Goal: Task Accomplishment & Management: Manage account settings

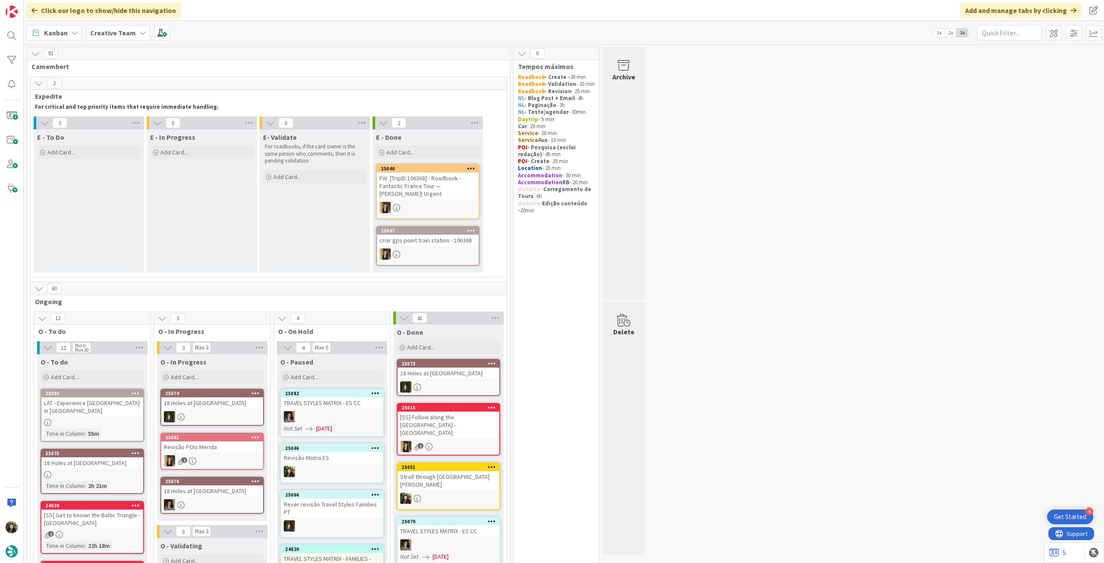
click at [115, 38] on div "Creative Team" at bounding box center [118, 33] width 64 height 16
click at [128, 129] on div "Creative Team - Análise" at bounding box center [159, 124] width 131 height 16
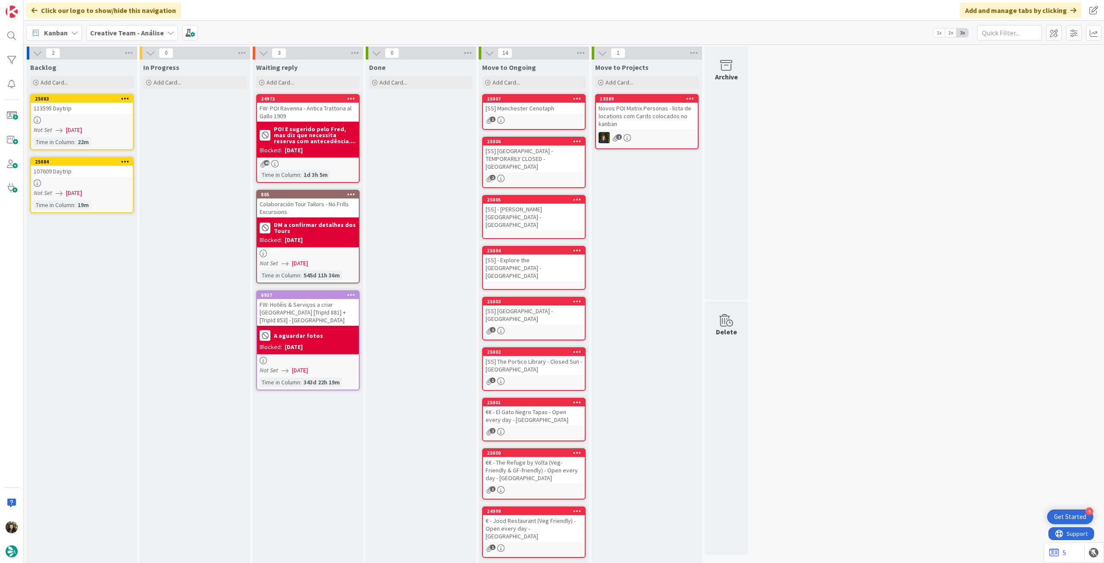
drag, startPoint x: 135, startPoint y: 33, endPoint x: 145, endPoint y: 45, distance: 16.0
click at [135, 33] on b "Creative Team - Análise" at bounding box center [127, 32] width 74 height 9
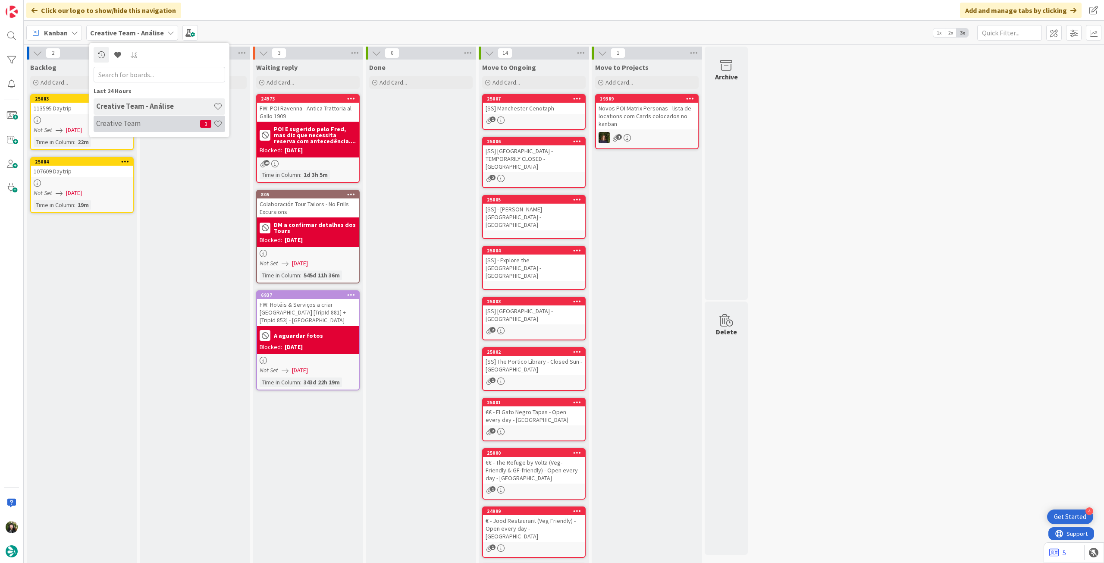
click at [159, 122] on h4 "Creative Team" at bounding box center [148, 123] width 104 height 9
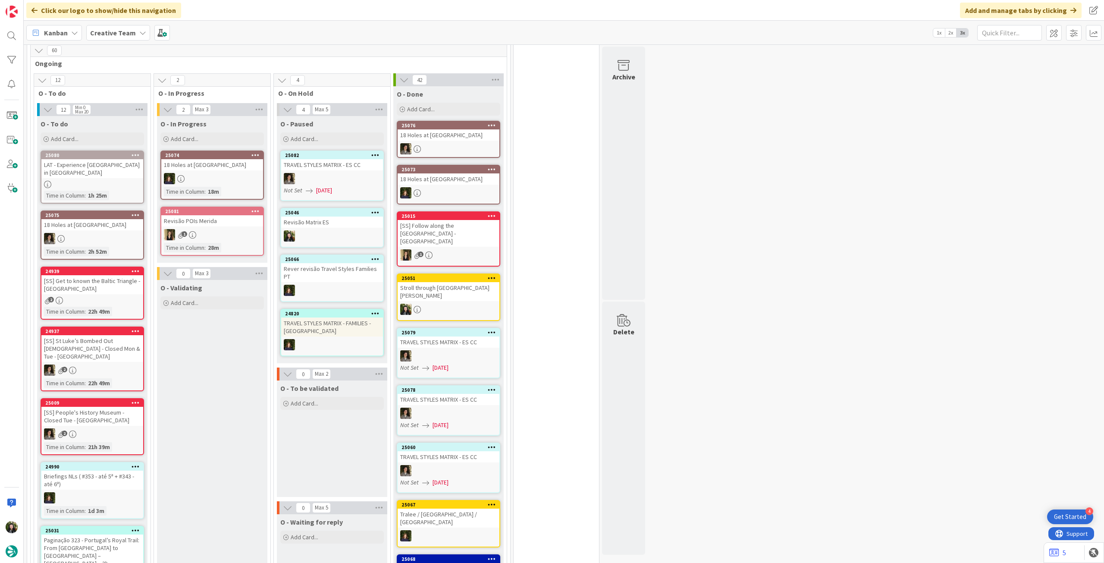
scroll to position [172, 0]
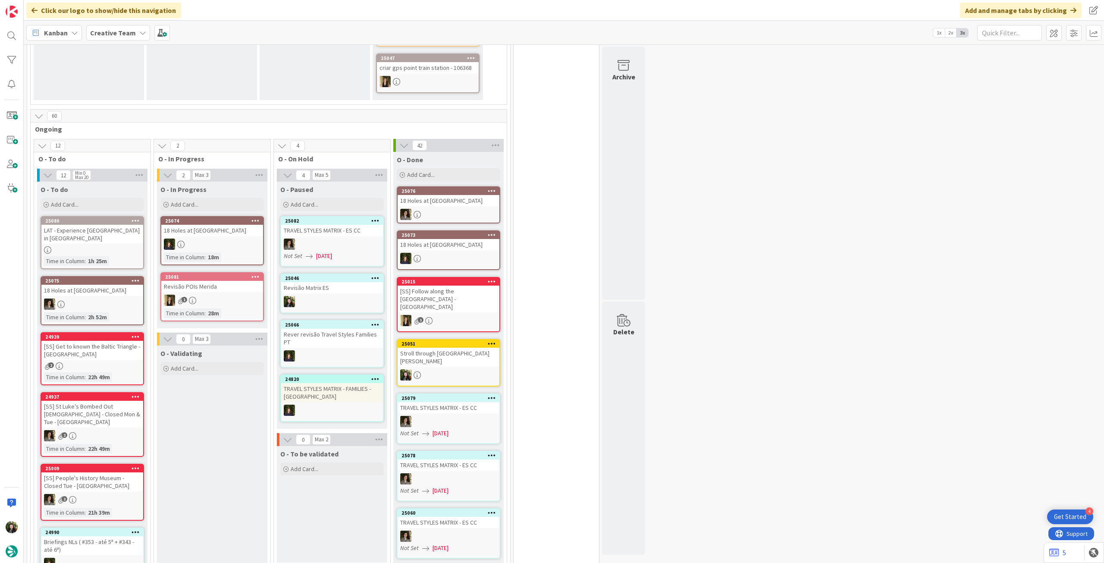
click at [211, 249] on div at bounding box center [212, 243] width 102 height 11
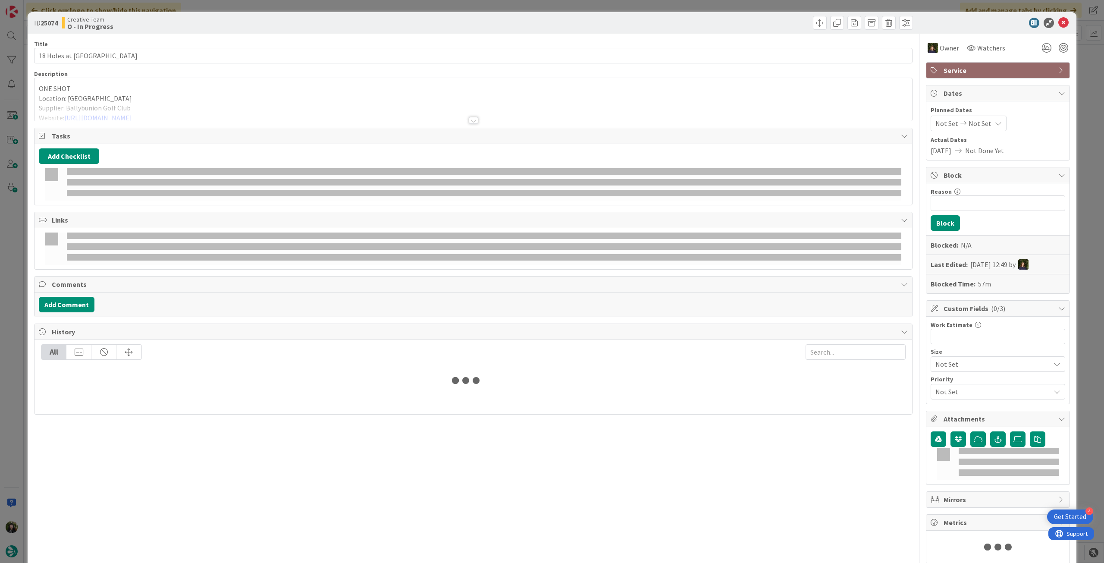
click at [104, 99] on div at bounding box center [472, 110] width 877 height 22
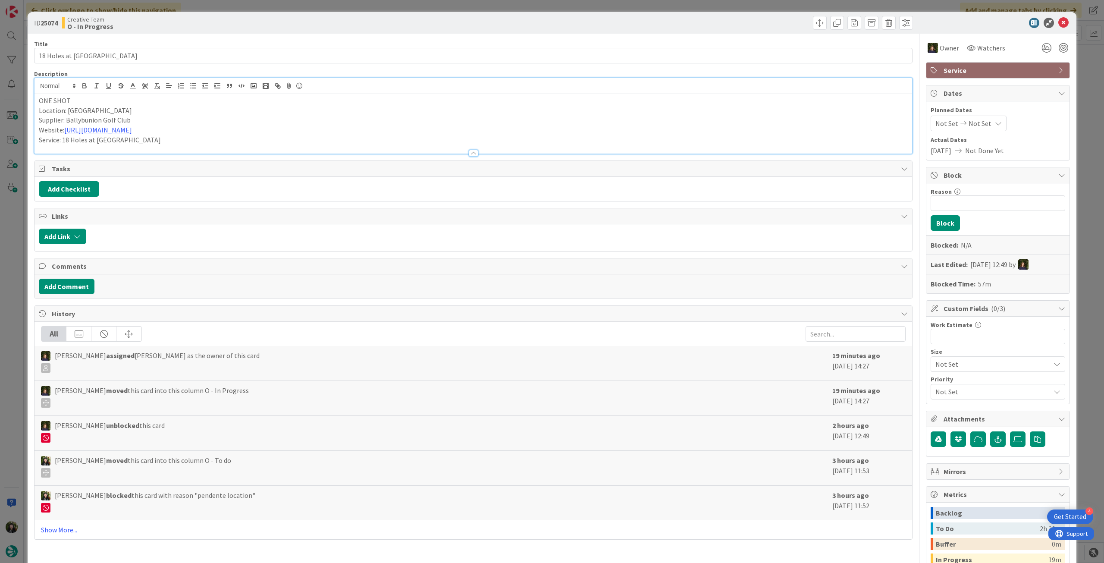
click at [111, 100] on p "ONE SHOT" at bounding box center [473, 101] width 869 height 10
click at [1058, 21] on icon at bounding box center [1063, 23] width 10 height 10
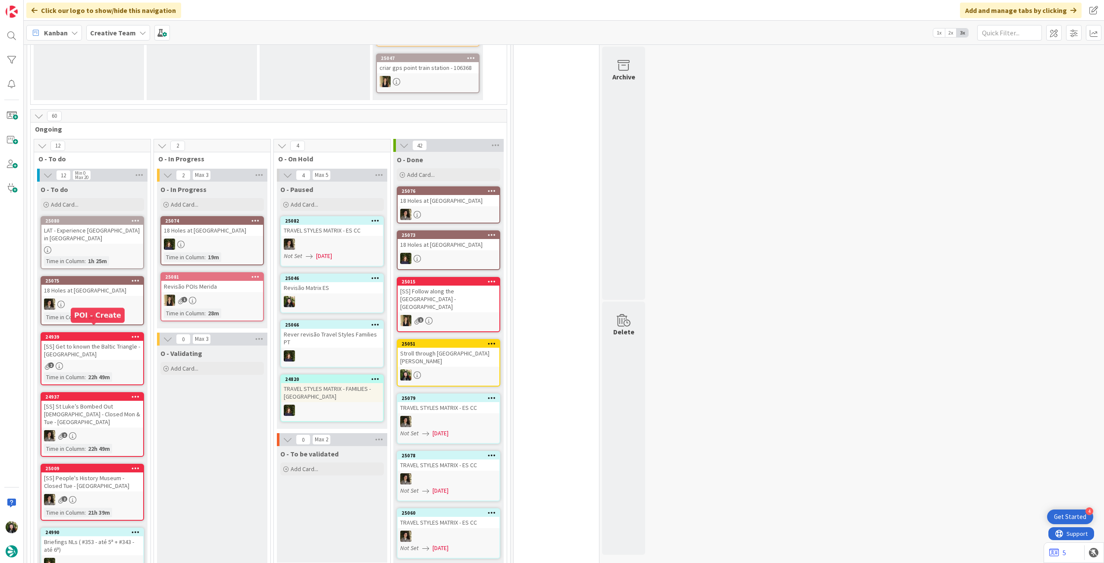
click at [83, 288] on div "25075 18 Holes at Old Head Golf Course Time in Column : 2h 52m" at bounding box center [92, 300] width 103 height 49
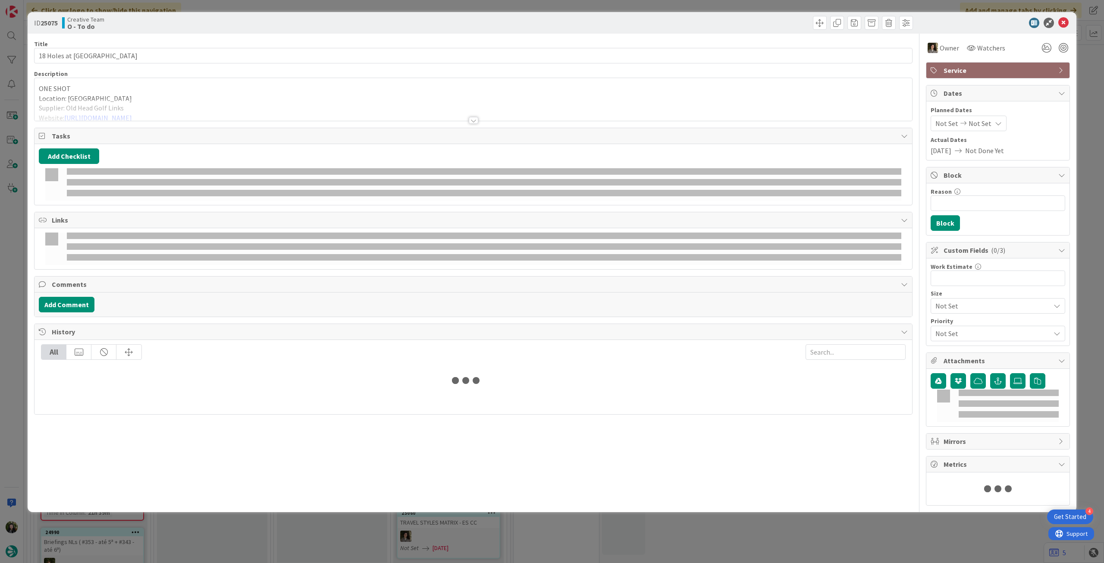
click at [90, 105] on div at bounding box center [472, 110] width 877 height 22
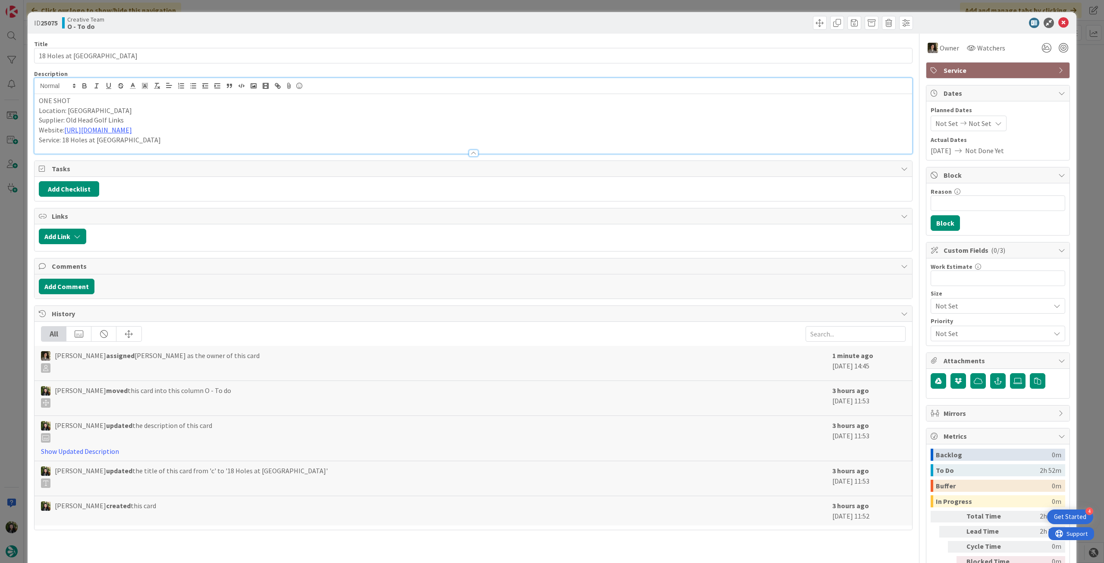
click at [110, 101] on p "ONE SHOT" at bounding box center [473, 101] width 869 height 10
click at [1058, 21] on icon at bounding box center [1063, 23] width 10 height 10
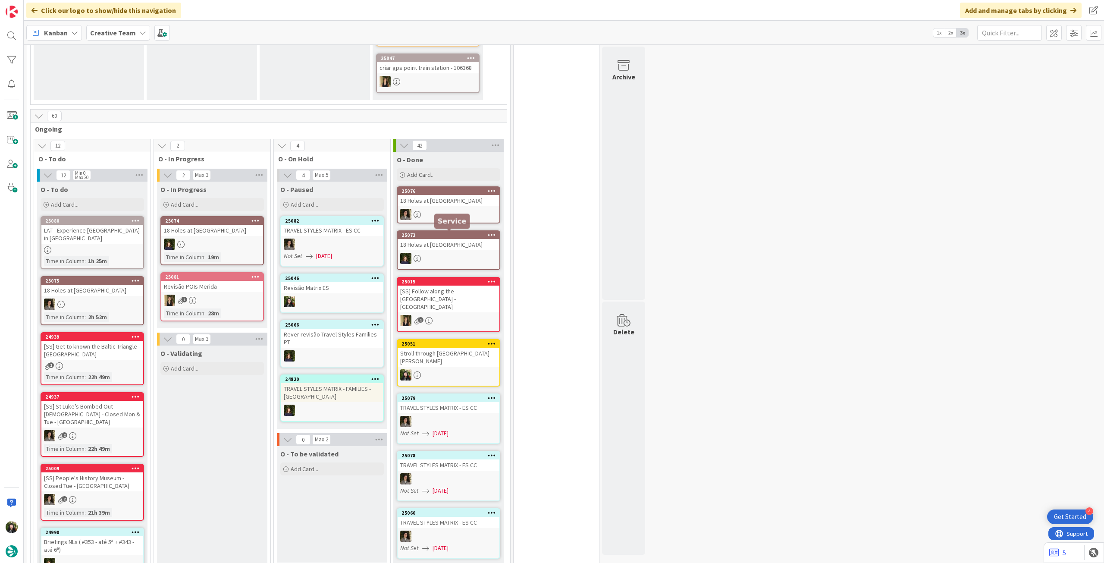
click at [454, 203] on div "18 Holes at Lahinch Golf Club" at bounding box center [448, 200] width 102 height 11
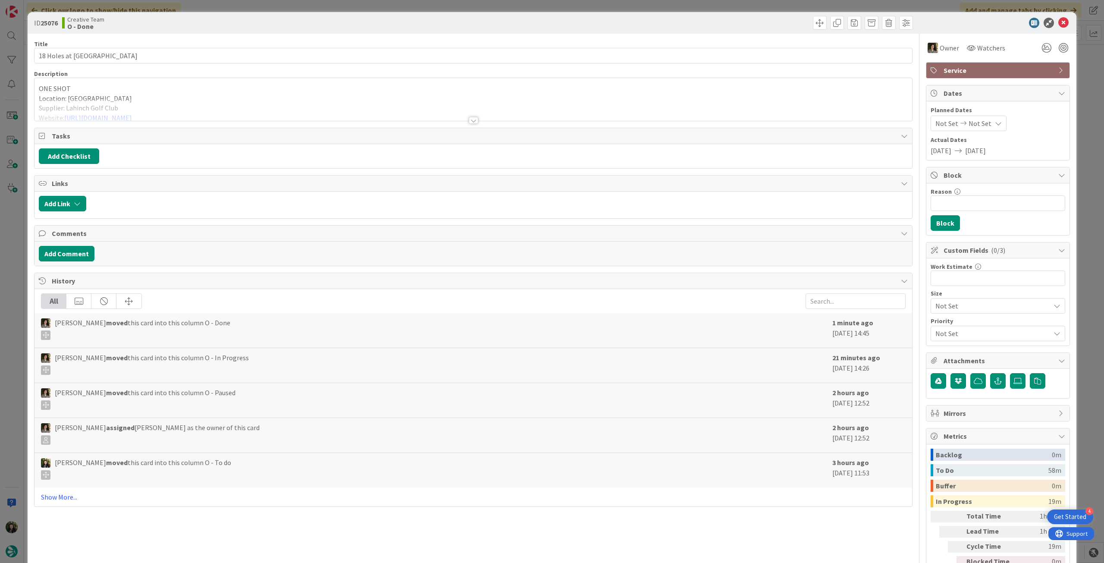
click at [101, 85] on div "ONE SHOT Location: Lahinch Supplier: Lahinch Golf Club Website: https://lahinch…" at bounding box center [472, 99] width 877 height 43
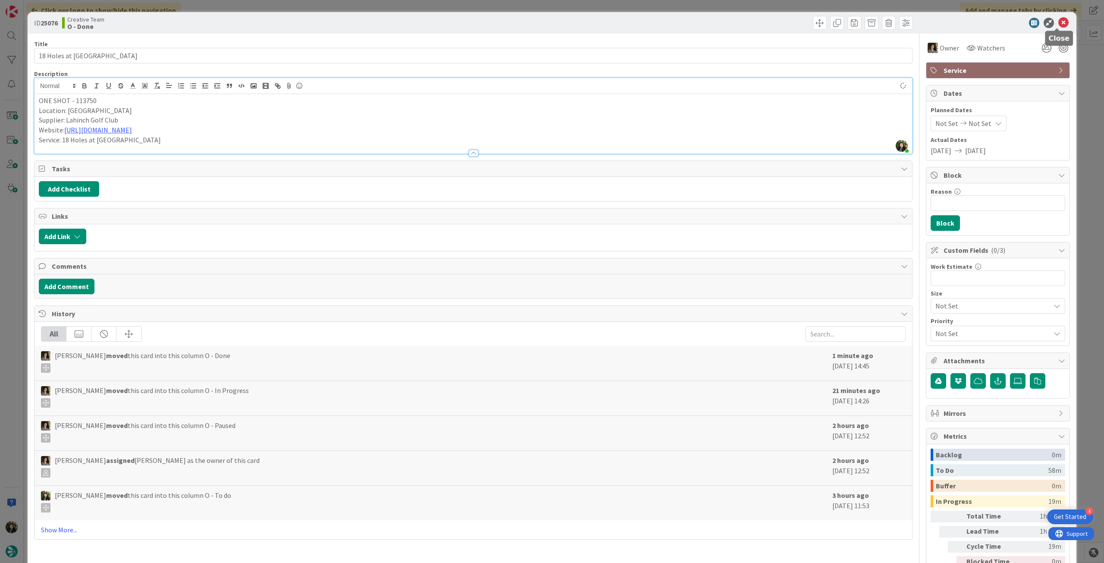
click at [1058, 22] on icon at bounding box center [1063, 23] width 10 height 10
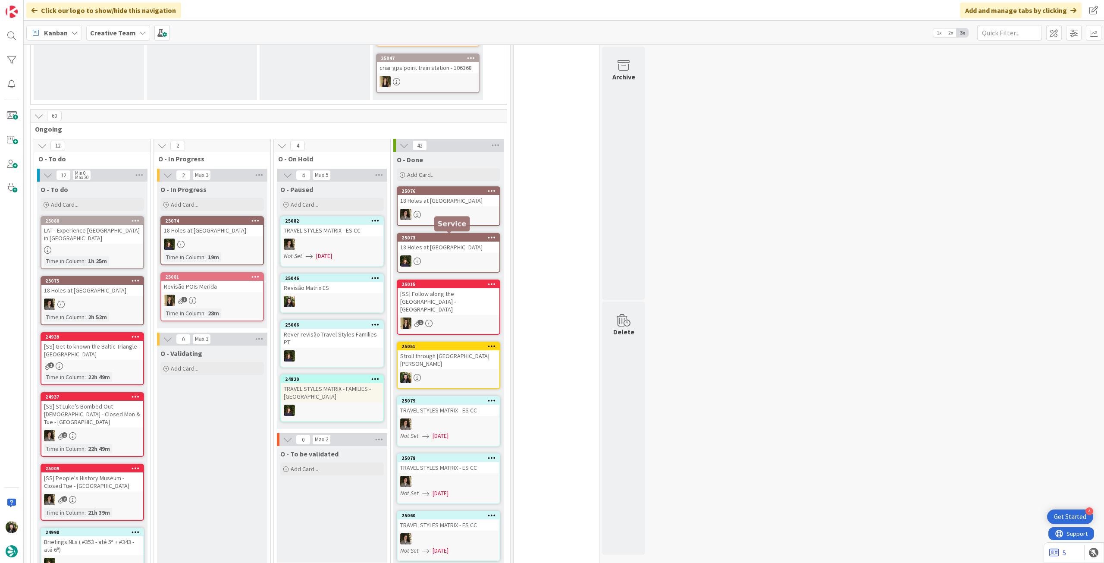
click at [460, 251] on div "18 Holes at Tralee Golf Couse" at bounding box center [448, 246] width 102 height 11
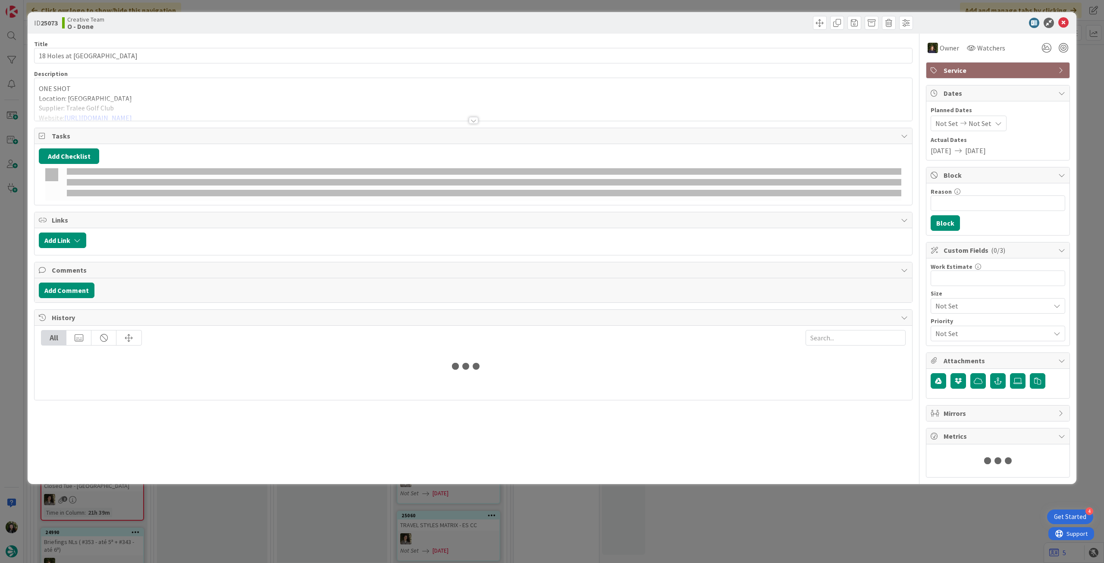
drag, startPoint x: 115, startPoint y: 113, endPoint x: 125, endPoint y: 94, distance: 20.6
click at [116, 113] on div at bounding box center [472, 110] width 877 height 22
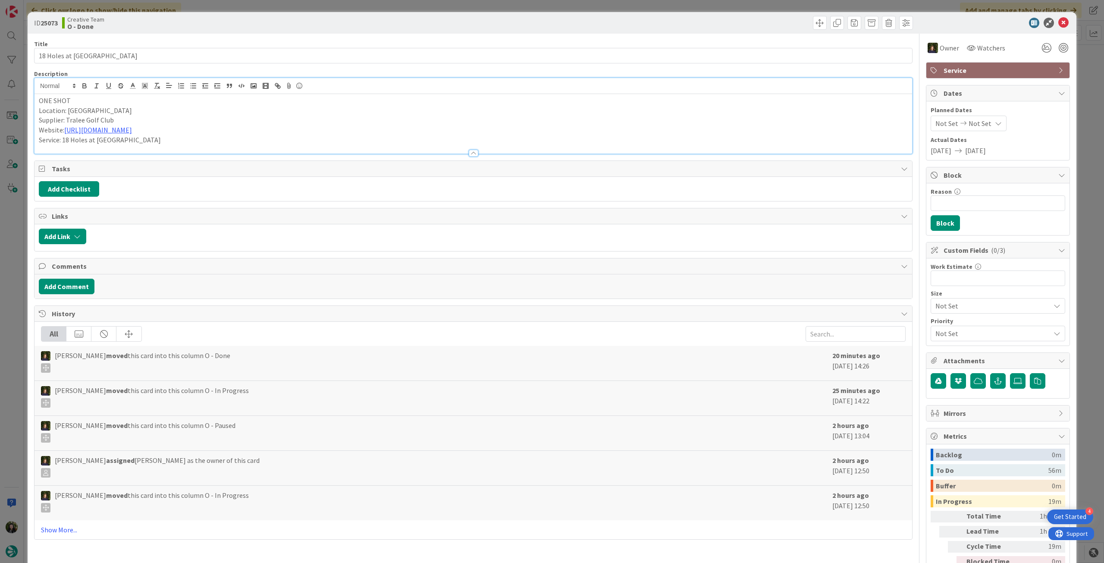
click at [125, 99] on p "ONE SHOT" at bounding box center [473, 101] width 869 height 10
click at [1058, 22] on icon at bounding box center [1063, 23] width 10 height 10
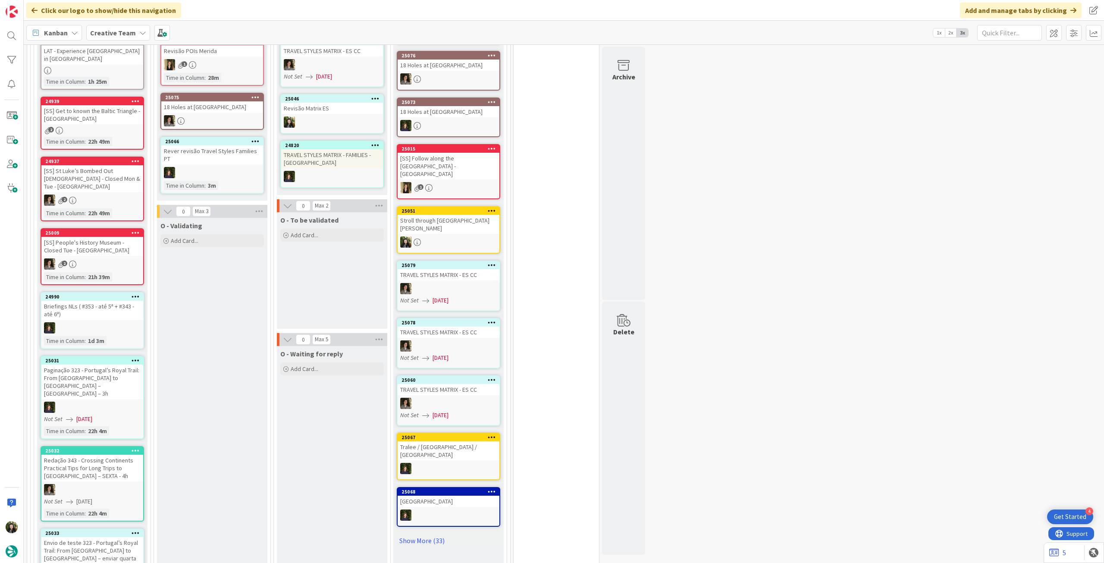
scroll to position [460, 0]
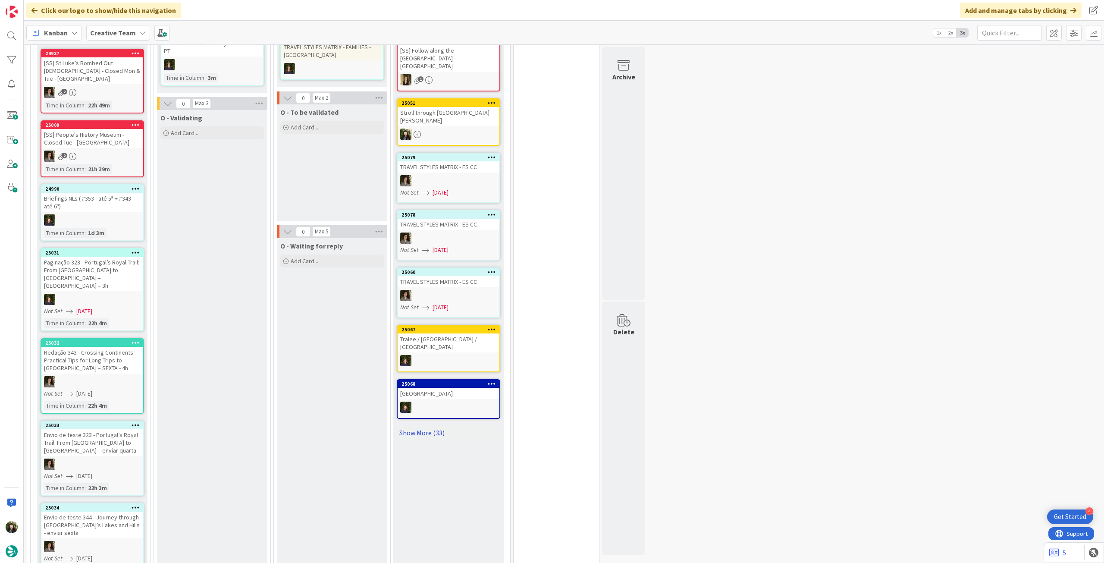
click at [430, 425] on link "Show More (33)" at bounding box center [448, 432] width 103 height 14
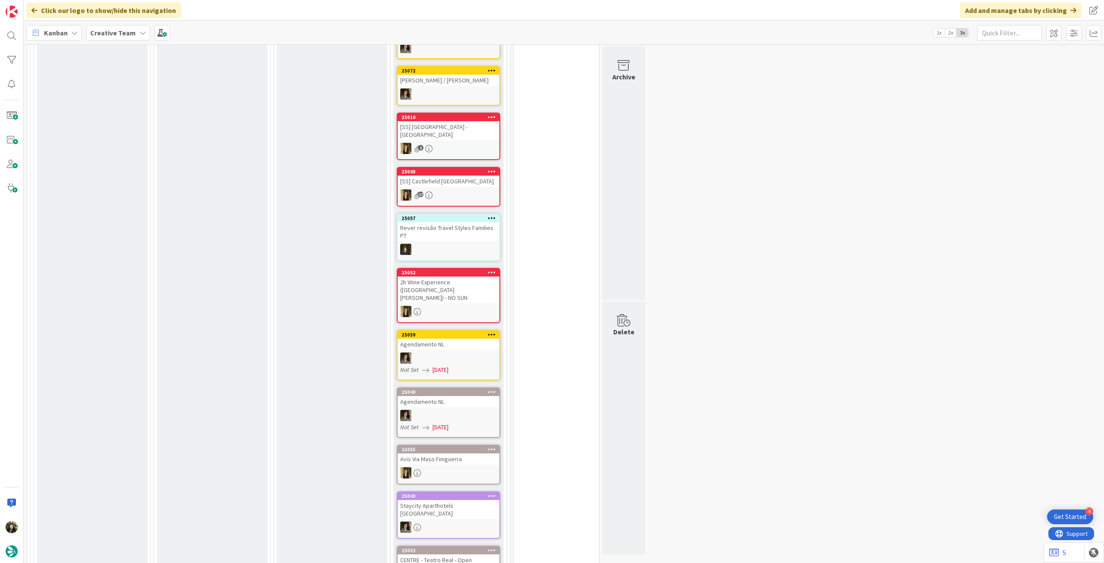
scroll to position [1494, 0]
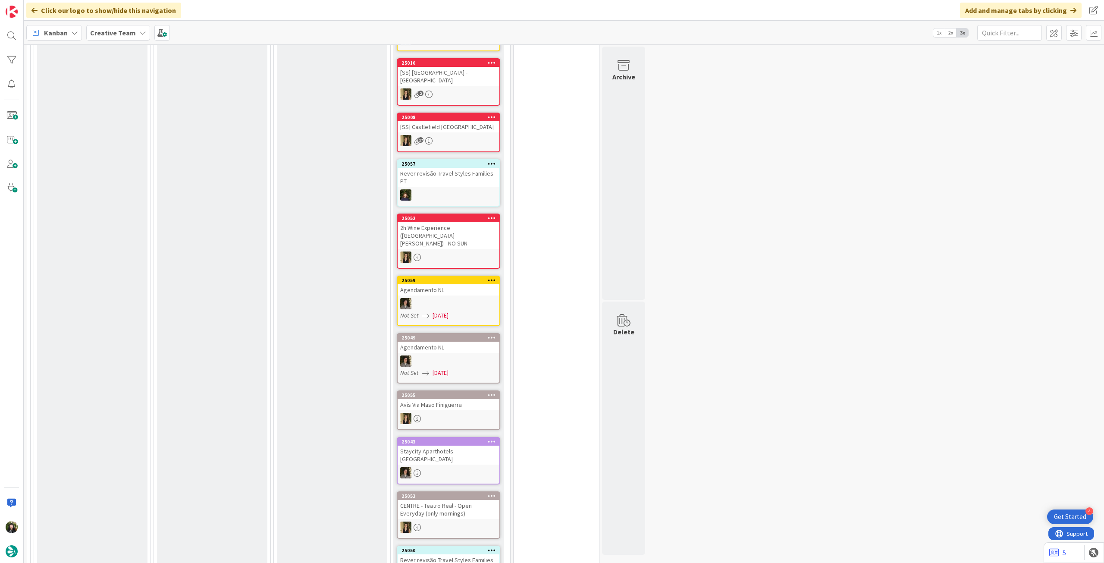
click at [441, 413] on div at bounding box center [448, 418] width 102 height 11
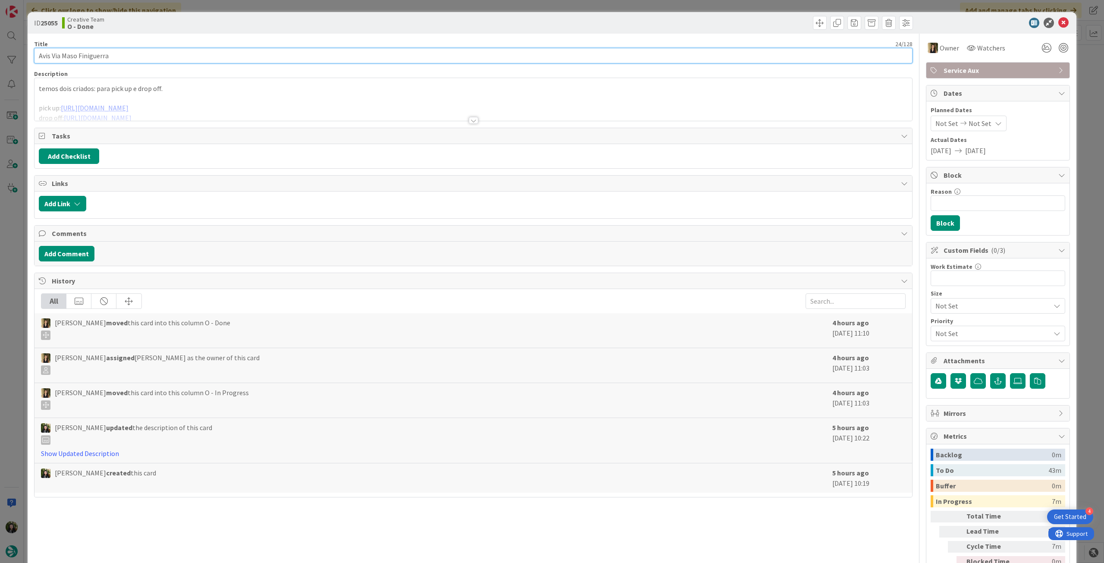
drag, startPoint x: 116, startPoint y: 50, endPoint x: 18, endPoint y: 22, distance: 101.4
click at [3, 33] on div "ID 25055 Creative Team O - Done Title 24 / 128 Avis Via Maso Finiguerra Descrip…" at bounding box center [552, 281] width 1104 height 563
click at [1058, 22] on icon at bounding box center [1063, 23] width 10 height 10
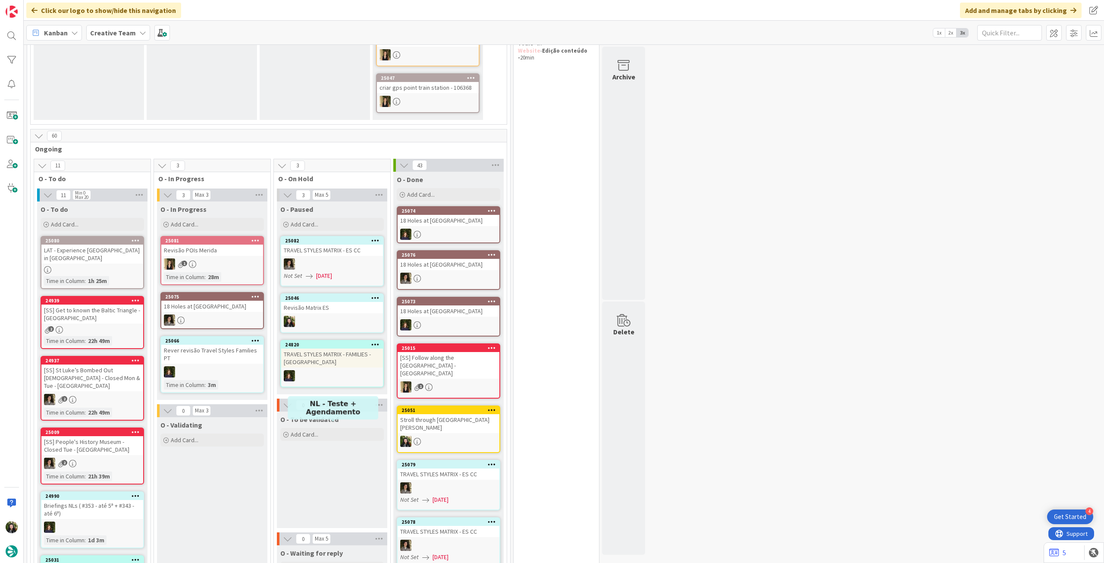
scroll to position [230, 0]
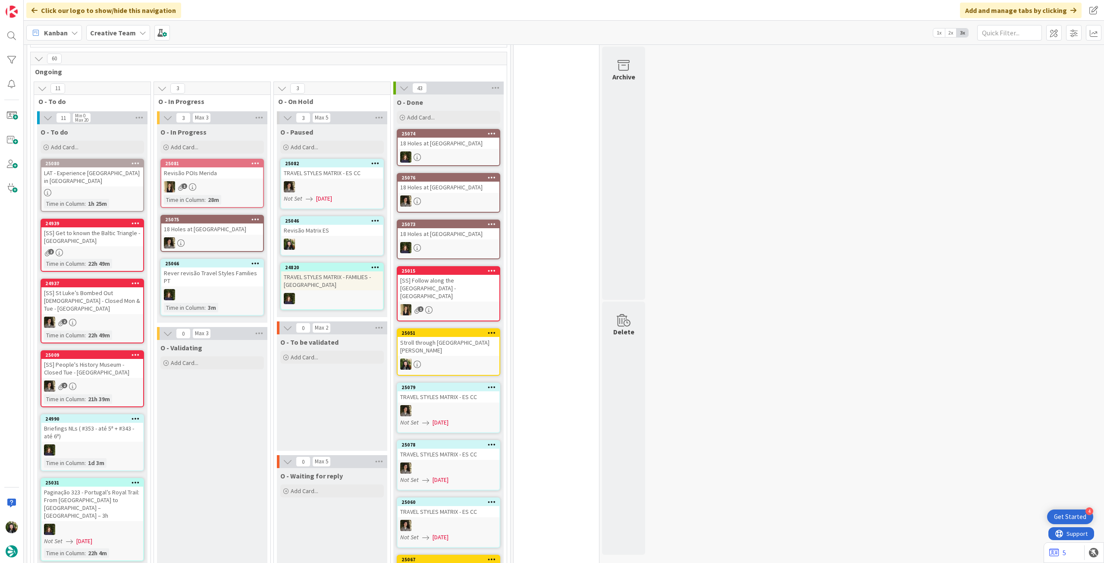
click at [99, 28] on span "Creative Team" at bounding box center [113, 33] width 46 height 10
click at [114, 123] on h4 "Creative Team - Análise" at bounding box center [154, 123] width 117 height 9
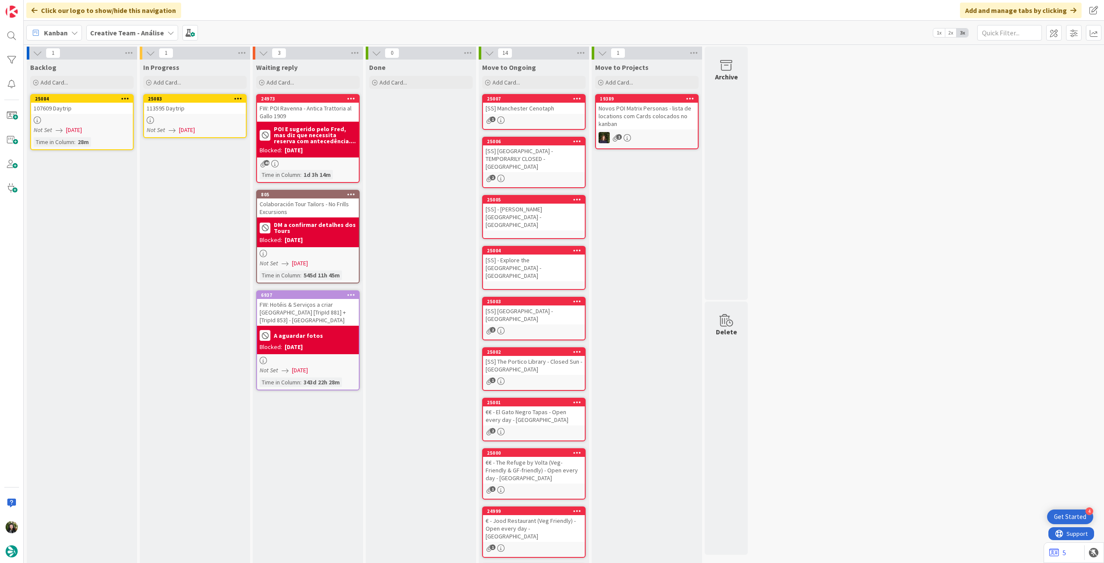
click at [187, 122] on div at bounding box center [195, 119] width 102 height 7
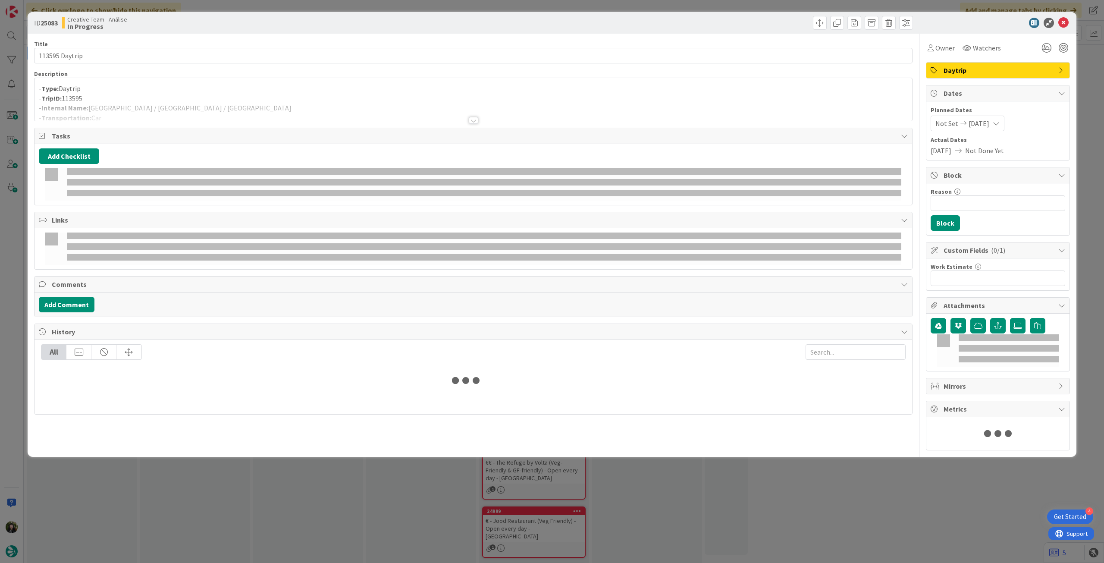
click at [208, 95] on p "- TripID: 113595" at bounding box center [473, 99] width 869 height 10
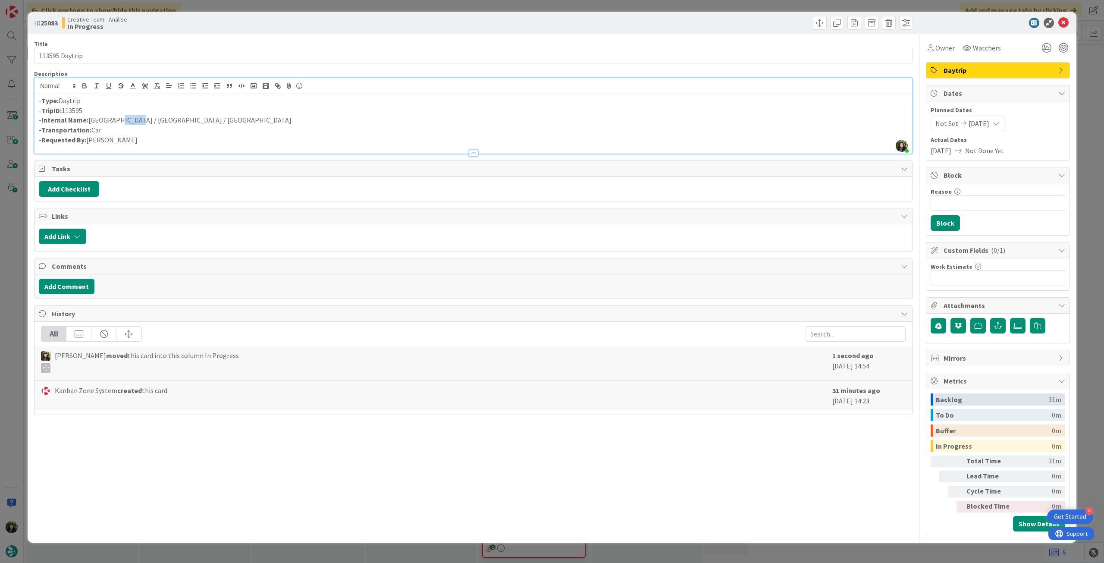
drag, startPoint x: 114, startPoint y: 120, endPoint x: 133, endPoint y: 120, distance: 19.0
click at [133, 120] on p "- Internal Name: Rouen / Dieppe / Rouen" at bounding box center [473, 120] width 869 height 10
copy p "Dieppe"
click at [1061, 22] on icon at bounding box center [1063, 23] width 10 height 10
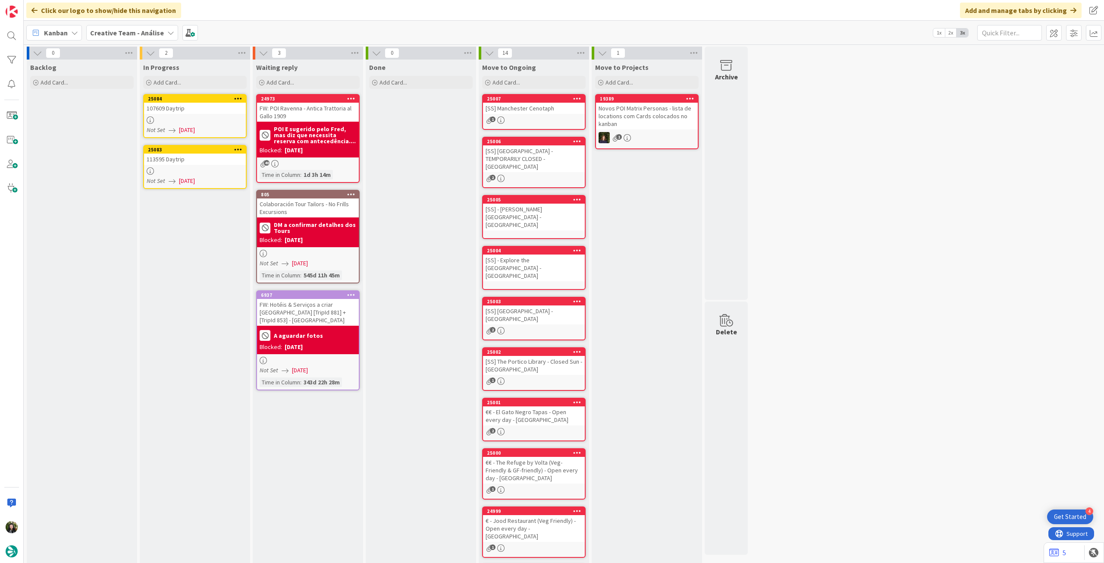
drag, startPoint x: 85, startPoint y: 119, endPoint x: 91, endPoint y: 116, distance: 5.8
click at [197, 106] on div "107609 Daytrip" at bounding box center [195, 108] width 102 height 11
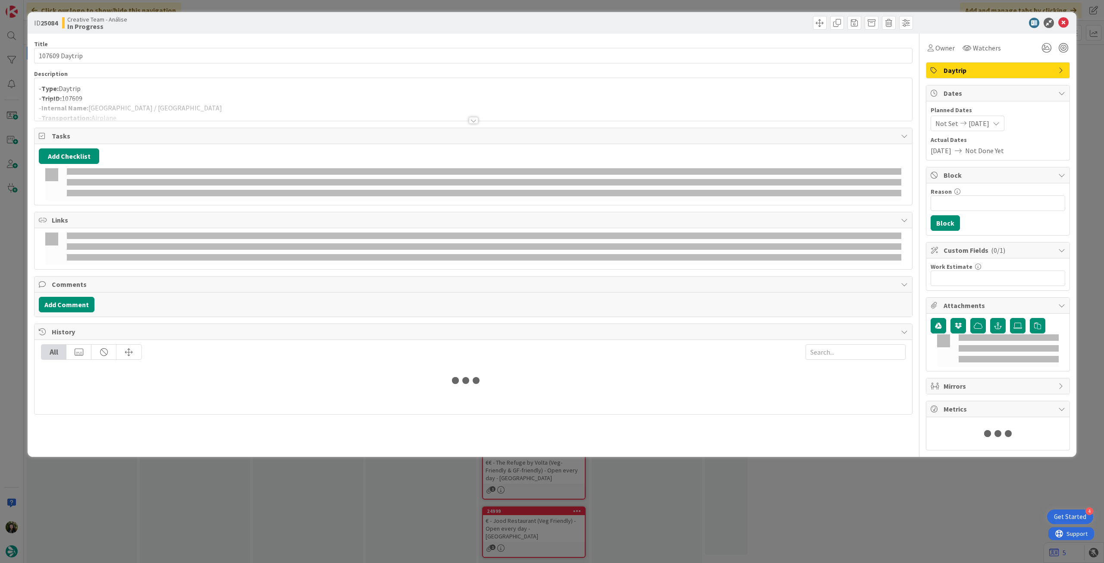
click at [197, 96] on p "- TripID: 107609" at bounding box center [473, 99] width 869 height 10
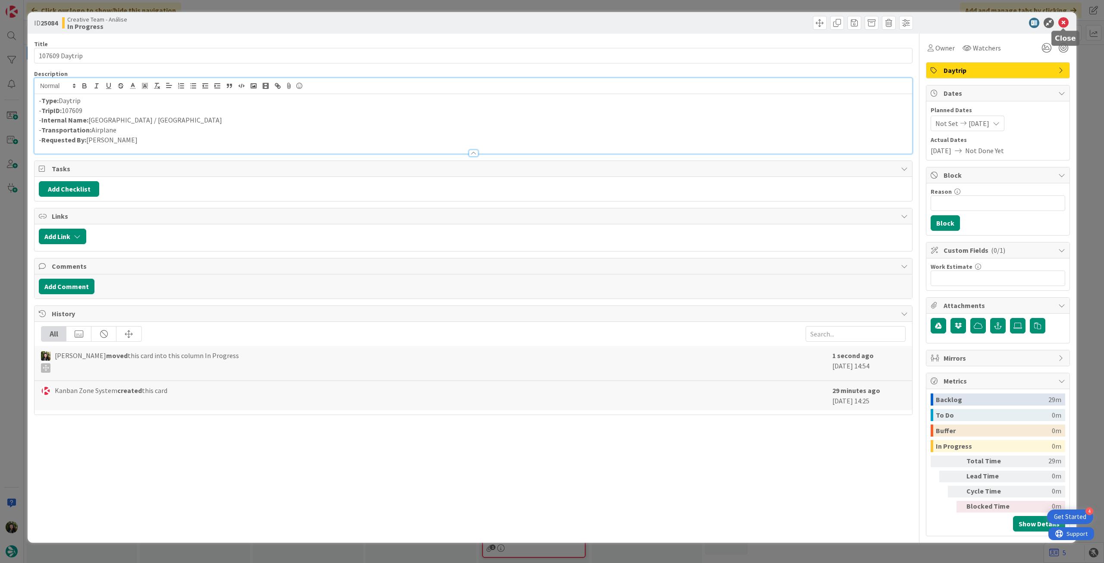
click at [1059, 22] on icon at bounding box center [1063, 23] width 10 height 10
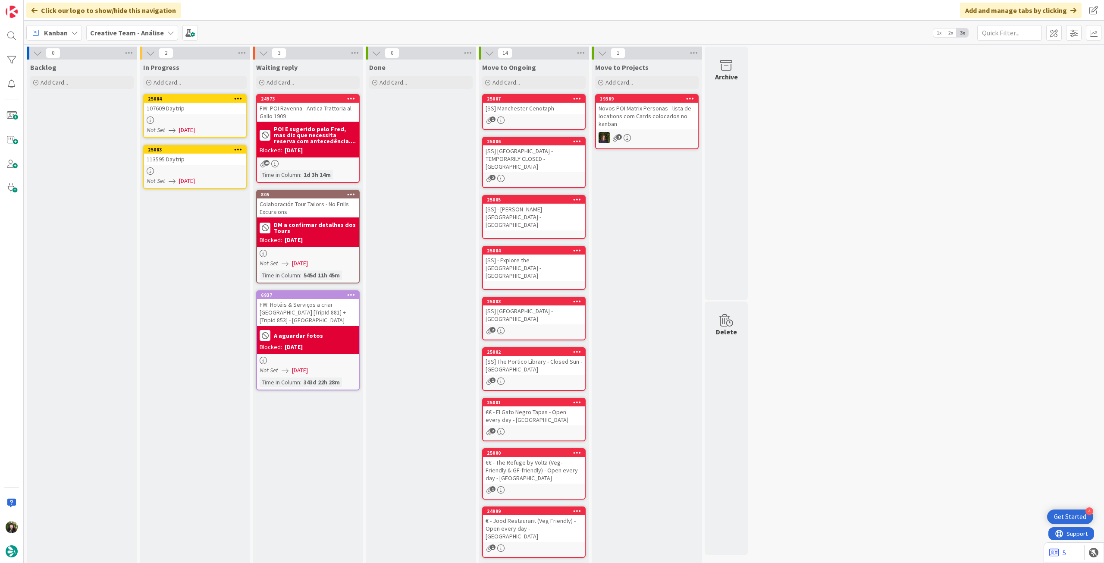
click at [202, 117] on div at bounding box center [195, 119] width 102 height 7
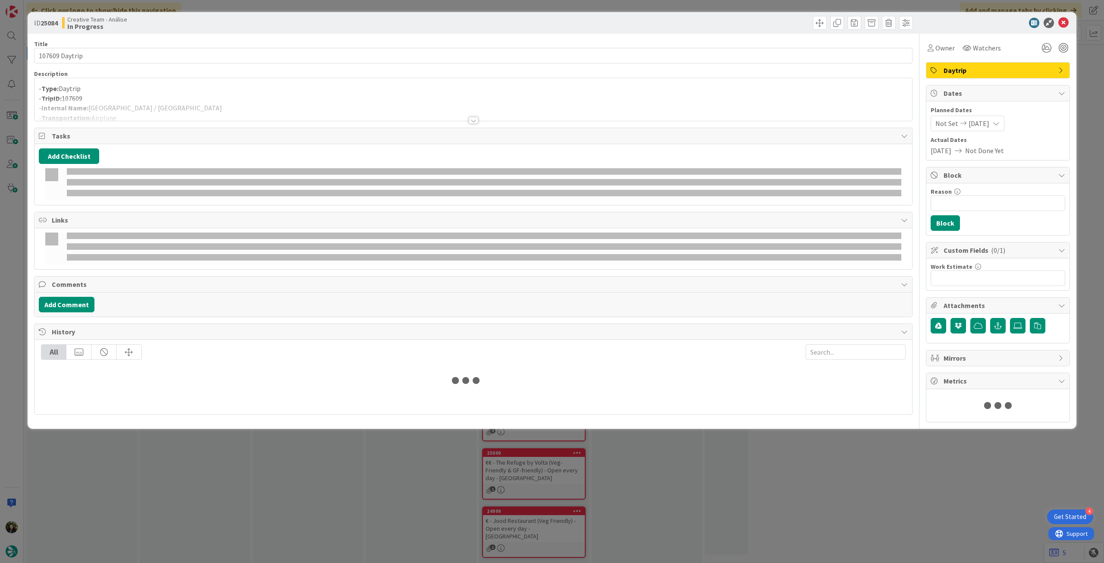
click at [148, 109] on div at bounding box center [472, 110] width 877 height 22
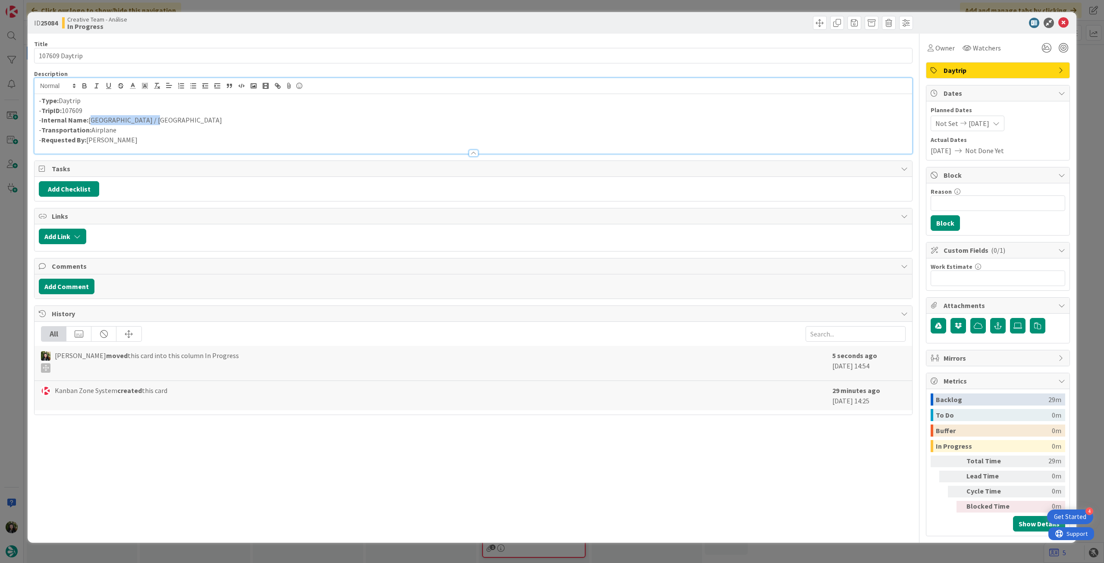
drag, startPoint x: 155, startPoint y: 116, endPoint x: 89, endPoint y: 120, distance: 66.5
click at [89, 120] on p "- Internal Name: Edinburgh / Valencia" at bounding box center [473, 120] width 869 height 10
copy p "Edinburgh / Valencia"
click at [1059, 20] on icon at bounding box center [1063, 23] width 10 height 10
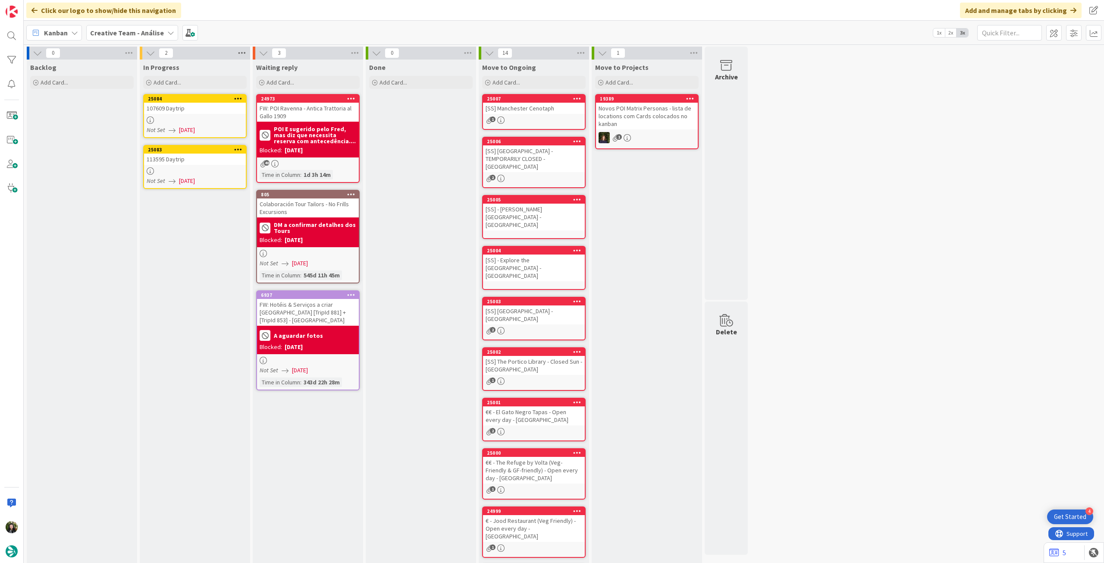
click at [243, 54] on icon at bounding box center [241, 53] width 11 height 13
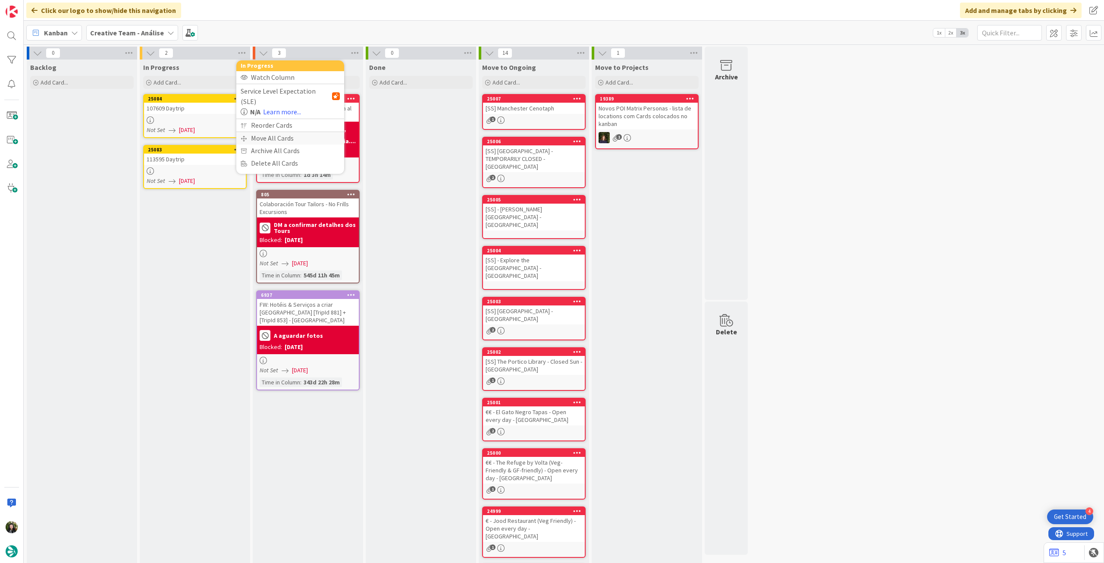
click at [263, 132] on div "Move All Cards" at bounding box center [290, 138] width 108 height 13
click at [276, 100] on div "Creative Team - Análise" at bounding box center [290, 94] width 99 height 16
click at [269, 131] on span "Creative Team" at bounding box center [296, 135] width 78 height 13
click at [276, 124] on span "Select a Column..." at bounding box center [273, 121] width 56 height 11
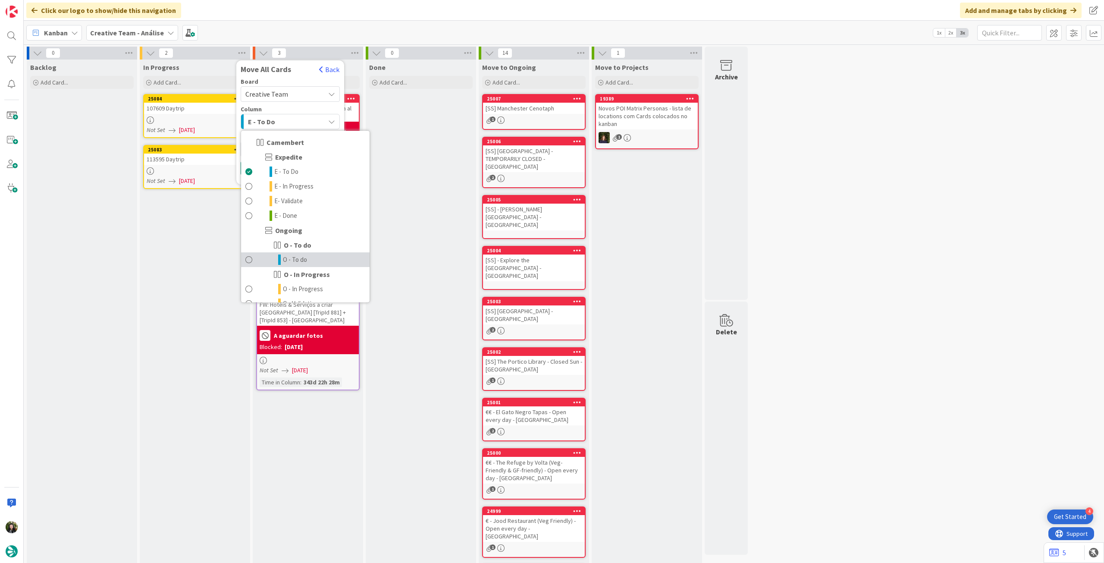
drag, startPoint x: 297, startPoint y: 257, endPoint x: 296, endPoint y: 250, distance: 6.1
click at [297, 257] on span "O - To do" at bounding box center [295, 259] width 24 height 10
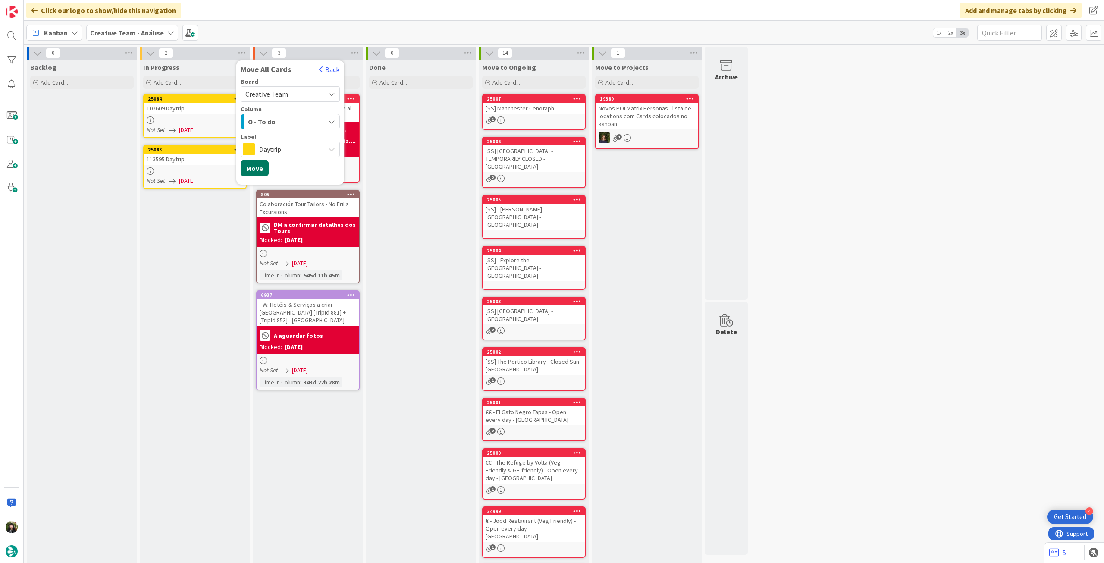
click at [252, 164] on button "Move" at bounding box center [255, 168] width 28 height 16
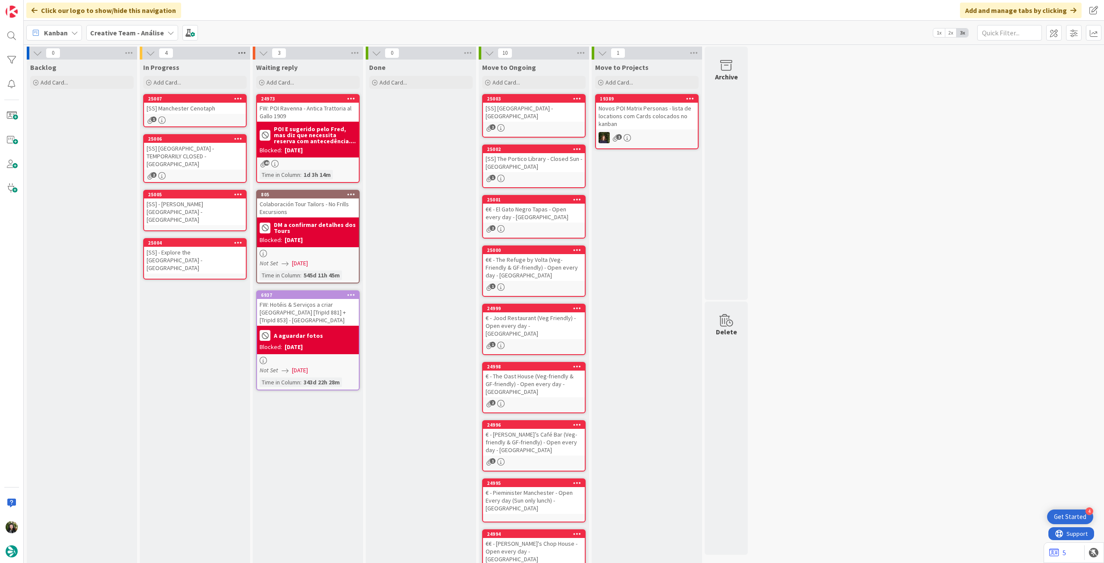
click at [244, 57] on icon at bounding box center [241, 53] width 11 height 13
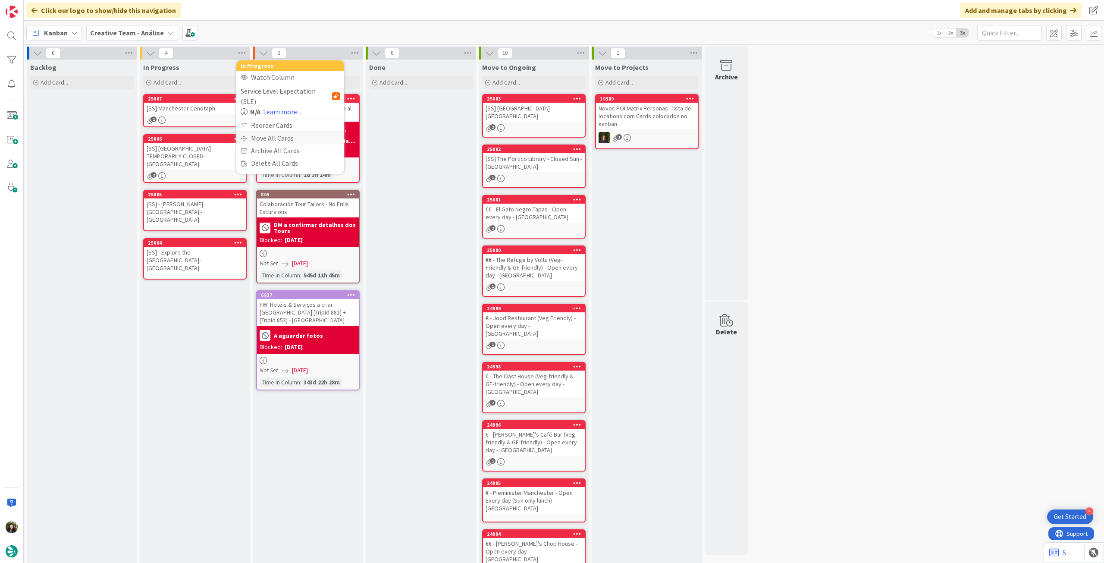
click at [266, 132] on div "Move All Cards" at bounding box center [290, 138] width 108 height 13
click at [289, 92] on span "Creative Team - Análise" at bounding box center [279, 94] width 69 height 9
drag, startPoint x: 276, startPoint y: 131, endPoint x: 280, endPoint y: 128, distance: 5.8
click at [275, 132] on span "Creative Team" at bounding box center [296, 135] width 78 height 13
click at [285, 119] on span "Select a Column..." at bounding box center [273, 121] width 56 height 11
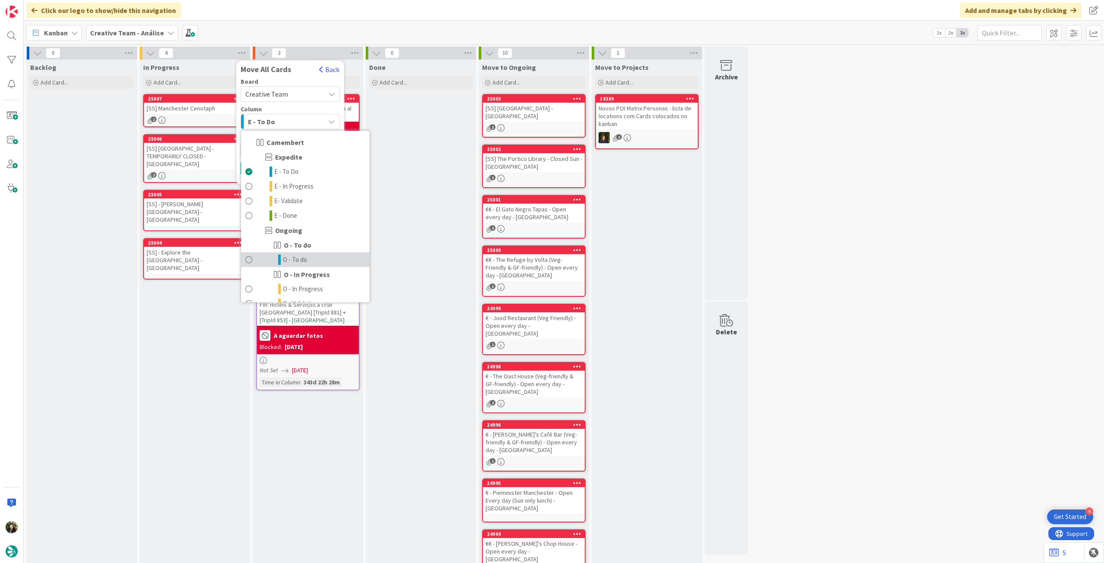
click at [310, 260] on link "O - To do" at bounding box center [305, 259] width 128 height 15
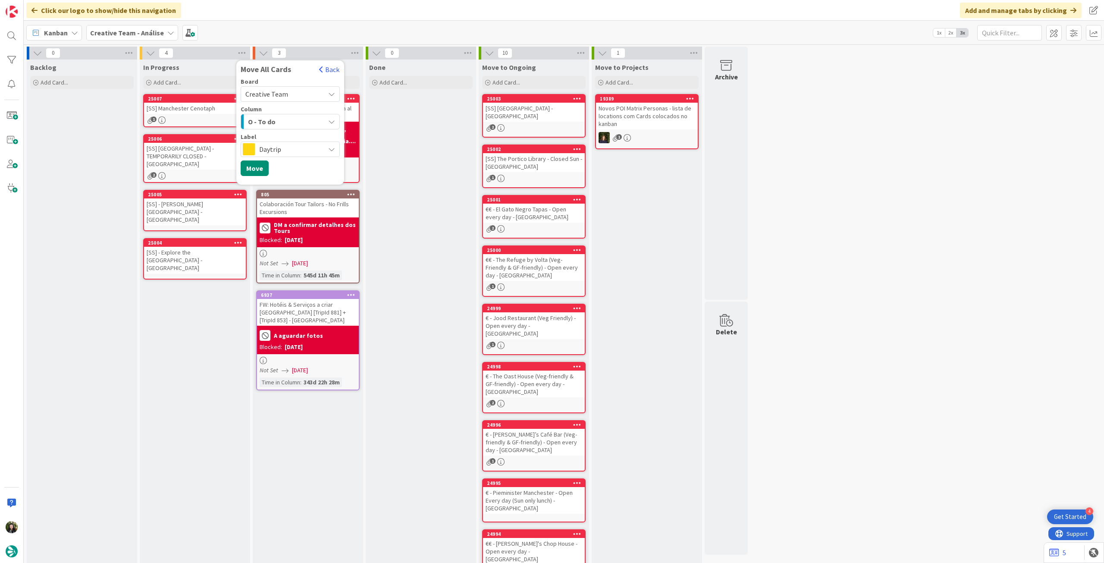
click at [284, 150] on span "Daytrip" at bounding box center [289, 149] width 61 height 12
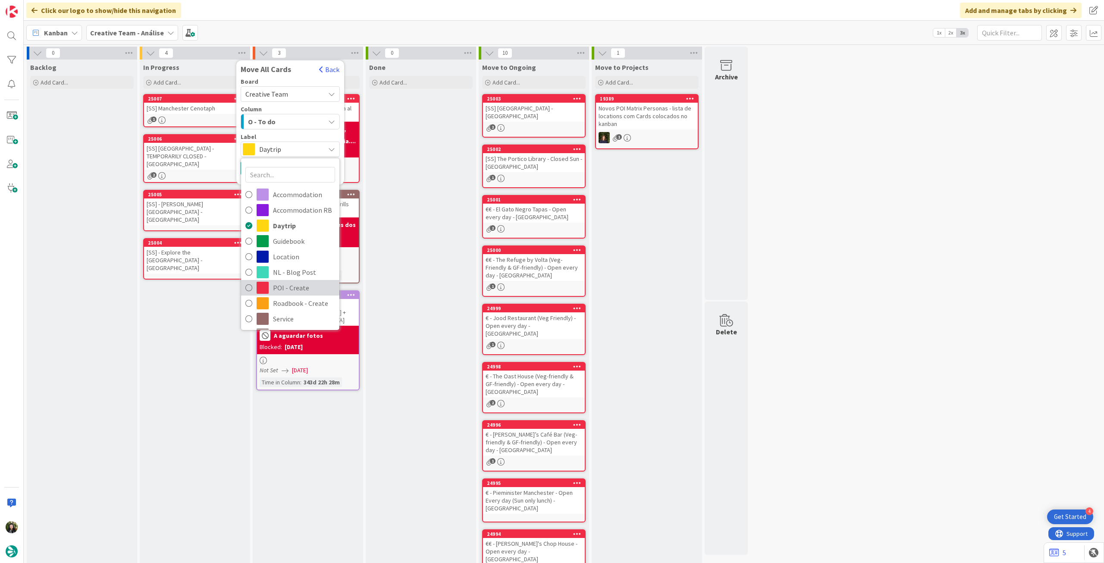
click at [282, 283] on span "POI - Create" at bounding box center [304, 287] width 62 height 13
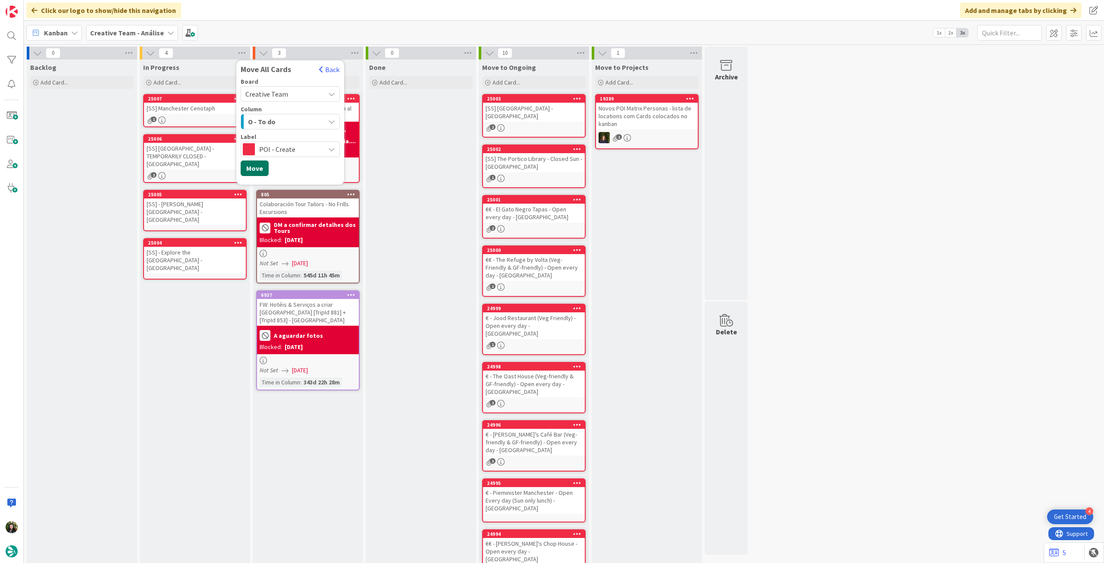
click at [257, 170] on button "Move" at bounding box center [255, 168] width 28 height 16
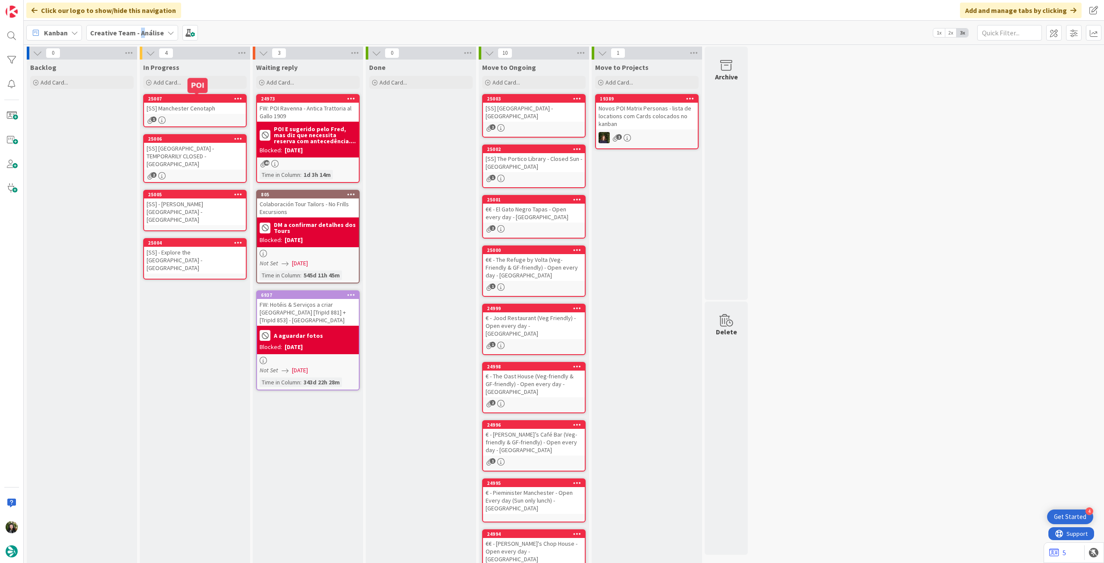
click at [138, 29] on b "Creative Team - Análise" at bounding box center [127, 32] width 74 height 9
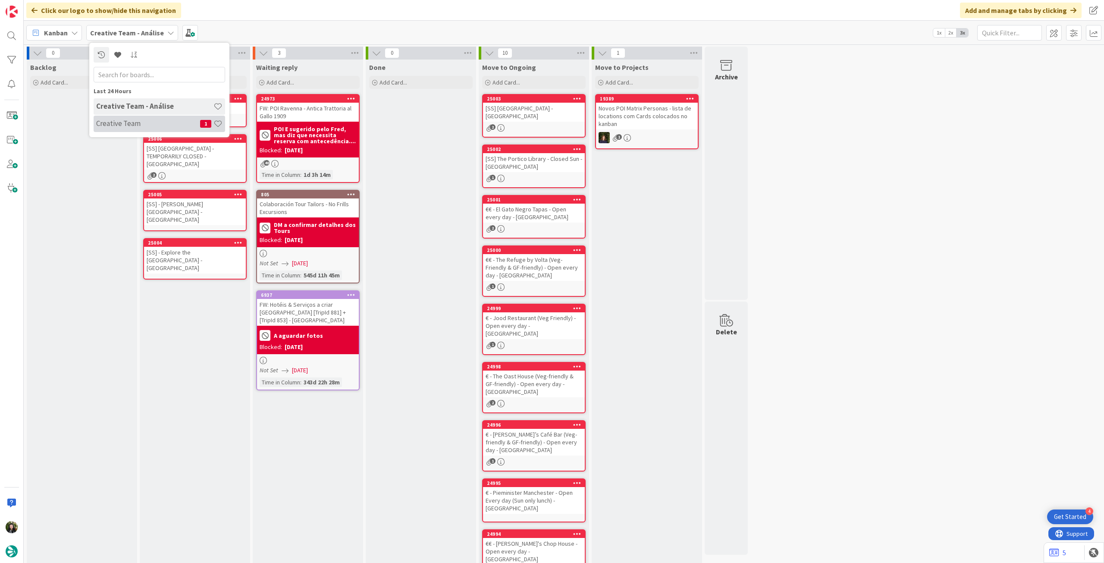
click at [143, 117] on div "Creative Team 1" at bounding box center [159, 124] width 131 height 16
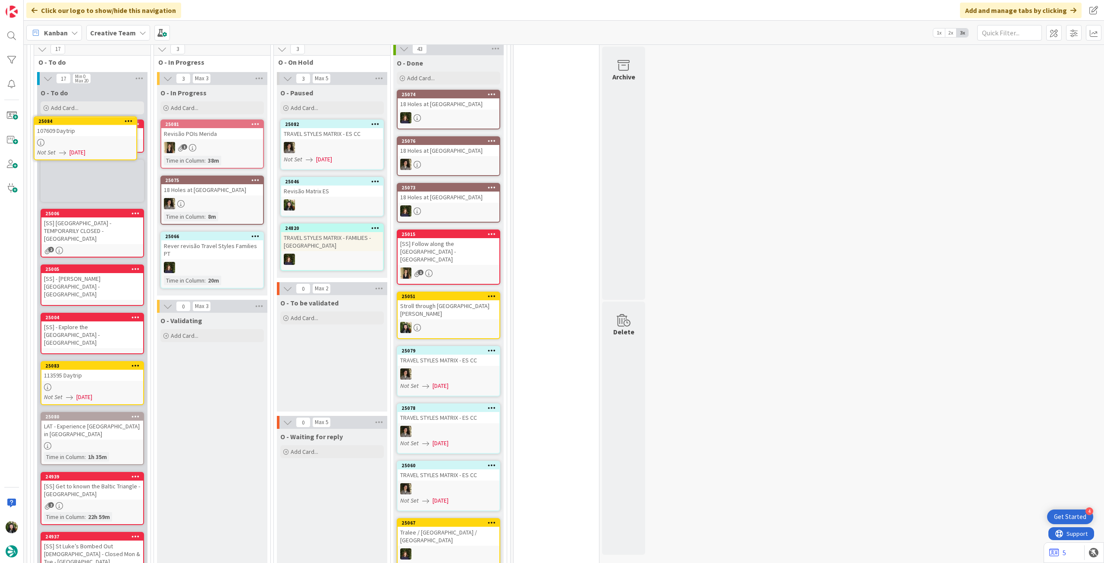
scroll to position [254, 0]
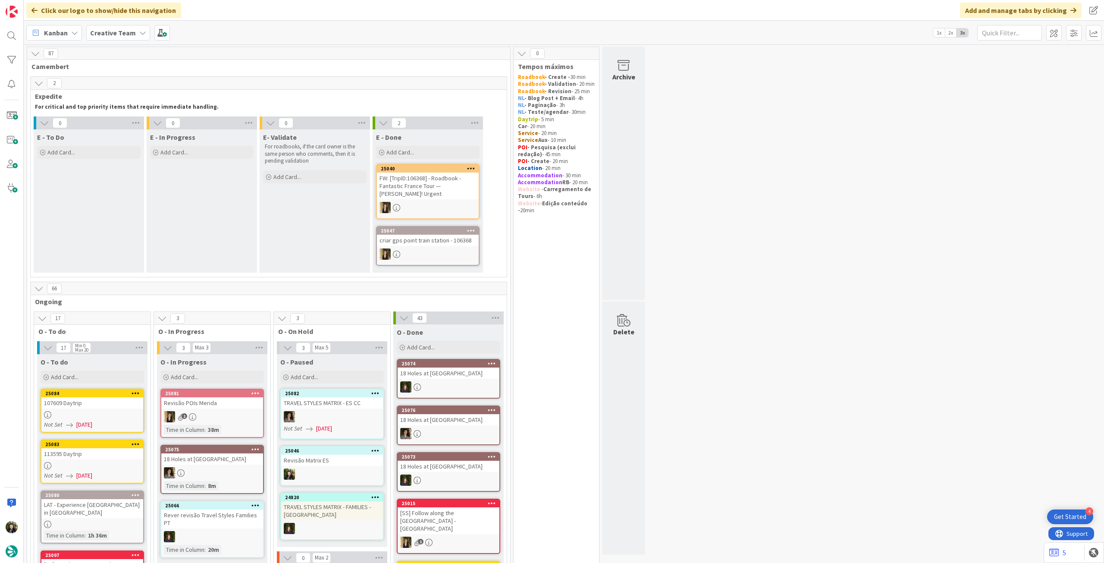
click at [123, 31] on b "Creative Team" at bounding box center [113, 32] width 46 height 9
click at [133, 125] on h4 "Creative Team - Análise" at bounding box center [154, 123] width 117 height 9
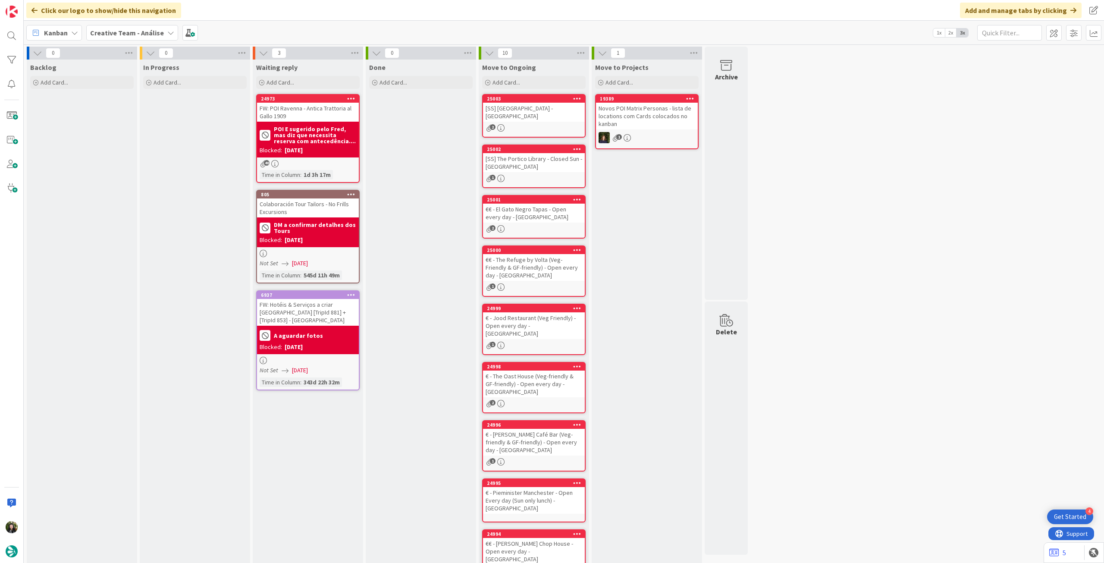
click at [121, 33] on b "Creative Team - Análise" at bounding box center [127, 32] width 74 height 9
click at [122, 119] on h4 "Creative Team" at bounding box center [154, 123] width 117 height 9
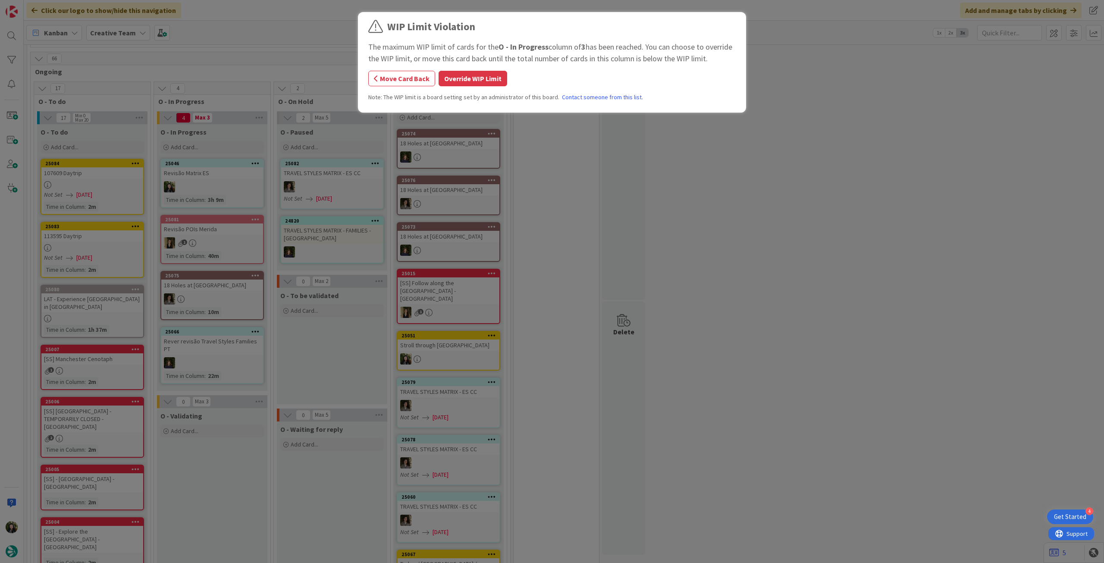
scroll to position [229, 0]
click at [475, 71] on button "Override WIP Limit" at bounding box center [472, 79] width 69 height 16
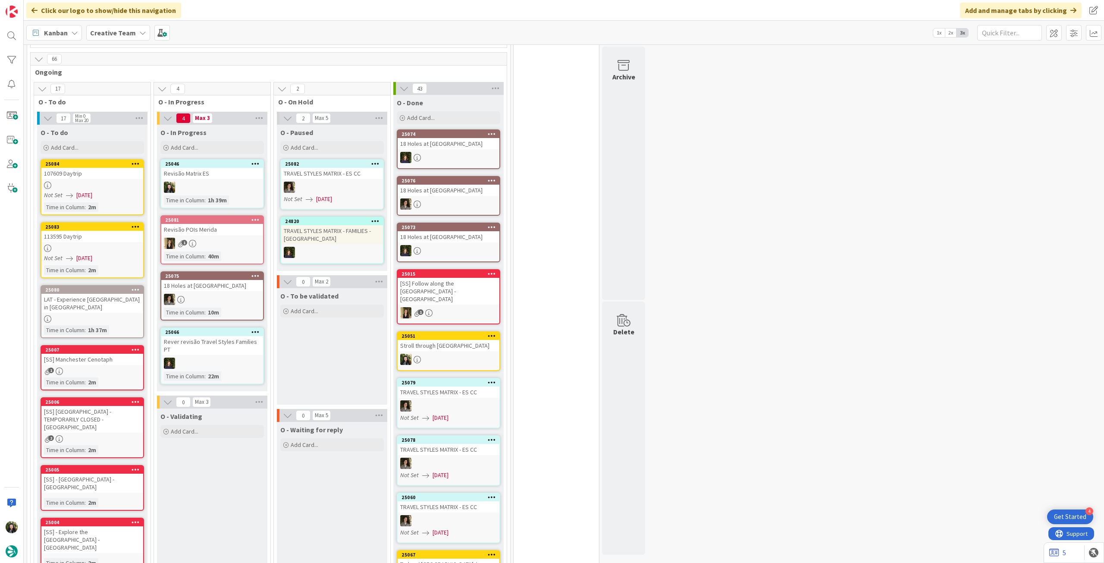
click at [124, 42] on div "Kanban Creative Team 1x 2x 3x" at bounding box center [564, 33] width 1080 height 24
click at [126, 33] on b "Creative Team" at bounding box center [113, 32] width 46 height 9
click at [127, 116] on div "Creative Team - Análise" at bounding box center [159, 124] width 131 height 16
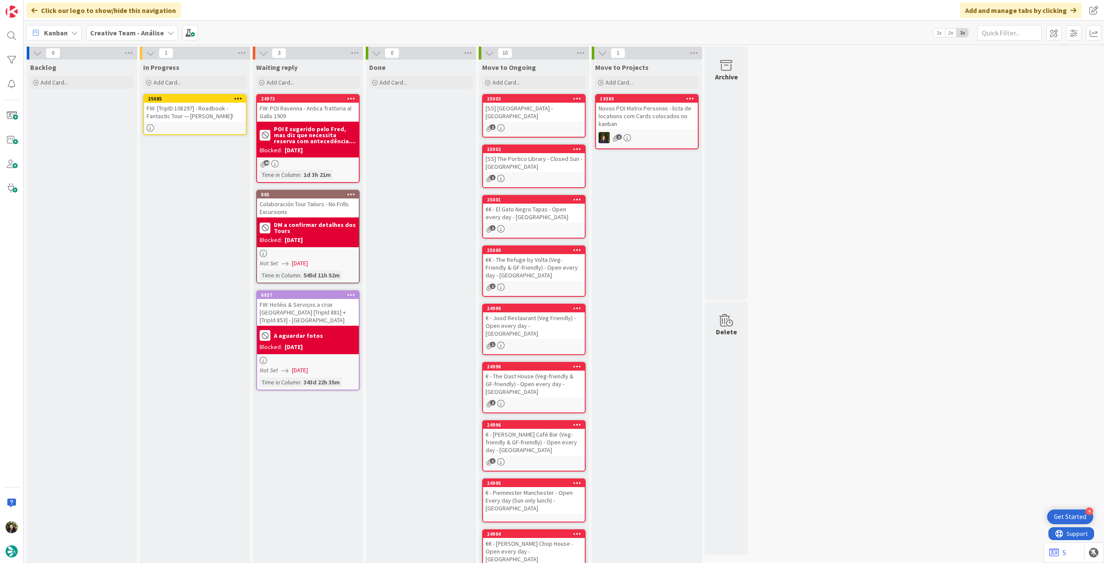
click at [241, 98] on icon at bounding box center [238, 98] width 8 height 6
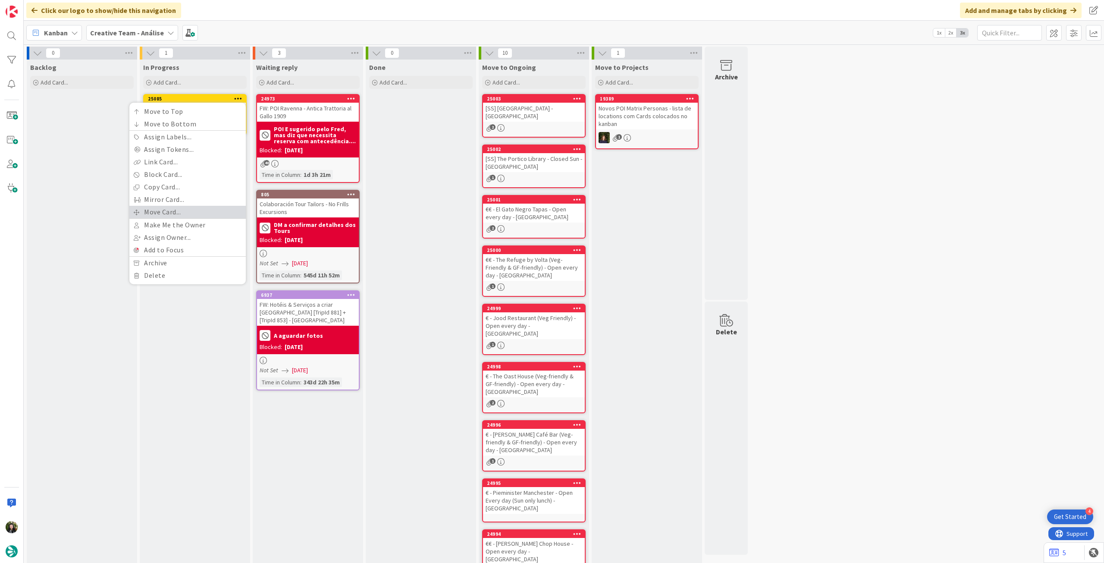
click at [195, 210] on link "Move Card..." at bounding box center [187, 212] width 116 height 13
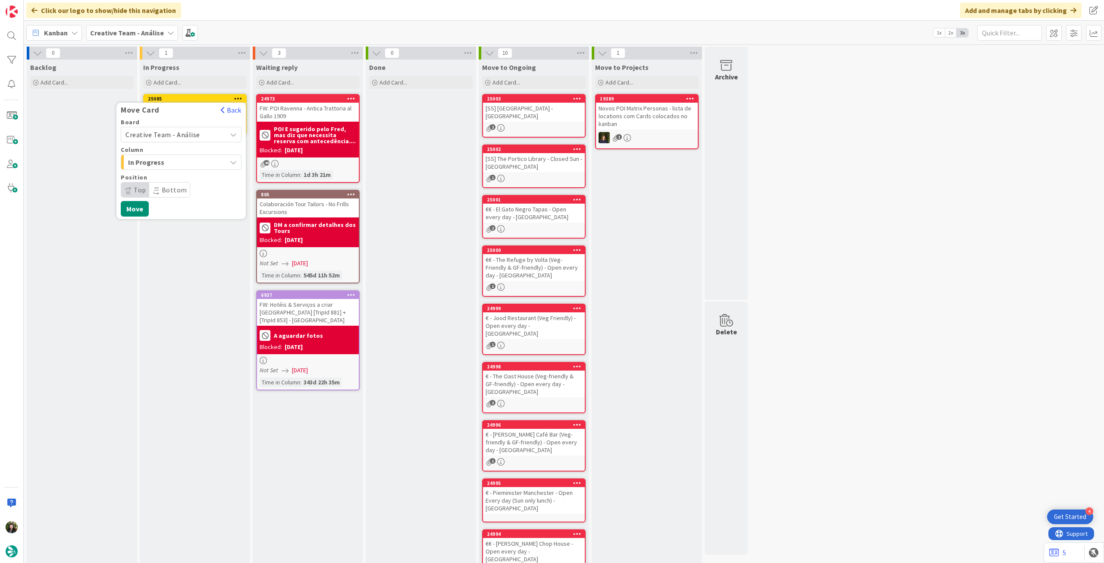
click at [191, 133] on span "Creative Team - Análise" at bounding box center [162, 134] width 75 height 9
click at [188, 177] on span "Creative Team" at bounding box center [187, 175] width 100 height 13
click at [183, 188] on span "Daytrip" at bounding box center [180, 190] width 83 height 12
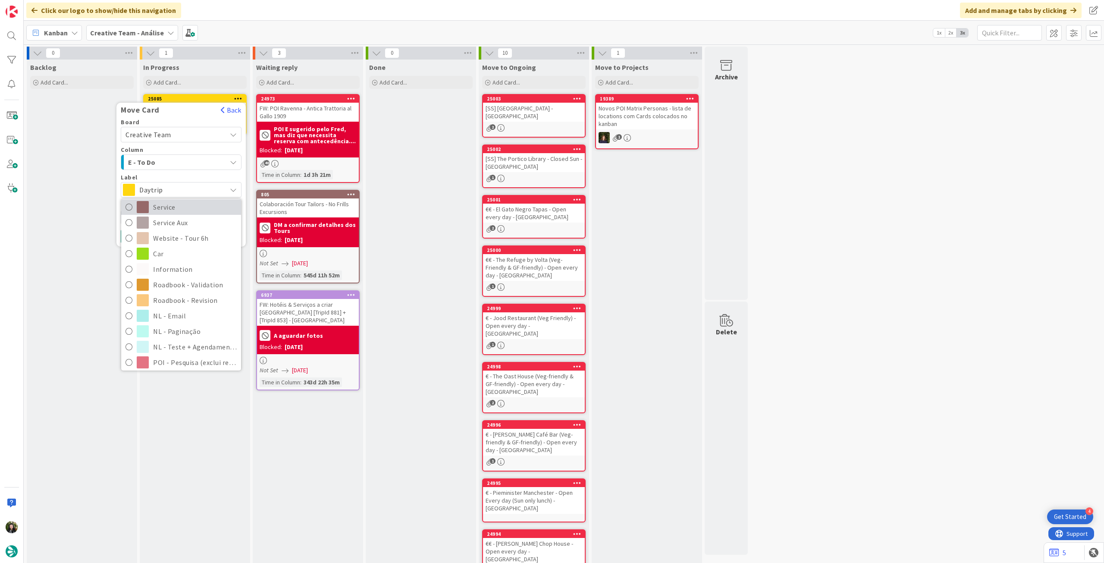
scroll to position [172, 0]
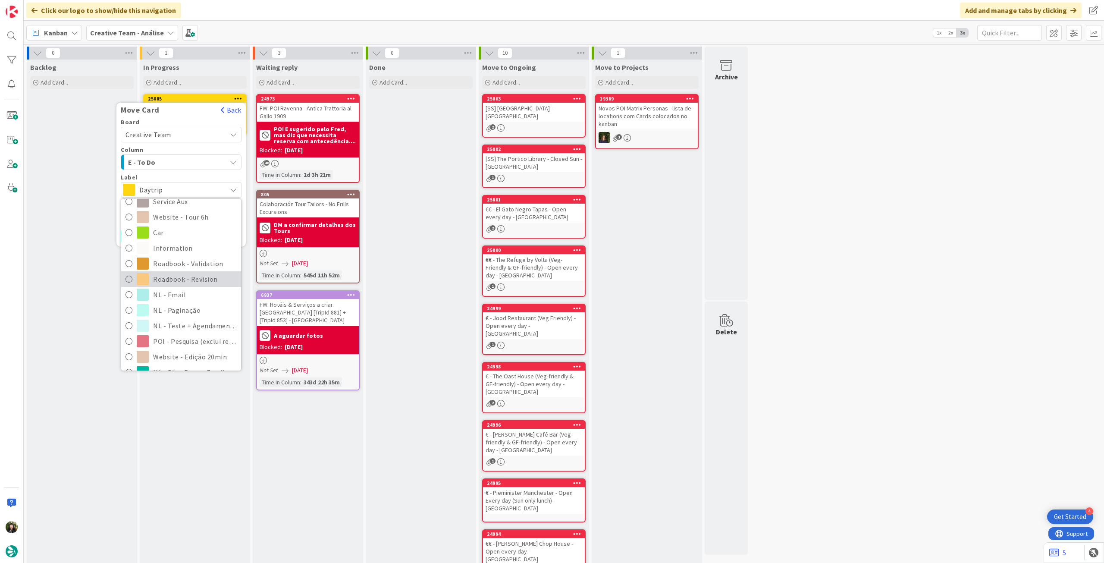
drag, startPoint x: 188, startPoint y: 276, endPoint x: 177, endPoint y: 253, distance: 25.1
click at [188, 277] on span "Roadbook - Revision" at bounding box center [195, 278] width 84 height 13
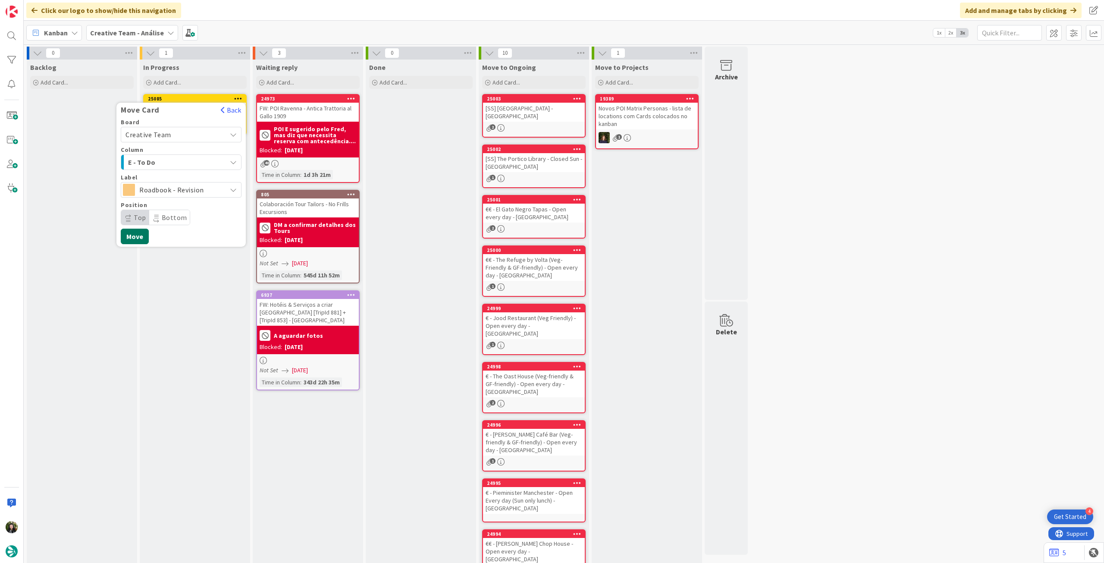
click at [141, 232] on button "Move" at bounding box center [135, 236] width 28 height 16
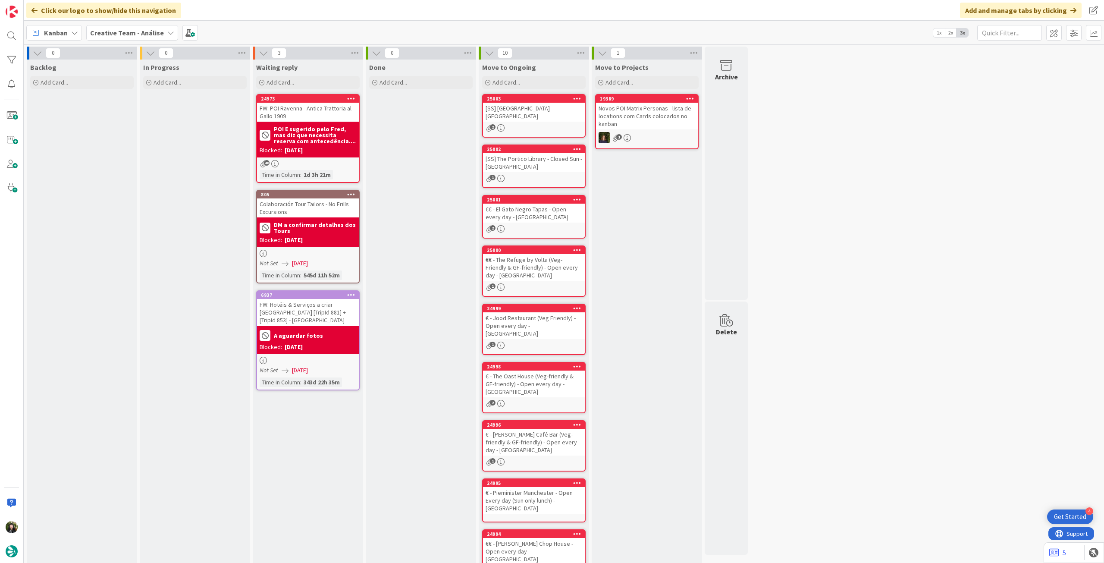
click at [109, 31] on b "Creative Team - Análise" at bounding box center [127, 32] width 74 height 9
click at [115, 125] on h4 "Creative Team" at bounding box center [154, 123] width 117 height 9
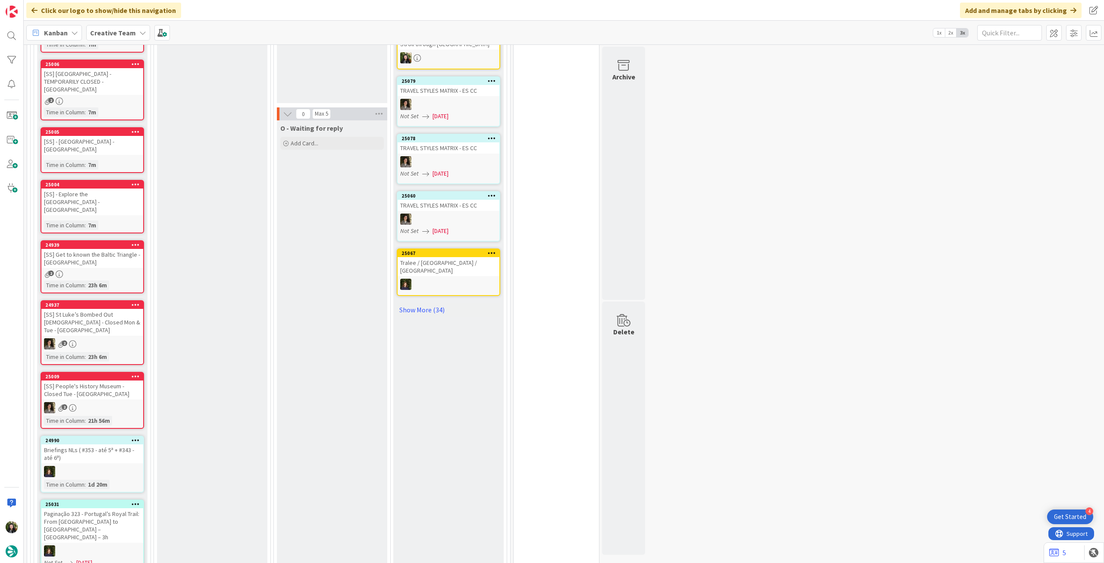
scroll to position [230, 0]
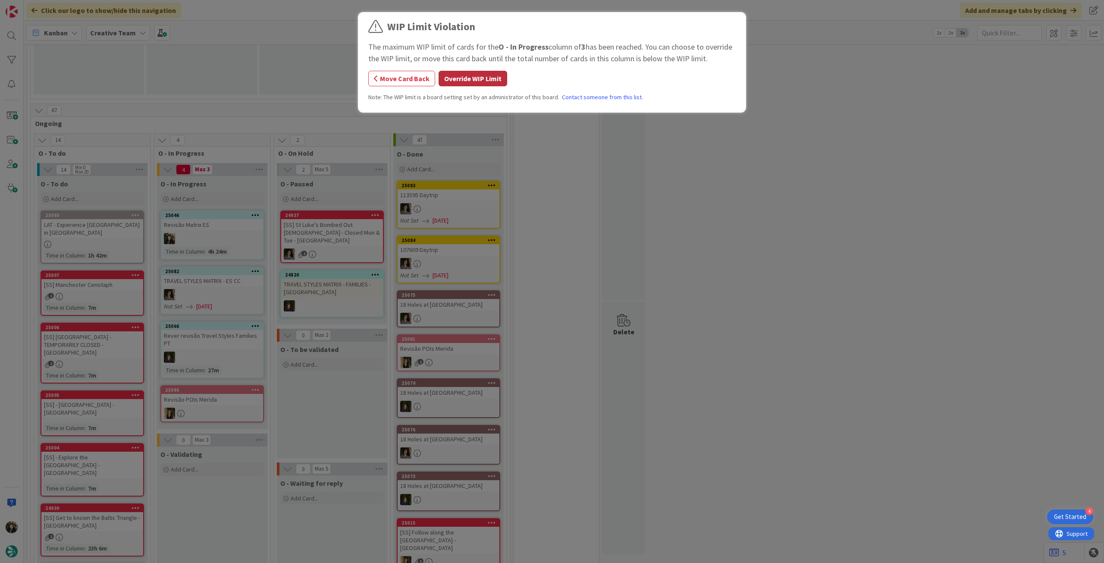
click at [472, 84] on button "Override WIP Limit" at bounding box center [472, 79] width 69 height 16
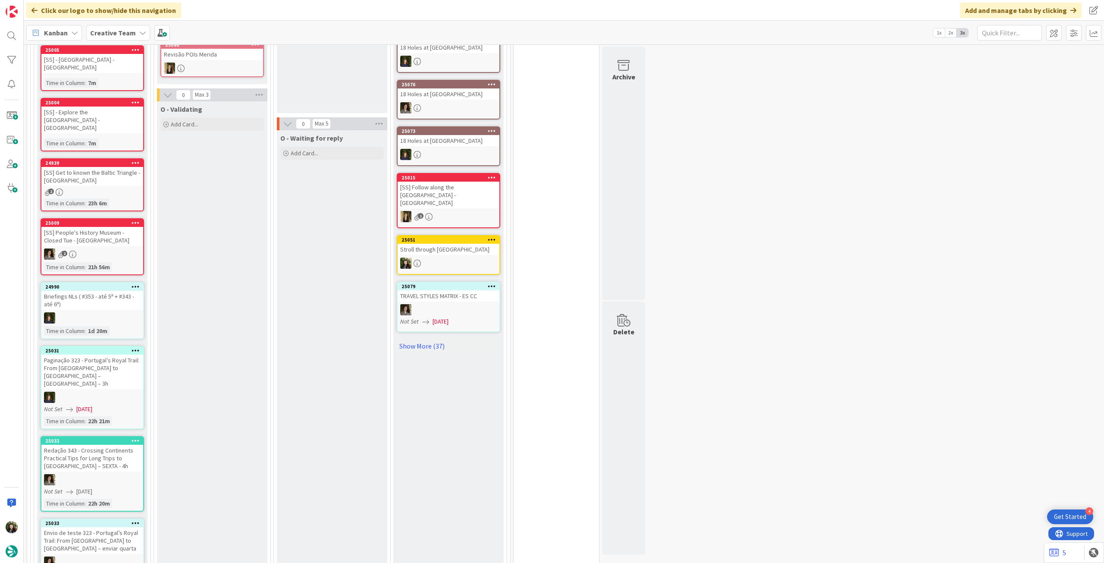
scroll to position [287, 0]
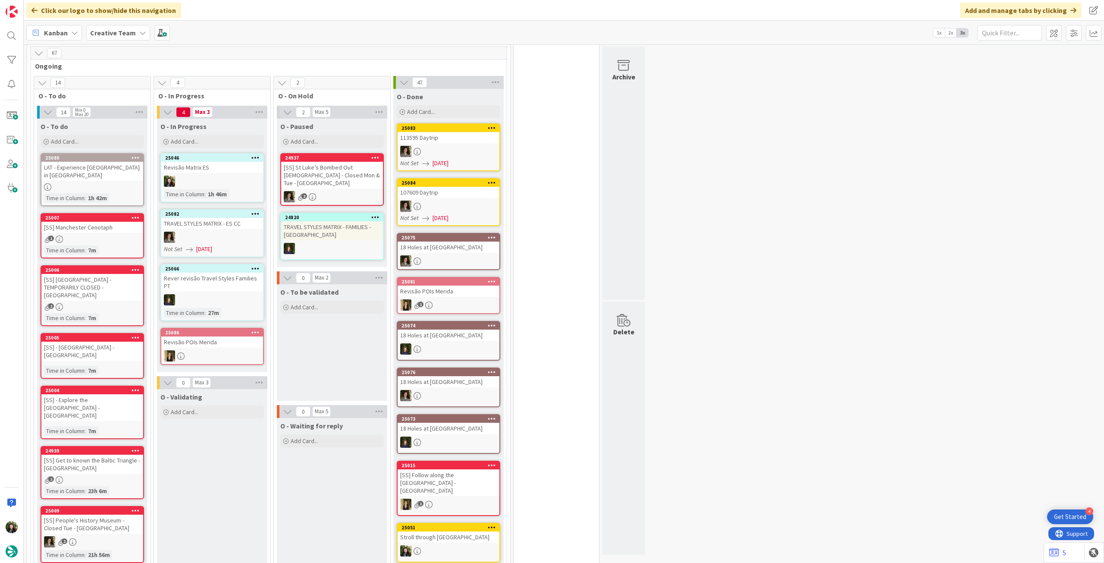
click at [97, 28] on b "Creative Team" at bounding box center [113, 32] width 46 height 9
click at [149, 121] on h4 "Creative Team - Análise" at bounding box center [154, 123] width 117 height 9
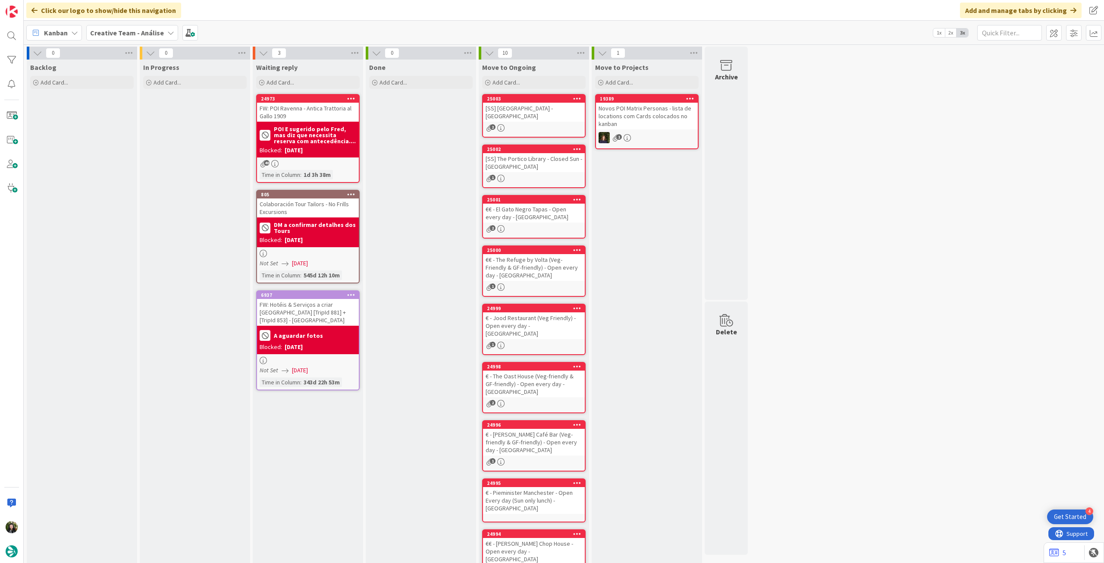
click at [134, 28] on span "Creative Team - Análise" at bounding box center [127, 33] width 74 height 10
click at [144, 124] on h4 "Creative Team" at bounding box center [154, 123] width 117 height 9
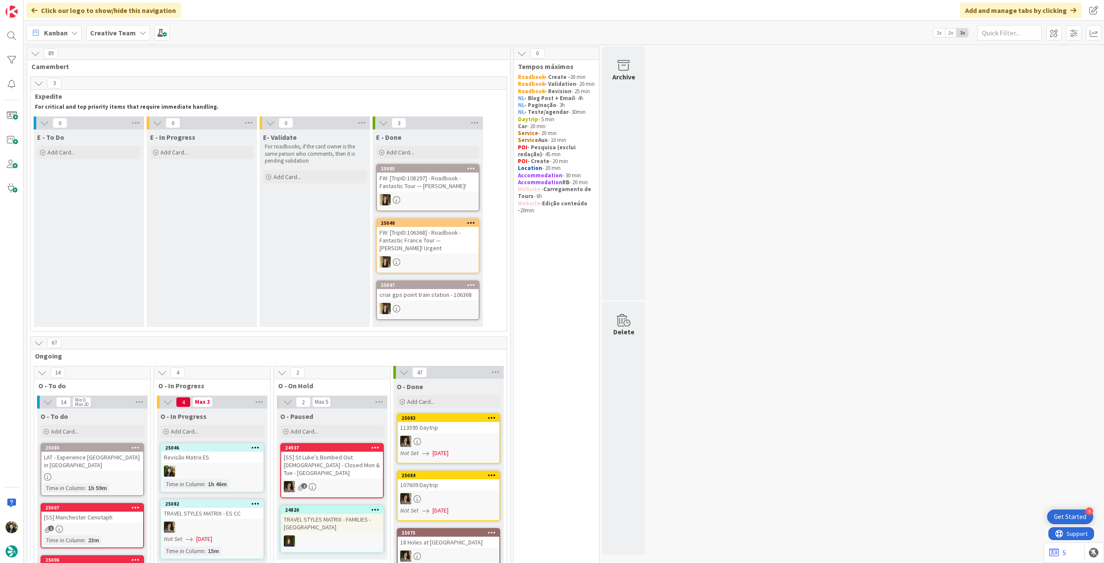
click at [124, 39] on div "Creative Team" at bounding box center [118, 33] width 64 height 16
click at [142, 135] on div "Last 24 Hours Creative Team Creative Team - Análise" at bounding box center [159, 90] width 140 height 94
click at [143, 127] on h4 "Creative Team - Análise" at bounding box center [154, 123] width 117 height 9
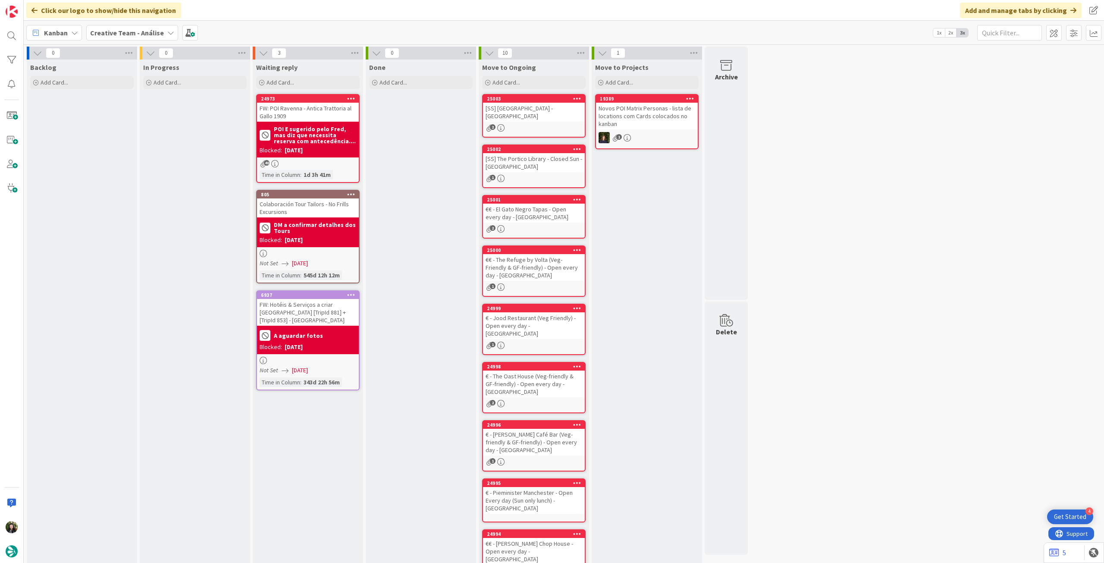
click at [124, 26] on div "Creative Team - Análise" at bounding box center [132, 33] width 92 height 16
click at [125, 120] on h4 "Creative Team" at bounding box center [154, 123] width 117 height 9
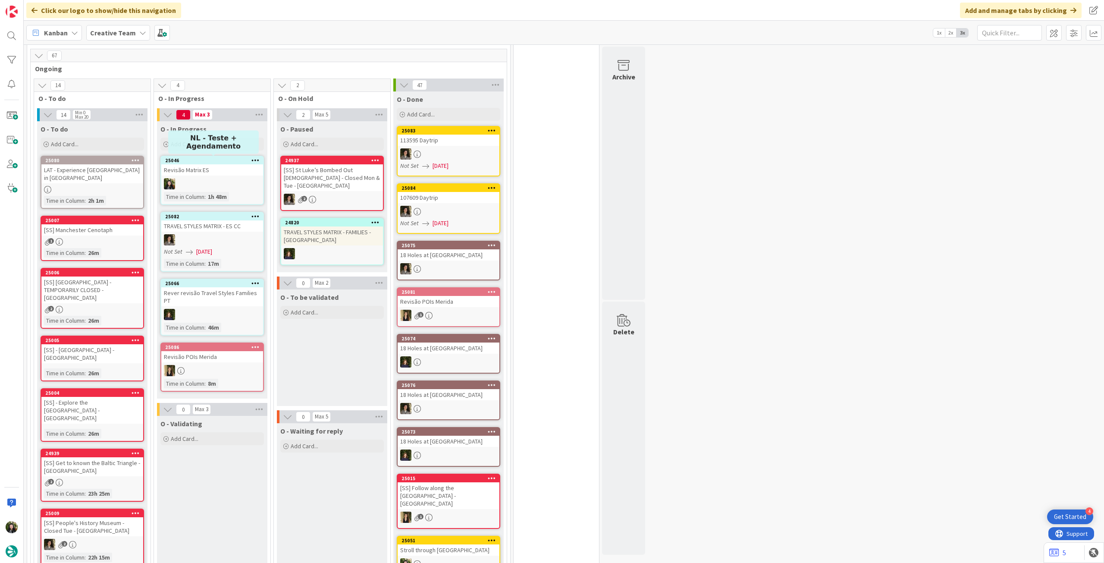
click at [201, 174] on div "Revisão Matrix ES" at bounding box center [212, 169] width 102 height 11
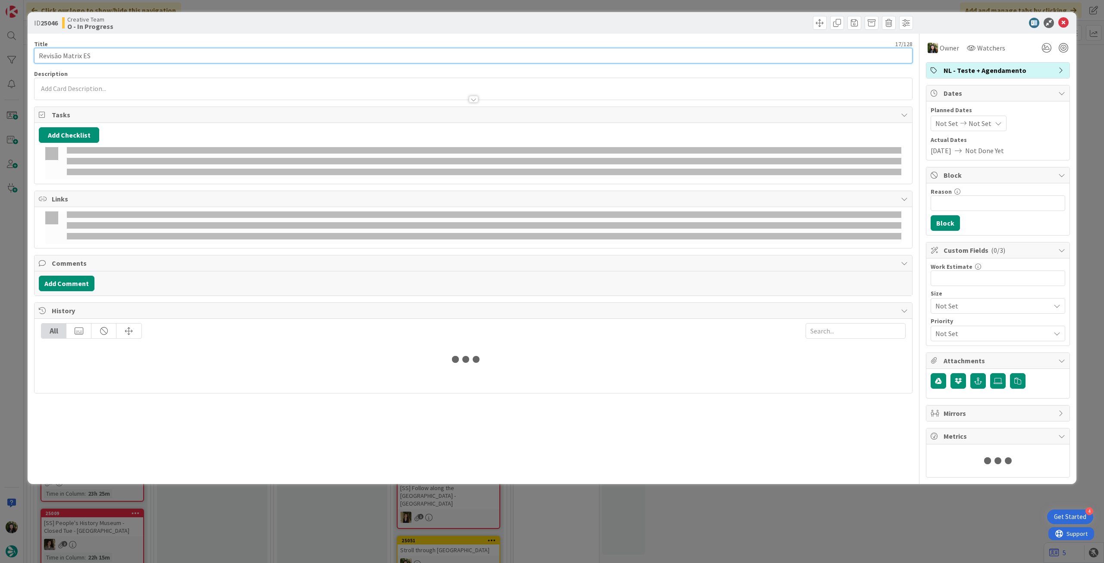
click at [177, 55] on input "Revisão Matrix ES" at bounding box center [473, 56] width 878 height 16
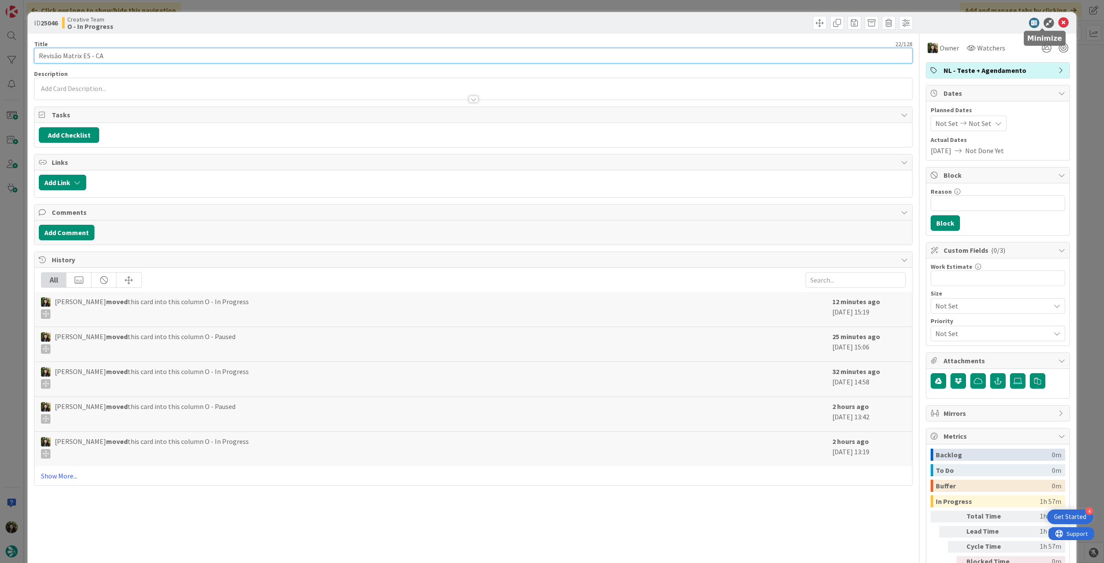
type input "Revisão Matrix ES - CA"
click at [1060, 21] on icon at bounding box center [1063, 23] width 10 height 10
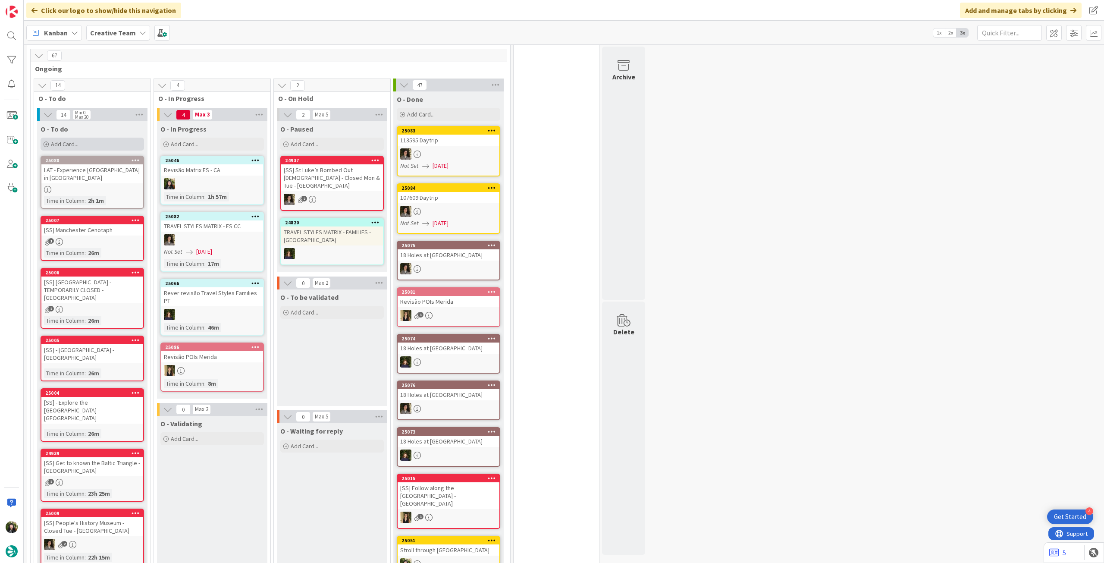
click at [87, 147] on div "Add Card..." at bounding box center [92, 144] width 103 height 13
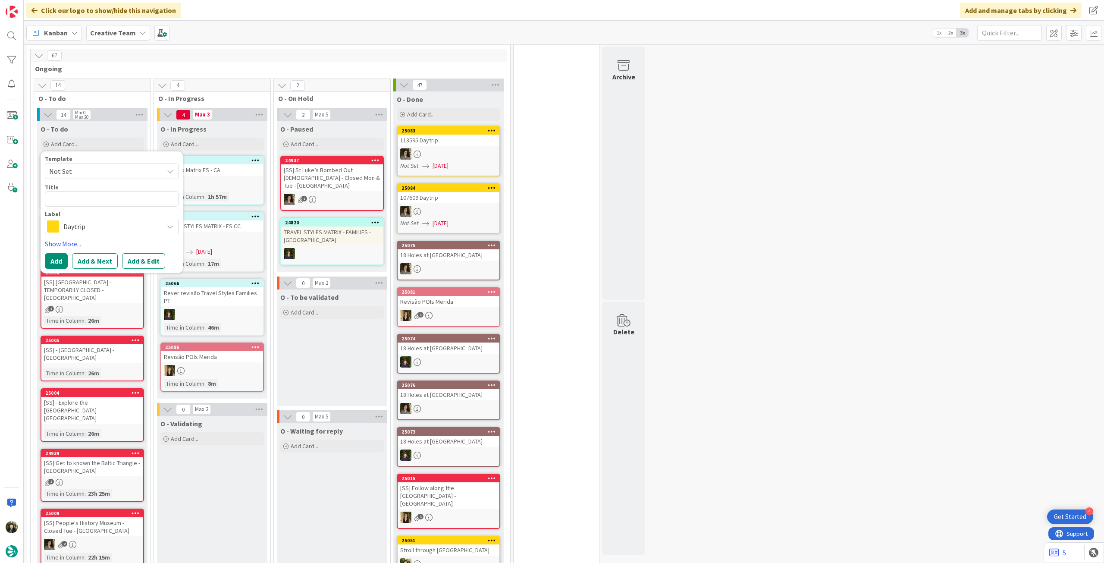
click at [105, 222] on span "Daytrip" at bounding box center [111, 226] width 96 height 12
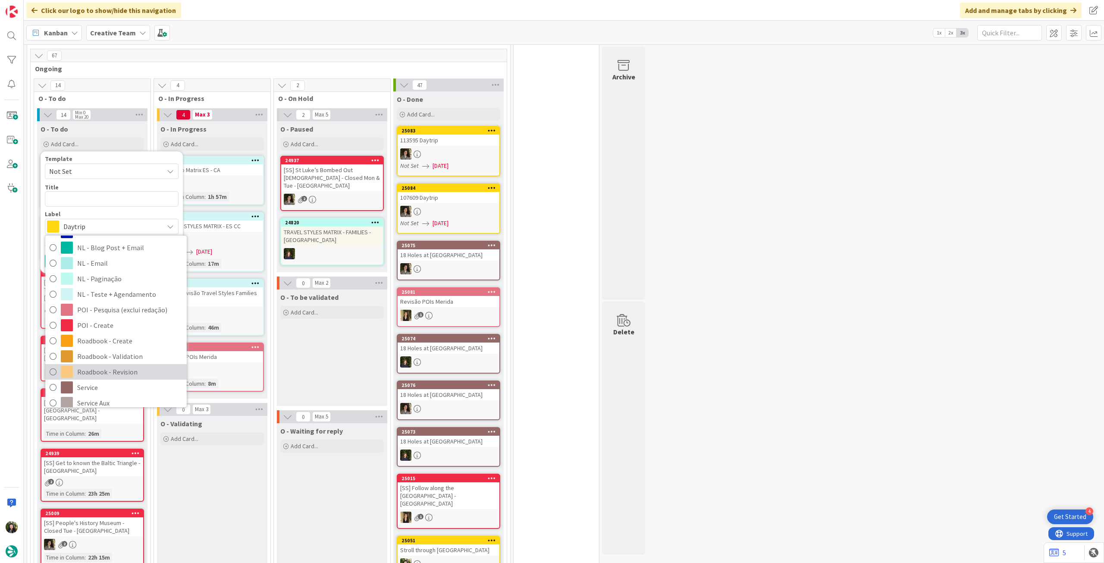
scroll to position [115, 0]
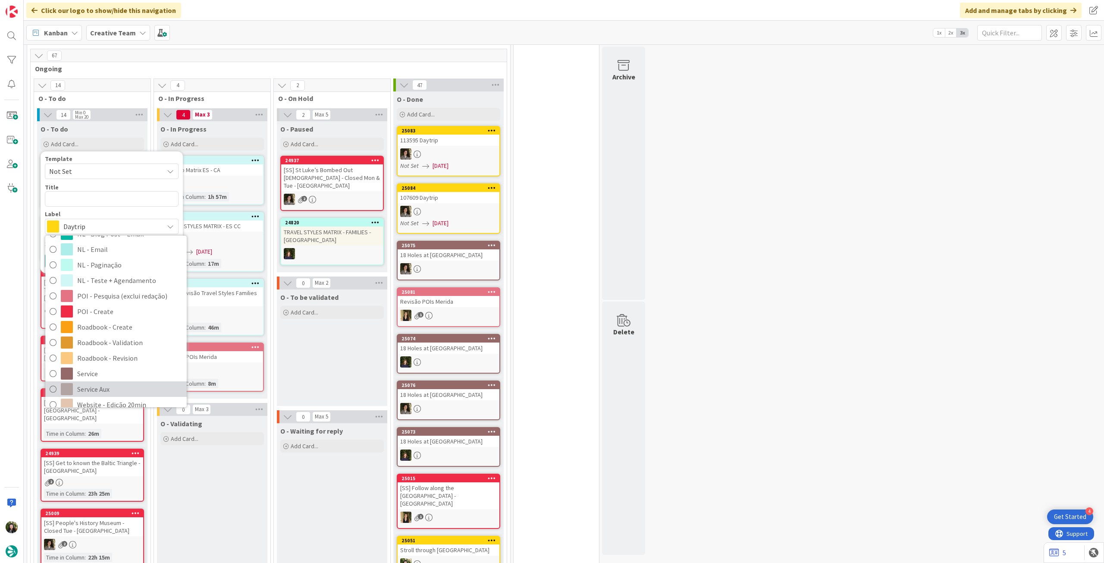
drag, startPoint x: 96, startPoint y: 383, endPoint x: 92, endPoint y: 335, distance: 48.4
click at [96, 383] on span "Service Aux" at bounding box center [129, 388] width 105 height 13
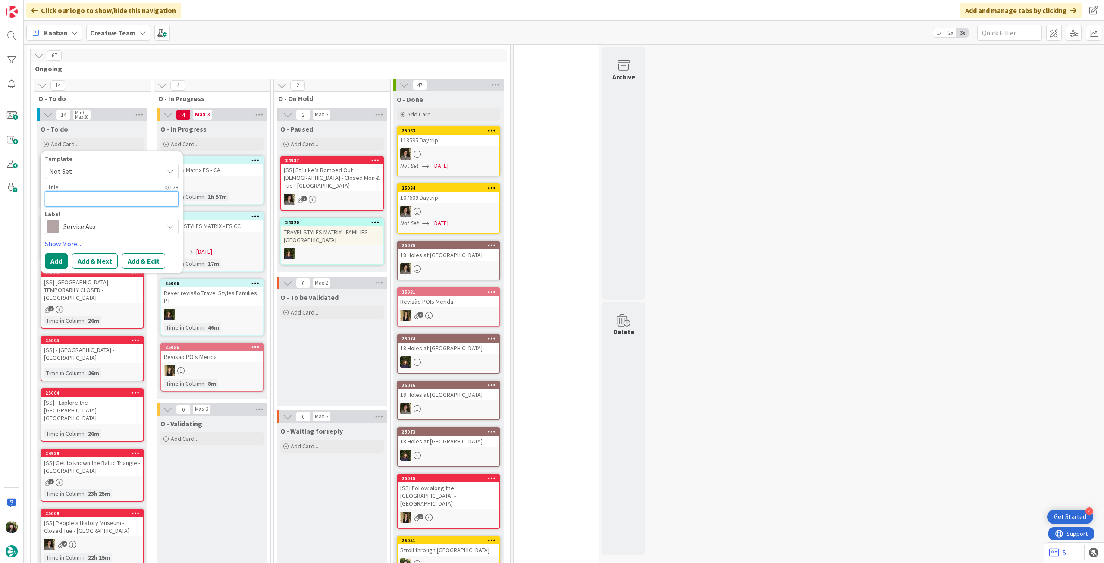
click at [85, 203] on textarea at bounding box center [112, 199] width 134 height 16
paste textarea "€/€€ - [GEOGRAPHIC_DATA] - Closes [DATE]"
type textarea "x"
type textarea "€/€€ - [GEOGRAPHIC_DATA] - Closes [DATE]"
click at [62, 253] on button "Add" at bounding box center [56, 261] width 23 height 16
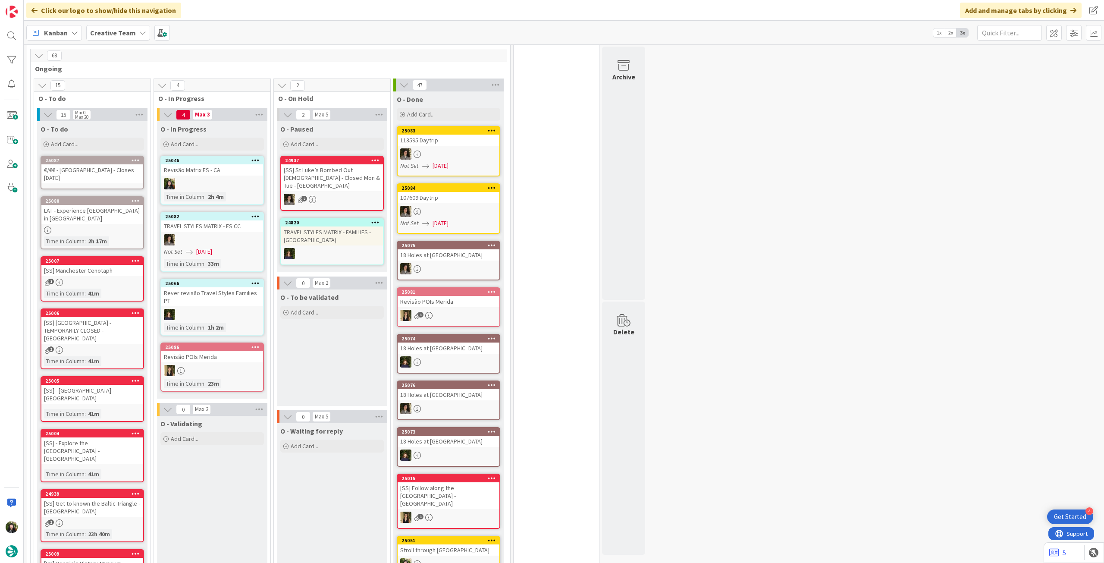
click at [91, 172] on div "€/€€ - [GEOGRAPHIC_DATA] - Closes [DATE]" at bounding box center [92, 173] width 102 height 19
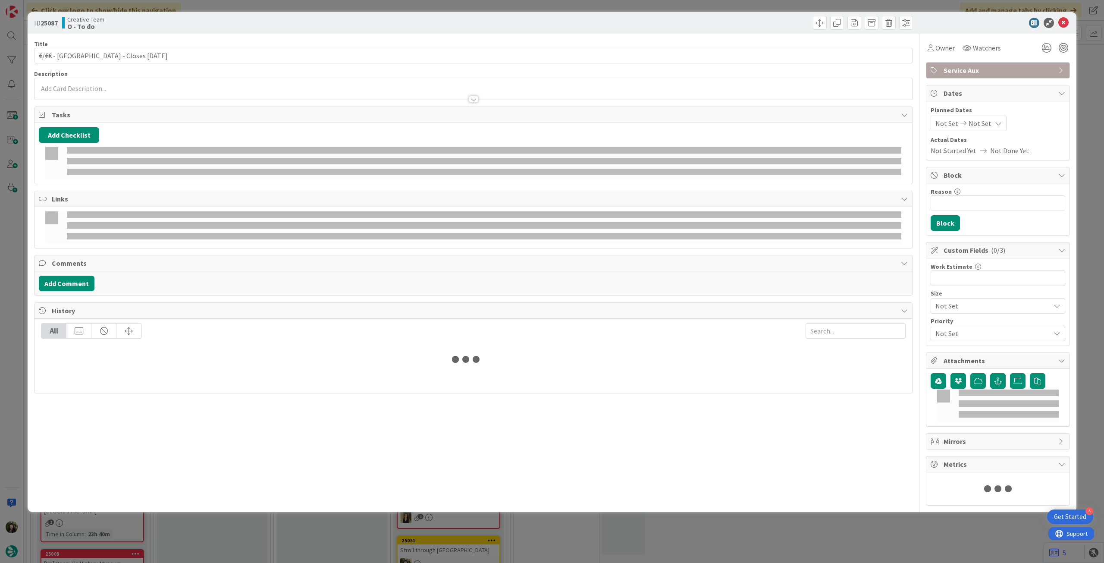
click at [111, 91] on div at bounding box center [472, 95] width 877 height 9
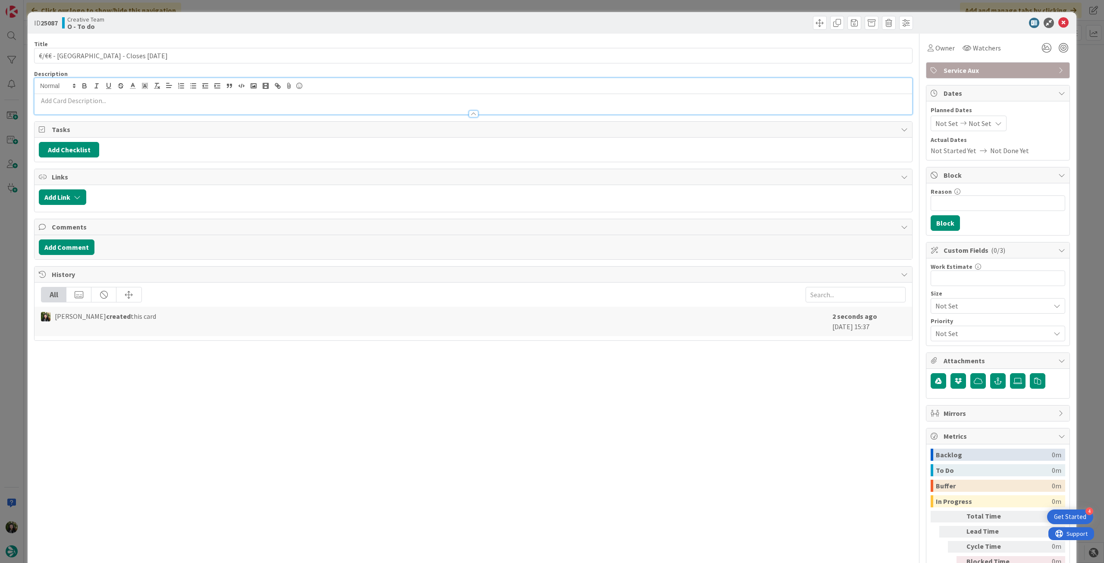
click at [111, 100] on p at bounding box center [473, 101] width 869 height 10
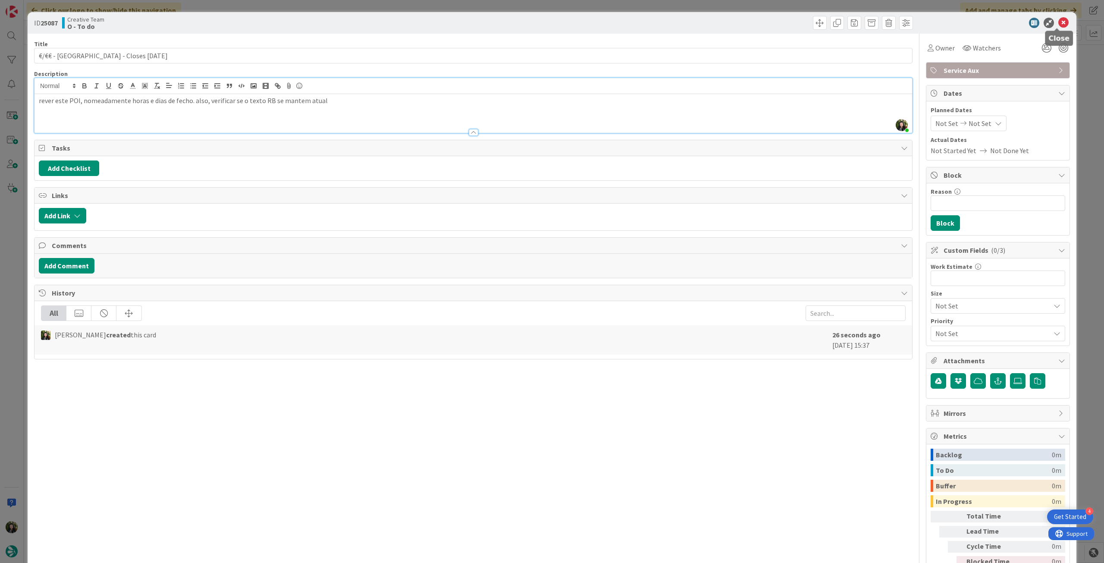
click at [1059, 24] on icon at bounding box center [1063, 23] width 10 height 10
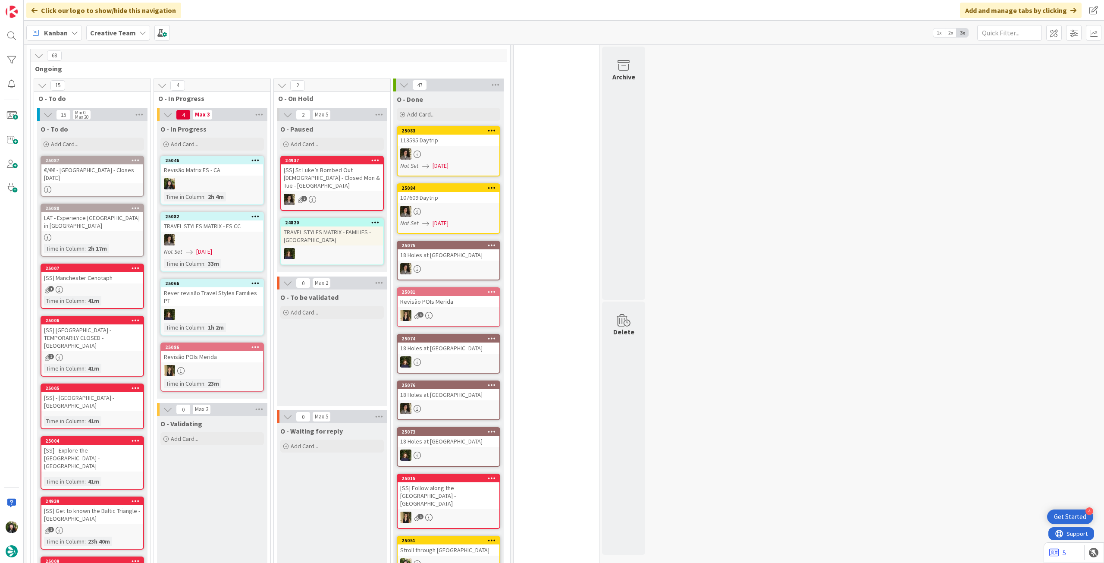
click at [117, 30] on div "Kanban Creative Team 1x 2x 3x" at bounding box center [564, 33] width 1080 height 24
click at [117, 30] on b "Creative Team" at bounding box center [113, 32] width 46 height 9
click at [127, 120] on h4 "Creative Team - Análise" at bounding box center [154, 123] width 117 height 9
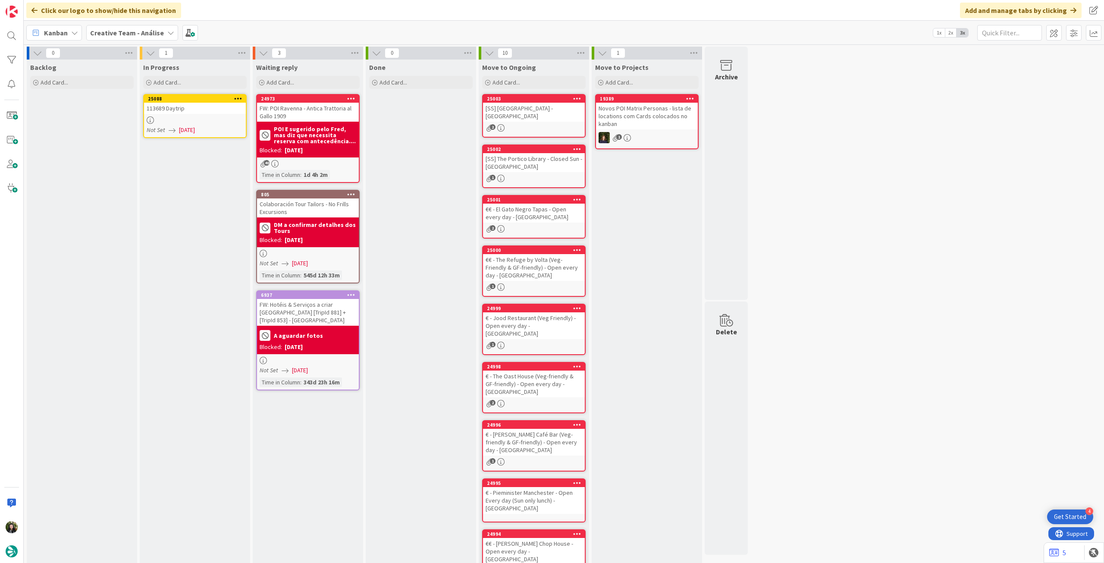
click at [180, 121] on div at bounding box center [195, 119] width 102 height 7
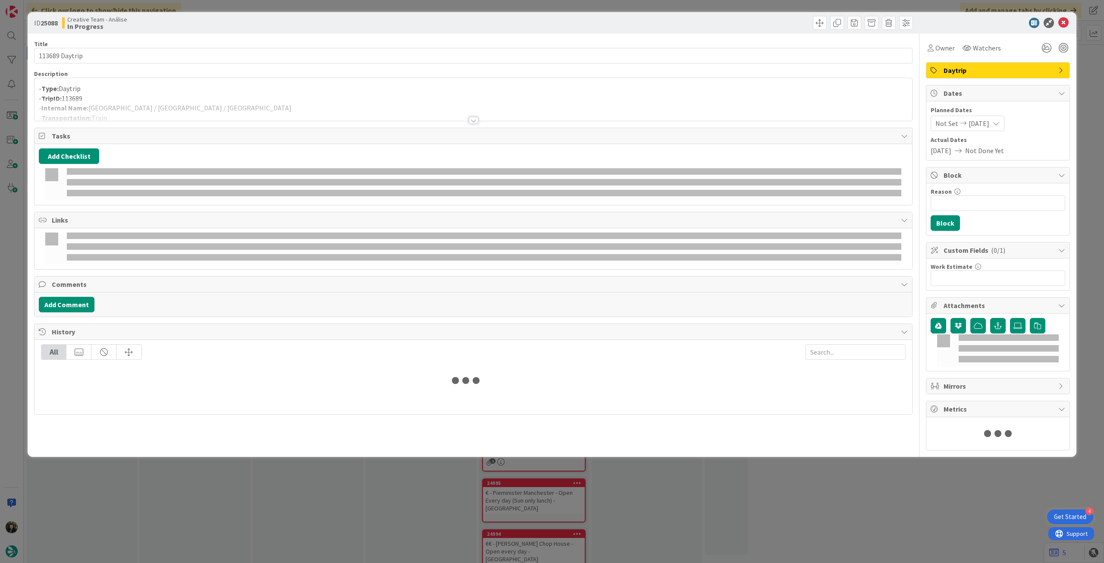
click at [192, 101] on div at bounding box center [472, 110] width 877 height 22
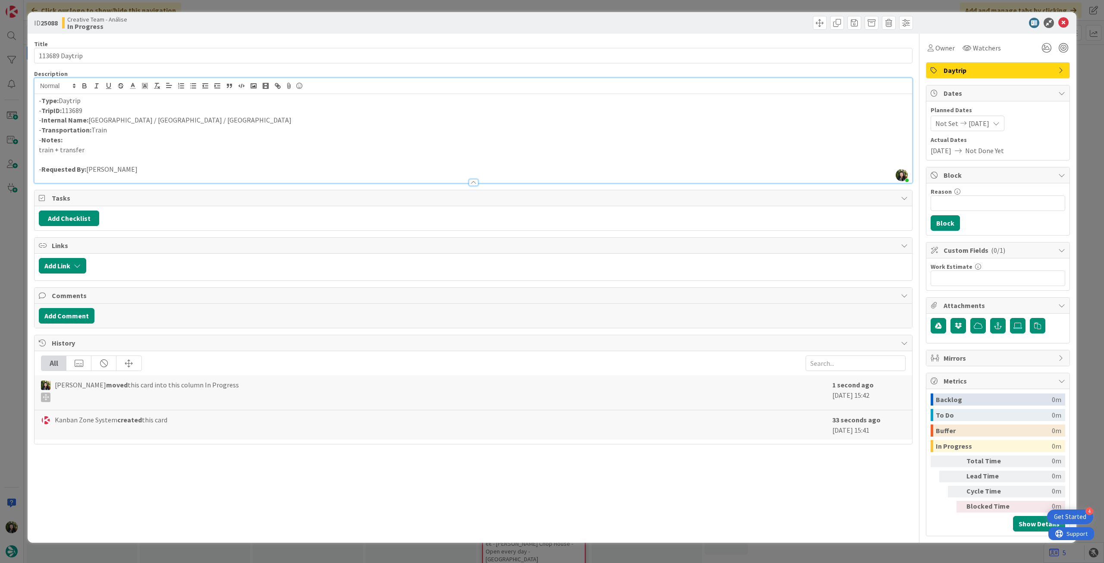
click at [163, 119] on p "- Internal Name: Santiago de Compostela / Madrid / Burgos" at bounding box center [473, 120] width 869 height 10
click at [1061, 25] on icon at bounding box center [1063, 23] width 10 height 10
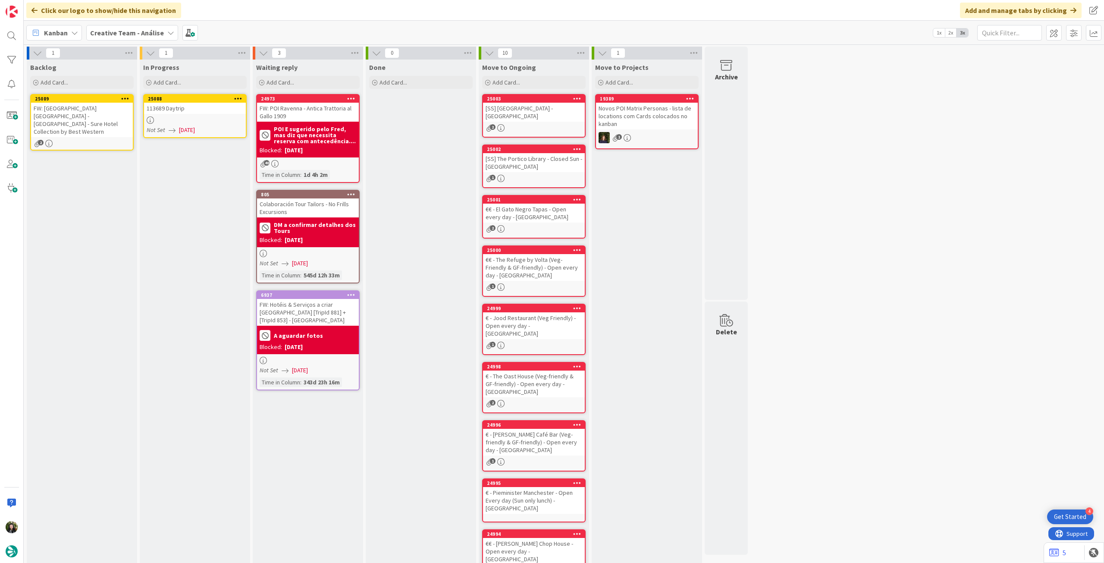
click at [235, 98] on icon at bounding box center [238, 98] width 8 height 6
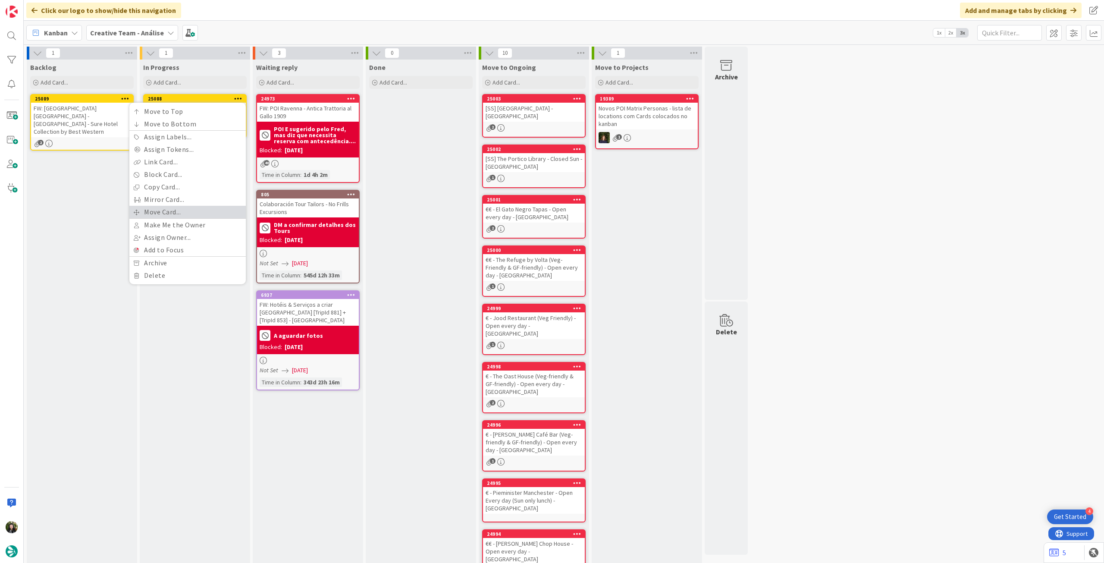
click at [194, 213] on link "Move Card..." at bounding box center [187, 212] width 116 height 13
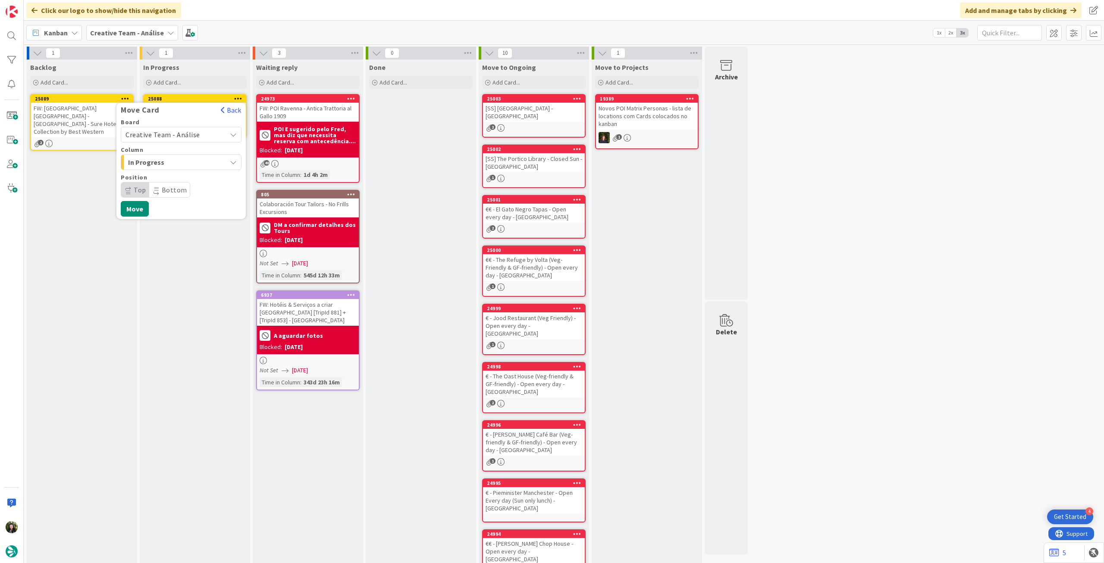
click at [197, 135] on span "Creative Team - Análise" at bounding box center [173, 134] width 97 height 12
click at [180, 174] on span "Creative Team" at bounding box center [187, 175] width 100 height 13
click at [185, 161] on span "Select a Column..." at bounding box center [157, 161] width 65 height 11
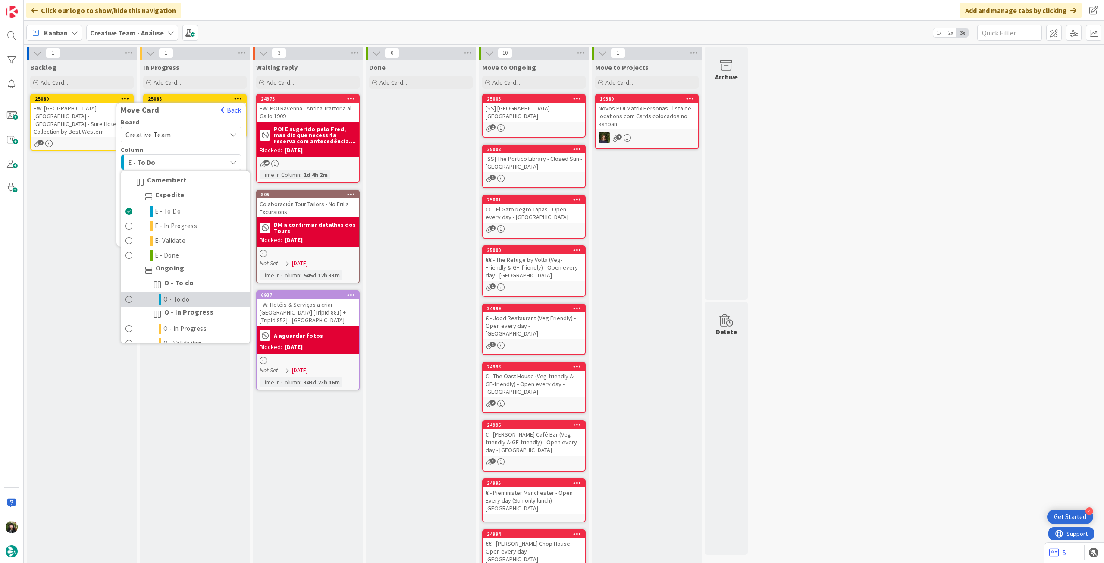
click at [197, 294] on link "O - To do" at bounding box center [185, 299] width 128 height 15
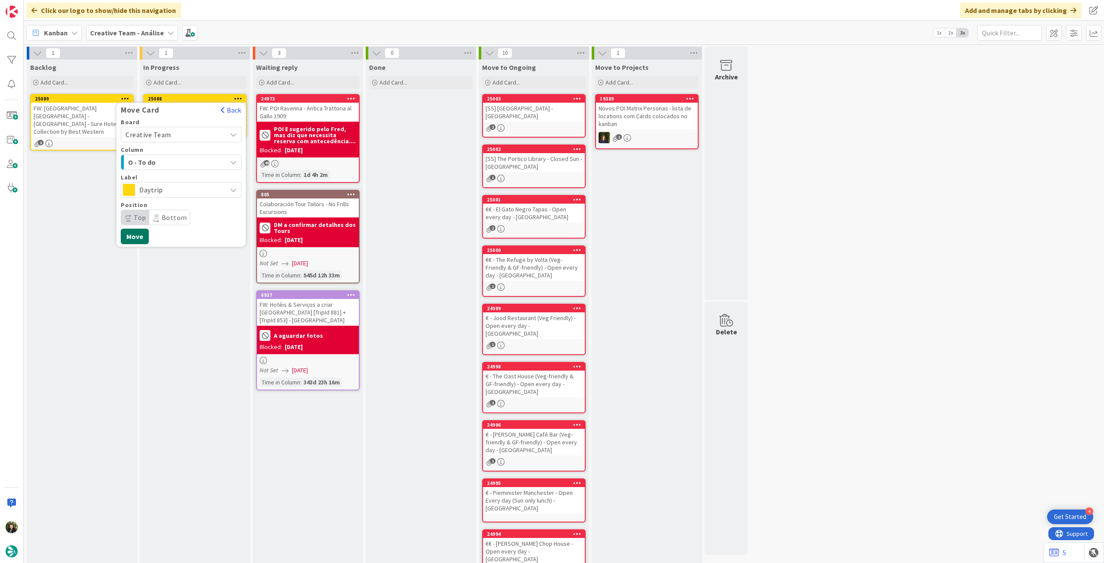
click at [135, 230] on button "Move" at bounding box center [135, 236] width 28 height 16
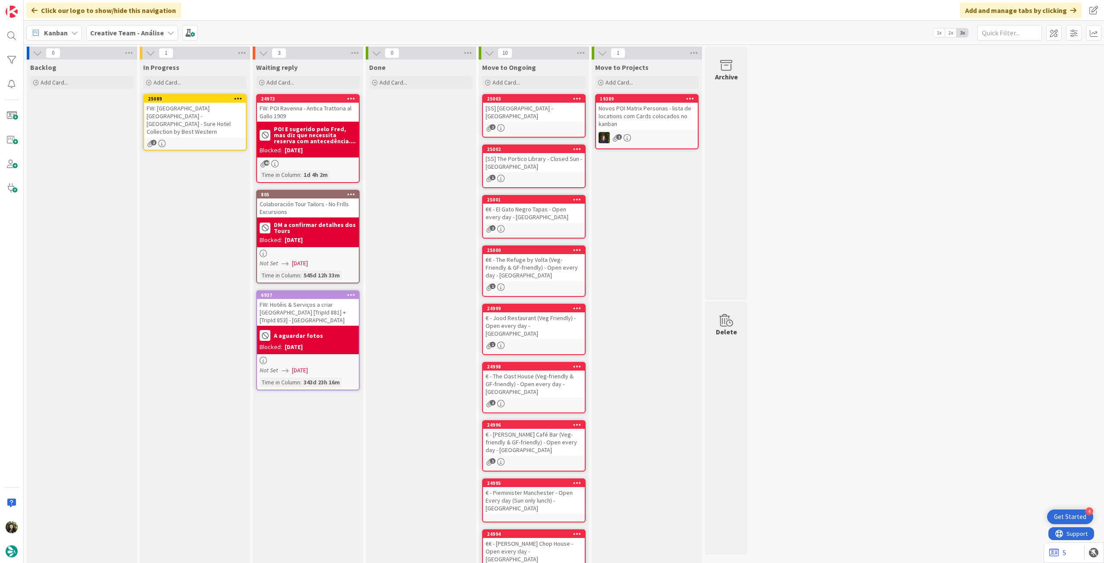
click at [237, 98] on icon at bounding box center [238, 98] width 8 height 6
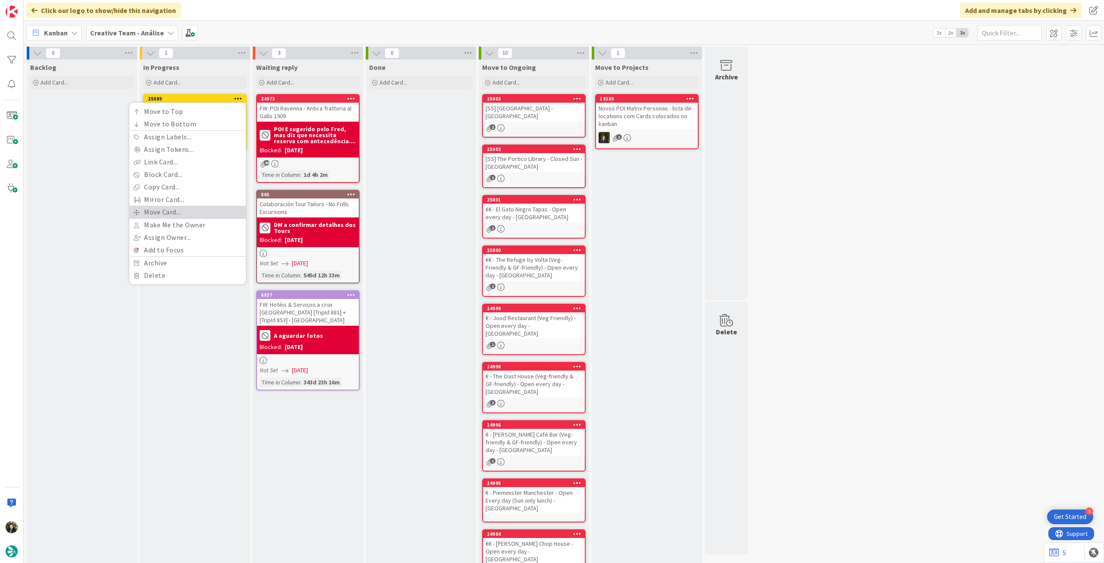
click at [205, 206] on link "Move Card..." at bounding box center [187, 212] width 116 height 13
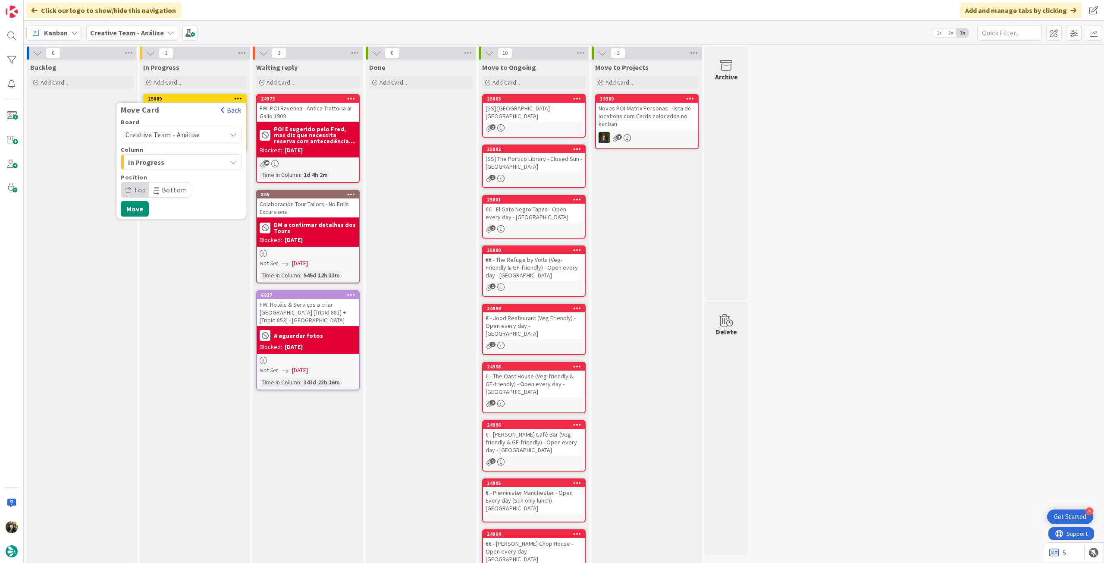
click at [203, 134] on span "Creative Team - Análise" at bounding box center [173, 134] width 97 height 12
click at [194, 176] on span "Creative Team" at bounding box center [187, 175] width 100 height 13
click at [201, 155] on div "Select a Column..." at bounding box center [174, 162] width 103 height 14
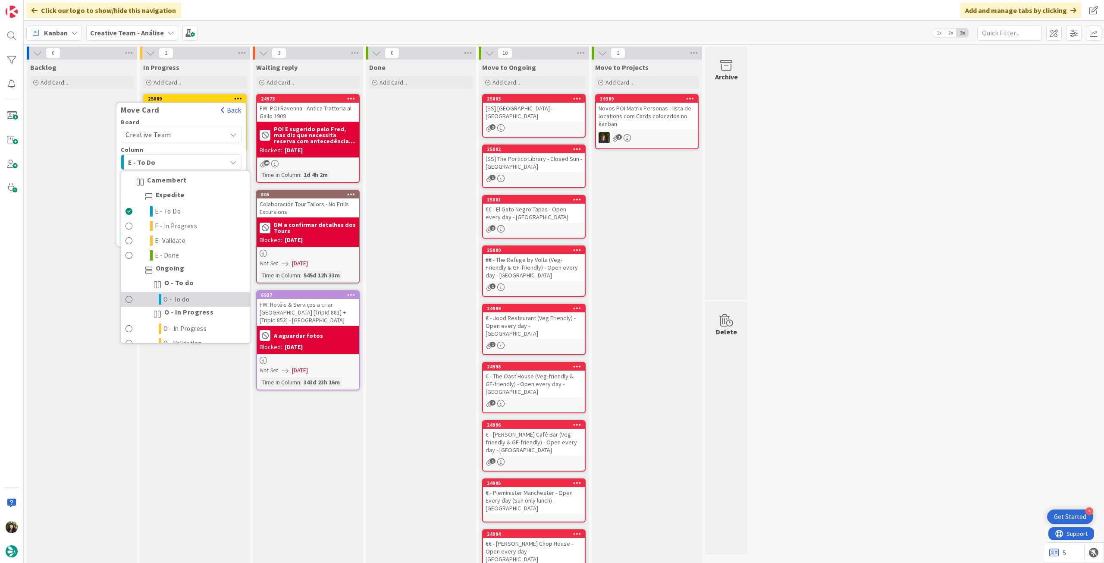
click at [197, 295] on link "O - To do" at bounding box center [185, 299] width 128 height 15
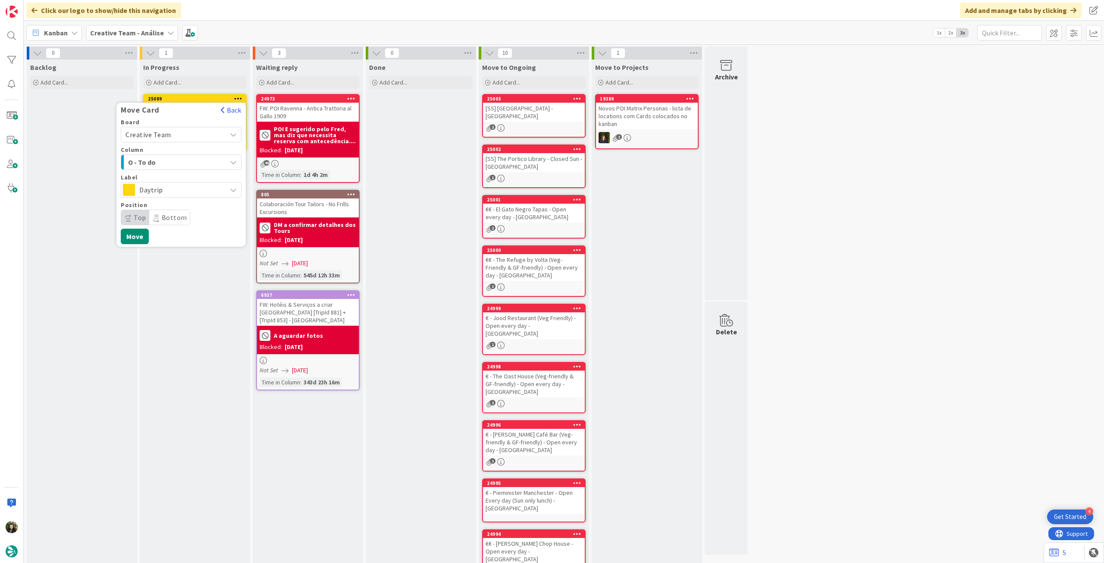
click at [193, 189] on span "Daytrip" at bounding box center [180, 190] width 83 height 12
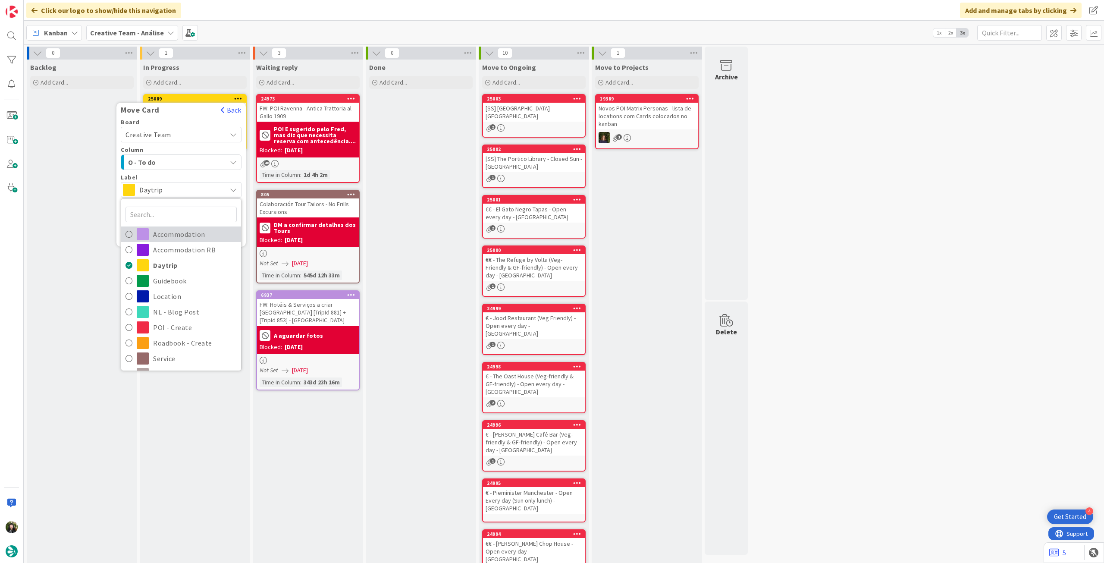
click at [179, 235] on span "Accommodation" at bounding box center [195, 234] width 84 height 13
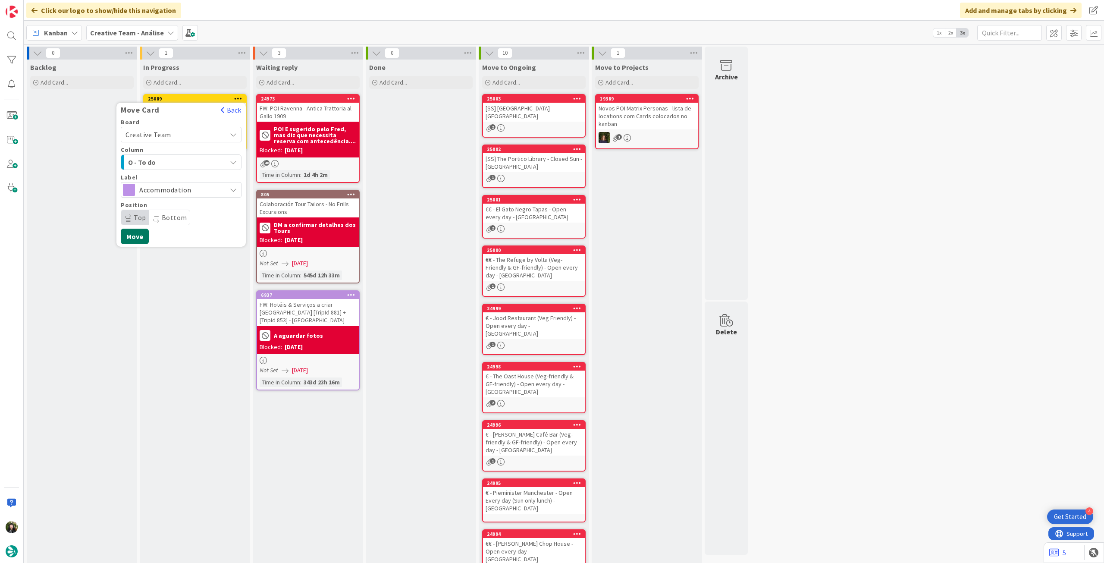
click at [139, 234] on button "Move" at bounding box center [135, 236] width 28 height 16
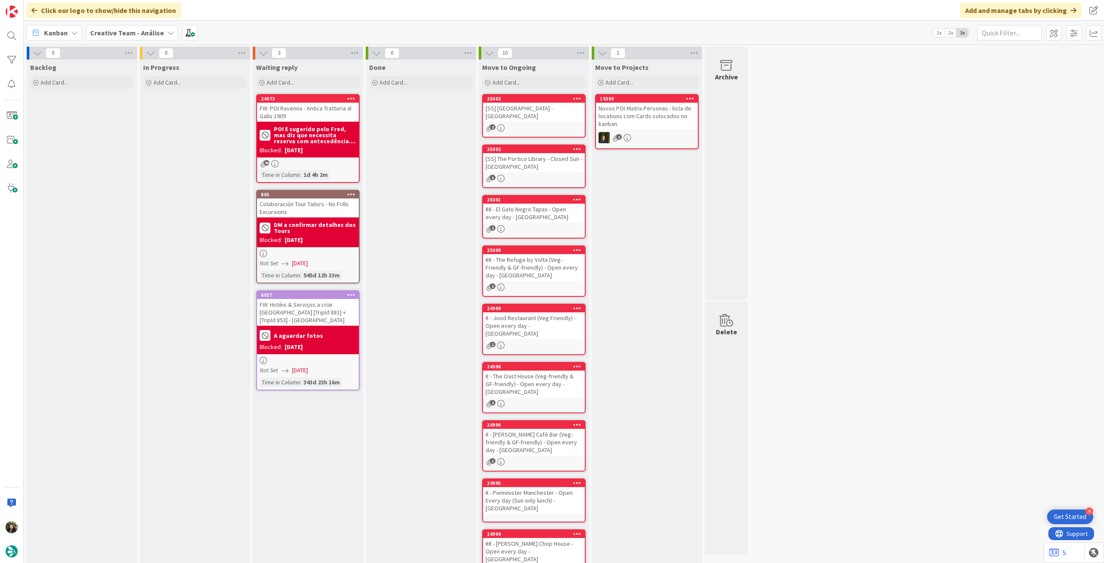
click at [108, 30] on b "Creative Team - Análise" at bounding box center [127, 32] width 74 height 9
click at [153, 131] on div "Creative Team" at bounding box center [159, 124] width 131 height 16
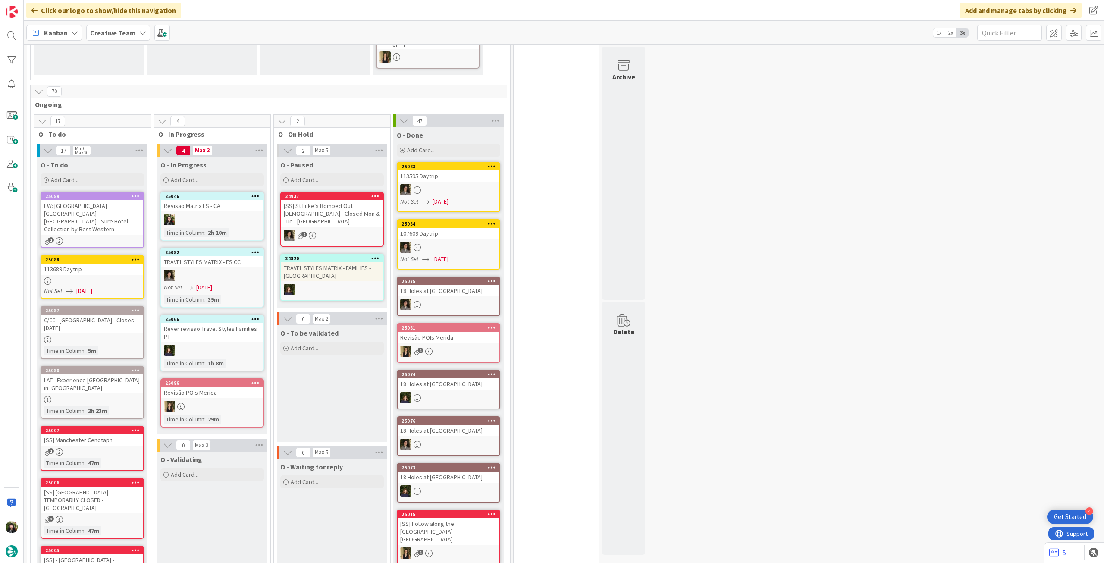
scroll to position [230, 0]
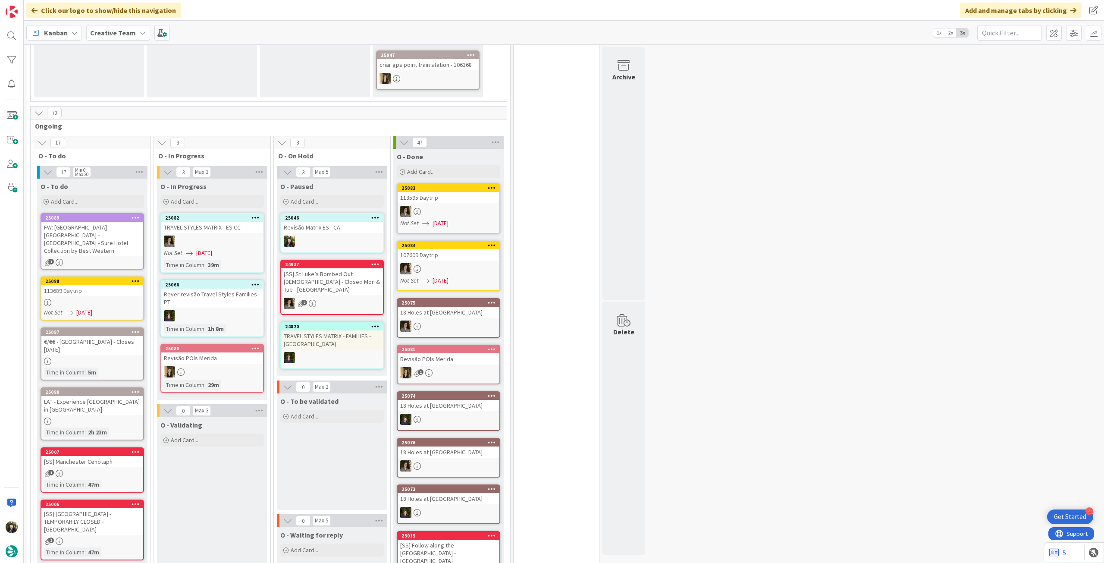
click at [112, 35] on b "Creative Team" at bounding box center [113, 32] width 46 height 9
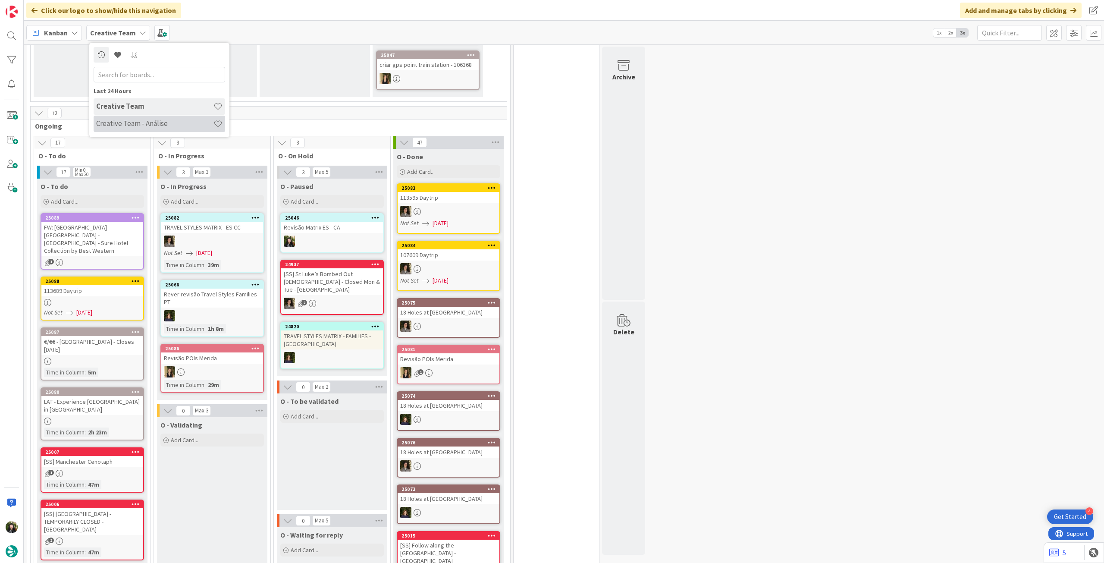
click at [132, 118] on div "Creative Team - Análise" at bounding box center [159, 124] width 131 height 16
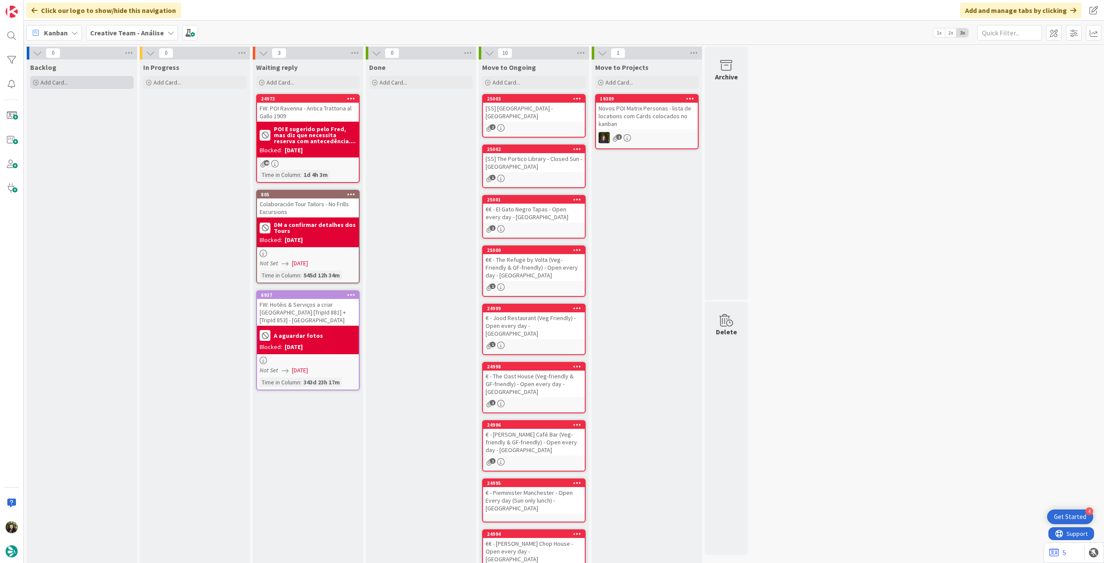
click at [95, 88] on div "Add Card..." at bounding box center [81, 82] width 103 height 13
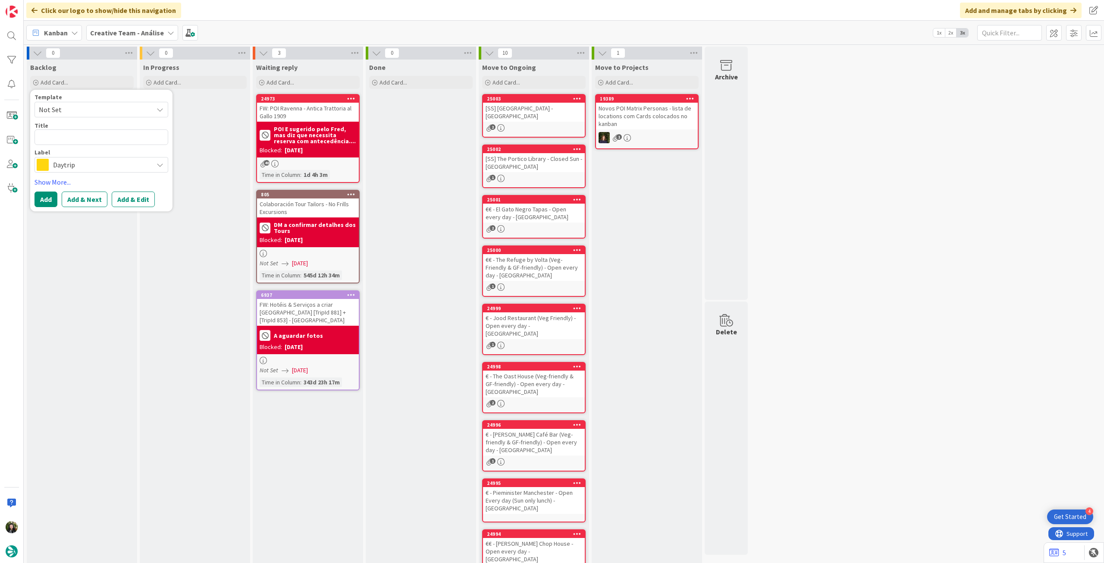
click at [64, 168] on span "Daytrip" at bounding box center [101, 165] width 96 height 12
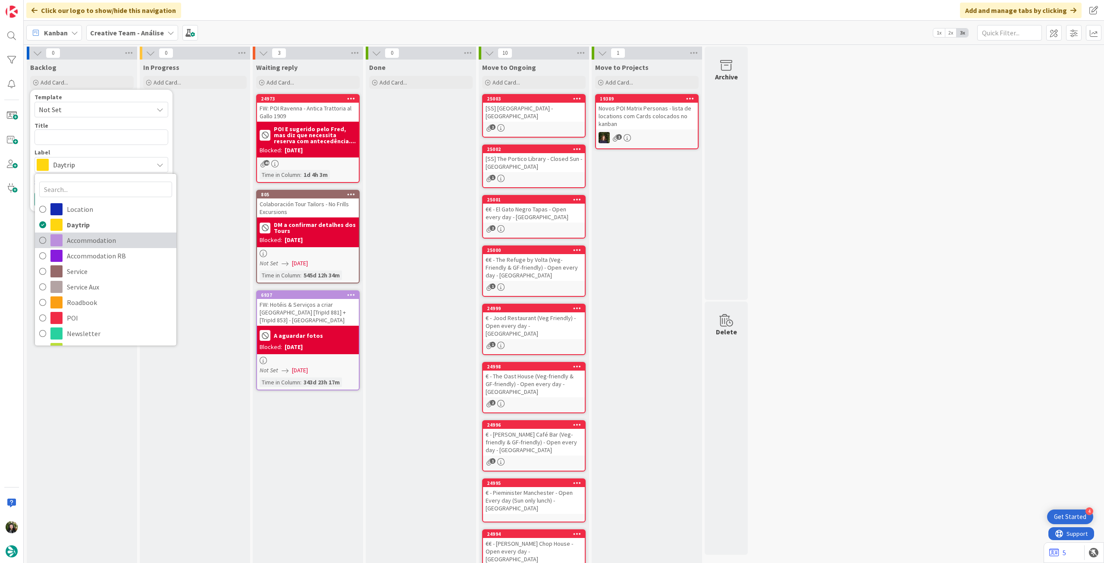
drag, startPoint x: 64, startPoint y: 238, endPoint x: 64, endPoint y: 183, distance: 54.8
click at [64, 238] on link "Accommodation" at bounding box center [105, 240] width 141 height 16
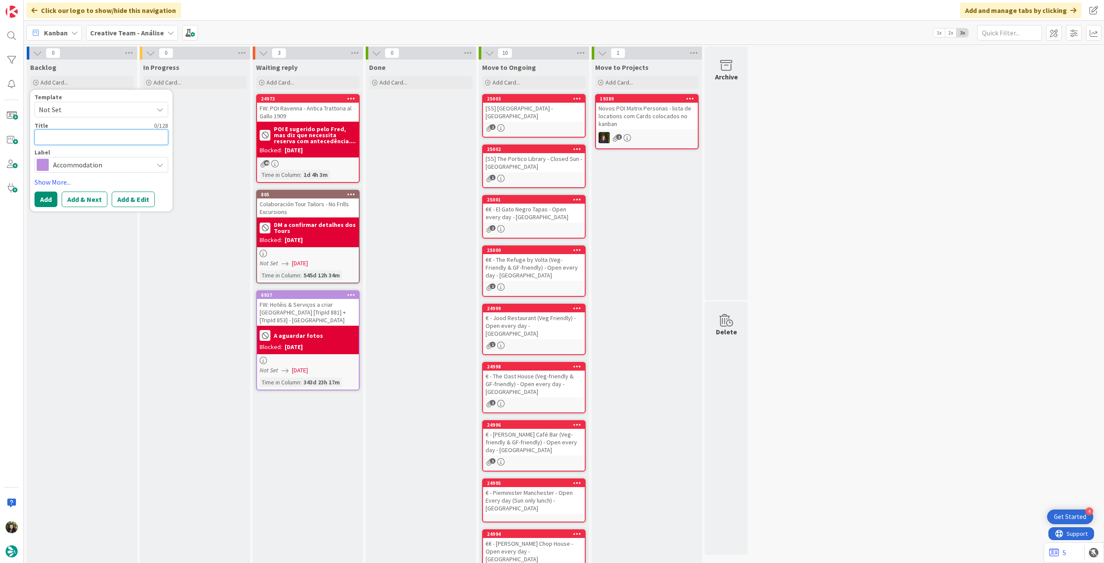
click at [77, 137] on textarea at bounding box center [101, 137] width 134 height 16
paste textarea "Staycity Aparthotels London Greenwich"
type textarea "x"
type textarea "Staycity Aparthotels London Greenwich"
click at [44, 197] on button "Add" at bounding box center [45, 199] width 23 height 16
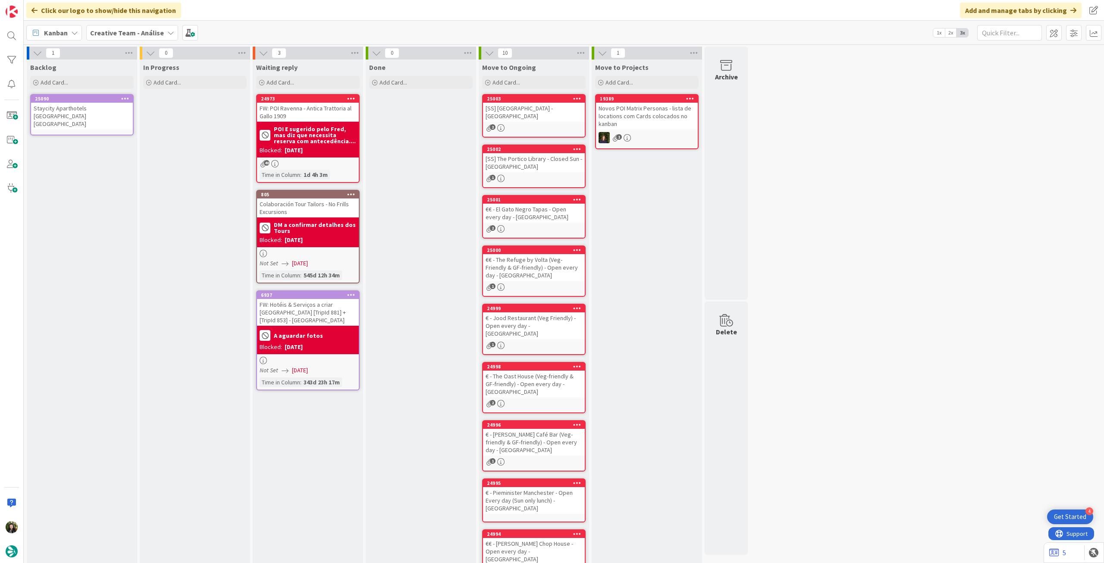
click at [76, 119] on div "Staycity Aparthotels London Greenwich" at bounding box center [82, 116] width 102 height 27
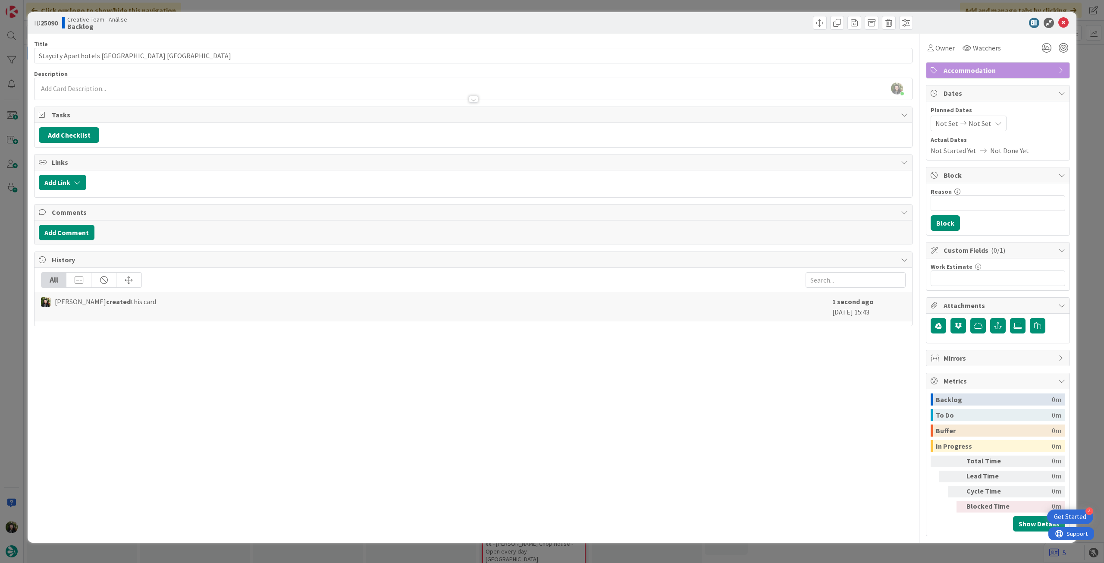
click at [79, 94] on div at bounding box center [472, 95] width 877 height 9
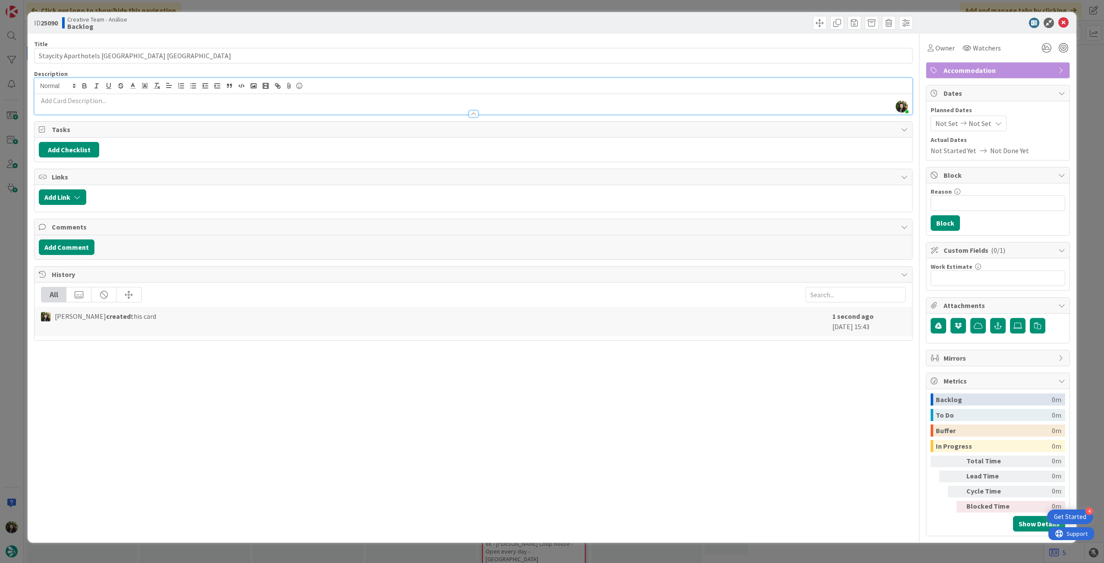
click at [90, 105] on div at bounding box center [472, 109] width 877 height 9
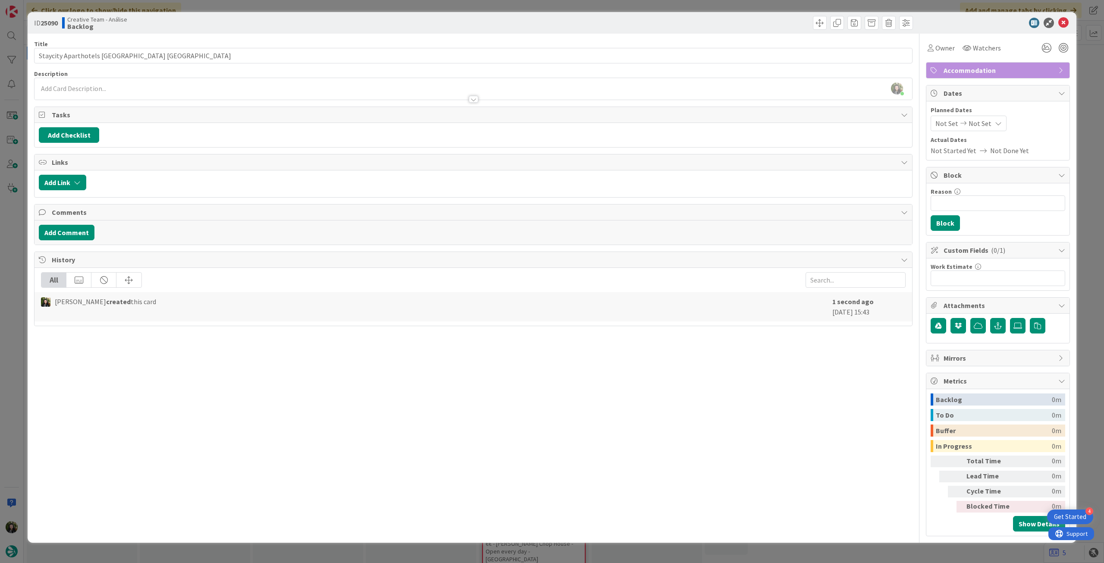
click at [97, 98] on div at bounding box center [472, 95] width 877 height 9
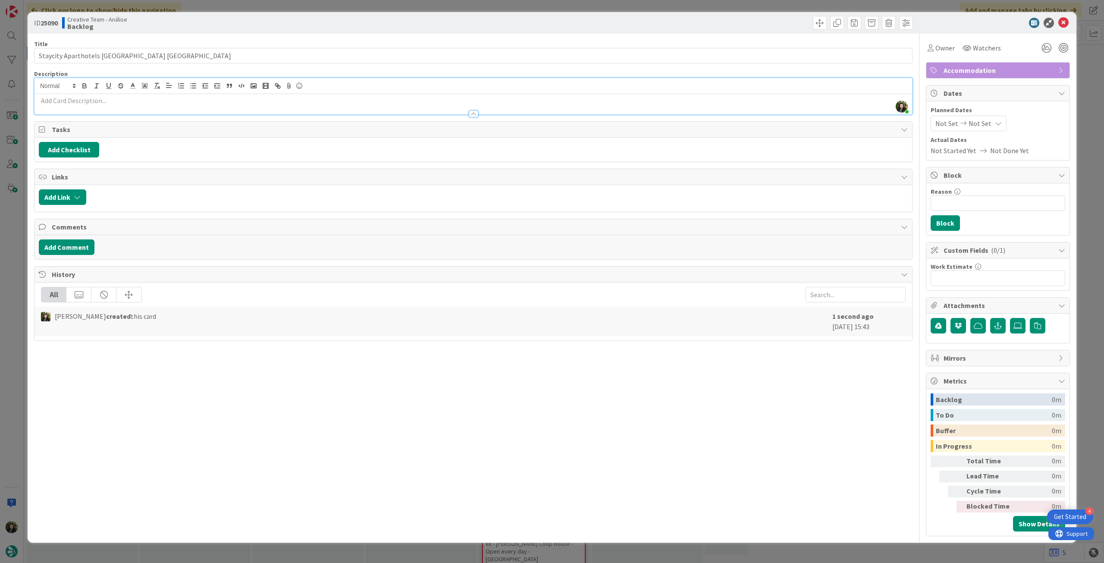
click at [97, 98] on p at bounding box center [473, 101] width 869 height 10
paste div
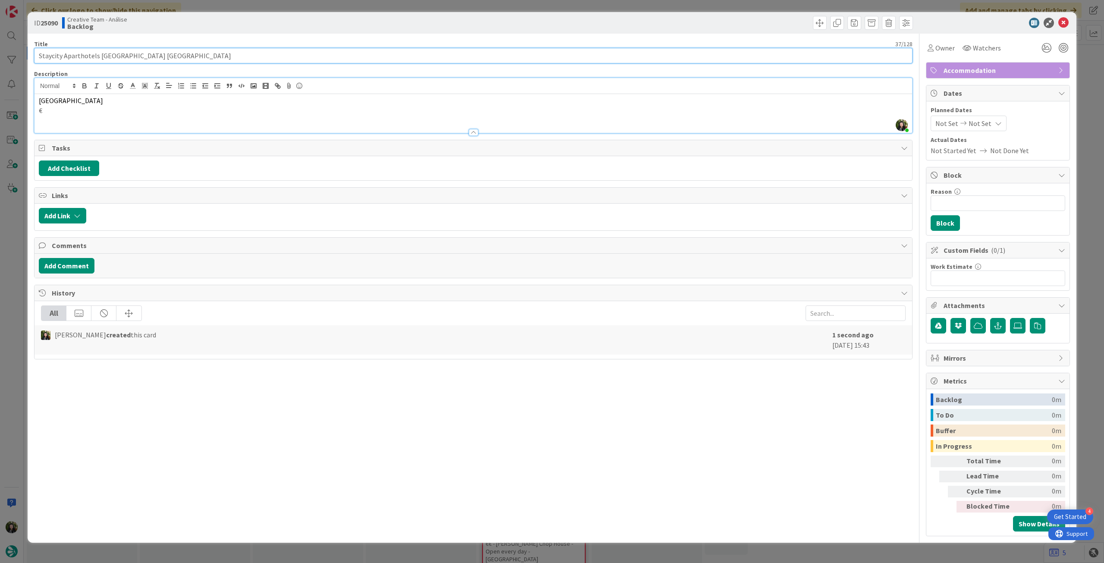
click at [202, 62] on input "Staycity Aparthotels London Greenwich" at bounding box center [473, 56] width 878 height 16
type input "Staycity Aparthotels [GEOGRAPHIC_DATA] ([GEOGRAPHIC_DATA])"
click at [39, 99] on span "London" at bounding box center [71, 100] width 64 height 9
click at [1060, 22] on icon at bounding box center [1063, 23] width 10 height 10
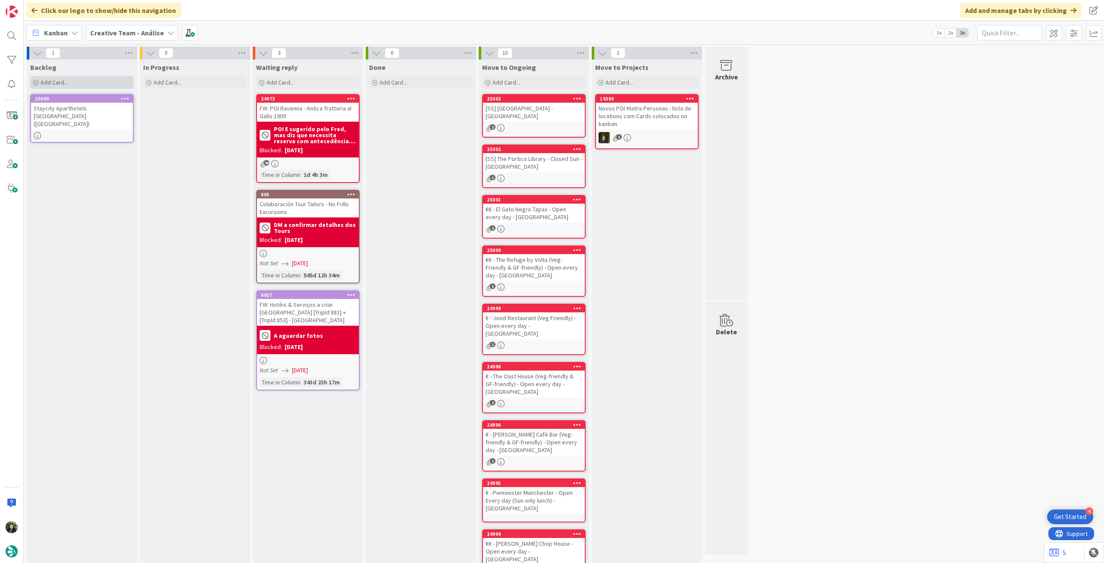
click at [112, 85] on div "Add Card..." at bounding box center [81, 82] width 103 height 13
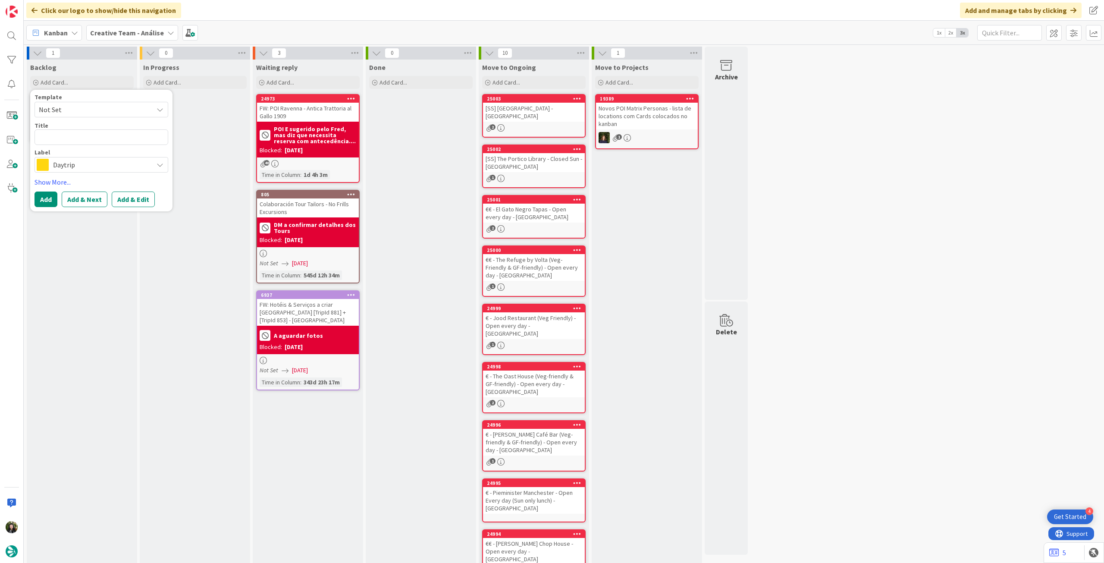
click at [120, 162] on span "Daytrip" at bounding box center [101, 165] width 96 height 12
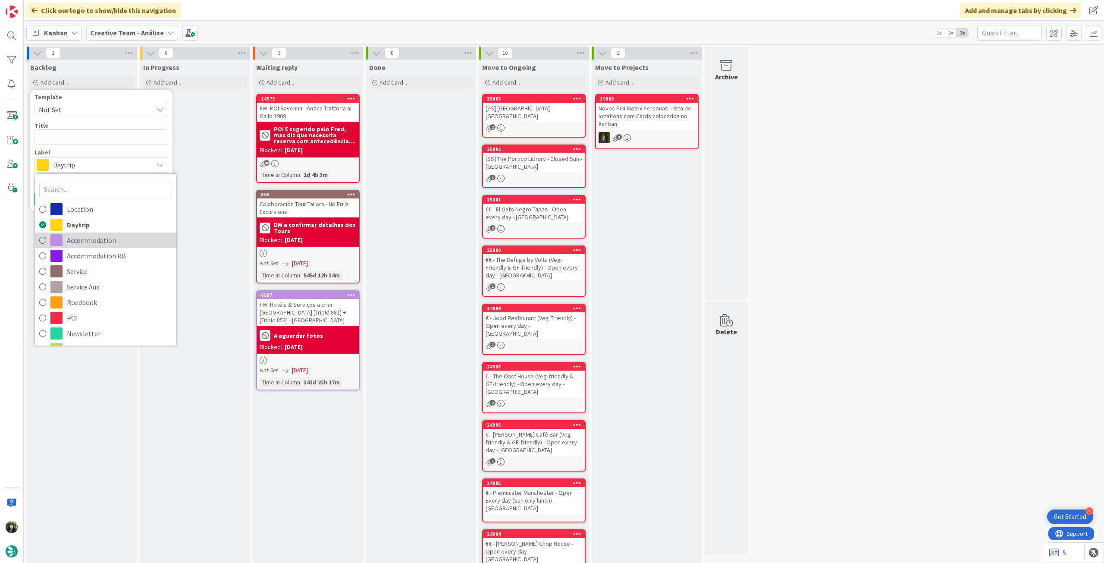
click at [85, 241] on span "Accommodation" at bounding box center [119, 240] width 105 height 13
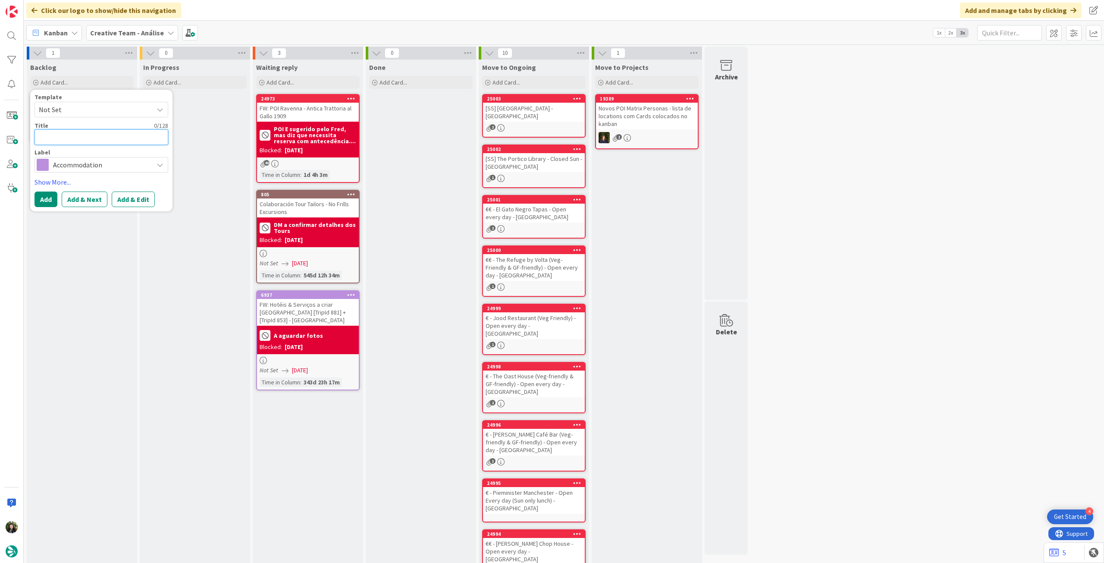
click at [91, 138] on textarea at bounding box center [101, 137] width 134 height 16
paste textarea "Staycity Aparthotels [GEOGRAPHIC_DATA] [GEOGRAPHIC_DATA]"
type textarea "x"
type textarea "Staycity Aparthotels [GEOGRAPHIC_DATA] [GEOGRAPHIC_DATA]"
click at [49, 201] on button "Add" at bounding box center [45, 199] width 23 height 16
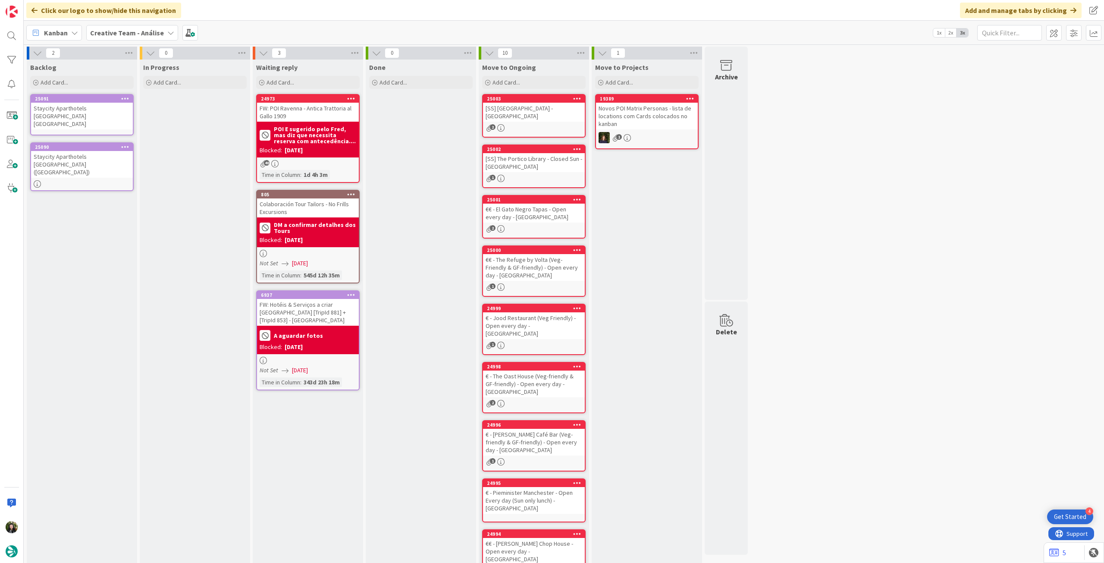
click at [79, 116] on div "25091 Staycity Aparthotels London Dalston" at bounding box center [81, 114] width 103 height 41
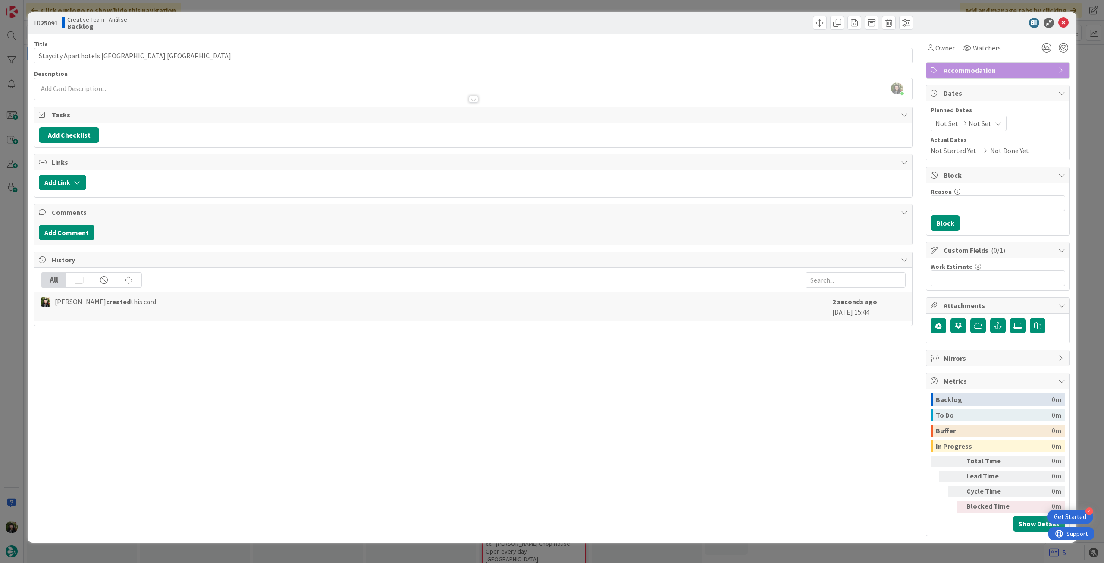
click at [149, 97] on div at bounding box center [472, 95] width 877 height 9
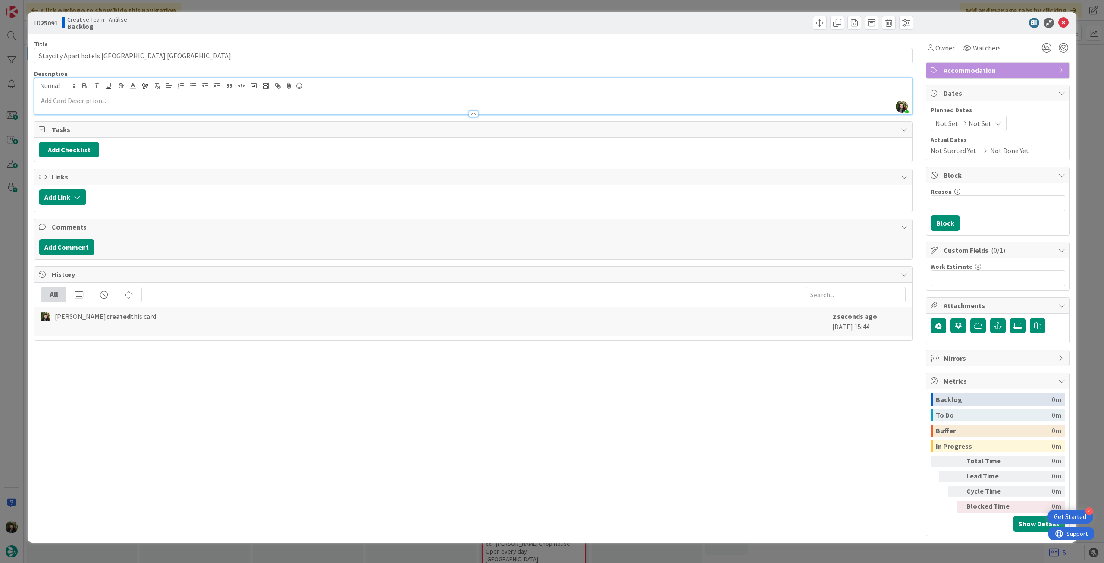
click at [149, 102] on p at bounding box center [473, 101] width 869 height 10
paste div
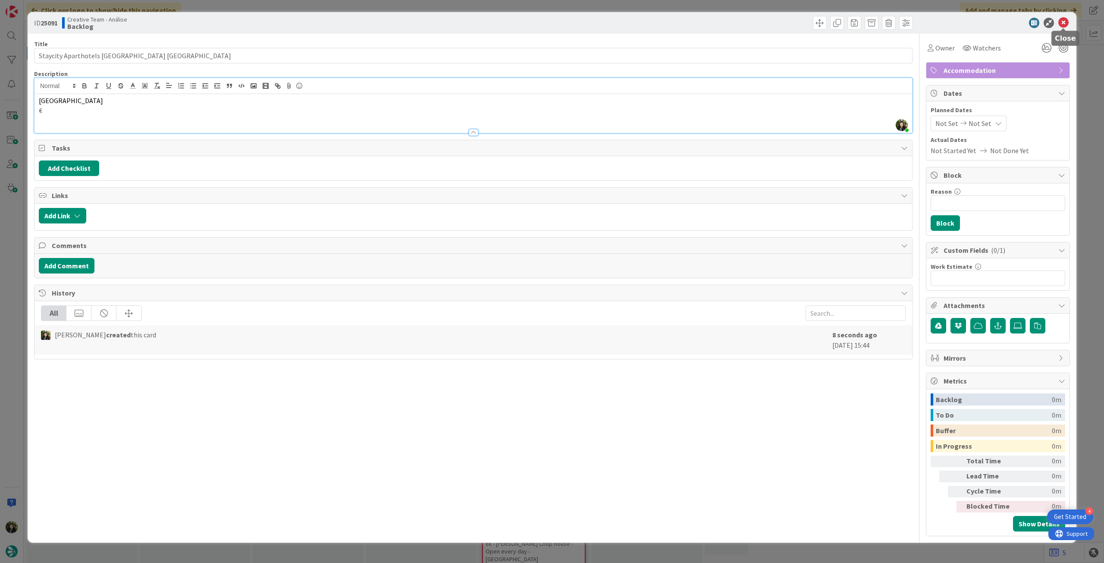
click at [1064, 23] on icon at bounding box center [1063, 23] width 10 height 10
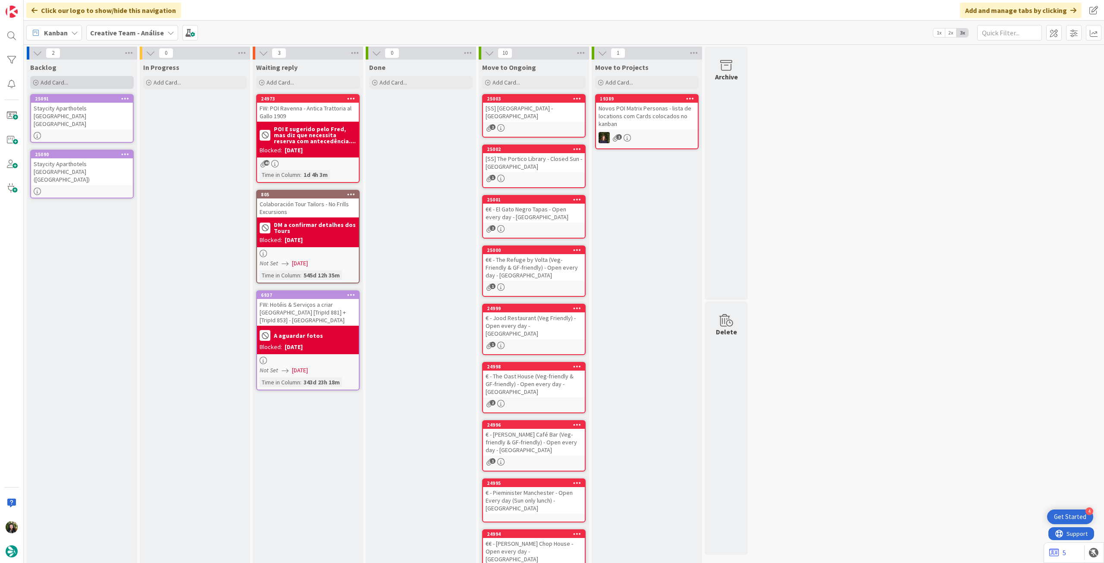
click at [94, 86] on div "Add Card..." at bounding box center [81, 82] width 103 height 13
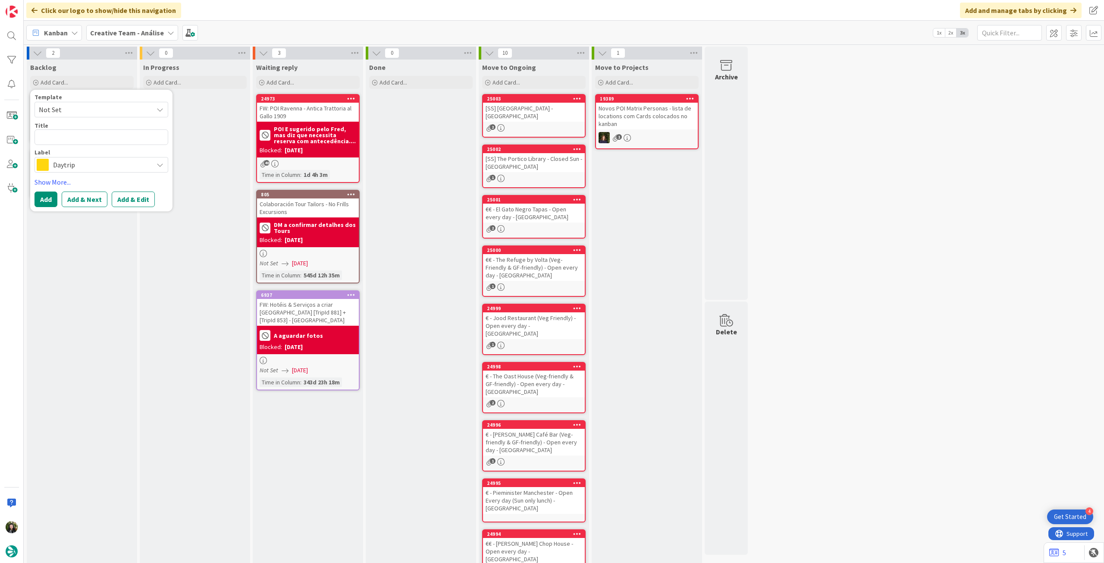
click at [77, 171] on div "Daytrip" at bounding box center [101, 165] width 134 height 16
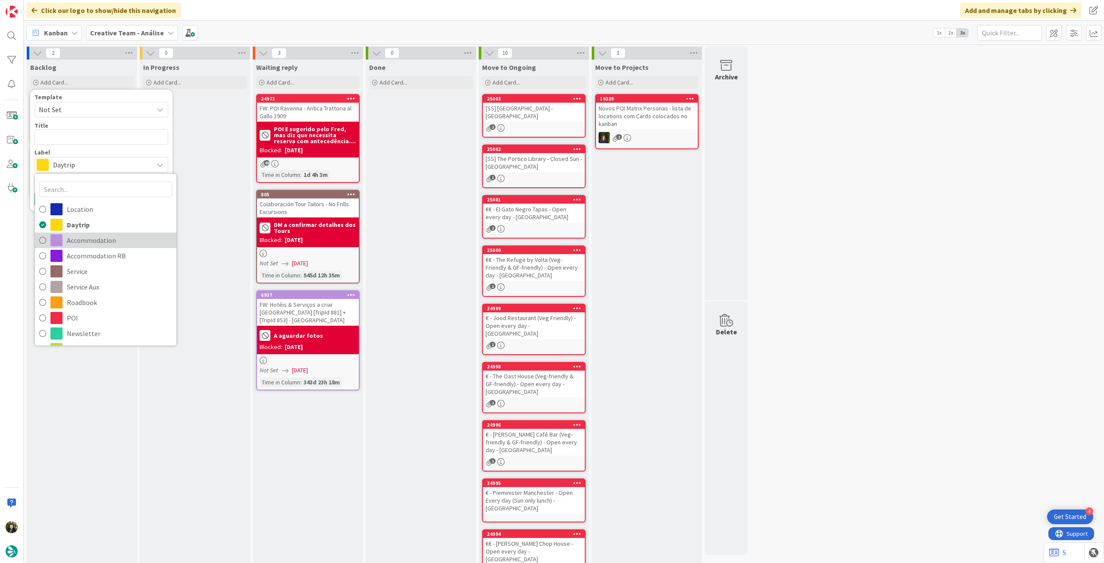
click at [84, 232] on link "Accommodation" at bounding box center [105, 240] width 141 height 16
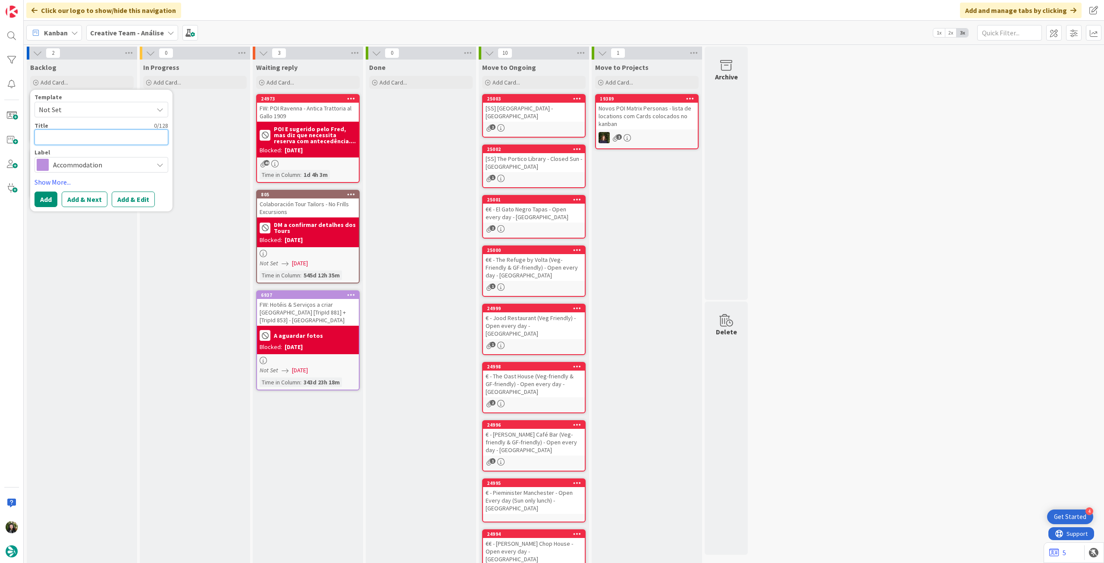
click at [88, 144] on textarea at bounding box center [101, 137] width 134 height 16
paste textarea "Staycity Aparthotels Dublin Castle"
type textarea "x"
type textarea "Staycity Aparthotels Dublin Castle"
click at [42, 198] on button "Add" at bounding box center [45, 199] width 23 height 16
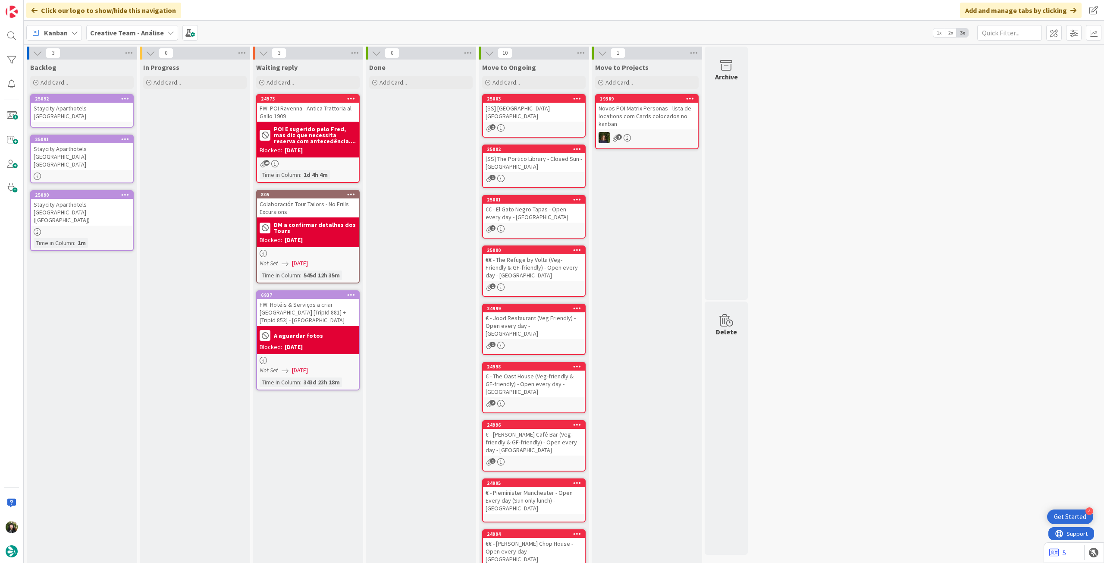
click at [72, 113] on div "Staycity Aparthotels Dublin Castle" at bounding box center [82, 112] width 102 height 19
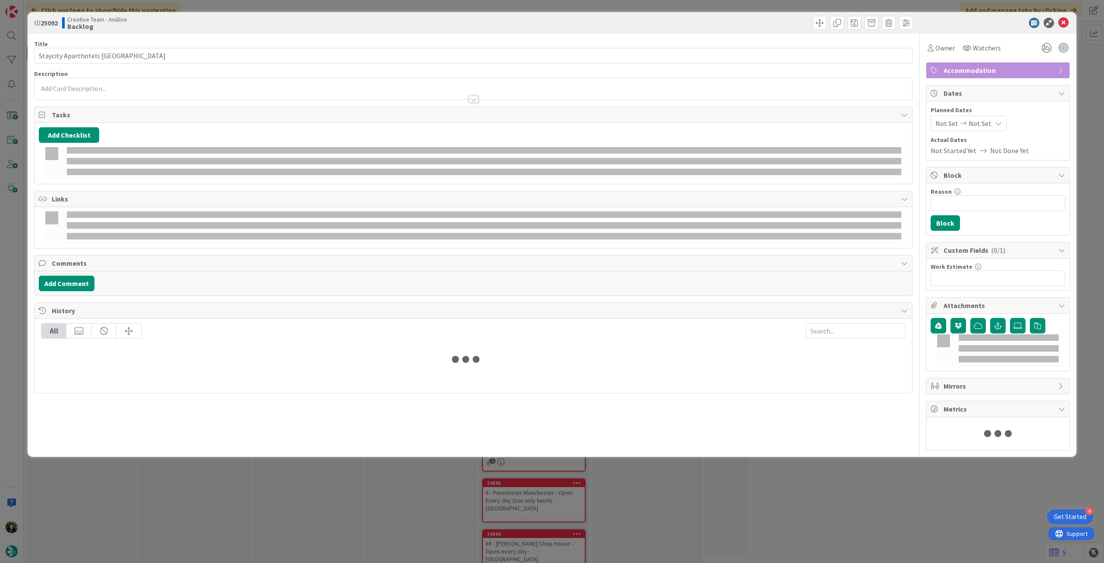
click at [102, 92] on div at bounding box center [472, 95] width 877 height 9
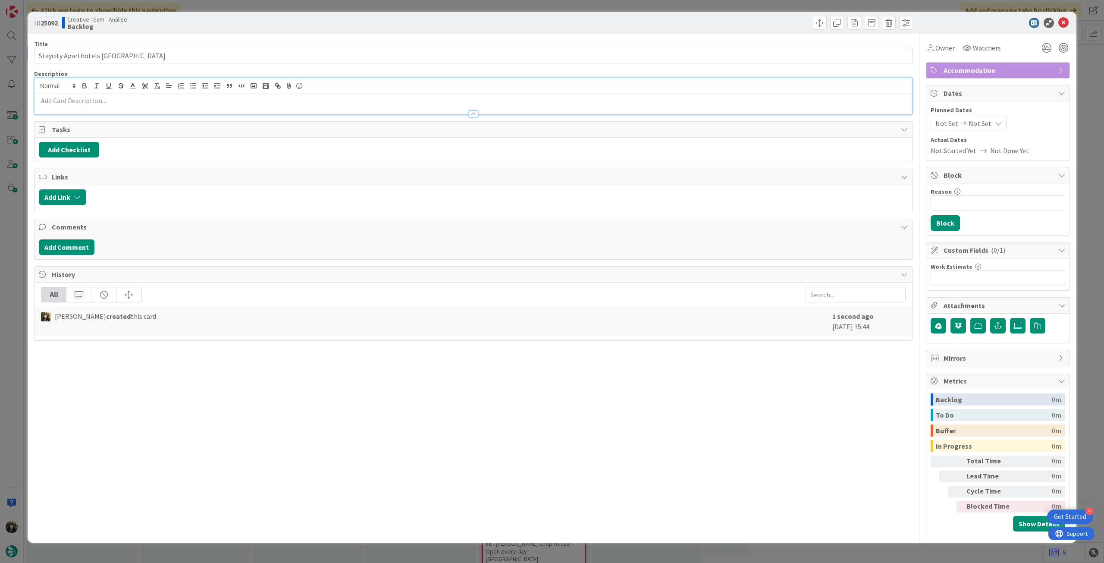
click at [100, 98] on p at bounding box center [473, 101] width 869 height 10
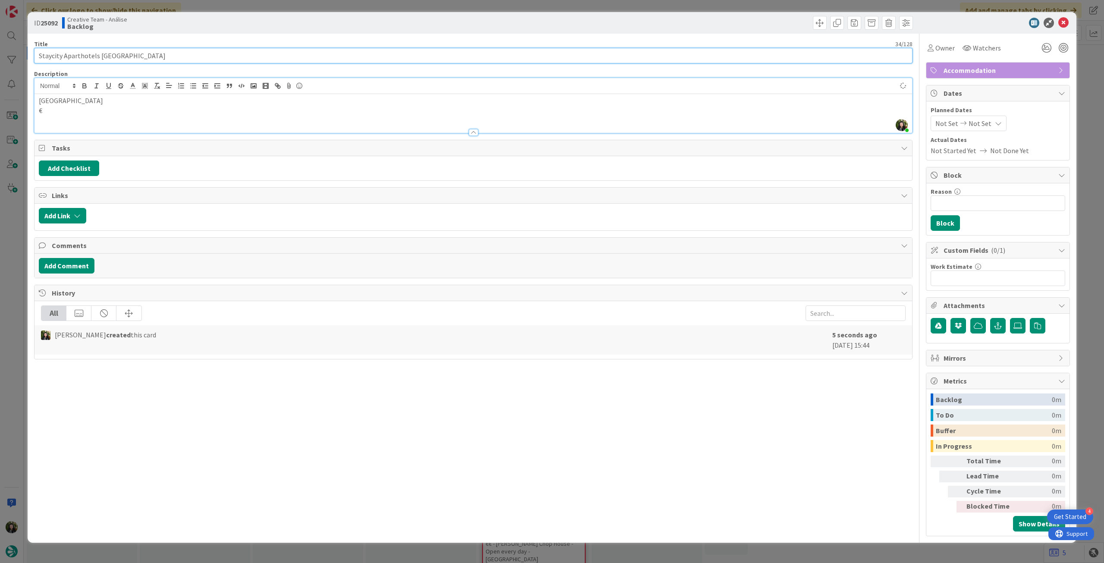
click at [240, 53] on input "Staycity Aparthotels Dublin Castle" at bounding box center [473, 56] width 878 height 16
type input "Staycity Aparthotels [GEOGRAPHIC_DATA] ([GEOGRAPHIC_DATA])"
click at [39, 98] on p "Dublin" at bounding box center [473, 101] width 869 height 10
click at [1059, 21] on icon at bounding box center [1063, 23] width 10 height 10
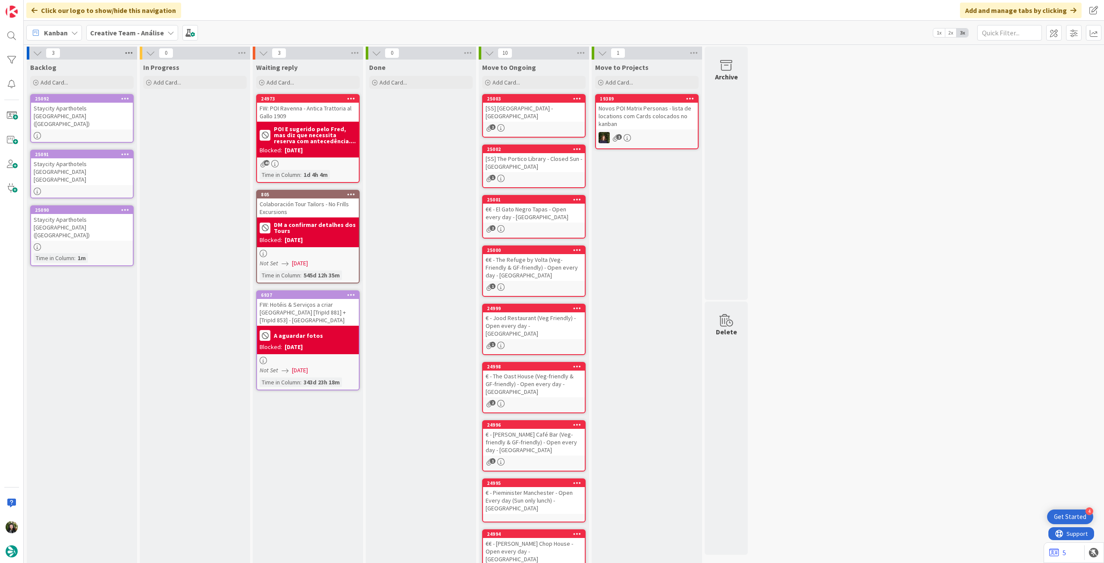
click at [128, 52] on icon at bounding box center [128, 53] width 11 height 13
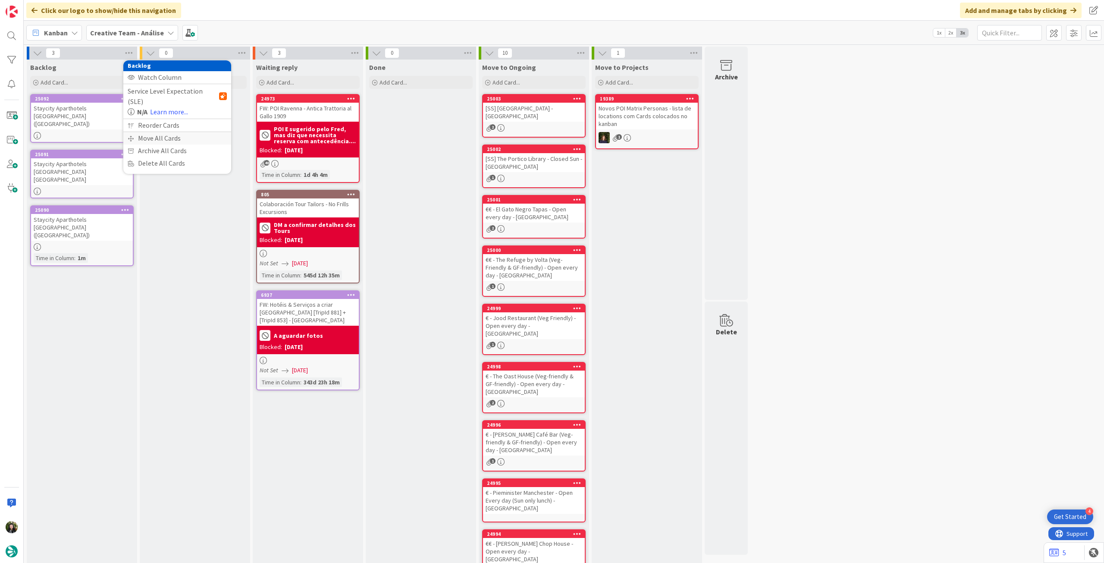
click at [151, 132] on div "Move All Cards" at bounding box center [177, 138] width 108 height 13
click at [162, 91] on span "Creative Team - Análise" at bounding box center [166, 94] width 69 height 9
drag, startPoint x: 150, startPoint y: 131, endPoint x: 154, endPoint y: 125, distance: 8.1
click at [150, 131] on span "Creative Team" at bounding box center [183, 135] width 78 height 13
click at [160, 117] on span "Select a Column..." at bounding box center [160, 121] width 56 height 11
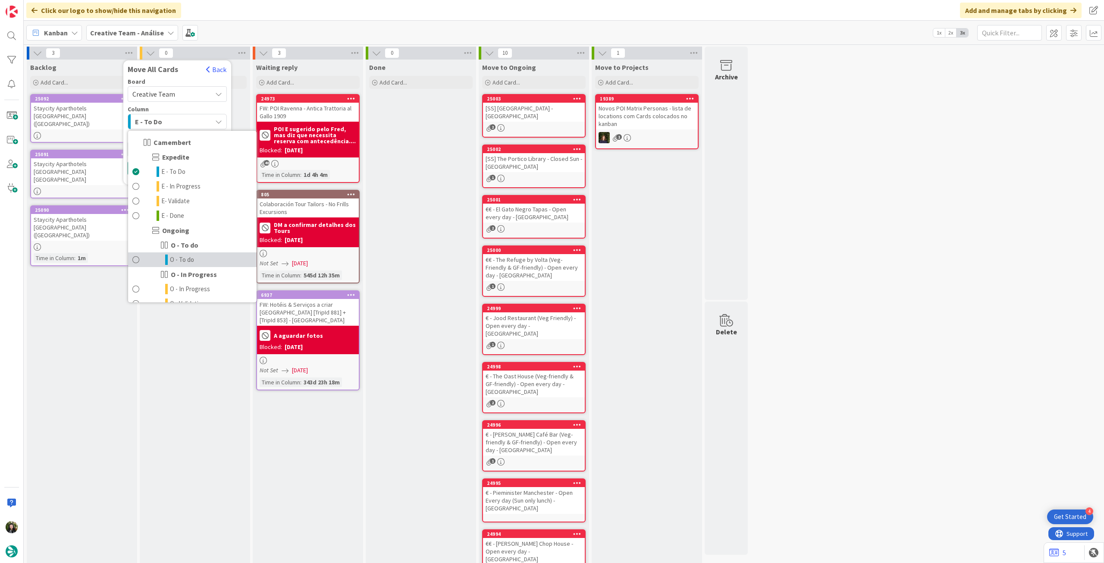
click at [186, 256] on span "O - To do" at bounding box center [182, 259] width 24 height 10
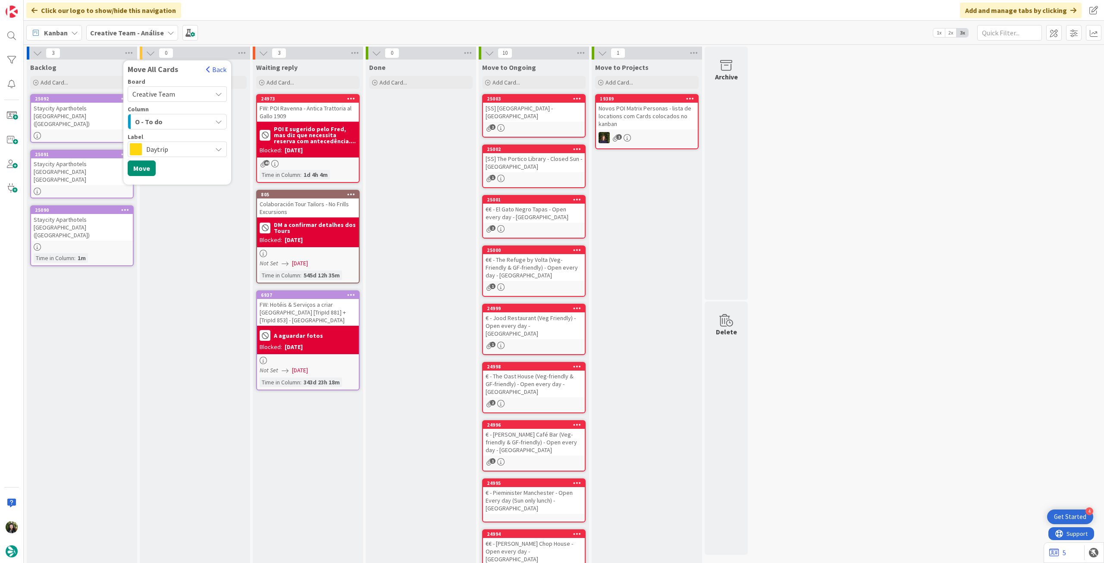
click at [171, 150] on span "Daytrip" at bounding box center [176, 149] width 61 height 12
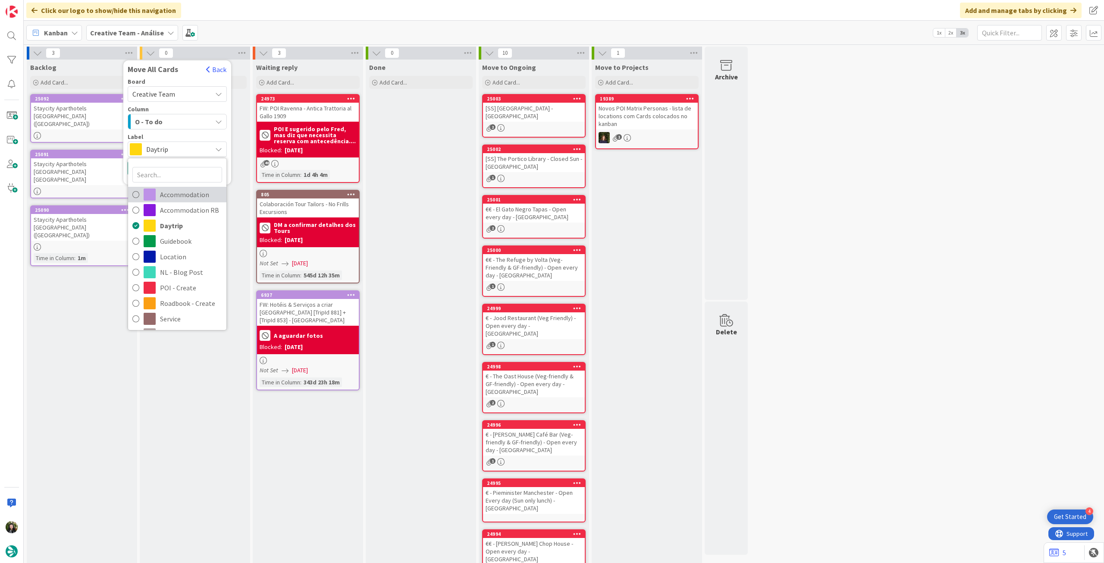
click at [173, 191] on span "Accommodation" at bounding box center [191, 194] width 62 height 13
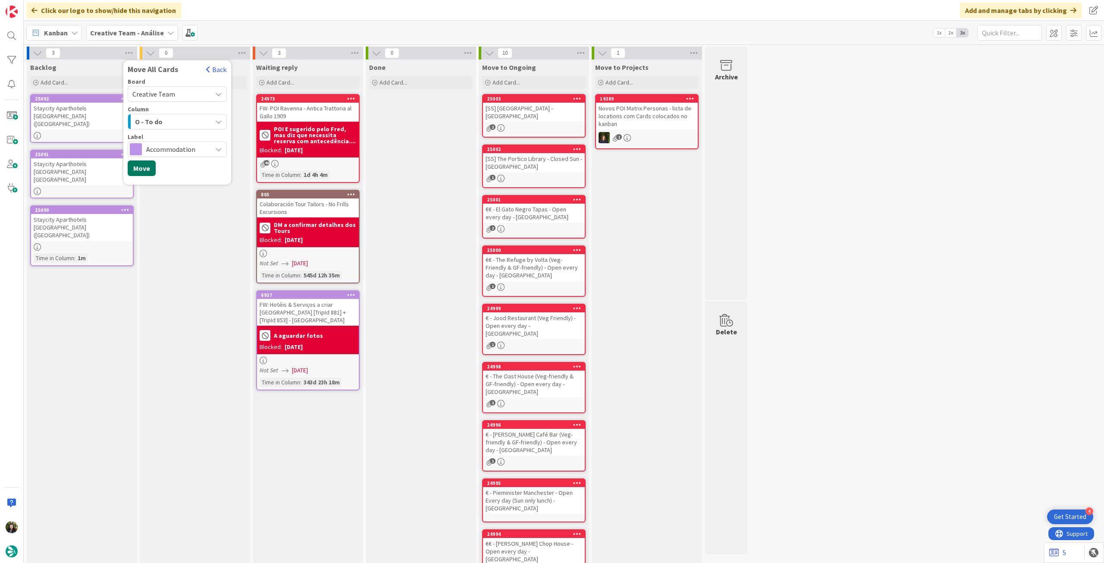
click at [146, 173] on button "Move" at bounding box center [142, 168] width 28 height 16
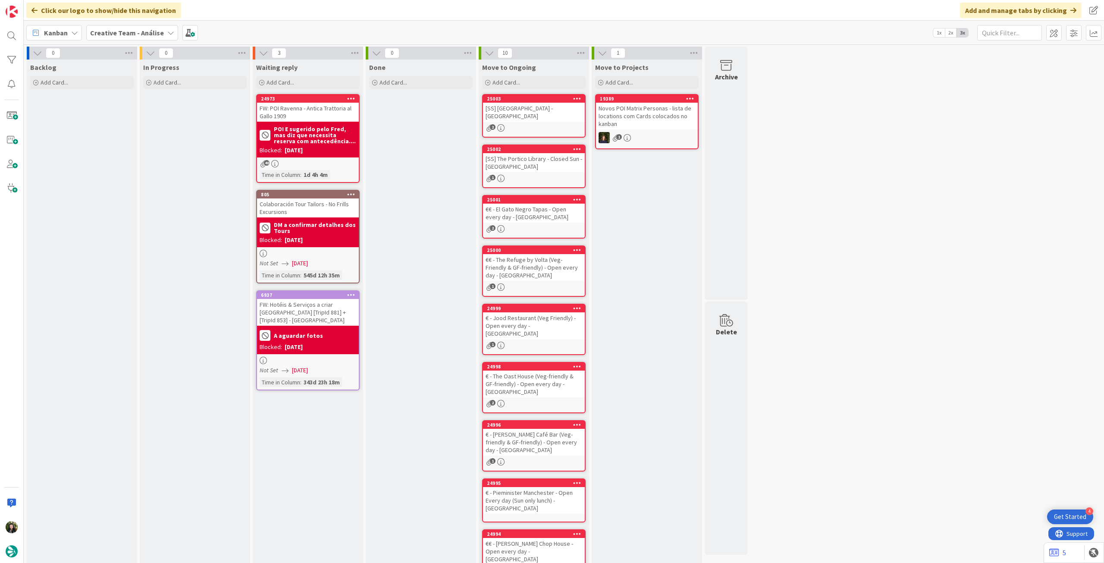
click at [153, 31] on b "Creative Team - Análise" at bounding box center [127, 32] width 74 height 9
click at [126, 122] on h4 "Creative Team" at bounding box center [154, 123] width 117 height 9
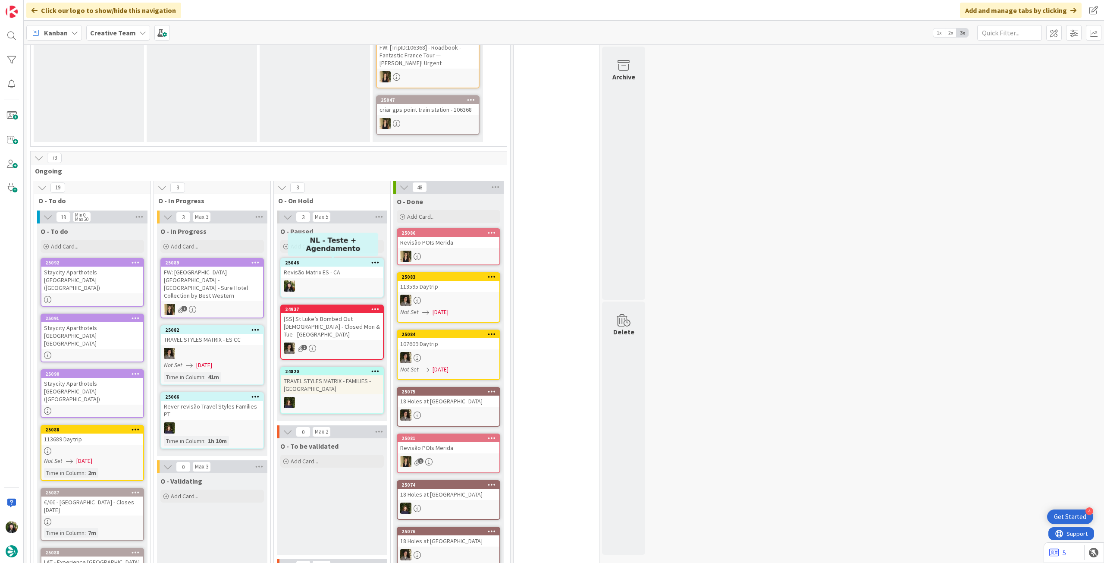
scroll to position [172, 0]
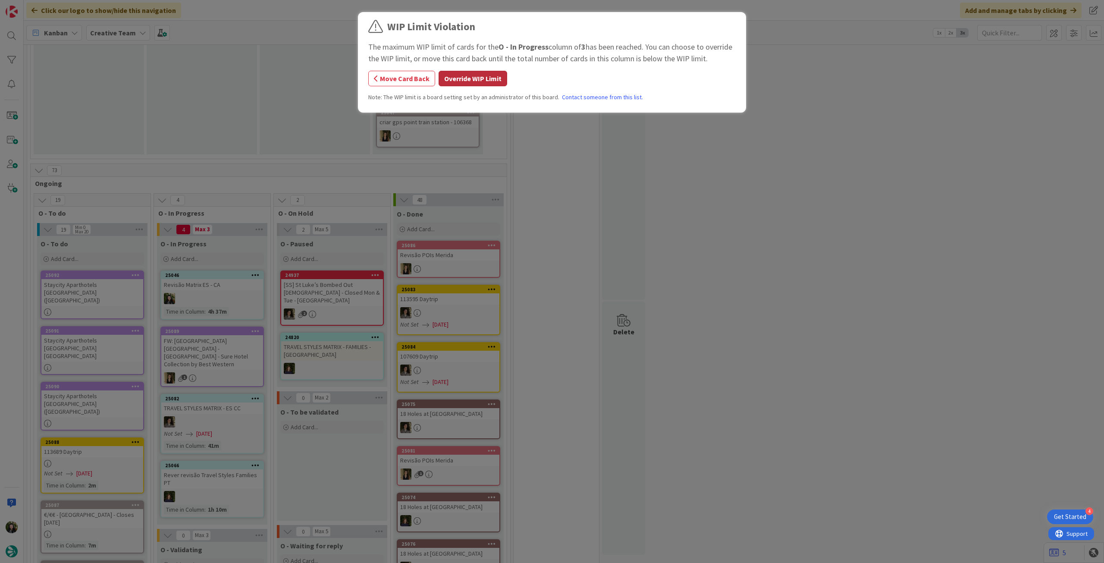
click at [476, 82] on button "Override WIP Limit" at bounding box center [472, 79] width 69 height 16
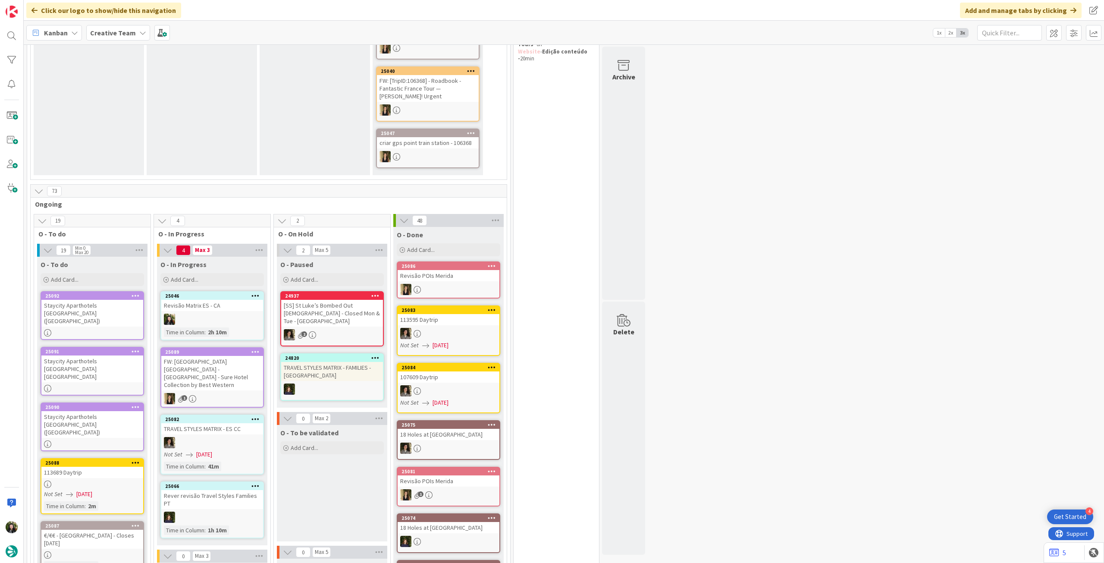
scroll to position [230, 0]
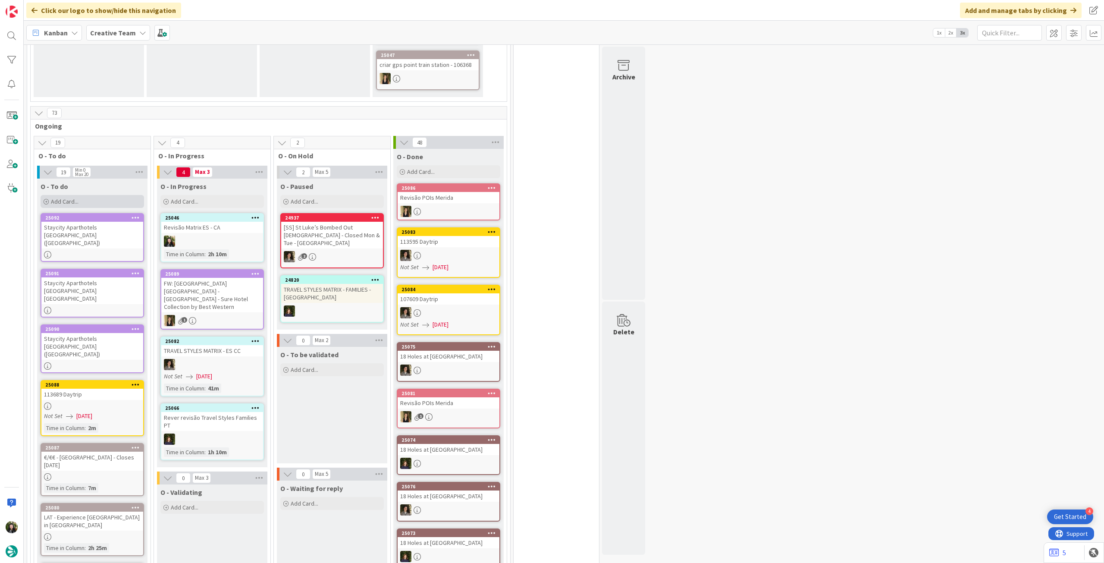
click at [103, 197] on div "Add Card..." at bounding box center [92, 201] width 103 height 13
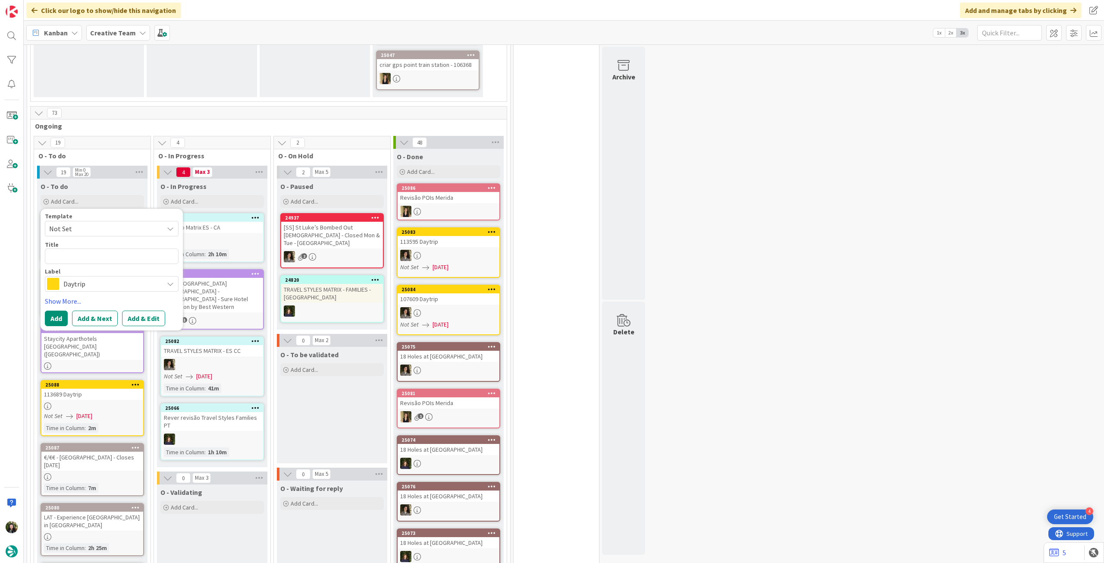
click at [102, 276] on div "Daytrip" at bounding box center [112, 284] width 134 height 16
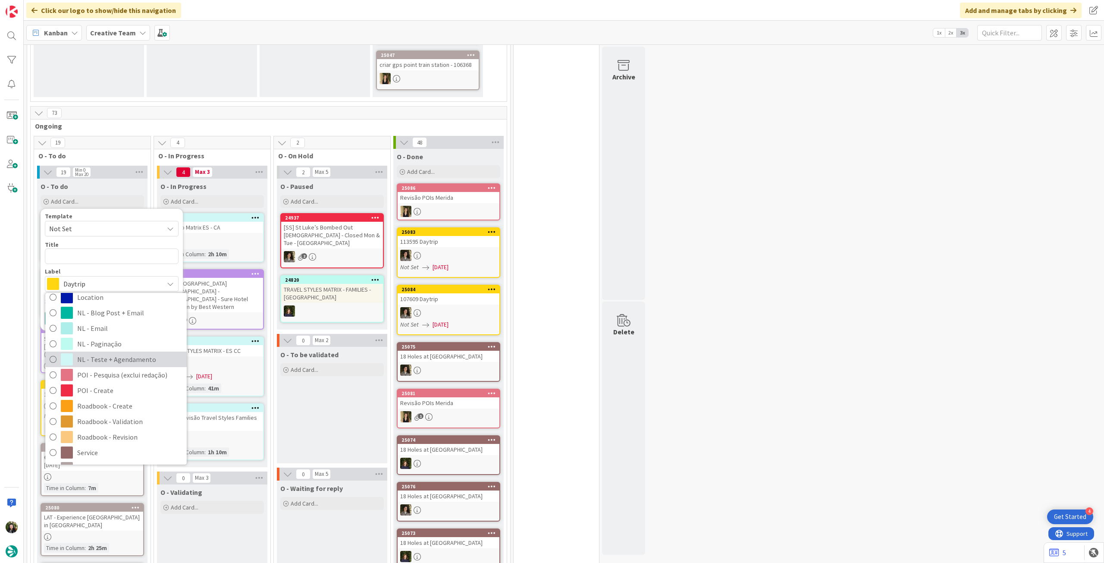
scroll to position [115, 0]
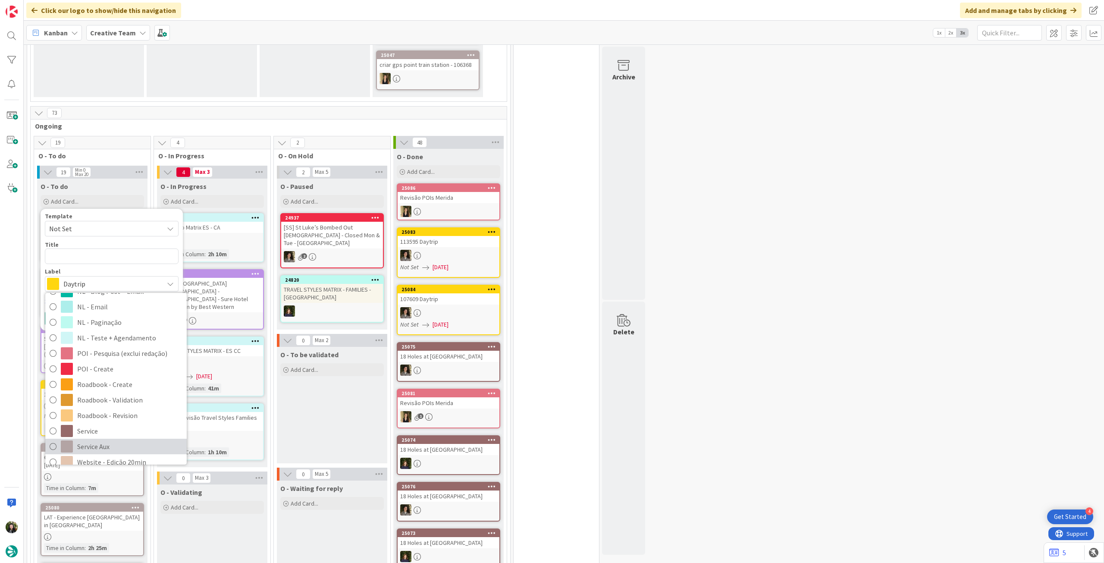
click at [127, 441] on span "Service Aux" at bounding box center [129, 446] width 105 height 13
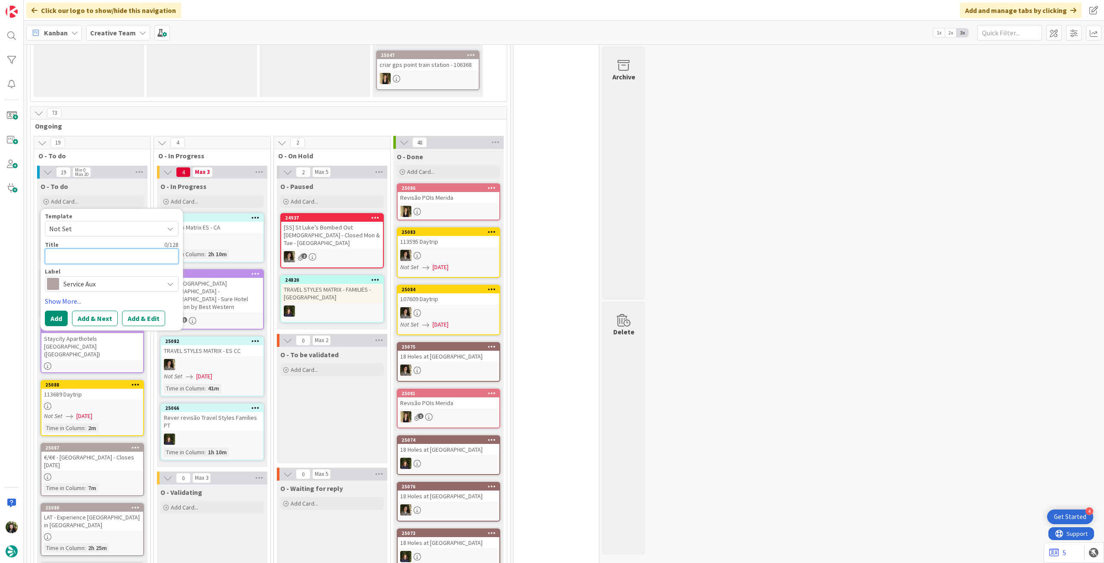
click at [111, 251] on textarea at bounding box center [112, 256] width 134 height 16
paste textarea "€€ - La Cuchara de [PERSON_NAME] - Closes [DATE]"
type textarea "x"
type textarea "€€ - La Cuchara de [PERSON_NAME] - Closes [DATE]"
click at [55, 329] on button "Add" at bounding box center [56, 329] width 23 height 16
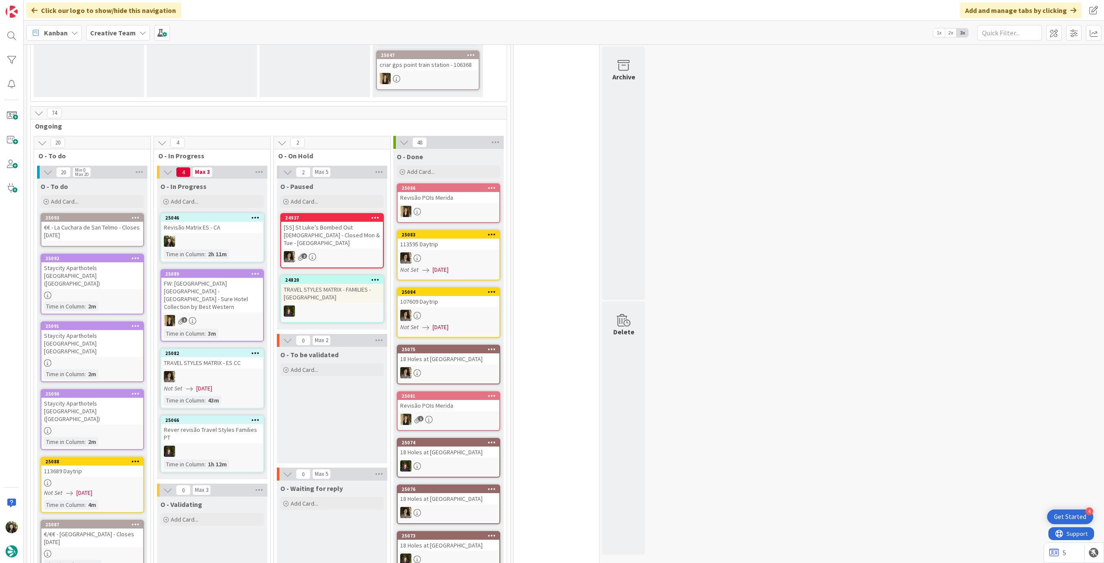
click at [81, 228] on div "€€ - La Cuchara de [PERSON_NAME] - Closes [DATE]" at bounding box center [92, 231] width 102 height 19
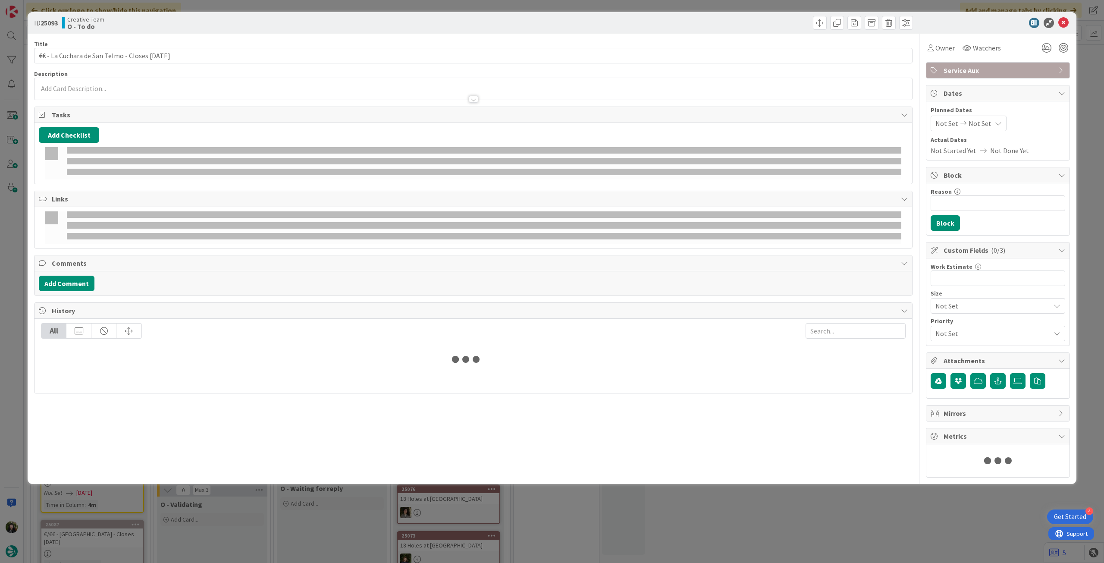
click at [128, 88] on p at bounding box center [473, 89] width 869 height 10
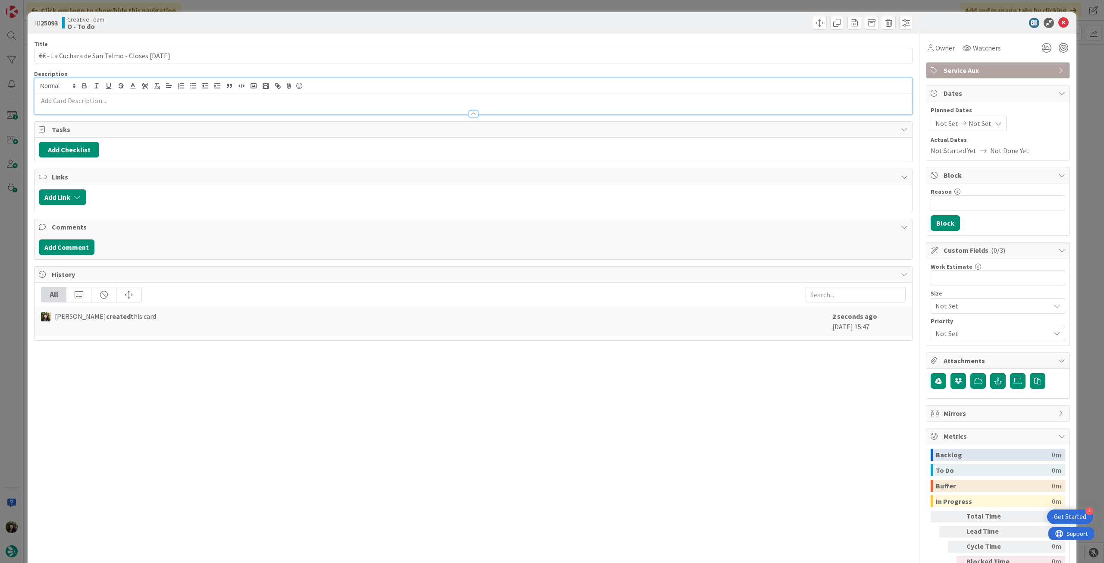
click at [125, 97] on p at bounding box center [473, 101] width 869 height 10
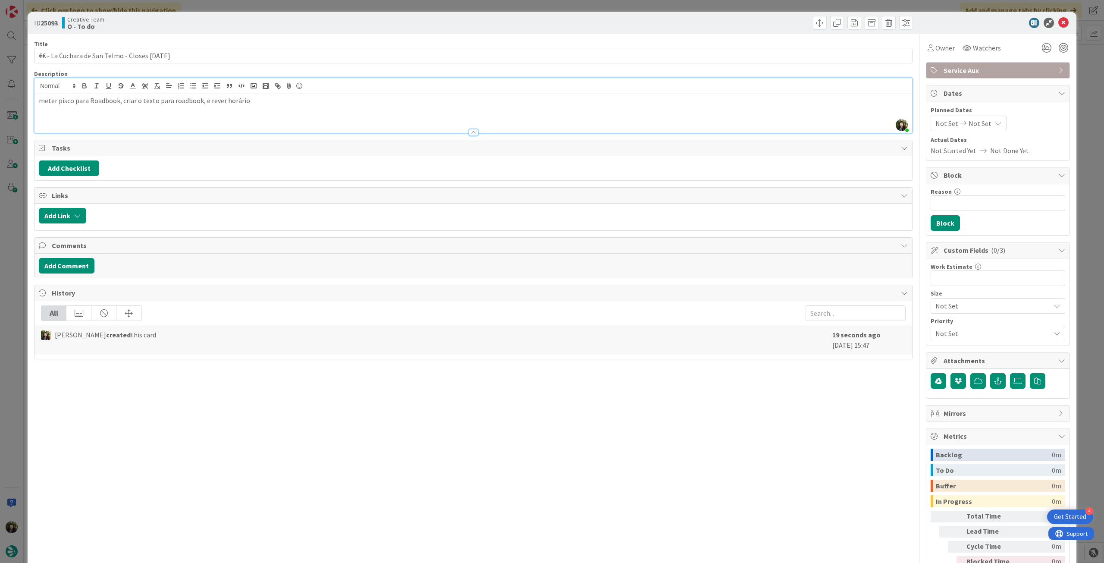
click at [120, 101] on p "meter pisco para Roadbook, criar o texto para roadbook, e rever horário" at bounding box center [473, 101] width 869 height 10
click at [312, 104] on p "meter pisco para Roadbook, rever infs gerais, criar o texto para roadbook, e re…" at bounding box center [473, 101] width 869 height 10
click at [1058, 23] on icon at bounding box center [1063, 23] width 10 height 10
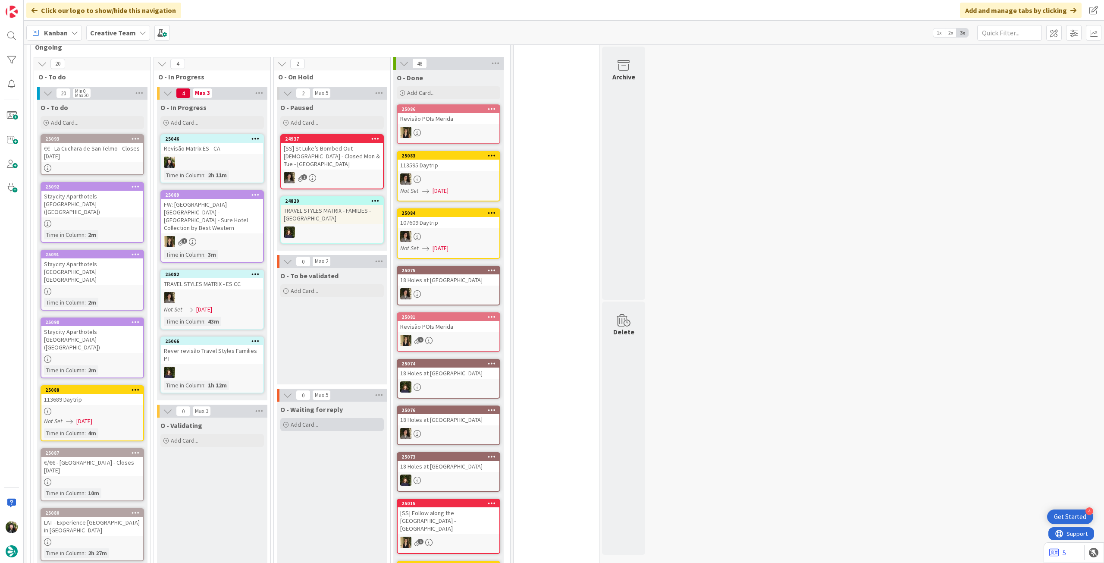
scroll to position [287, 0]
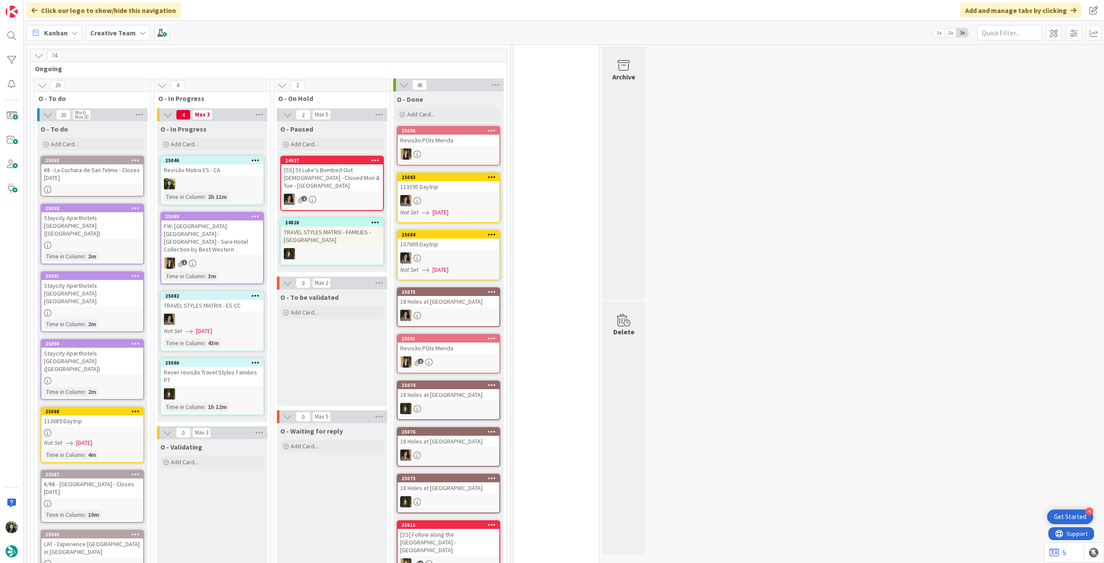
click at [105, 415] on div "113689 Daytrip" at bounding box center [92, 420] width 102 height 11
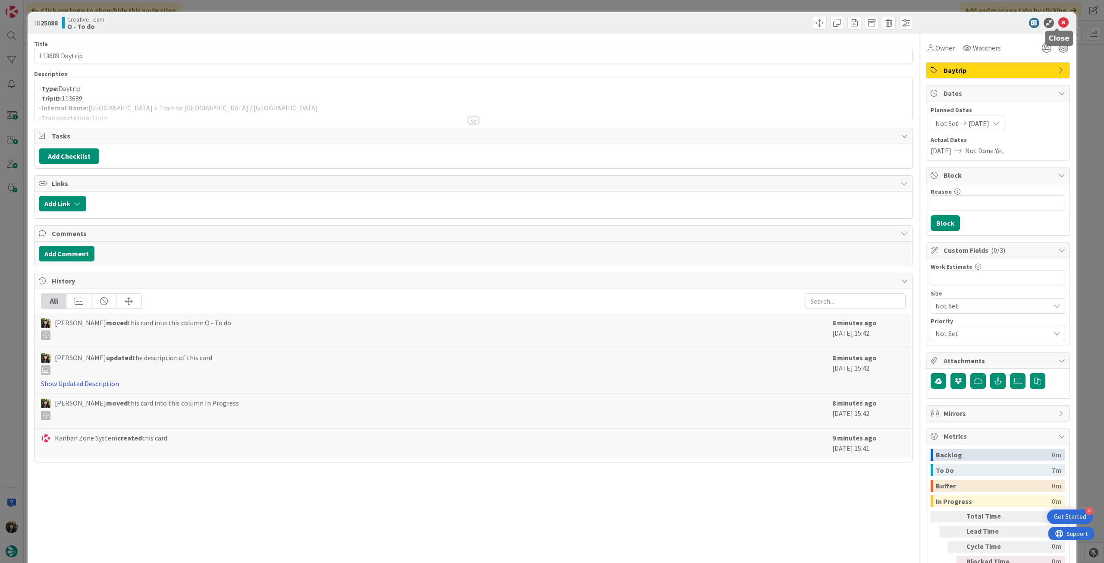
click at [1058, 20] on icon at bounding box center [1063, 23] width 10 height 10
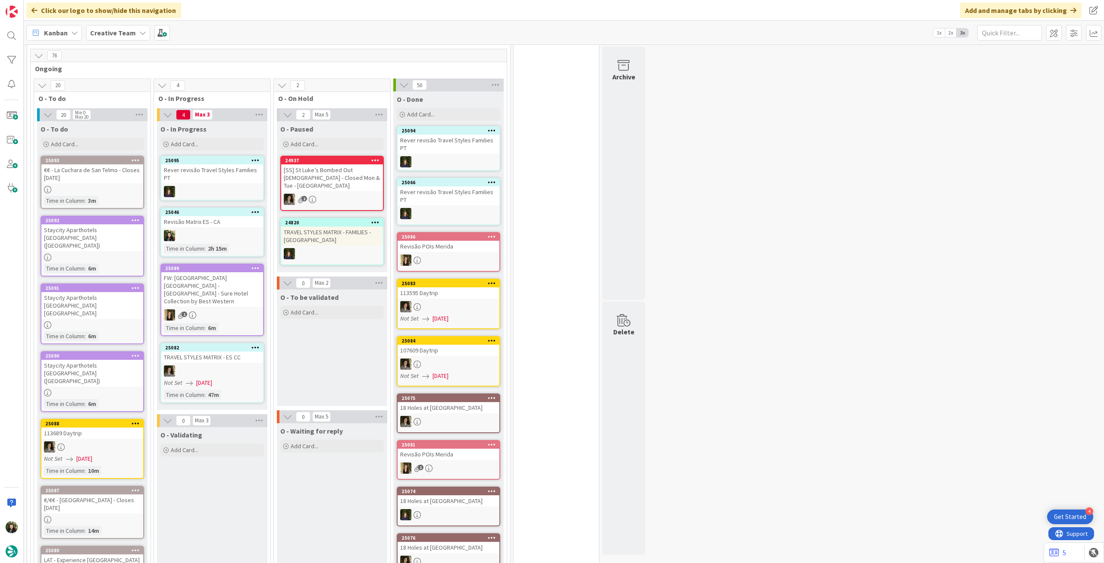
drag, startPoint x: 86, startPoint y: 141, endPoint x: 135, endPoint y: 191, distance: 68.9
click at [88, 141] on div "Add Card..." at bounding box center [92, 144] width 103 height 13
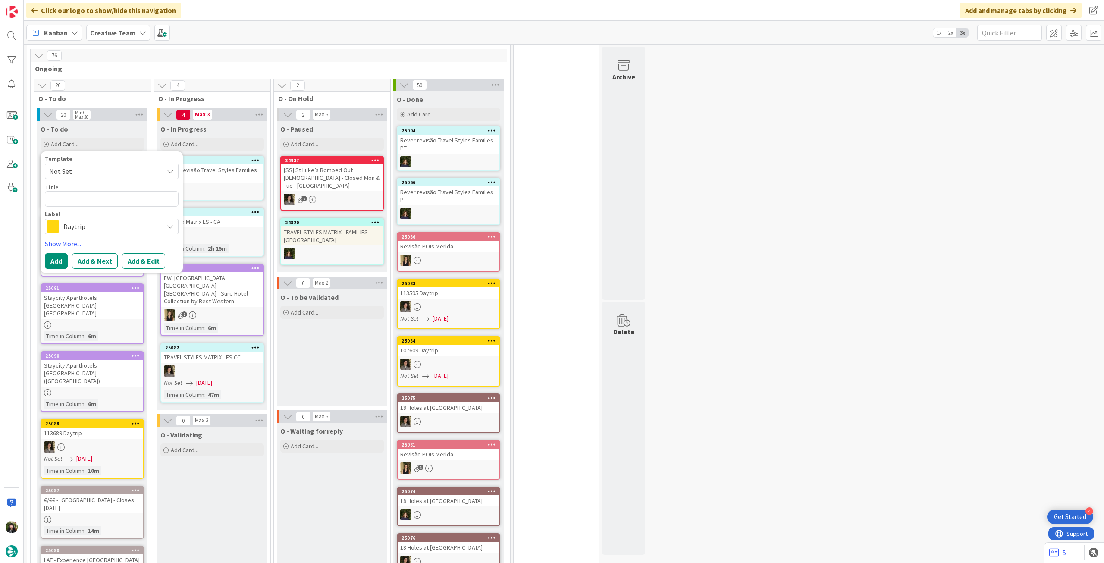
click at [120, 225] on span "Daytrip" at bounding box center [111, 226] width 96 height 12
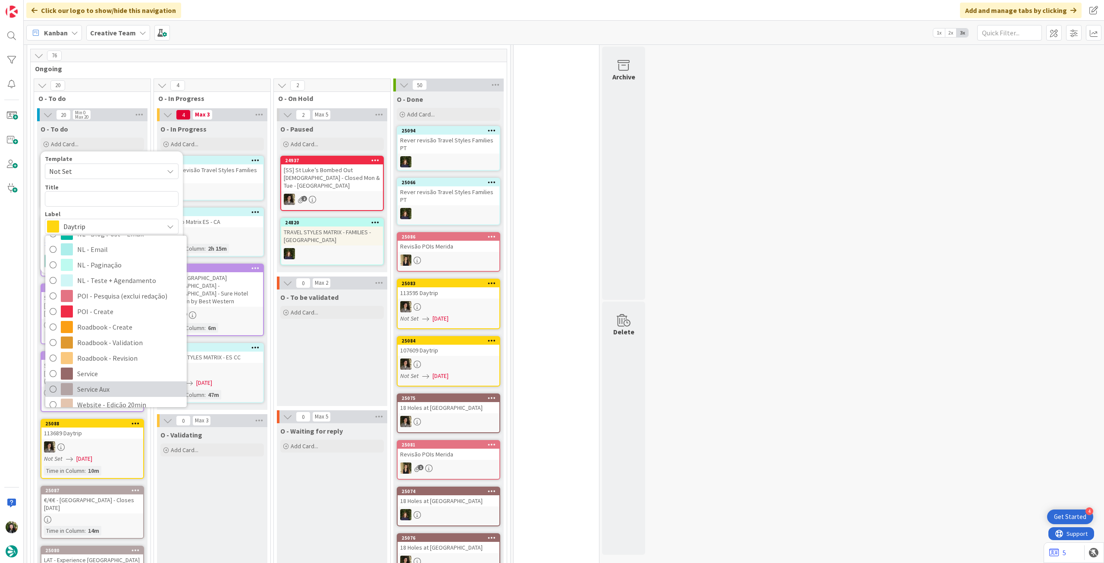
drag, startPoint x: 109, startPoint y: 383, endPoint x: 109, endPoint y: 354, distance: 28.9
click at [109, 383] on span "Service Aux" at bounding box center [129, 388] width 105 height 13
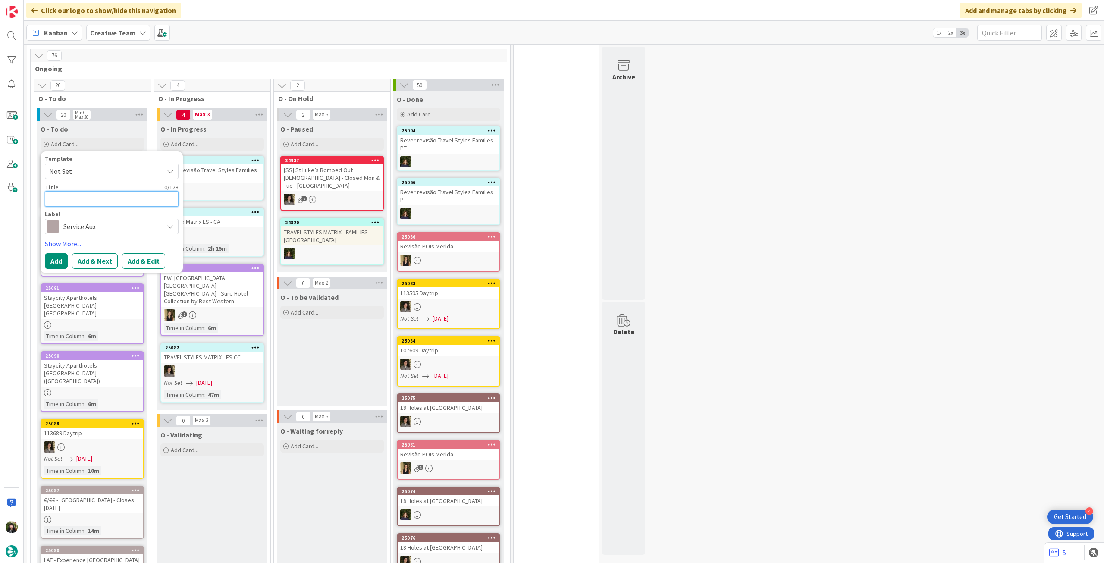
click at [121, 199] on textarea at bounding box center [112, 199] width 134 height 16
paste textarea "Museum Guggenheim - Closed [DATE] (Open everyday [DATE] - [DATE])"
type textarea "x"
type textarea "Museum Guggenheim - Closed [DATE] (Open everyday [DATE] - [DATE])"
click at [56, 269] on button "Add" at bounding box center [56, 271] width 23 height 16
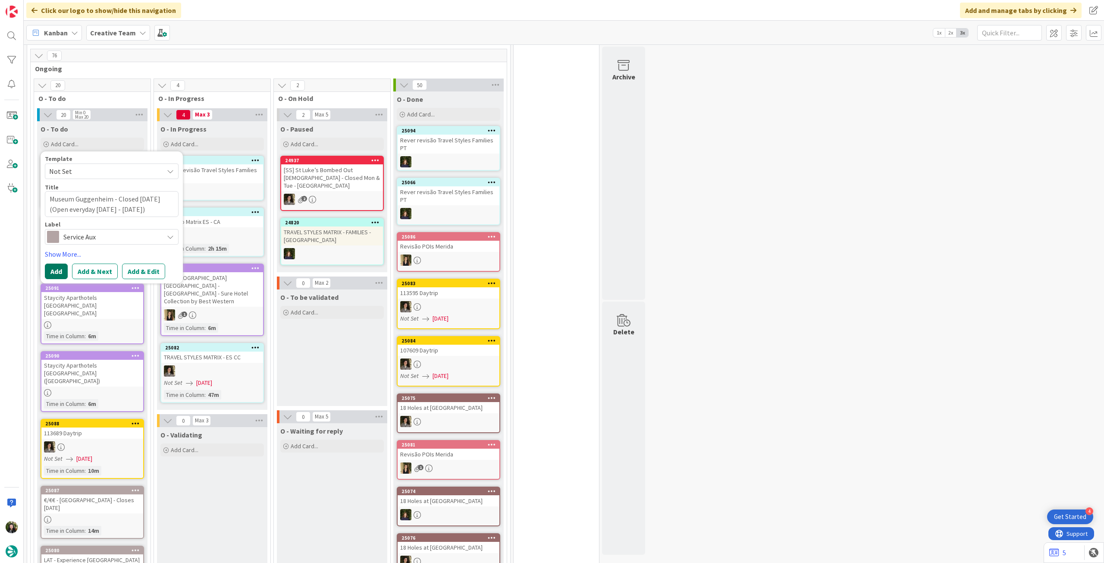
type textarea "x"
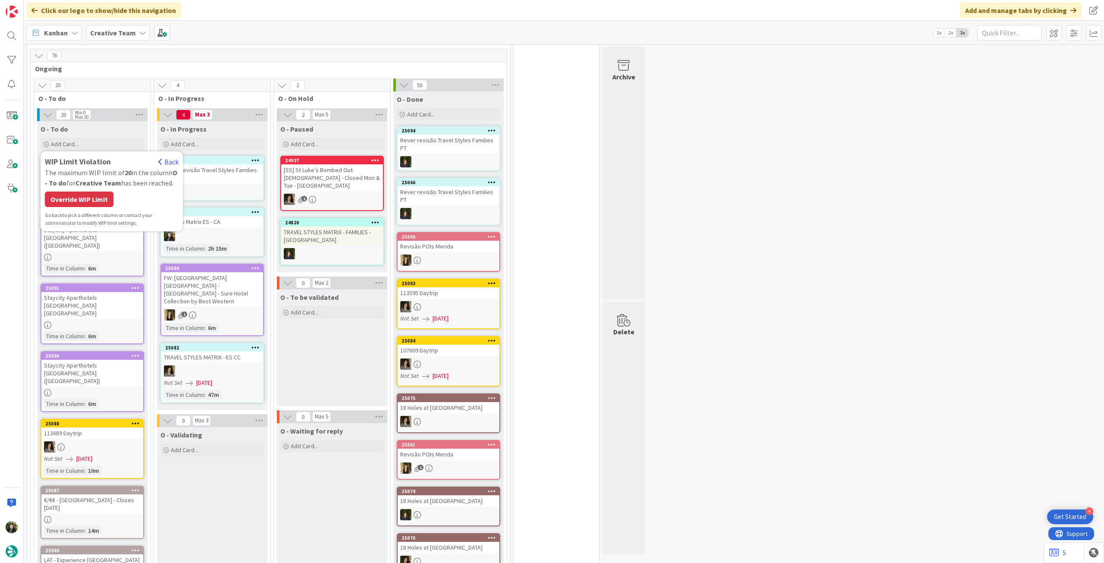
click at [82, 193] on div "Override WIP Limit" at bounding box center [79, 199] width 69 height 16
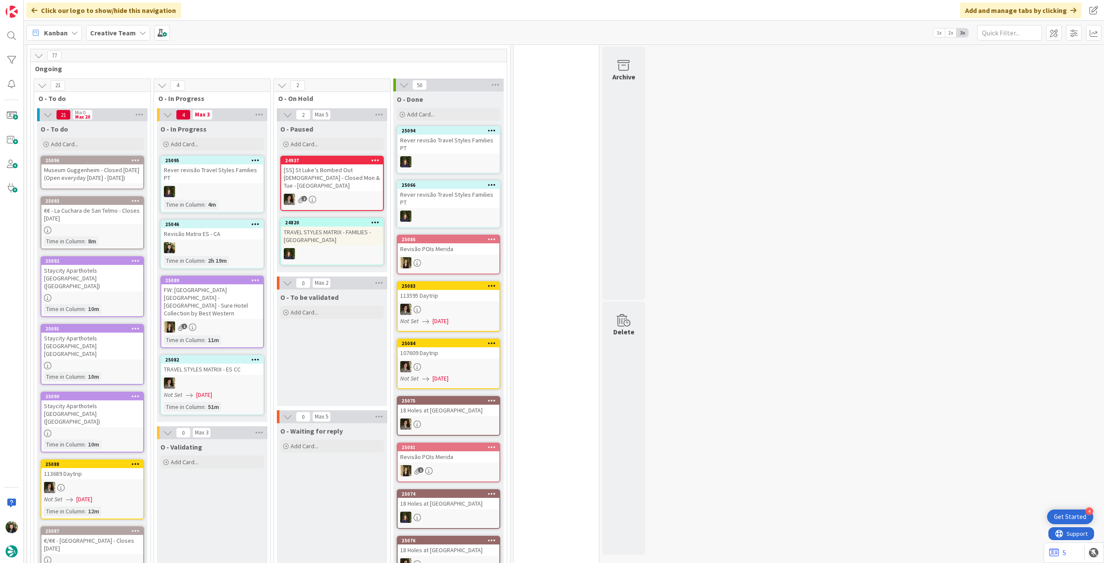
click at [89, 171] on div "Museum Guggenheim - Closed [DATE] (Open everyday [DATE] - [DATE])" at bounding box center [92, 173] width 102 height 19
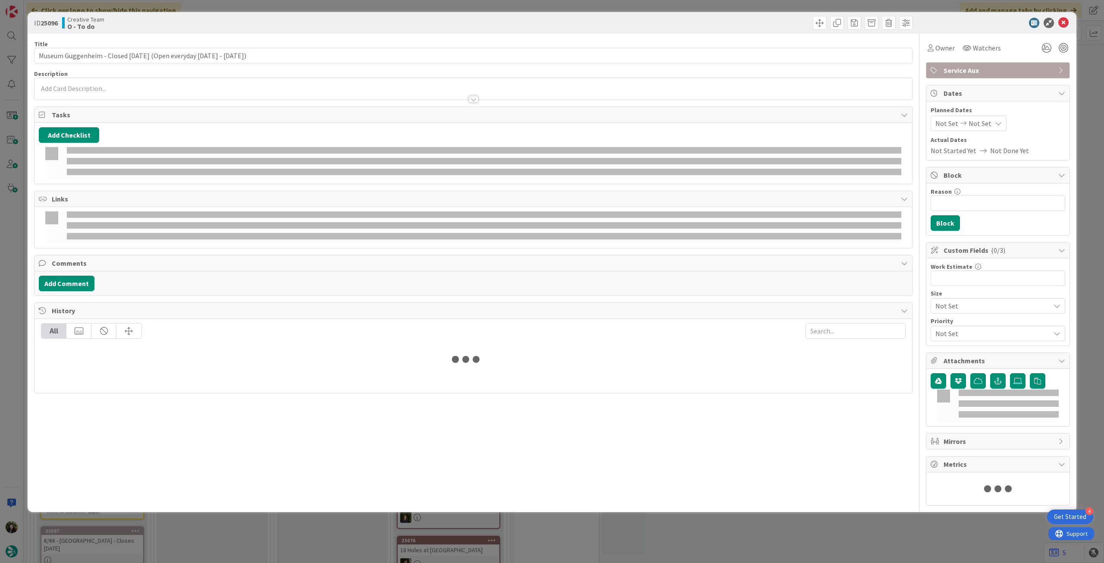
click at [128, 98] on div at bounding box center [472, 95] width 877 height 9
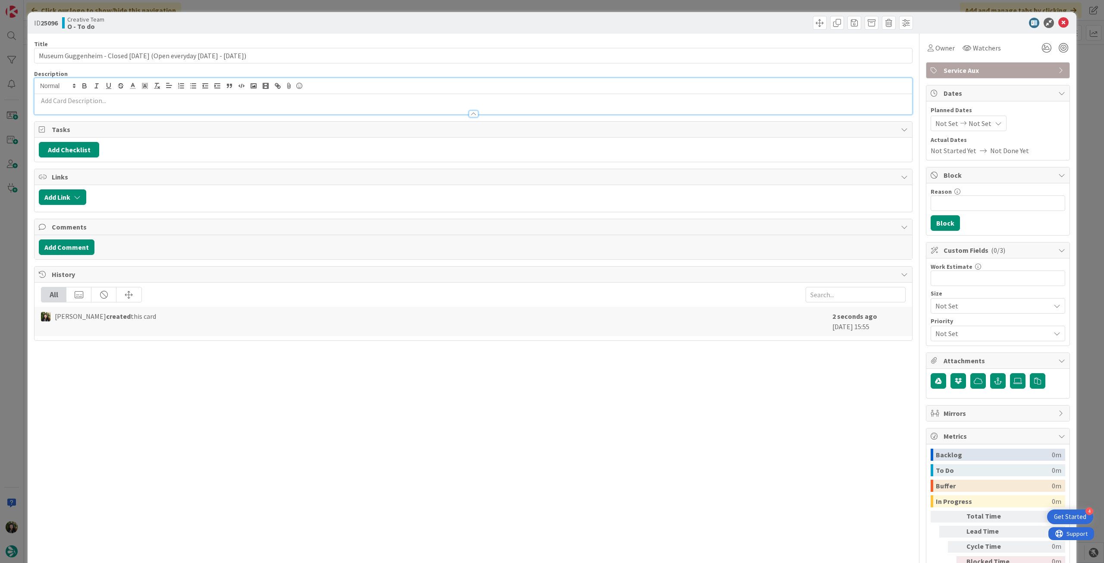
click at [126, 102] on p at bounding box center [473, 101] width 869 height 10
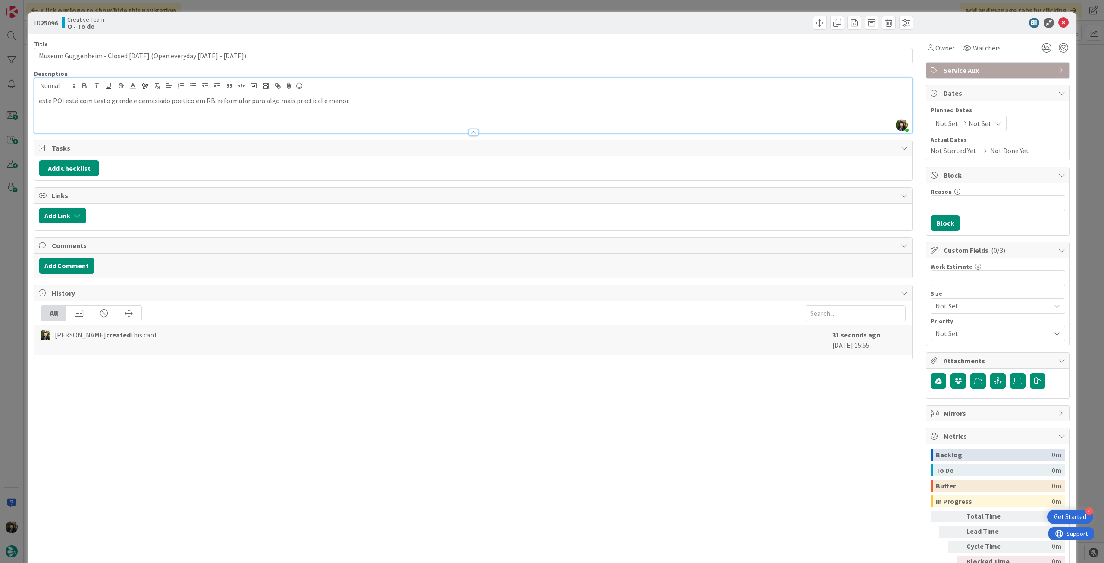
click at [1058, 22] on icon at bounding box center [1063, 23] width 10 height 10
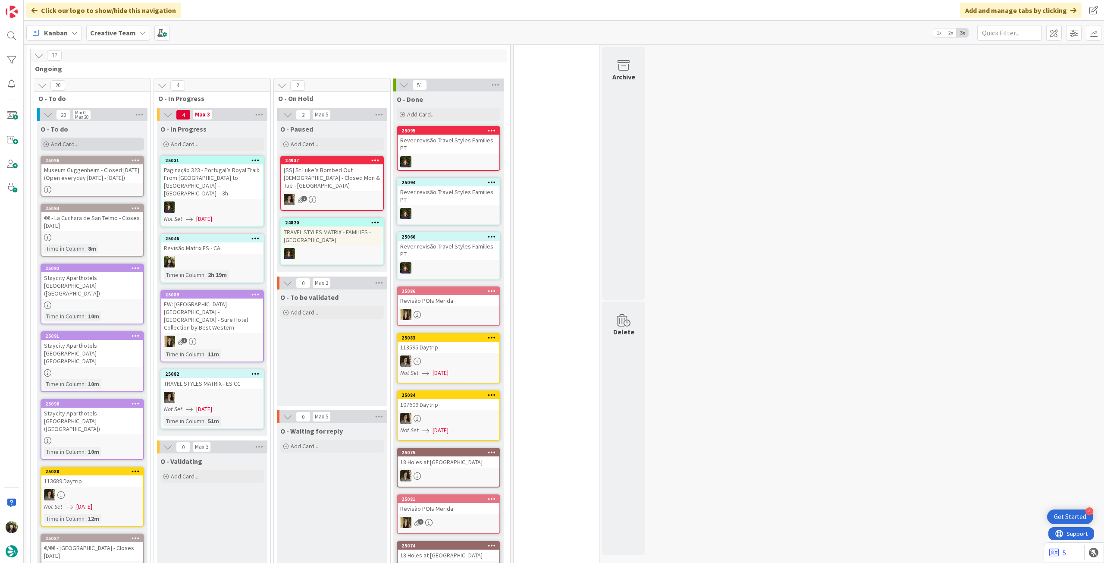
click at [94, 143] on div "Add Card..." at bounding box center [92, 144] width 103 height 13
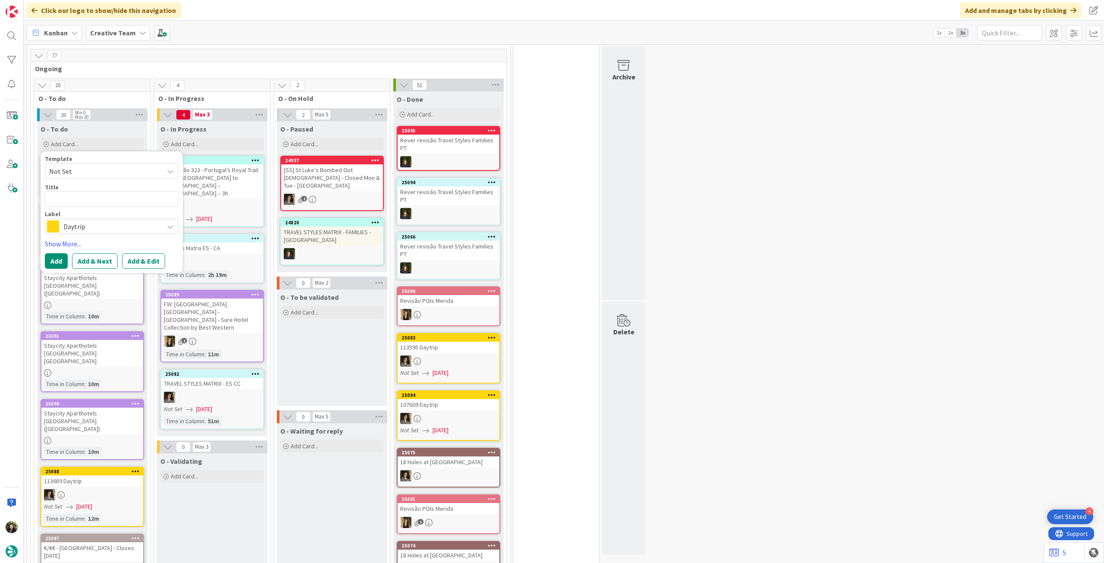
click at [78, 217] on div "Label Daytrip Accommodation Accommodation RB Car Daytrip Location NL - Blog Pos…" at bounding box center [112, 222] width 134 height 23
click at [78, 219] on div "Daytrip" at bounding box center [112, 227] width 134 height 16
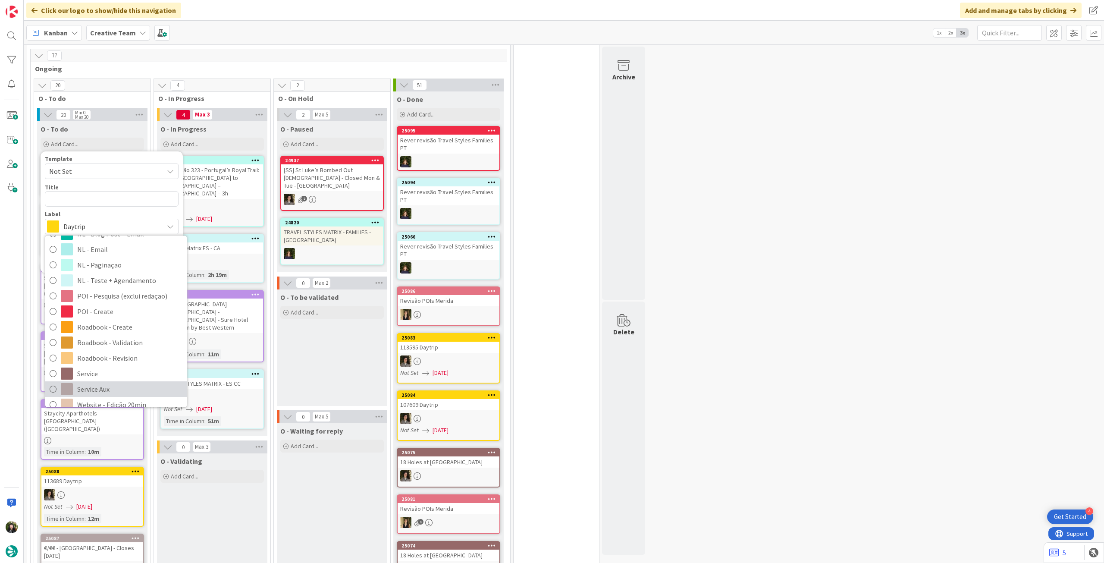
drag, startPoint x: 116, startPoint y: 388, endPoint x: 114, endPoint y: 216, distance: 171.6
click at [116, 387] on span "Service Aux" at bounding box center [129, 388] width 105 height 13
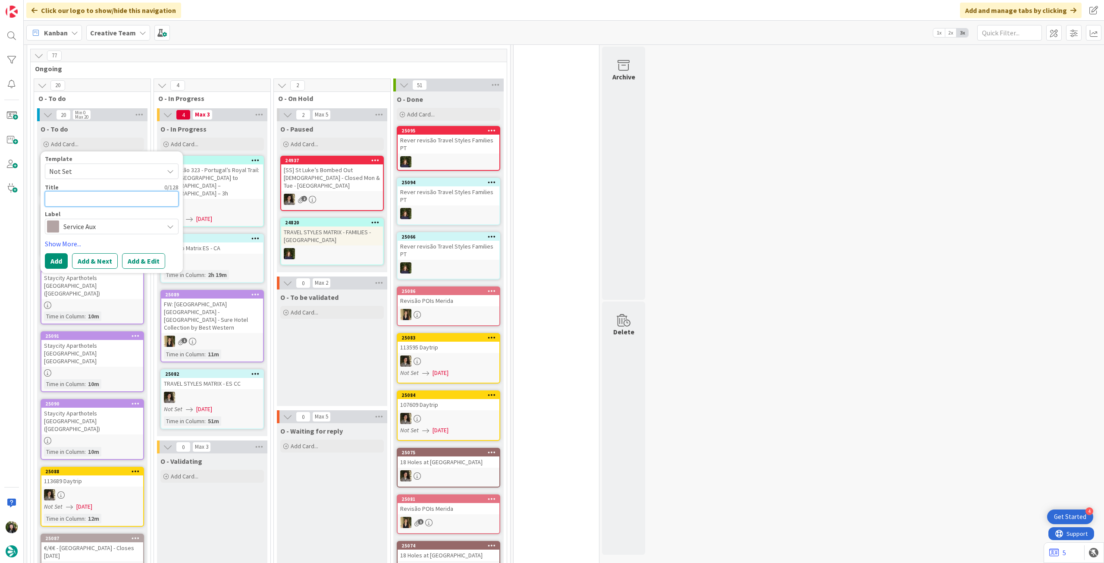
click at [109, 201] on textarea at bounding box center [112, 199] width 134 height 16
paste textarea "[GEOGRAPHIC_DATA]"
type textarea "x"
type textarea "[GEOGRAPHIC_DATA]"
click at [54, 255] on button "Add" at bounding box center [56, 261] width 23 height 16
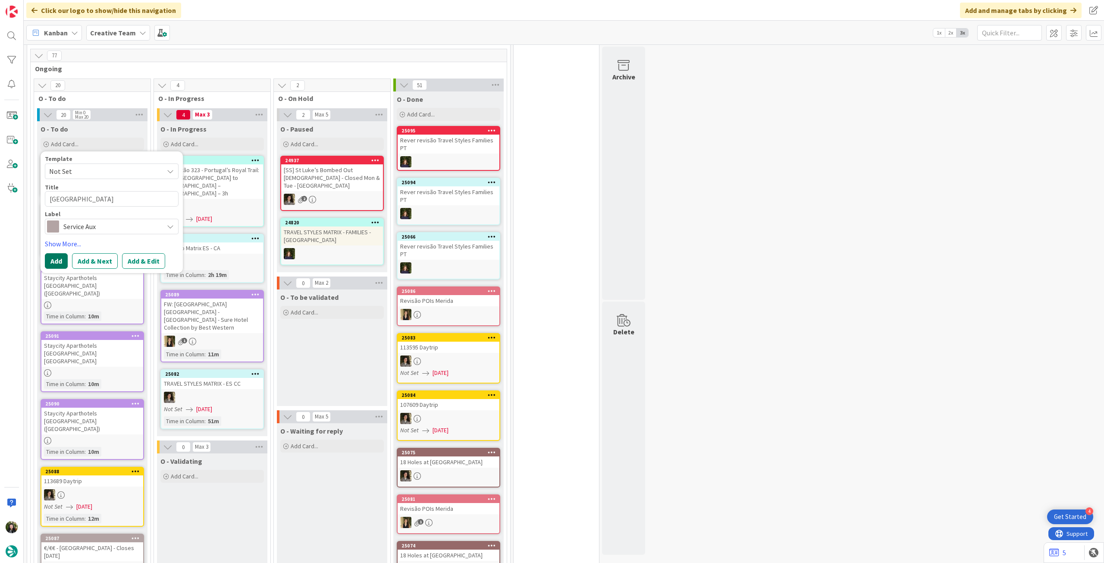
type textarea "x"
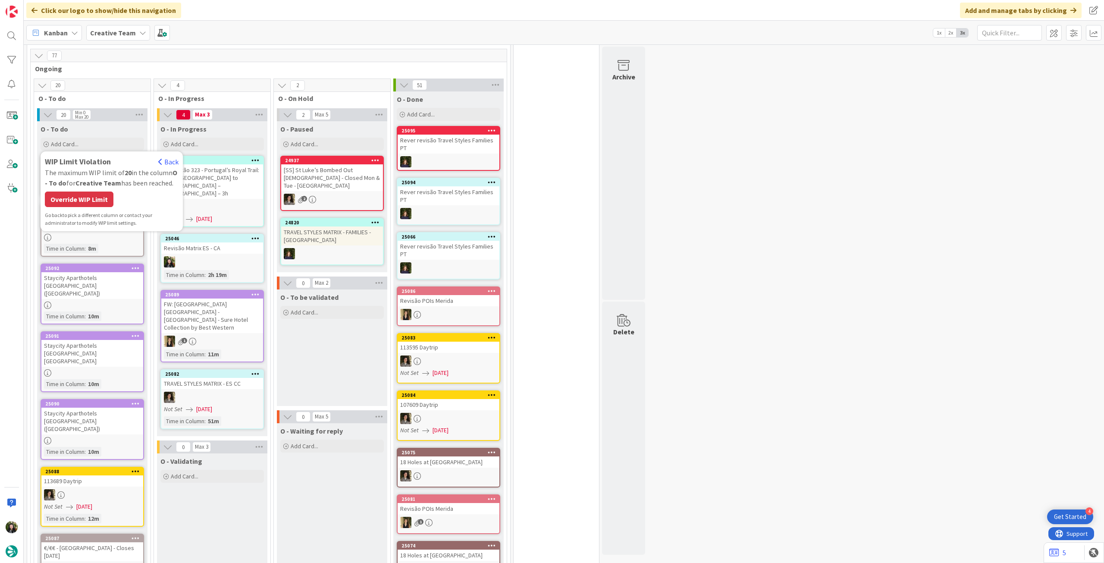
drag, startPoint x: 75, startPoint y: 197, endPoint x: 81, endPoint y: 192, distance: 7.9
click at [77, 196] on div "Override WIP Limit" at bounding box center [79, 199] width 69 height 16
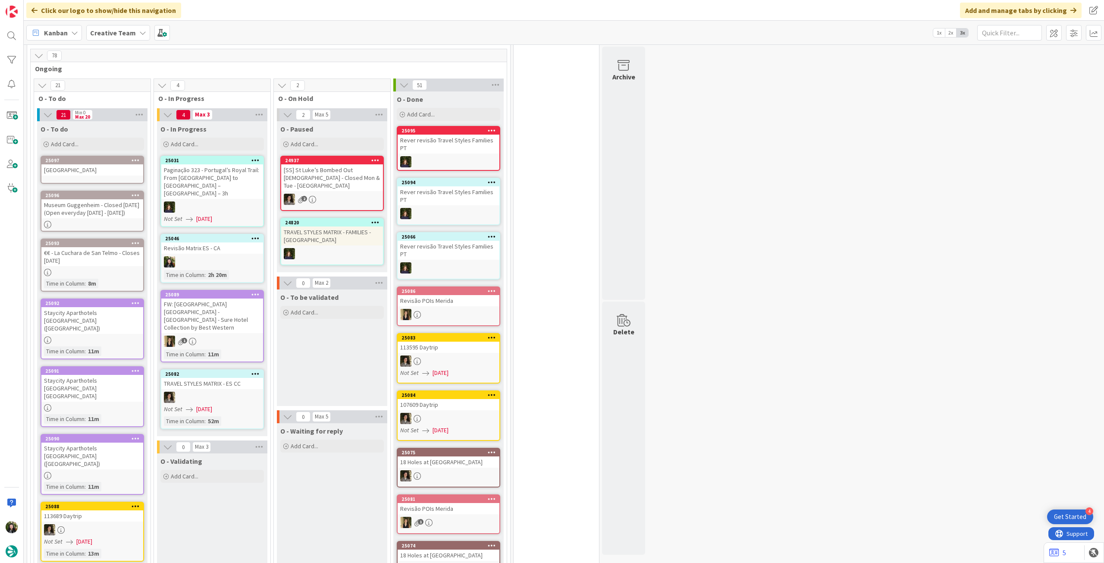
click at [94, 171] on div "[GEOGRAPHIC_DATA]" at bounding box center [92, 169] width 102 height 11
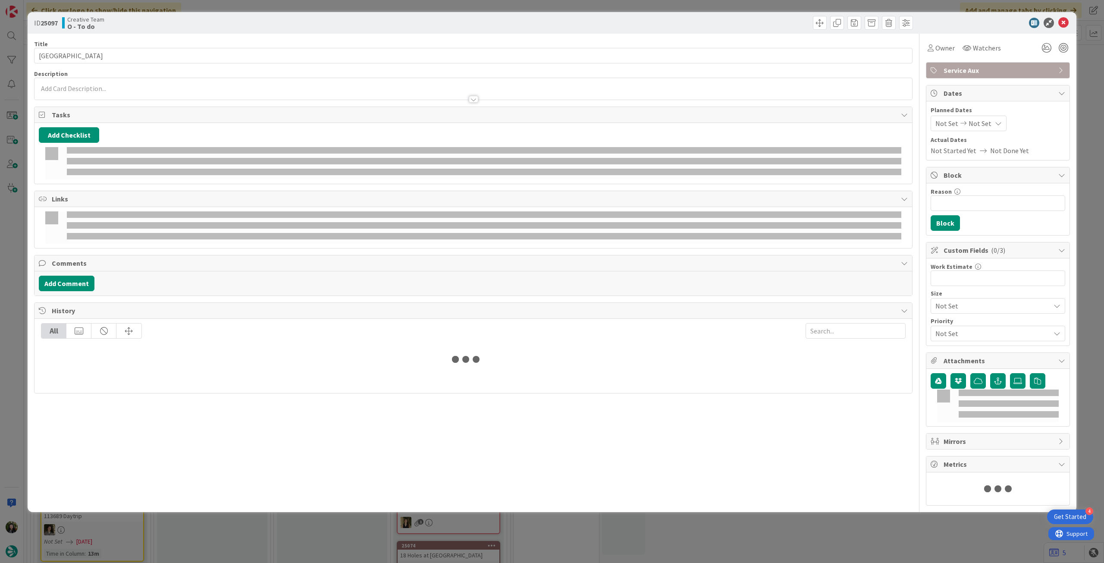
click at [107, 92] on div at bounding box center [472, 95] width 877 height 9
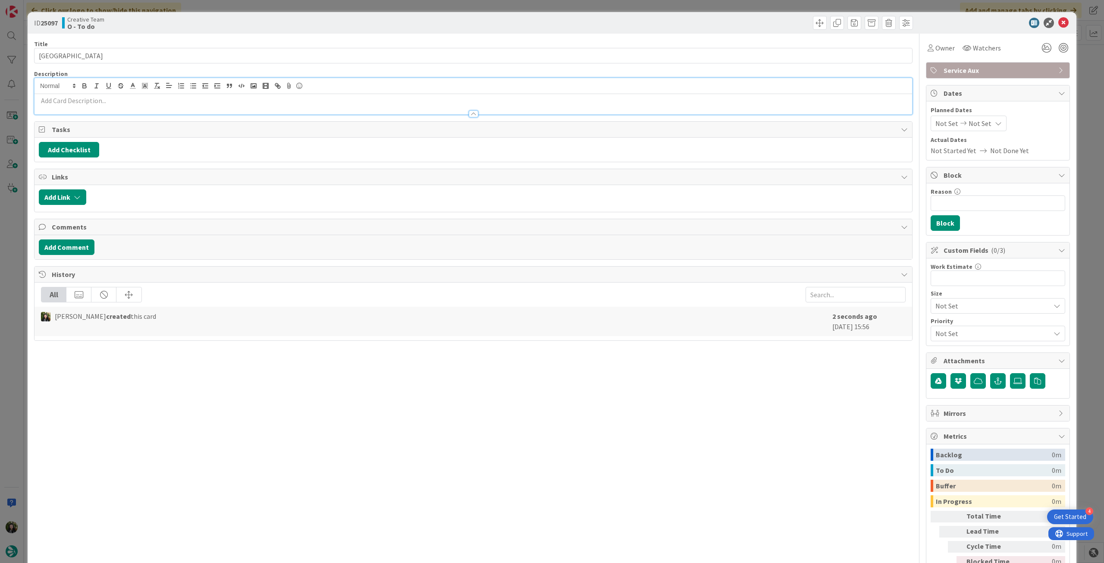
click at [106, 97] on p at bounding box center [473, 101] width 869 height 10
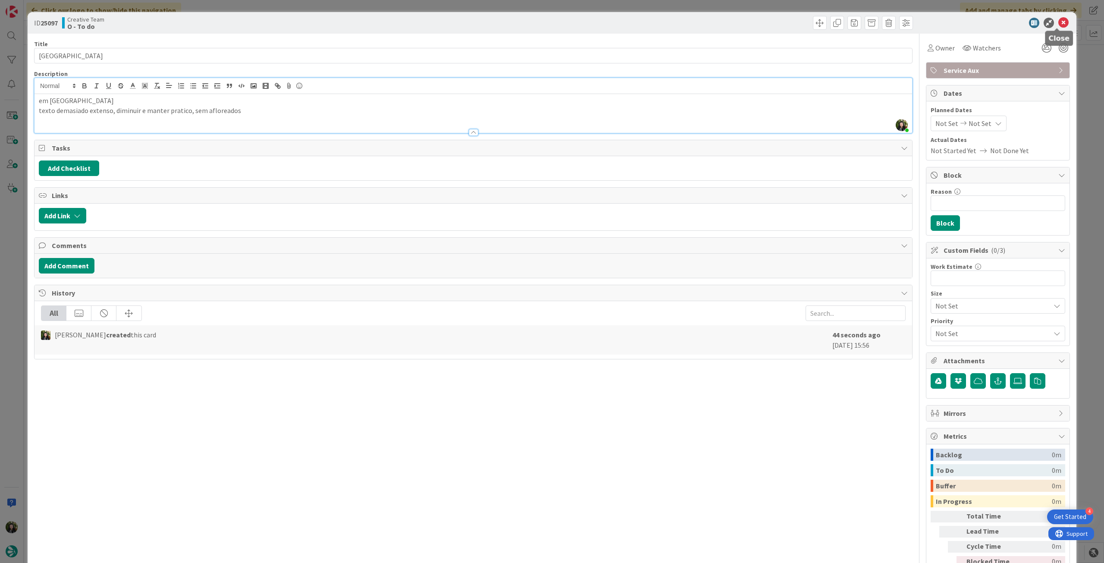
click at [1059, 25] on icon at bounding box center [1063, 23] width 10 height 10
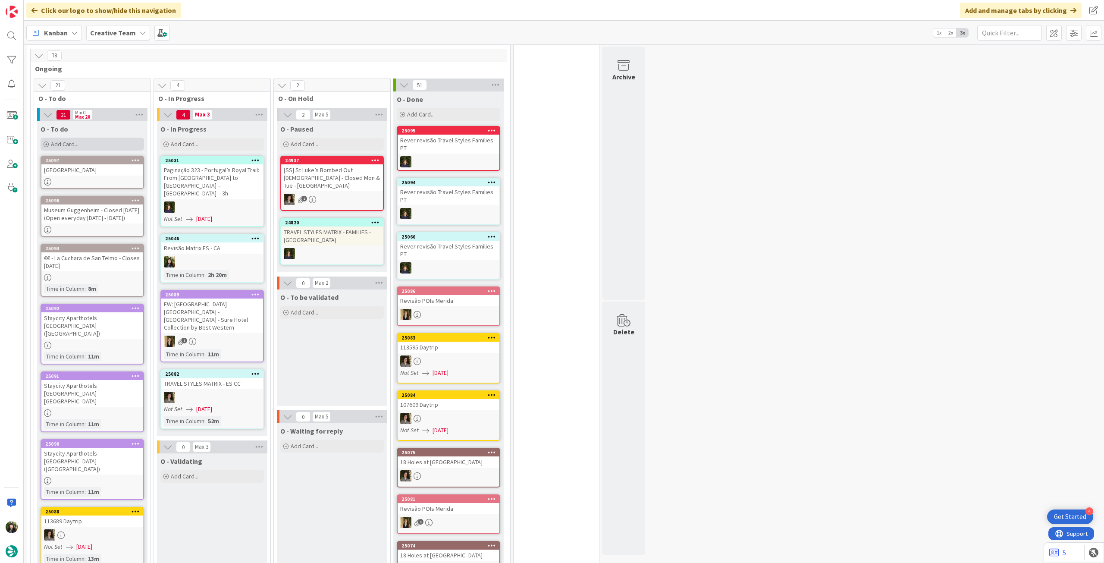
click at [100, 139] on div "Add Card..." at bounding box center [92, 144] width 103 height 13
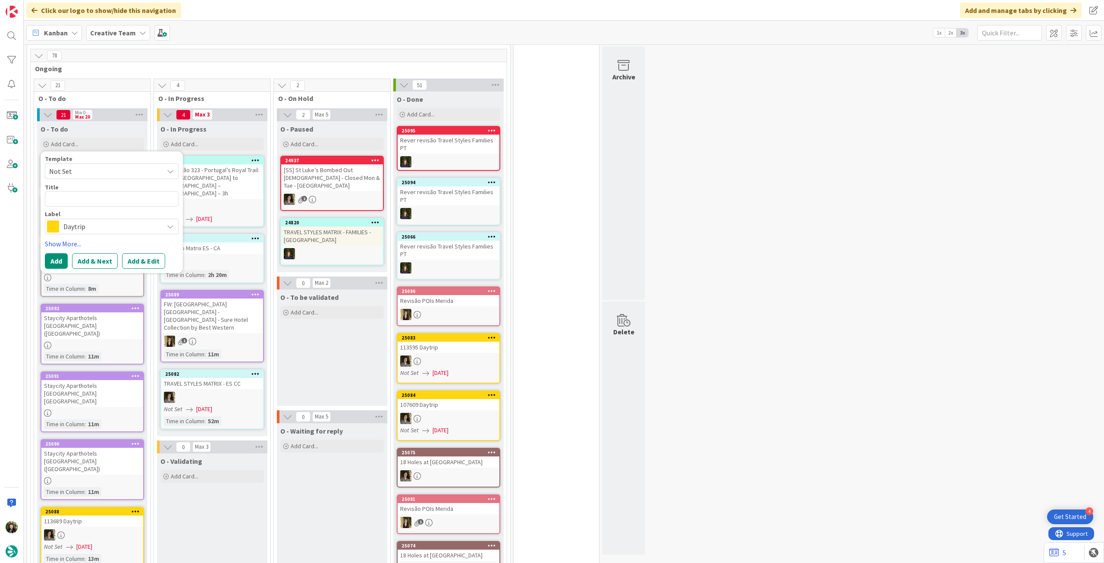
click at [84, 220] on span "Daytrip" at bounding box center [111, 226] width 96 height 12
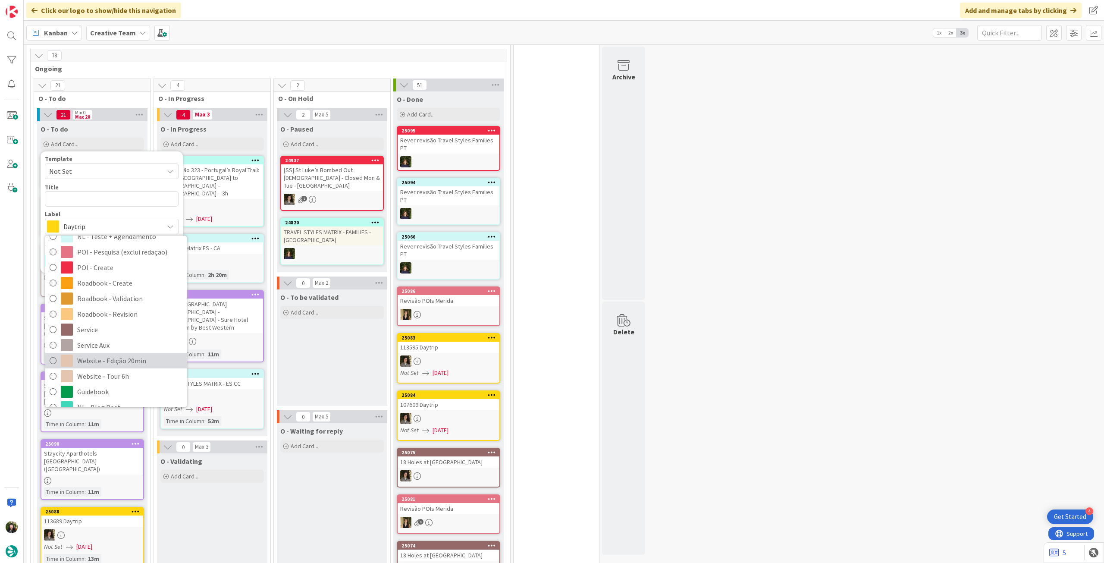
scroll to position [172, 0]
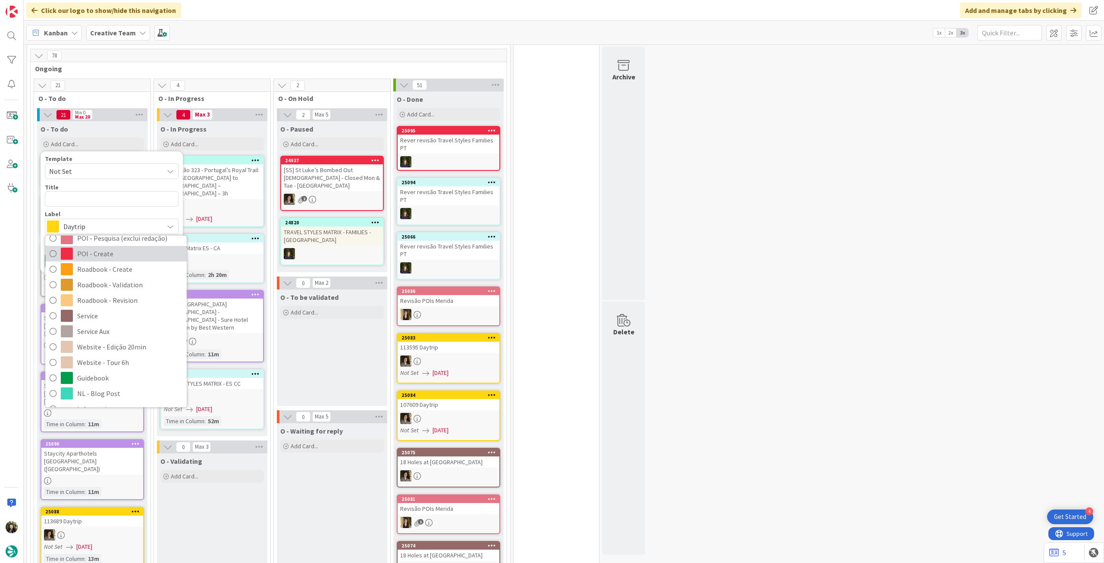
click at [116, 255] on span "POI - Create" at bounding box center [129, 253] width 105 height 13
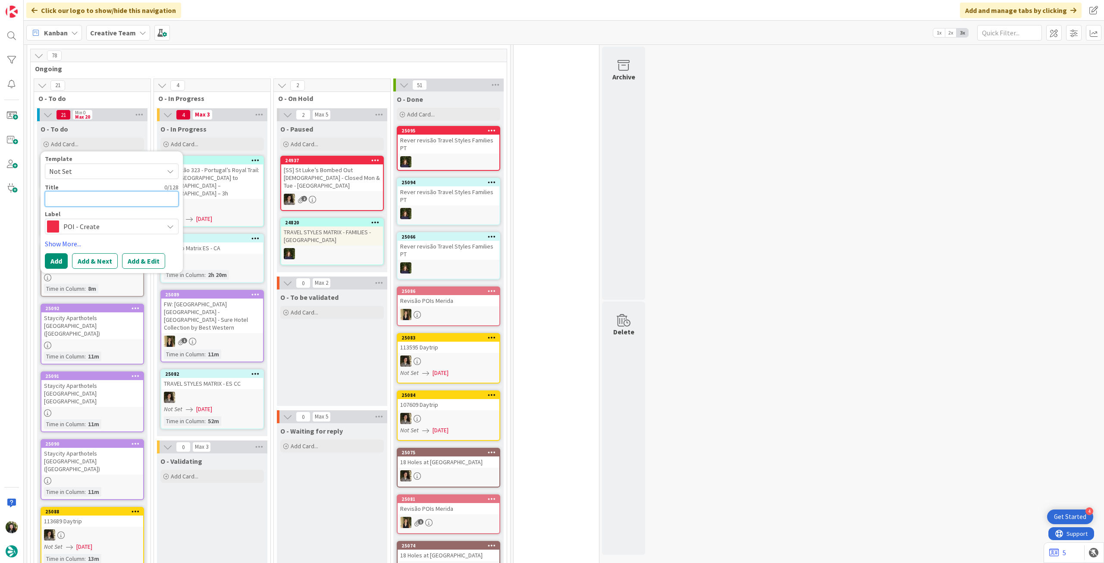
click at [125, 200] on textarea at bounding box center [112, 199] width 134 height 16
type textarea "x"
type textarea "R"
type textarea "x"
type textarea "Re"
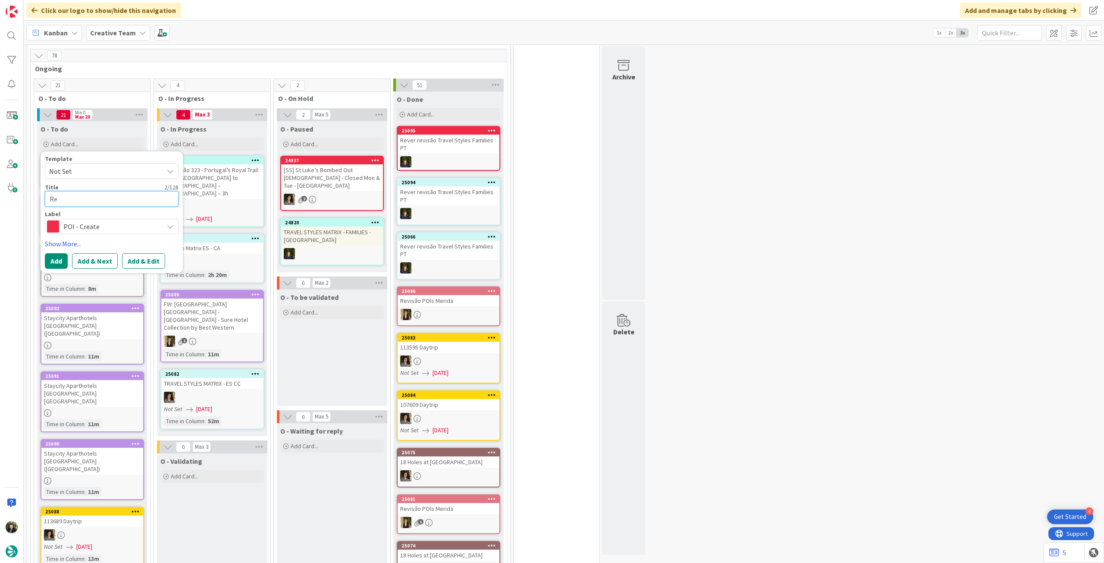
type textarea "x"
type textarea "Revi"
type textarea "x"
type textarea "Revisã"
type textarea "x"
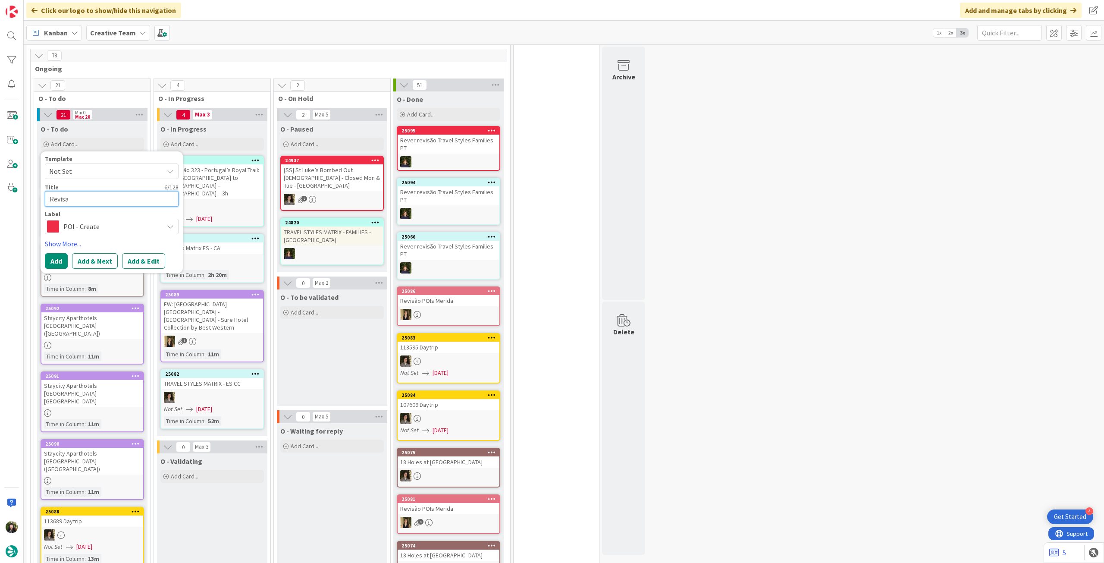
type textarea "Revisão"
type textarea "x"
type textarea "Revisão M"
type textarea "x"
type textarea "Revisão Ma"
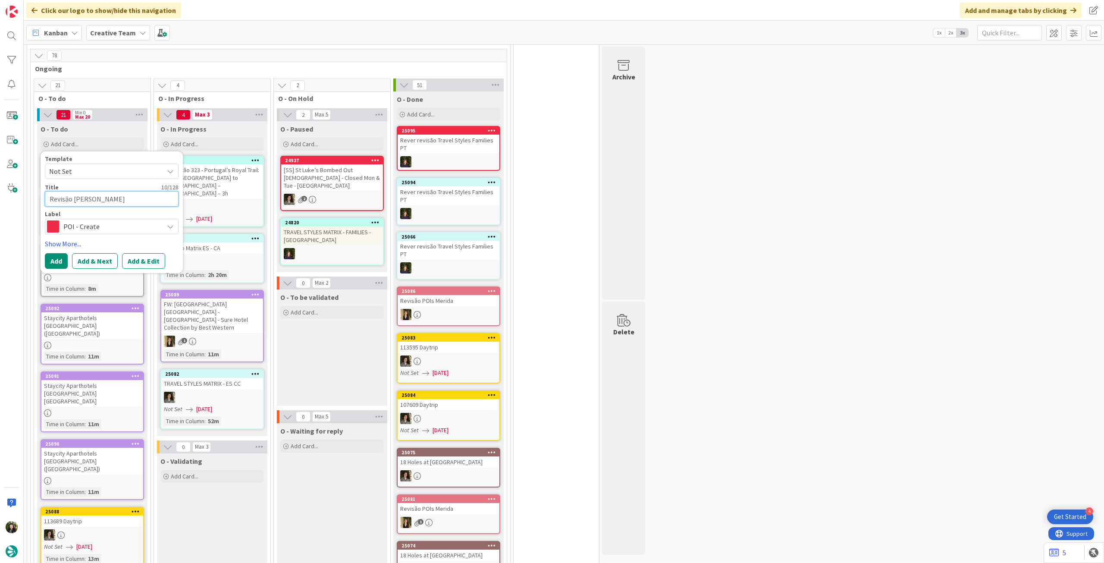
type textarea "x"
type textarea "Revisão Mat"
type textarea "x"
type textarea "Revisão Matr"
type textarea "x"
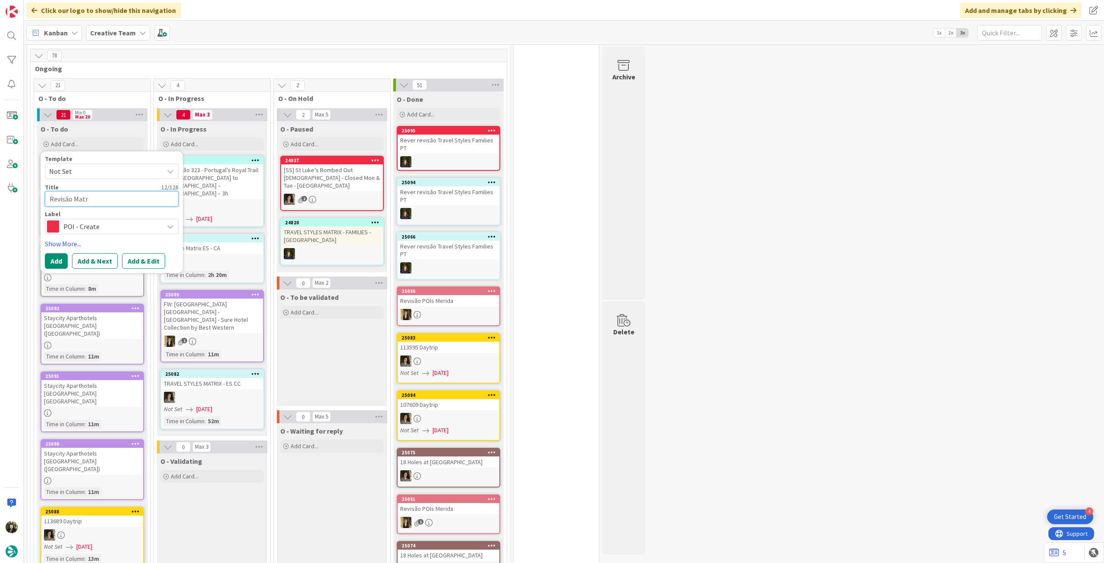
type textarea "Revisão Matri"
type textarea "x"
type textarea "Revisão Matrix"
type textarea "x"
type textarea "Revisão Matrix"
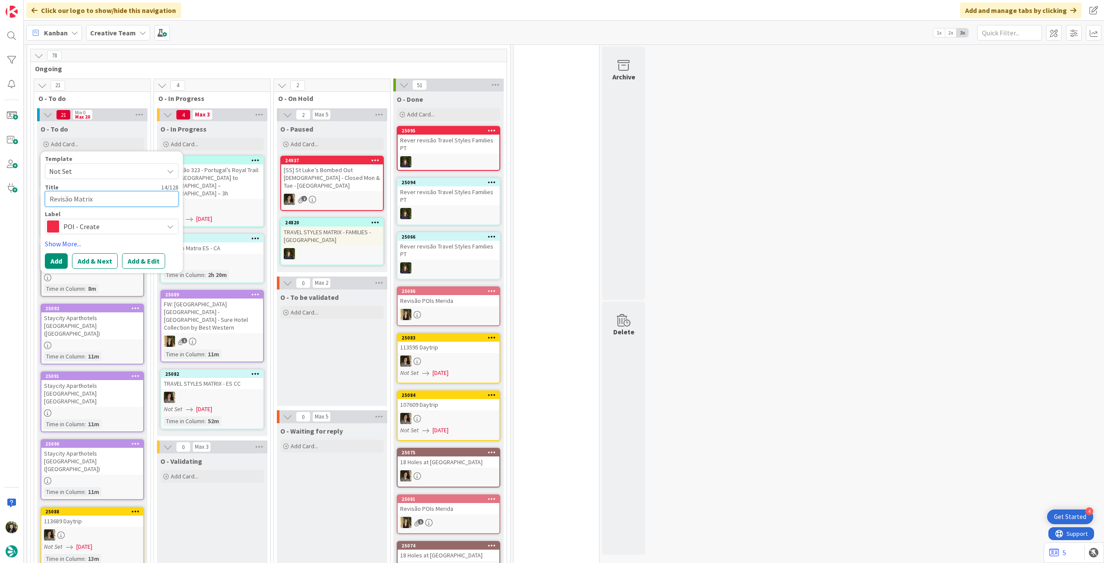
type textarea "x"
type textarea "Revisão Matrix F"
type textarea "x"
type textarea "Revisão Matrix FA"
type textarea "x"
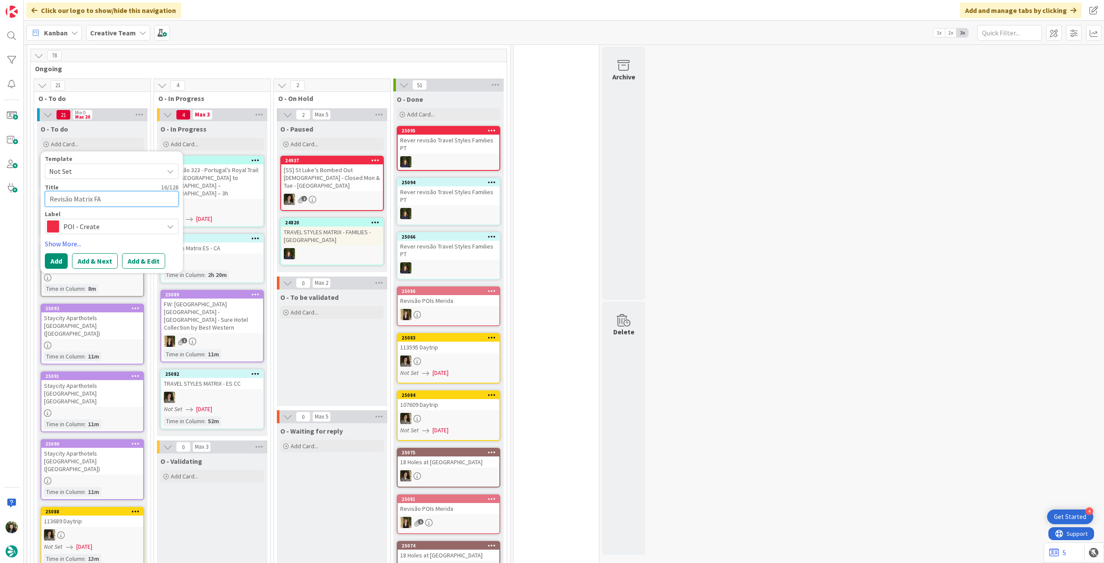
type textarea "Revisão Matrix FAM"
type textarea "x"
type textarea "Revisão Matrix FAM"
type textarea "x"
type textarea "Revisão Matrix FAM P"
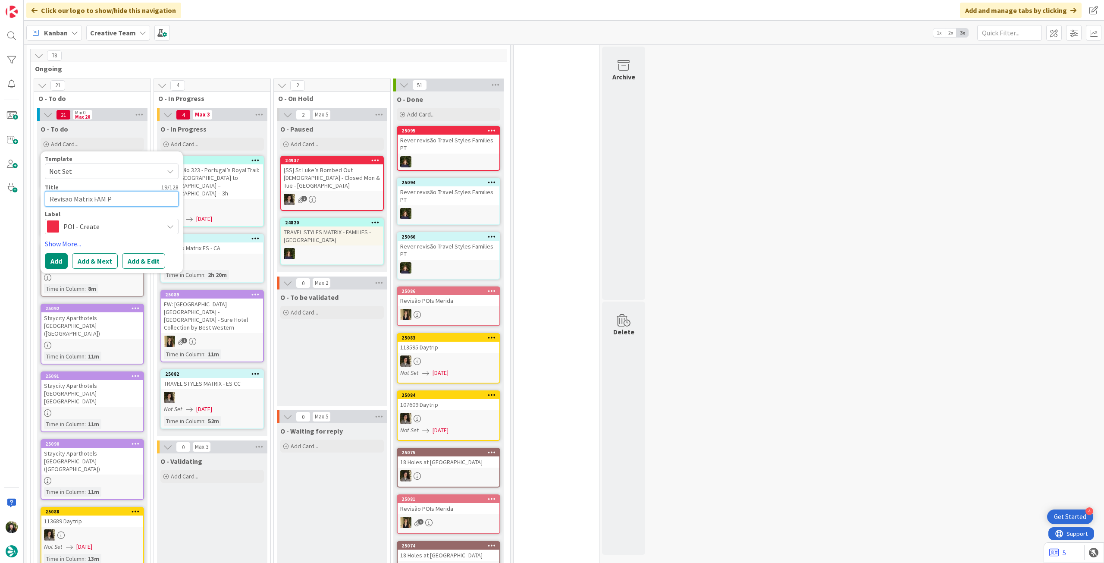
type textarea "x"
type textarea "Revisão Matrix FAM PT"
type textarea "x"
type textarea "Revisão Matrix FAM PT"
type textarea "x"
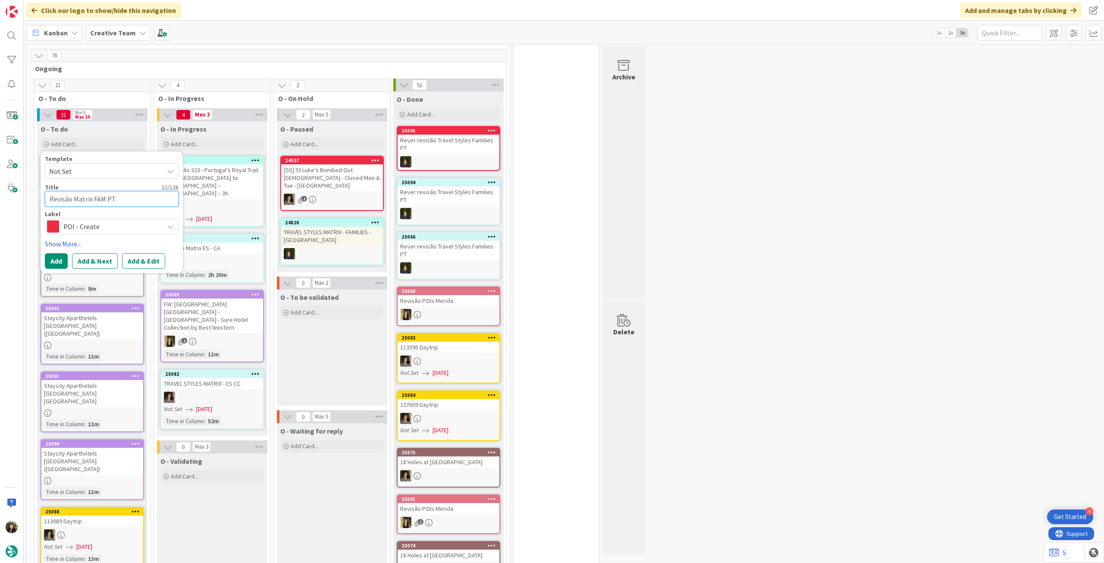
type textarea "Revisão Matrix FAM PT -"
type textarea "x"
type textarea "Revisão Matrix FAM PT -"
type textarea "x"
type textarea "Revisão Matrix FAM PT - P"
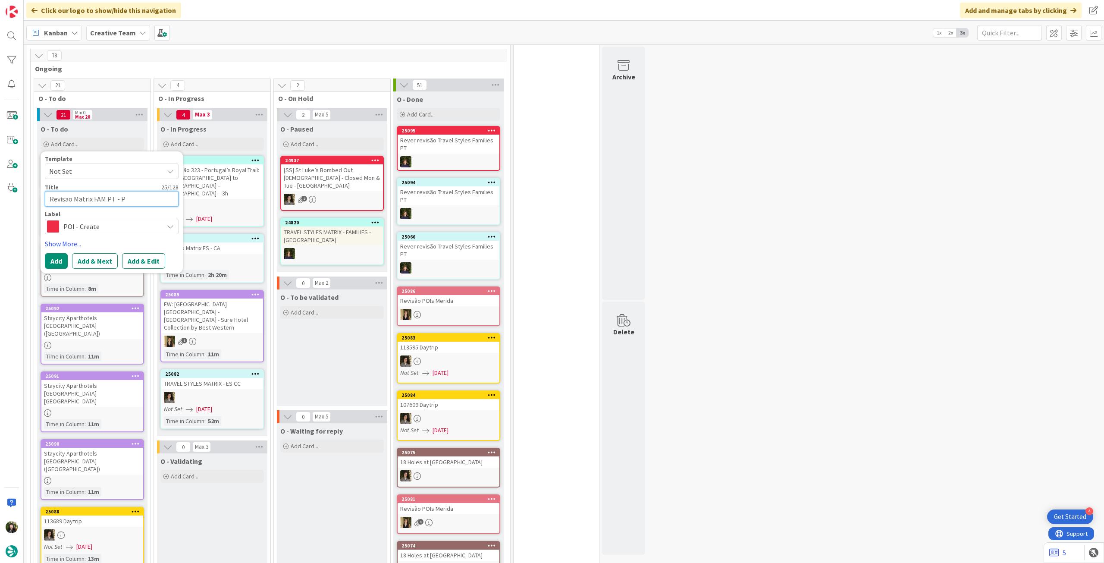
type textarea "x"
type textarea "Revisão Matrix FAM PT - Po"
type textarea "x"
type textarea "Revisão Matrix FAM PT - Por"
type textarea "x"
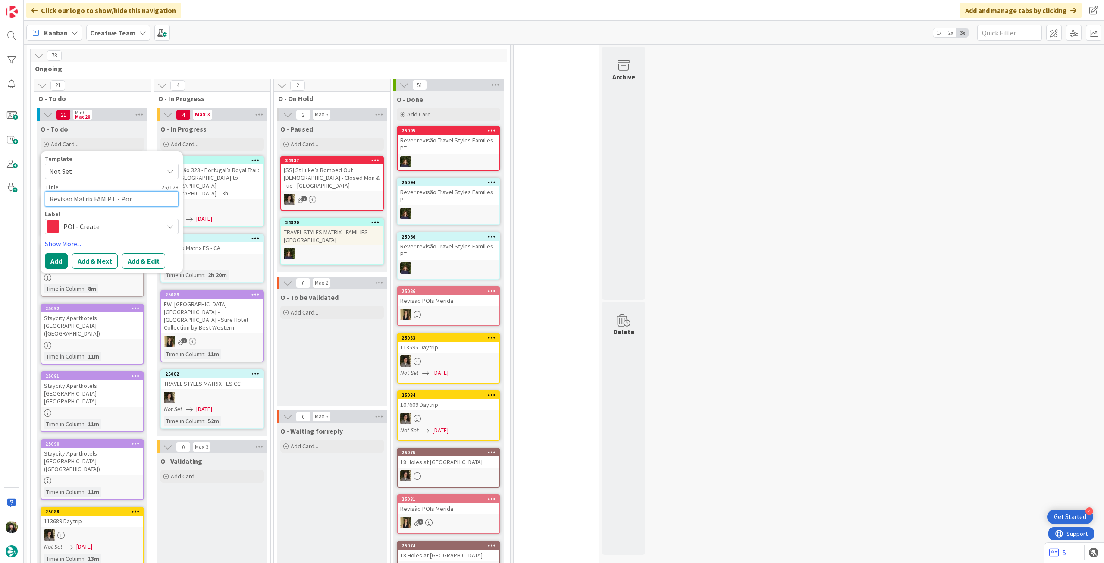
type textarea "Revisão Matrix FAM PT - Port"
type textarea "x"
type textarea "Revisão Matrix FAM PT - [GEOGRAPHIC_DATA]"
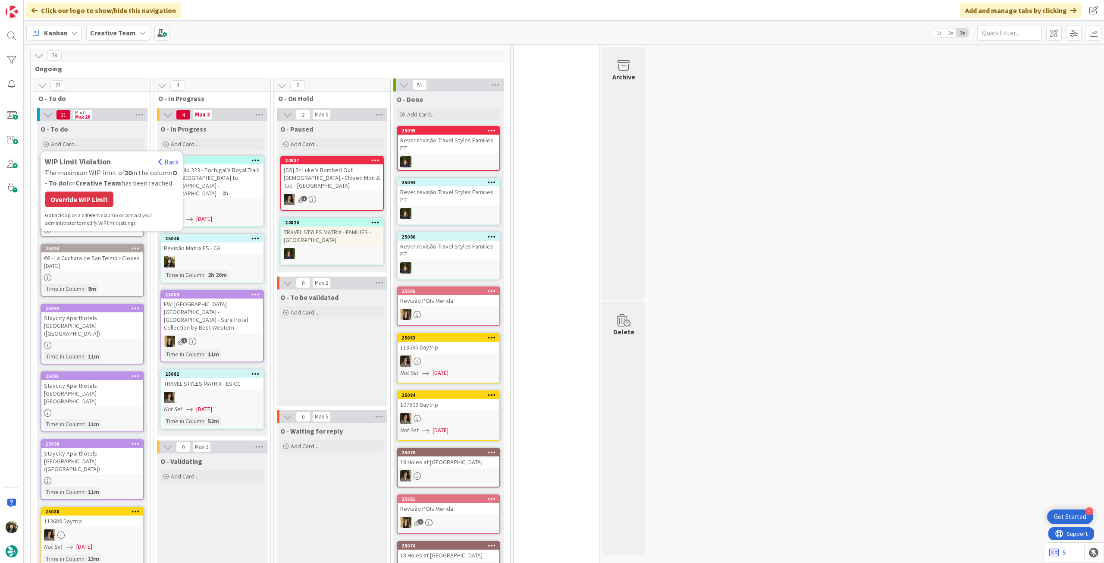
drag, startPoint x: 106, startPoint y: 198, endPoint x: 108, endPoint y: 189, distance: 8.8
click at [106, 194] on div "Override WIP Limit" at bounding box center [79, 199] width 69 height 16
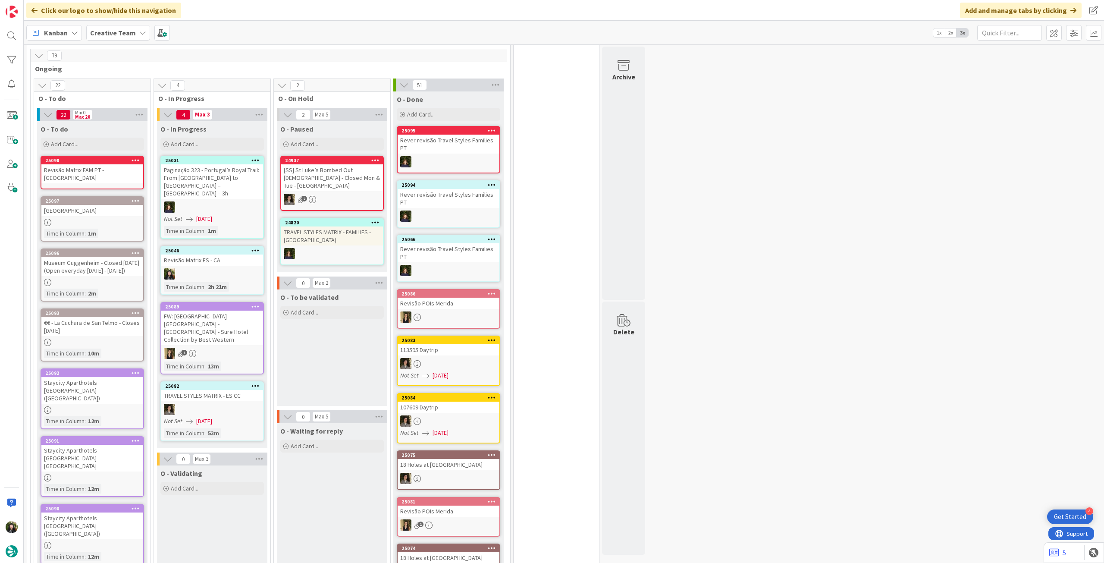
click at [113, 166] on div "Revisão Matrix FAM PT - [GEOGRAPHIC_DATA]" at bounding box center [92, 173] width 102 height 19
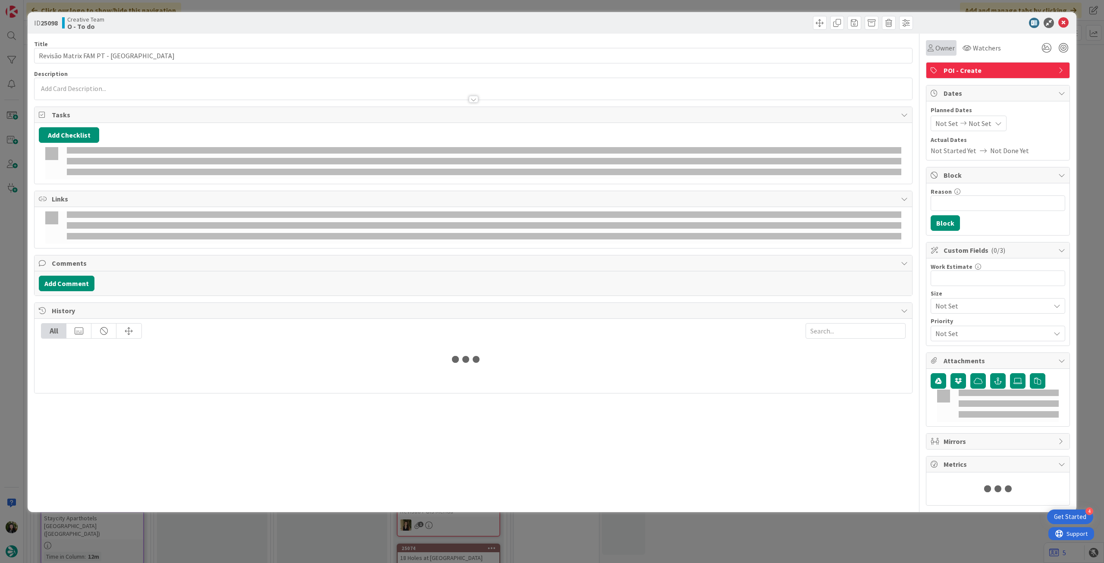
click at [944, 48] on span "Owner" at bounding box center [944, 48] width 19 height 10
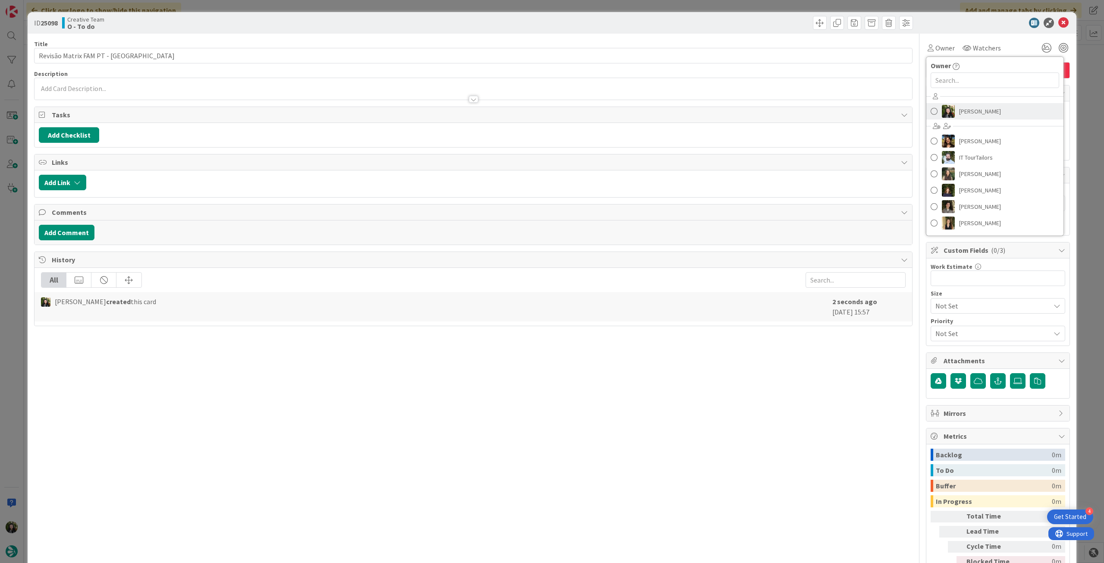
click at [975, 109] on span "[PERSON_NAME]" at bounding box center [980, 111] width 42 height 13
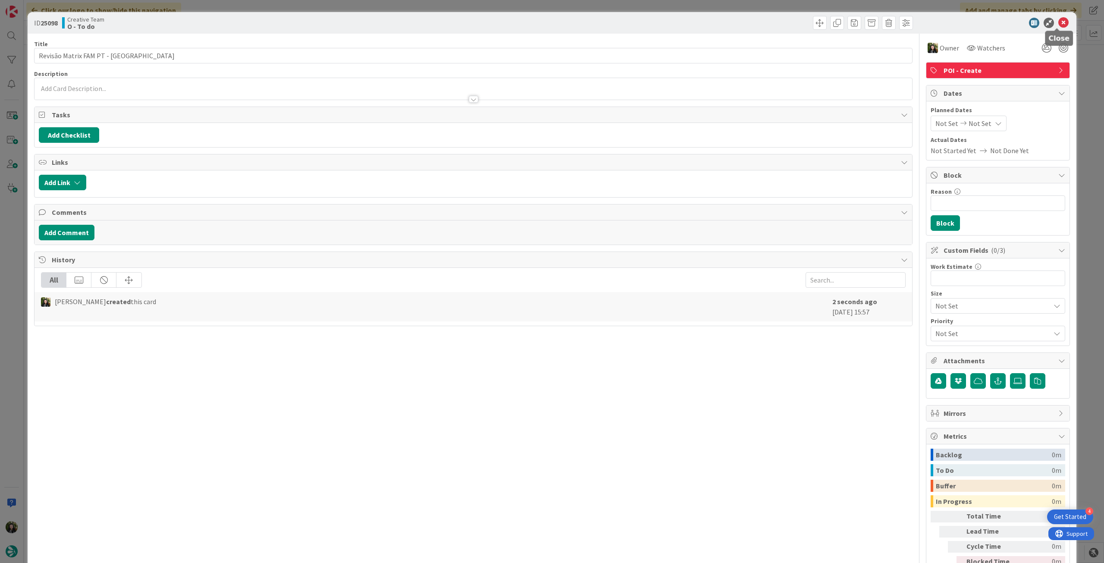
click at [1058, 18] on icon at bounding box center [1063, 23] width 10 height 10
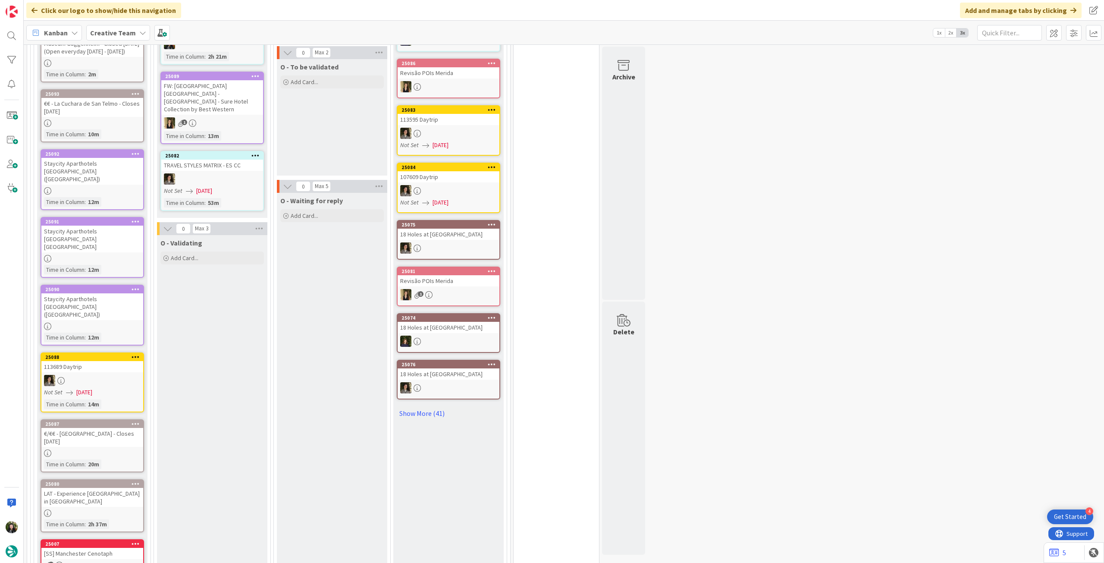
scroll to position [287, 0]
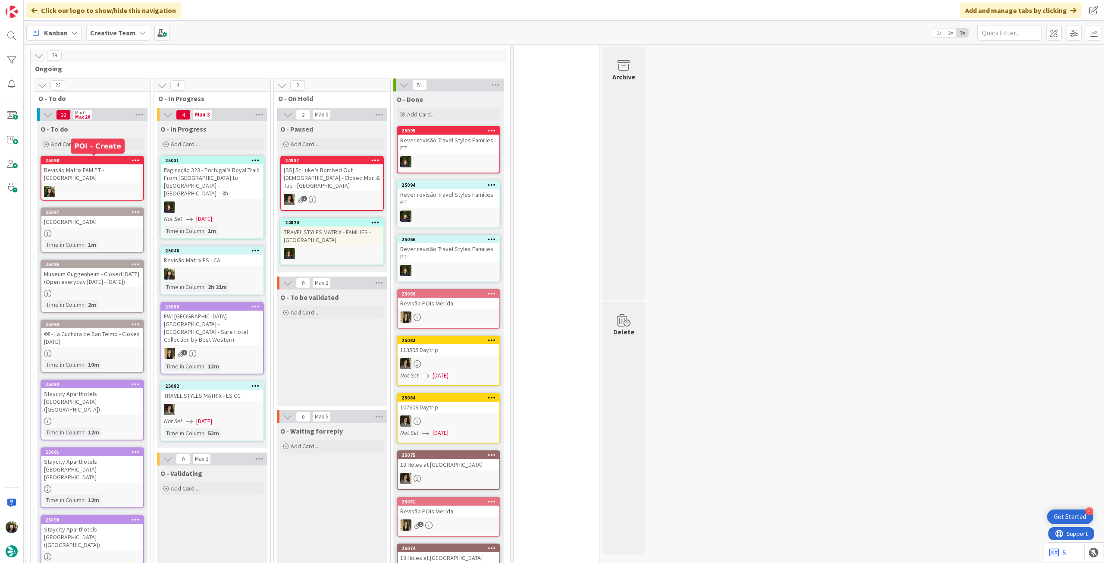
click at [88, 142] on div "Add Card..." at bounding box center [92, 144] width 103 height 13
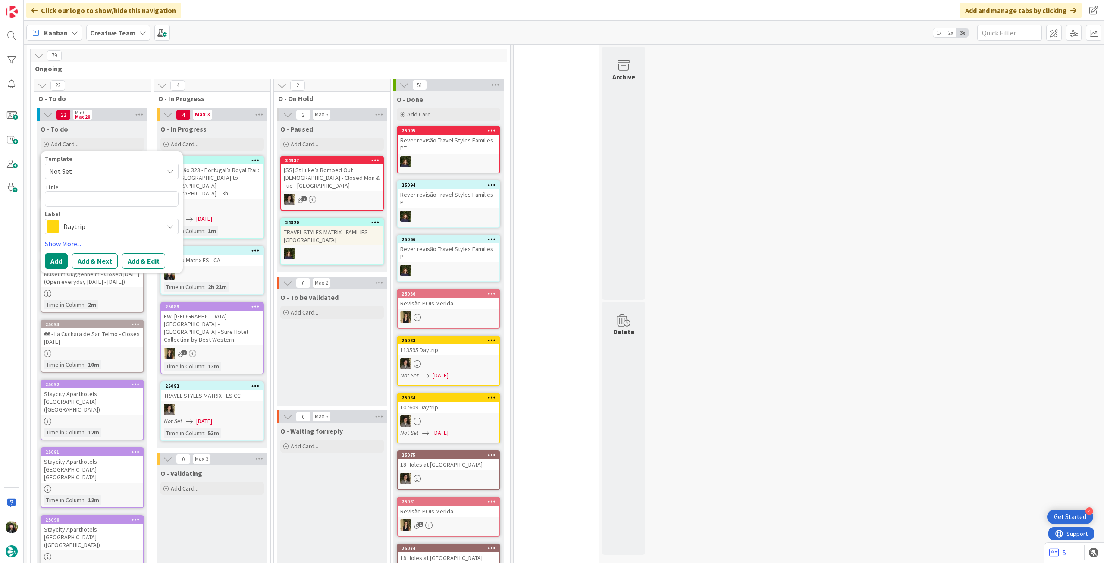
click at [86, 232] on div "Daytrip" at bounding box center [112, 227] width 134 height 16
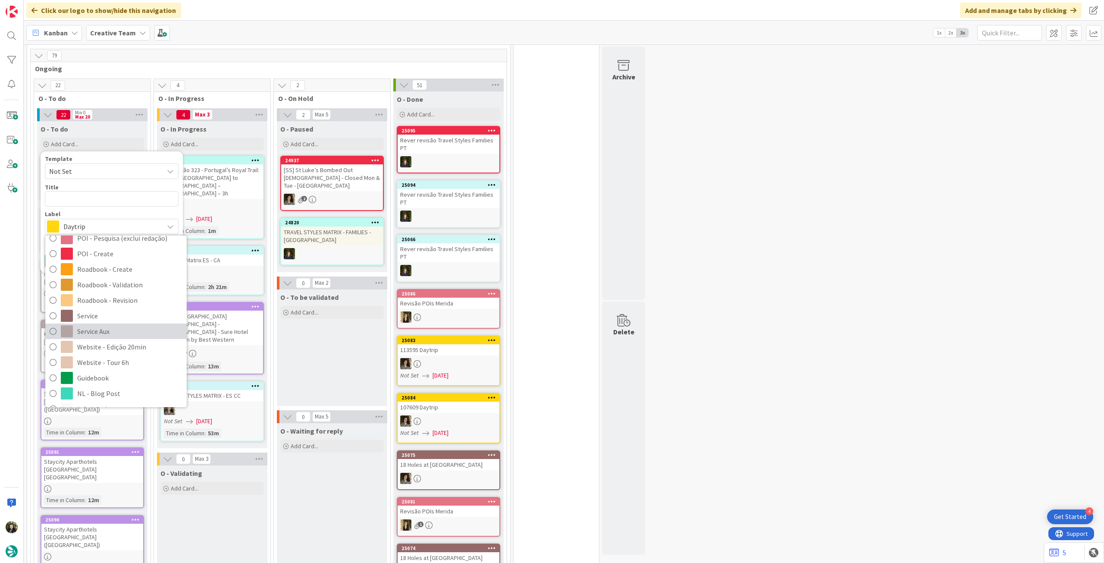
drag, startPoint x: 123, startPoint y: 331, endPoint x: 113, endPoint y: 284, distance: 47.9
click at [123, 331] on span "Service Aux" at bounding box center [129, 331] width 105 height 13
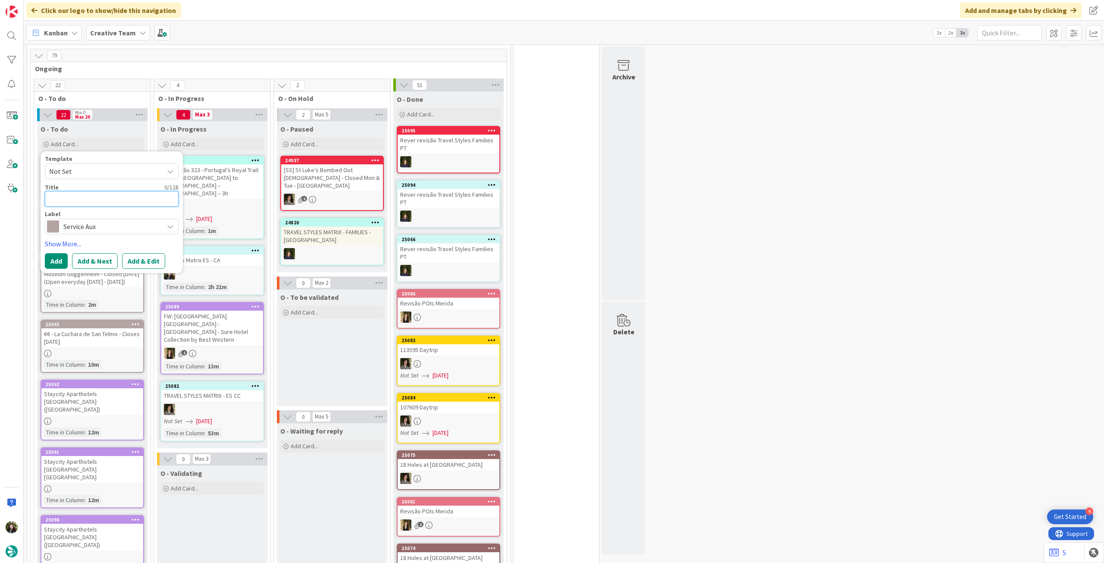
drag, startPoint x: 93, startPoint y: 201, endPoint x: 72, endPoint y: 236, distance: 40.7
click at [93, 201] on textarea at bounding box center [112, 199] width 134 height 16
paste textarea "Inativar/One-shot Hoteis em [GEOGRAPHIC_DATA]"
type textarea "x"
type textarea "Inativar/One-shot Hoteis em [GEOGRAPHIC_DATA]"
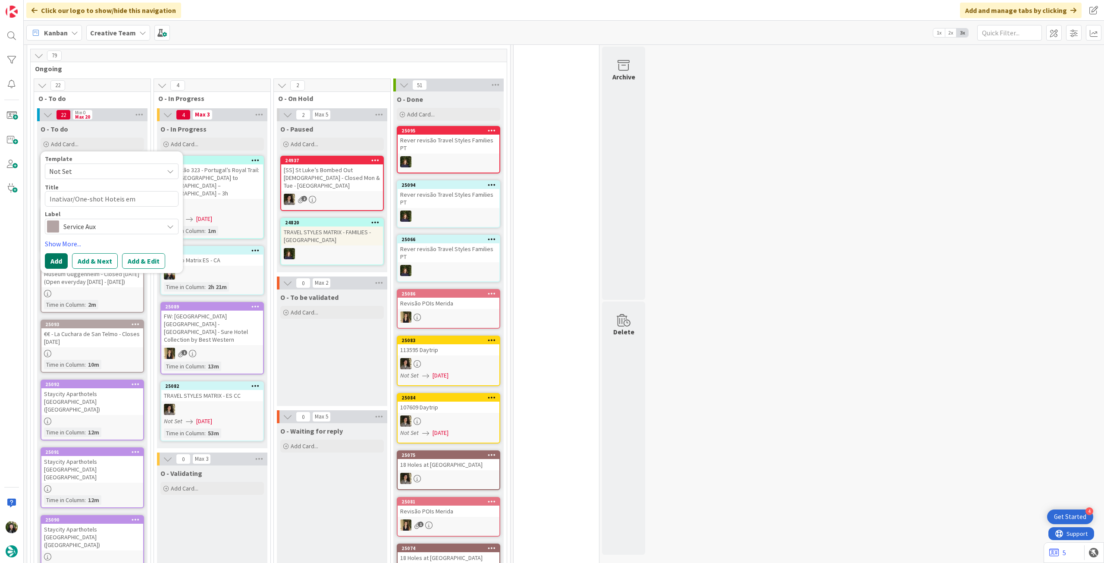
click at [58, 258] on button "Add" at bounding box center [56, 261] width 23 height 16
type textarea "x"
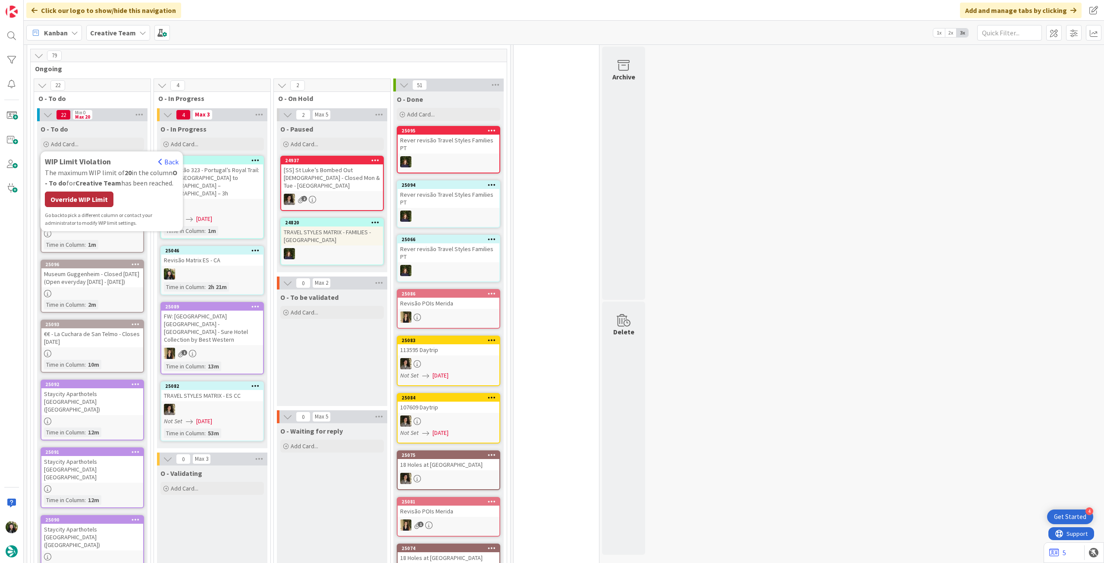
click at [81, 201] on div "Override WIP Limit" at bounding box center [79, 199] width 69 height 16
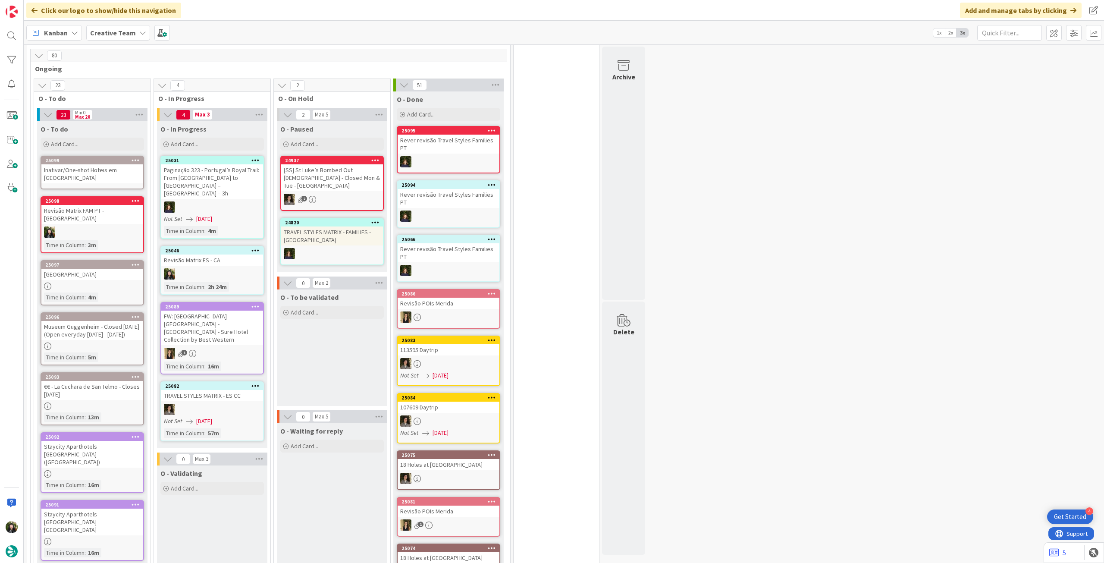
click at [102, 166] on div "Inativar/One-shot Hoteis em [GEOGRAPHIC_DATA]" at bounding box center [92, 173] width 102 height 19
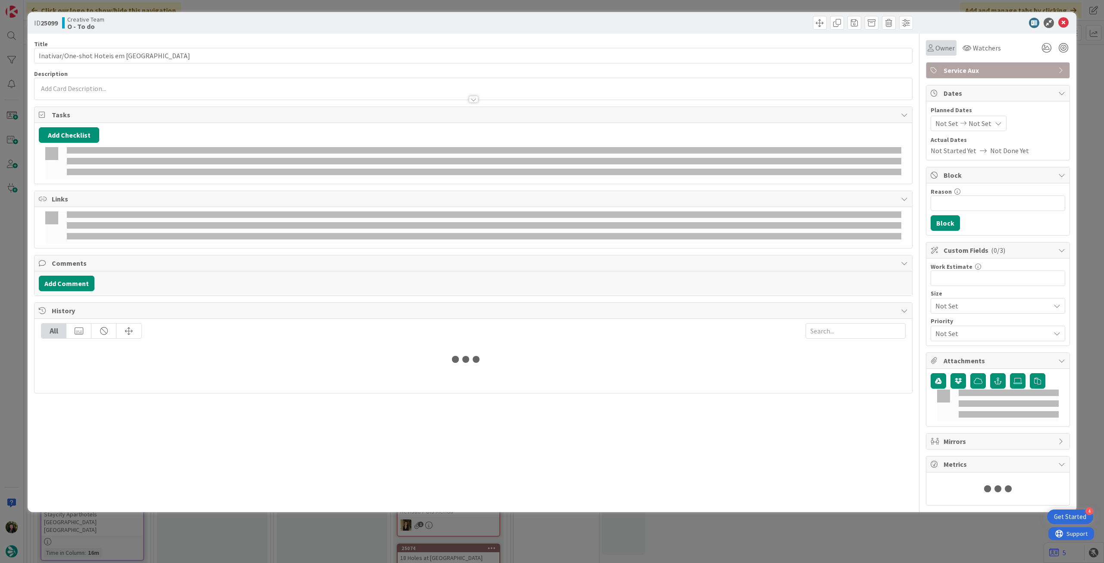
click at [944, 52] on span "Owner" at bounding box center [944, 48] width 19 height 10
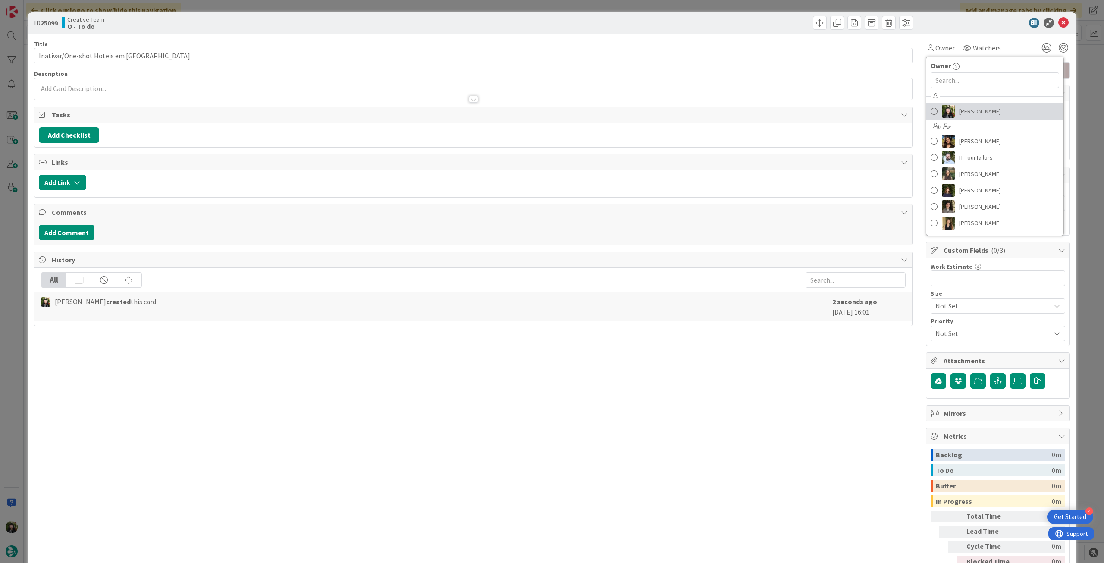
click at [990, 107] on span "[PERSON_NAME]" at bounding box center [980, 111] width 42 height 13
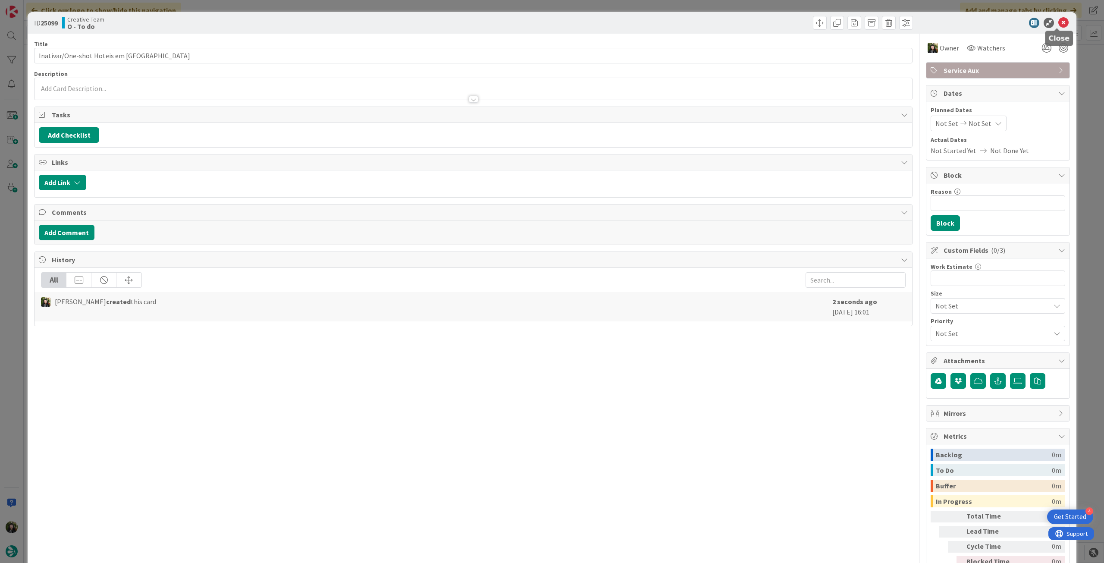
click at [1058, 24] on icon at bounding box center [1063, 23] width 10 height 10
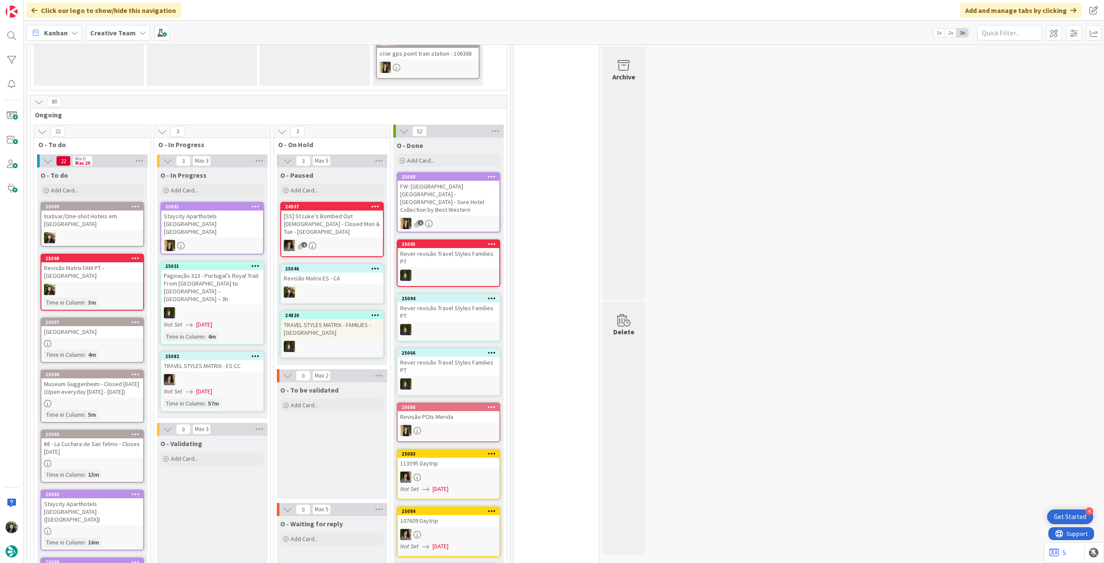
scroll to position [230, 0]
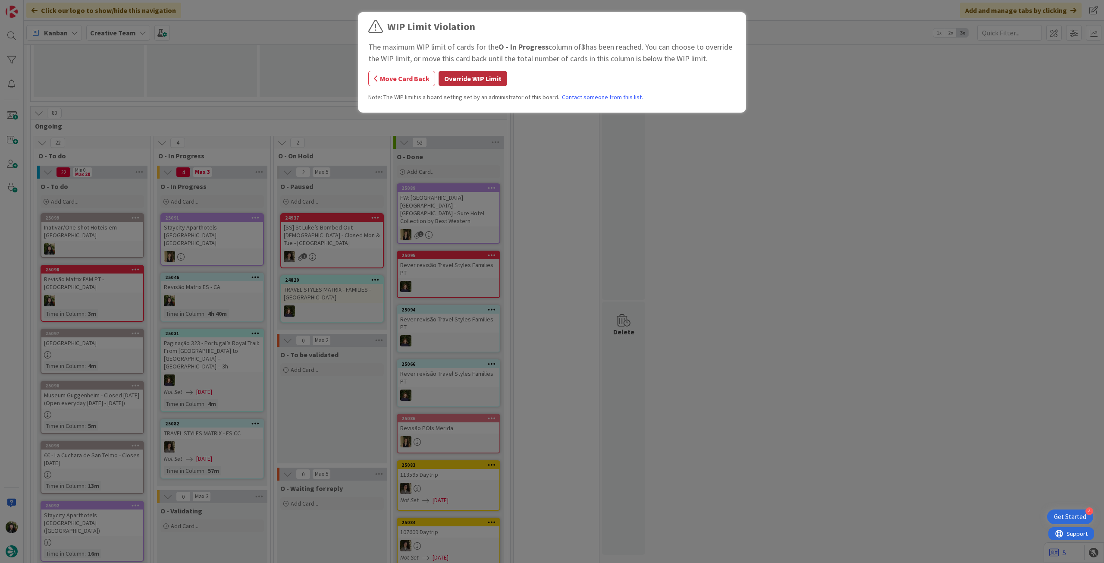
click at [459, 81] on button "Override WIP Limit" at bounding box center [472, 79] width 69 height 16
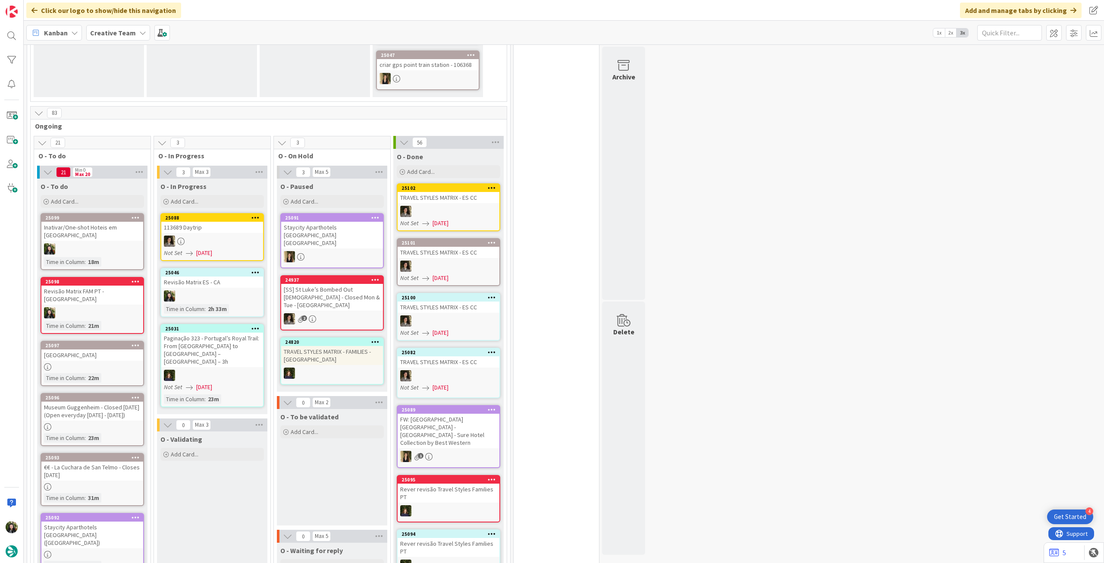
click at [234, 295] on div at bounding box center [212, 295] width 102 height 11
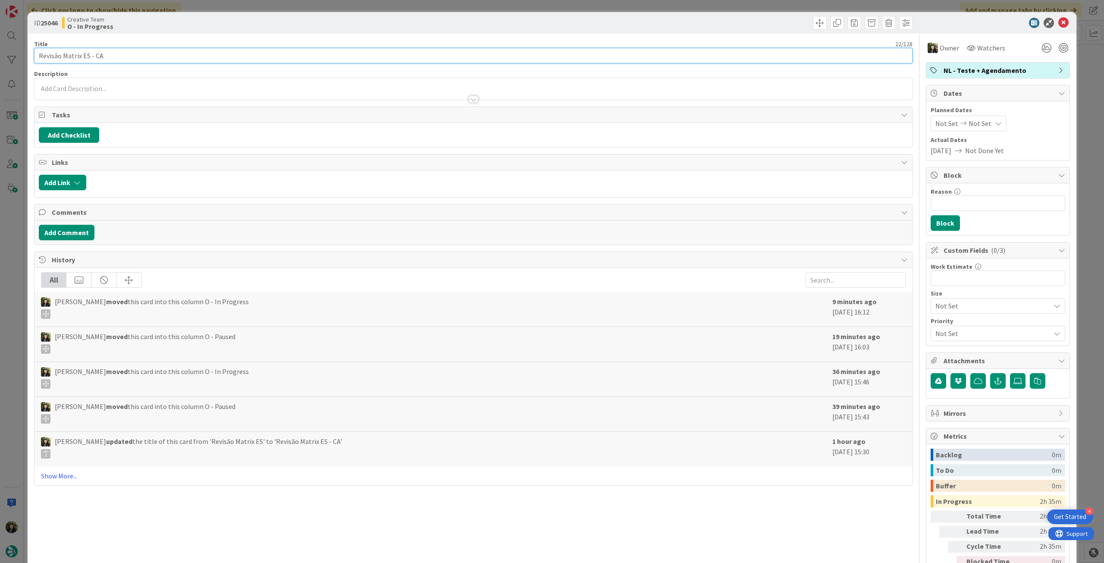
drag, startPoint x: 59, startPoint y: 54, endPoint x: 4, endPoint y: 52, distance: 54.3
click at [3, 53] on div "ID 25046 Creative Team O - In Progress Title 22 / 128 Revisão Matrix ES - CA De…" at bounding box center [552, 281] width 1104 height 563
click at [1058, 20] on icon at bounding box center [1063, 23] width 10 height 10
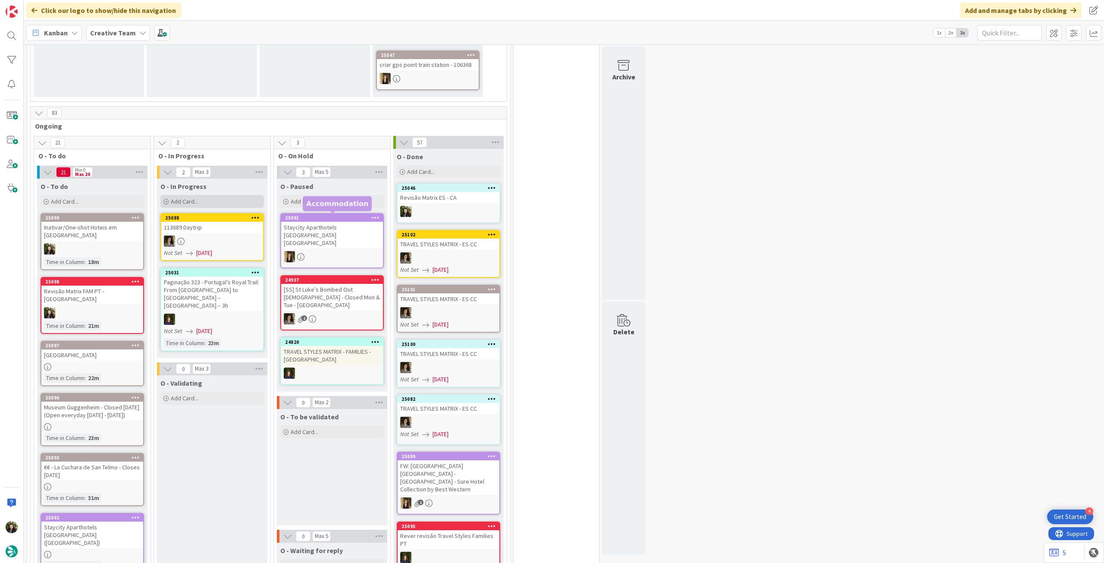
click at [219, 204] on div "Add Card..." at bounding box center [211, 201] width 103 height 13
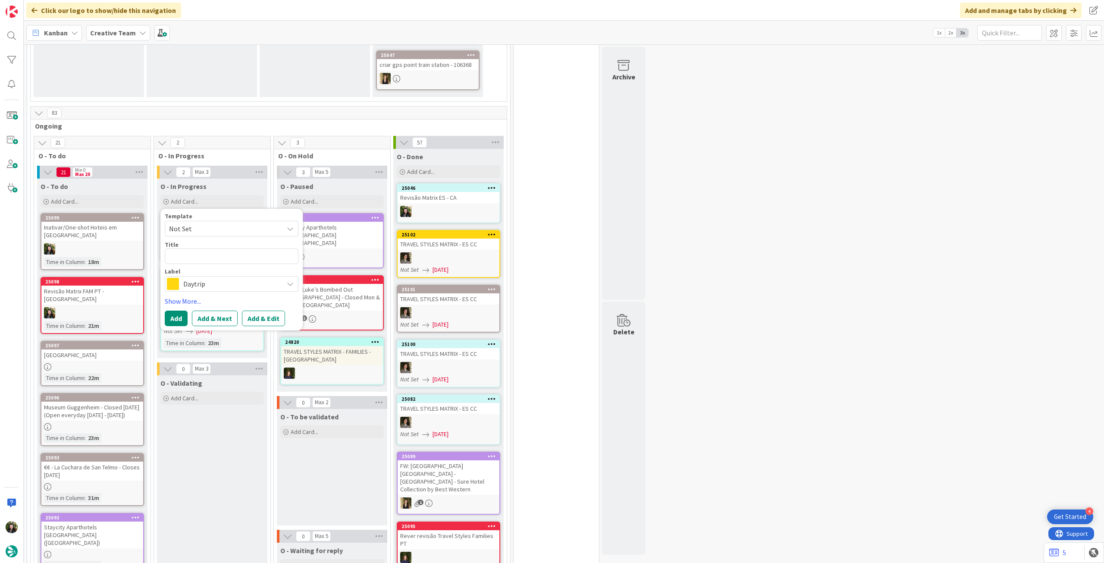
click at [211, 279] on span "Daytrip" at bounding box center [231, 284] width 96 height 12
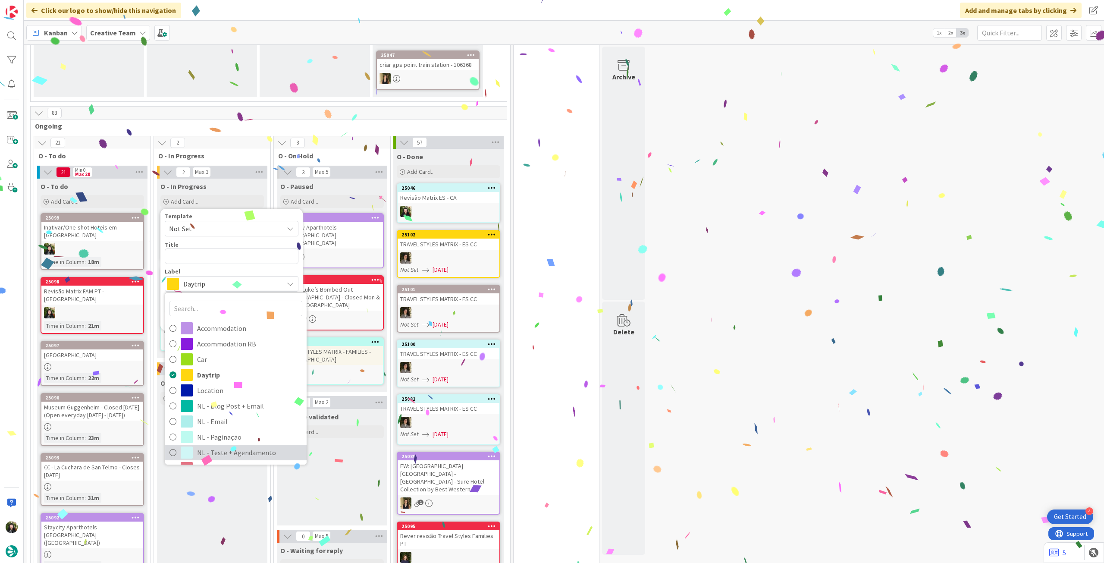
click at [227, 444] on link "NL - Teste + Agendamento" at bounding box center [235, 452] width 141 height 16
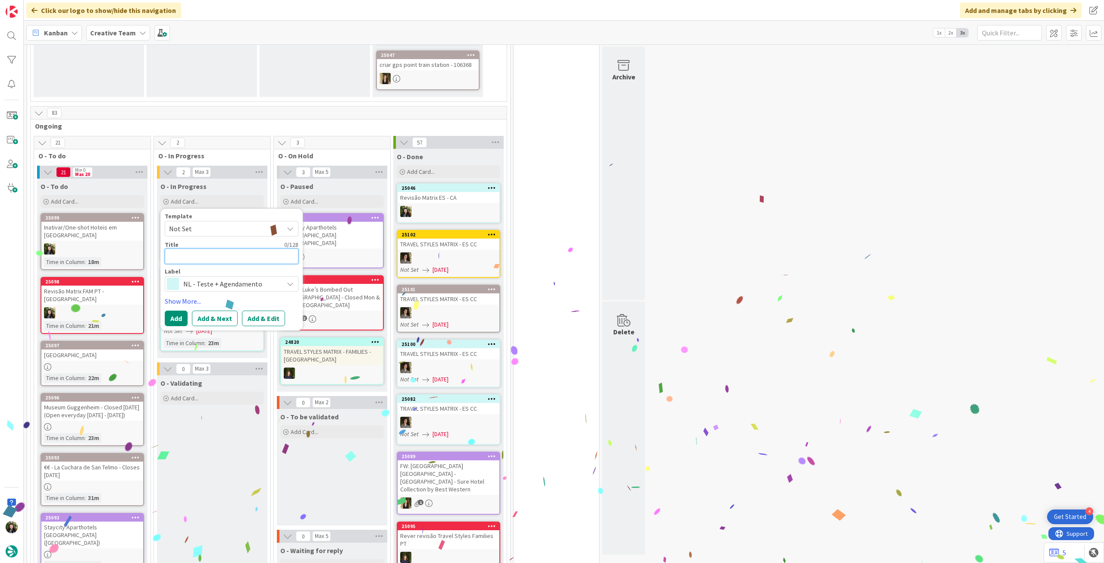
click at [231, 253] on textarea at bounding box center [232, 256] width 134 height 16
paste textarea "Revisão Matrix ES - CA"
type textarea "Revisão Matrix ES - CA"
type textarea "x"
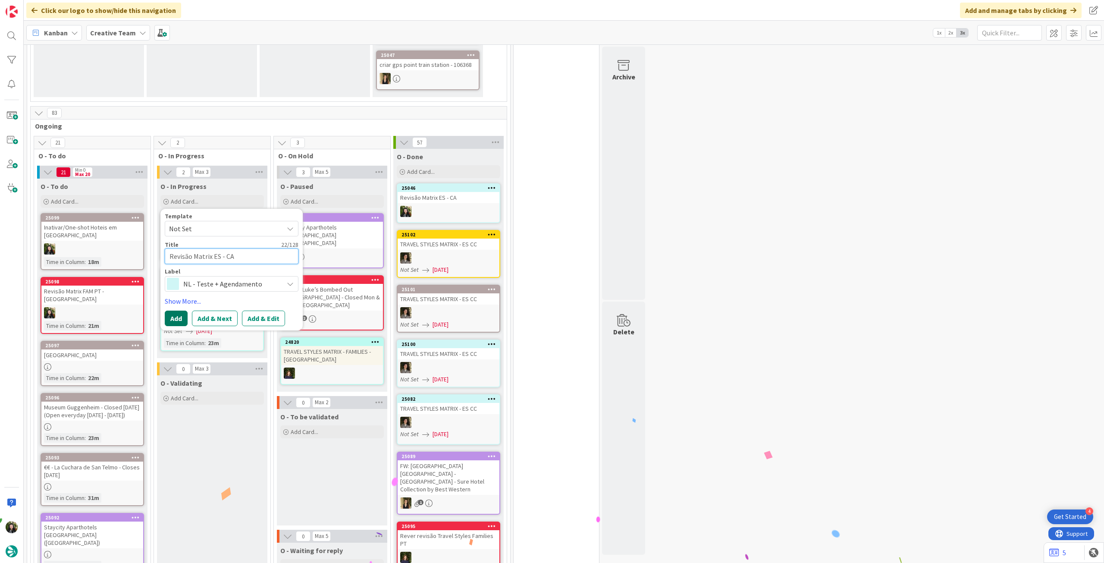
type textarea "Revisão Matrix ES - CA"
click at [170, 320] on button "Add" at bounding box center [176, 318] width 23 height 16
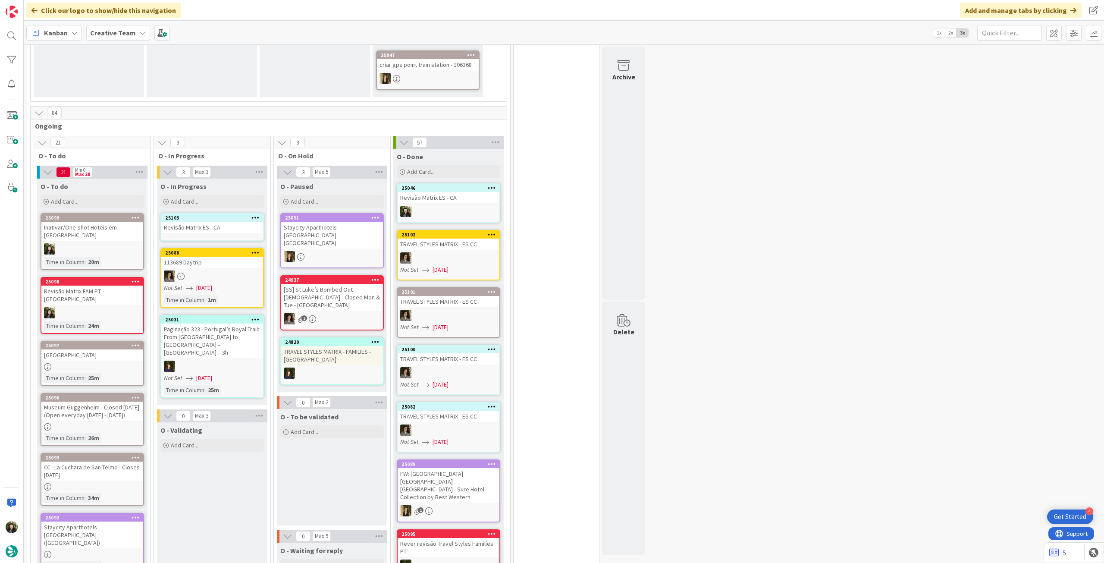
click at [210, 231] on div "Revisão Matrix ES - CA" at bounding box center [212, 227] width 102 height 11
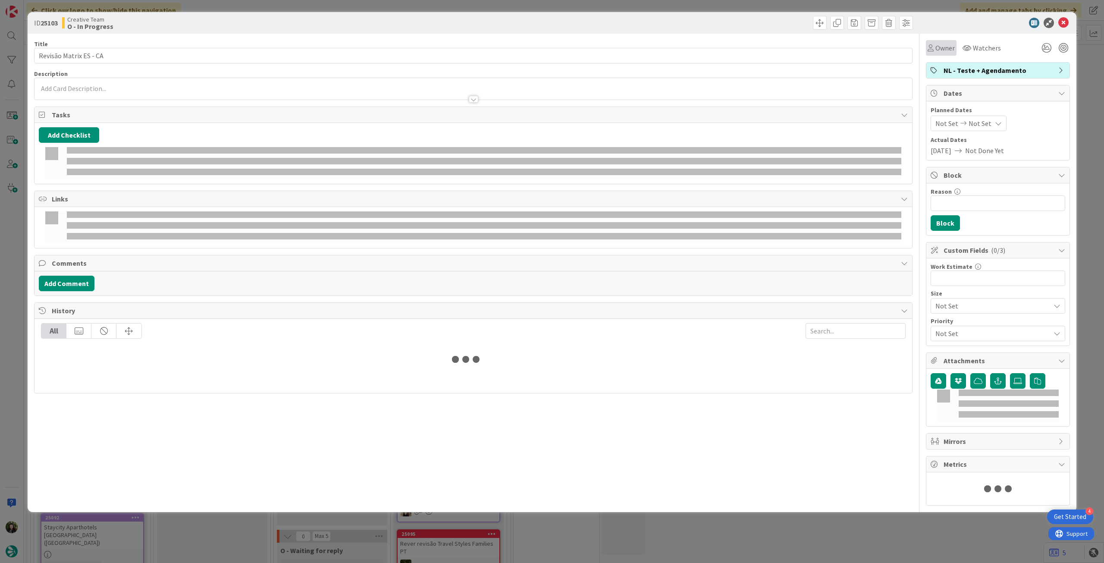
click at [940, 54] on div "Owner" at bounding box center [941, 48] width 31 height 16
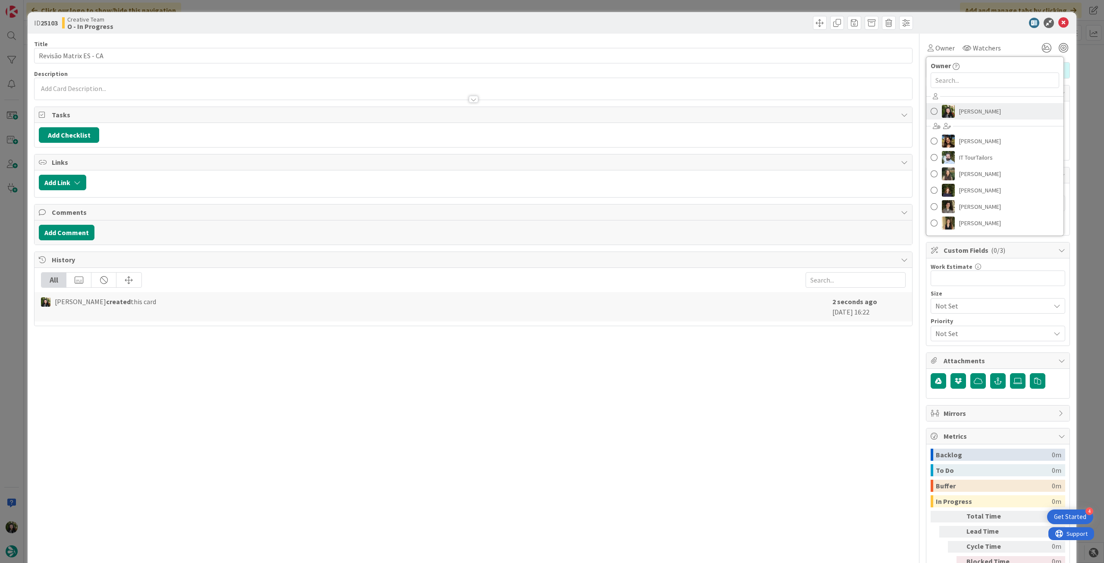
click at [973, 112] on span "[PERSON_NAME]" at bounding box center [980, 111] width 42 height 13
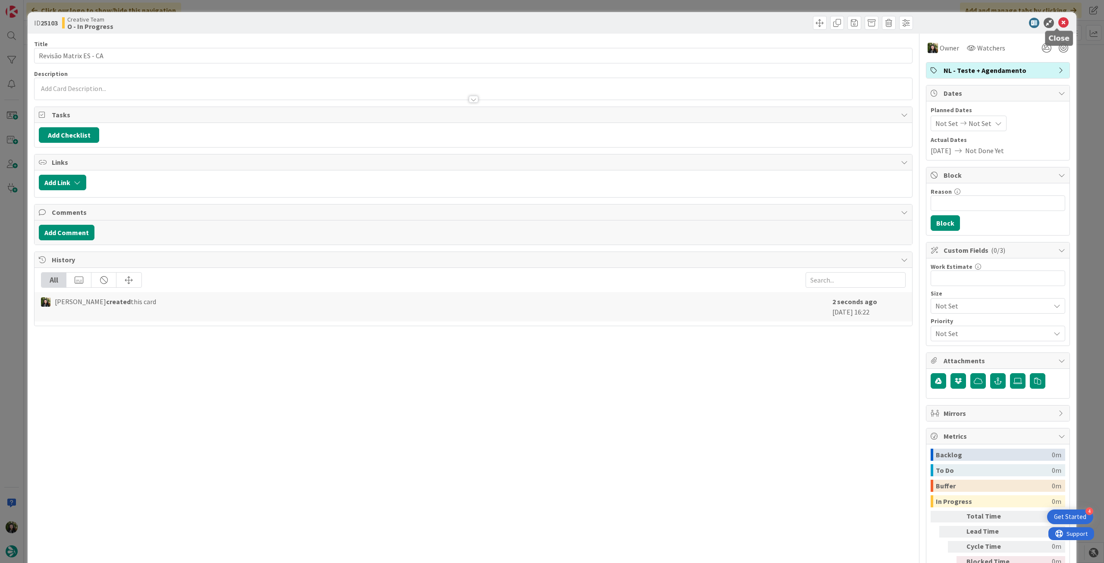
click at [1058, 21] on icon at bounding box center [1063, 23] width 10 height 10
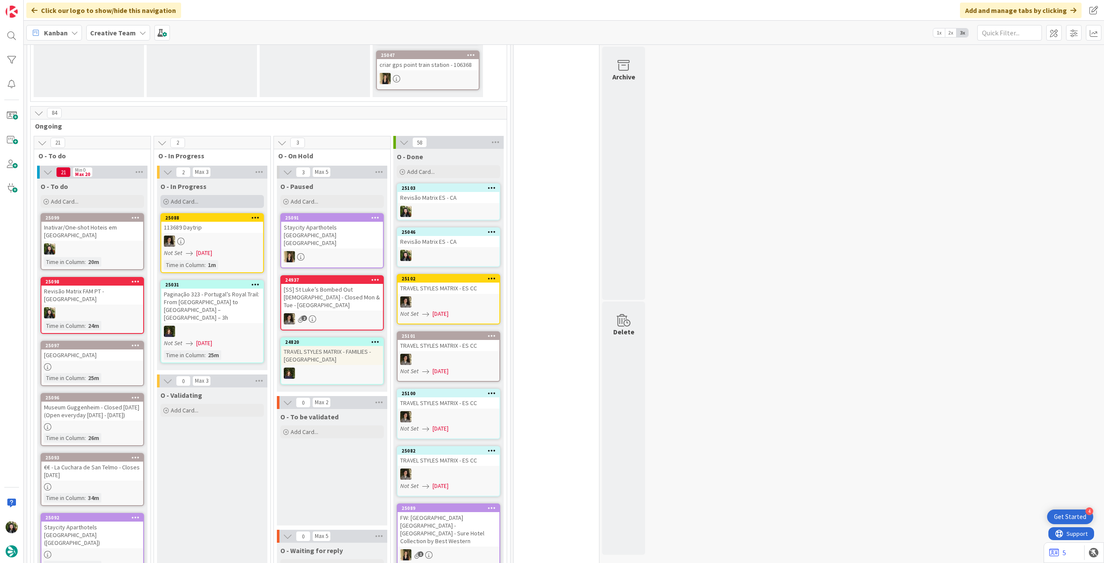
click at [240, 202] on div "Add Card..." at bounding box center [211, 201] width 103 height 13
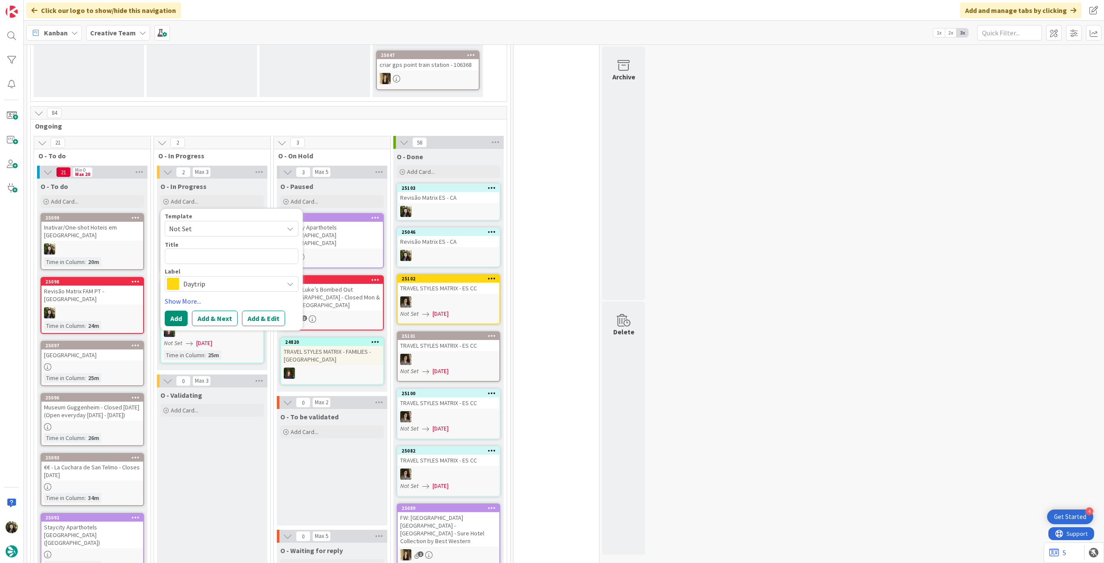
click at [245, 281] on span "Daytrip" at bounding box center [231, 284] width 96 height 12
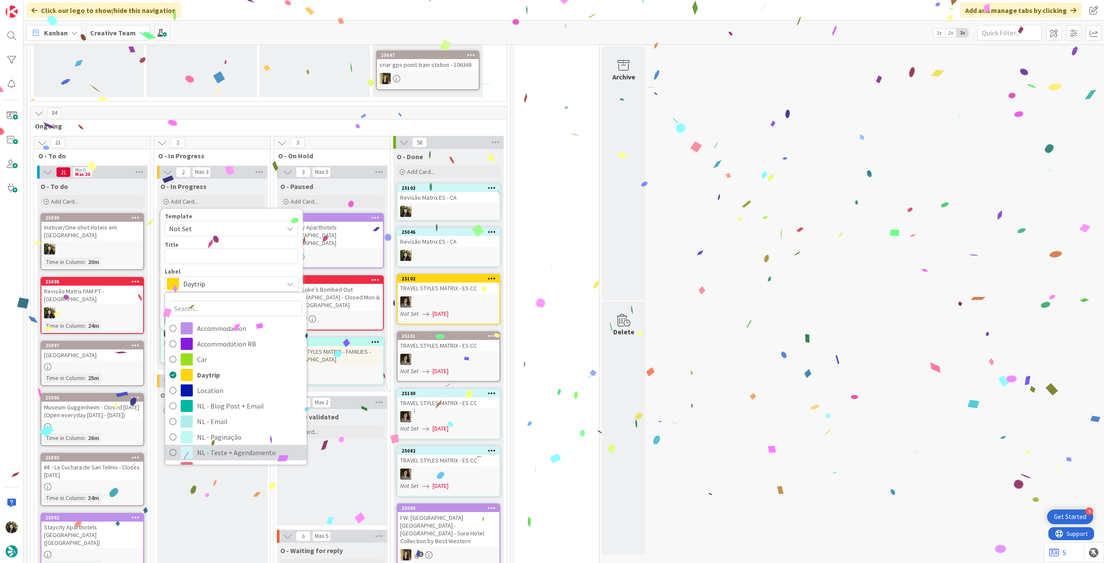
click at [217, 448] on span "NL - Teste + Agendamento" at bounding box center [249, 452] width 105 height 13
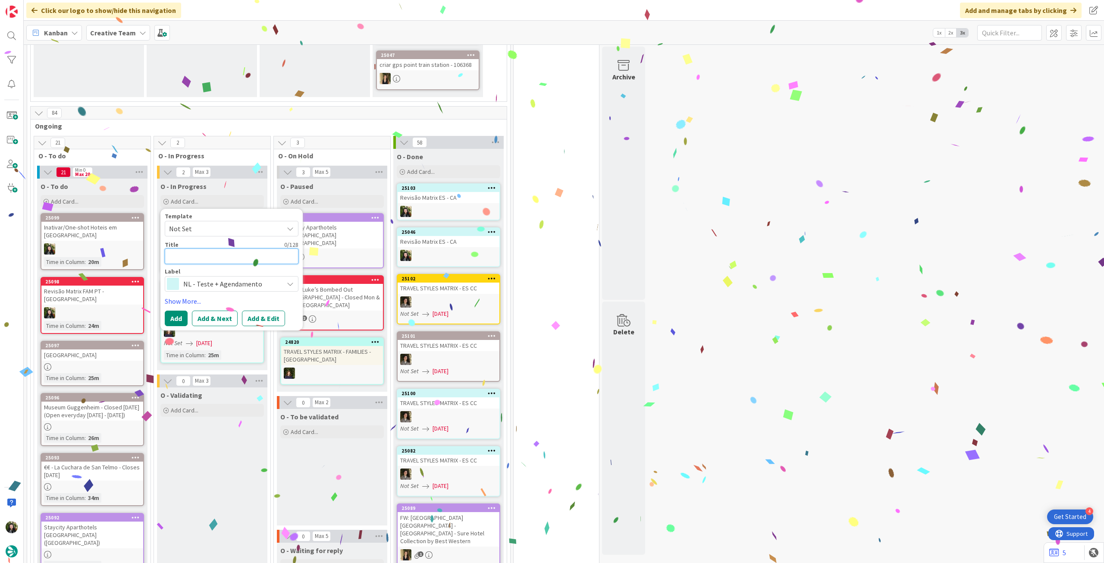
drag, startPoint x: 213, startPoint y: 253, endPoint x: 211, endPoint y: 272, distance: 19.5
click at [213, 253] on textarea at bounding box center [232, 256] width 134 height 16
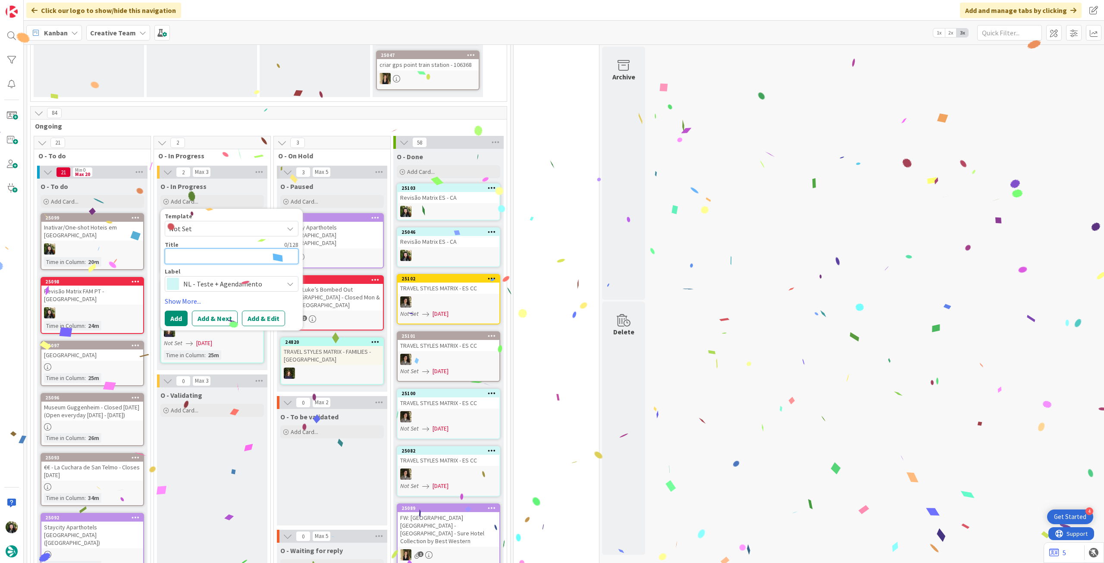
paste textarea "Revisão Matrix ES - CA"
type textarea "Revisão Matrix ES - CA"
type textarea "x"
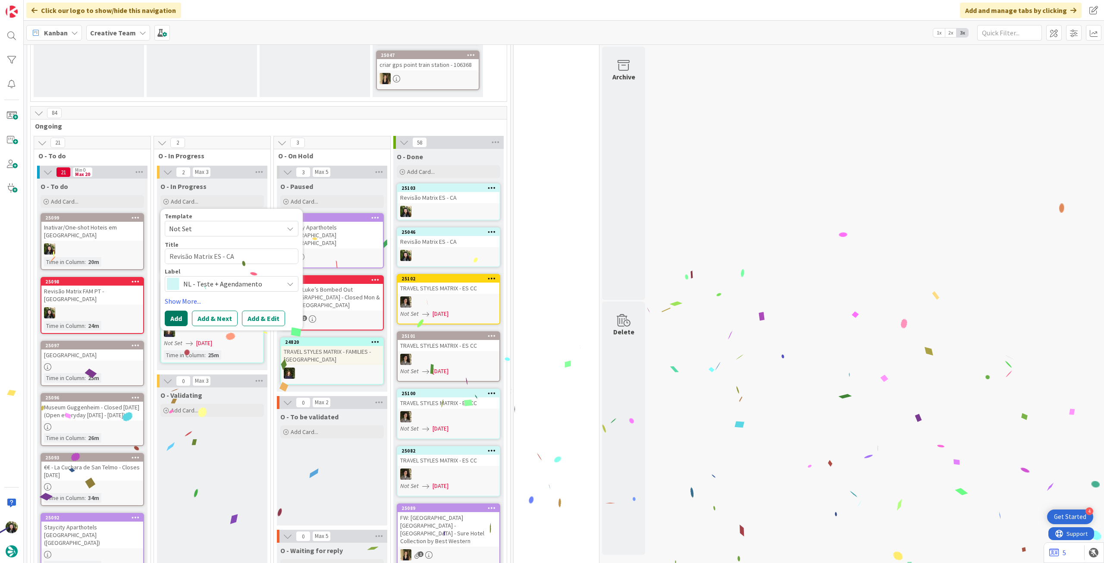
click at [176, 316] on button "Add" at bounding box center [176, 318] width 23 height 16
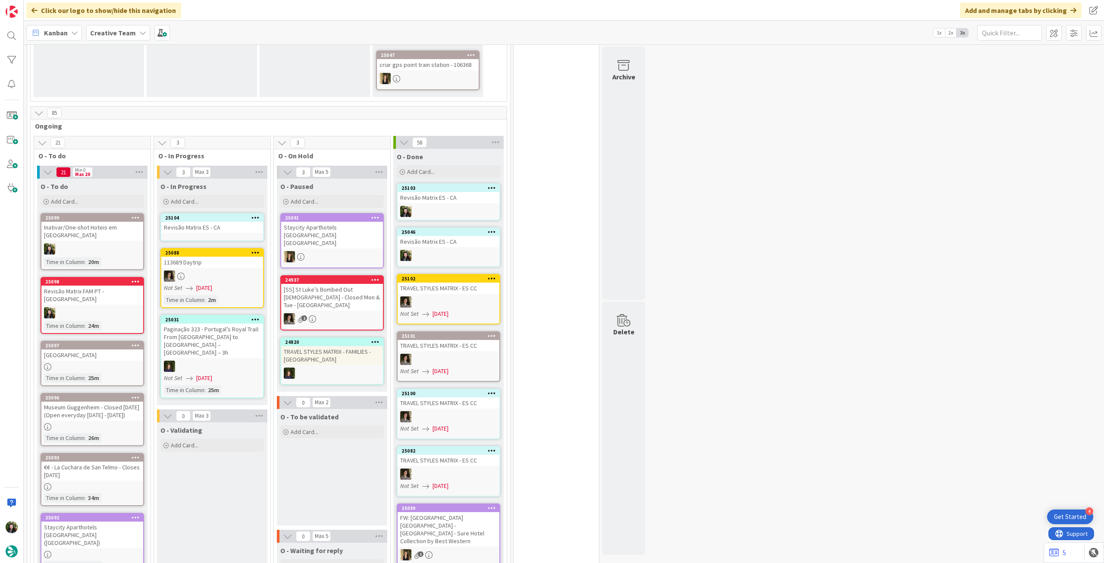
click at [217, 227] on div "Revisão Matrix ES - CA" at bounding box center [212, 227] width 102 height 11
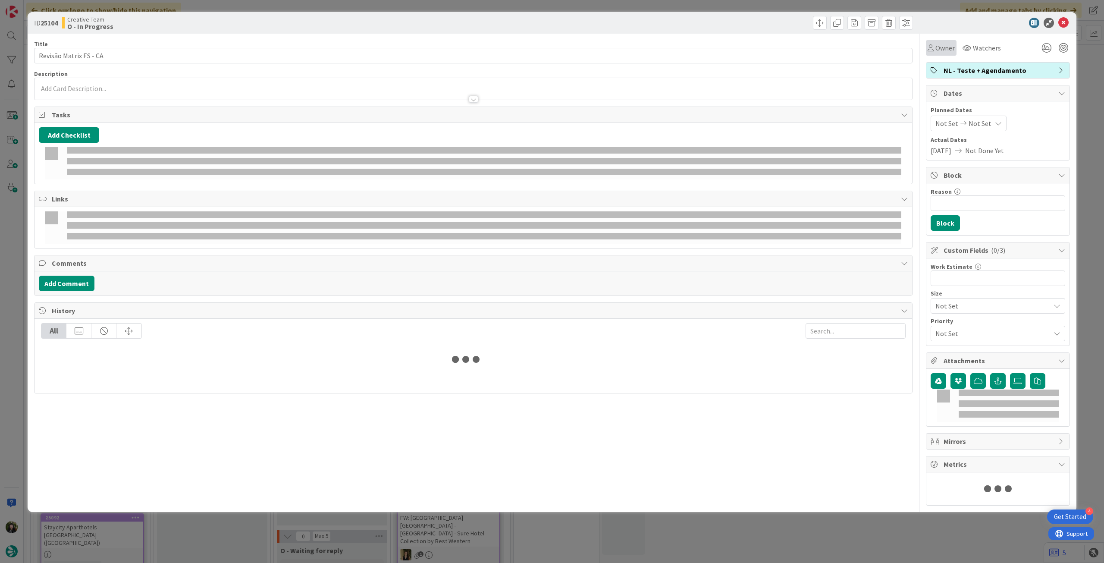
click at [935, 54] on div "Owner" at bounding box center [941, 48] width 31 height 16
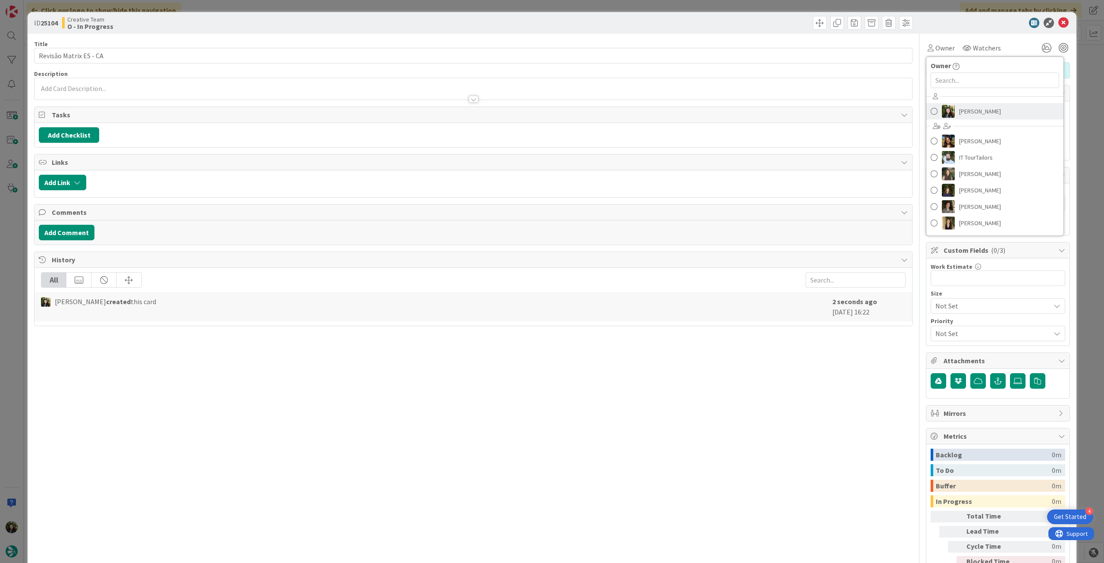
click at [982, 105] on span "[PERSON_NAME]" at bounding box center [980, 111] width 42 height 13
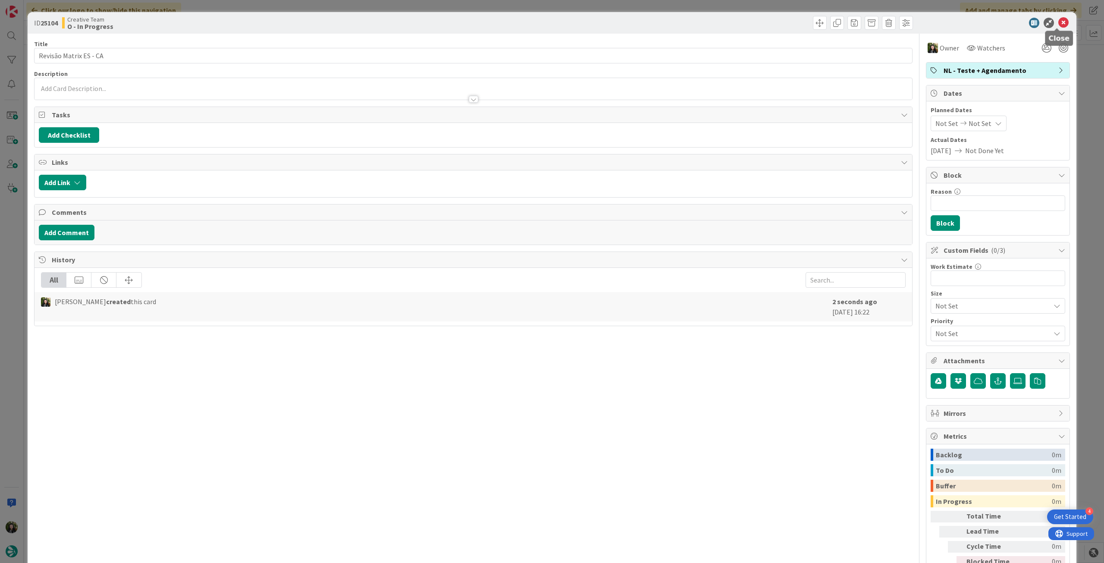
click at [1060, 19] on icon at bounding box center [1063, 23] width 10 height 10
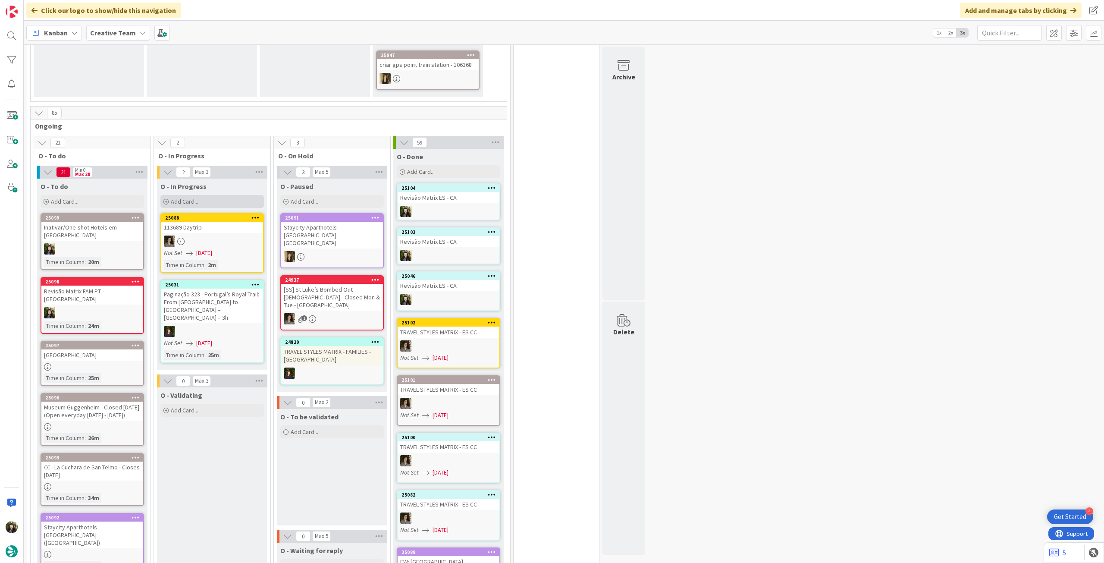
click at [231, 204] on div "Add Card..." at bounding box center [211, 201] width 103 height 13
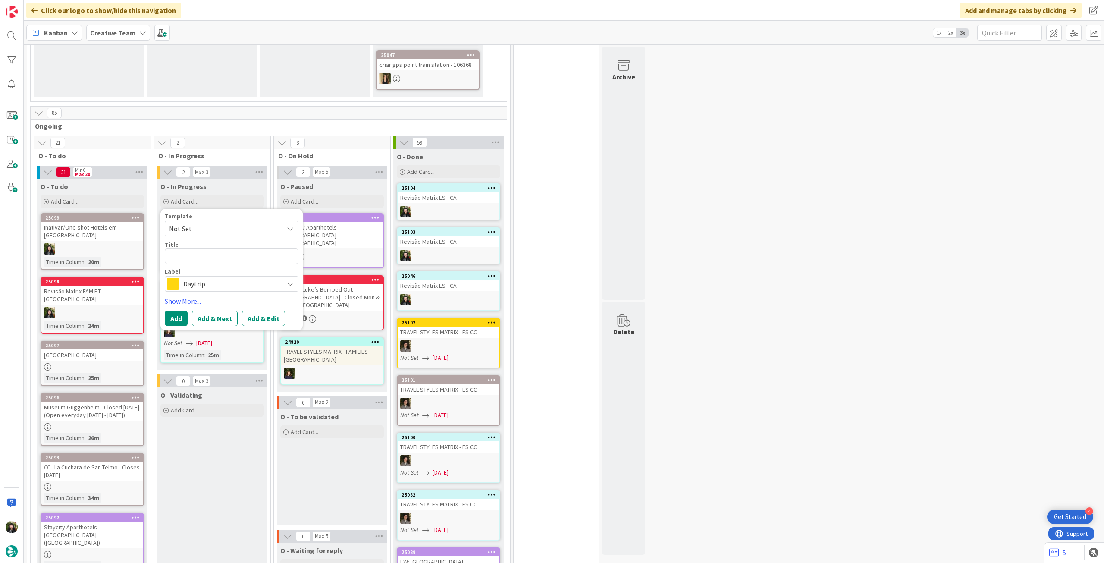
click at [204, 287] on span "Daytrip" at bounding box center [231, 284] width 96 height 12
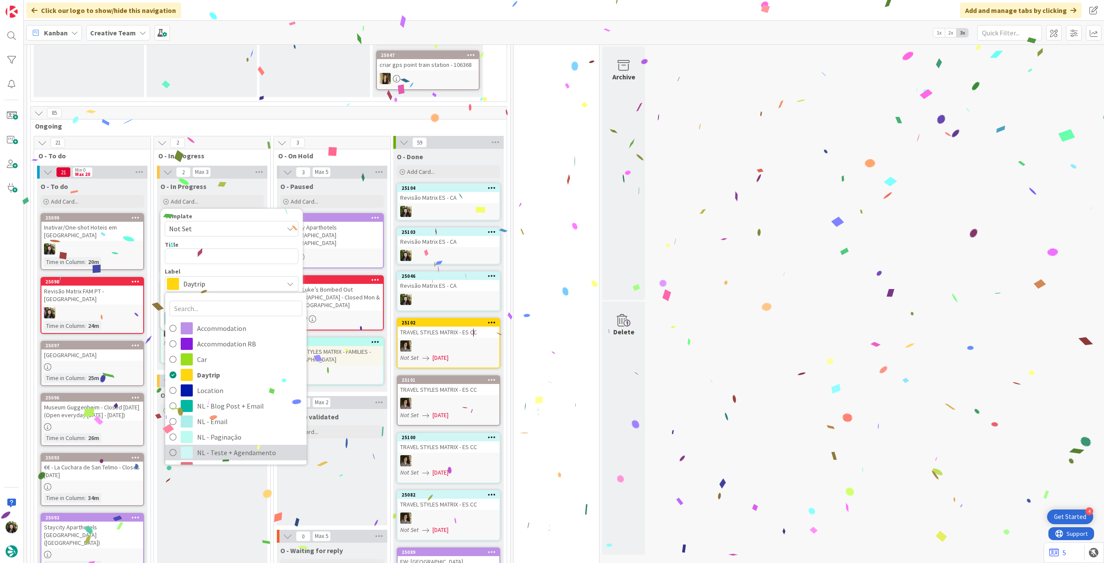
click at [234, 449] on span "NL - Teste + Agendamento" at bounding box center [249, 452] width 105 height 13
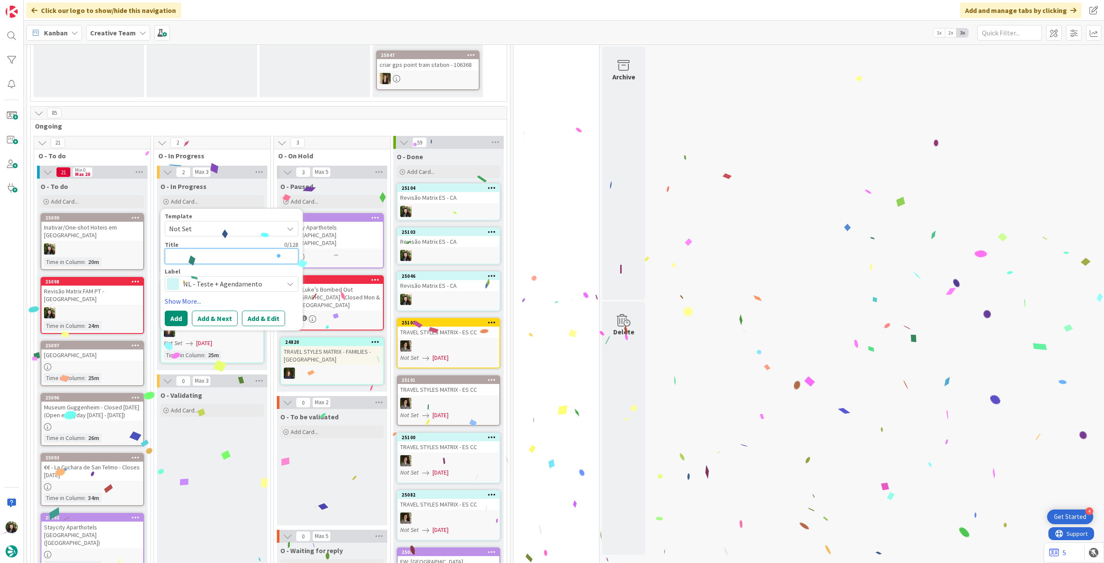
click at [231, 260] on textarea at bounding box center [232, 256] width 134 height 16
paste textarea "Revisão Matrix ES - CA"
type textarea "Revisão Matrix ES - CA"
type textarea "x"
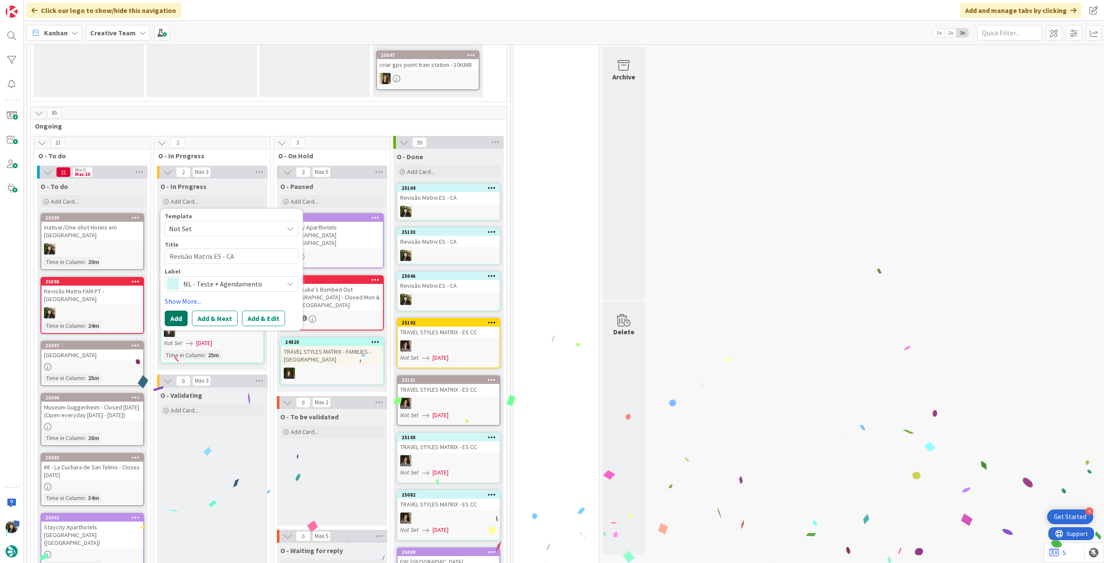
click at [178, 312] on button "Add" at bounding box center [176, 318] width 23 height 16
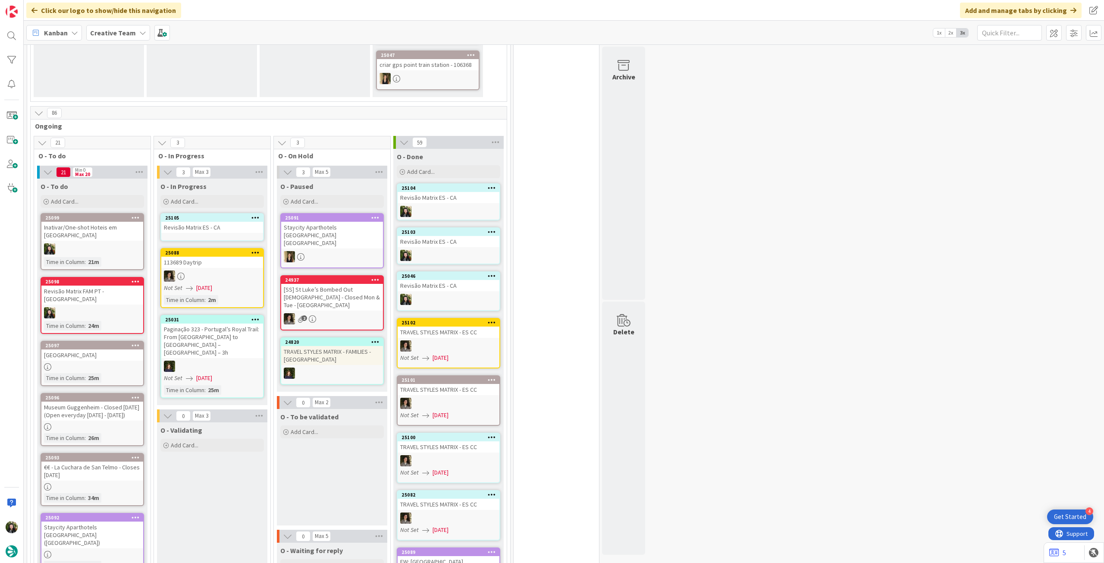
click at [215, 224] on div "Revisão Matrix ES - CA" at bounding box center [212, 227] width 102 height 11
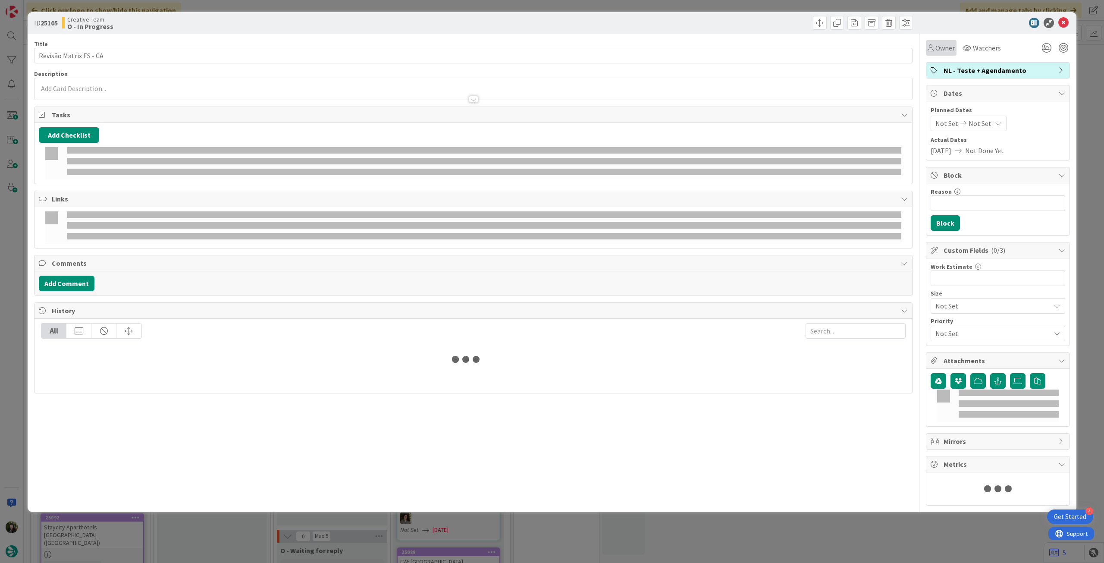
click at [942, 42] on div "Owner" at bounding box center [941, 48] width 31 height 16
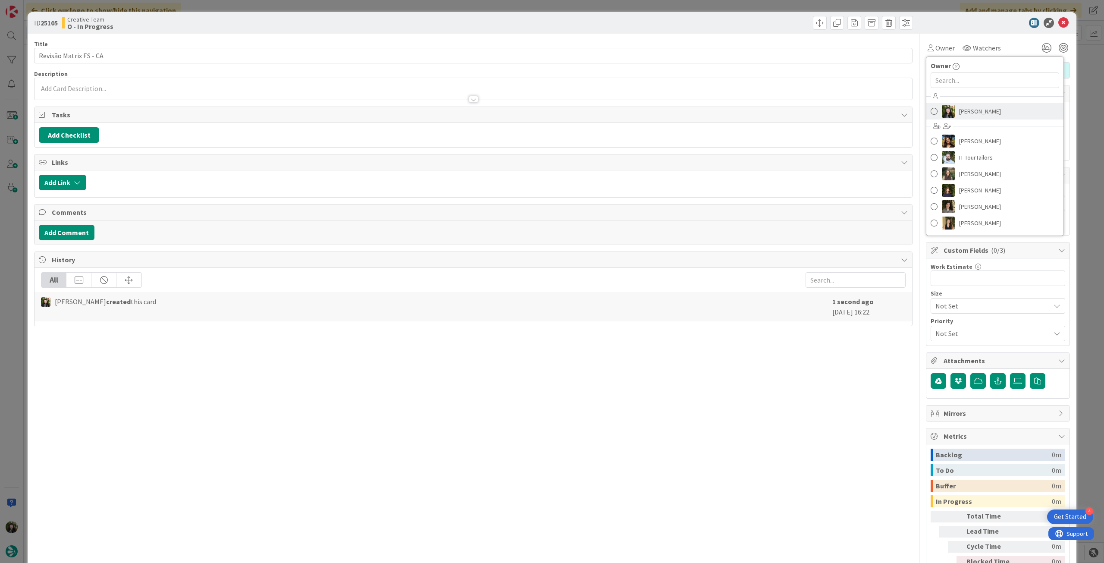
click at [973, 111] on span "[PERSON_NAME]" at bounding box center [980, 111] width 42 height 13
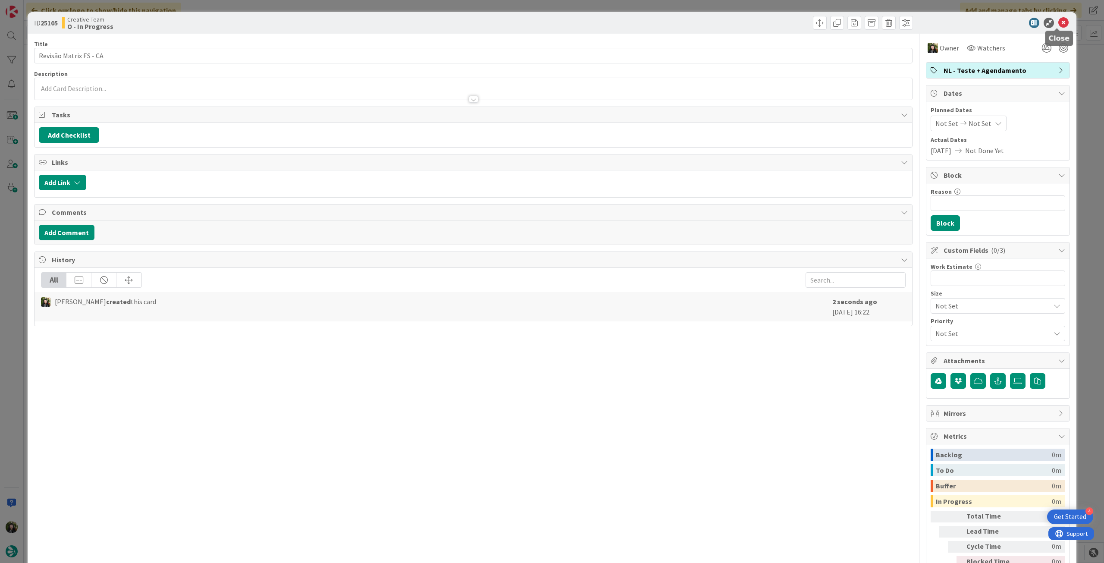
click at [1058, 19] on icon at bounding box center [1063, 23] width 10 height 10
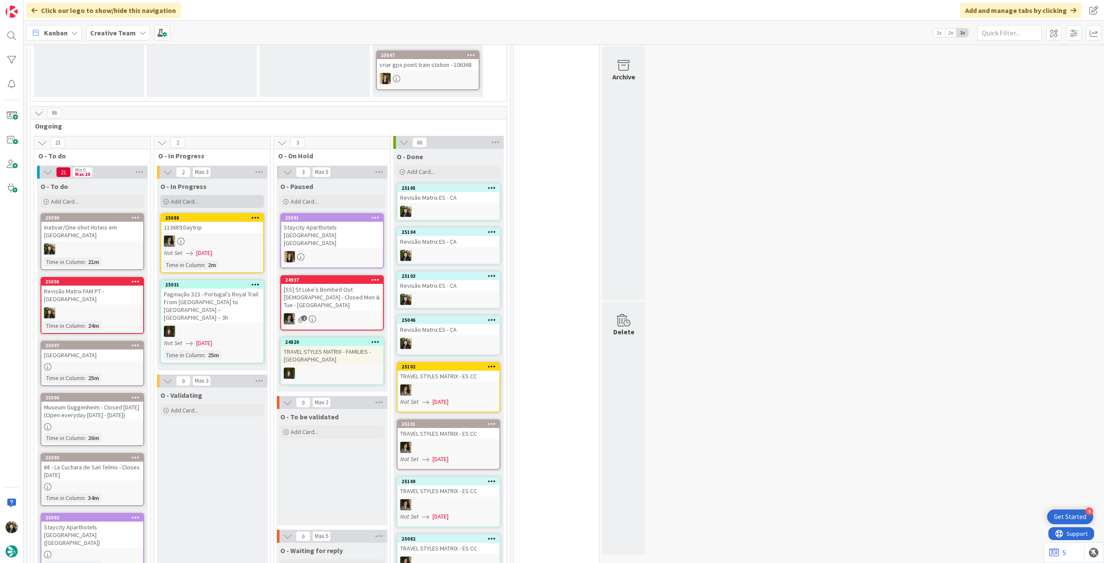
click at [205, 198] on div "Add Card..." at bounding box center [211, 201] width 103 height 13
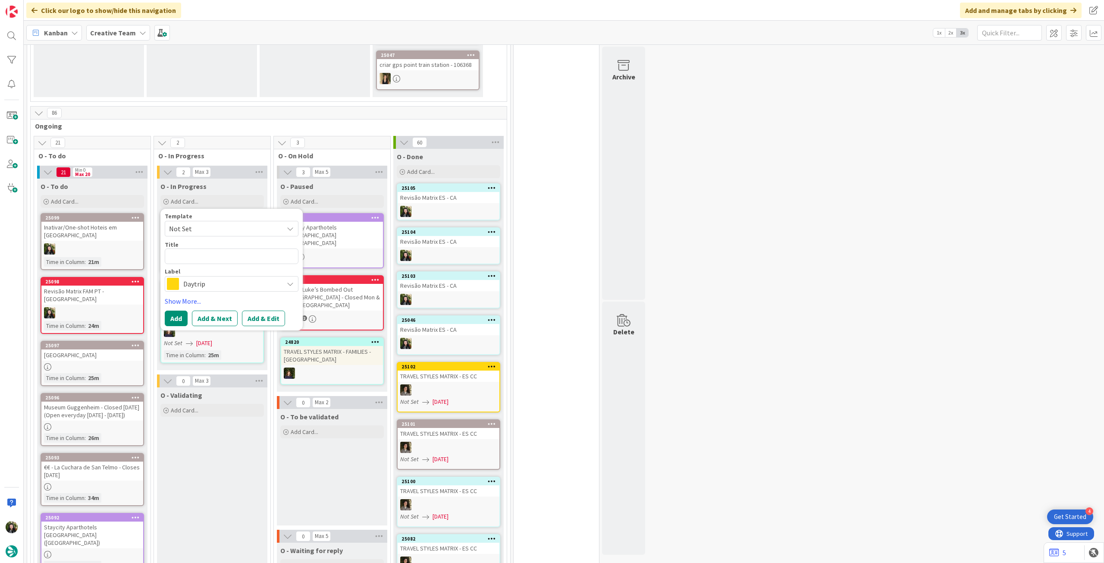
click at [220, 282] on span "Daytrip" at bounding box center [231, 284] width 96 height 12
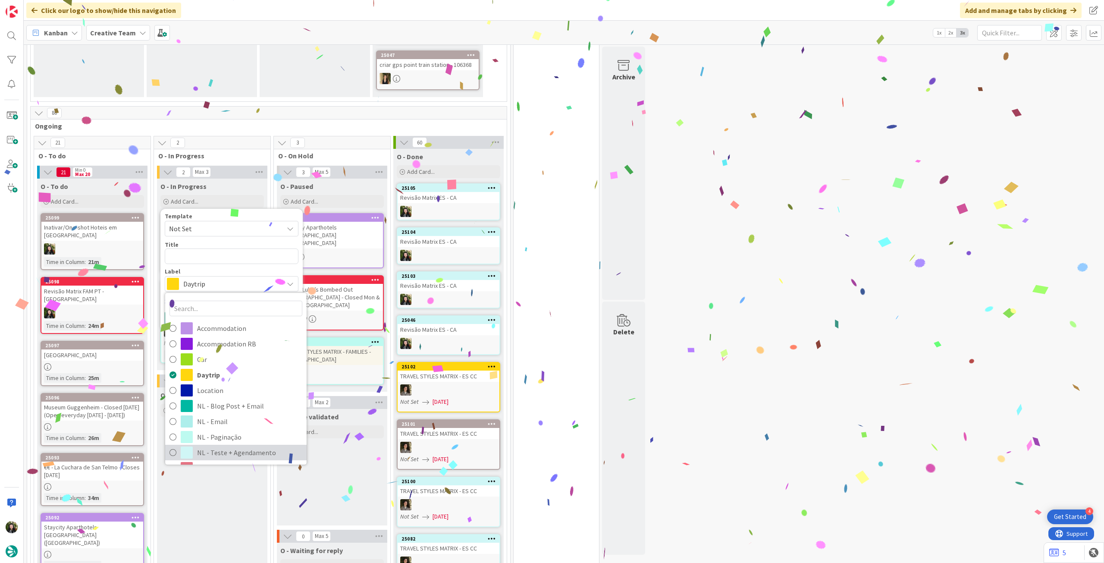
click at [205, 451] on span "NL - Teste + Agendamento" at bounding box center [249, 452] width 105 height 13
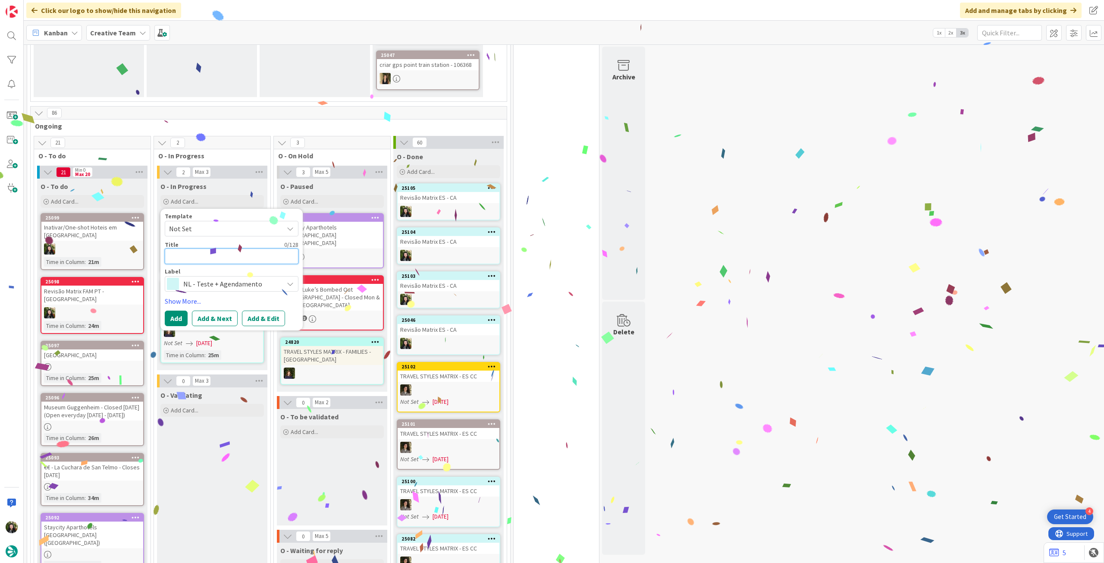
click at [208, 255] on textarea at bounding box center [232, 256] width 134 height 16
paste textarea "Revisão Matrix ES - CA"
type textarea "Revisão Matrix ES - CA"
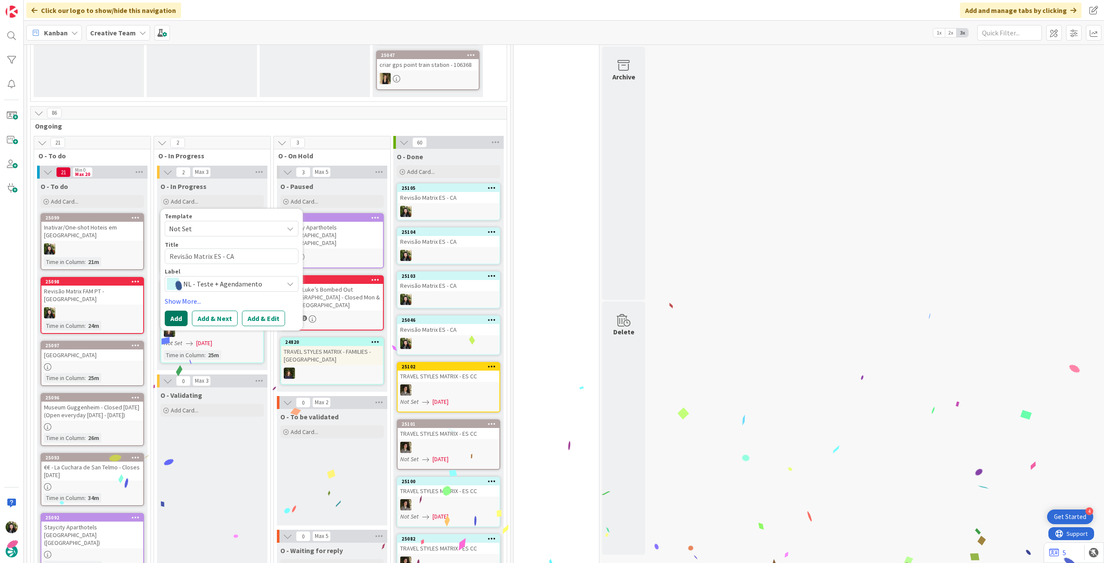
click at [178, 317] on button "Add" at bounding box center [176, 318] width 23 height 16
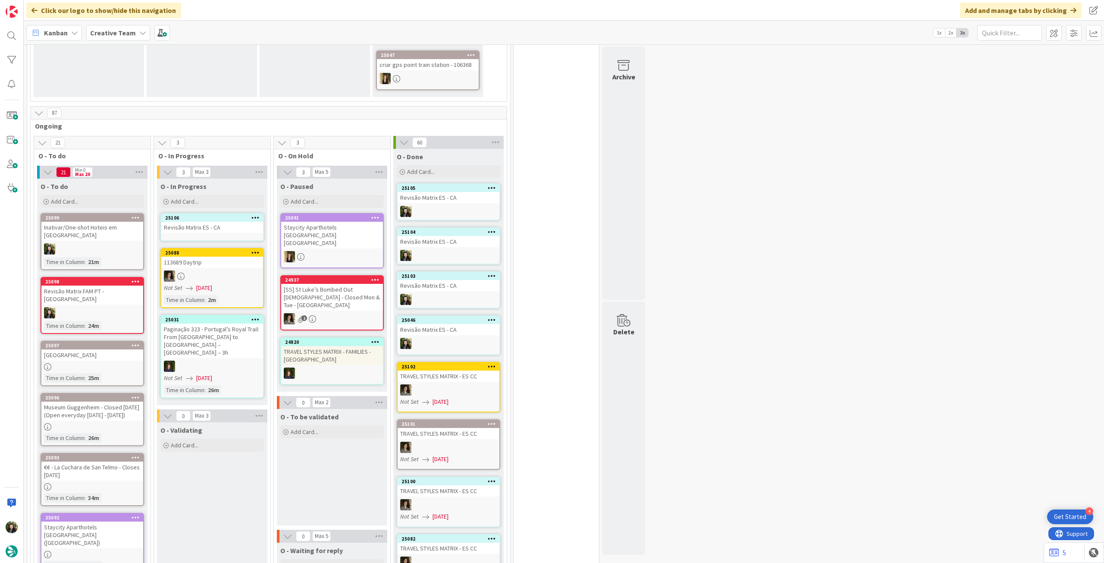
click at [227, 229] on div "Revisão Matrix ES - CA" at bounding box center [212, 227] width 102 height 11
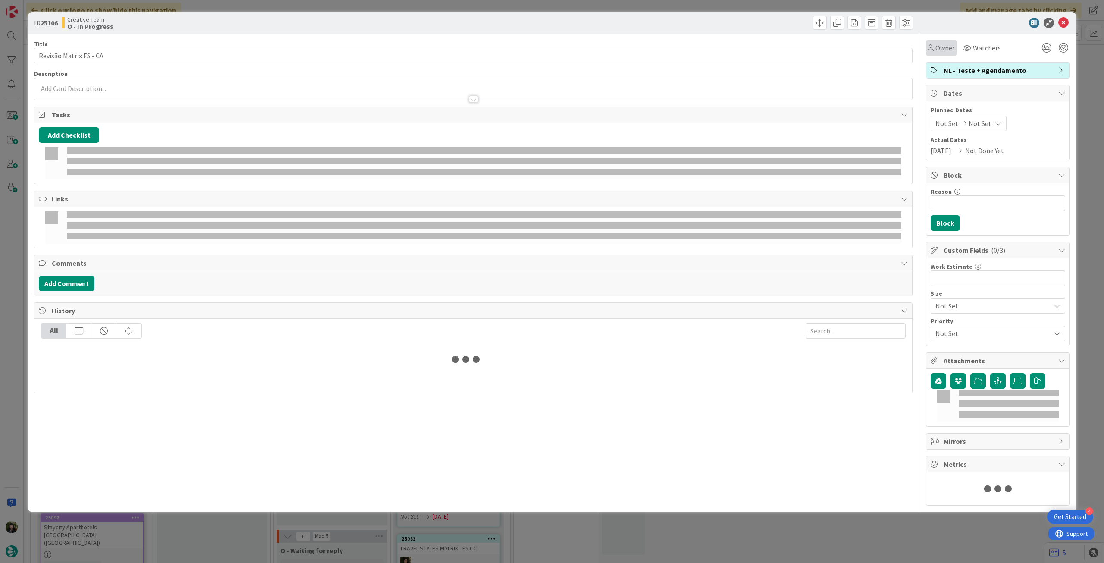
click at [935, 47] on div "Owner" at bounding box center [940, 48] width 27 height 10
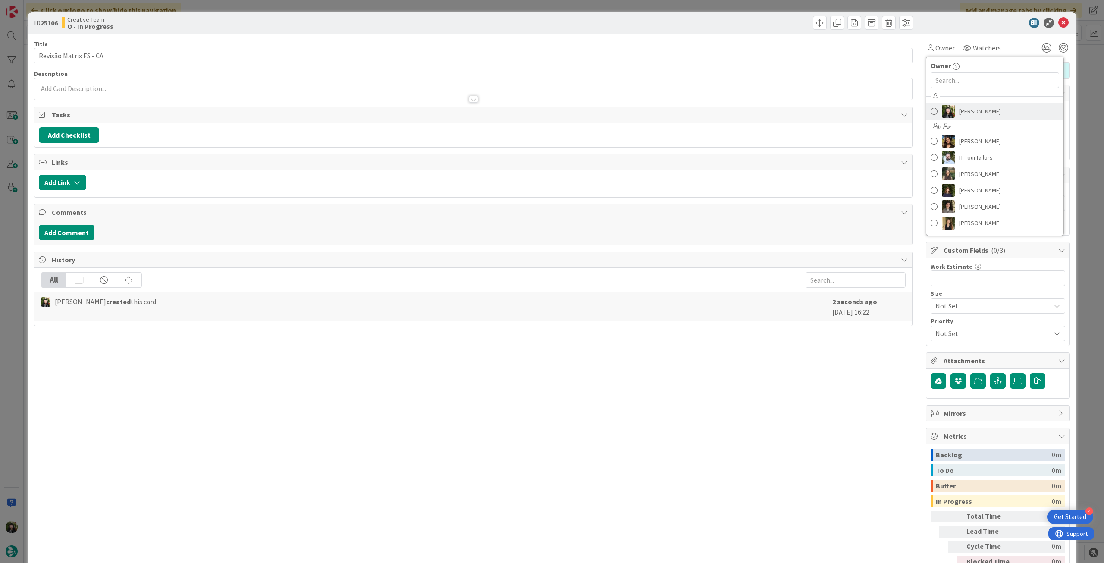
click at [964, 106] on span "[PERSON_NAME]" at bounding box center [980, 111] width 42 height 13
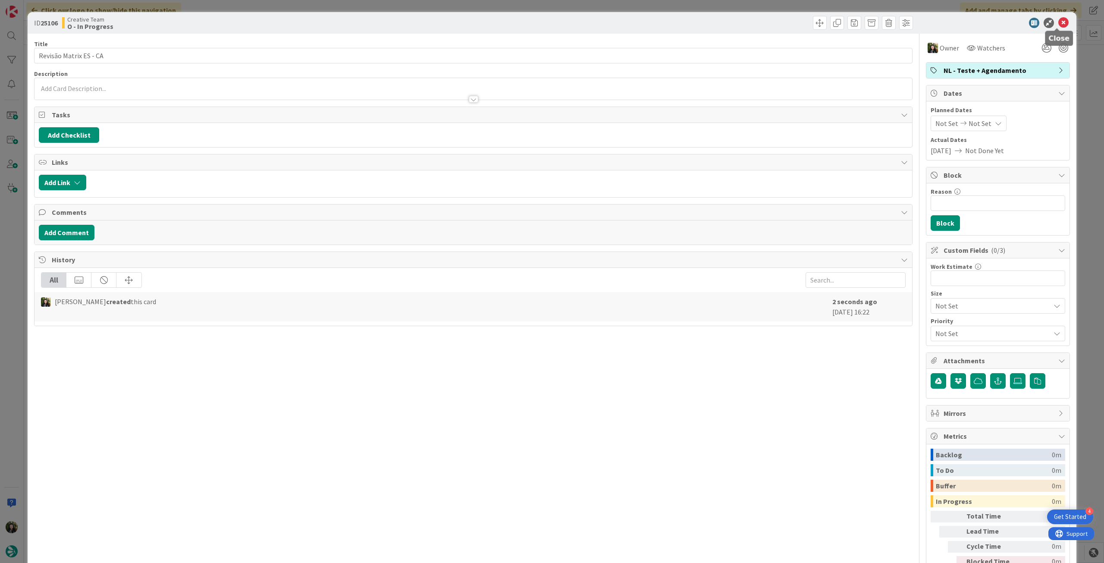
click at [1058, 22] on icon at bounding box center [1063, 23] width 10 height 10
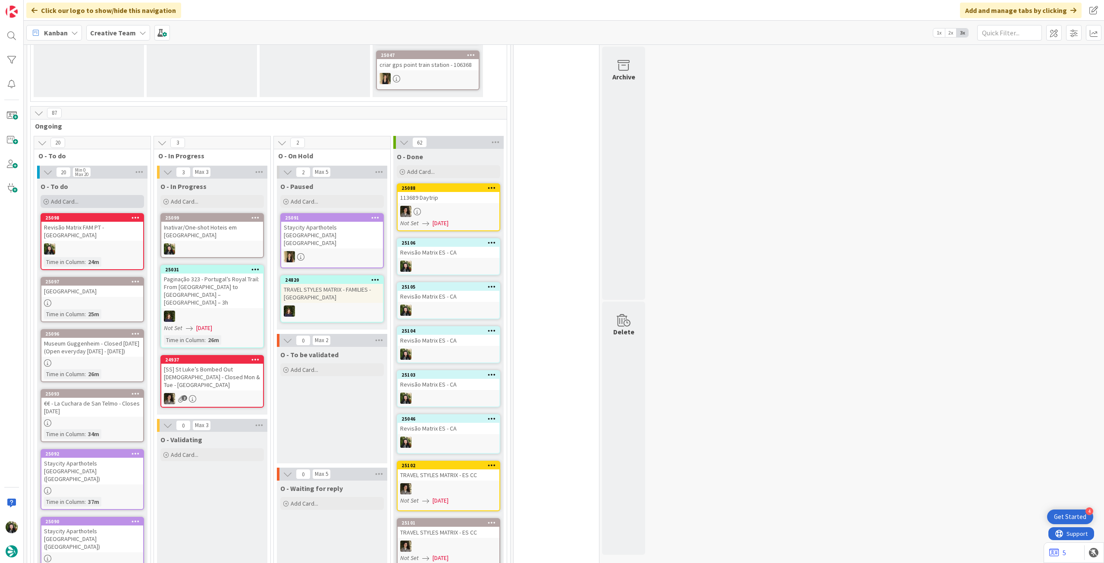
click at [96, 198] on div "Add Card..." at bounding box center [92, 201] width 103 height 13
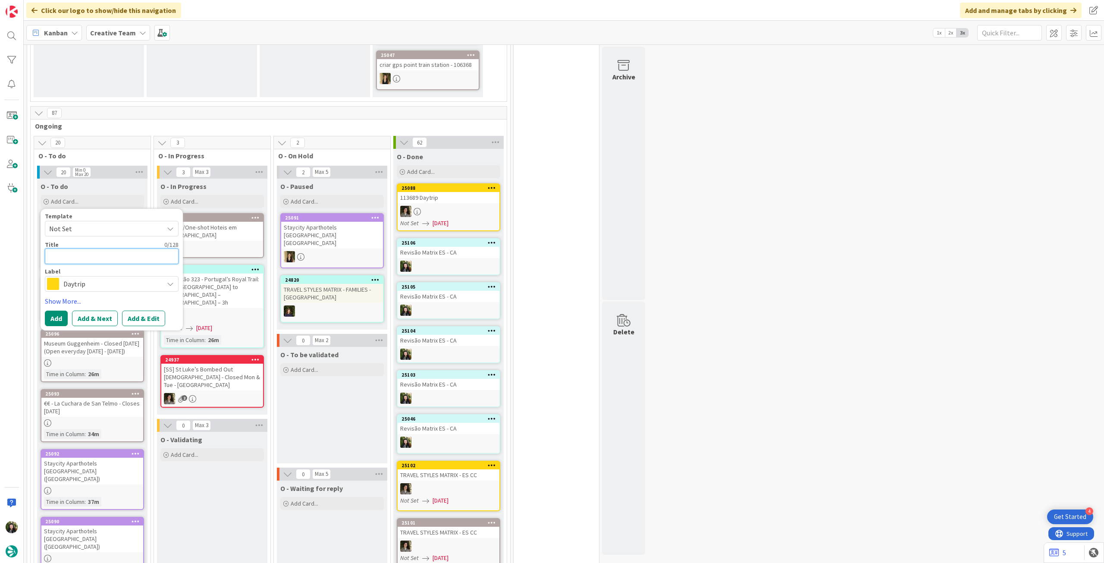
paste textarea "[GEOGRAPHIC_DATA] / [GEOGRAPHIC_DATA] / [GEOGRAPHIC_DATA]"
type textarea "x"
type textarea "[GEOGRAPHIC_DATA] / [GEOGRAPHIC_DATA] / [GEOGRAPHIC_DATA]"
click at [61, 311] on button "Add" at bounding box center [56, 318] width 23 height 16
type textarea "x"
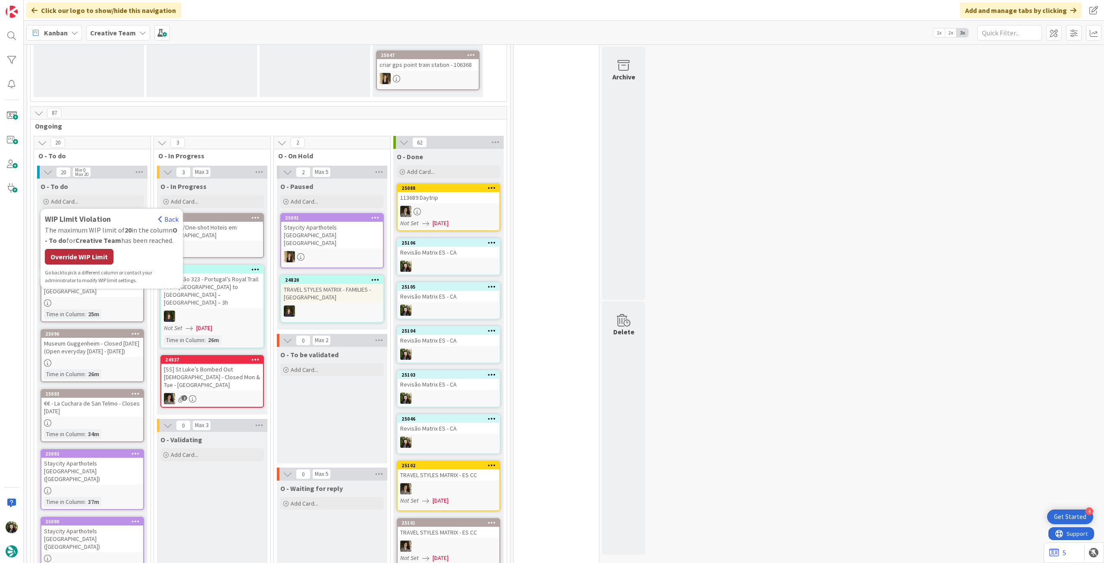
click at [84, 252] on div "Override WIP Limit" at bounding box center [79, 257] width 69 height 16
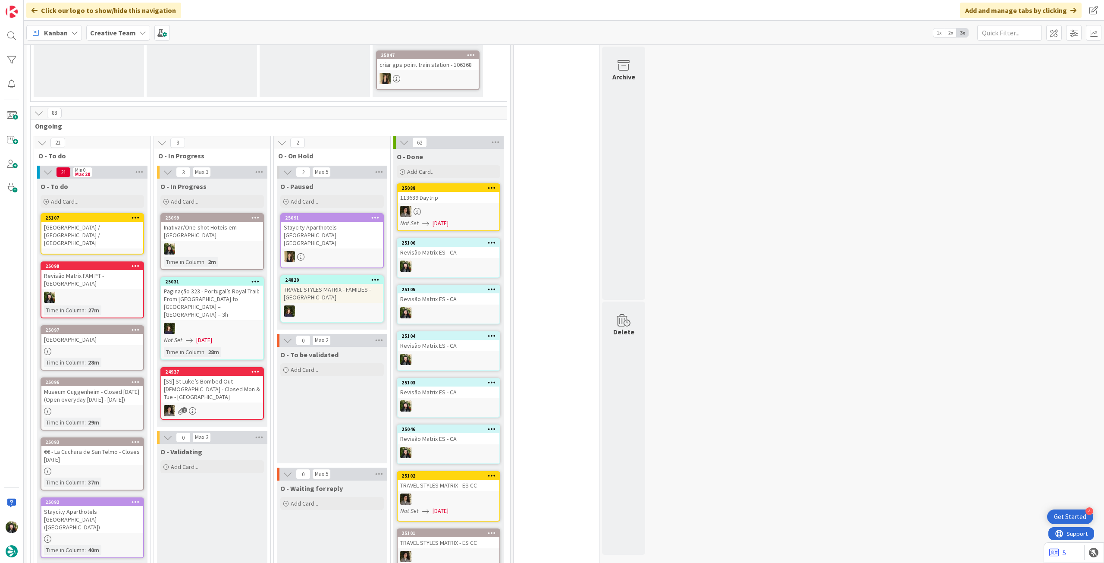
click at [91, 229] on div "[GEOGRAPHIC_DATA] / [GEOGRAPHIC_DATA] / [GEOGRAPHIC_DATA]" at bounding box center [92, 235] width 102 height 27
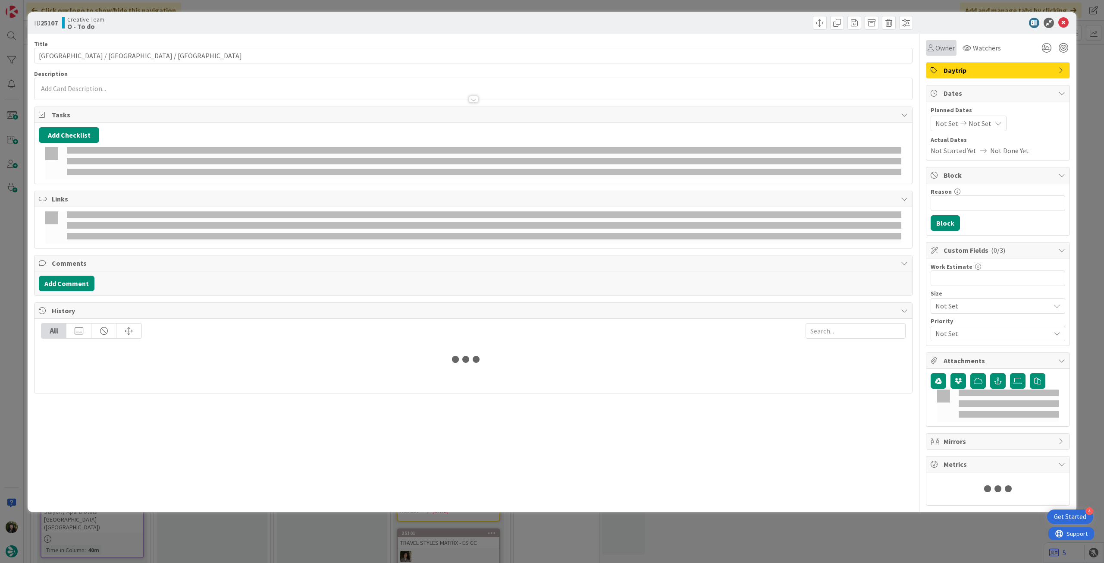
click at [939, 48] on span "Owner" at bounding box center [944, 48] width 19 height 10
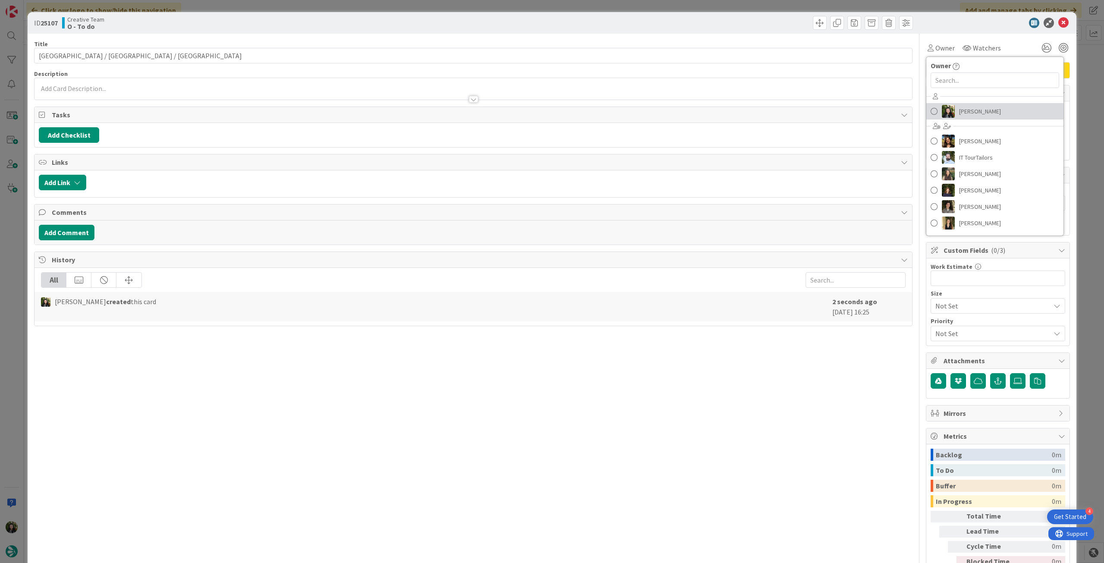
drag, startPoint x: 970, startPoint y: 108, endPoint x: 989, endPoint y: 82, distance: 31.7
click at [970, 108] on span "[PERSON_NAME]" at bounding box center [980, 111] width 42 height 13
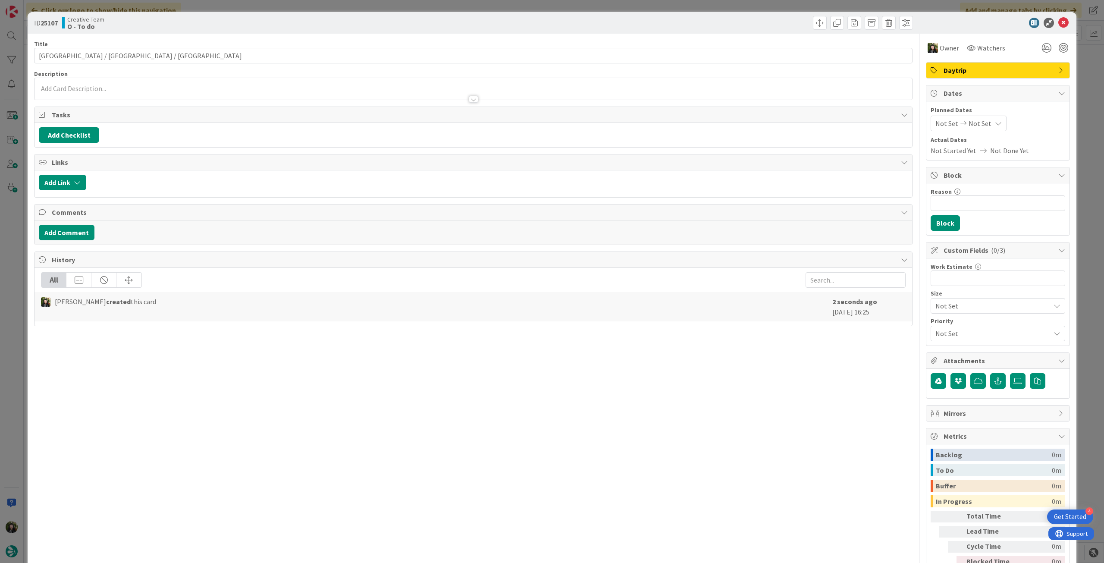
click at [1058, 25] on icon at bounding box center [1063, 23] width 10 height 10
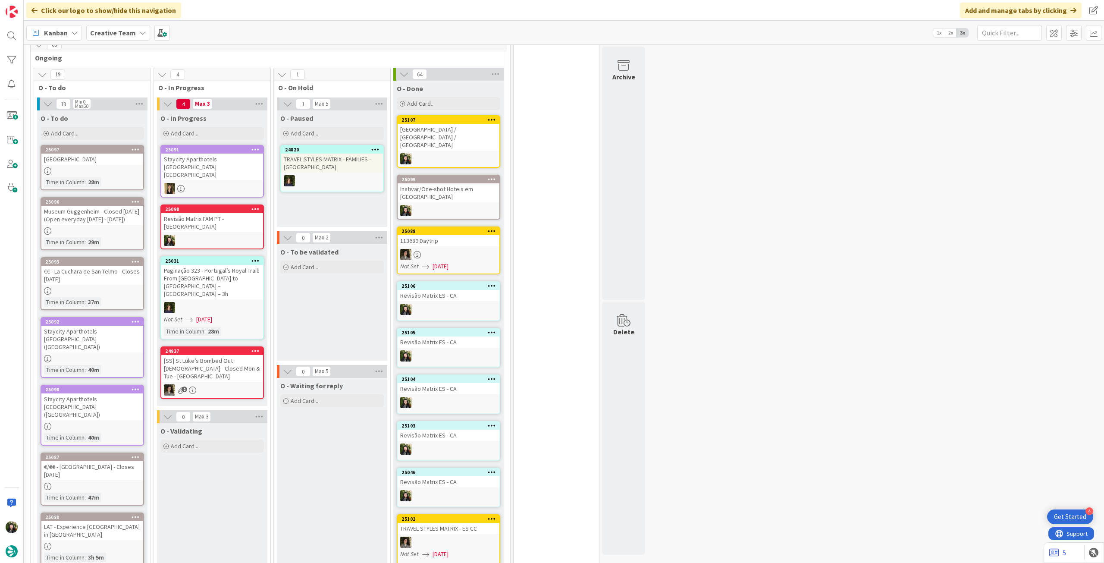
scroll to position [287, 0]
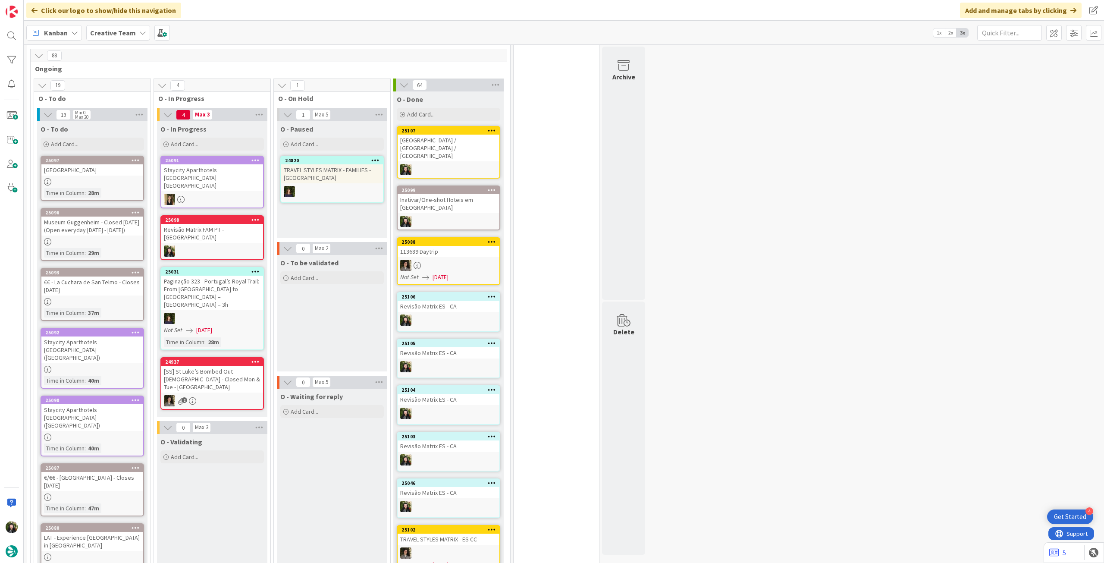
click at [100, 35] on b "Creative Team" at bounding box center [113, 32] width 46 height 9
click at [132, 116] on div "Creative Team - Análise" at bounding box center [159, 124] width 131 height 16
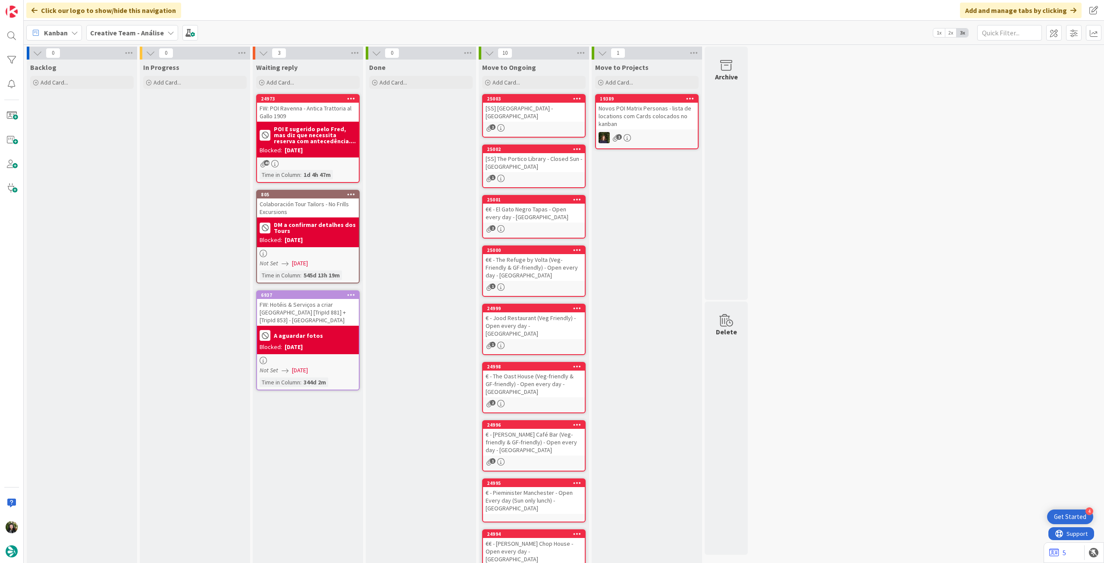
click at [101, 38] on div "Creative Team - Análise" at bounding box center [132, 33] width 92 height 16
click at [126, 121] on h4 "Creative Team" at bounding box center [148, 123] width 104 height 9
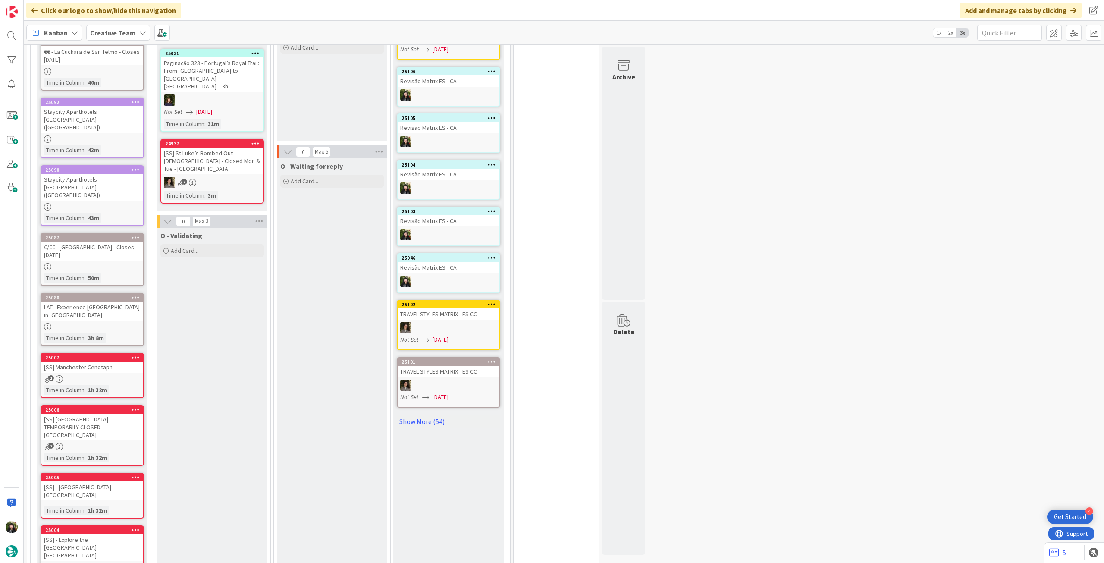
scroll to position [287, 0]
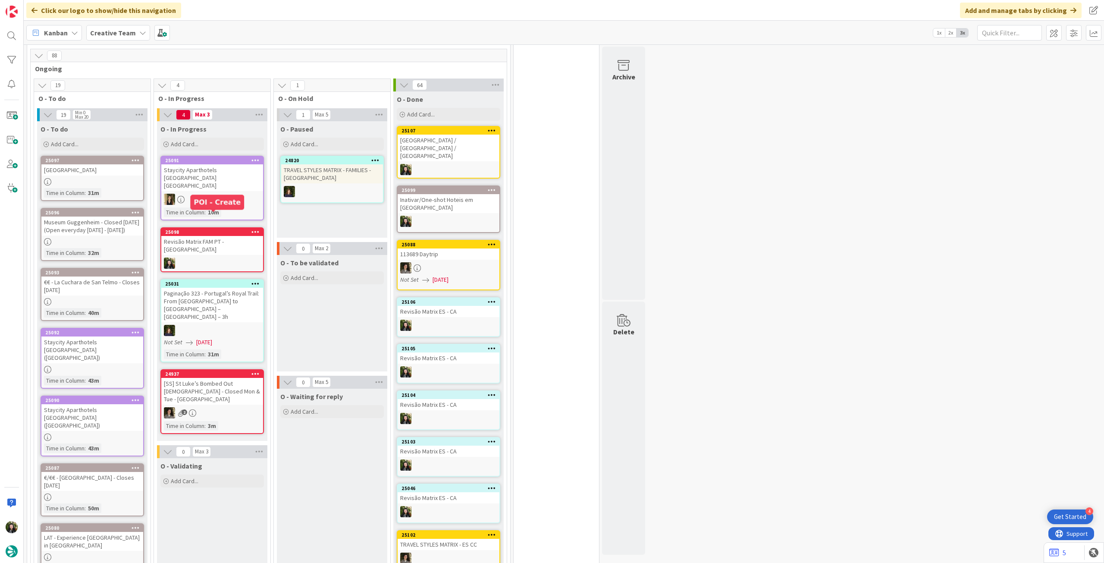
click at [192, 236] on div "Revisão Matrix FAM PT - [GEOGRAPHIC_DATA]" at bounding box center [212, 245] width 102 height 19
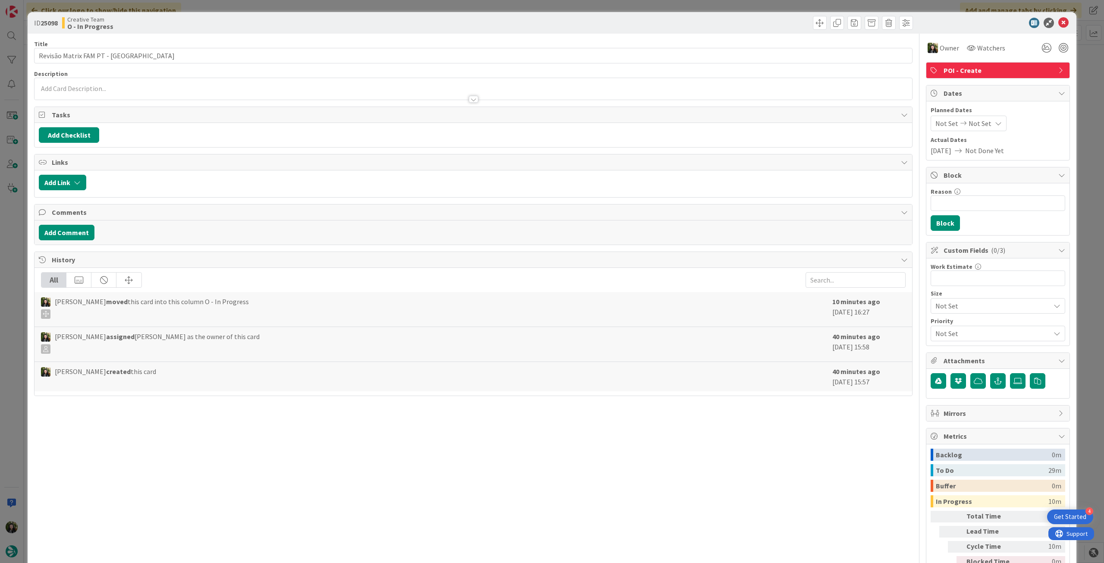
click at [1020, 62] on div "Owner Watchers POI - Create Dates Planned Dates Not Set Not Set Actual Dates 14…" at bounding box center [998, 312] width 144 height 557
click at [1020, 65] on div "POI - Create" at bounding box center [997, 71] width 143 height 16
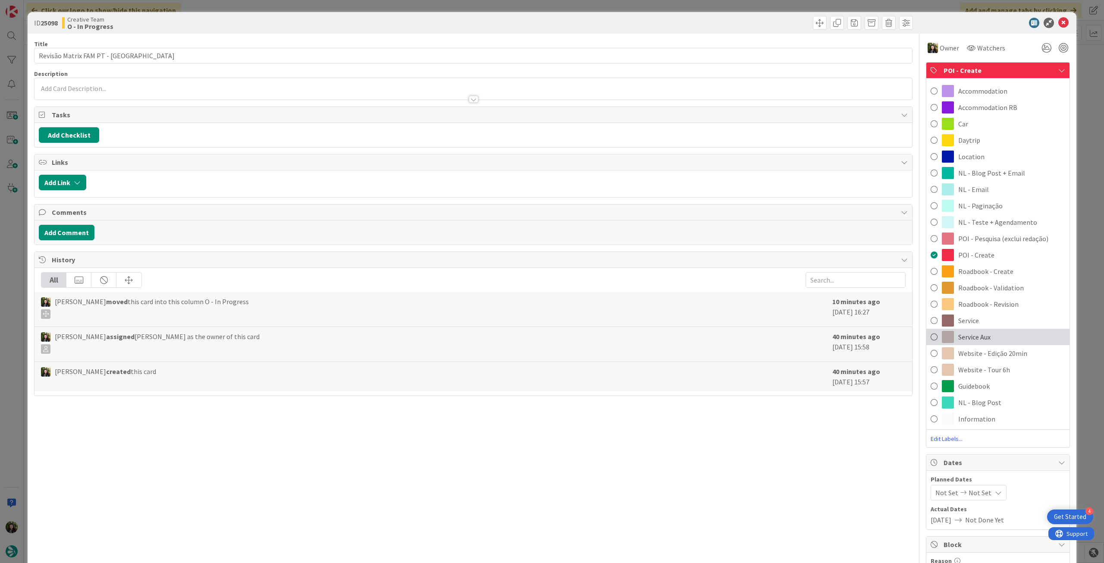
click at [994, 338] on div "Service Aux" at bounding box center [997, 336] width 143 height 16
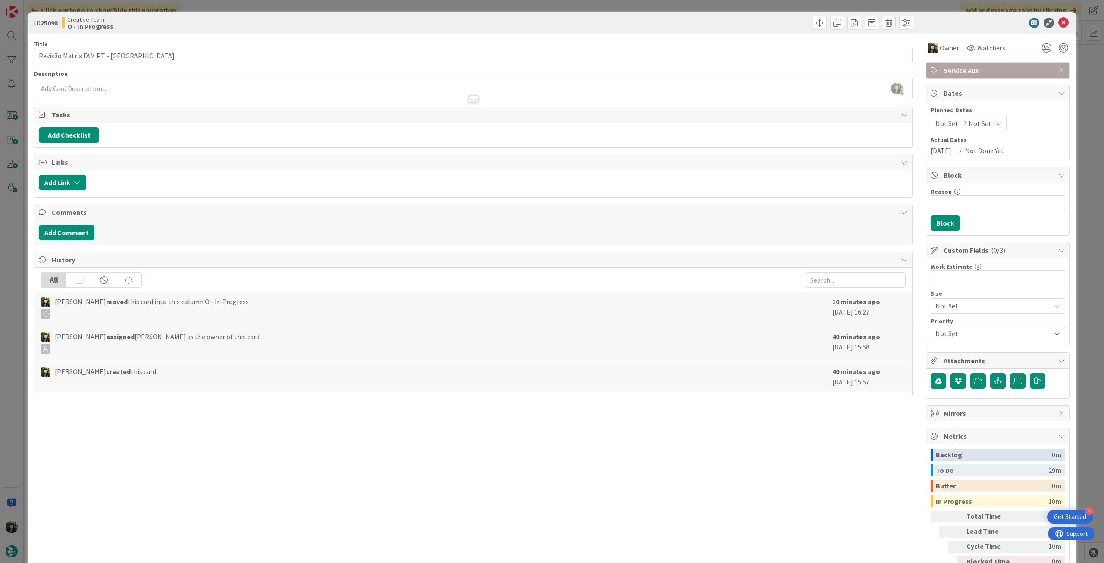
click at [1060, 20] on icon at bounding box center [1063, 23] width 10 height 10
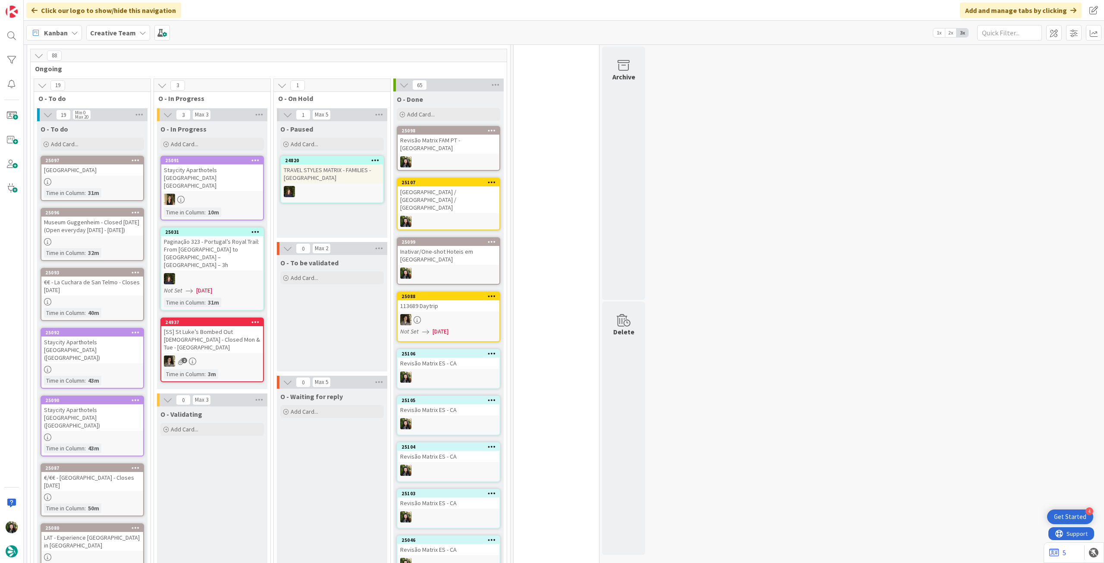
scroll to position [460, 0]
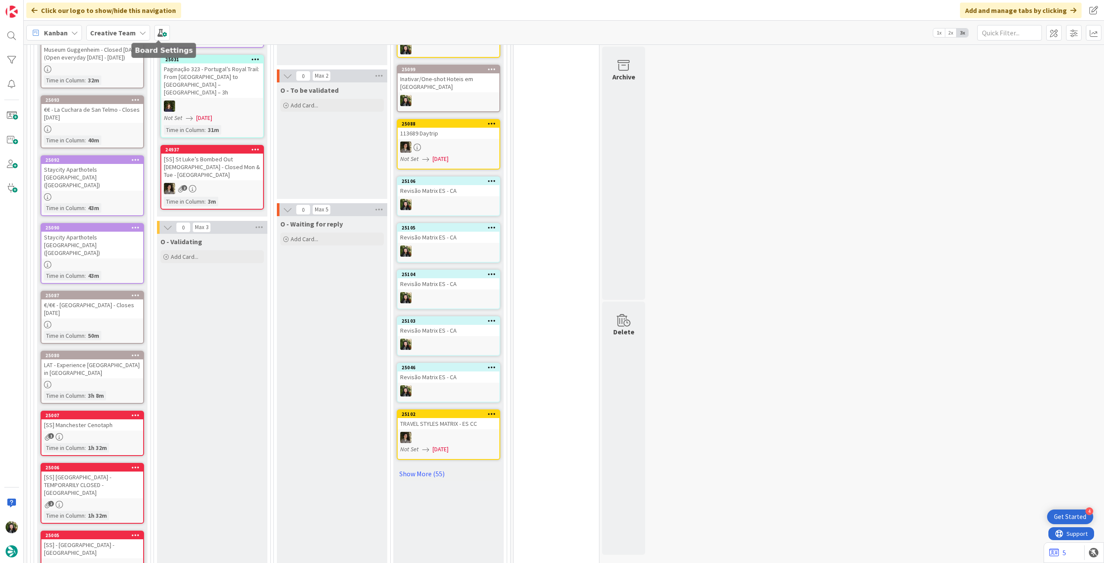
click at [131, 32] on b "Creative Team" at bounding box center [113, 32] width 46 height 9
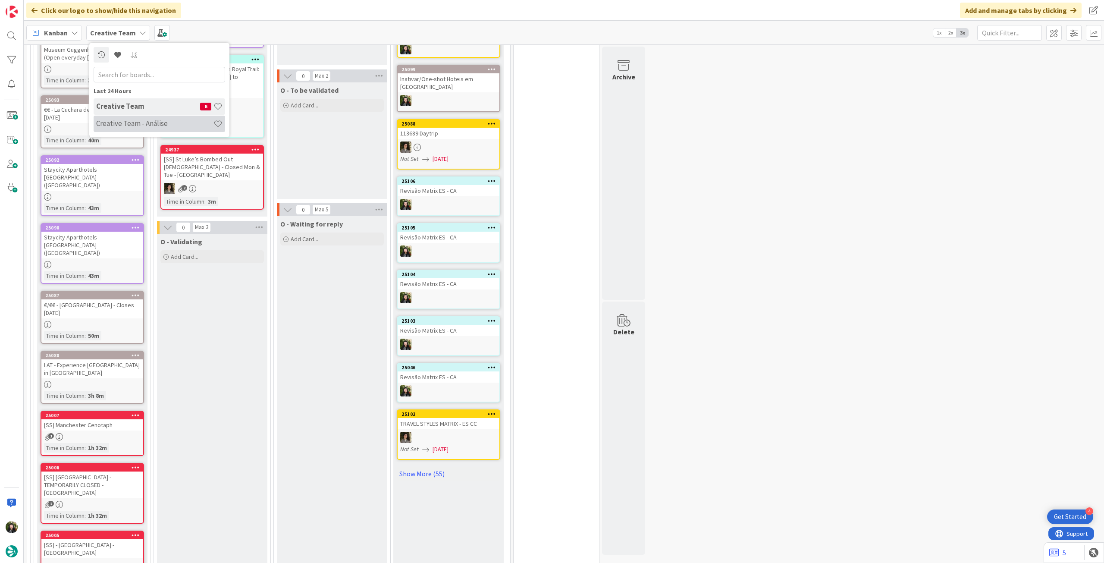
click at [135, 118] on div "Creative Team - Análise" at bounding box center [159, 124] width 131 height 16
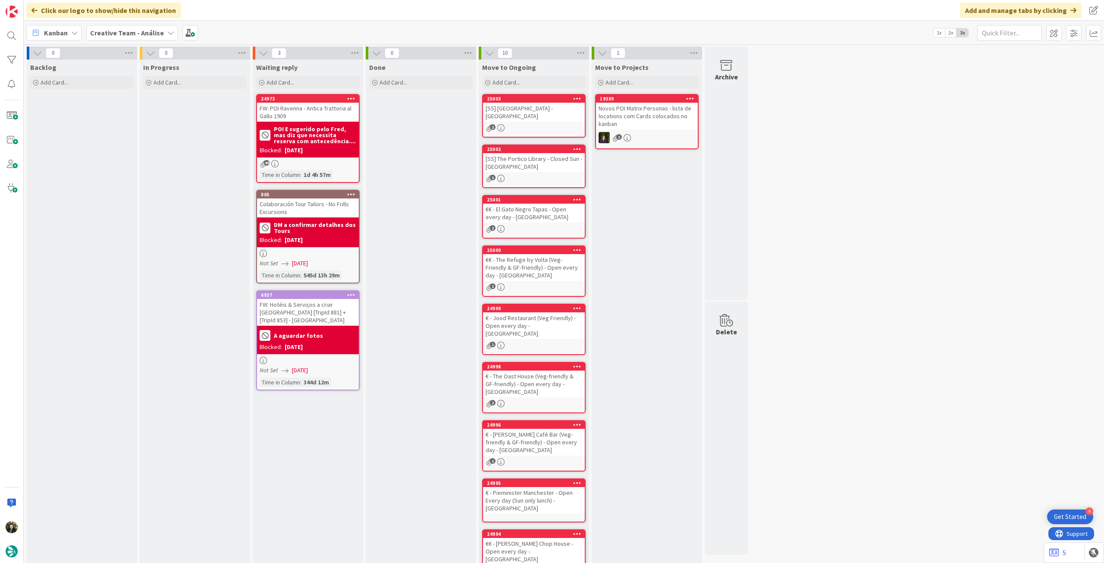
drag, startPoint x: 101, startPoint y: 27, endPoint x: 116, endPoint y: 41, distance: 20.1
click at [101, 28] on span "Creative Team - Análise" at bounding box center [127, 33] width 74 height 10
click at [118, 124] on h4 "Creative Team" at bounding box center [148, 123] width 104 height 9
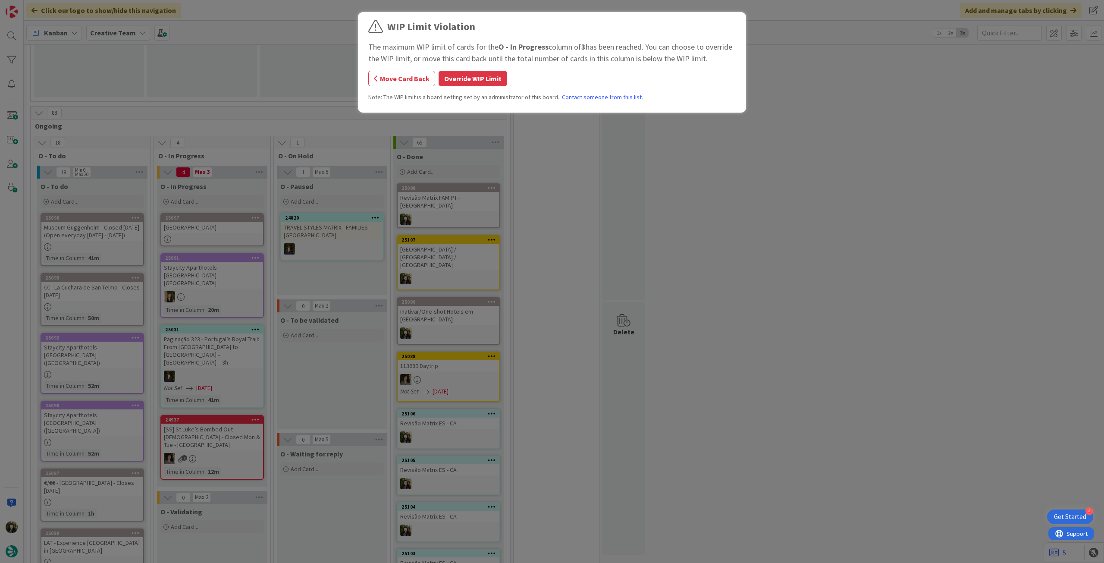
click at [210, 229] on div "WIP Limit Violation The maximum WIP limit of cards for the O - In Progress colu…" at bounding box center [552, 281] width 1104 height 563
click at [481, 79] on button "Override WIP Limit" at bounding box center [472, 79] width 69 height 16
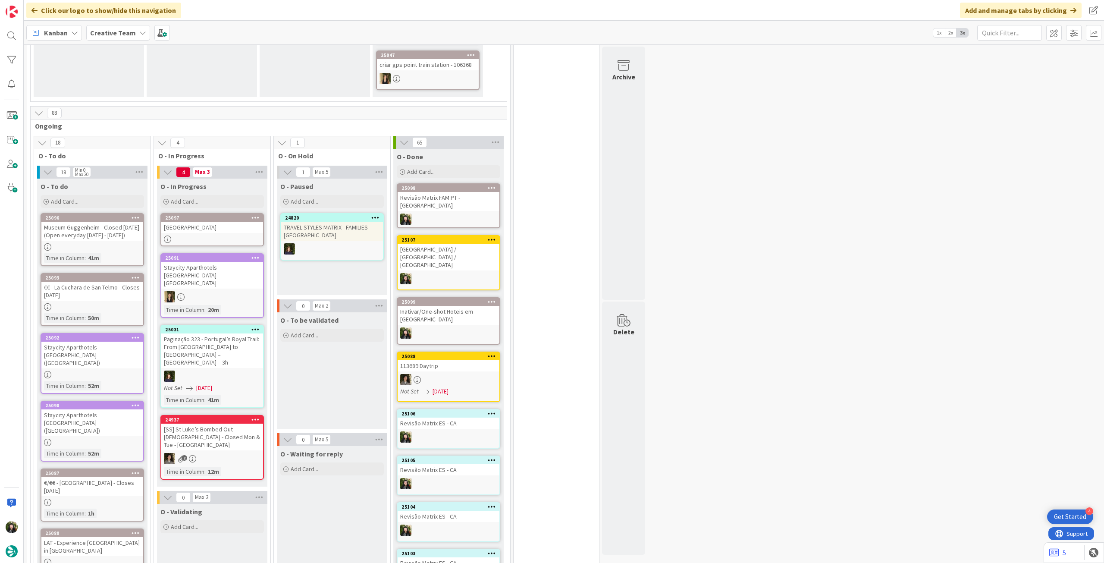
click at [234, 239] on div at bounding box center [212, 238] width 102 height 7
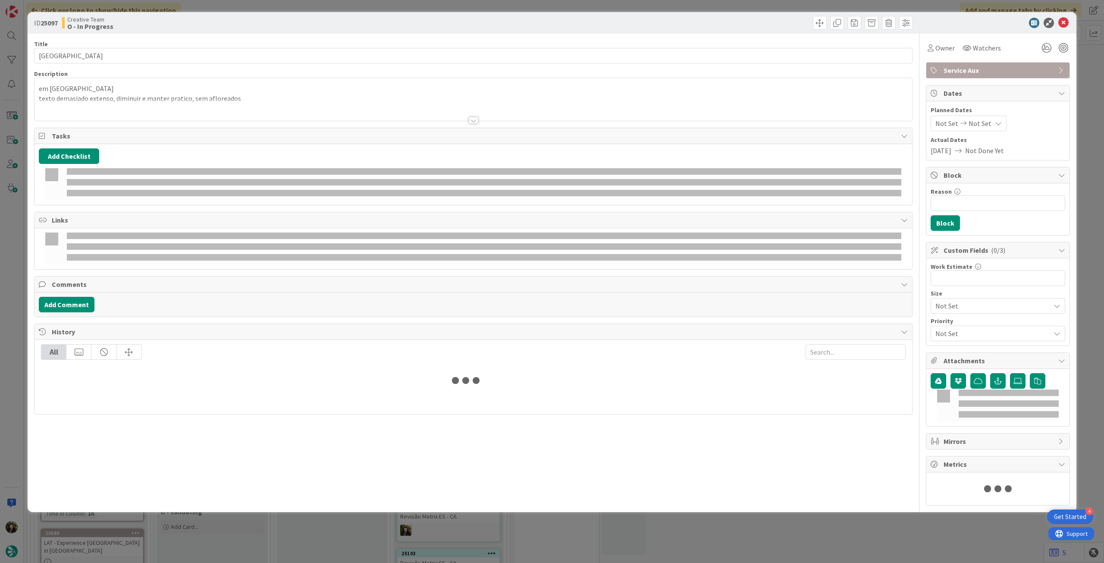
click at [938, 37] on div "Owner Watchers" at bounding box center [998, 45] width 144 height 22
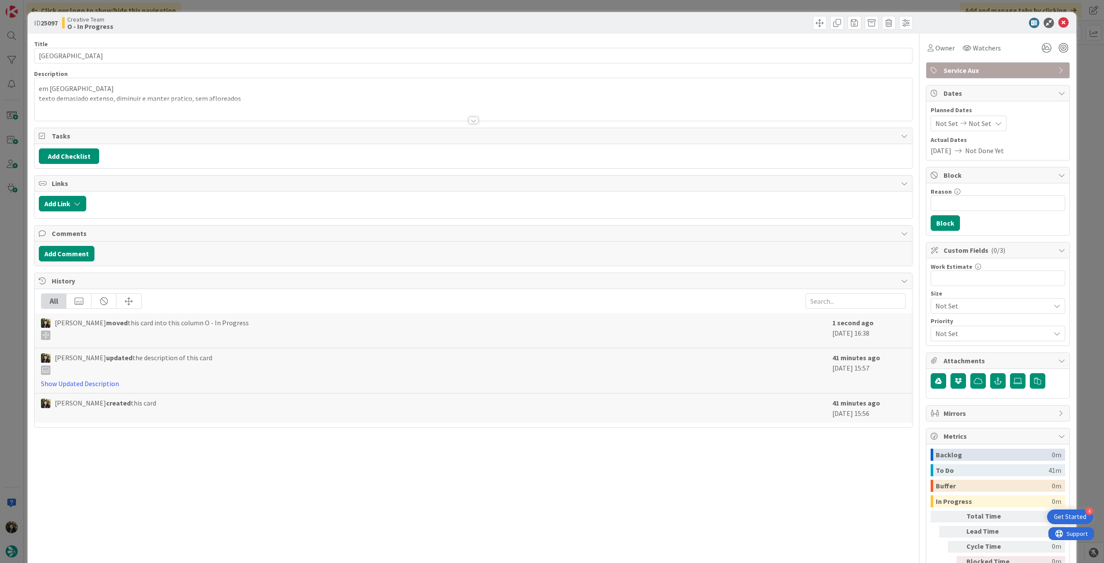
click at [948, 56] on div "Owner Watchers Service Aux Dates Planned Dates Not Set Not Set Actual Dates 14/…" at bounding box center [998, 312] width 144 height 557
click at [943, 49] on span "Owner" at bounding box center [944, 48] width 19 height 10
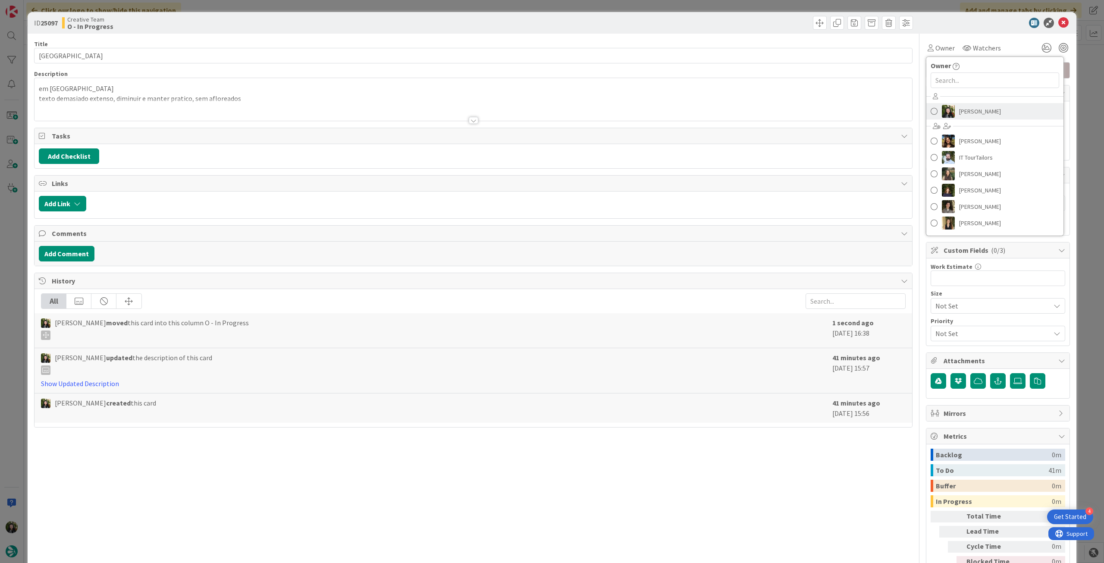
click at [979, 118] on link "[PERSON_NAME]" at bounding box center [994, 111] width 137 height 16
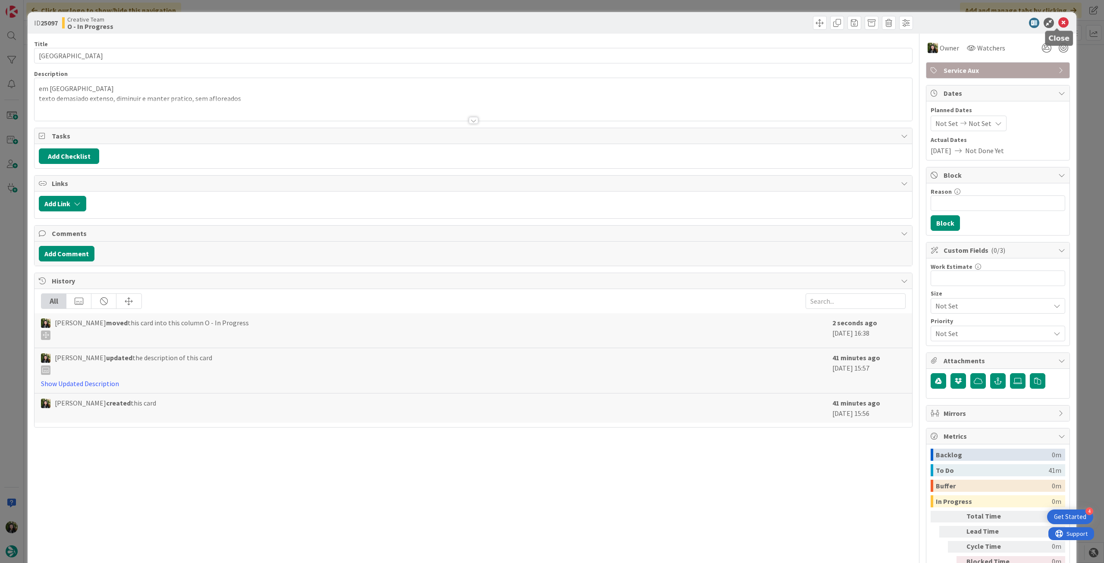
click at [1058, 20] on icon at bounding box center [1063, 23] width 10 height 10
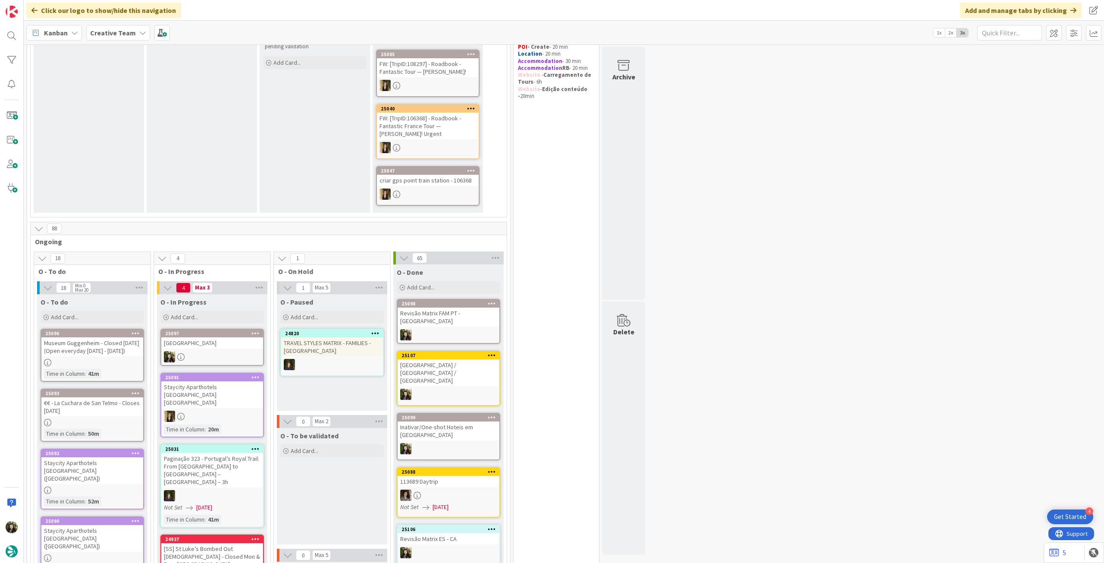
scroll to position [172, 0]
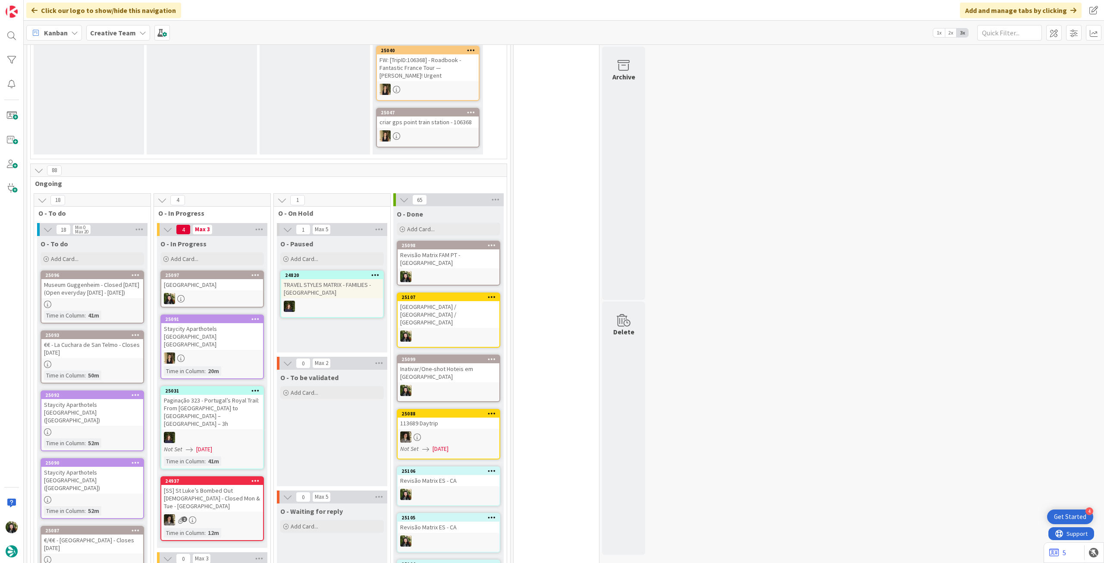
click at [199, 299] on div at bounding box center [212, 298] width 102 height 11
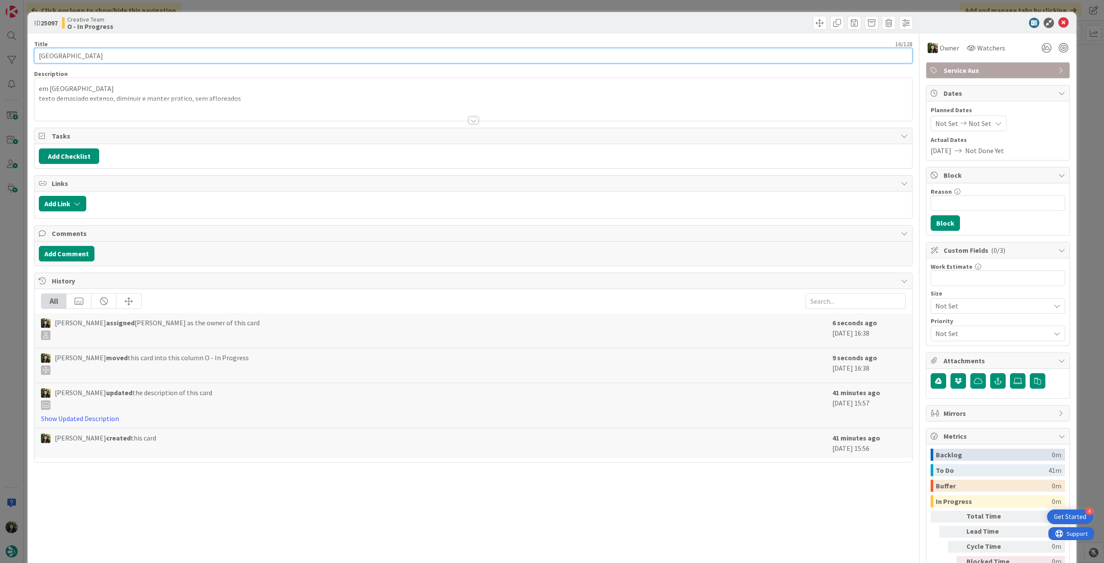
drag, startPoint x: 22, startPoint y: 55, endPoint x: 26, endPoint y: 37, distance: 18.5
click at [0, 52] on div "ID 25097 Creative Team O - In Progress Title 16 / 128 Fine Arts Museum Descript…" at bounding box center [552, 281] width 1104 height 563
click at [1058, 22] on icon at bounding box center [1063, 23] width 10 height 10
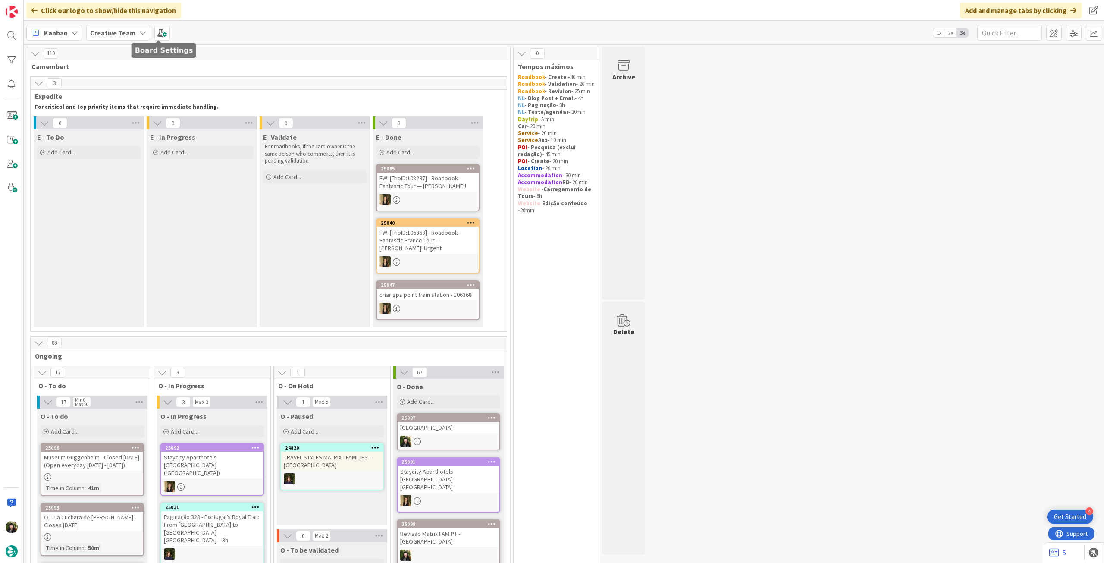
click at [130, 23] on div "Kanban Creative Team 1x 2x 3x" at bounding box center [564, 33] width 1080 height 24
click at [128, 31] on b "Creative Team" at bounding box center [113, 32] width 46 height 9
click at [130, 112] on div "Creative Team 6" at bounding box center [159, 106] width 131 height 16
click at [132, 123] on icon at bounding box center [135, 122] width 11 height 13
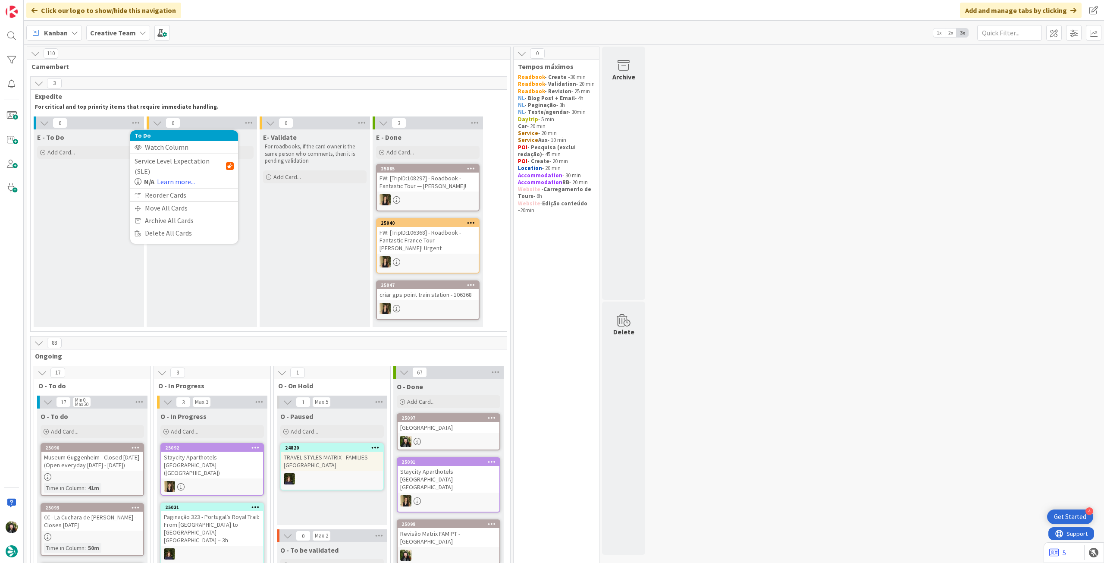
click at [119, 32] on b "Creative Team" at bounding box center [113, 32] width 46 height 9
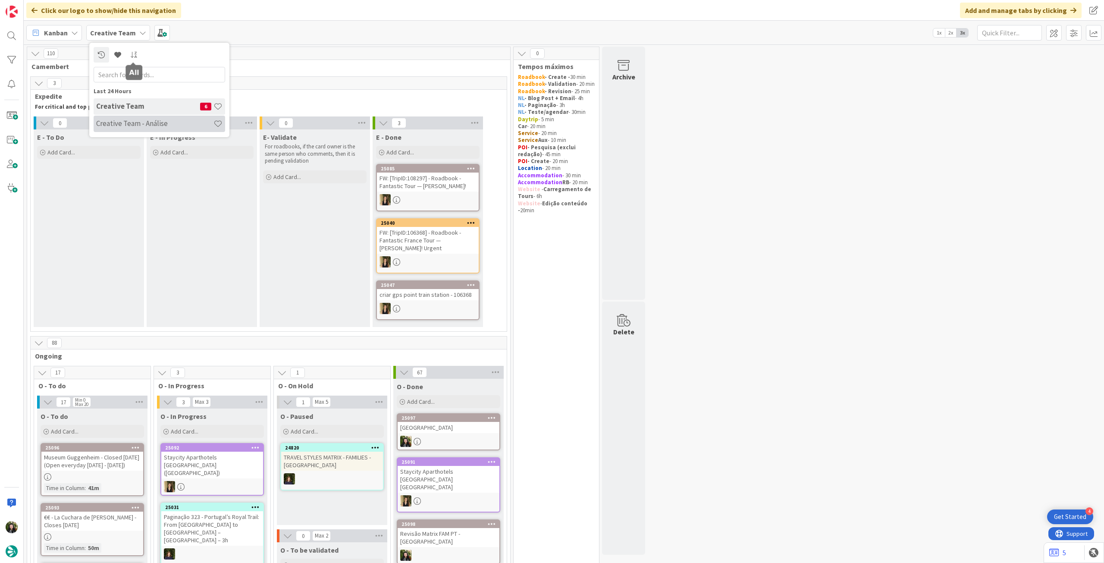
click at [141, 131] on div "Creative Team 6 Creative Team - Análise" at bounding box center [159, 115] width 131 height 34
click at [138, 127] on h4 "Creative Team - Análise" at bounding box center [154, 123] width 117 height 9
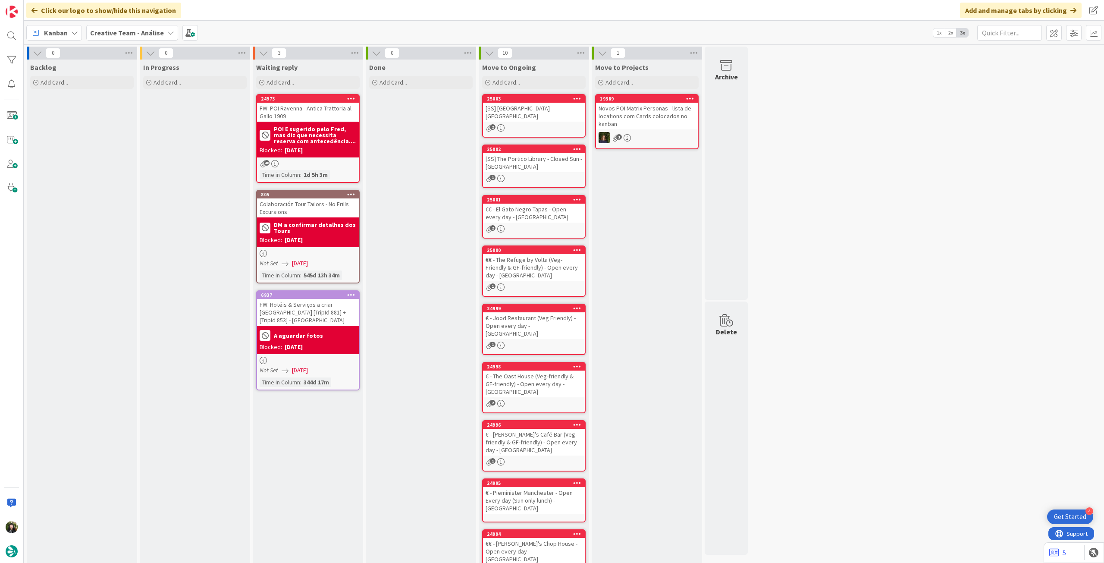
click at [119, 36] on b "Creative Team - Análise" at bounding box center [127, 32] width 74 height 9
click at [132, 125] on h4 "Creative Team" at bounding box center [148, 123] width 104 height 9
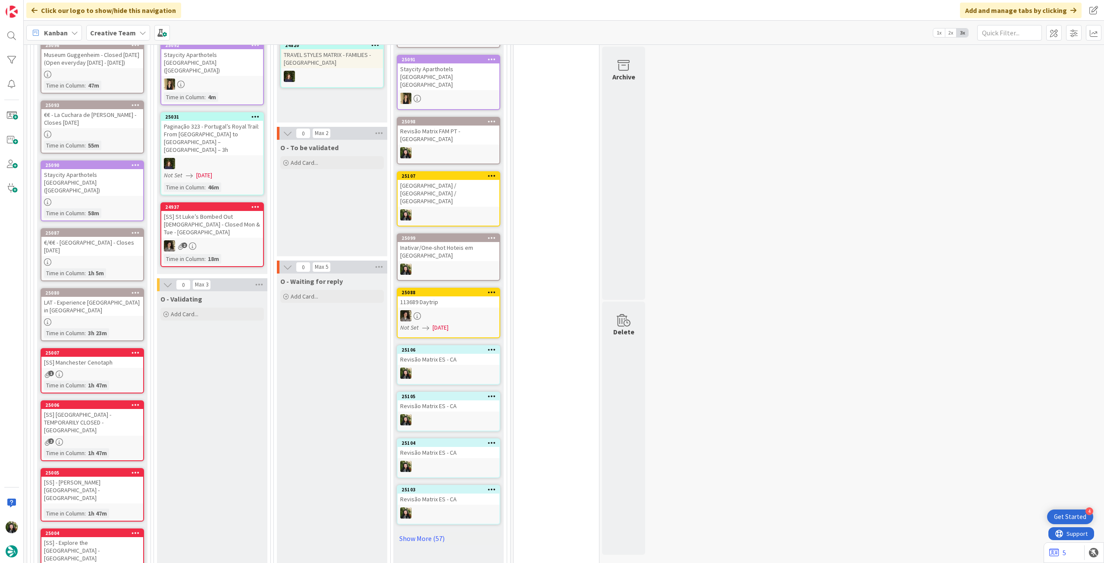
scroll to position [230, 0]
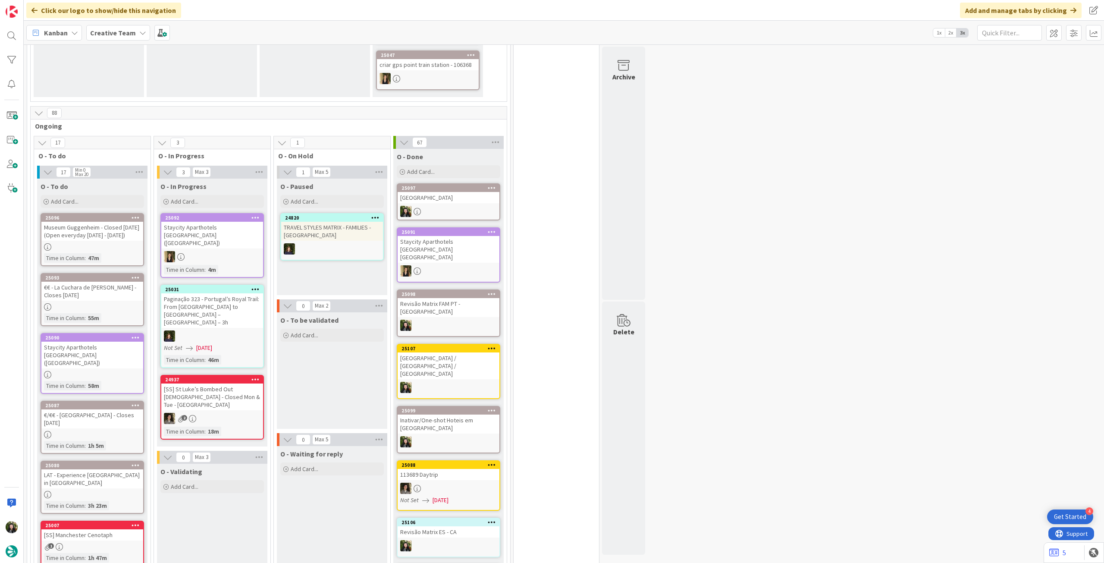
click at [113, 250] on div at bounding box center [92, 246] width 102 height 7
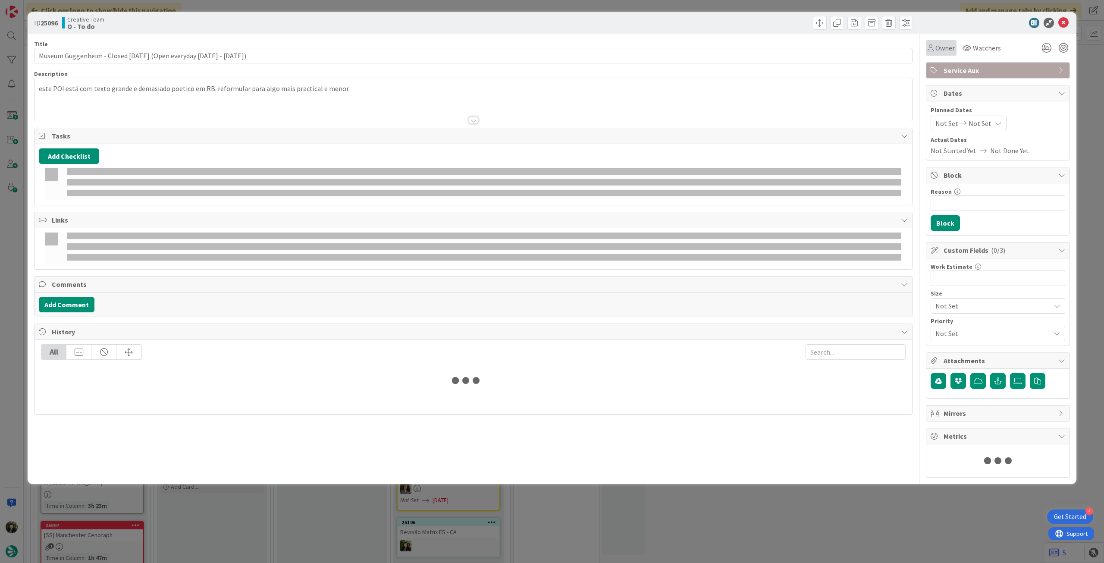
click at [937, 53] on span "Owner" at bounding box center [944, 48] width 19 height 10
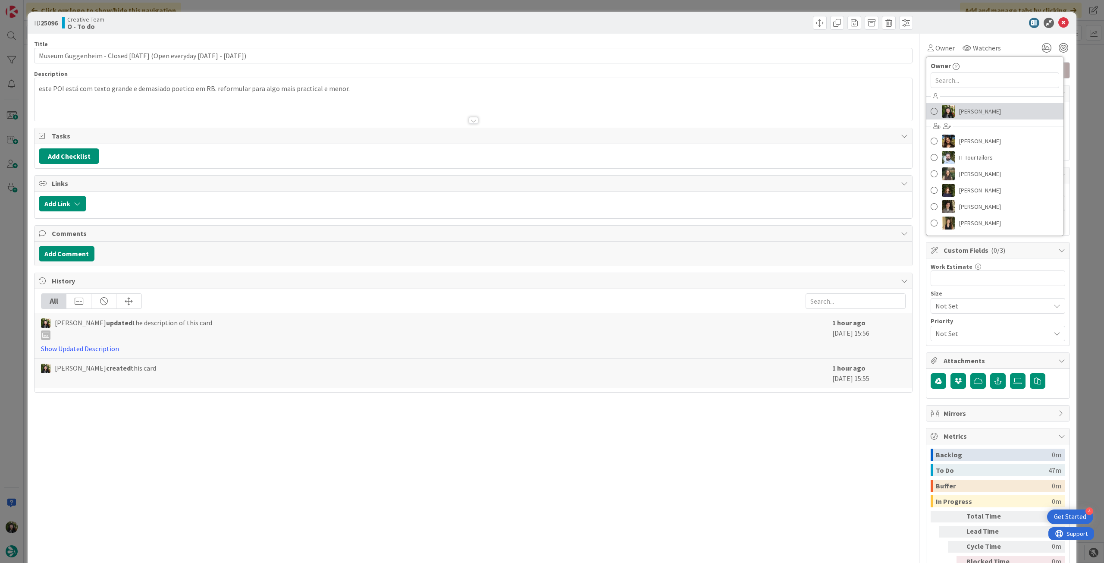
click at [963, 103] on link "[PERSON_NAME]" at bounding box center [994, 111] width 137 height 16
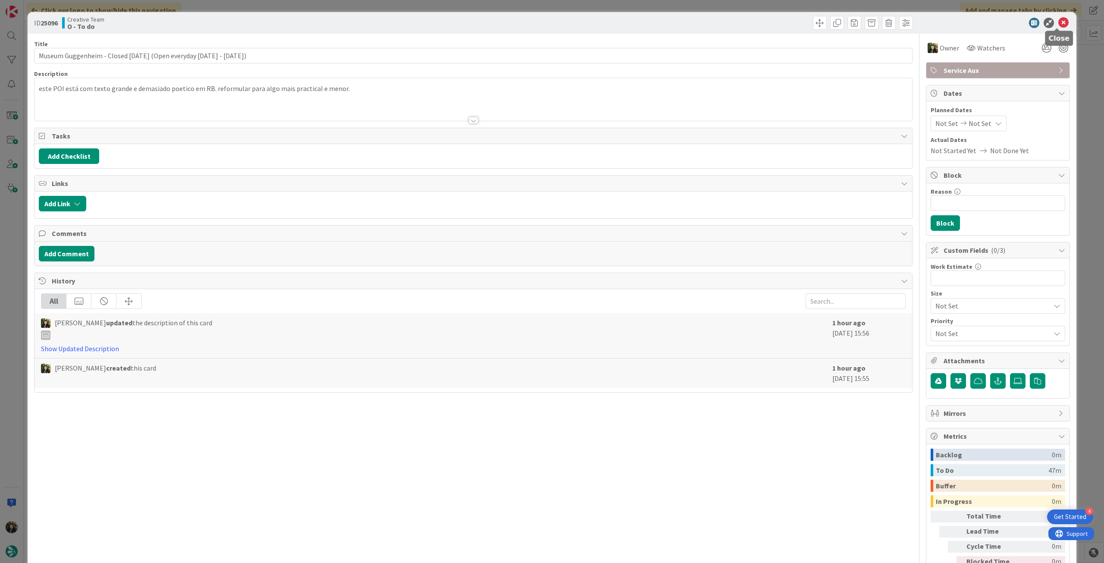
click at [1058, 22] on icon at bounding box center [1063, 23] width 10 height 10
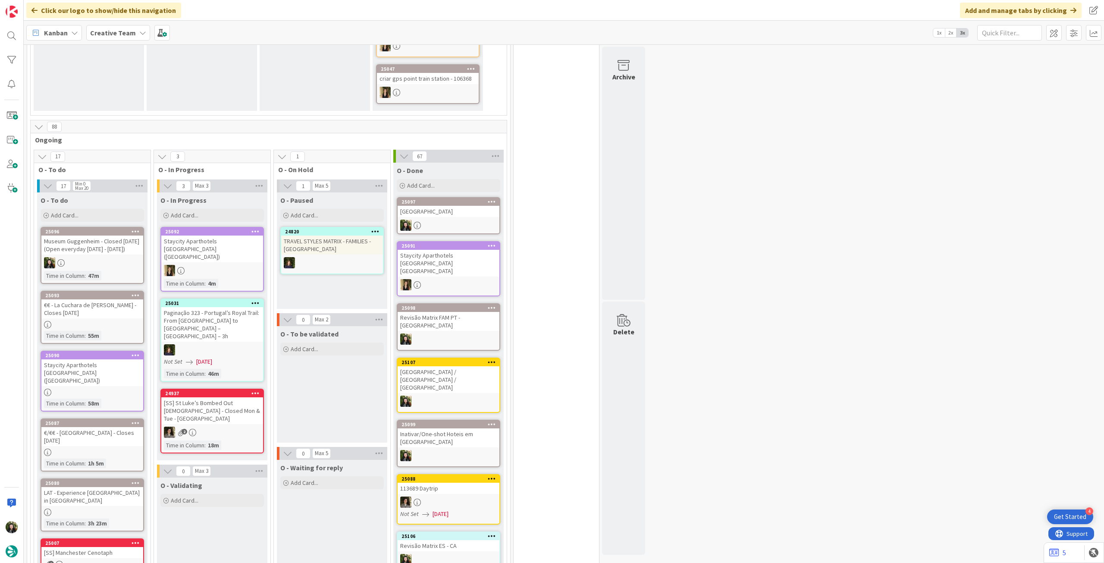
scroll to position [230, 0]
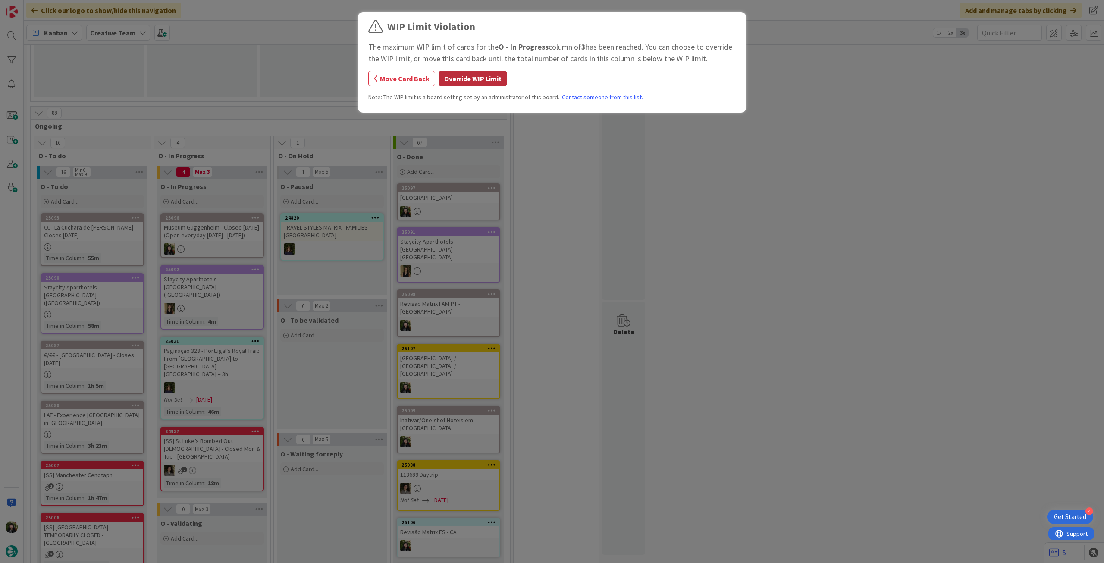
click at [464, 73] on button "Override WIP Limit" at bounding box center [472, 79] width 69 height 16
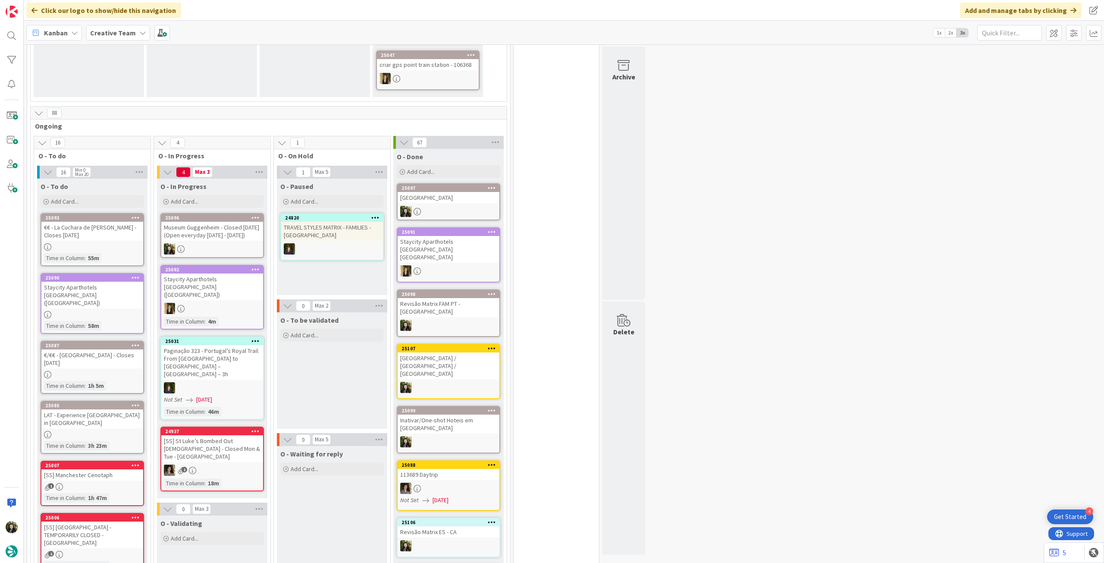
click at [250, 233] on div "Museum Guggenheim - Closed [DATE] (Open everyday [DATE] - [DATE])" at bounding box center [212, 231] width 102 height 19
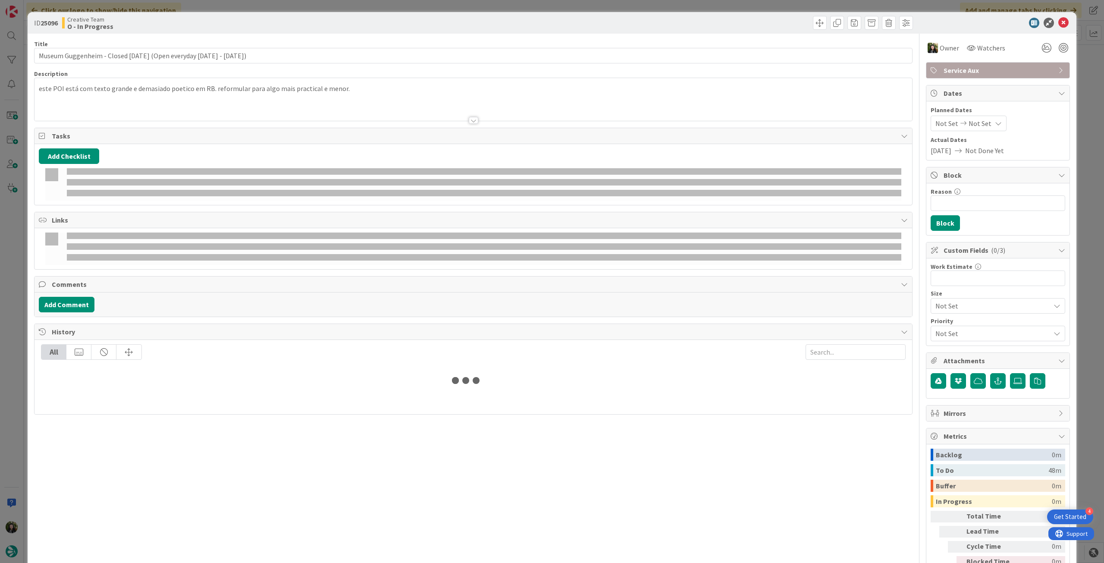
click at [220, 109] on div at bounding box center [472, 110] width 877 height 22
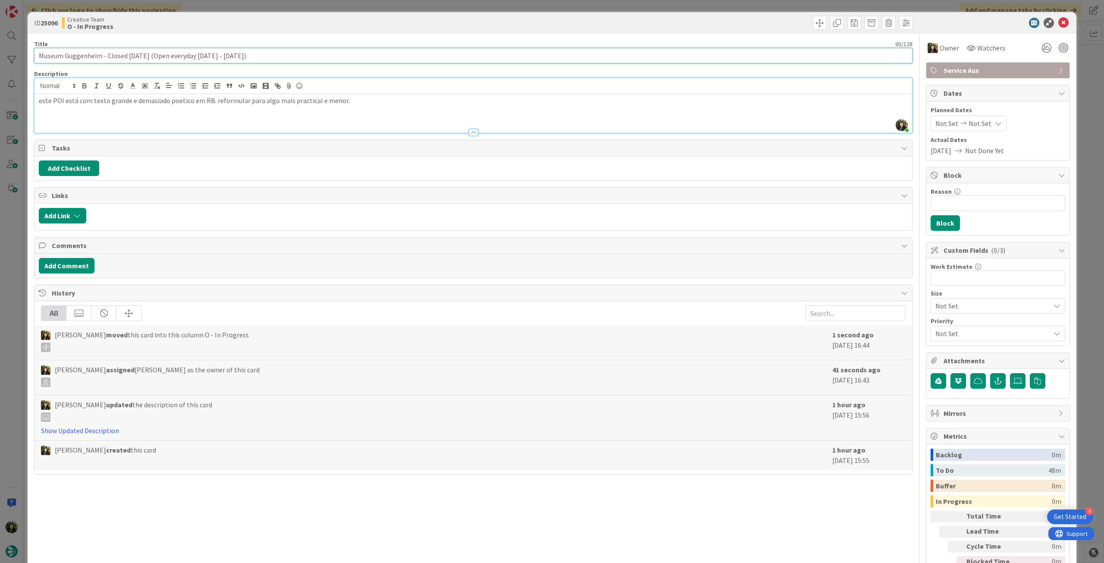
drag, startPoint x: 101, startPoint y: 56, endPoint x: 0, endPoint y: 59, distance: 101.3
click at [0, 59] on div "ID 25096 Creative Team O - In Progress Title 65 / 128 Museum Guggenheim - Close…" at bounding box center [552, 281] width 1104 height 563
click at [1058, 23] on icon at bounding box center [1063, 23] width 10 height 10
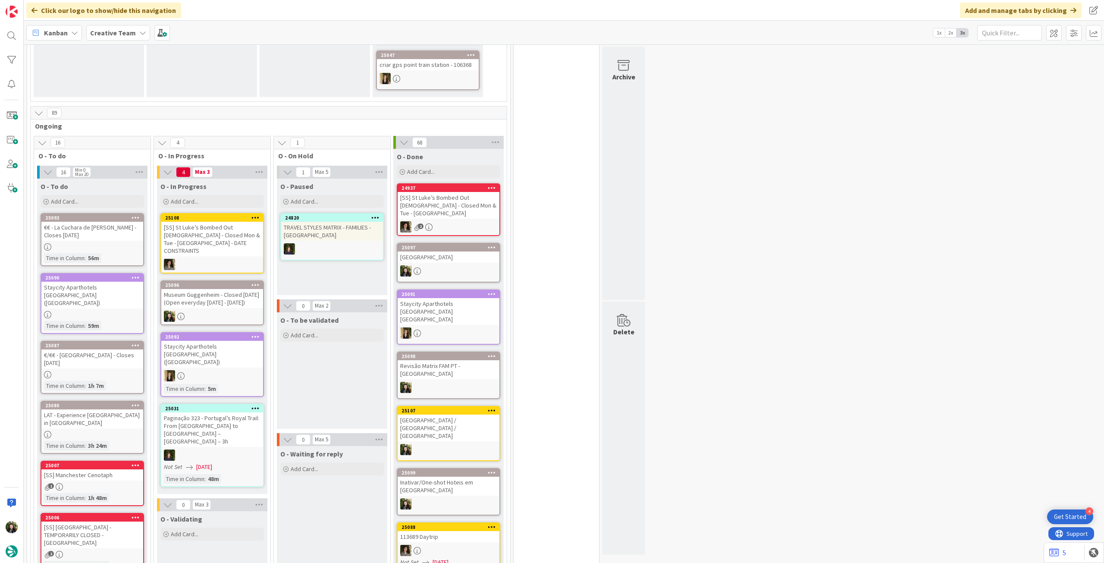
click at [109, 34] on b "Creative Team" at bounding box center [113, 32] width 46 height 9
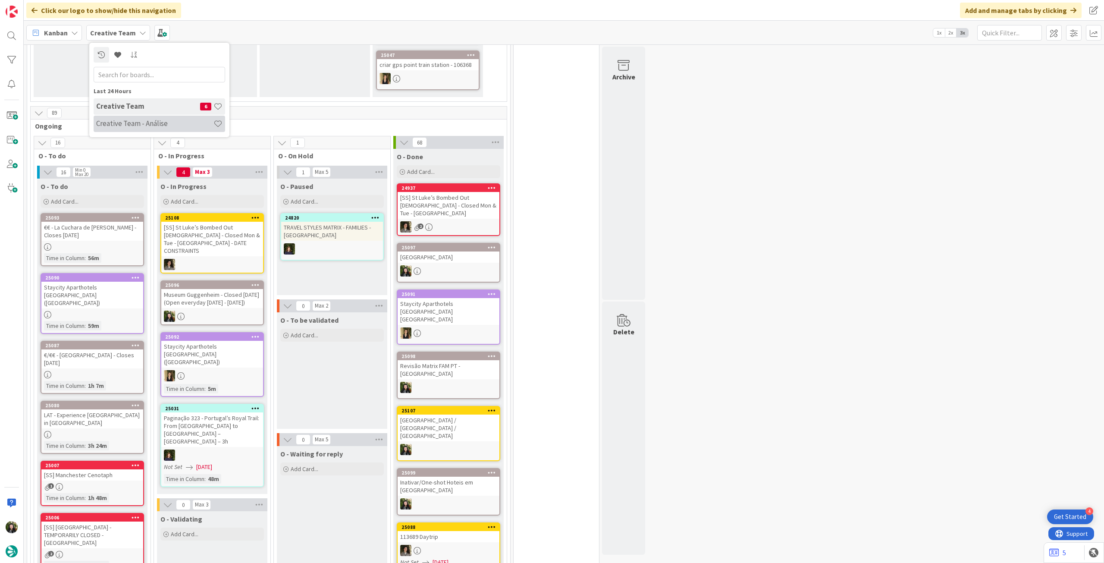
click at [122, 124] on h4 "Creative Team - Análise" at bounding box center [154, 123] width 117 height 9
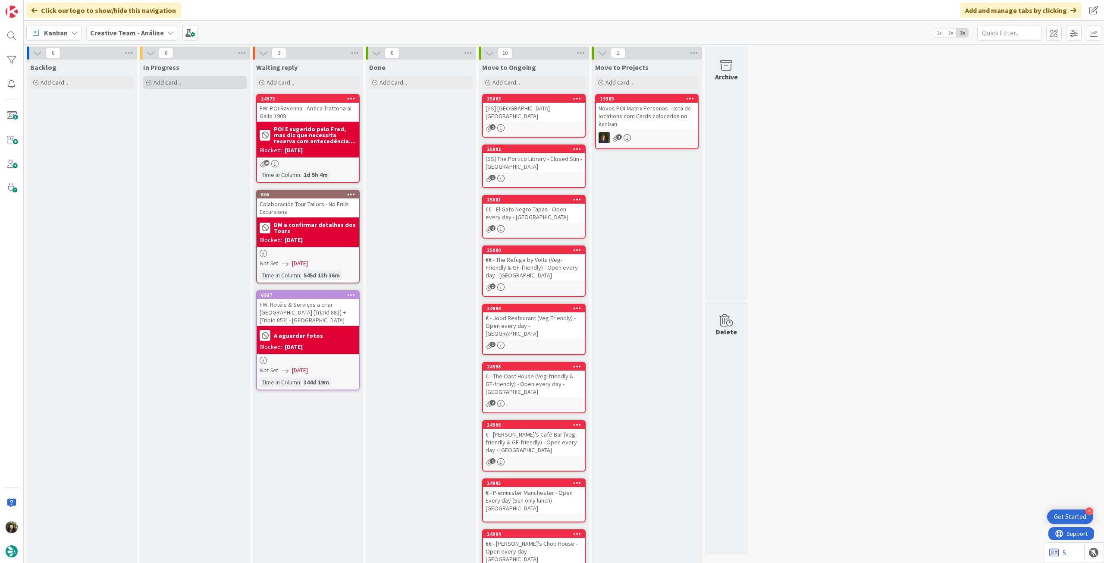
click at [184, 83] on div "Add Card..." at bounding box center [194, 82] width 103 height 13
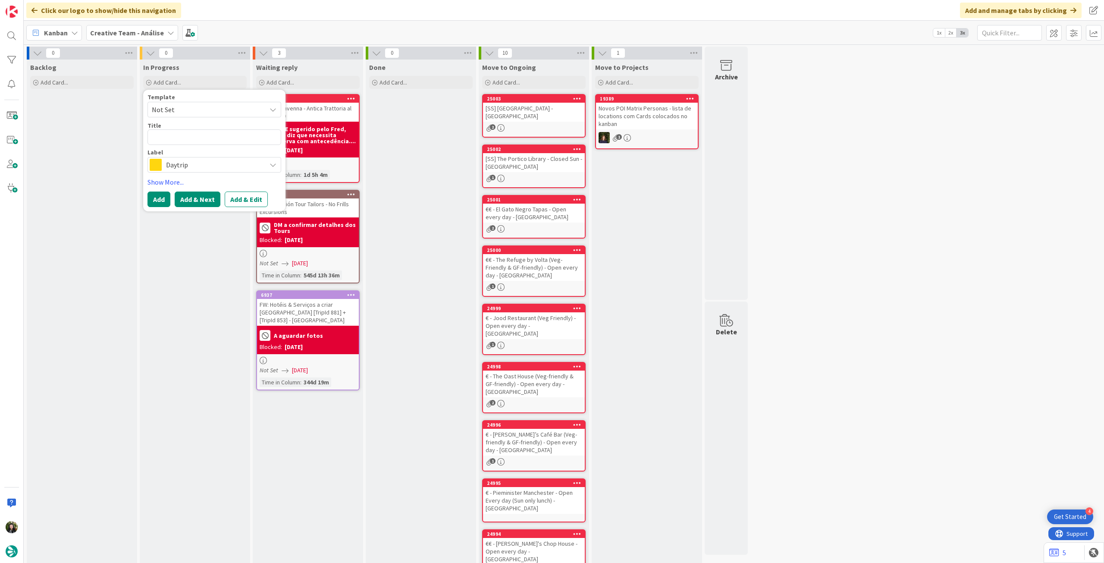
type textarea "x"
type textarea "[PERSON_NAME] / [PERSON_NAME]"
click at [151, 194] on button "Add" at bounding box center [158, 199] width 23 height 16
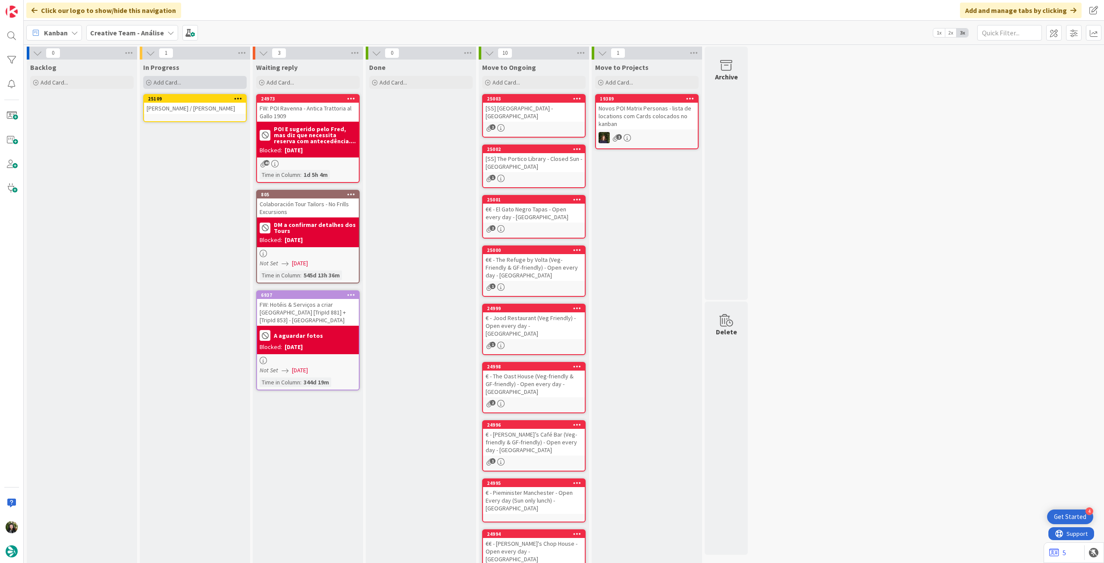
click at [199, 86] on div "Add Card..." at bounding box center [194, 82] width 103 height 13
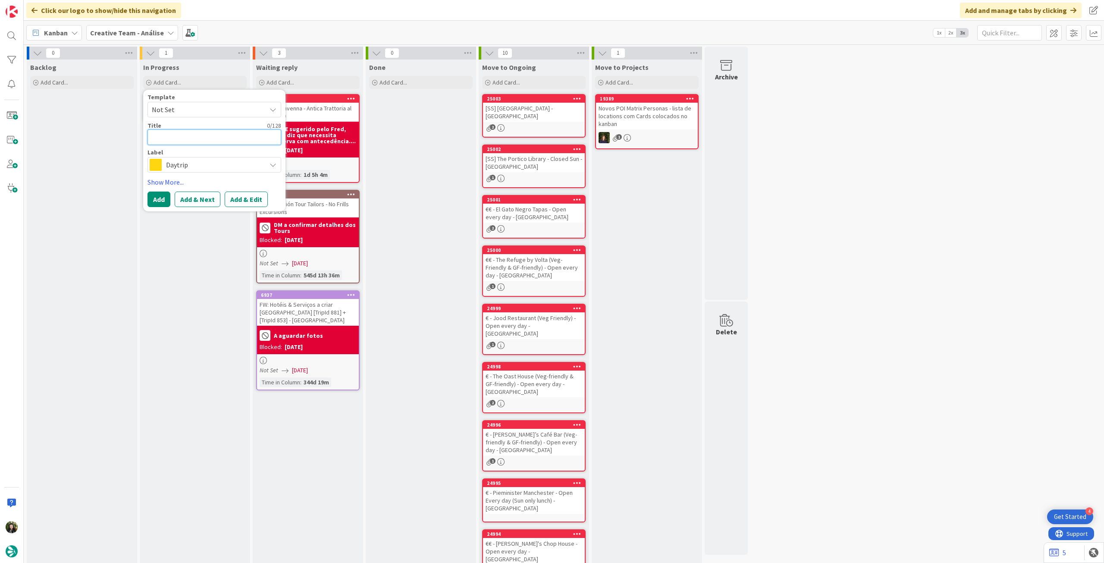
paste textarea "Dingle / Ballybunion / Dingle"
type textarea "x"
type textarea "Dingle / Ballybunion / Dingle"
click at [164, 196] on button "Add" at bounding box center [158, 199] width 23 height 16
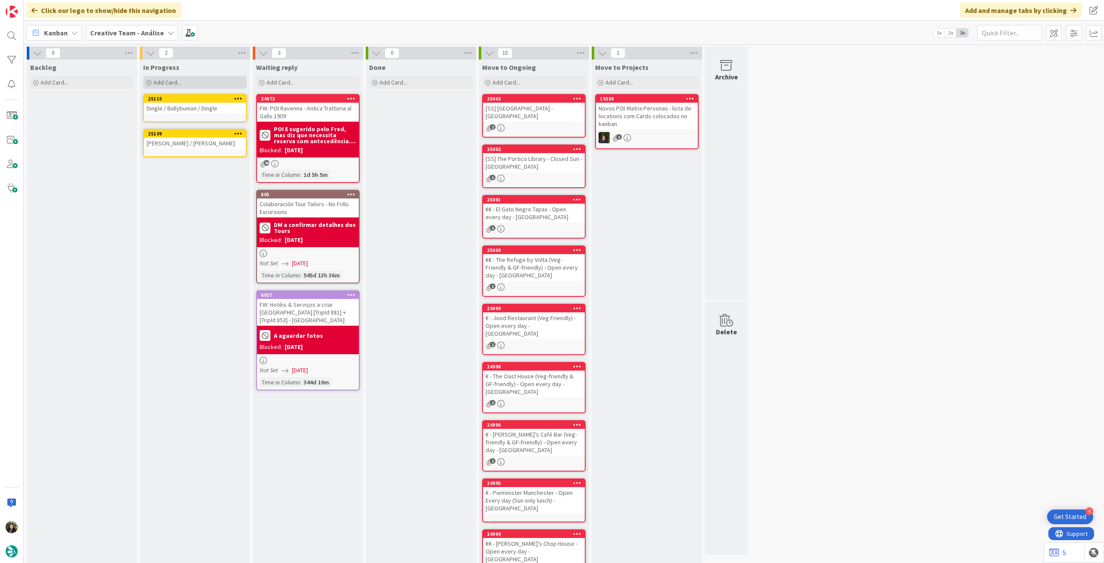
click at [206, 76] on div "Add Card..." at bounding box center [194, 82] width 103 height 13
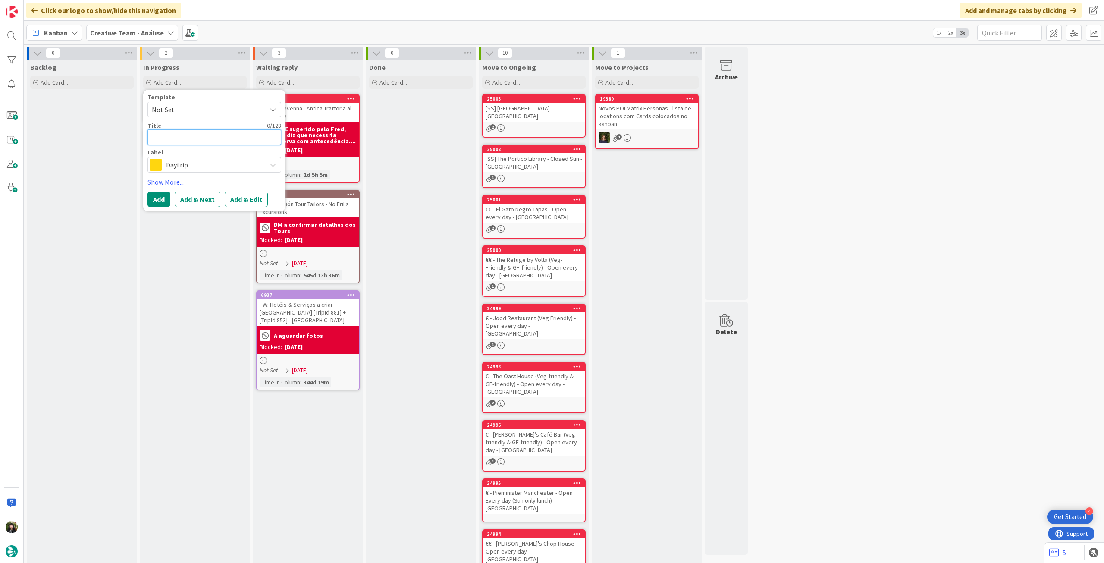
paste textarea "Dingle / Killarney / Dingle"
type textarea "x"
type textarea "Dingle / Killarney / Dingle"
click at [160, 199] on button "Add" at bounding box center [158, 199] width 23 height 16
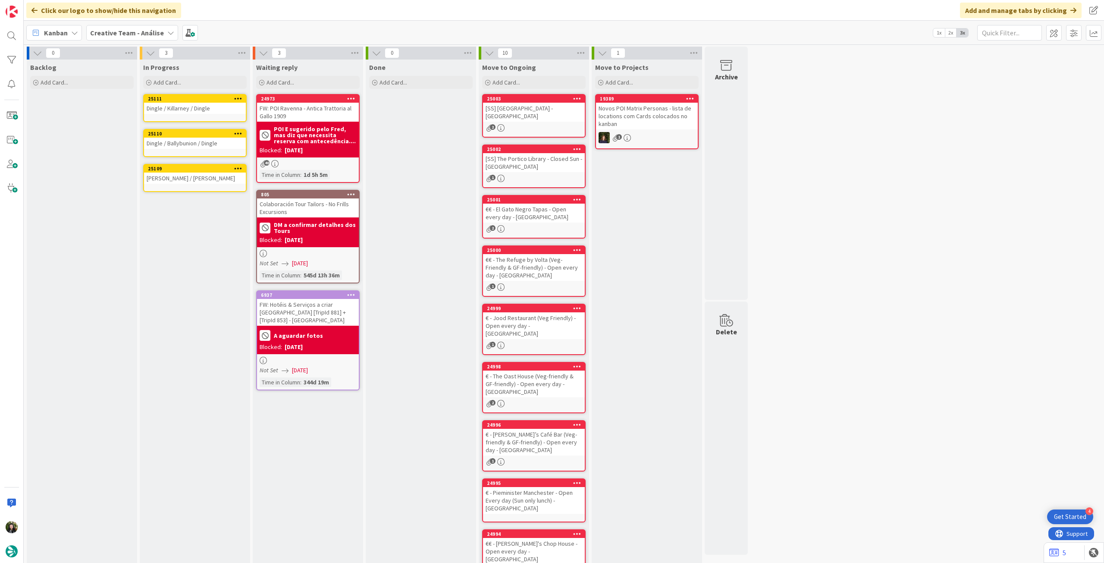
click at [239, 96] on icon at bounding box center [238, 98] width 8 height 6
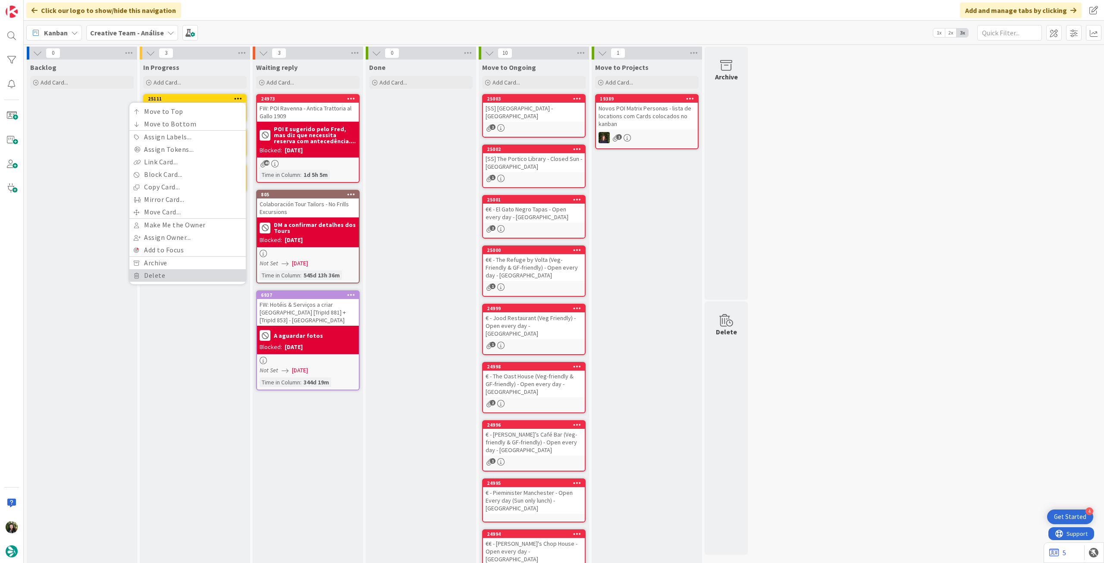
click at [179, 269] on link "Delete" at bounding box center [187, 275] width 116 height 13
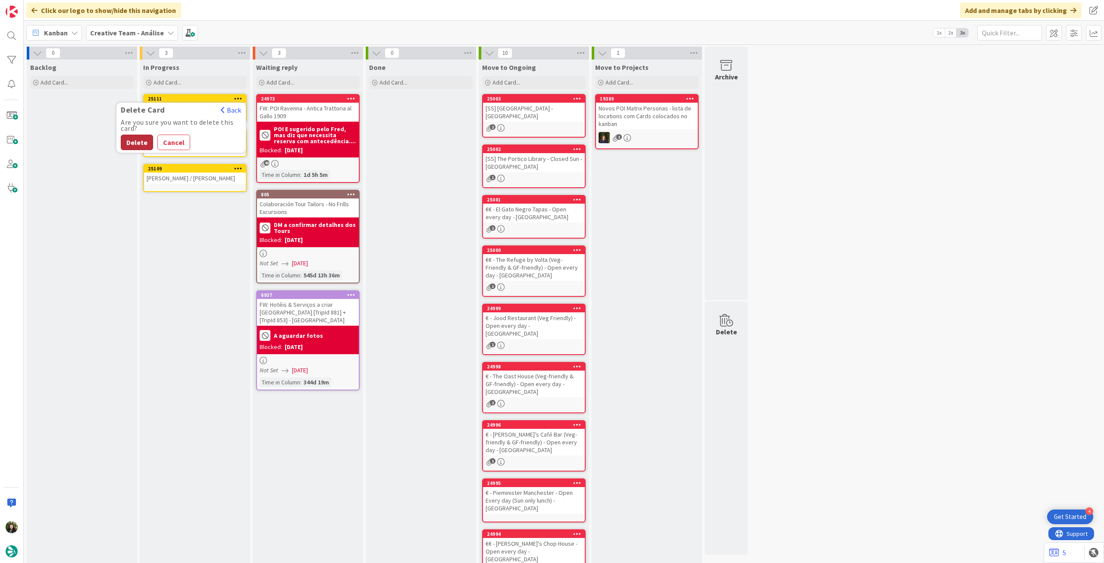
click at [137, 141] on button "Delete" at bounding box center [137, 143] width 32 height 16
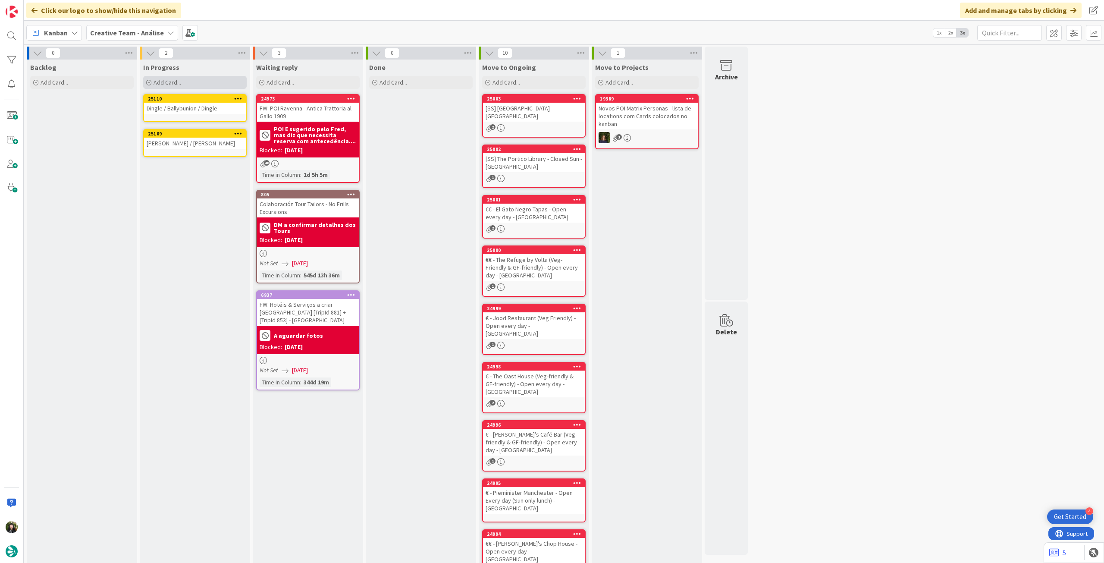
click at [182, 83] on div "Add Card..." at bounding box center [194, 82] width 103 height 13
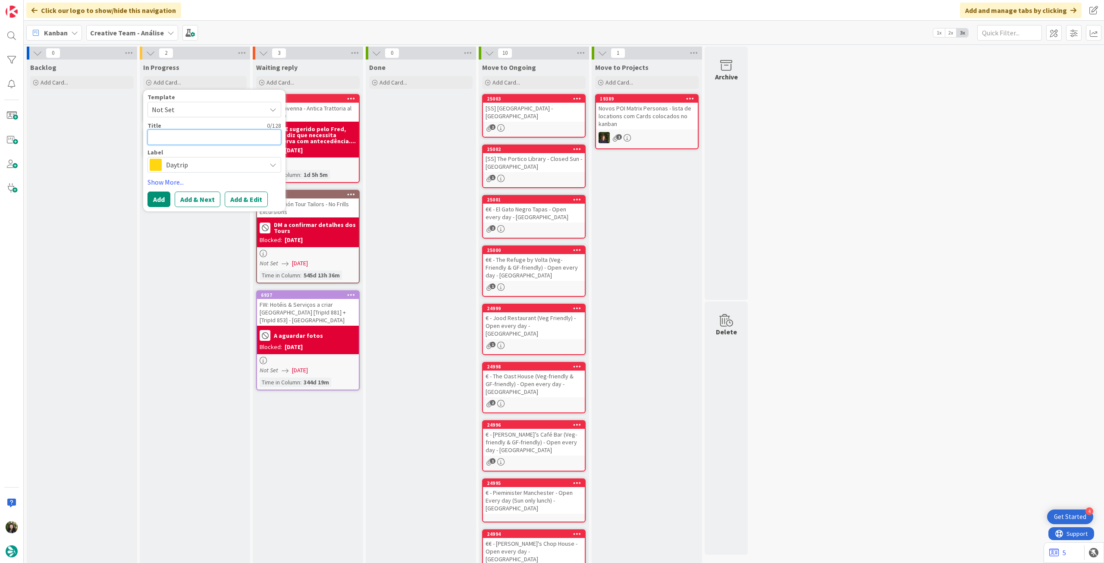
paste textarea "Dingle / Killarney / Dingle"
type textarea "x"
type textarea "Dingle / Killarney / Dingle"
click at [165, 203] on button "Add" at bounding box center [158, 199] width 23 height 16
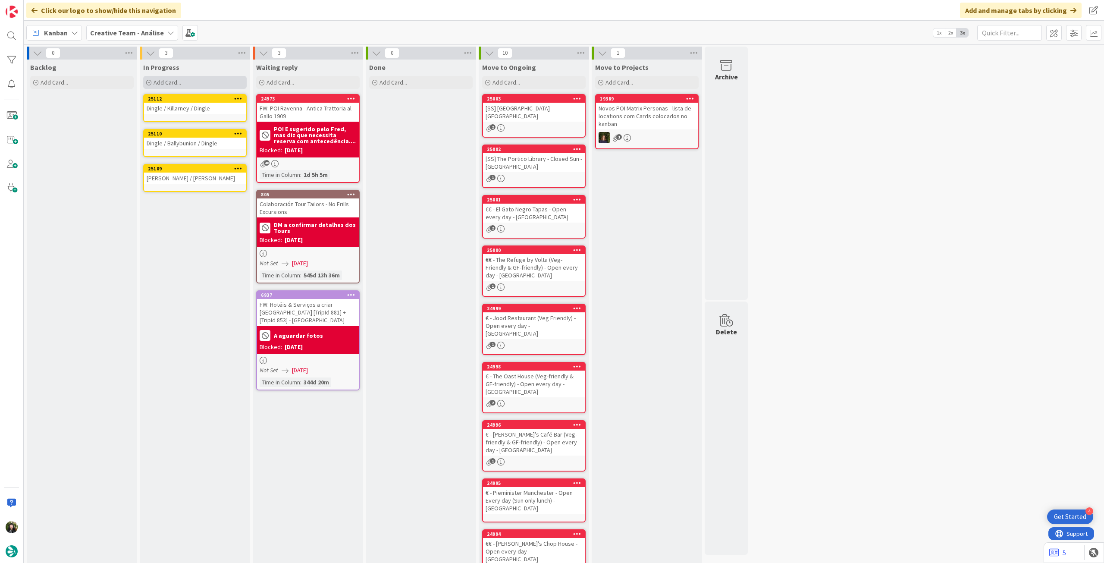
click at [174, 79] on div "Add Card..." at bounding box center [194, 82] width 103 height 13
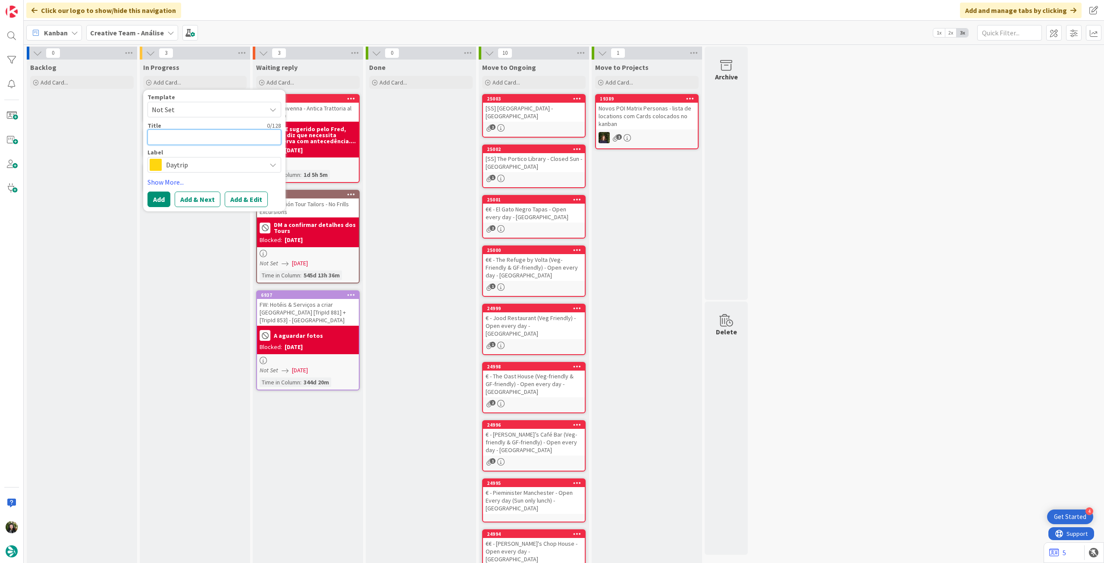
paste textarea "Dingle / [PERSON_NAME] / Dingle"
type textarea "x"
type textarea "Dingle / [PERSON_NAME] / Dingle"
click at [159, 197] on button "Add" at bounding box center [158, 199] width 23 height 16
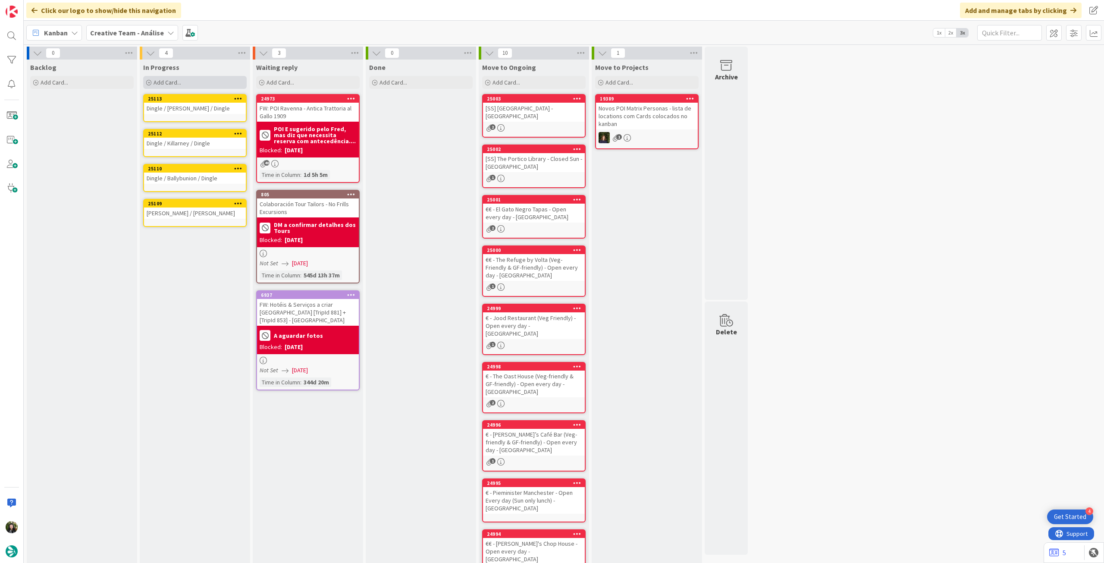
click at [197, 86] on div "Add Card..." at bounding box center [194, 82] width 103 height 13
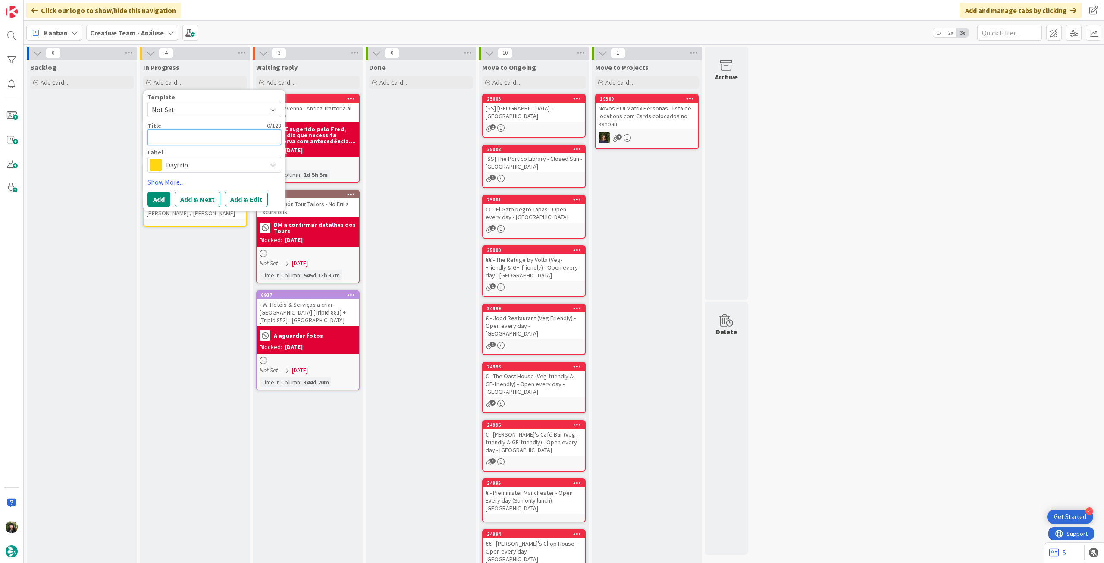
paste textarea "Dingle / [PERSON_NAME] / Sneem / Dingle"
type textarea "x"
type textarea "Dingle / [PERSON_NAME] / Sneem / Dingle"
click at [154, 200] on button "Add" at bounding box center [158, 199] width 23 height 16
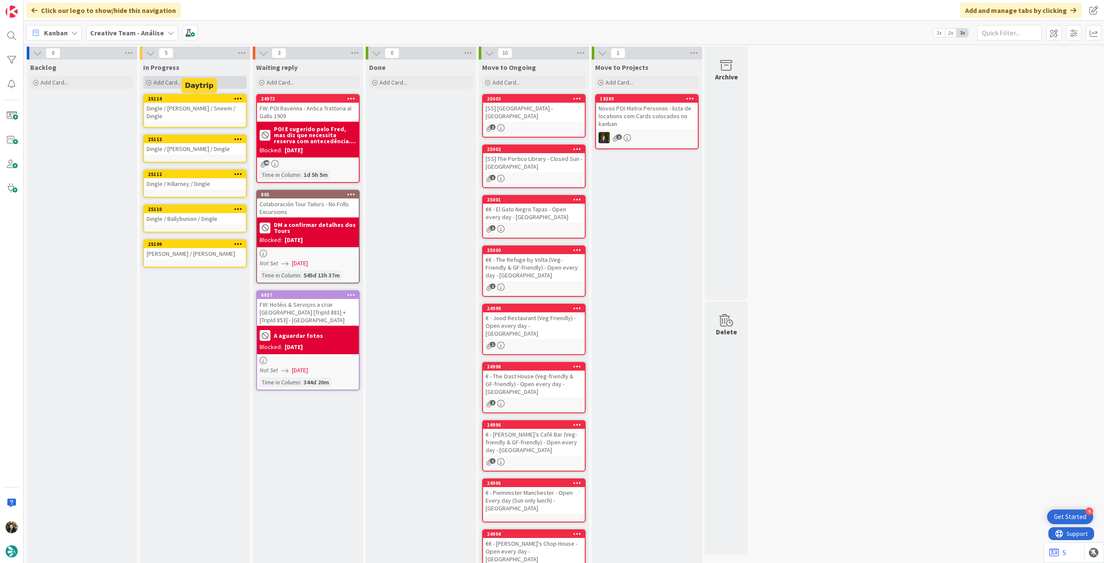
click at [204, 85] on div "Add Card..." at bounding box center [194, 82] width 103 height 13
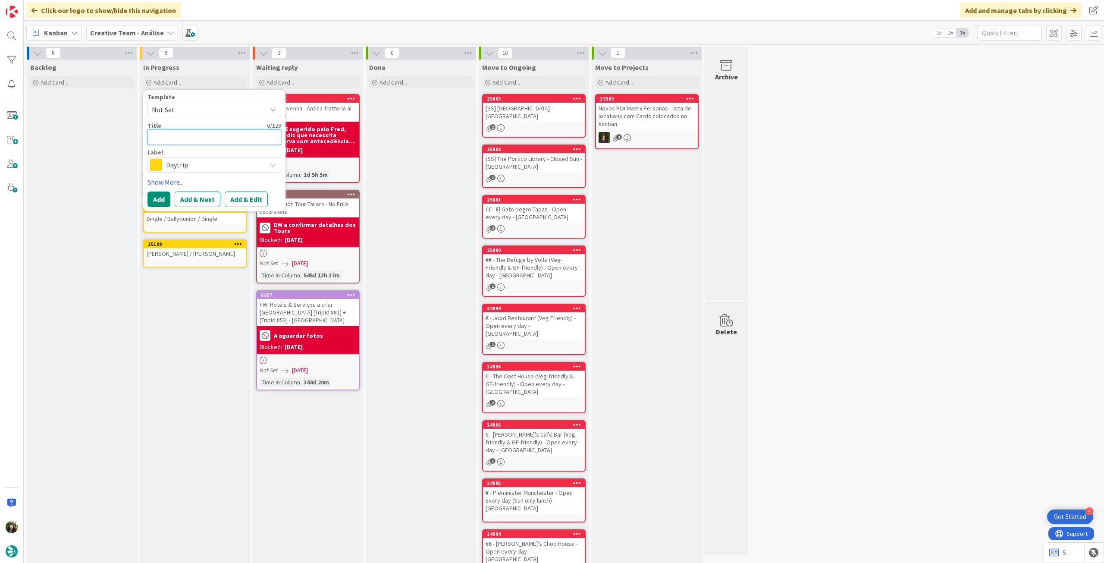
paste textarea "Dingle / [GEOGRAPHIC_DATA] / [GEOGRAPHIC_DATA]"
type textarea "x"
type textarea "Dingle / [GEOGRAPHIC_DATA] / [GEOGRAPHIC_DATA]"
click at [154, 195] on button "Add" at bounding box center [158, 199] width 23 height 16
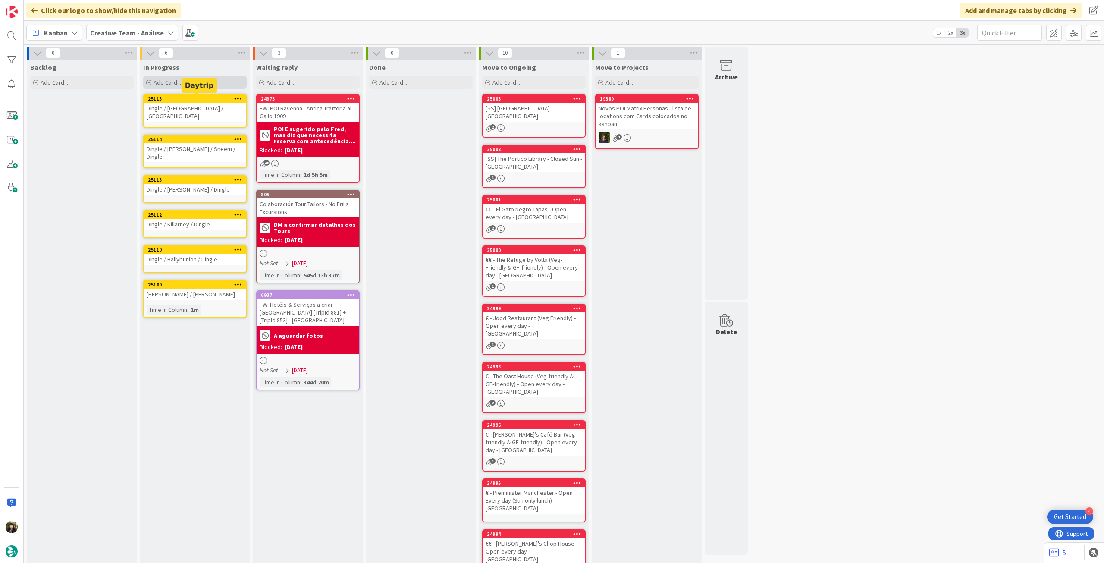
click at [209, 86] on div "Add Card..." at bounding box center [194, 82] width 103 height 13
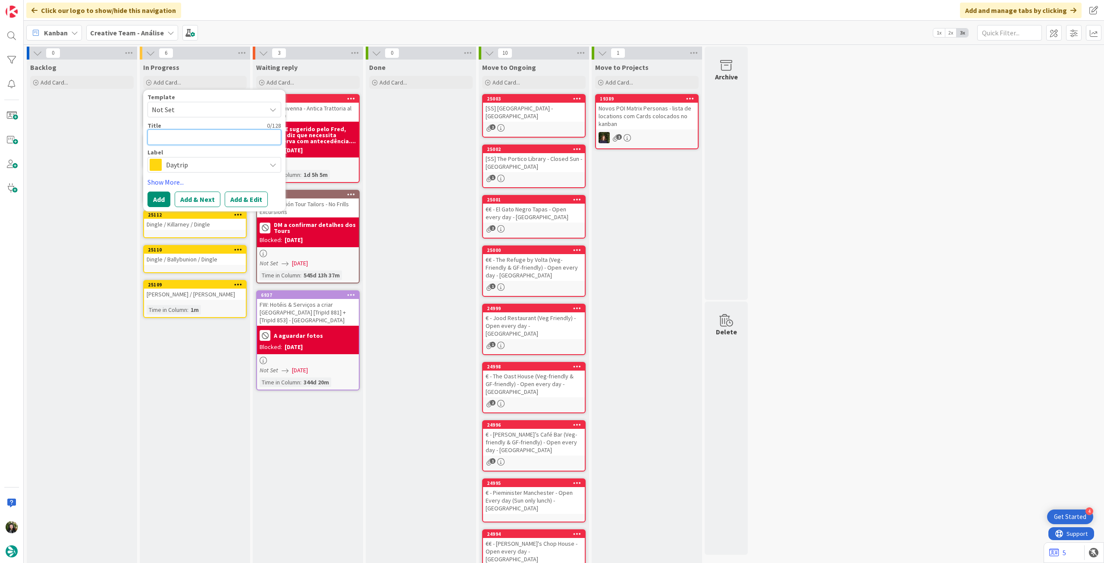
paste textarea "Dingle / [GEOGRAPHIC_DATA]"
type textarea "x"
type textarea "Dingle / [GEOGRAPHIC_DATA]"
click at [163, 194] on button "Add" at bounding box center [158, 199] width 23 height 16
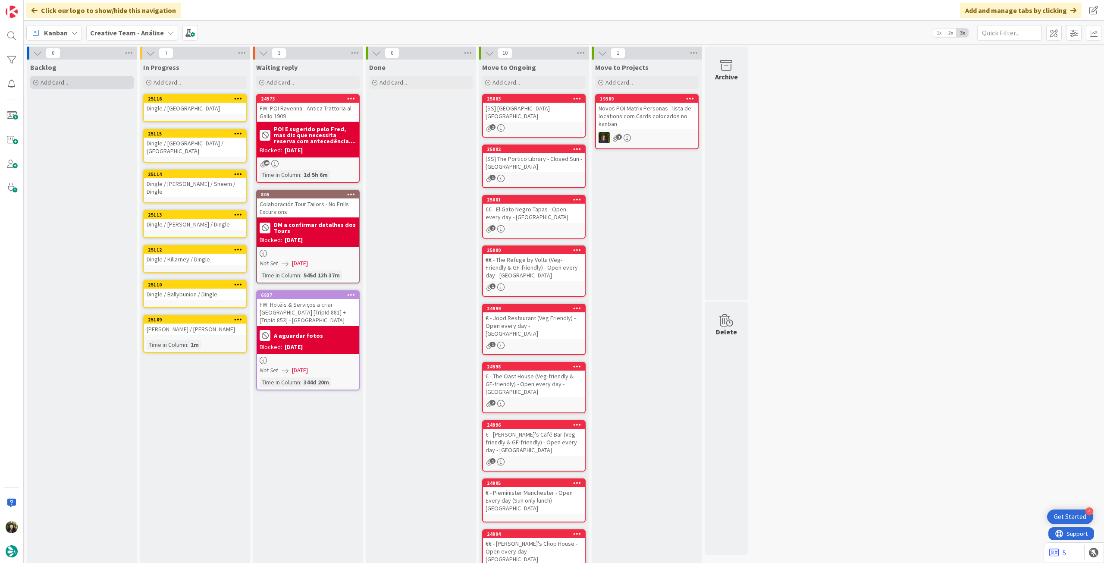
click at [89, 88] on div "Add Card..." at bounding box center [81, 82] width 103 height 13
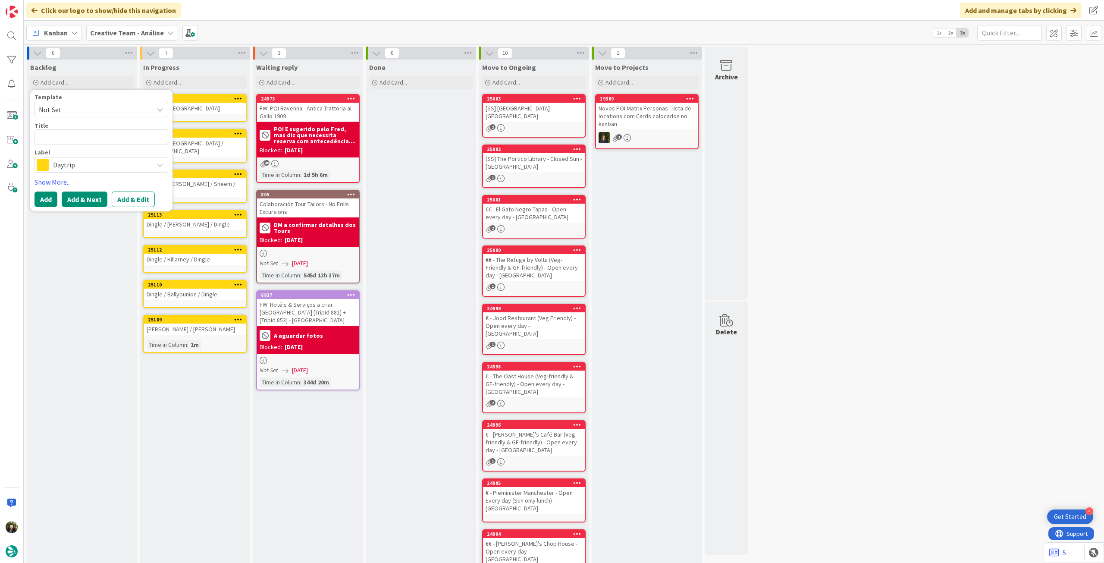
type textarea "x"
type textarea "c"
click at [89, 166] on span "Daytrip" at bounding box center [101, 165] width 96 height 12
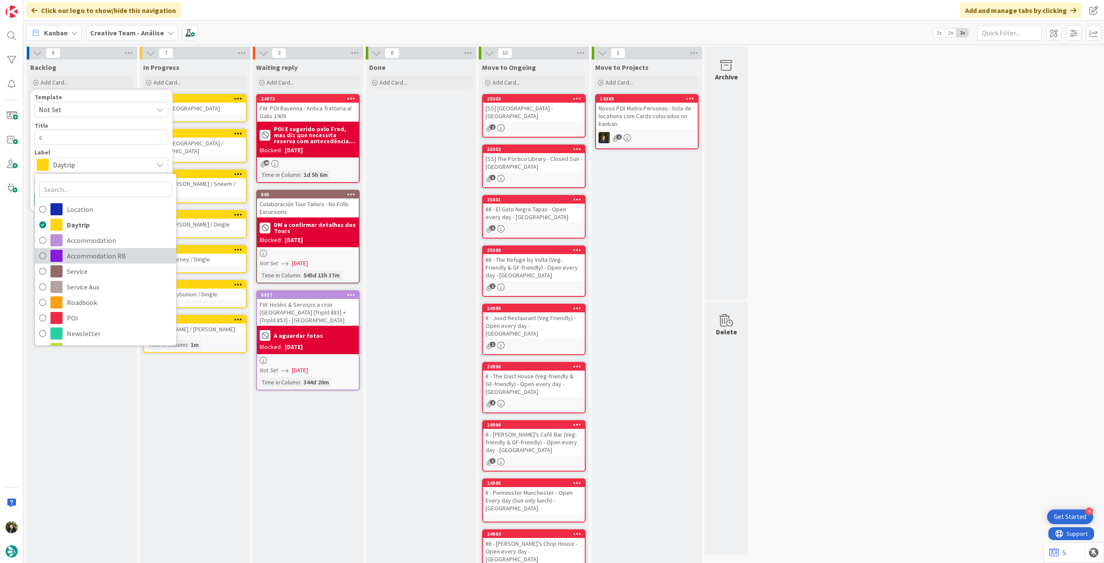
click at [121, 260] on span "Accommodation RB" at bounding box center [119, 255] width 105 height 13
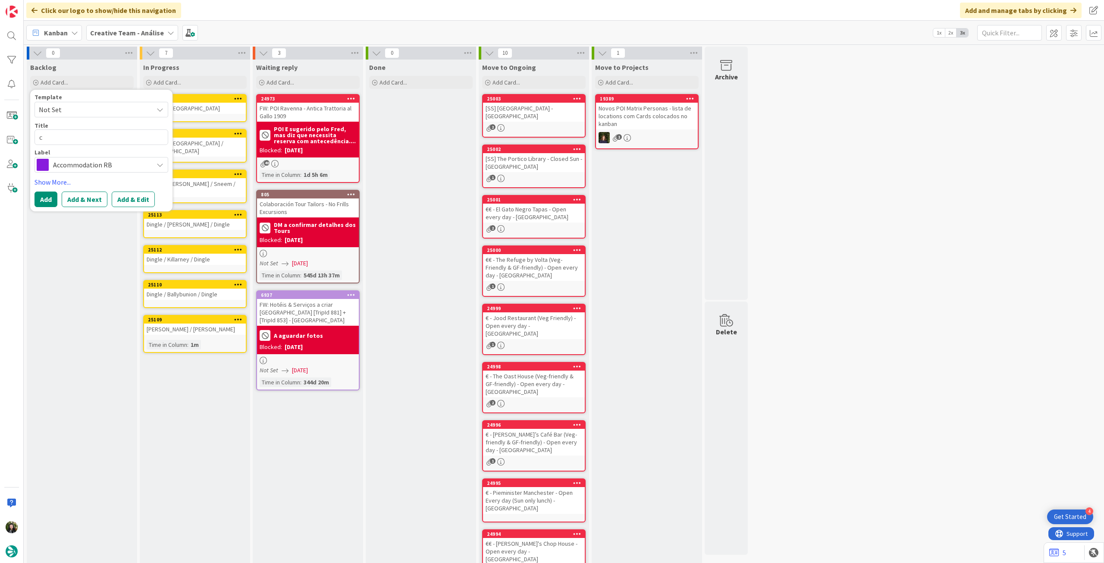
click at [92, 170] on div "Accommodation RB" at bounding box center [101, 165] width 134 height 16
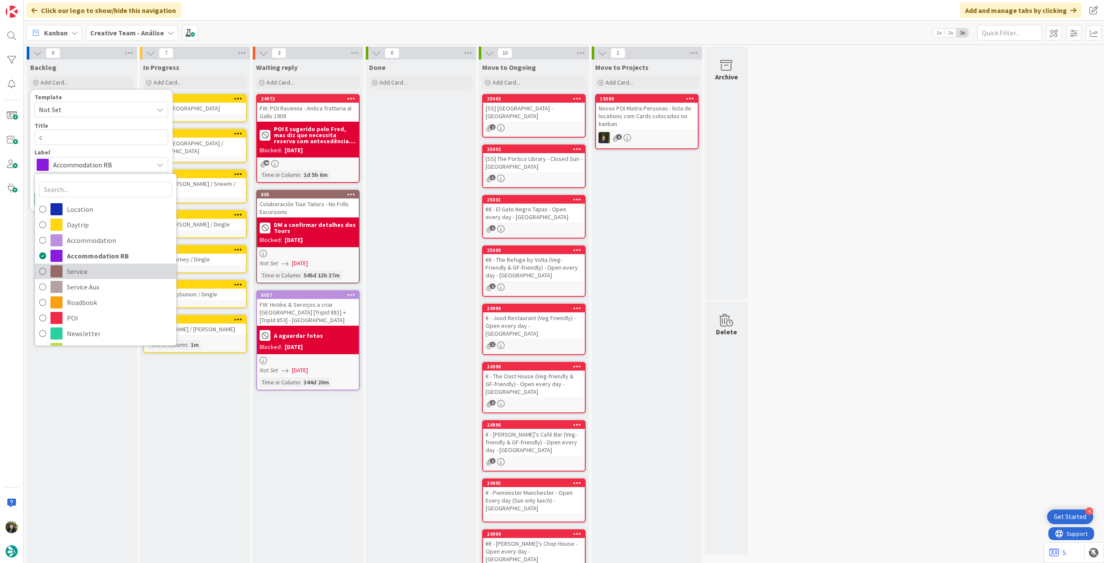
click at [84, 267] on span "Service" at bounding box center [119, 271] width 105 height 13
type textarea "x"
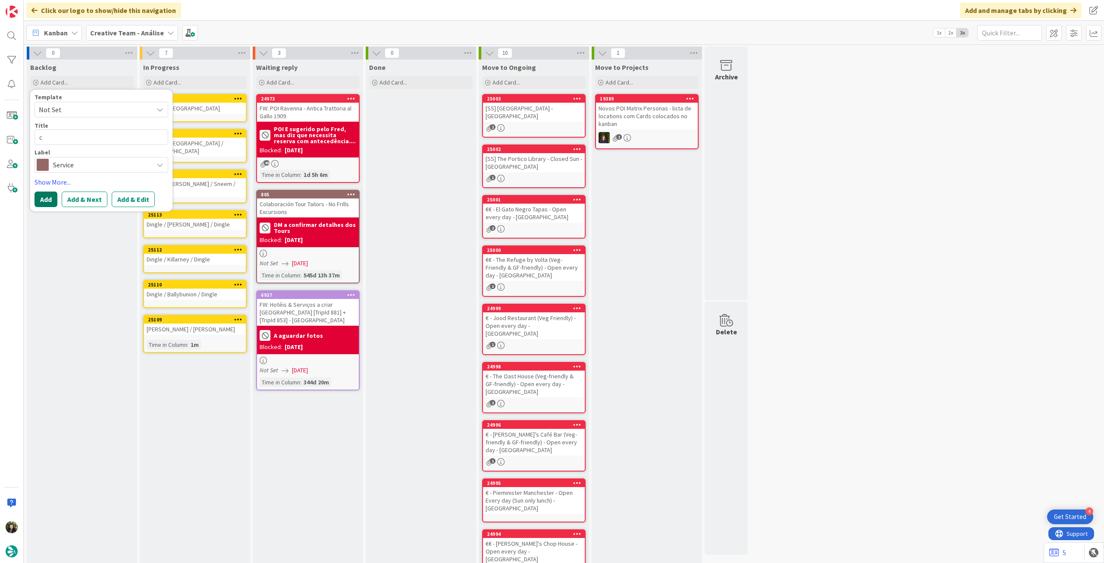
click at [46, 198] on button "Add" at bounding box center [45, 199] width 23 height 16
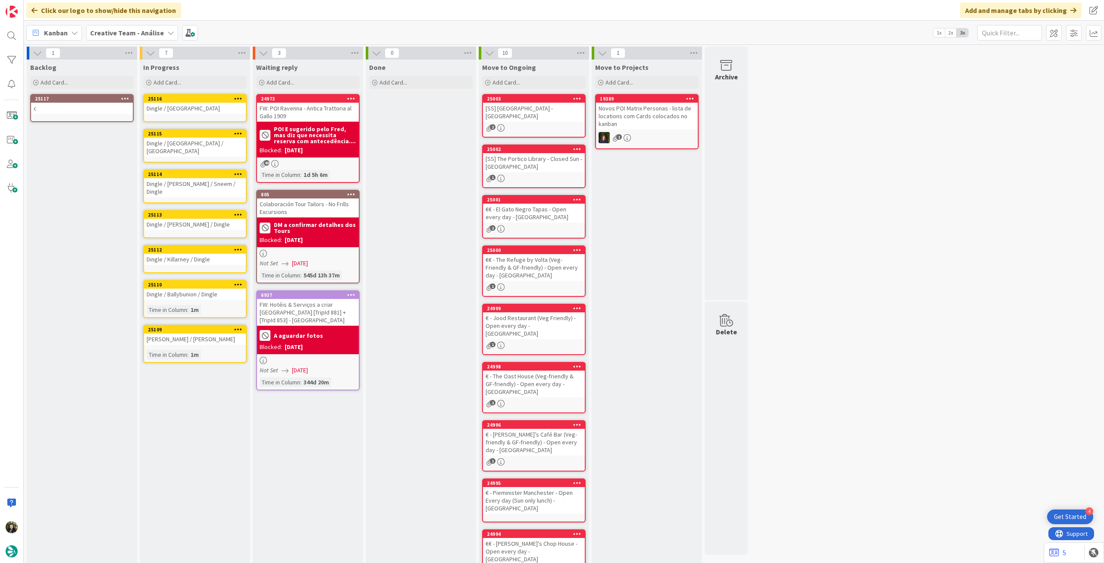
click at [83, 120] on div "25117 c" at bounding box center [81, 108] width 103 height 28
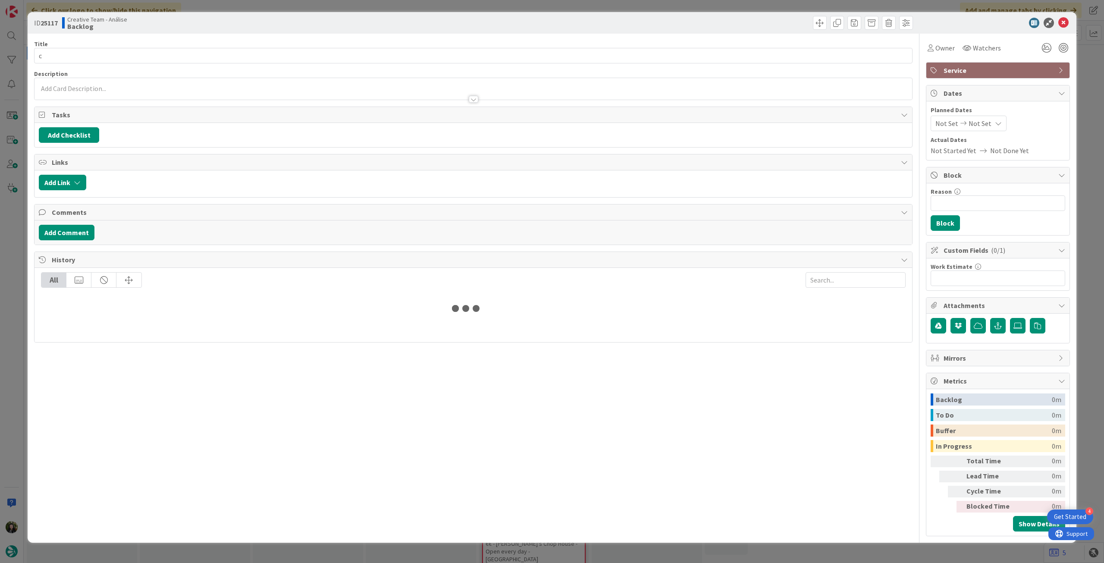
click at [135, 97] on div at bounding box center [472, 95] width 877 height 9
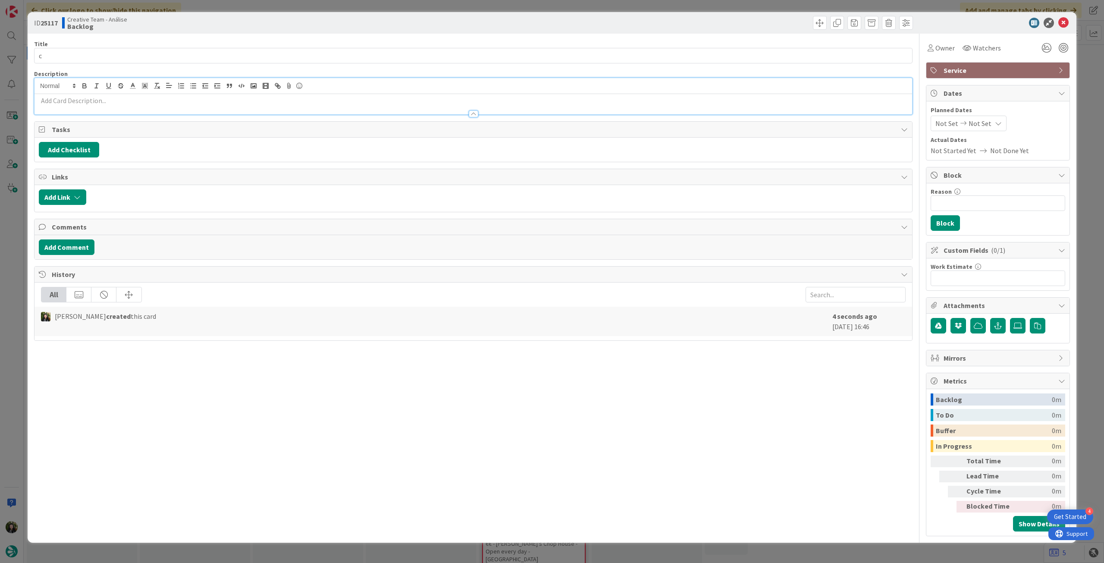
click at [133, 99] on p at bounding box center [473, 101] width 869 height 10
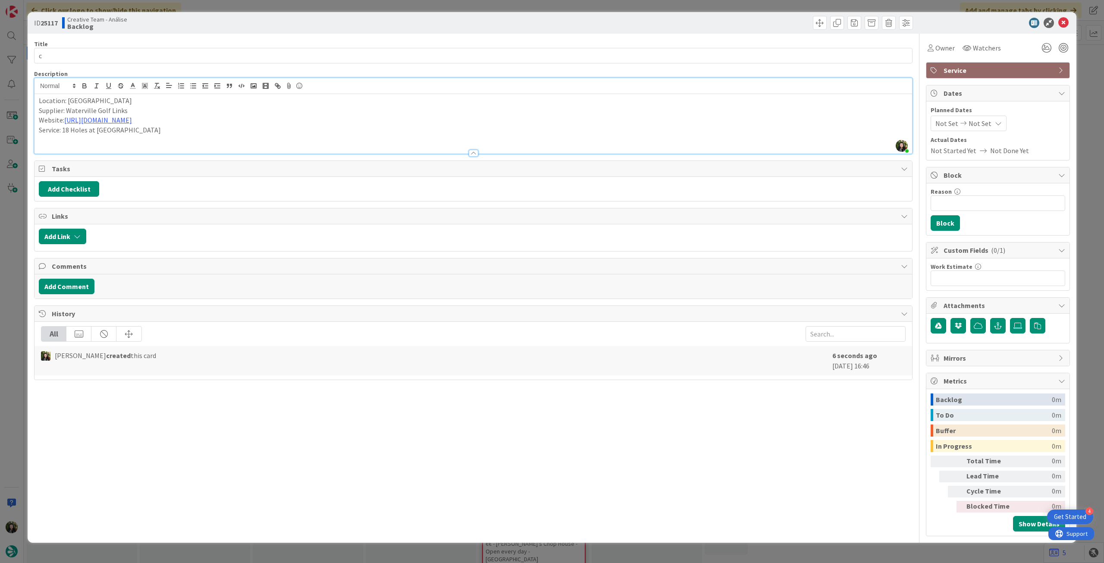
drag, startPoint x: 161, startPoint y: 129, endPoint x: 64, endPoint y: 129, distance: 97.0
click at [64, 129] on p "Service: 18 Holes at [GEOGRAPHIC_DATA]" at bounding box center [473, 130] width 869 height 10
copy p "18 Holes at [GEOGRAPHIC_DATA]"
drag, startPoint x: 51, startPoint y: 57, endPoint x: 26, endPoint y: 55, distance: 25.1
click at [26, 55] on div "ID 25117 Creative Team - Análise Backlog Title 1 / 128 c Description [PERSON_NA…" at bounding box center [552, 281] width 1104 height 563
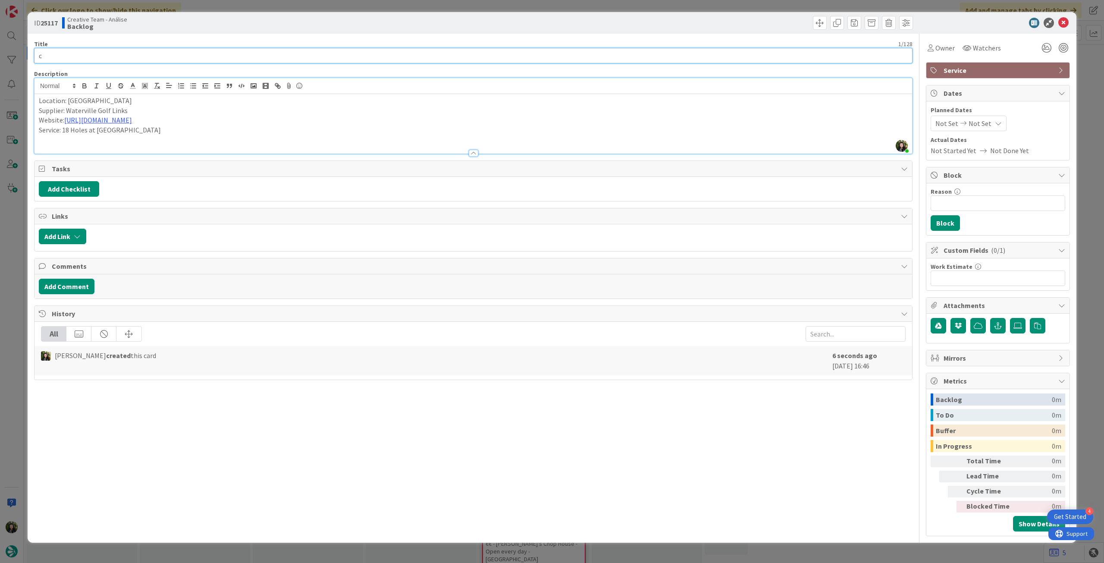
paste input "18 Holes at [GEOGRAPHIC_DATA]"
type input "18 Holes at [GEOGRAPHIC_DATA]"
click at [1060, 22] on icon at bounding box center [1063, 23] width 10 height 10
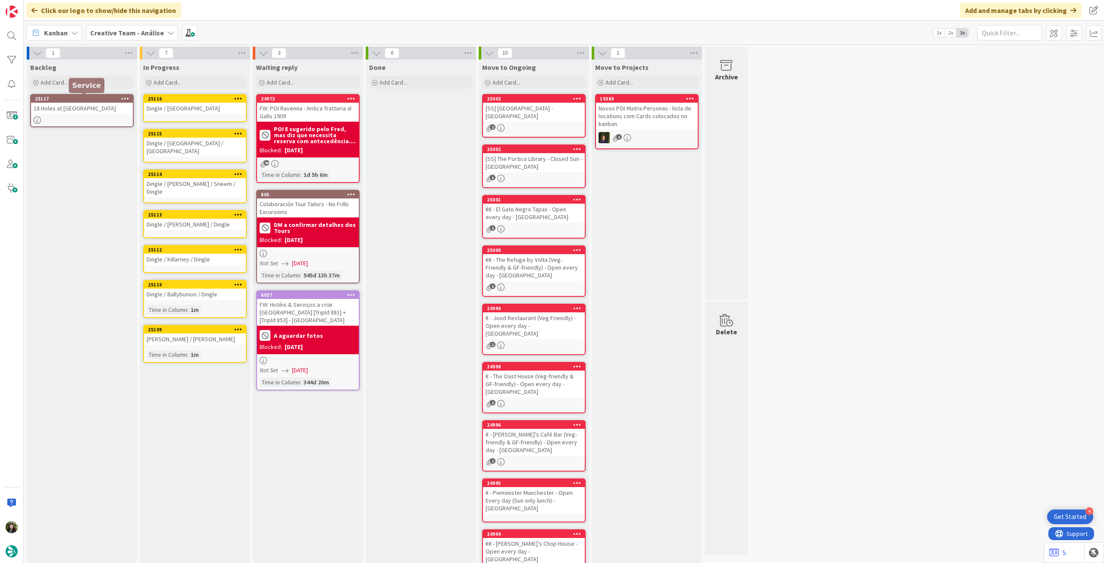
click at [83, 115] on div "25117 18 Holes at [GEOGRAPHIC_DATA]" at bounding box center [81, 110] width 103 height 33
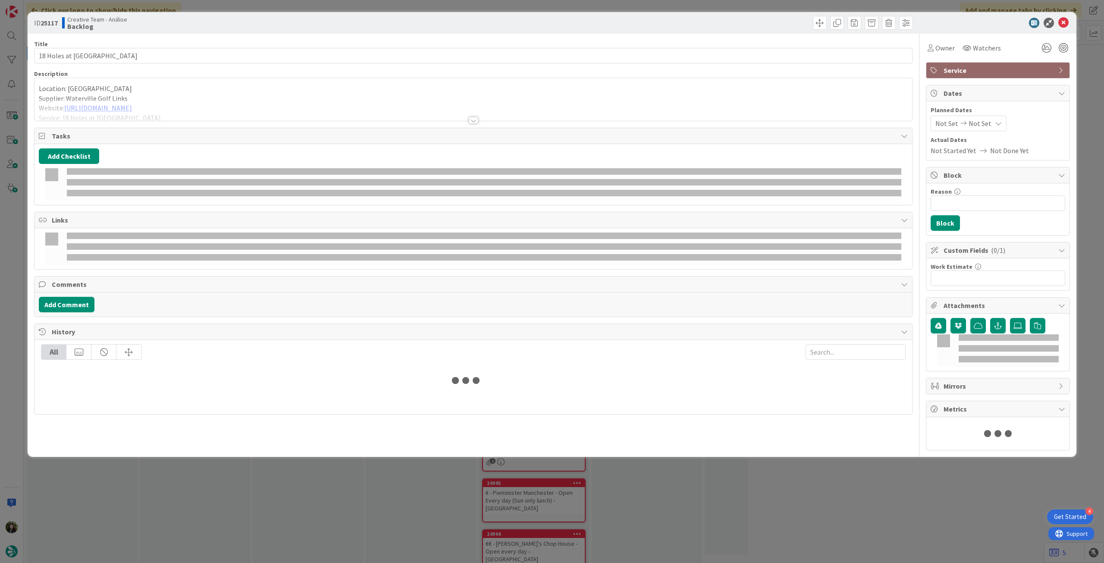
click at [67, 94] on p "Supplier: Waterville Golf Links" at bounding box center [473, 99] width 869 height 10
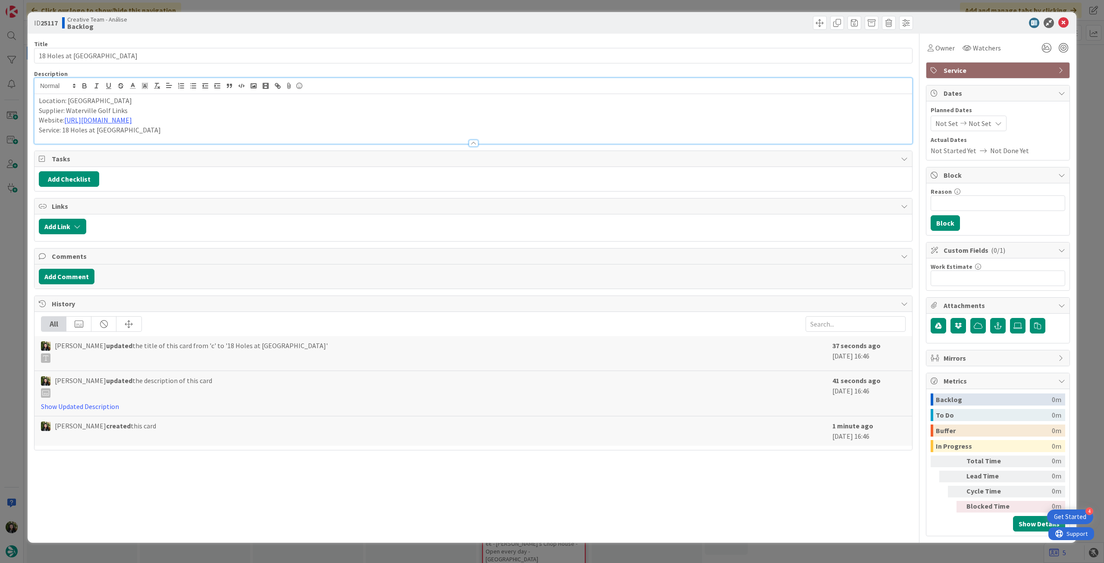
click at [37, 100] on div "Location: [GEOGRAPHIC_DATA] Supplier: Waterville Golf Links Website: [URL][DOMA…" at bounding box center [472, 119] width 877 height 50
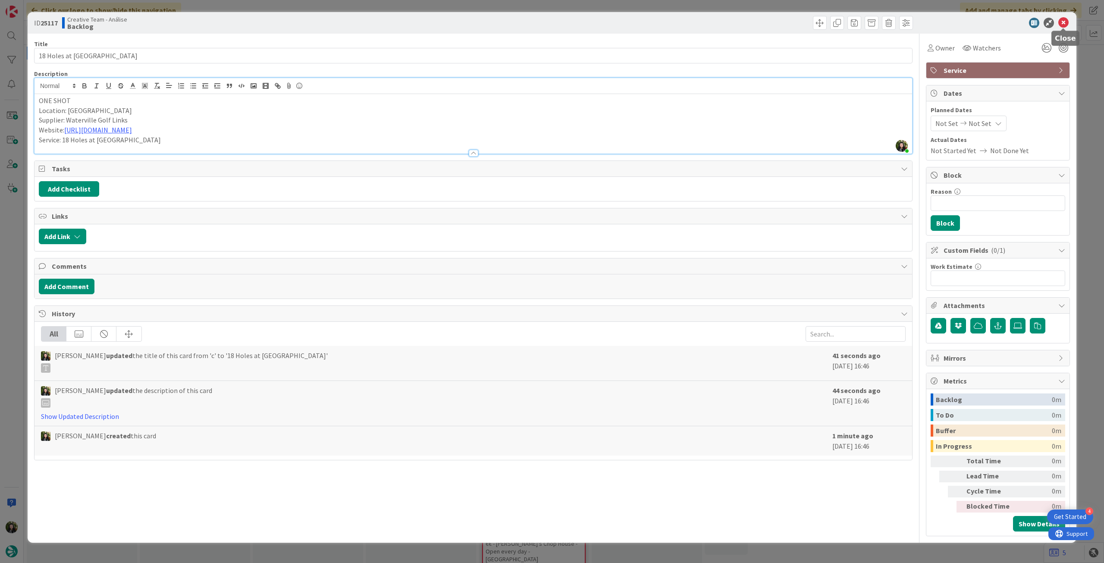
click at [1063, 26] on icon at bounding box center [1063, 23] width 10 height 10
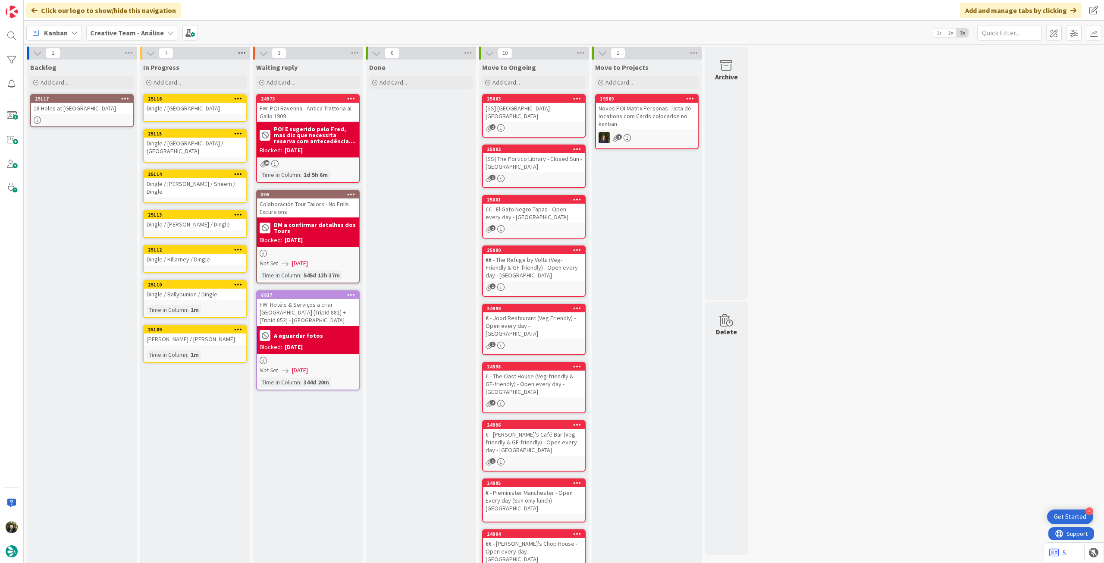
click at [242, 54] on icon at bounding box center [241, 53] width 11 height 13
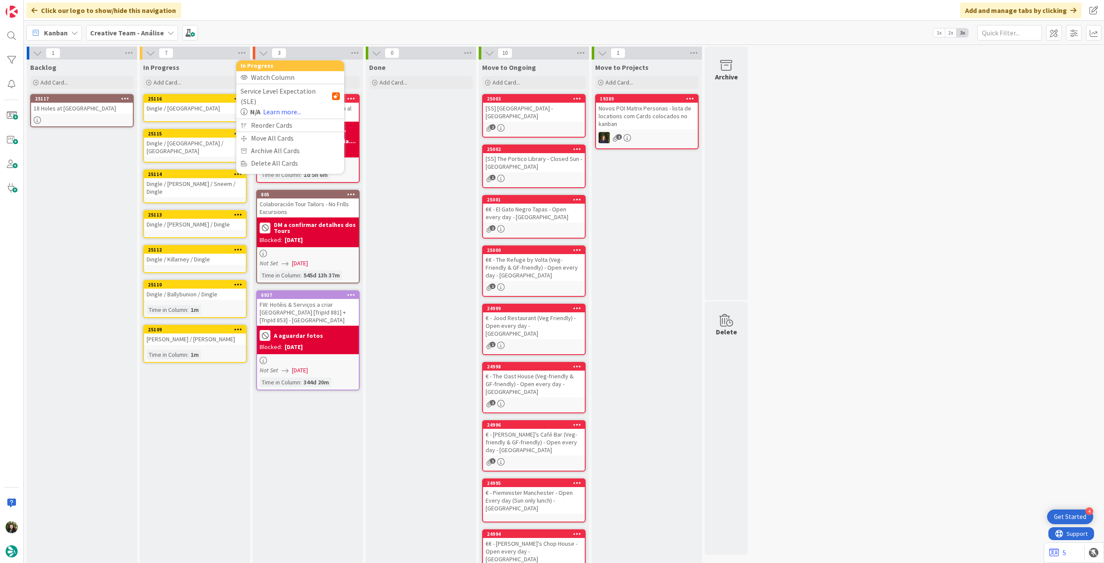
click at [115, 177] on div "Backlog Add Card... Template Not Set Title 0 / 128 Label Daytrip Location Daytr…" at bounding box center [82, 356] width 110 height 594
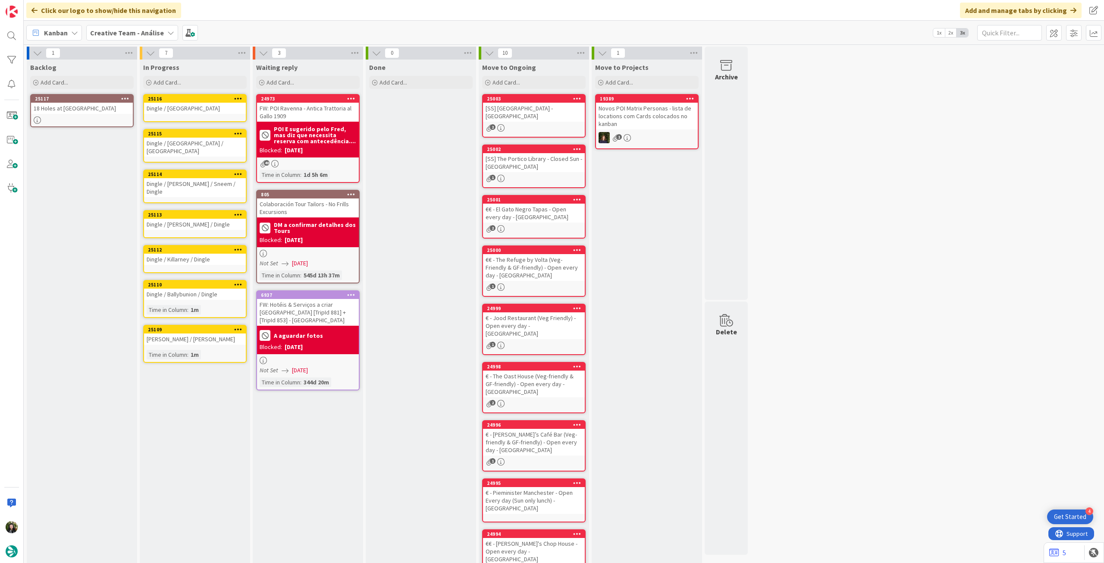
click at [236, 95] on icon at bounding box center [238, 98] width 8 height 6
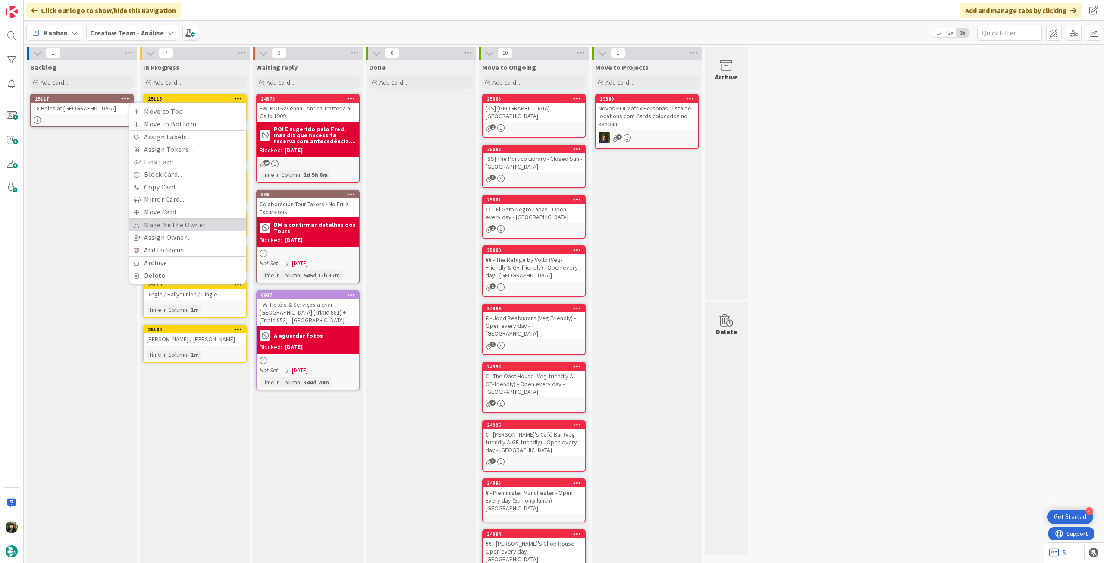
drag, startPoint x: 204, startPoint y: 228, endPoint x: 206, endPoint y: 223, distance: 5.9
click at [204, 228] on link "Make Me the Owner" at bounding box center [187, 225] width 116 height 13
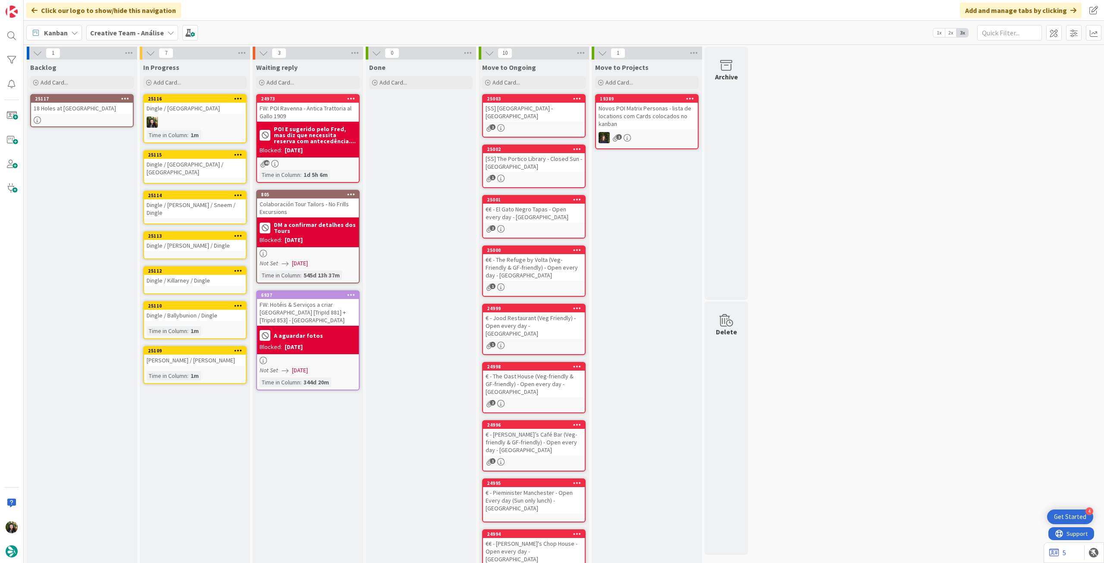
click at [240, 152] on icon at bounding box center [238, 154] width 8 height 6
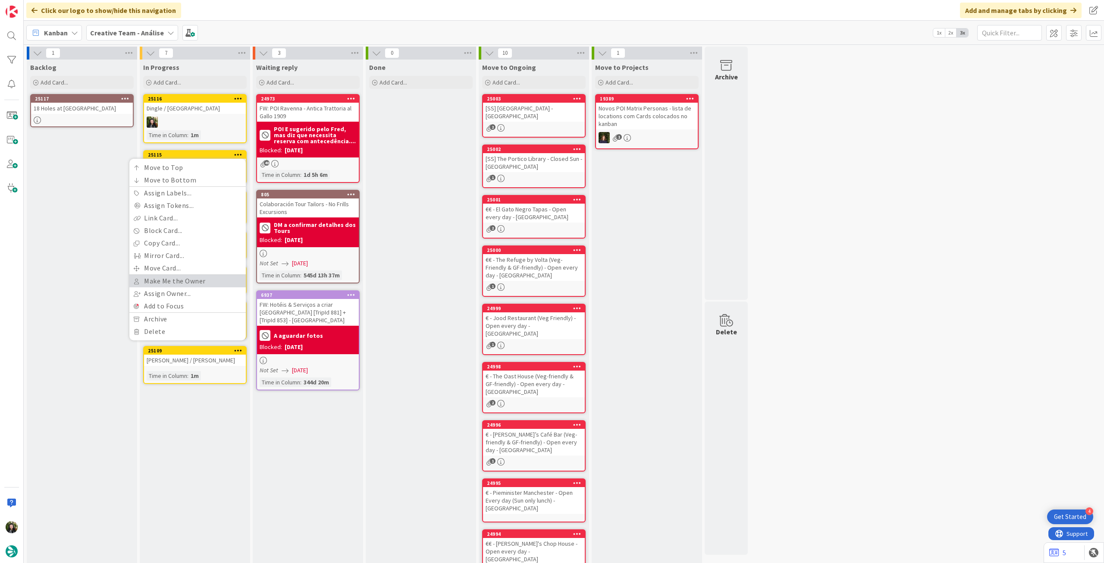
click at [185, 277] on link "Make Me the Owner" at bounding box center [187, 281] width 116 height 13
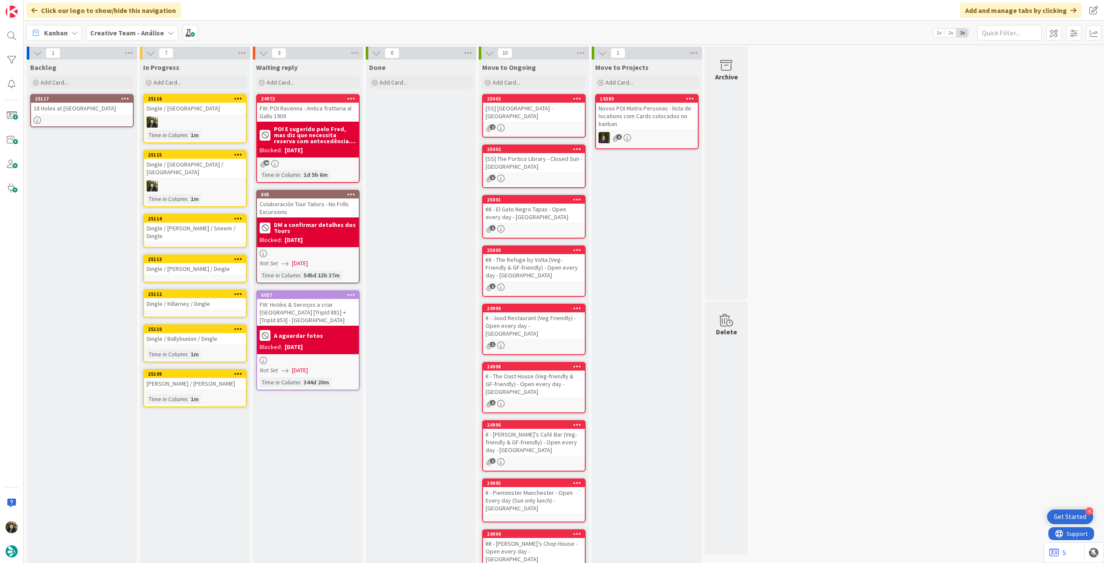
click at [236, 215] on icon at bounding box center [238, 218] width 8 height 6
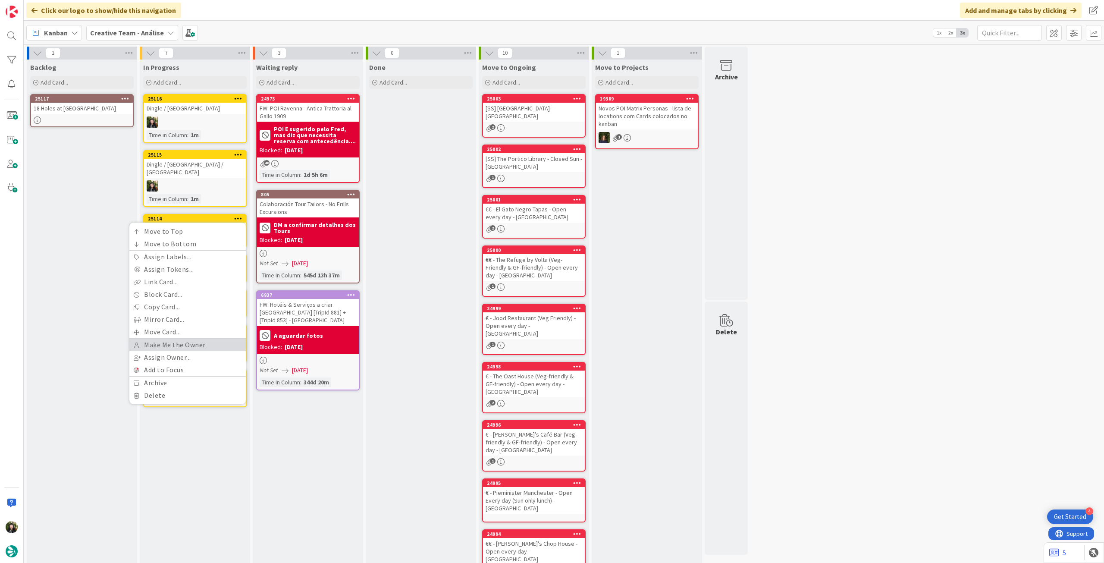
click at [176, 338] on link "Make Me the Owner" at bounding box center [187, 344] width 116 height 13
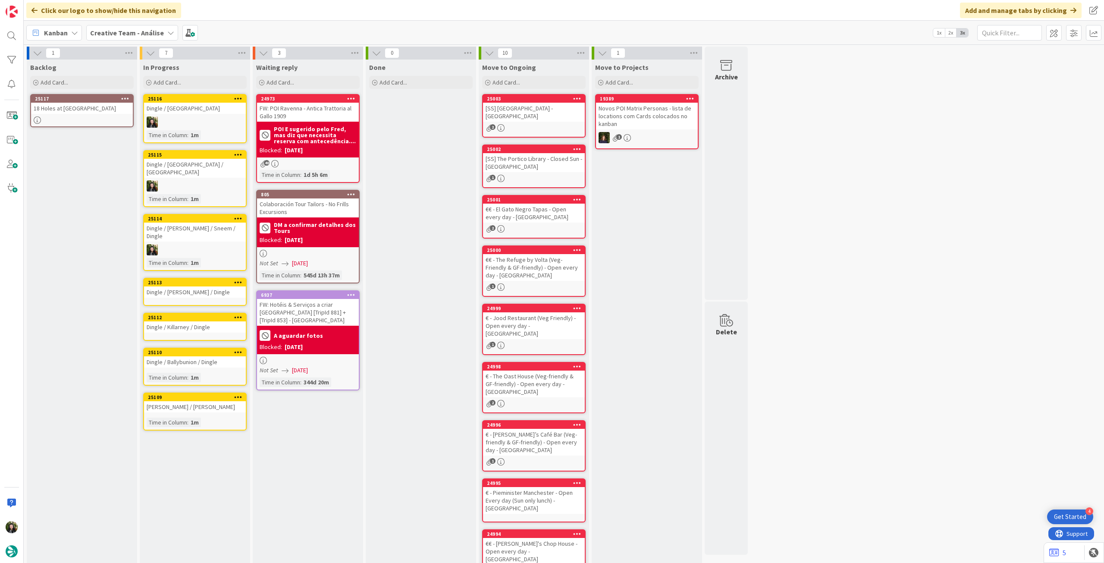
click at [238, 279] on icon at bounding box center [238, 282] width 8 height 6
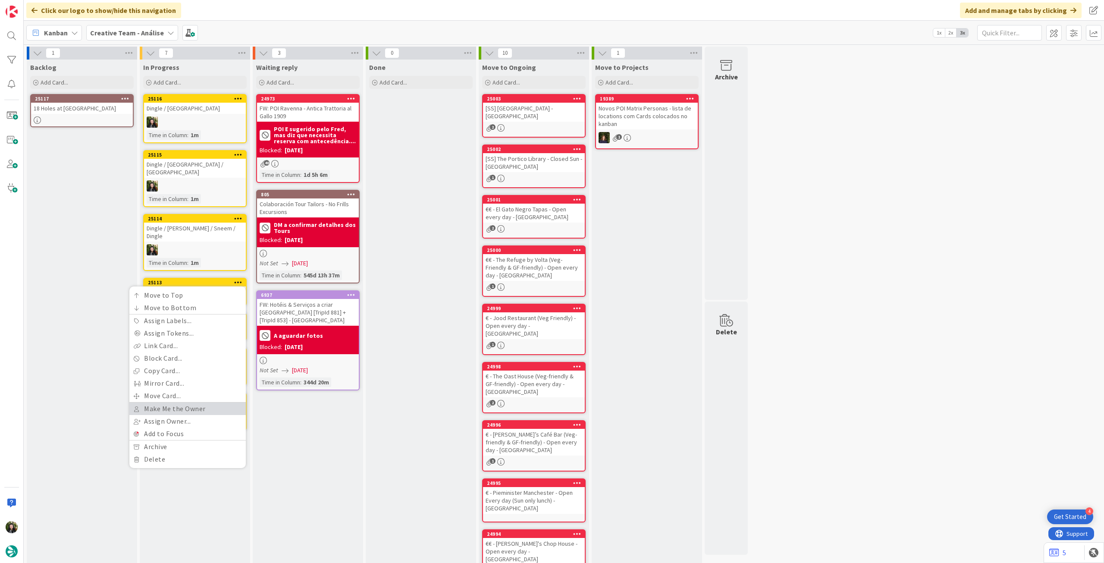
click at [181, 402] on link "Make Me the Owner" at bounding box center [187, 408] width 116 height 13
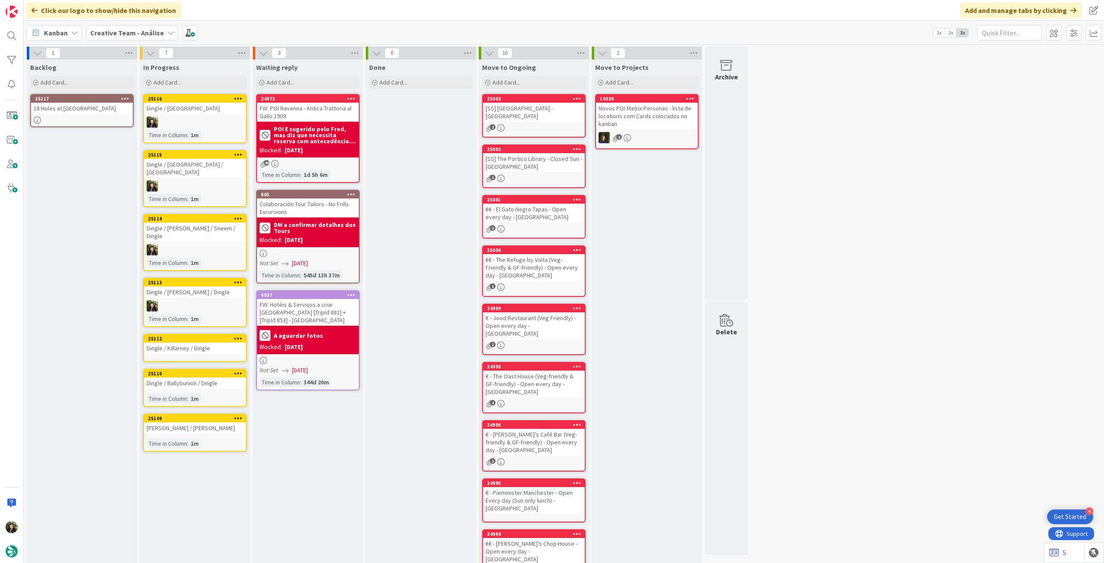
click at [240, 335] on icon at bounding box center [238, 338] width 8 height 6
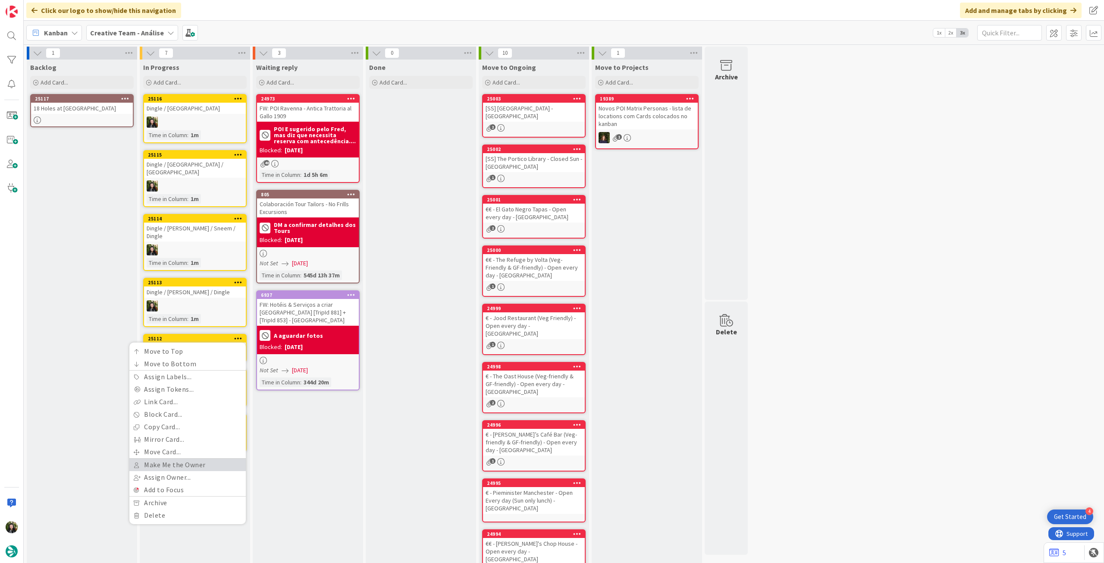
click at [186, 458] on link "Make Me the Owner" at bounding box center [187, 464] width 116 height 13
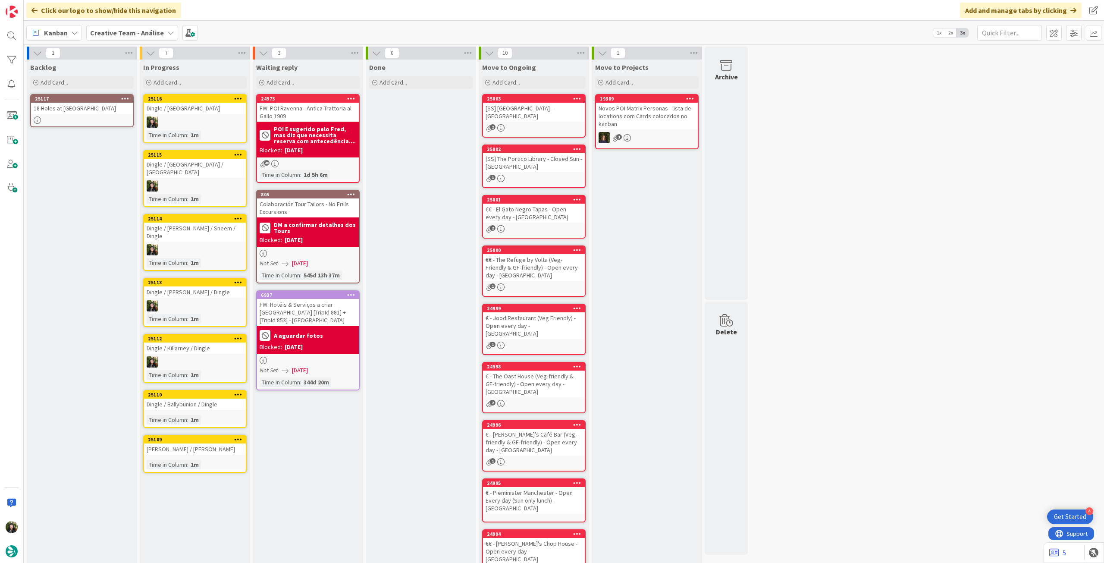
click at [238, 391] on icon at bounding box center [238, 394] width 8 height 6
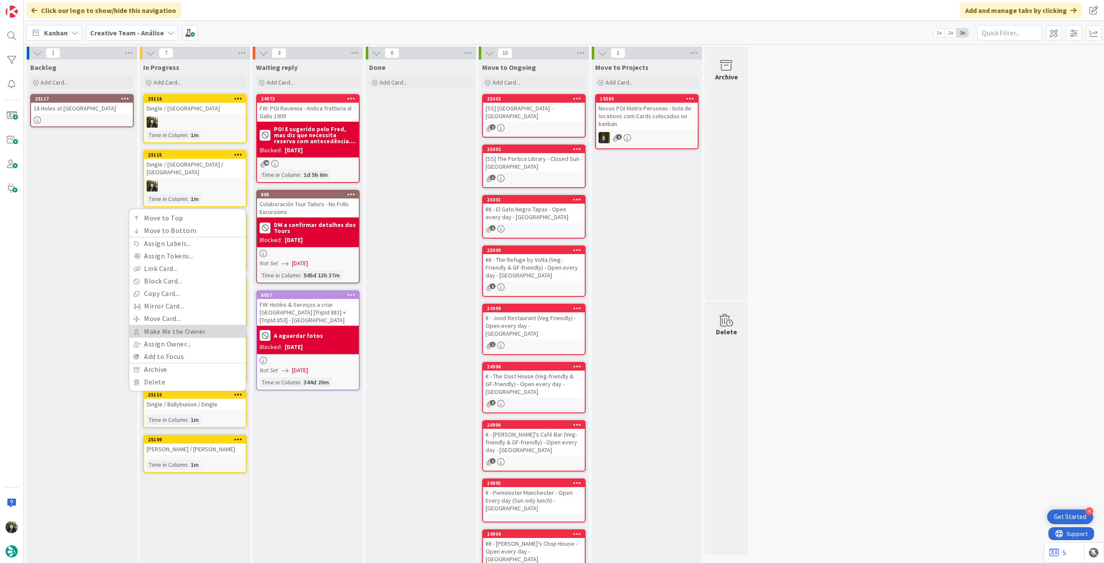
click at [195, 325] on link "Make Me the Owner" at bounding box center [187, 331] width 116 height 13
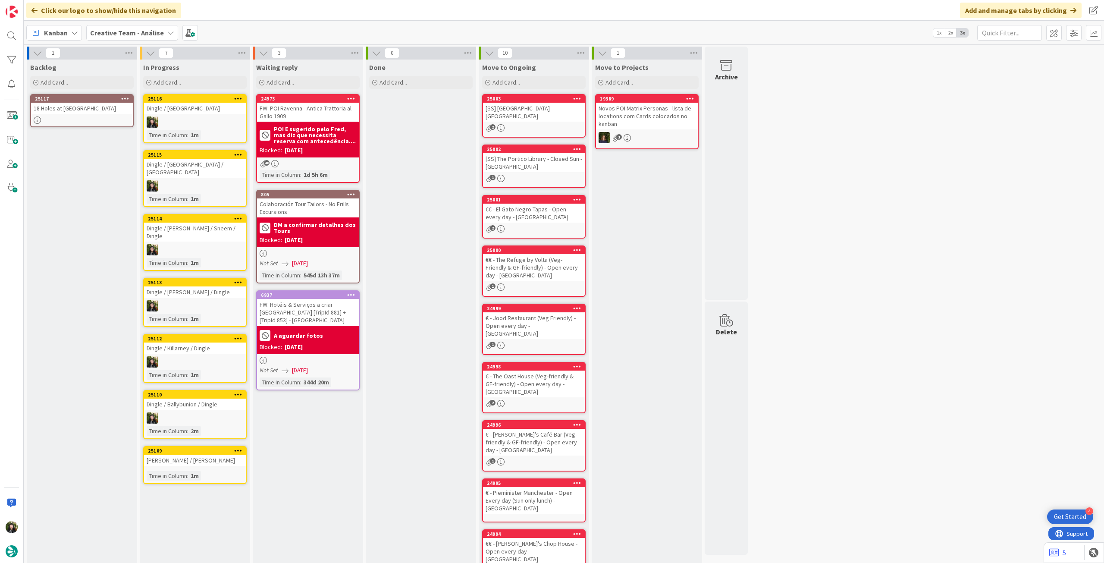
click at [241, 447] on icon at bounding box center [238, 450] width 8 height 6
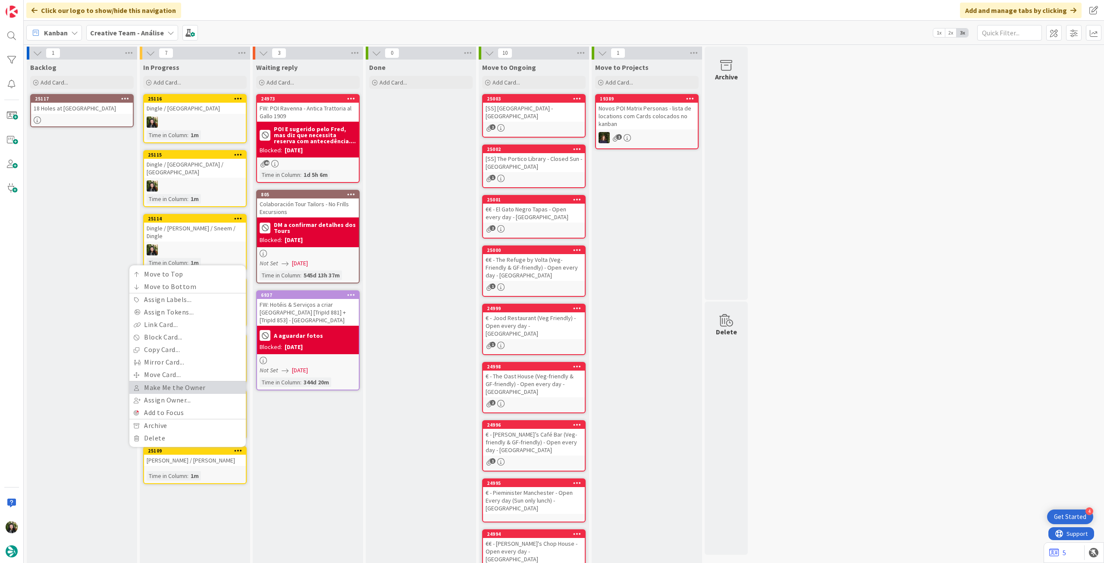
click at [192, 381] on link "Make Me the Owner" at bounding box center [187, 387] width 116 height 13
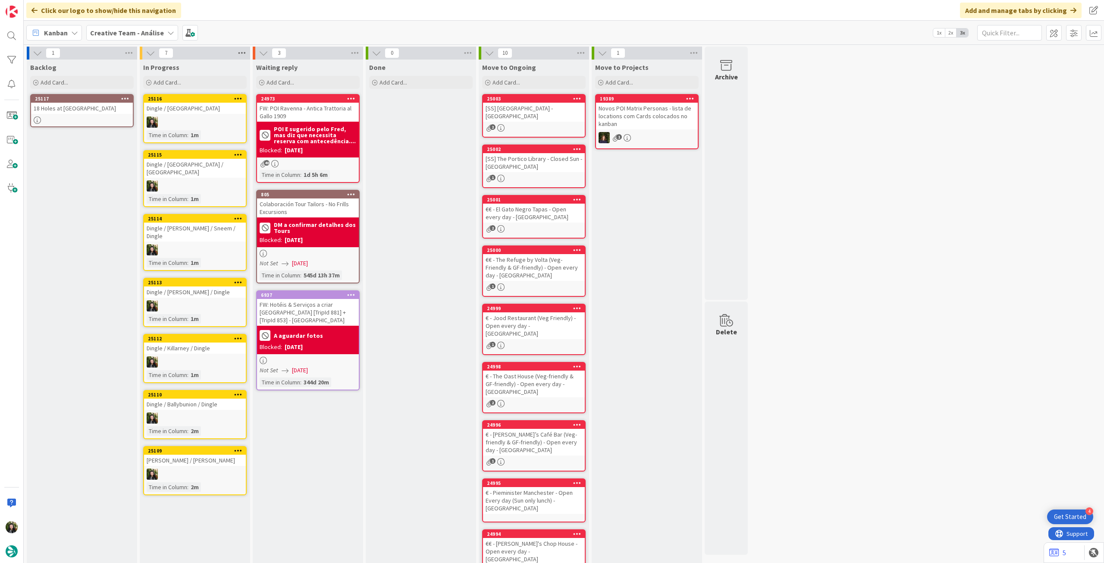
click at [241, 53] on icon at bounding box center [241, 53] width 11 height 13
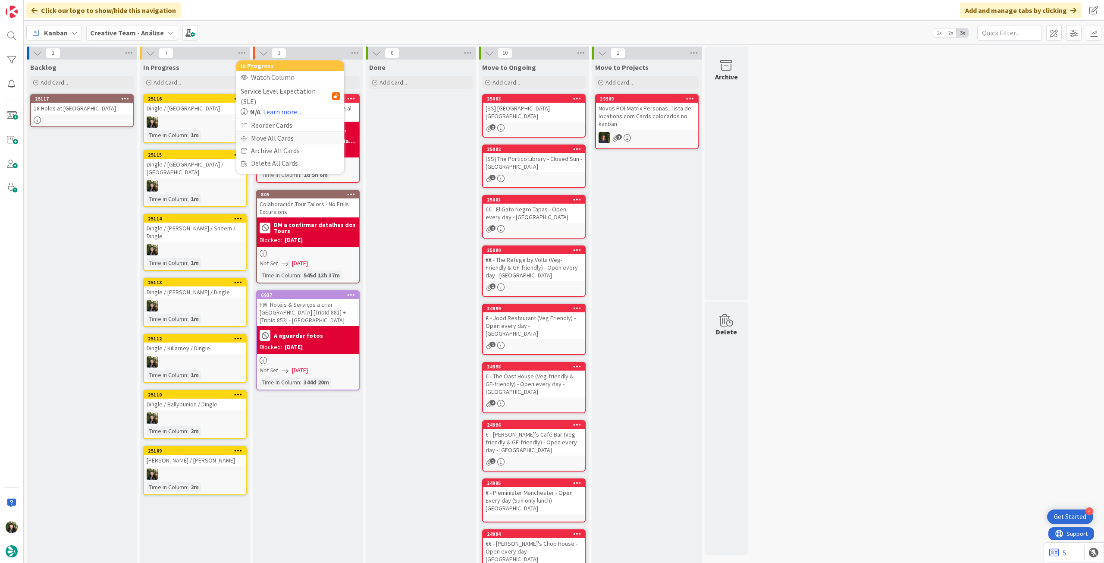
click at [260, 132] on div "Move All Cards" at bounding box center [290, 138] width 108 height 13
click at [292, 95] on span "Creative Team - Análise" at bounding box center [279, 94] width 69 height 9
click at [293, 136] on span "Creative Team" at bounding box center [296, 135] width 78 height 13
click at [291, 125] on div "E - To Do" at bounding box center [285, 122] width 79 height 14
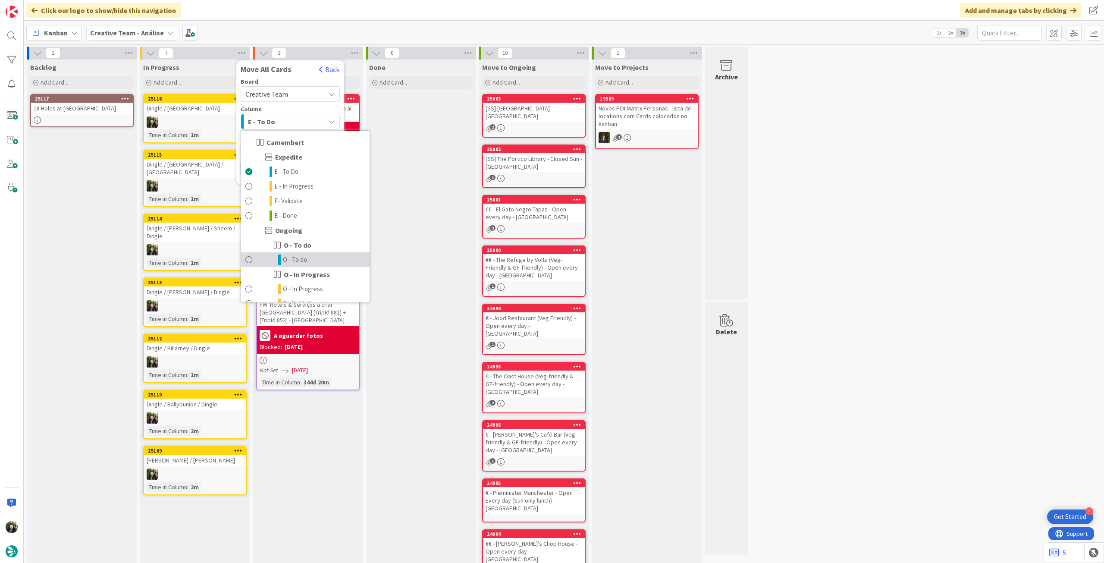
click at [291, 255] on span "O - To do" at bounding box center [295, 259] width 24 height 10
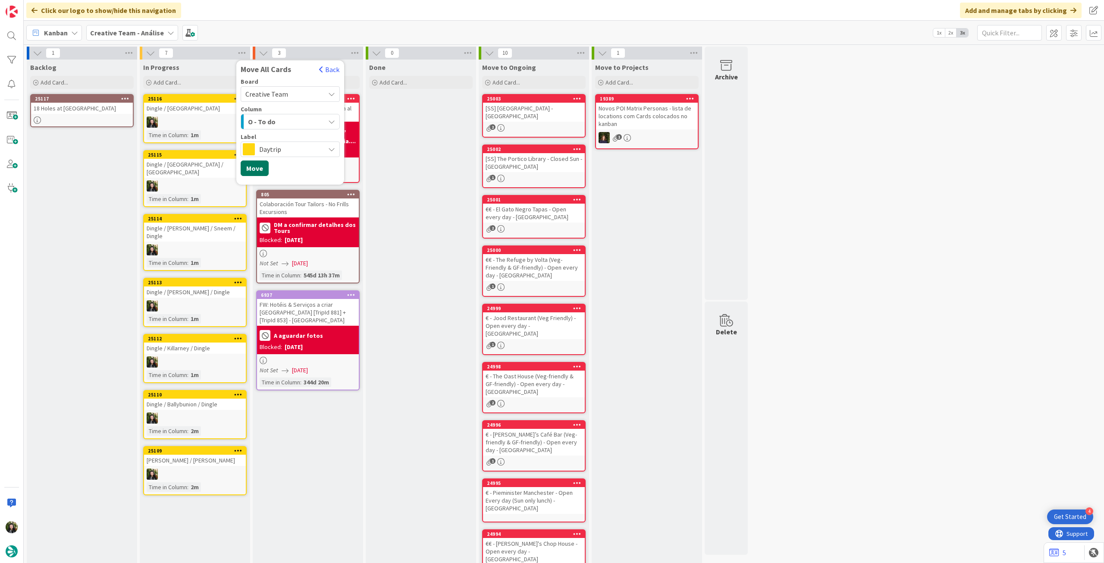
click at [258, 168] on button "Move" at bounding box center [255, 168] width 28 height 16
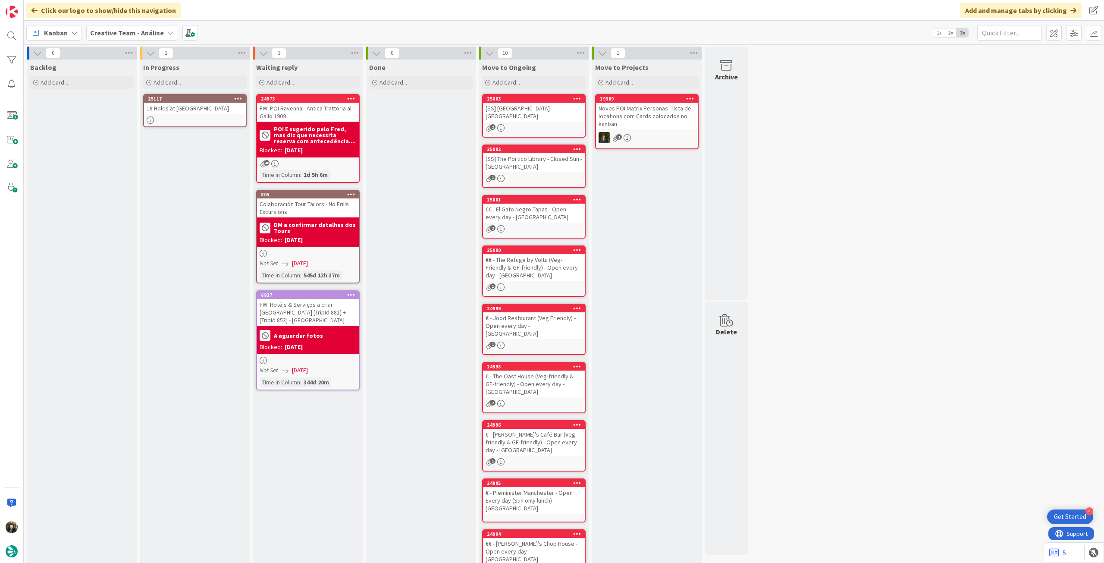
click at [227, 112] on div "18 Holes at [GEOGRAPHIC_DATA]" at bounding box center [195, 108] width 102 height 11
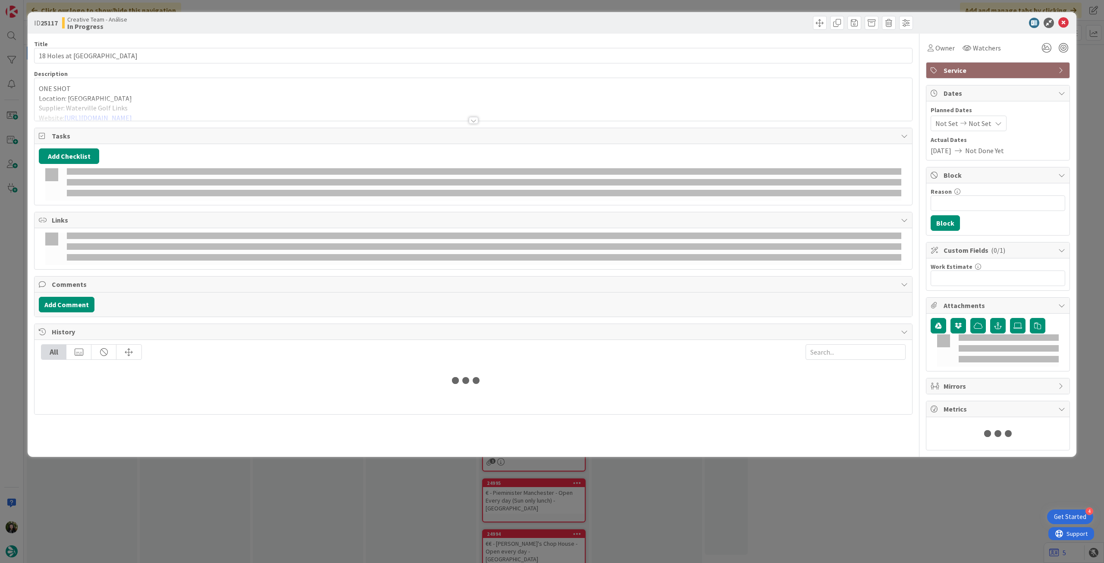
click at [133, 102] on div at bounding box center [472, 110] width 877 height 22
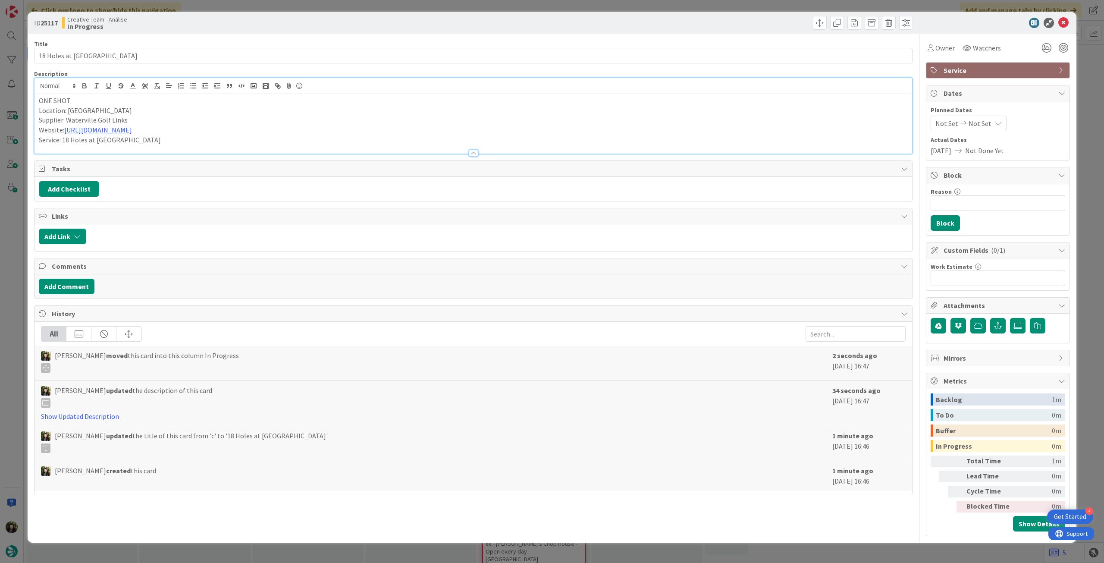
click at [210, 138] on p "Service: 18 Holes at [GEOGRAPHIC_DATA]" at bounding box center [473, 140] width 869 height 10
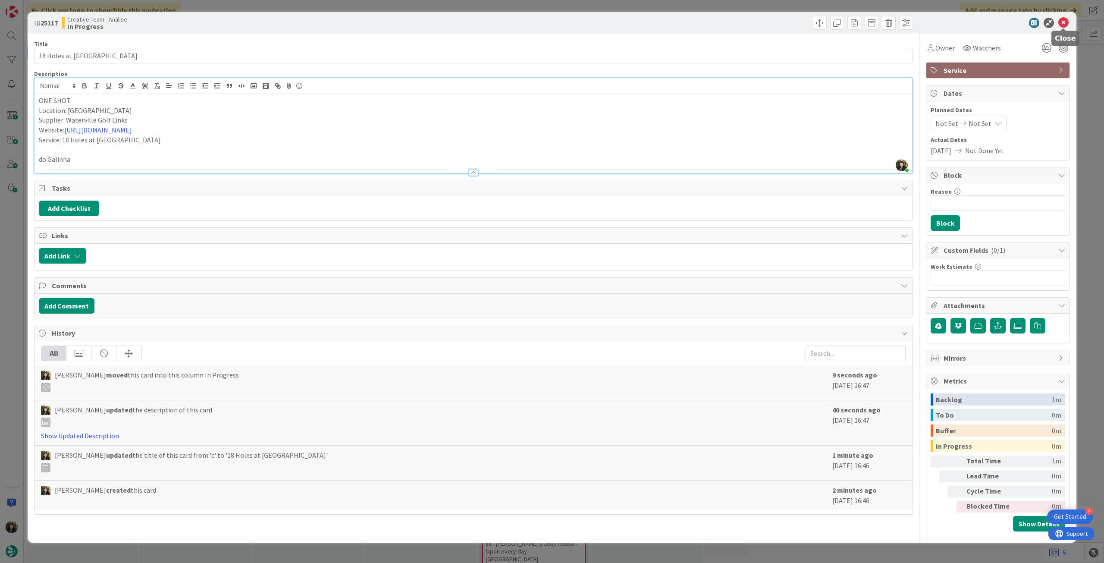
click at [1064, 20] on icon at bounding box center [1063, 23] width 10 height 10
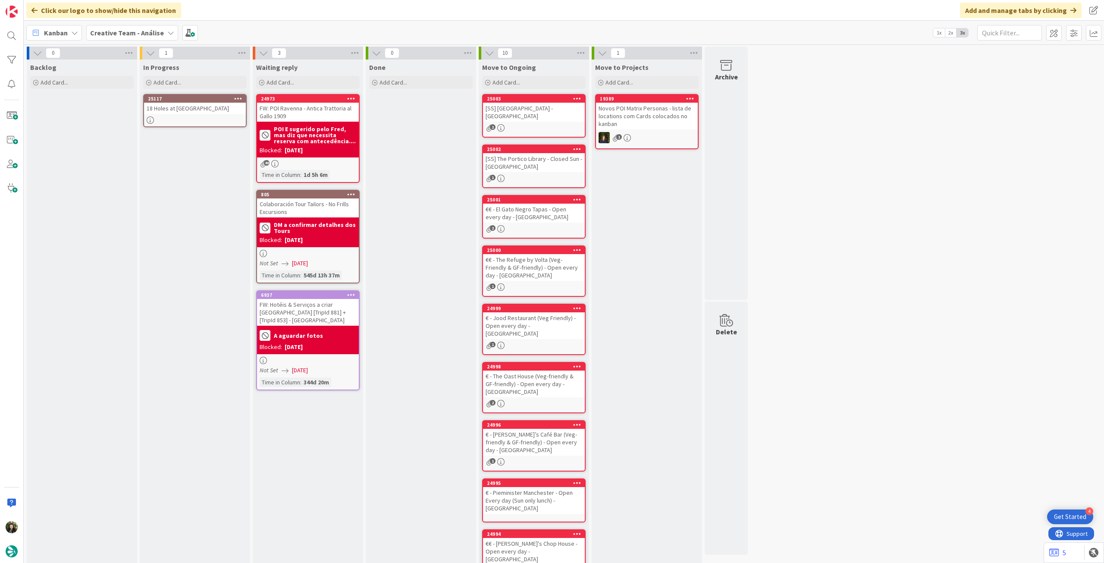
click at [236, 97] on icon at bounding box center [238, 98] width 8 height 6
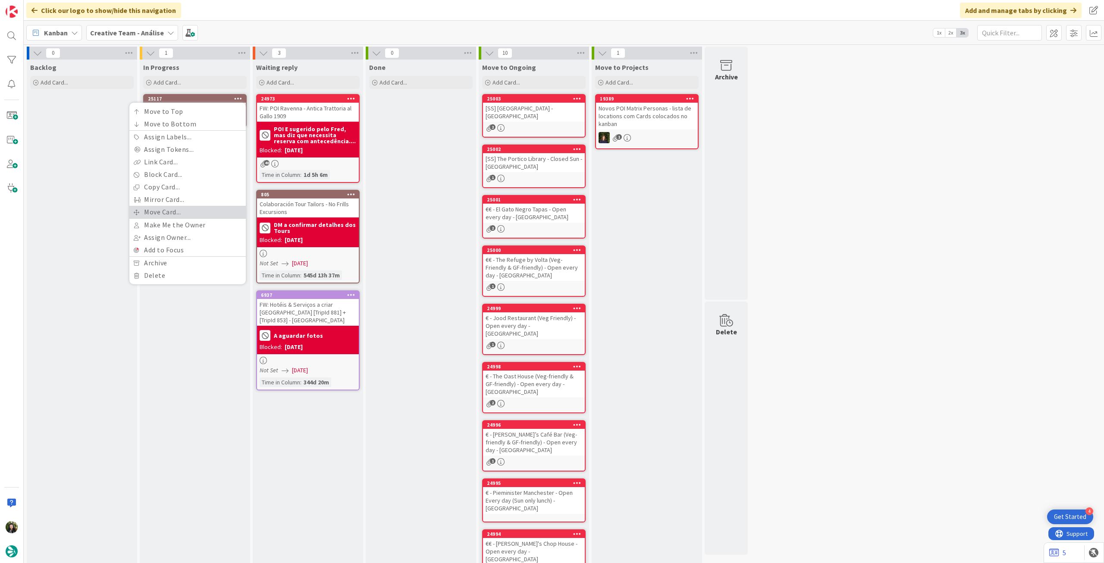
click at [206, 216] on link "Move Card..." at bounding box center [187, 212] width 116 height 13
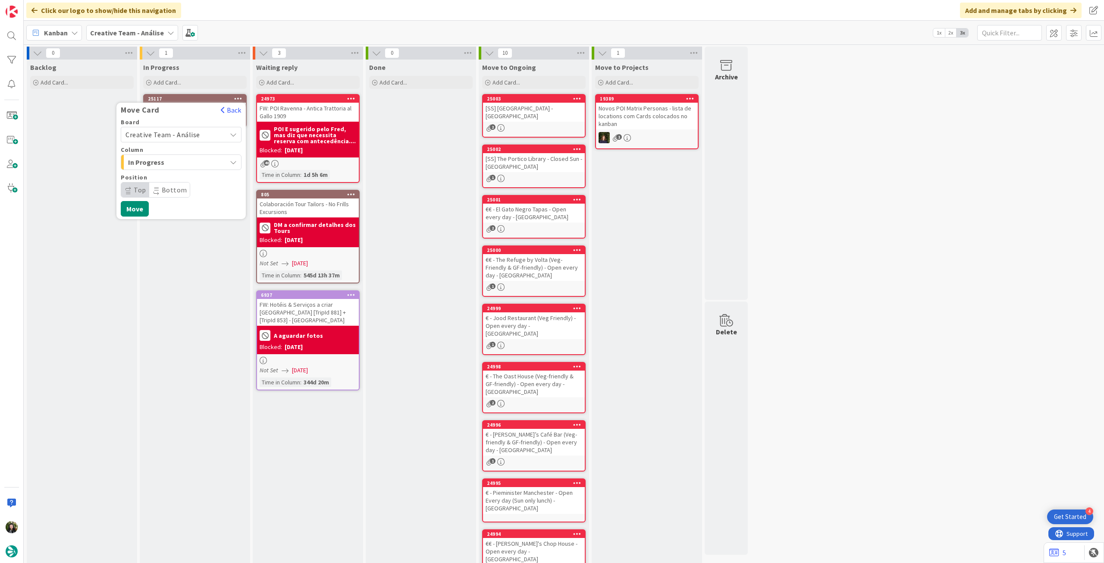
click at [203, 130] on span "Creative Team - Análise" at bounding box center [173, 134] width 97 height 12
click at [179, 173] on span "Creative Team" at bounding box center [187, 175] width 100 height 13
click at [181, 161] on span "Select a Column..." at bounding box center [157, 161] width 65 height 11
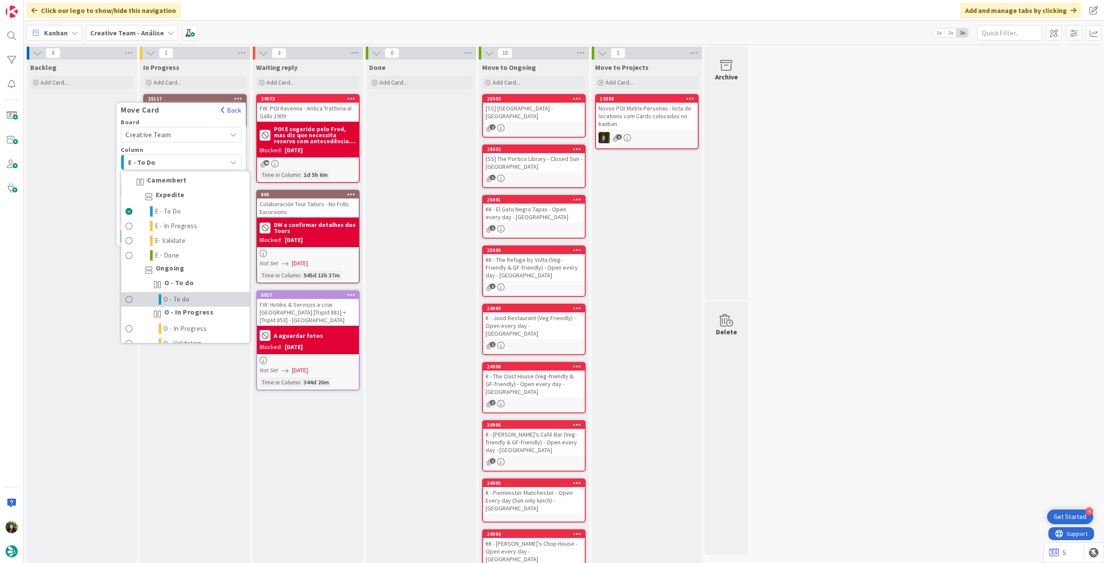
click at [181, 294] on span "O - To do" at bounding box center [176, 299] width 26 height 10
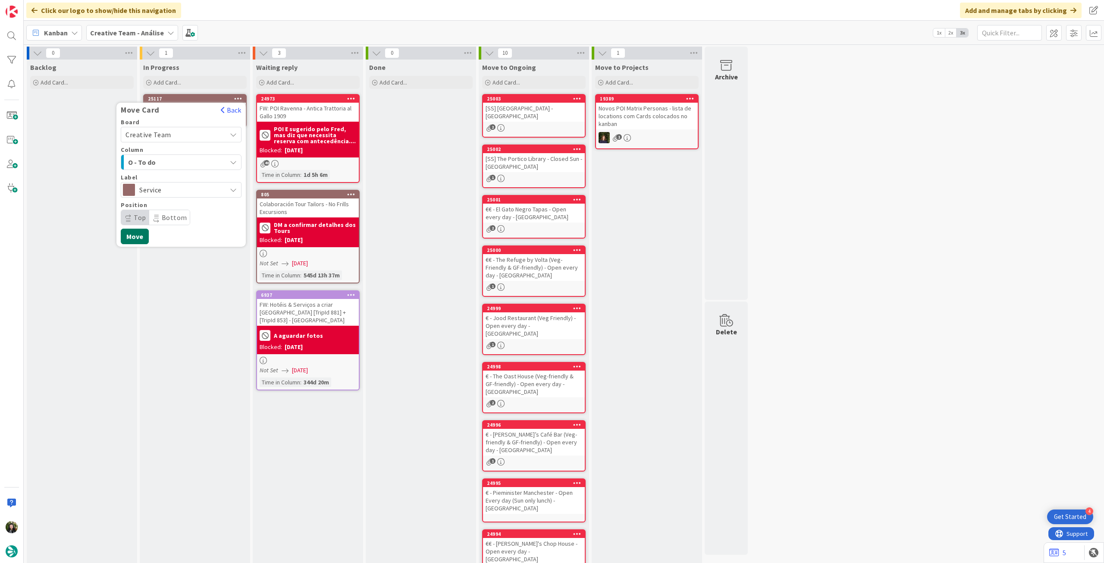
click at [144, 236] on button "Move" at bounding box center [135, 236] width 28 height 16
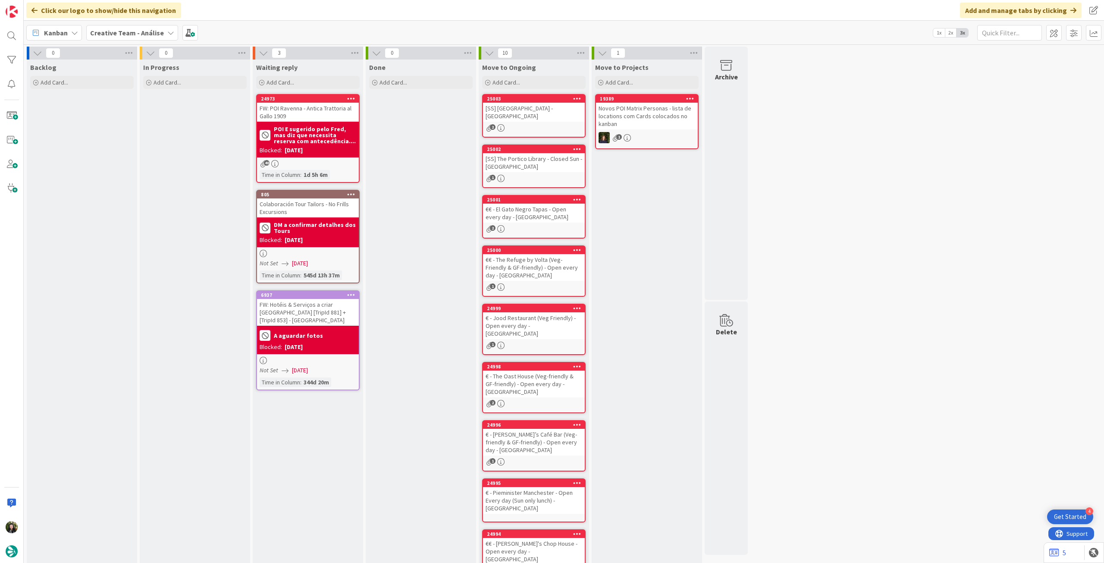
click at [126, 39] on div "Creative Team - Análise" at bounding box center [132, 33] width 92 height 16
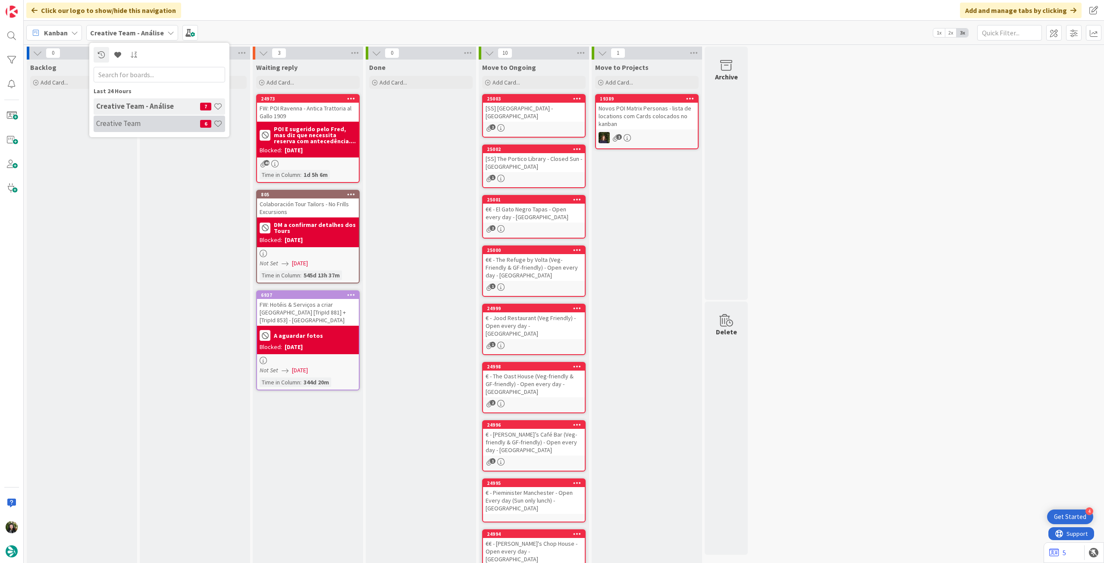
click at [138, 119] on h4 "Creative Team" at bounding box center [148, 123] width 104 height 9
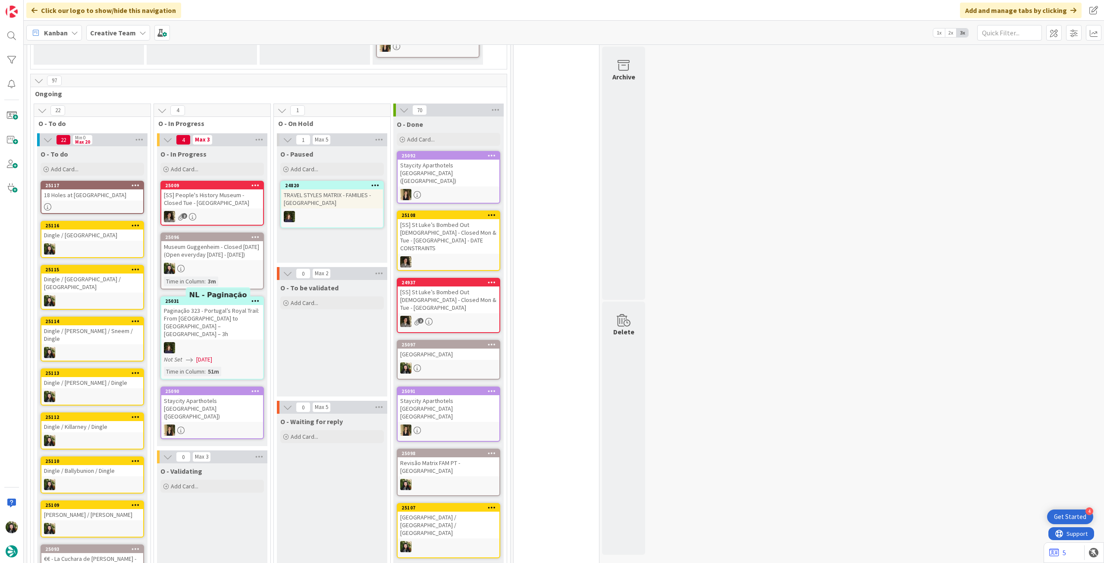
scroll to position [230, 0]
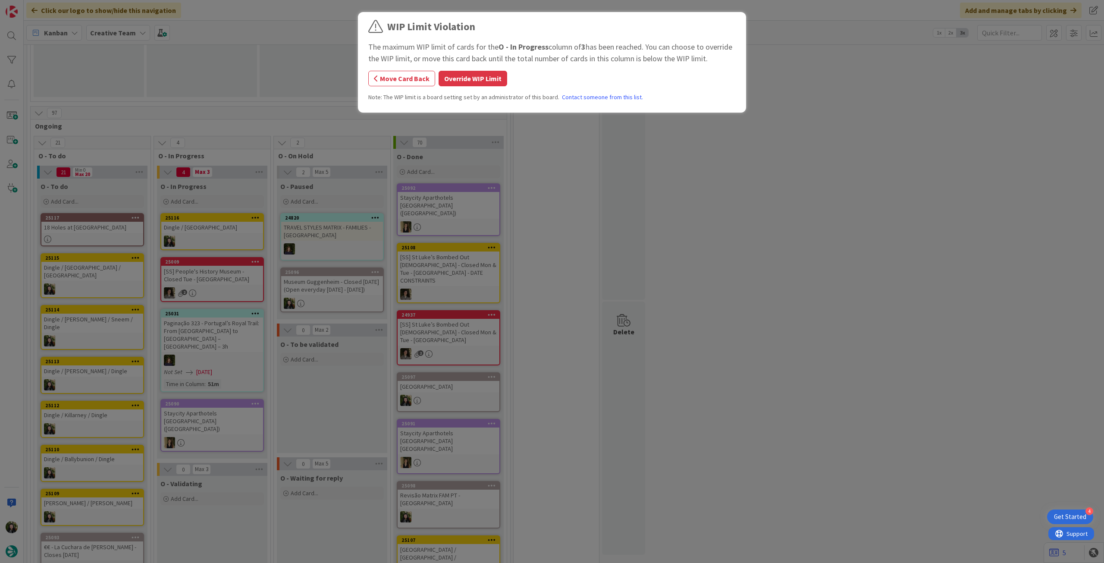
click at [466, 78] on button "Override WIP Limit" at bounding box center [472, 79] width 69 height 16
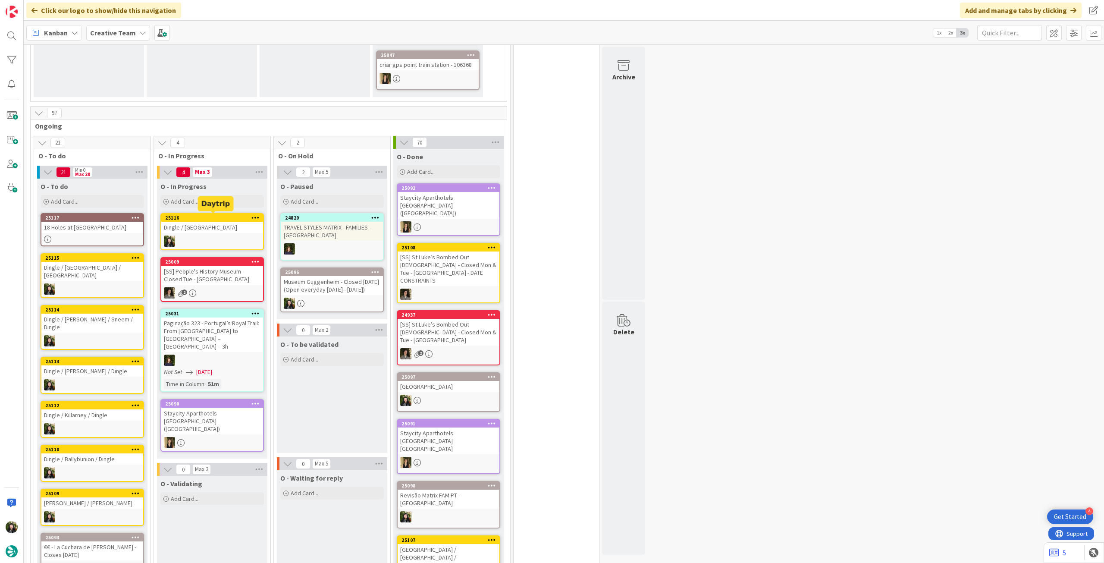
click at [199, 240] on div at bounding box center [212, 240] width 102 height 11
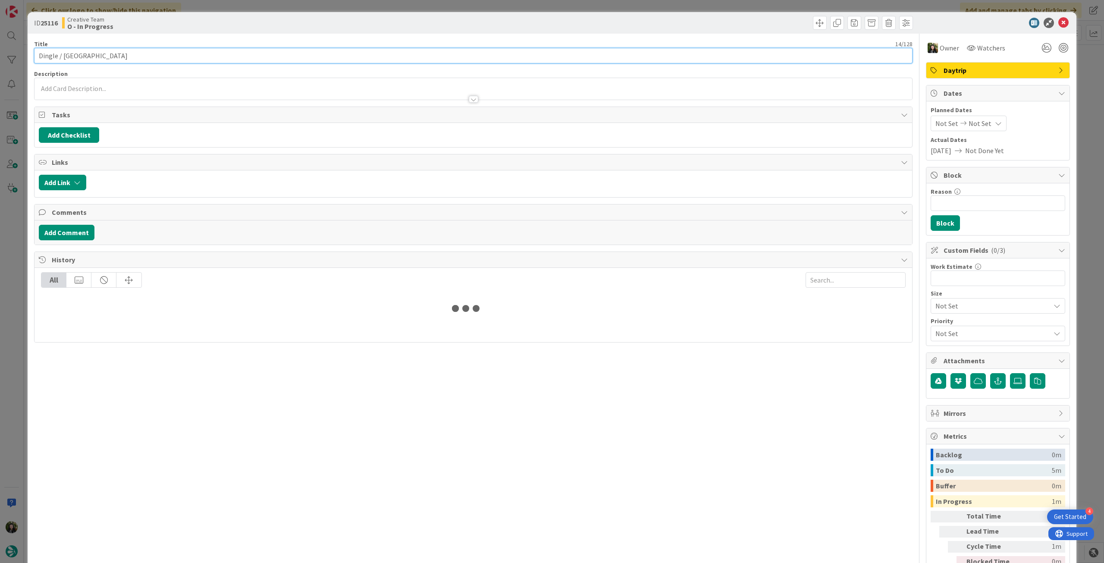
drag, startPoint x: 98, startPoint y: 56, endPoint x: 9, endPoint y: 50, distance: 88.5
click at [0, 55] on div "ID 25116 Creative Team O - In Progress Title 14 / 128 Dingle / Cork Description…" at bounding box center [552, 281] width 1104 height 563
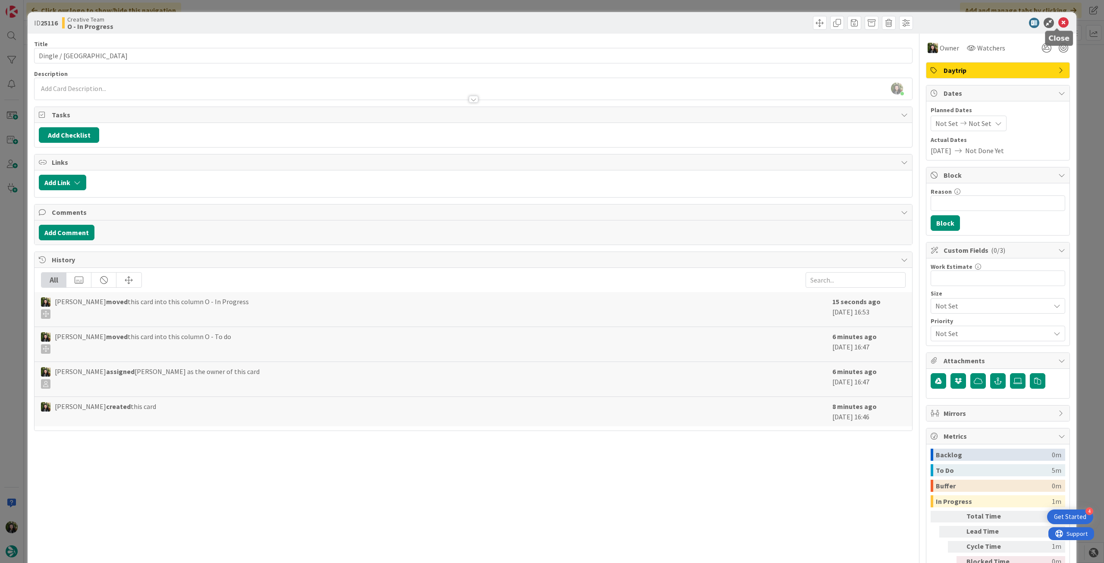
click at [1058, 24] on icon at bounding box center [1063, 23] width 10 height 10
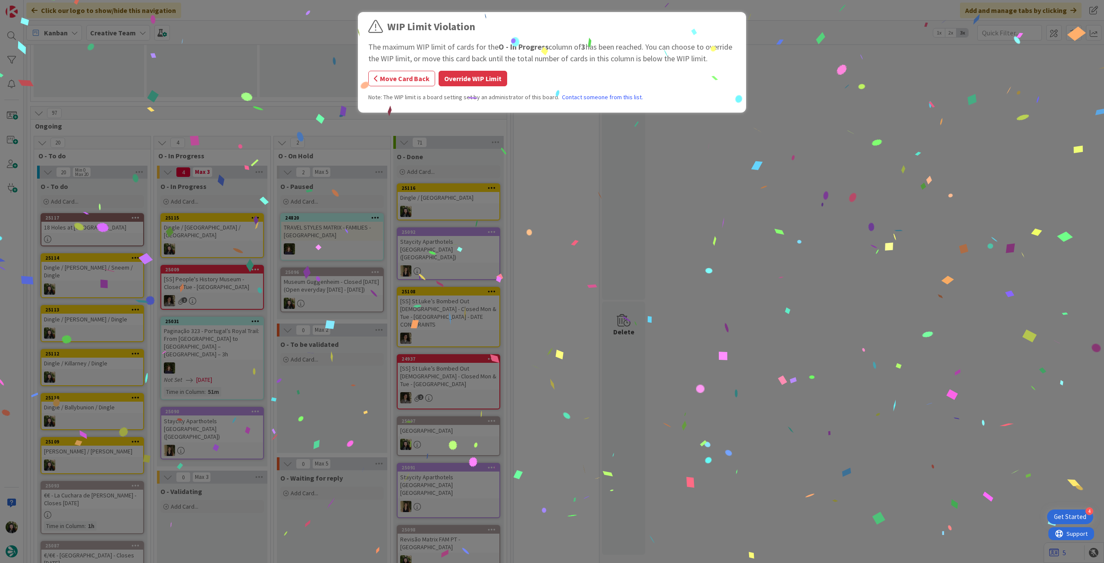
click at [474, 81] on button "Override WIP Limit" at bounding box center [472, 79] width 69 height 16
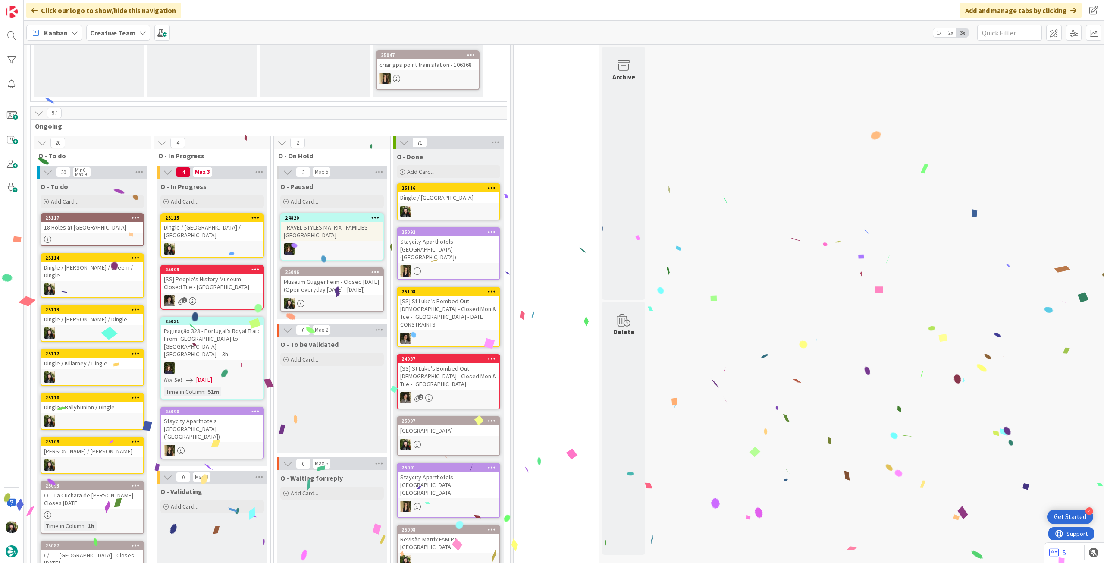
click at [234, 229] on div "Dingle / [GEOGRAPHIC_DATA] / [GEOGRAPHIC_DATA]" at bounding box center [212, 231] width 102 height 19
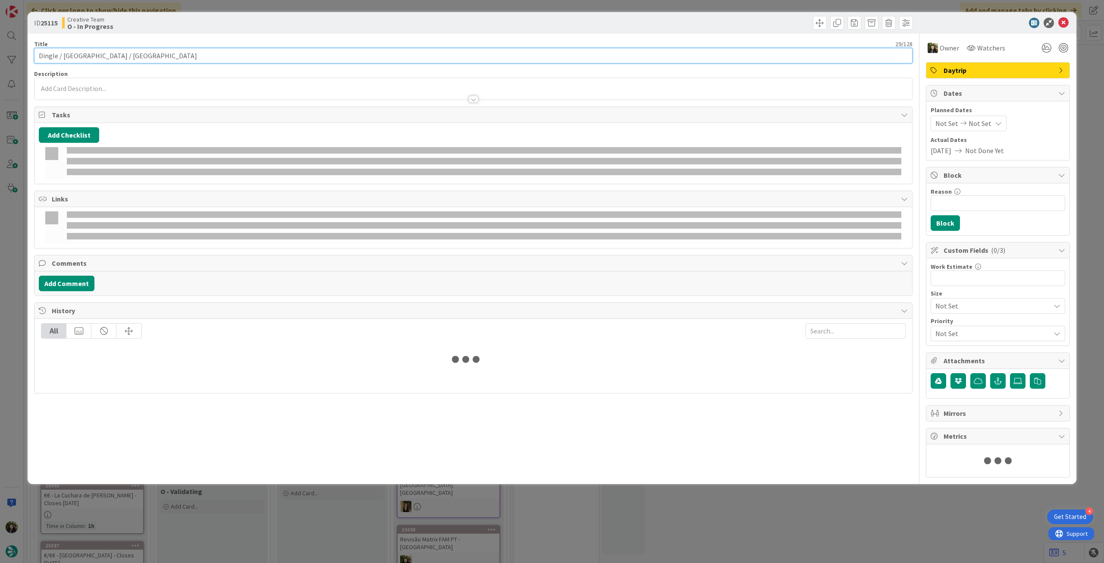
drag, startPoint x: 125, startPoint y: 55, endPoint x: 34, endPoint y: 54, distance: 91.0
click at [34, 54] on input "Dingle / [GEOGRAPHIC_DATA] / [GEOGRAPHIC_DATA]" at bounding box center [473, 56] width 878 height 16
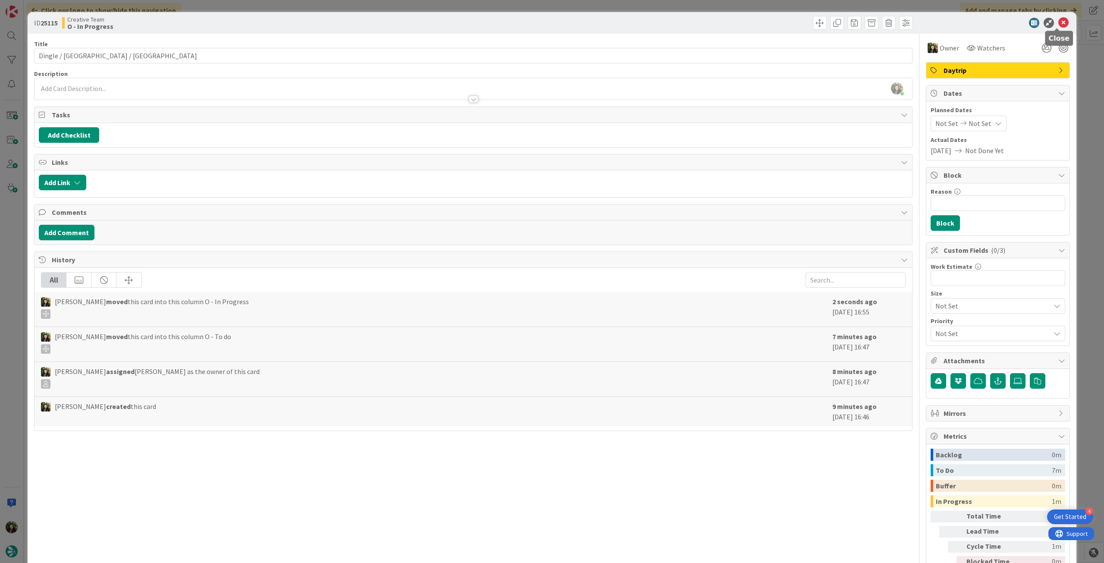
click at [1058, 22] on icon at bounding box center [1063, 23] width 10 height 10
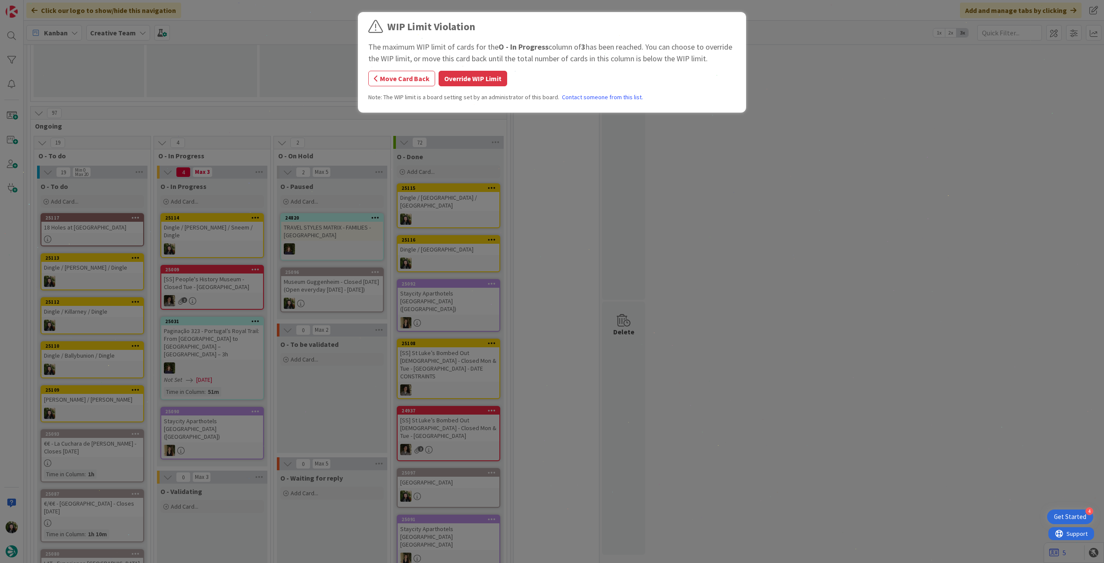
click at [212, 225] on div "WIP Limit Violation The maximum WIP limit of cards for the O - In Progress colu…" at bounding box center [552, 281] width 1104 height 563
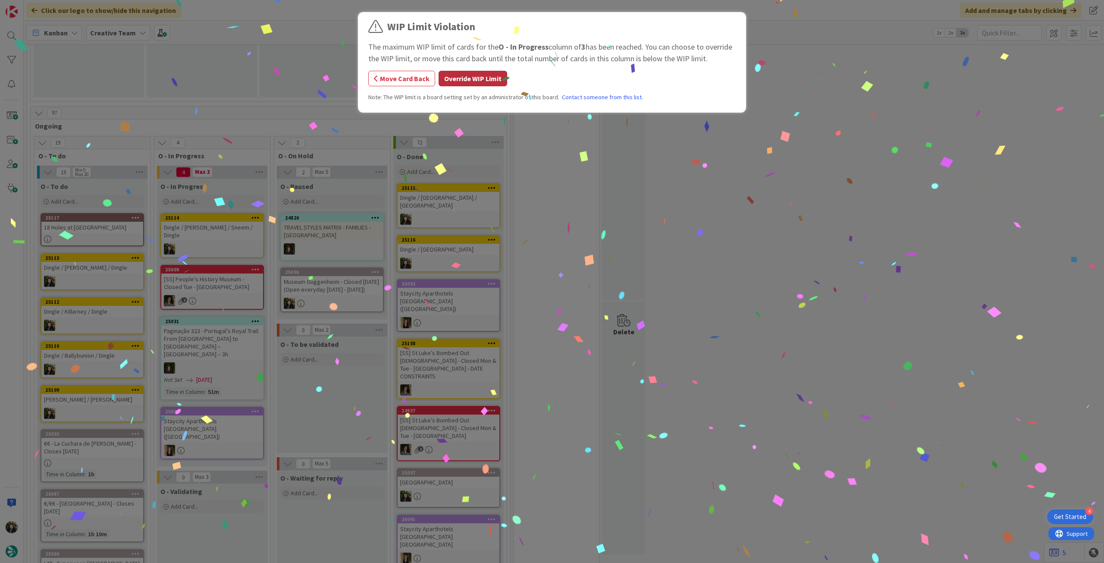
click at [461, 81] on button "Override WIP Limit" at bounding box center [472, 79] width 69 height 16
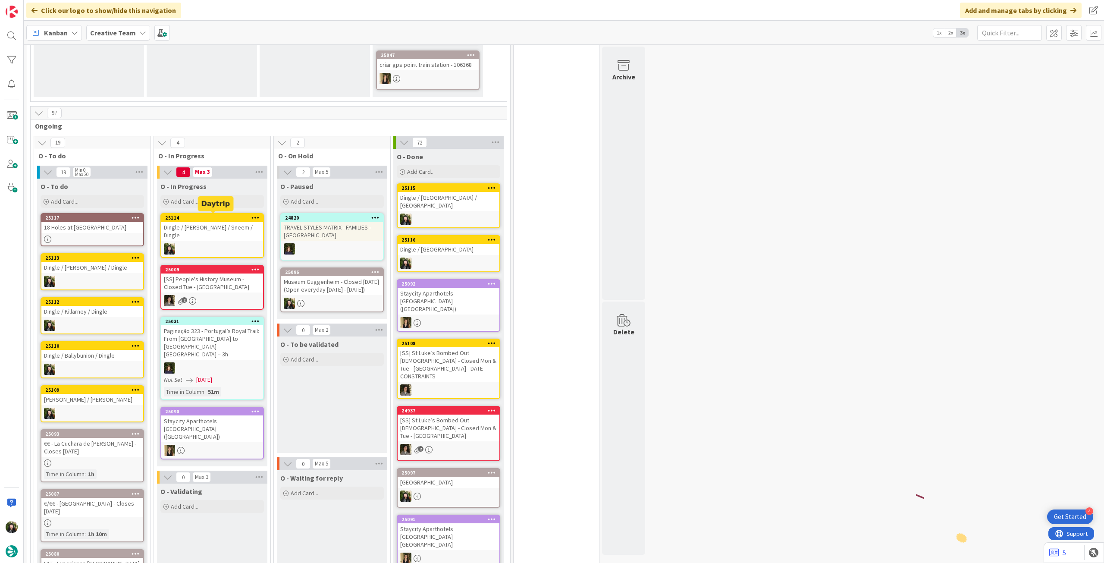
click at [194, 226] on div "Dingle / [PERSON_NAME] / Sneem / Dingle" at bounding box center [212, 231] width 102 height 19
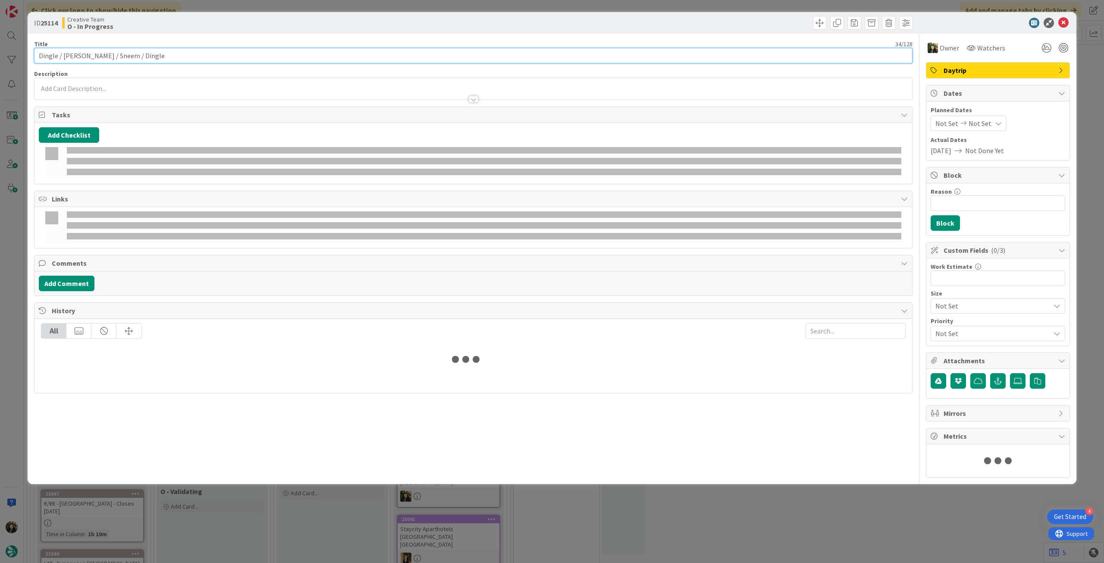
drag, startPoint x: 116, startPoint y: 56, endPoint x: 6, endPoint y: 51, distance: 110.5
click at [6, 51] on div "ID 25114 Creative Team O - In Progress Title 34 / 128 Dingle / Kenmare / Sneem …" at bounding box center [552, 281] width 1104 height 563
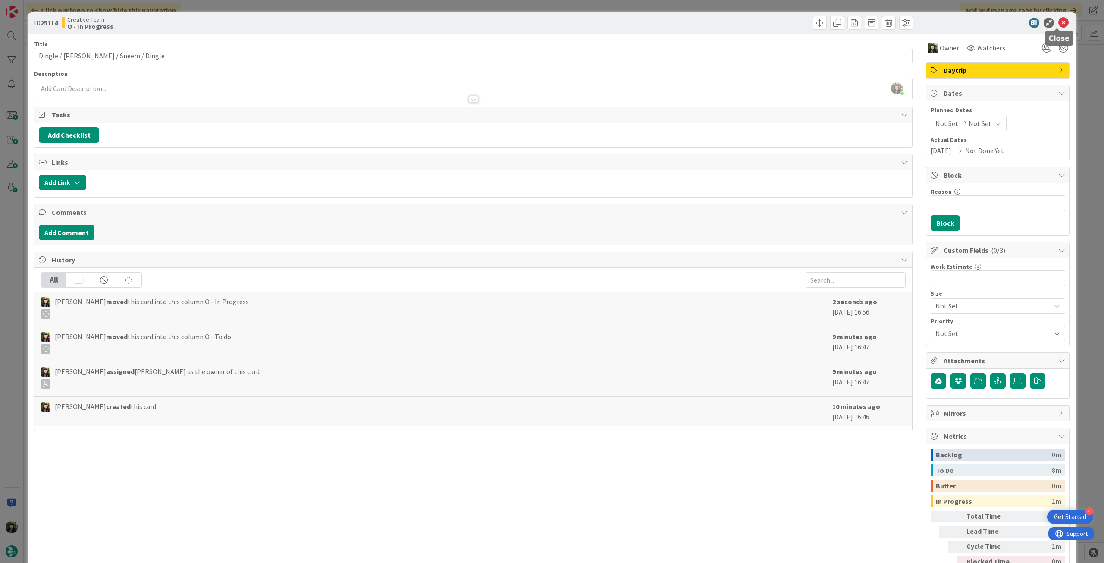
click at [1058, 23] on icon at bounding box center [1063, 23] width 10 height 10
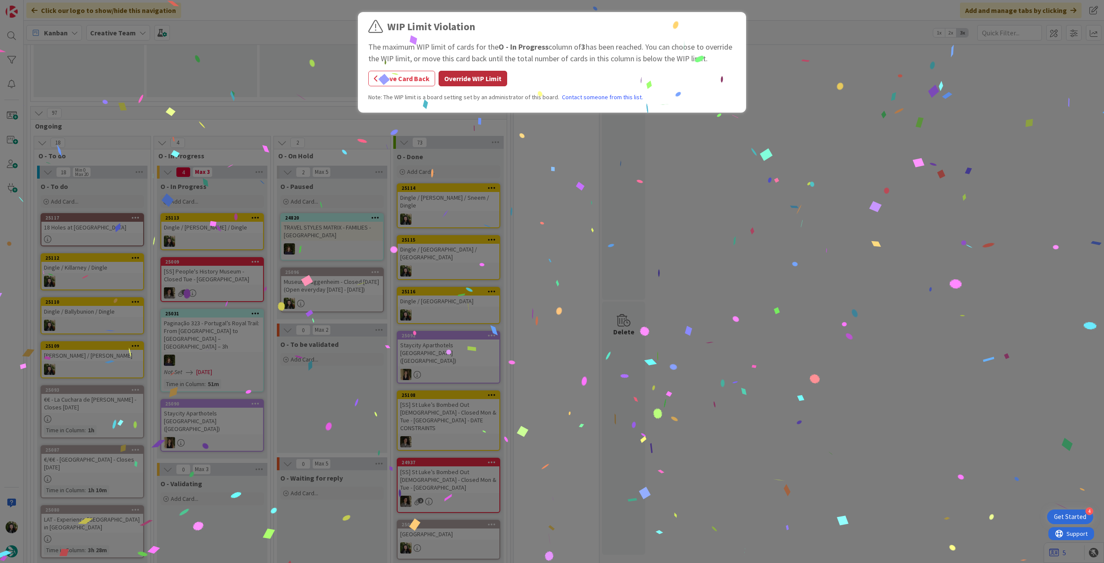
click at [491, 73] on button "Override WIP Limit" at bounding box center [472, 79] width 69 height 16
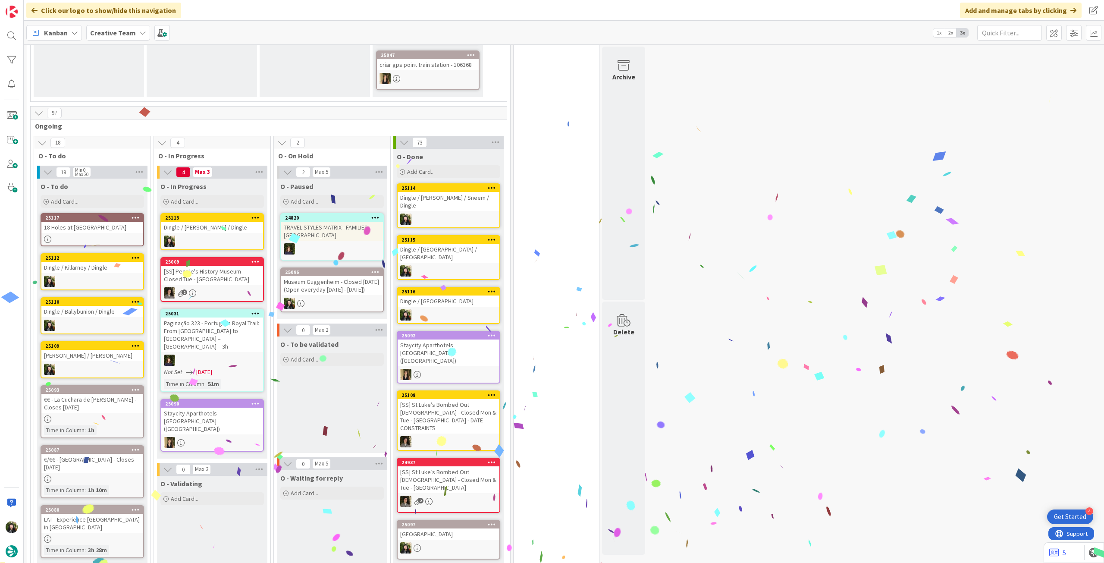
click at [227, 219] on div "25113" at bounding box center [214, 218] width 98 height 6
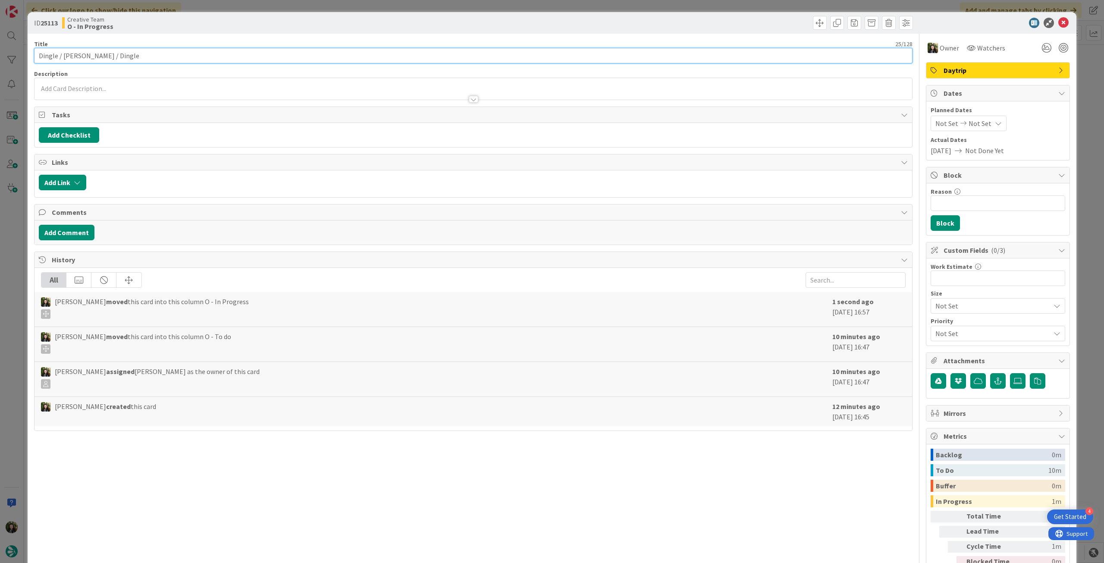
drag, startPoint x: 121, startPoint y: 56, endPoint x: 21, endPoint y: 56, distance: 100.0
click at [21, 56] on div "ID 25113 Creative Team O - In Progress Title 25 / 128 Dingle / [PERSON_NAME] / …" at bounding box center [552, 281] width 1104 height 563
click at [1058, 22] on icon at bounding box center [1063, 23] width 10 height 10
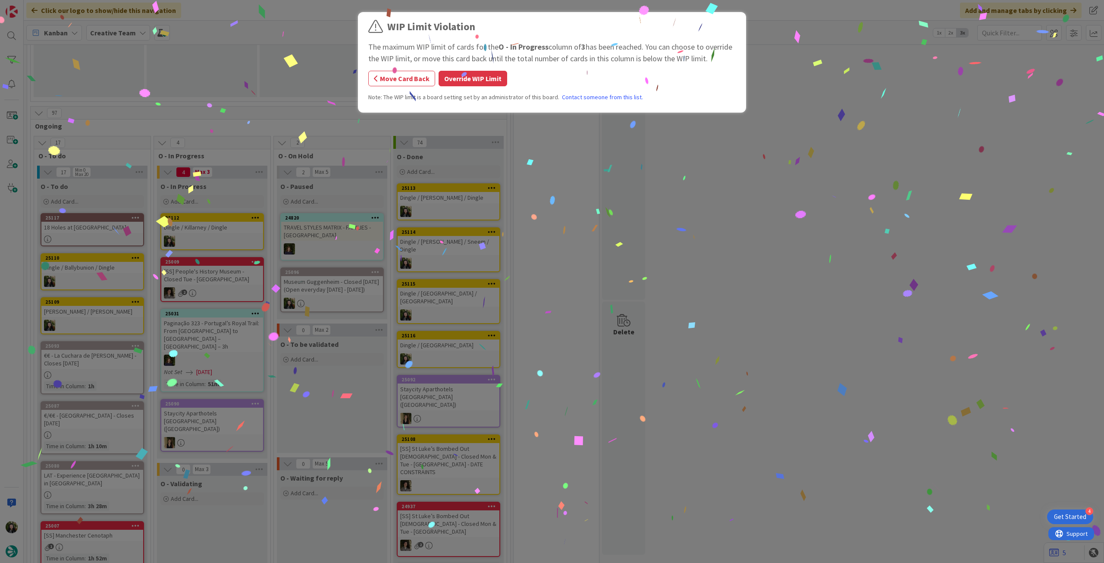
click at [472, 77] on button "Override WIP Limit" at bounding box center [472, 79] width 69 height 16
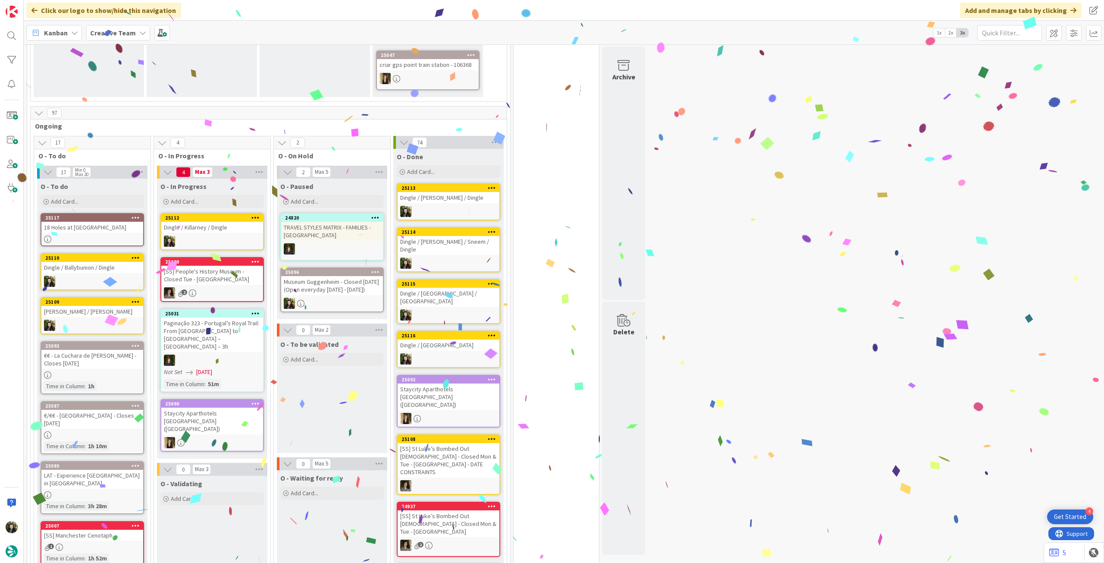
click at [232, 235] on div at bounding box center [212, 240] width 102 height 11
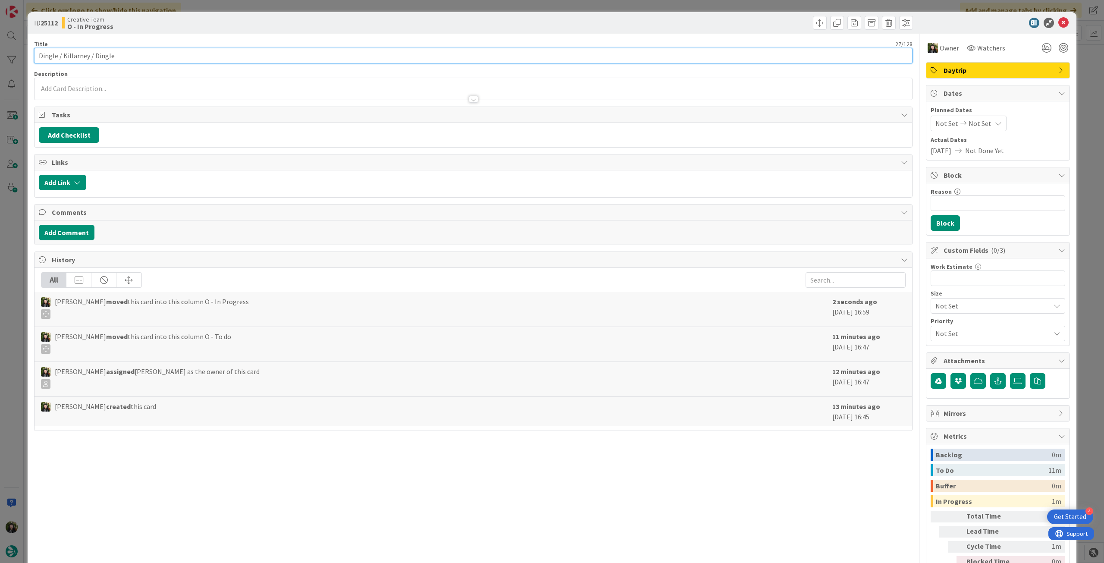
drag, startPoint x: 124, startPoint y: 56, endPoint x: 3, endPoint y: 56, distance: 120.3
click at [3, 56] on div "ID 25112 Creative Team O - In Progress Title 27 / 128 Dingle / Killarney / Ding…" at bounding box center [552, 281] width 1104 height 563
click at [1058, 23] on icon at bounding box center [1063, 23] width 10 height 10
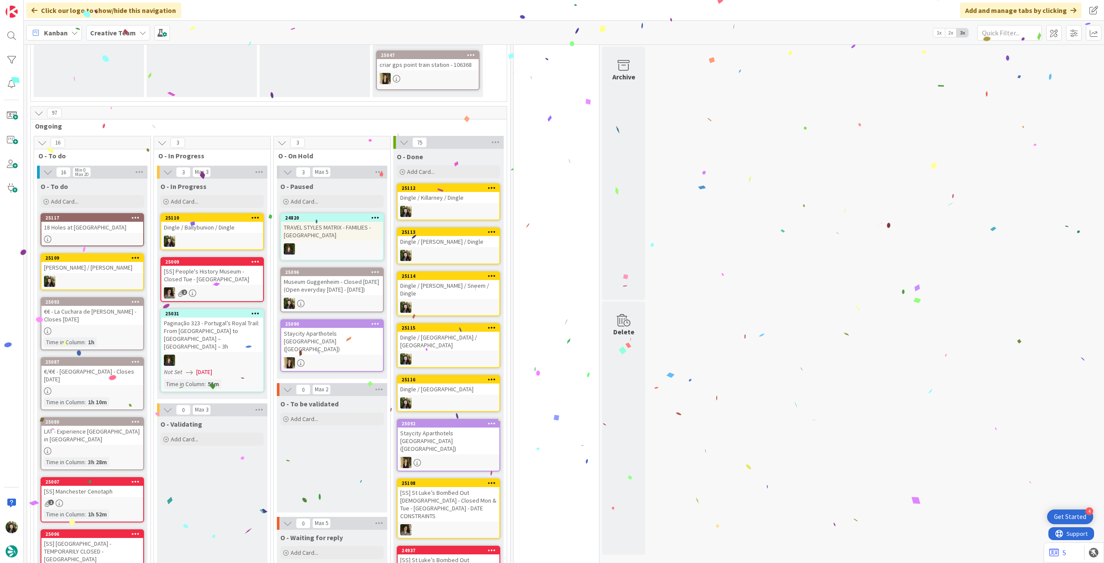
click at [214, 223] on div "Dingle / Ballybunion / Dingle" at bounding box center [212, 227] width 102 height 11
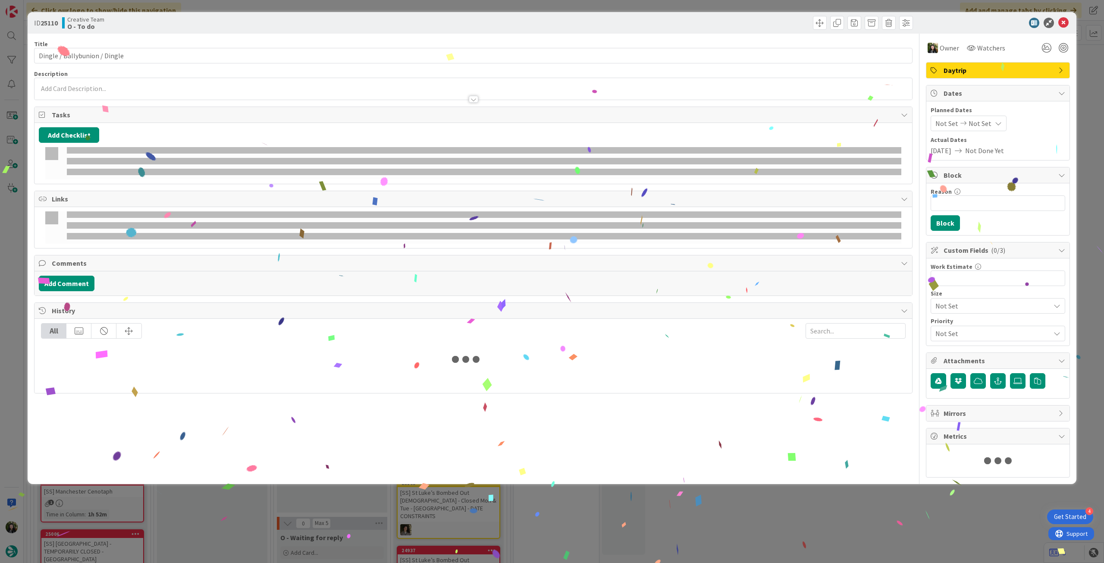
click at [143, 98] on div at bounding box center [472, 95] width 877 height 9
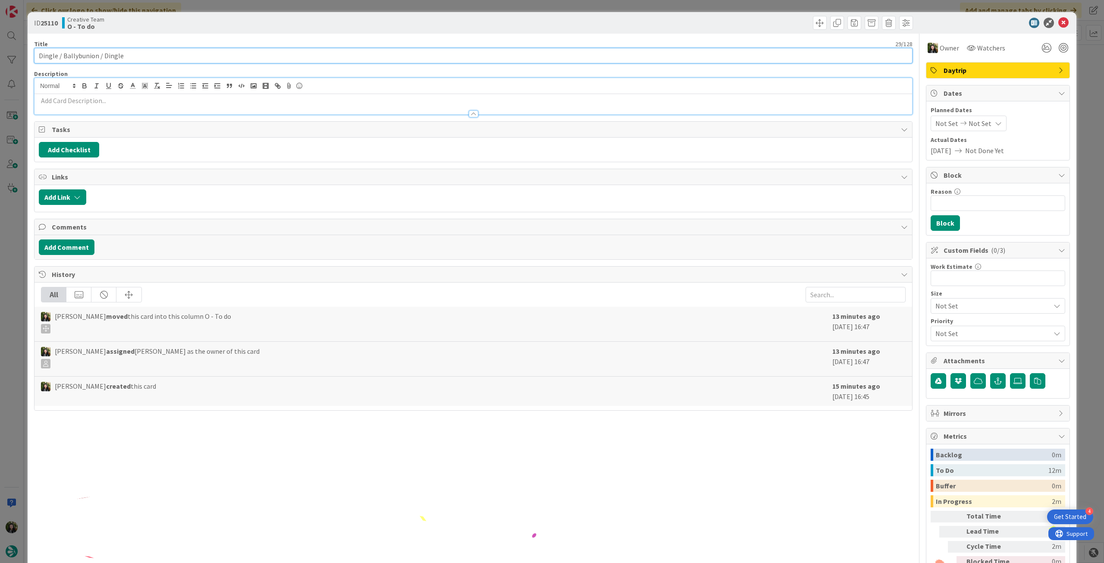
click at [0, 56] on div "ID 25110 Creative Team O - To do Title 29 / 128 Dingle / Ballybunion / Dingle D…" at bounding box center [552, 281] width 1104 height 563
click at [1058, 22] on icon at bounding box center [1063, 23] width 10 height 10
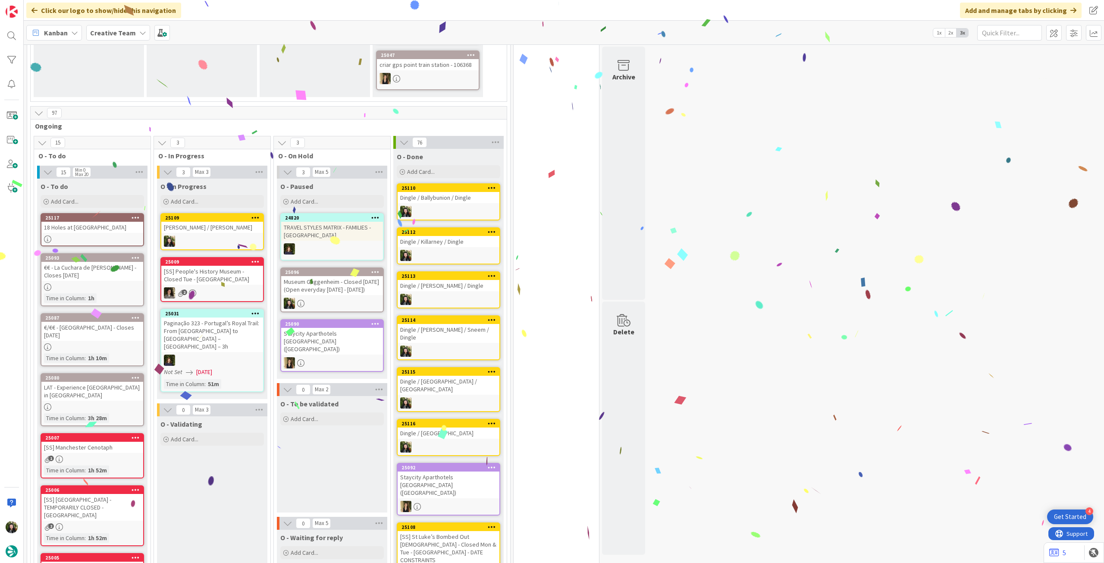
click at [210, 224] on div "[PERSON_NAME] / [PERSON_NAME]" at bounding box center [212, 227] width 102 height 11
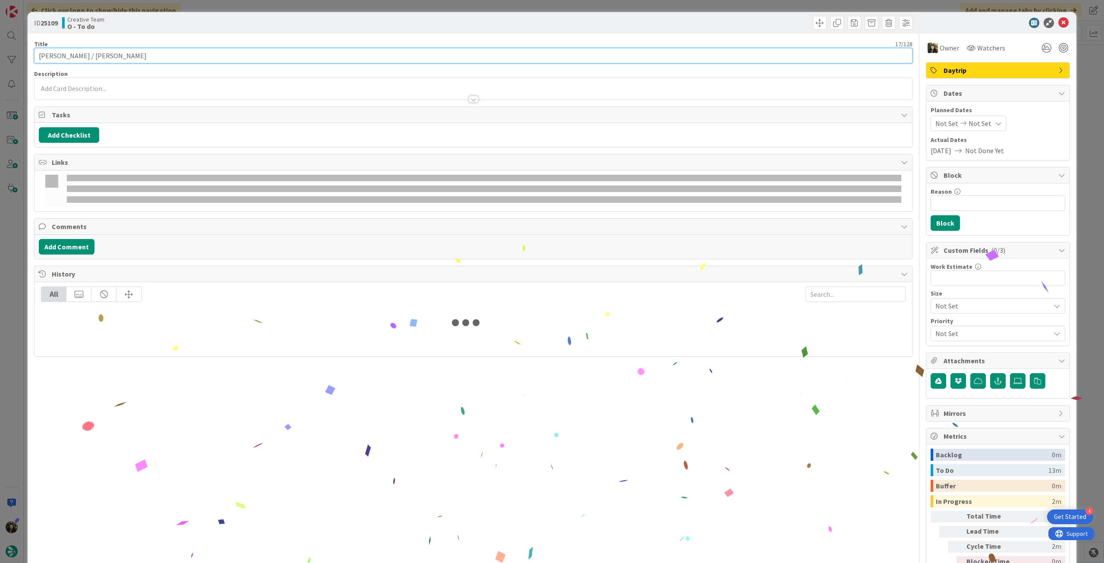
drag, startPoint x: 62, startPoint y: 53, endPoint x: 33, endPoint y: 52, distance: 28.5
click at [33, 52] on div "ID 25109 Creative Team O - To do Title 17 / 128 [PERSON_NAME] / [PERSON_NAME] D…" at bounding box center [552, 304] width 1048 height 585
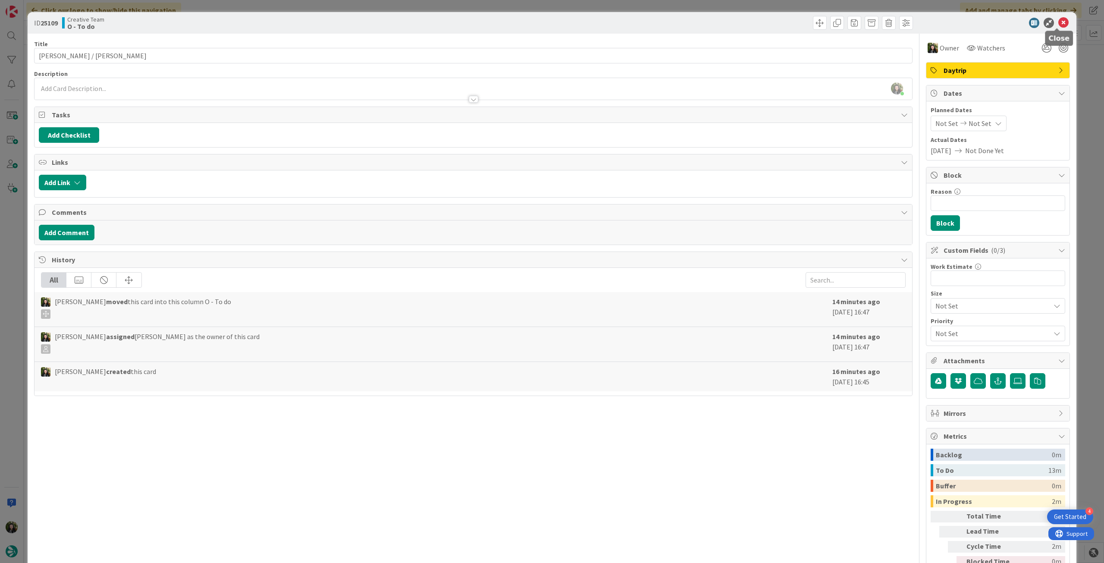
drag, startPoint x: 1058, startPoint y: 24, endPoint x: 790, endPoint y: 113, distance: 282.7
click at [1058, 24] on icon at bounding box center [1063, 23] width 10 height 10
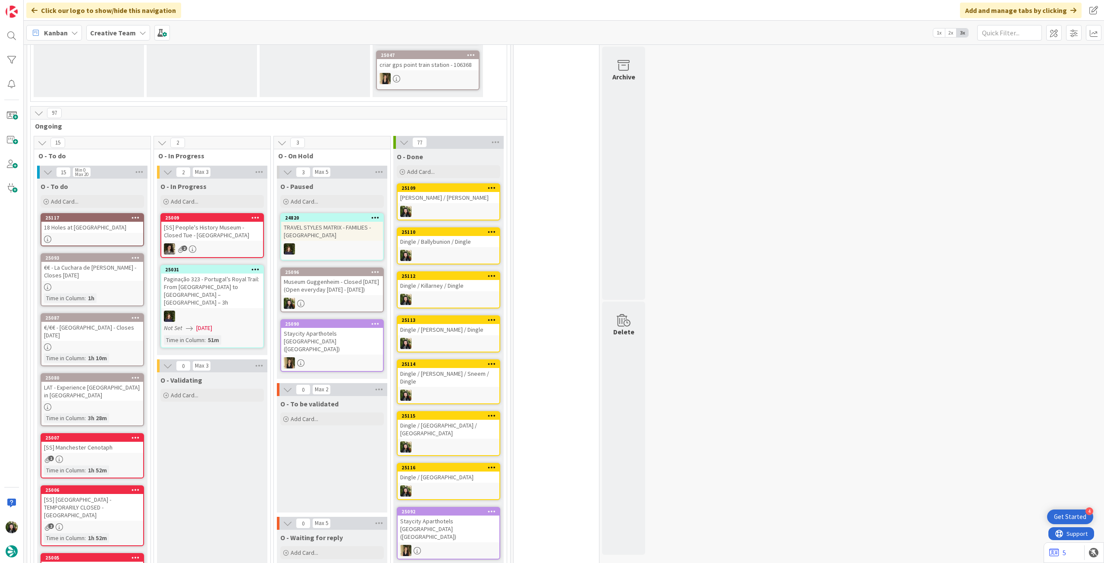
click at [97, 29] on b "Creative Team" at bounding box center [113, 32] width 46 height 9
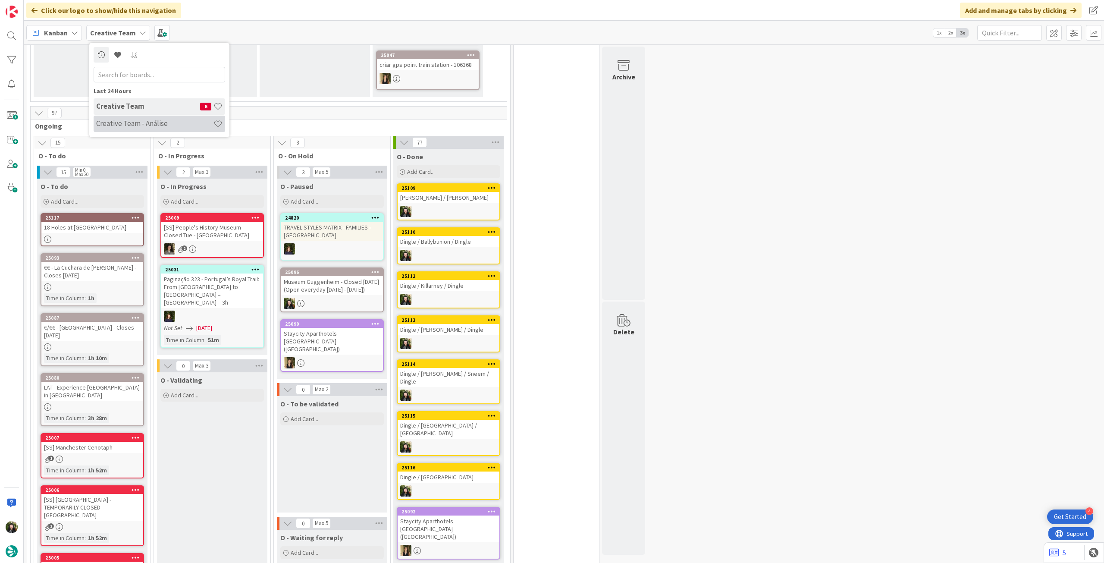
click at [151, 125] on h4 "Creative Team - Análise" at bounding box center [154, 123] width 117 height 9
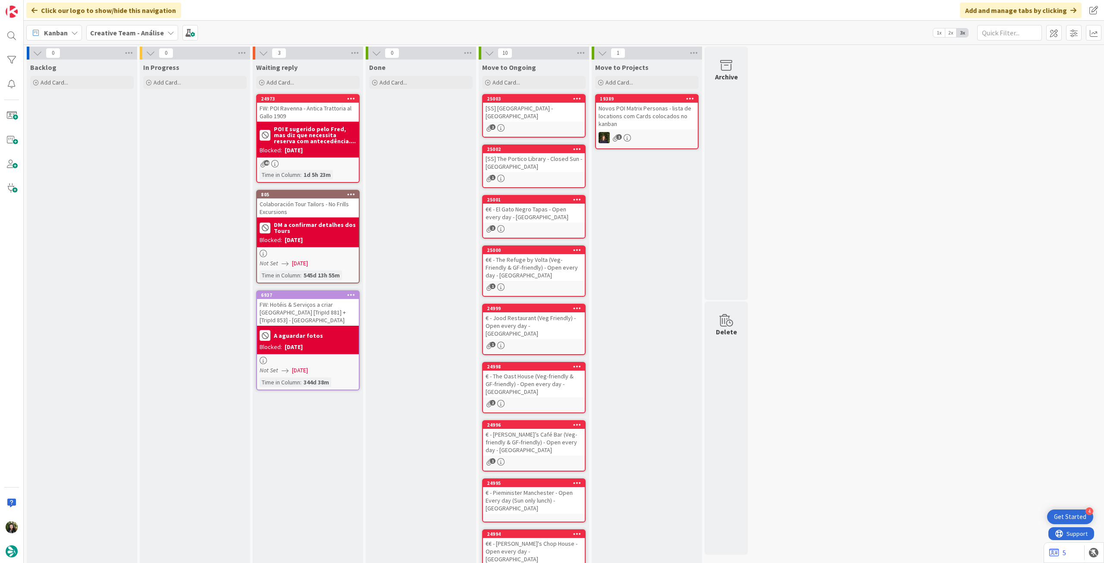
drag, startPoint x: 128, startPoint y: 28, endPoint x: 128, endPoint y: 37, distance: 8.6
click at [127, 28] on b "Creative Team - Análise" at bounding box center [127, 32] width 74 height 9
click at [125, 119] on h4 "Creative Team" at bounding box center [148, 123] width 104 height 9
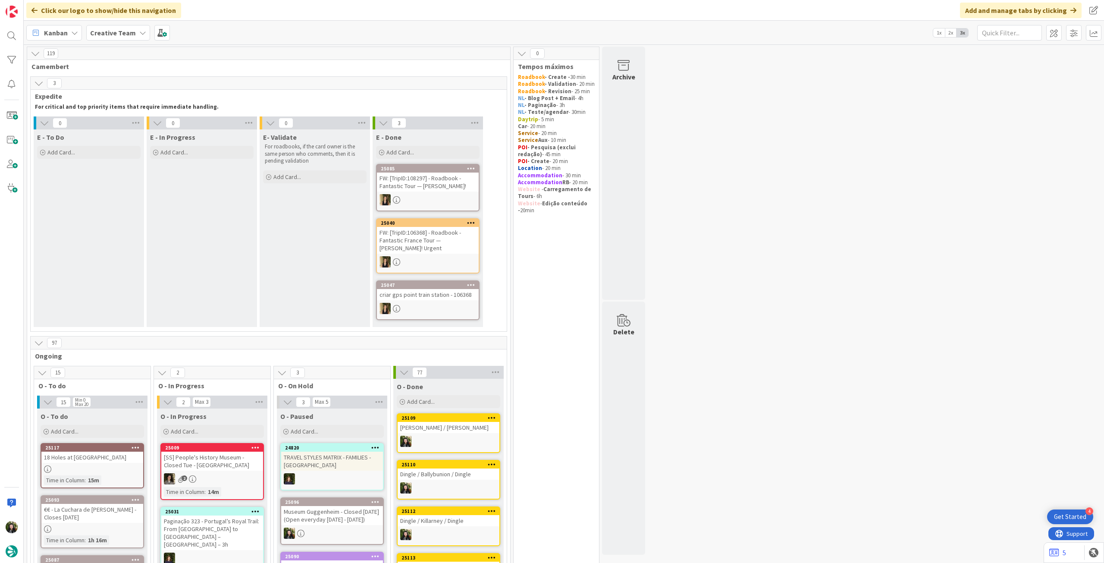
click at [114, 463] on div "25117 18 Holes at [GEOGRAPHIC_DATA] Time in [GEOGRAPHIC_DATA] : 15m" at bounding box center [92, 465] width 103 height 45
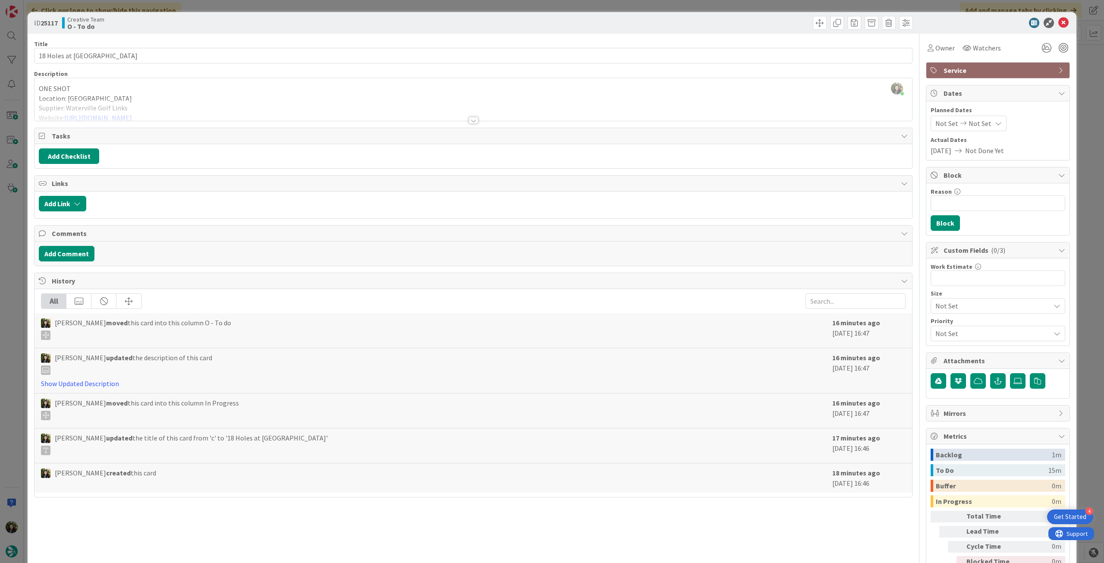
click at [226, 97] on div "ONE SHOT Location: [GEOGRAPHIC_DATA] Supplier: [GEOGRAPHIC_DATA] Golf Links Web…" at bounding box center [472, 101] width 877 height 39
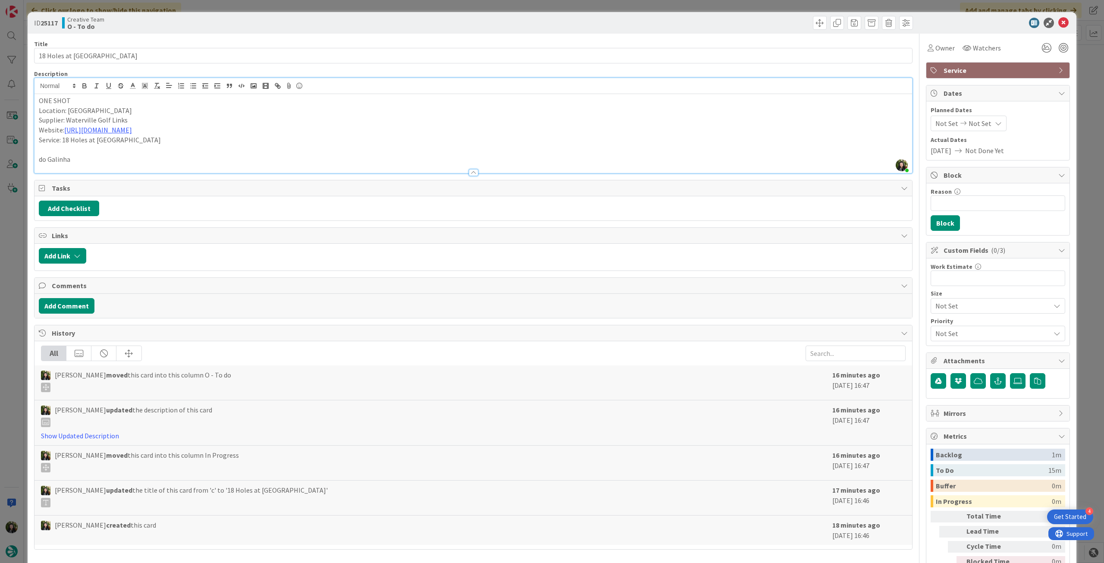
click at [207, 99] on p "ONE SHOT" at bounding box center [473, 101] width 869 height 10
click at [1058, 21] on icon at bounding box center [1063, 23] width 10 height 10
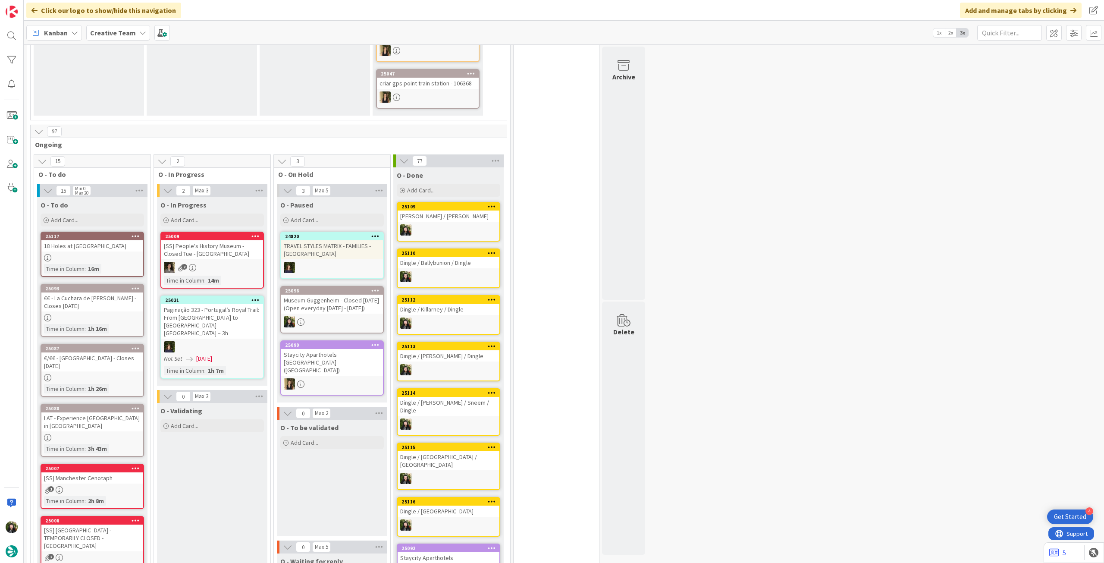
scroll to position [172, 0]
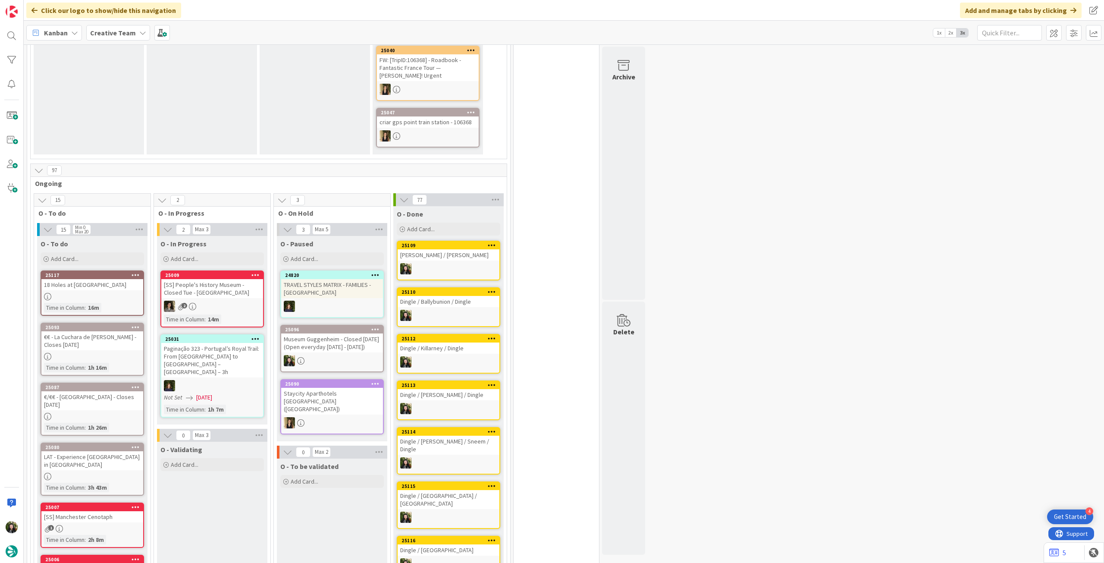
click at [134, 33] on div "Creative Team" at bounding box center [118, 33] width 64 height 16
click at [123, 126] on h4 "Creative Team - Análise" at bounding box center [154, 123] width 117 height 9
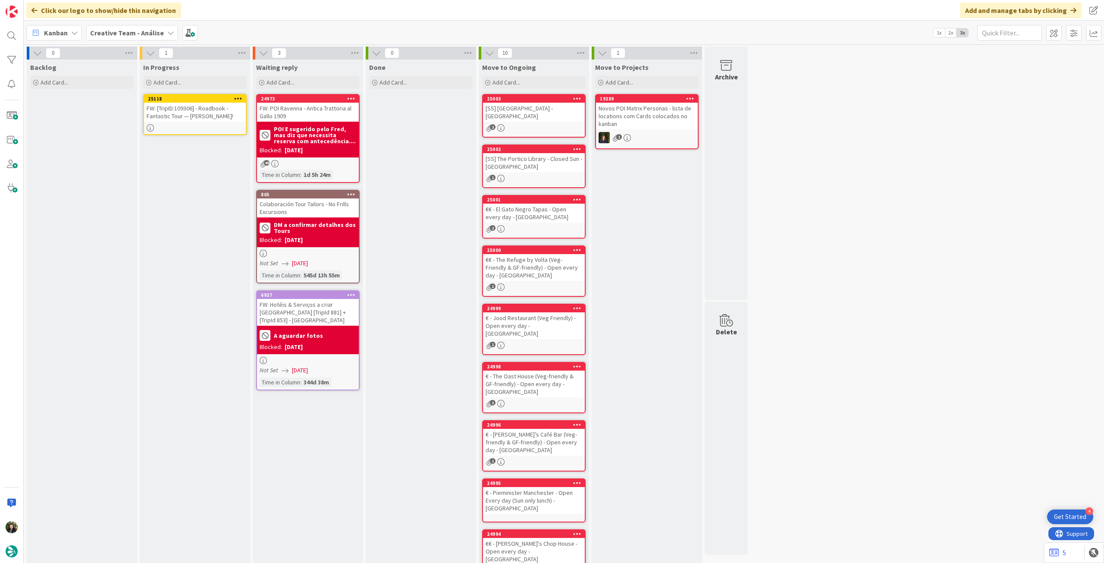
click at [241, 96] on icon at bounding box center [238, 98] width 8 height 6
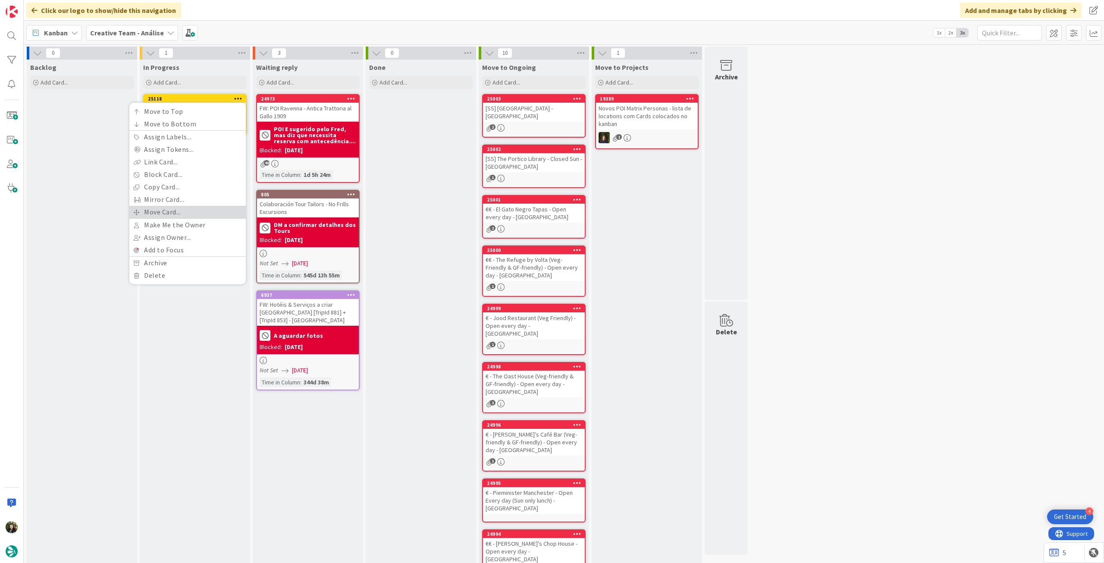
click at [179, 210] on link "Move Card..." at bounding box center [187, 212] width 116 height 13
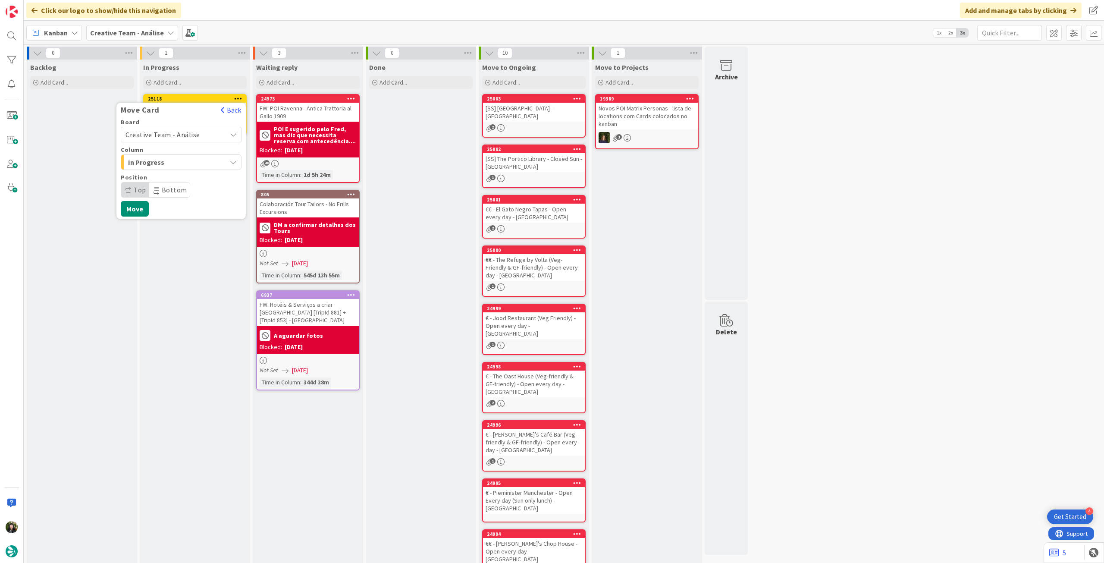
click at [169, 135] on span "Creative Team - Análise" at bounding box center [162, 134] width 75 height 9
click at [161, 174] on span "Creative Team" at bounding box center [187, 175] width 100 height 13
click at [171, 186] on span "Daytrip" at bounding box center [180, 190] width 83 height 12
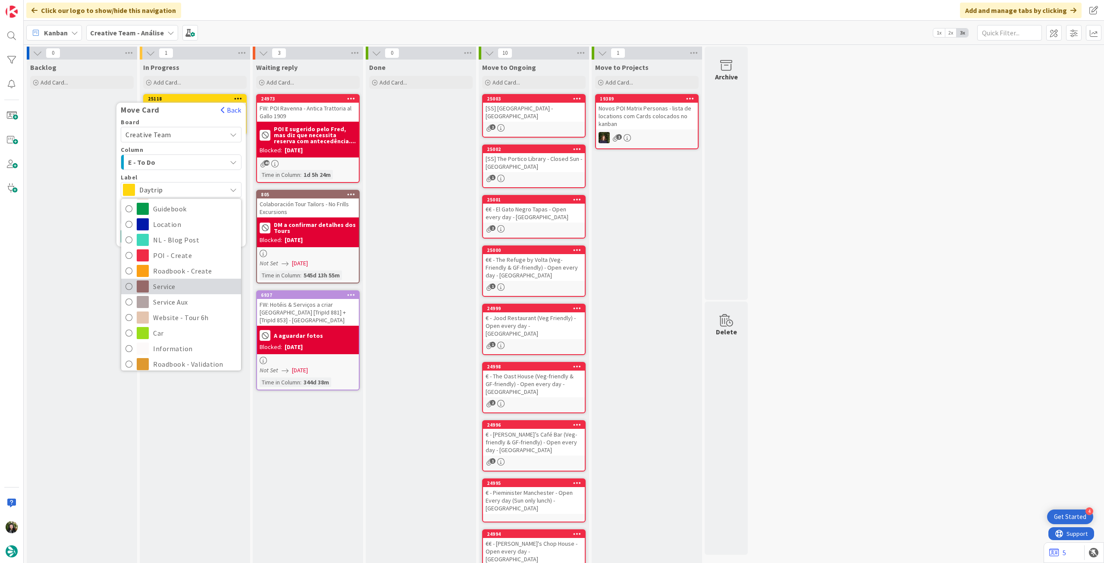
scroll to position [115, 0]
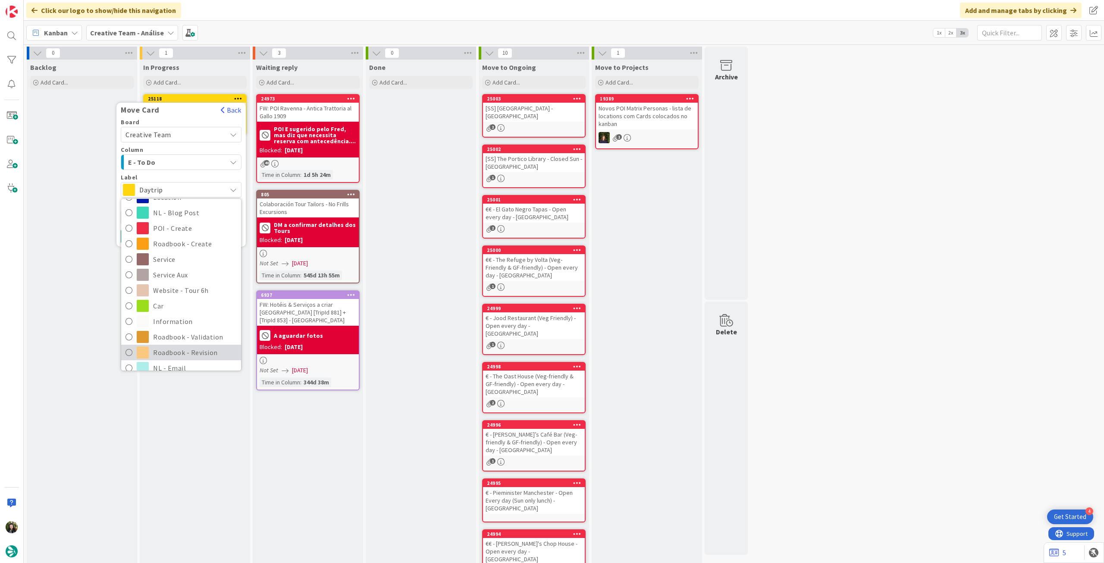
click at [180, 350] on span "Roadbook - Revision" at bounding box center [195, 352] width 84 height 13
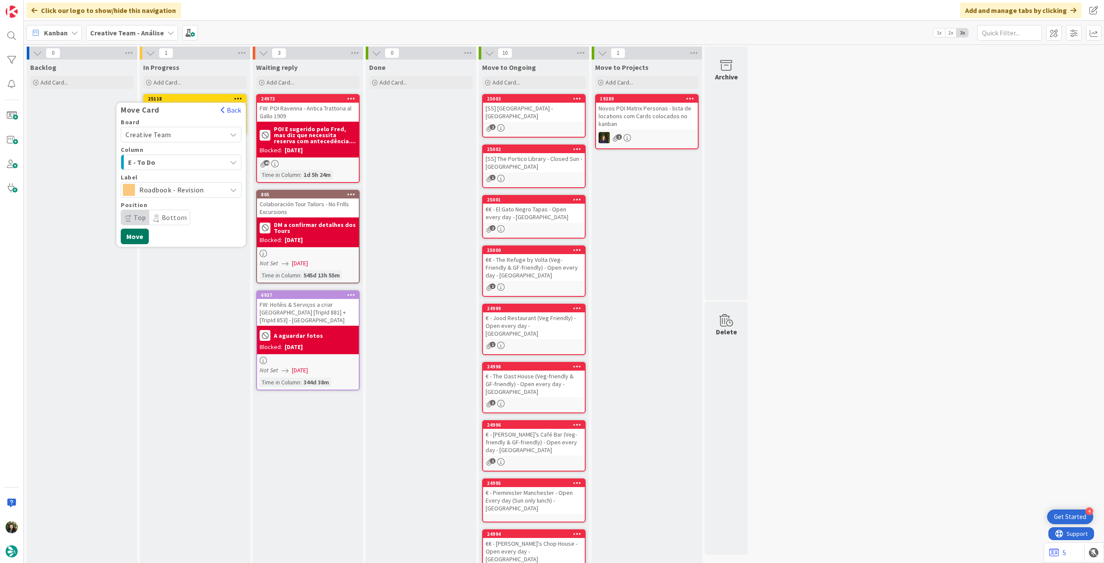
click at [133, 237] on button "Move" at bounding box center [135, 236] width 28 height 16
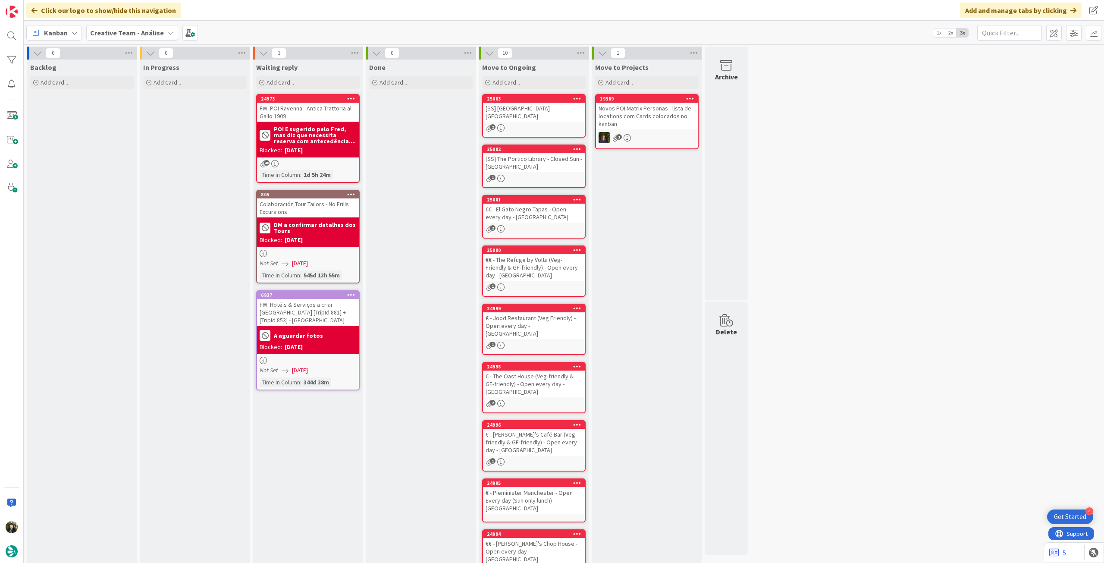
click at [140, 34] on b "Creative Team - Análise" at bounding box center [127, 32] width 74 height 9
click at [150, 122] on h4 "Creative Team" at bounding box center [148, 123] width 104 height 9
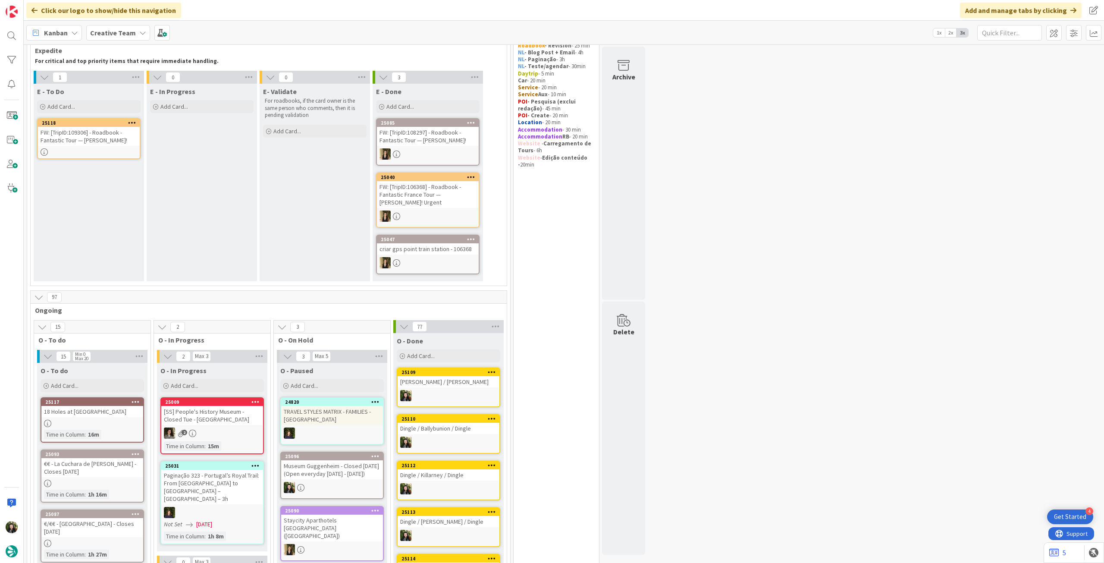
scroll to position [230, 0]
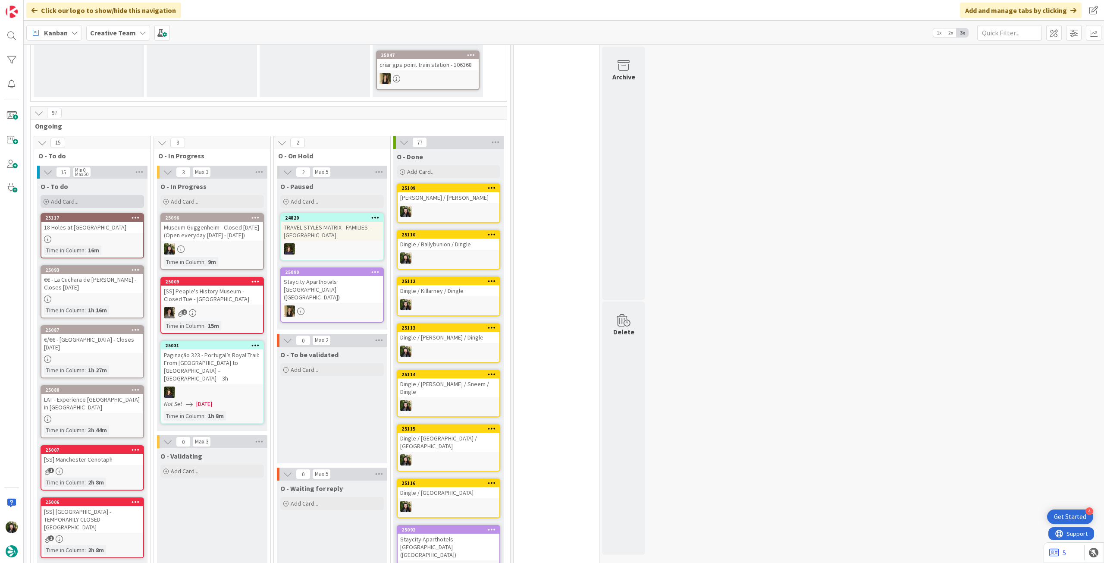
click at [111, 201] on div "Add Card..." at bounding box center [92, 201] width 103 height 13
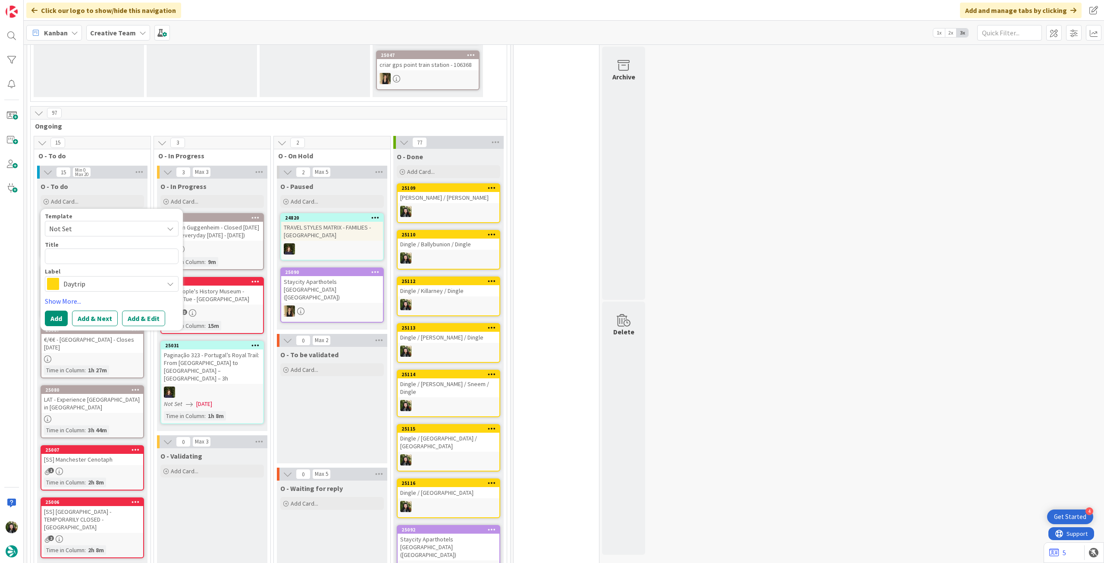
click at [109, 285] on span "Daytrip" at bounding box center [111, 284] width 96 height 12
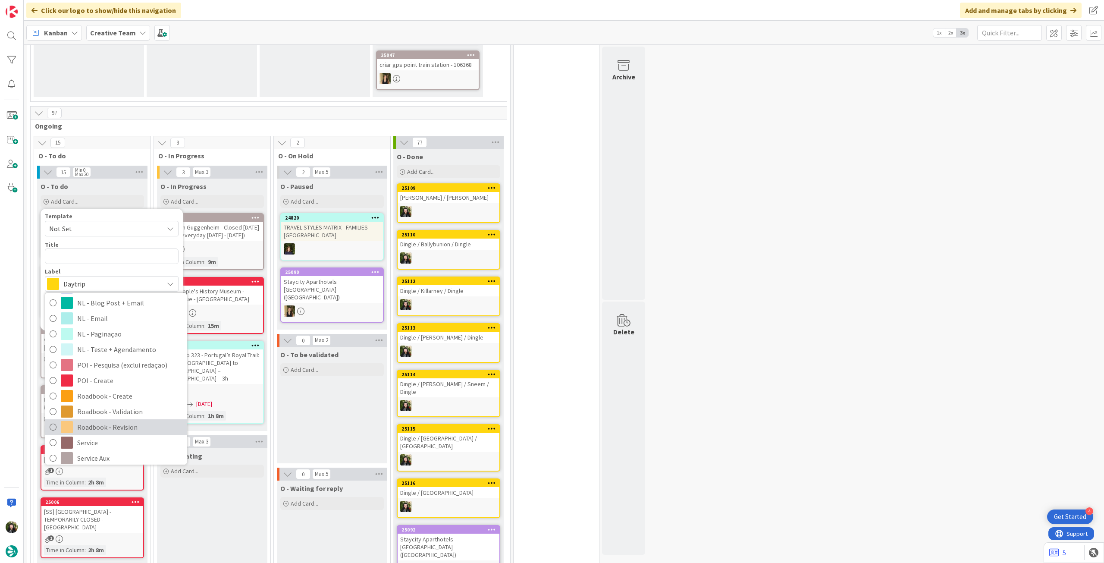
scroll to position [115, 0]
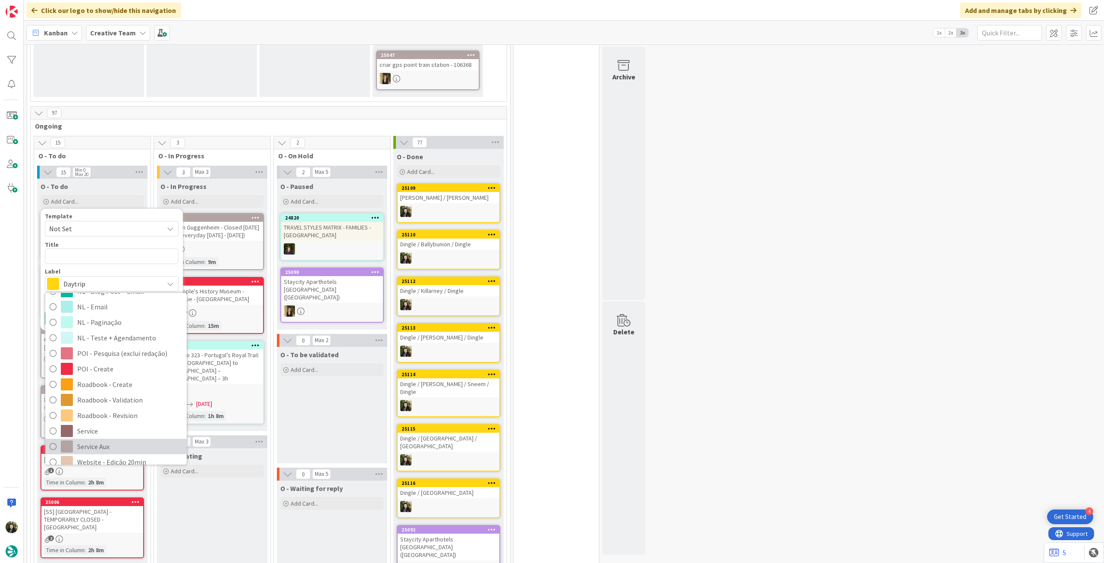
drag, startPoint x: 111, startPoint y: 446, endPoint x: 110, endPoint y: 397, distance: 48.7
click at [111, 446] on span "Service Aux" at bounding box center [129, 446] width 105 height 13
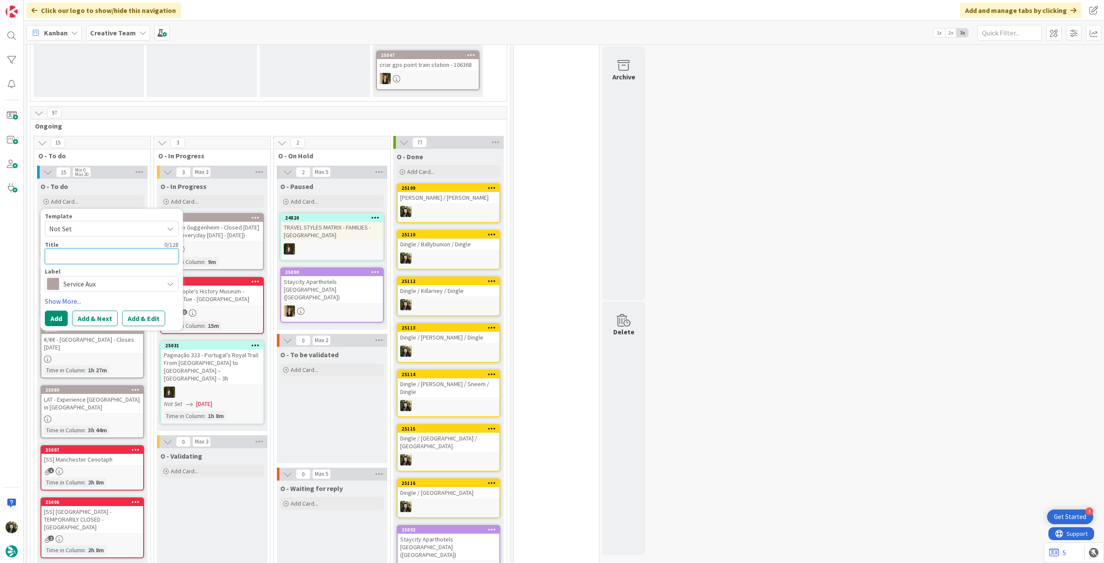
click at [128, 252] on textarea at bounding box center [112, 256] width 134 height 16
type textarea "x"
type textarea "V"
type textarea "x"
type textarea "Ve"
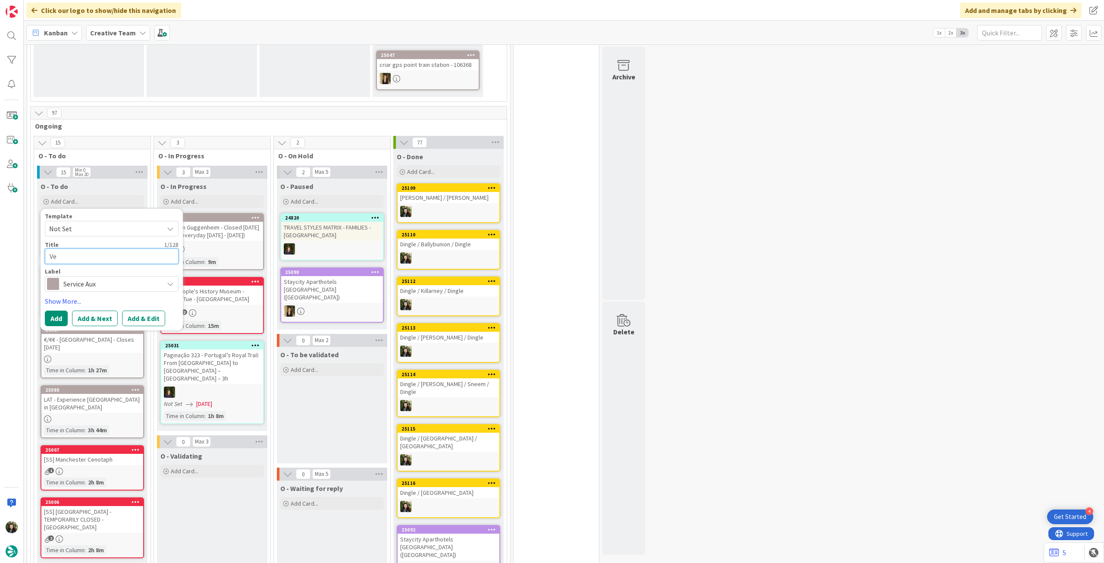
type textarea "x"
type textarea "Ver"
type textarea "x"
type textarea "Ver"
type textarea "x"
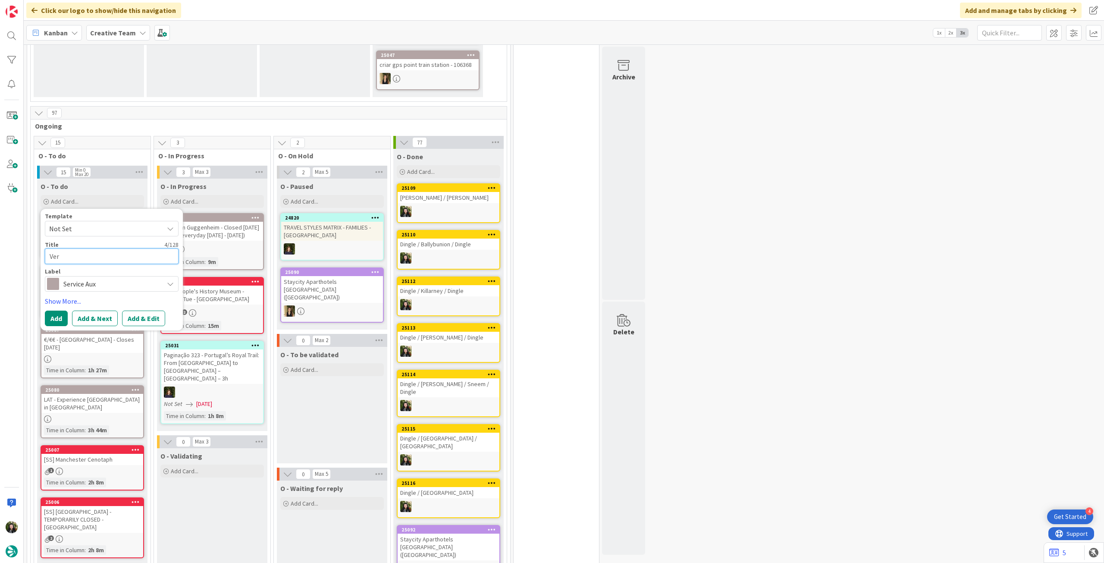
type textarea "Ver r"
type textarea "x"
type textarea "Ver re"
type textarea "x"
type textarea "Ver red"
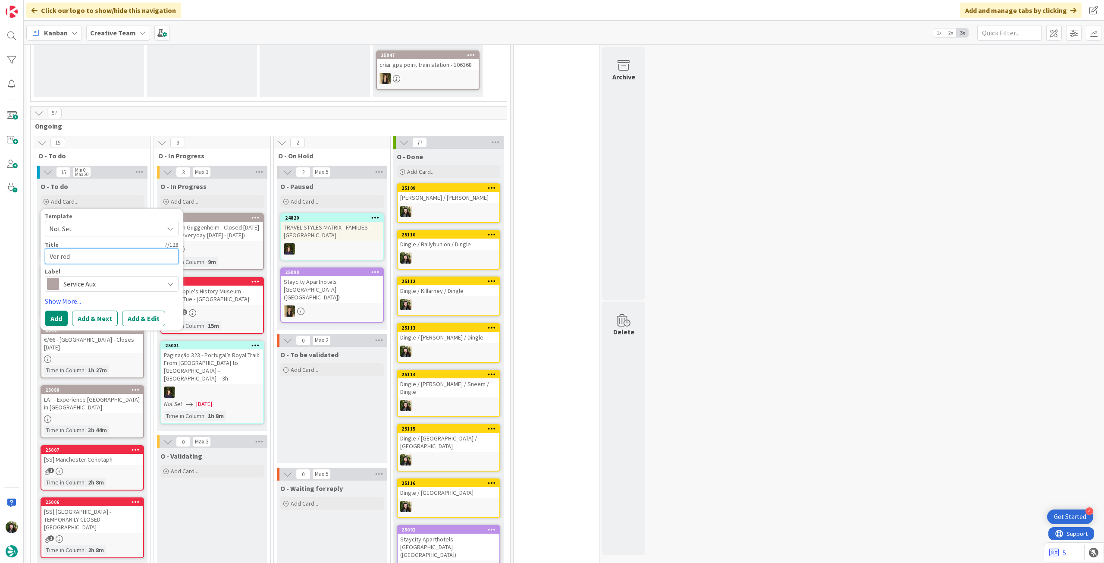
type textarea "x"
type textarea "Ver rede"
type textarea "x"
type textarea "Ver redes"
type textarea "x"
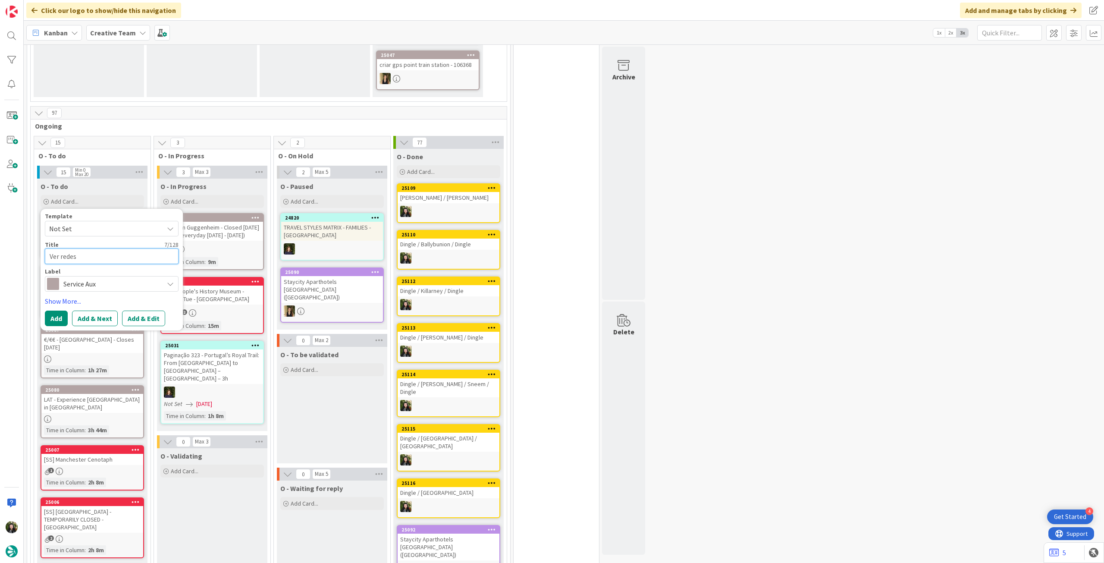
type textarea "Ver redes"
type textarea "x"
type textarea "Ver redes s"
type textarea "x"
type textarea "Ver redes so"
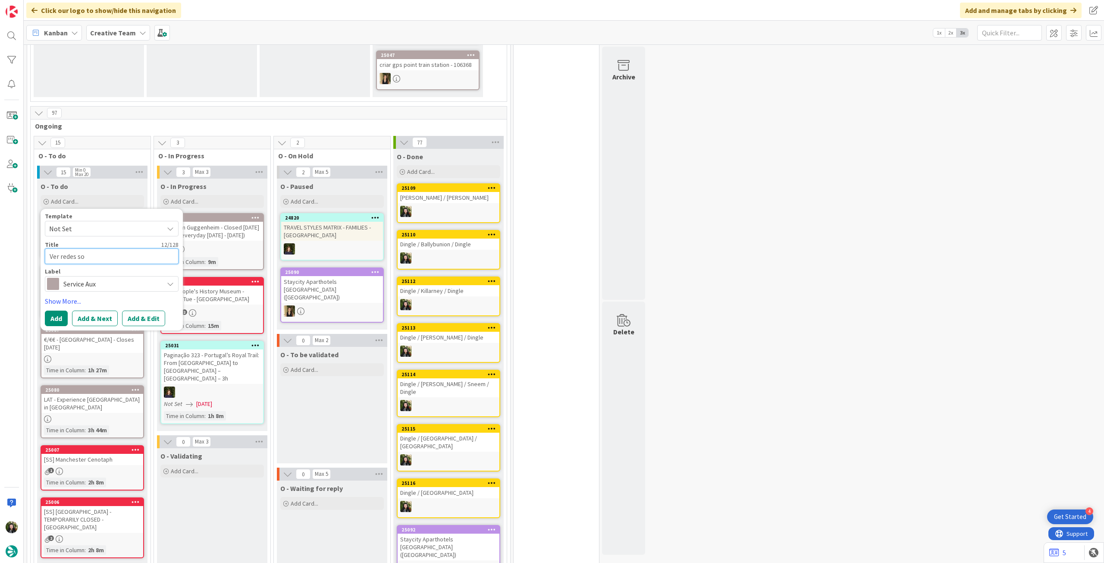
type textarea "x"
type textarea "Ver redes soc"
type textarea "x"
type textarea "Ver redes soci"
type textarea "x"
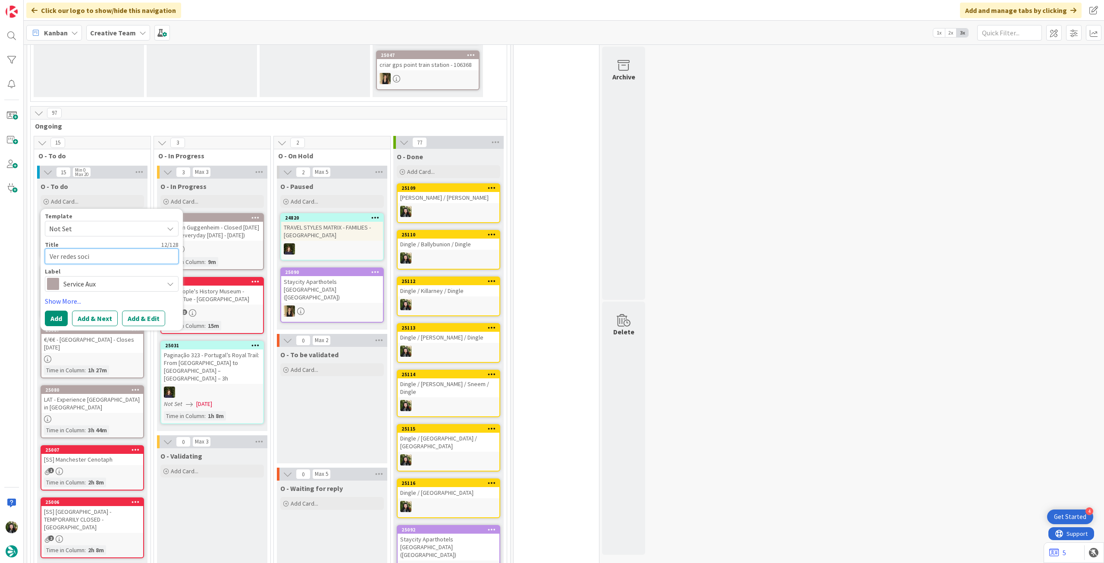
type textarea "Ver redes [PERSON_NAME]"
type textarea "x"
type textarea "Ver redes sociai"
type textarea "x"
type textarea "Ver redes sociais"
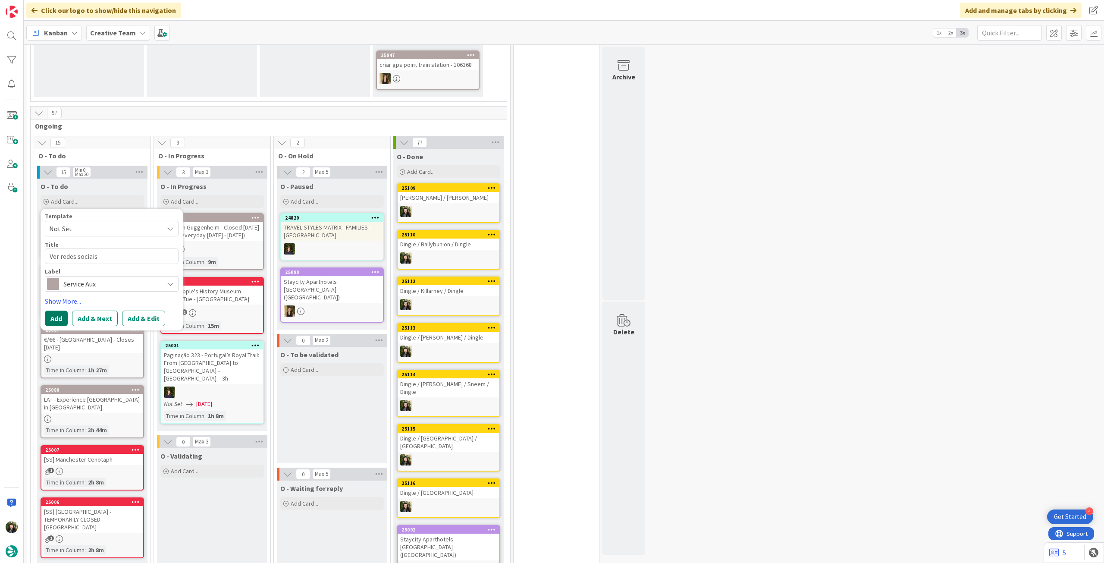
click at [53, 315] on button "Add" at bounding box center [56, 318] width 23 height 16
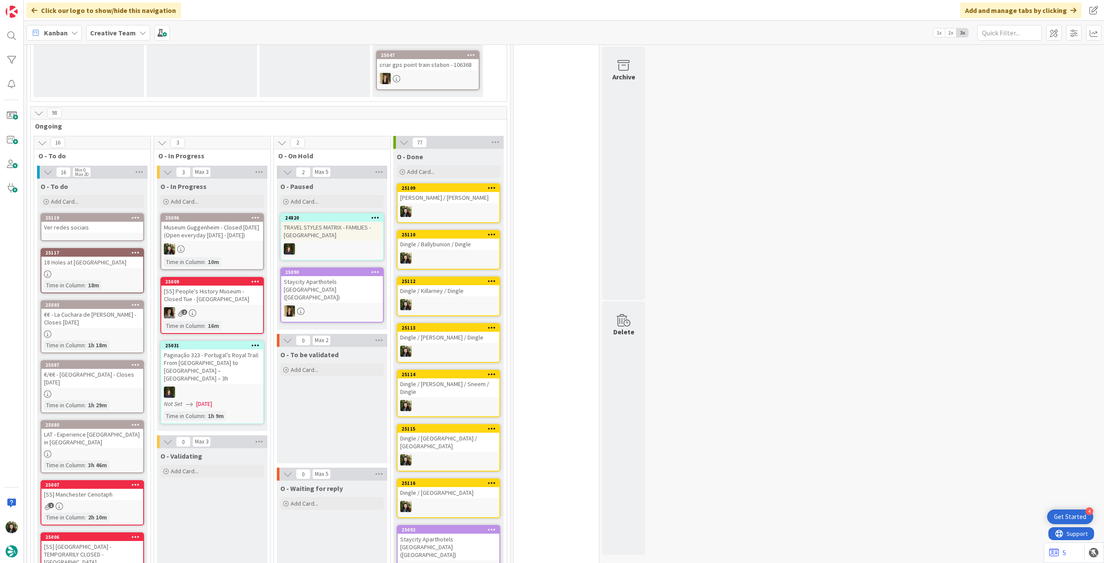
click at [114, 225] on div "Ver redes sociais" at bounding box center [92, 227] width 102 height 11
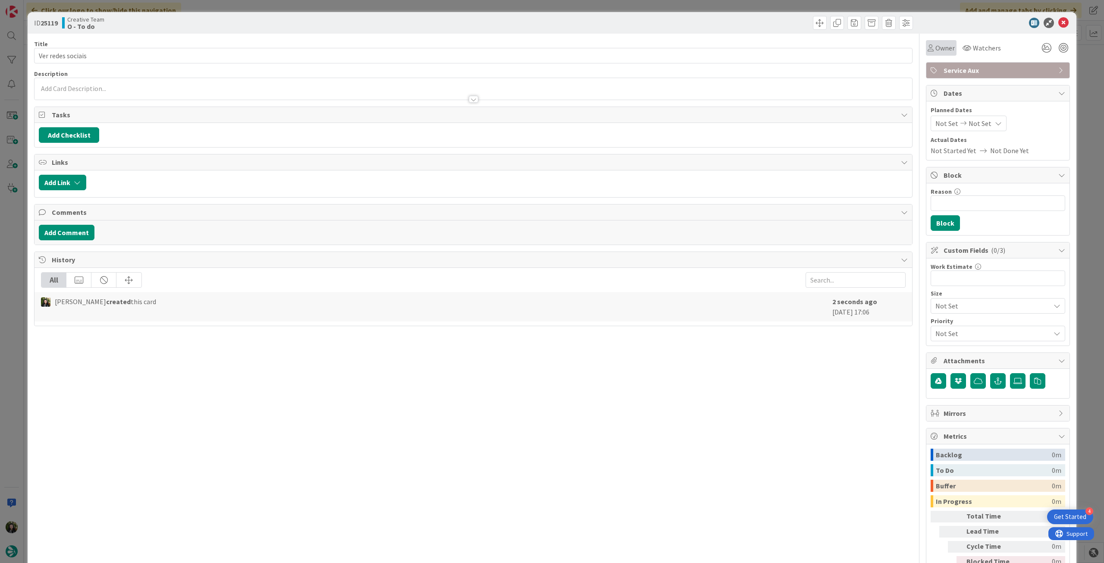
drag, startPoint x: 948, startPoint y: 47, endPoint x: 948, endPoint y: 56, distance: 8.2
click at [948, 48] on div "Owner" at bounding box center [941, 48] width 31 height 16
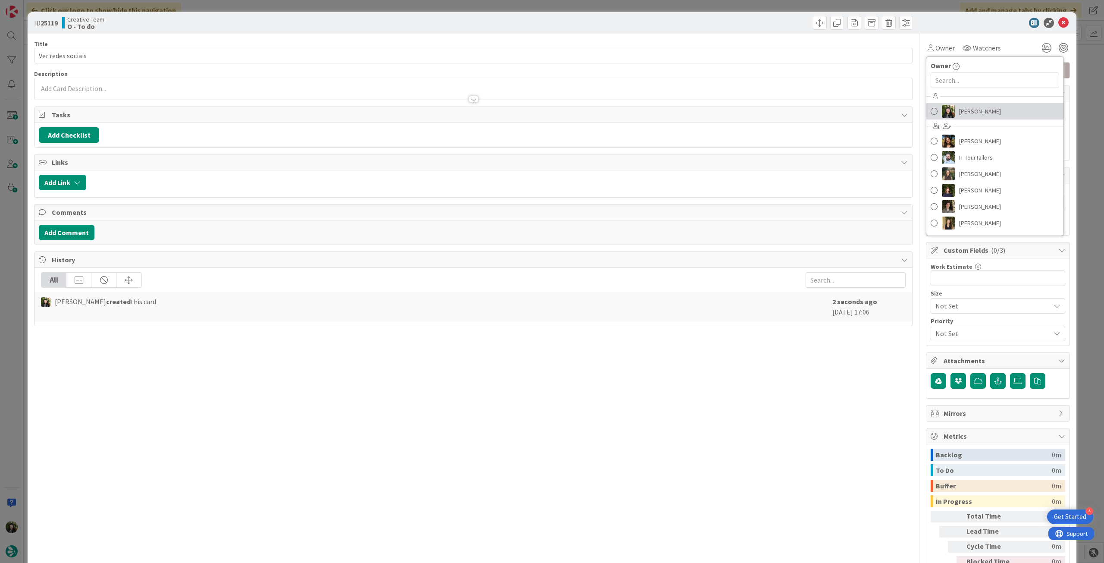
drag, startPoint x: 960, startPoint y: 106, endPoint x: 973, endPoint y: 108, distance: 13.0
click at [960, 106] on span "[PERSON_NAME]" at bounding box center [980, 111] width 42 height 13
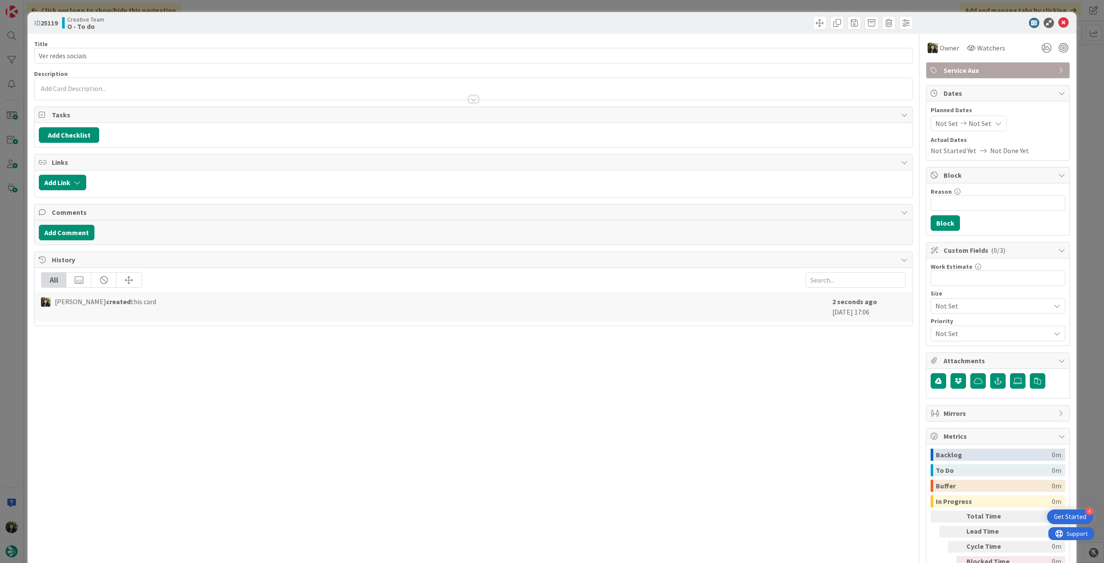
click at [995, 120] on icon at bounding box center [998, 123] width 7 height 7
click at [995, 215] on td "15" at bounding box center [999, 214] width 17 height 16
type input "[DATE]"
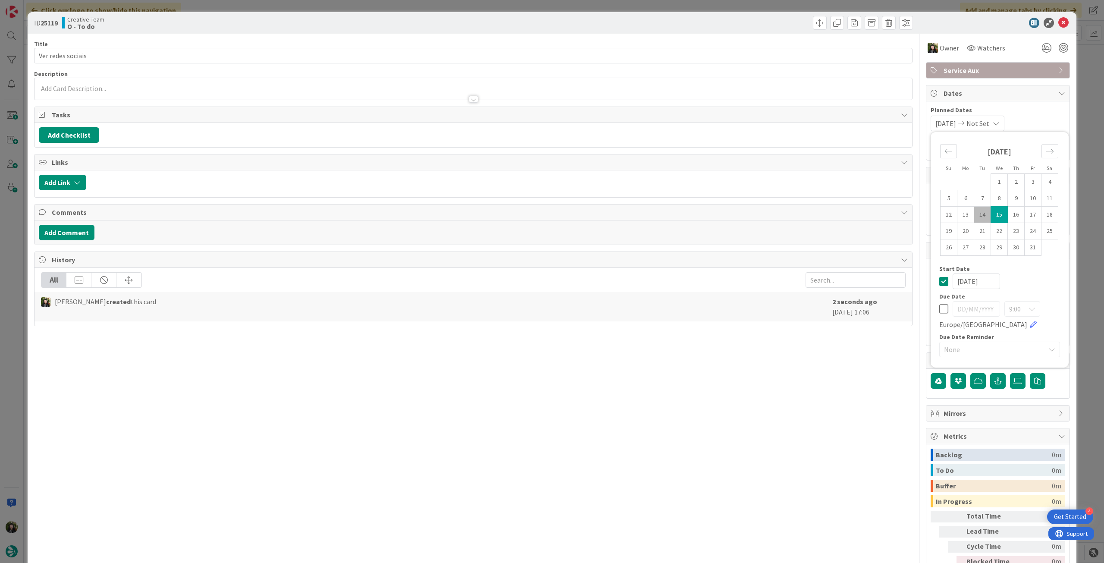
click at [995, 215] on td "15" at bounding box center [999, 214] width 17 height 16
type input "[DATE]"
drag, startPoint x: 88, startPoint y: 57, endPoint x: 18, endPoint y: 56, distance: 69.8
click at [18, 56] on div "ID 25119 Creative Team O - To do Title 17 / 128 Ver redes sociais Description […" at bounding box center [552, 281] width 1104 height 563
click at [1058, 25] on icon at bounding box center [1063, 23] width 10 height 10
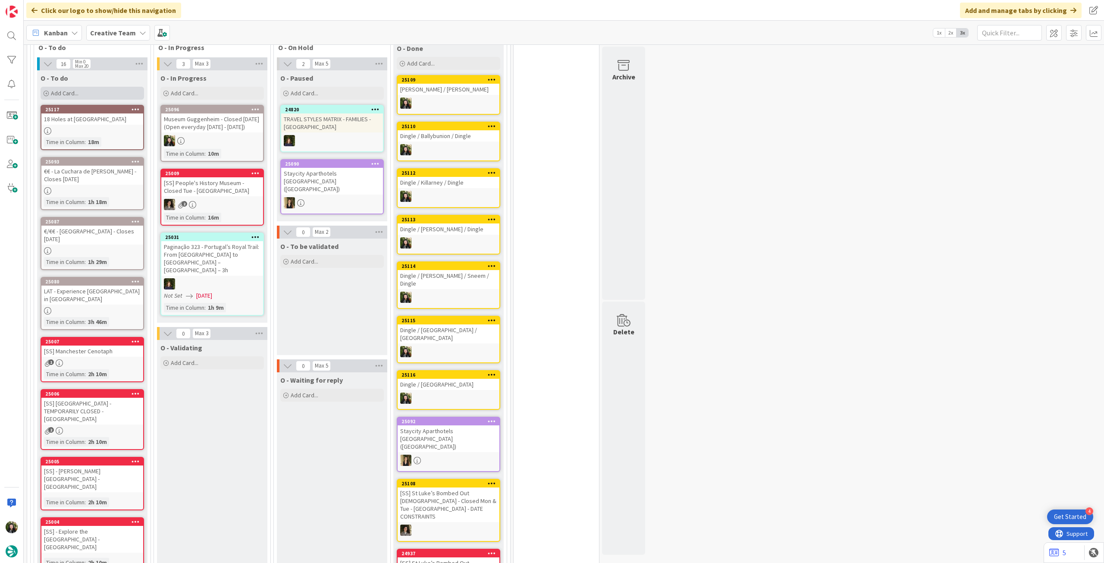
scroll to position [325, 0]
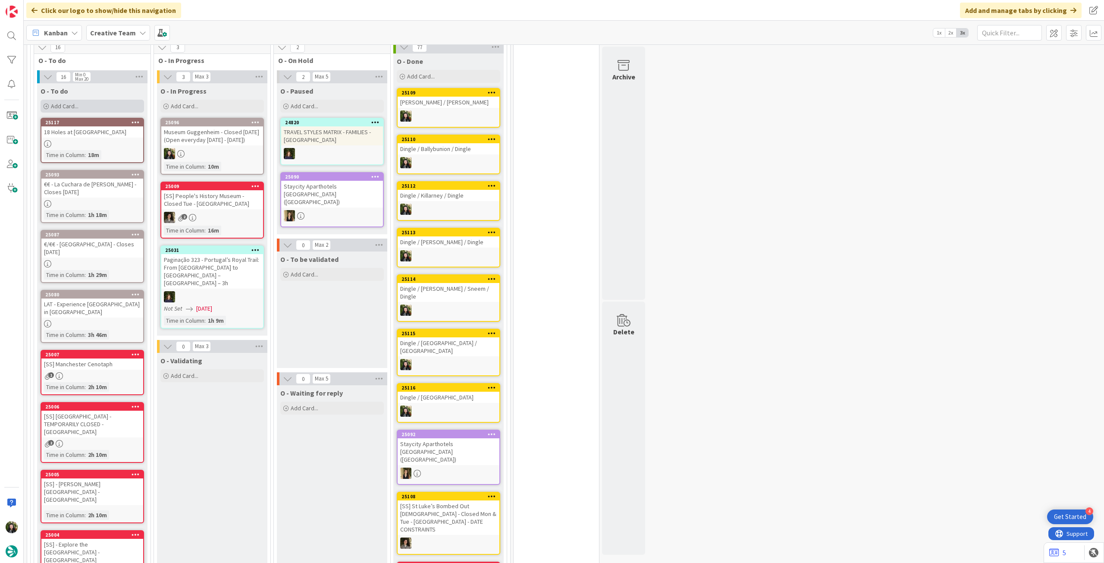
click at [106, 102] on div "Add Card..." at bounding box center [92, 106] width 103 height 13
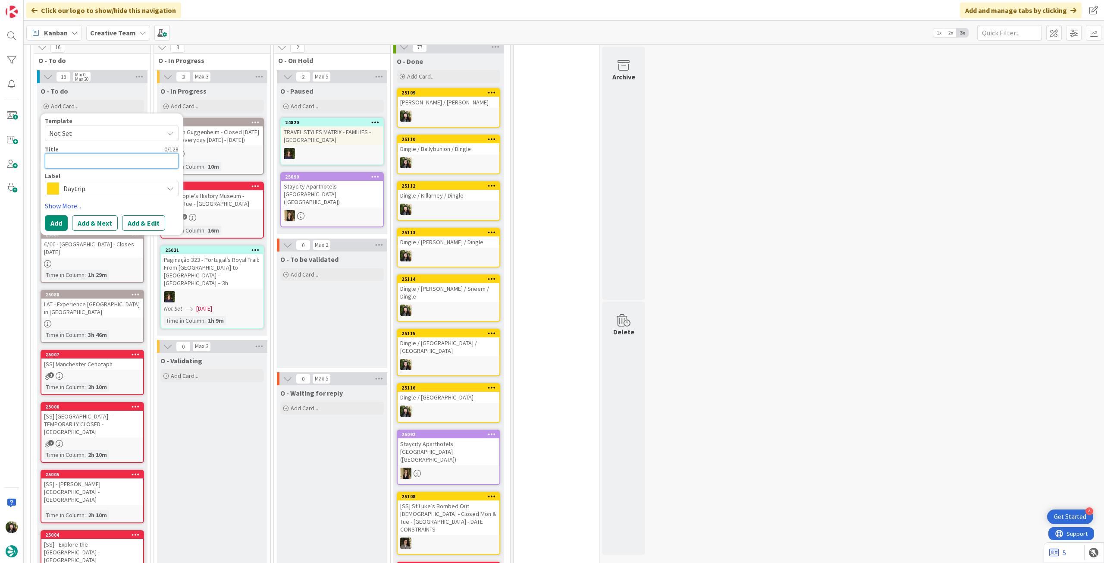
paste textarea "Ver redes sociais"
type textarea "x"
type textarea "Ver redes sociais"
click at [97, 188] on span "Daytrip" at bounding box center [111, 188] width 96 height 12
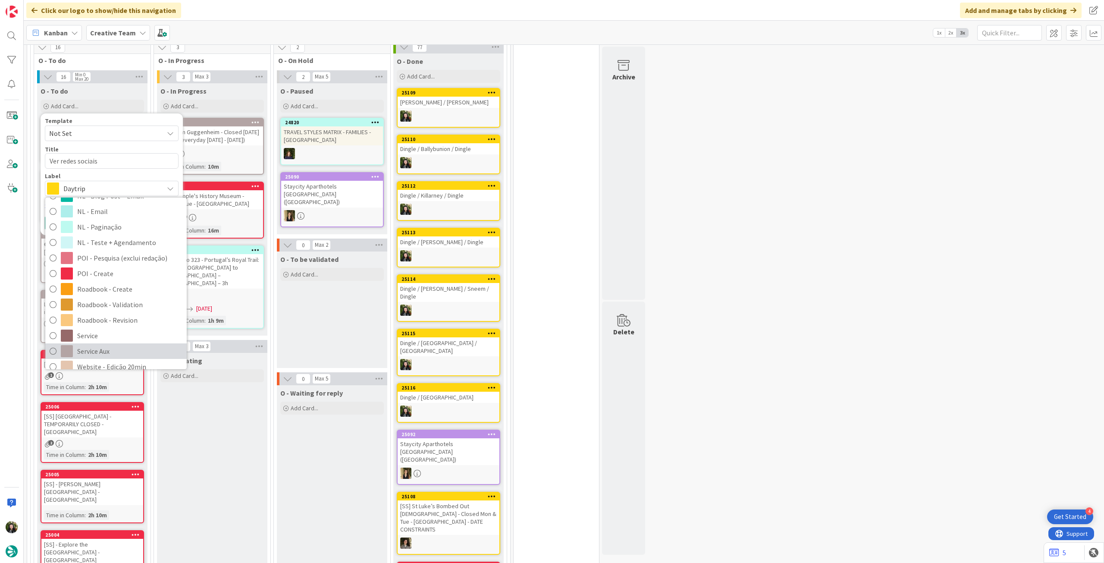
drag, startPoint x: 120, startPoint y: 344, endPoint x: 108, endPoint y: 281, distance: 64.4
click at [120, 344] on span "Service Aux" at bounding box center [129, 350] width 105 height 13
type textarea "x"
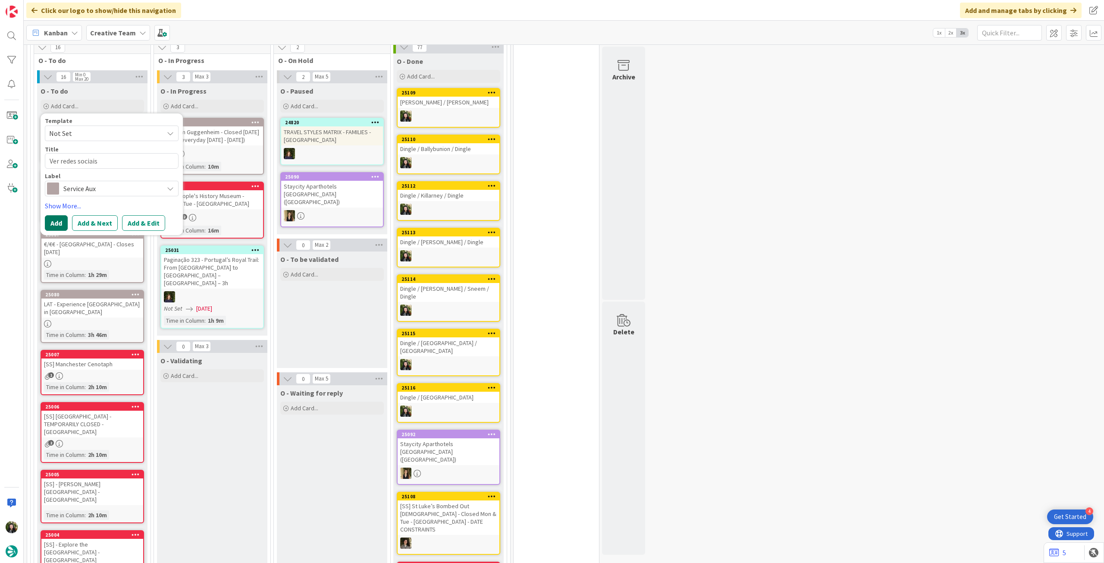
click at [63, 219] on button "Add" at bounding box center [56, 223] width 23 height 16
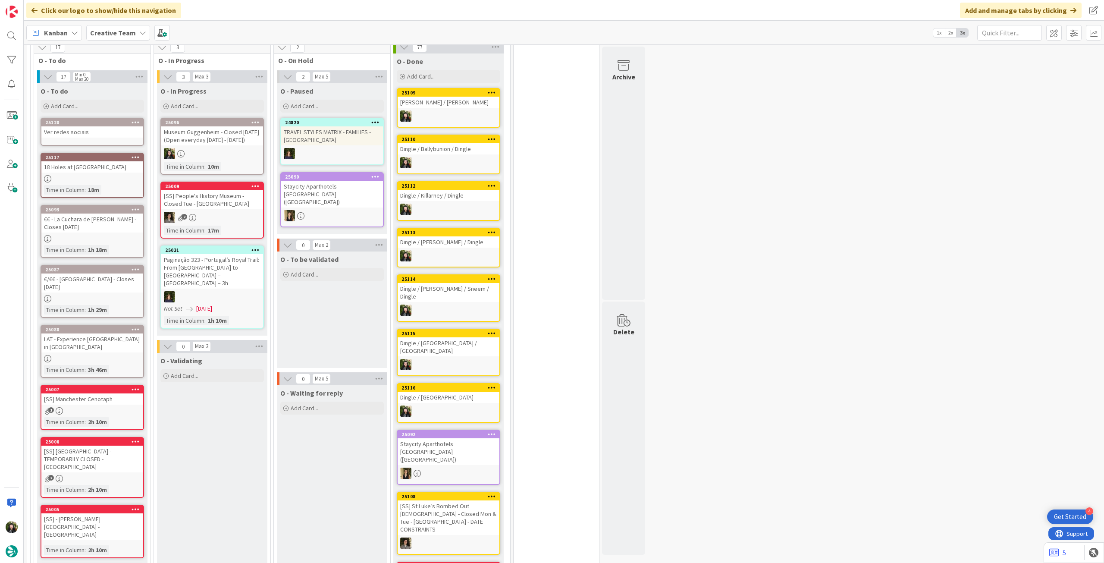
click at [82, 135] on div "Ver redes sociais" at bounding box center [92, 131] width 102 height 11
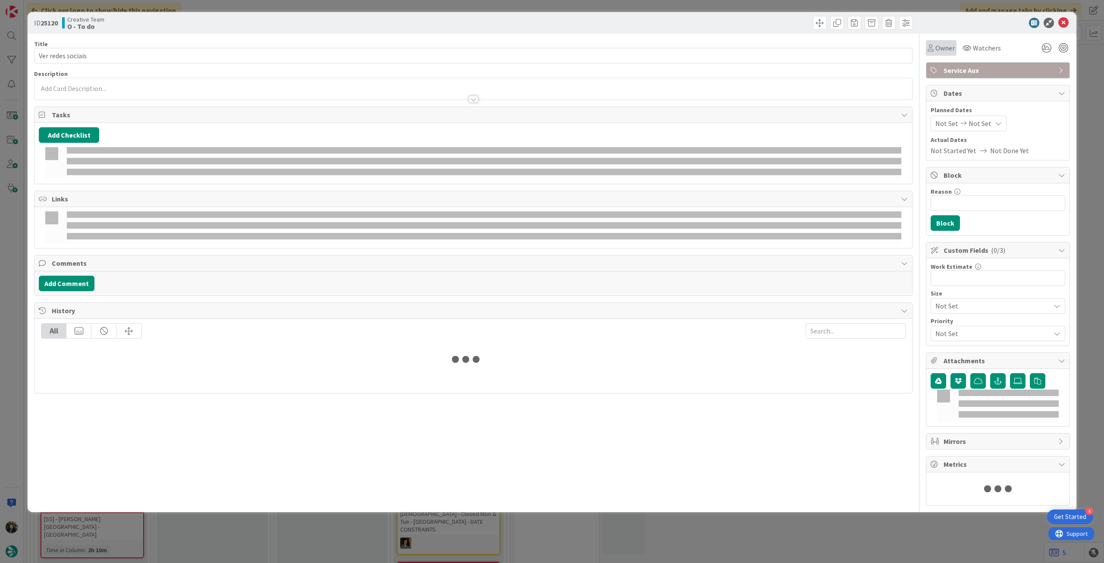
click at [939, 54] on div "Owner" at bounding box center [941, 48] width 31 height 16
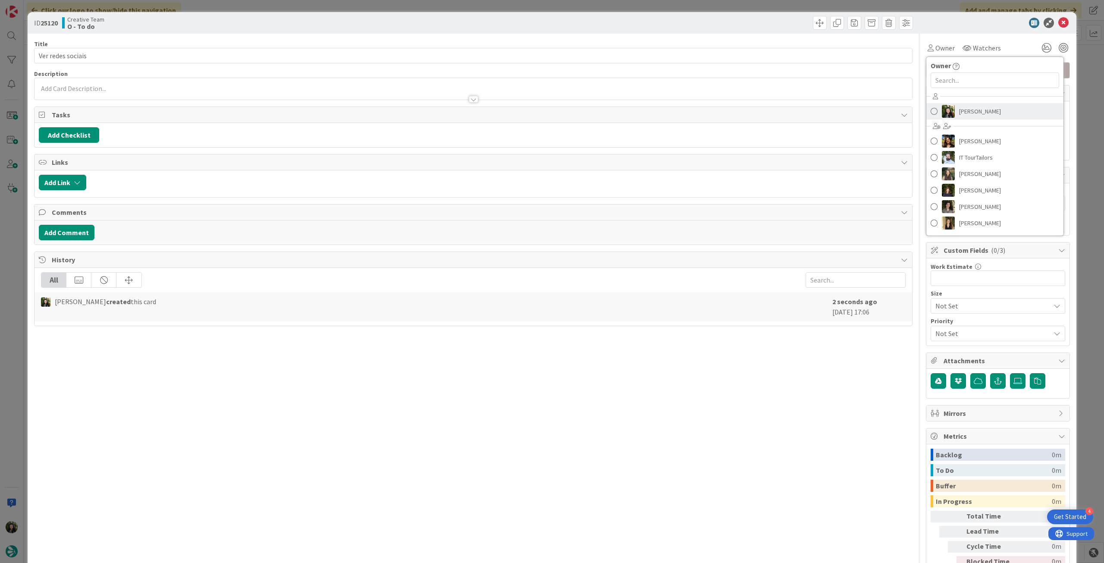
click at [962, 110] on span "[PERSON_NAME]" at bounding box center [980, 111] width 42 height 13
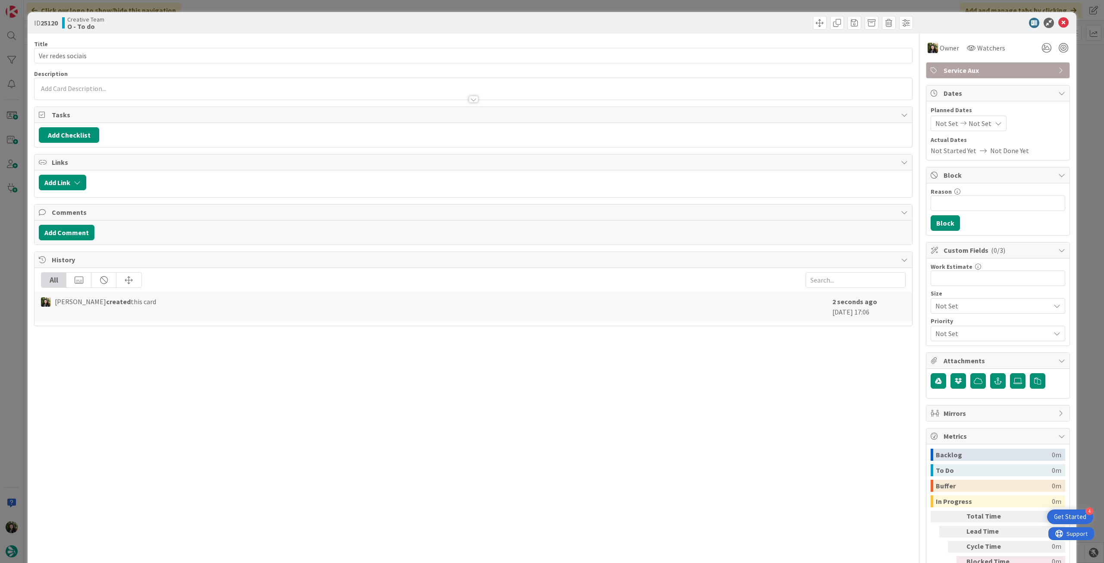
click at [995, 120] on icon at bounding box center [998, 123] width 7 height 7
click at [1007, 213] on td "16" at bounding box center [1015, 214] width 17 height 16
type input "[DATE]"
click at [1007, 213] on td "16" at bounding box center [1015, 214] width 17 height 16
type input "[DATE]"
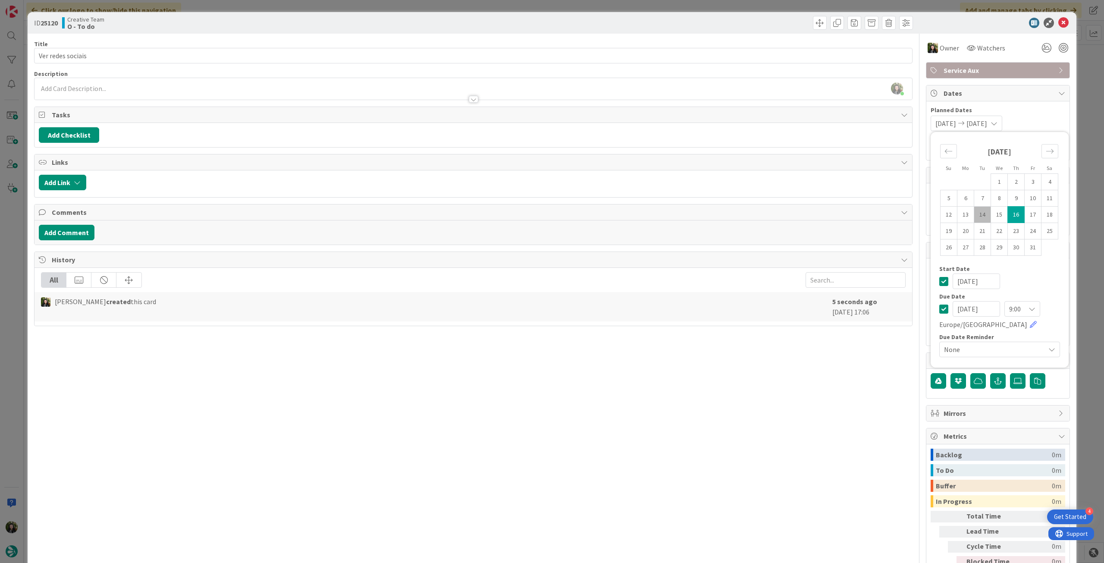
click at [941, 276] on icon at bounding box center [943, 281] width 9 height 10
click at [1058, 20] on icon at bounding box center [1063, 23] width 10 height 10
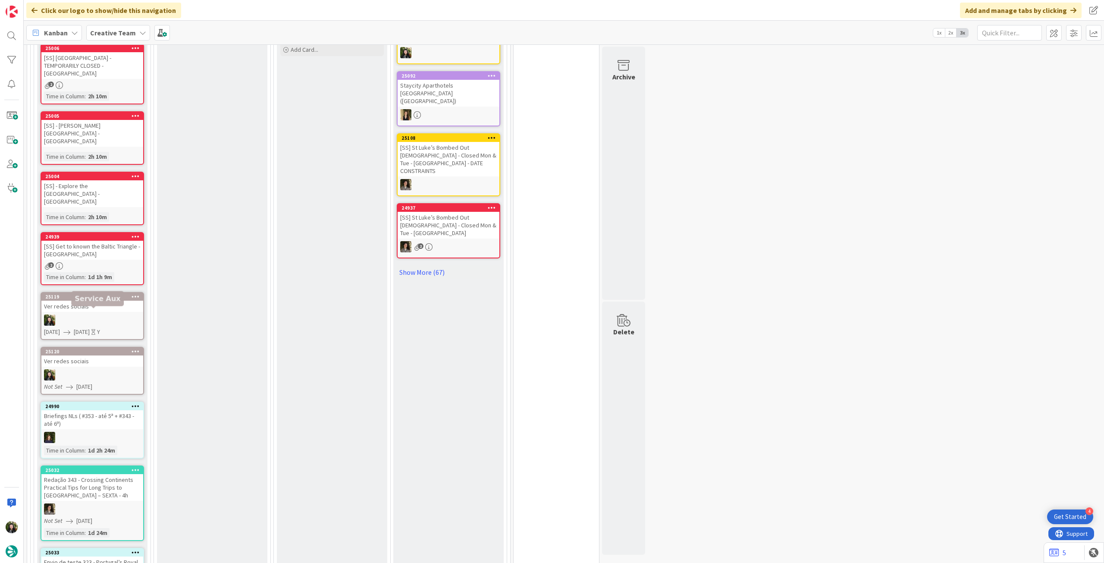
click at [104, 314] on div at bounding box center [92, 319] width 102 height 11
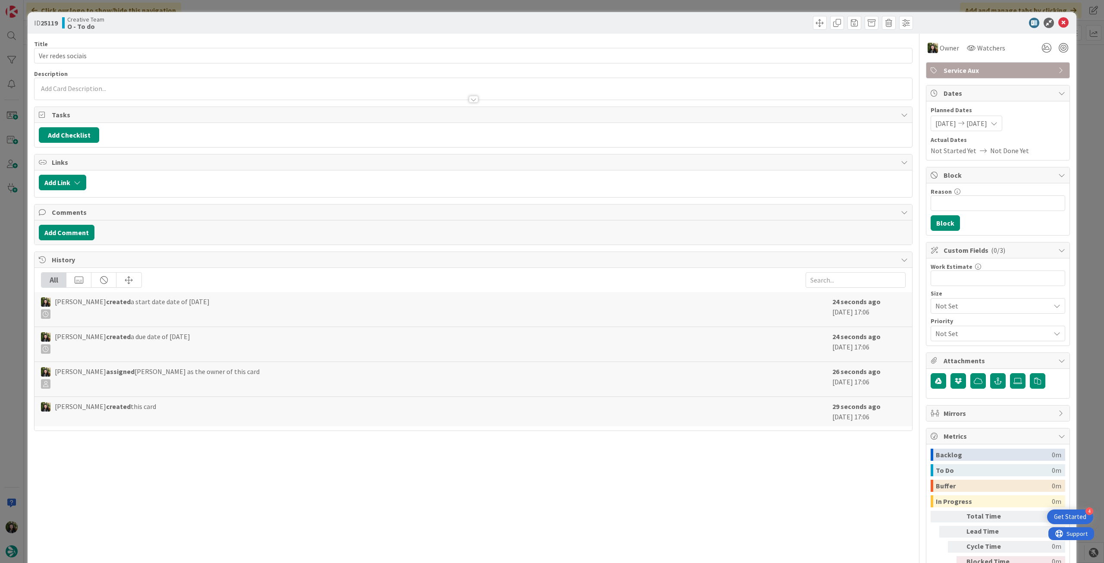
click at [947, 122] on span "[DATE]" at bounding box center [945, 123] width 21 height 10
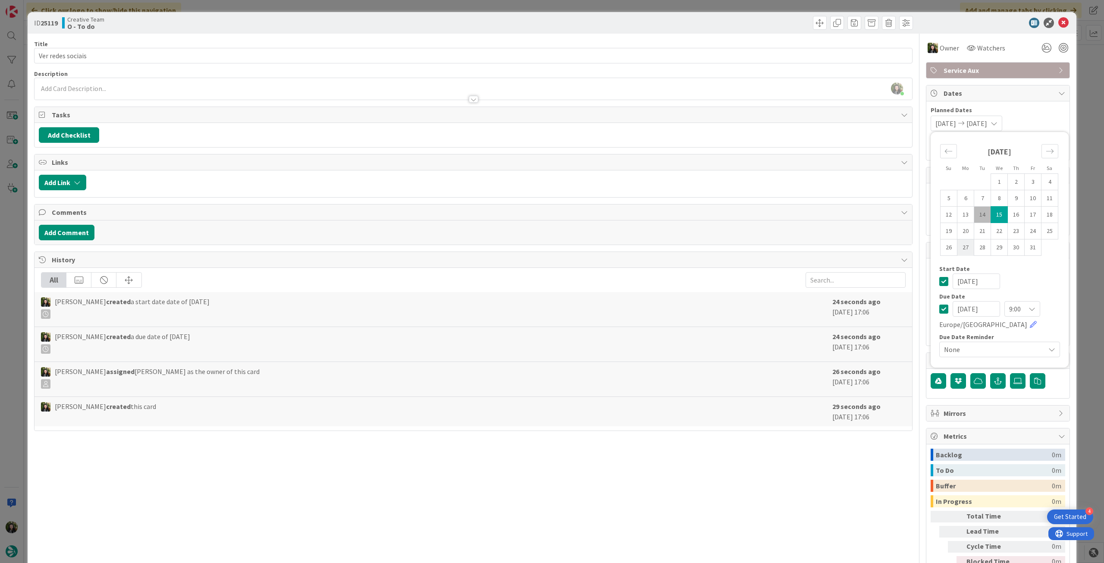
click at [939, 280] on icon at bounding box center [943, 281] width 9 height 10
click at [1058, 23] on icon at bounding box center [1063, 23] width 10 height 10
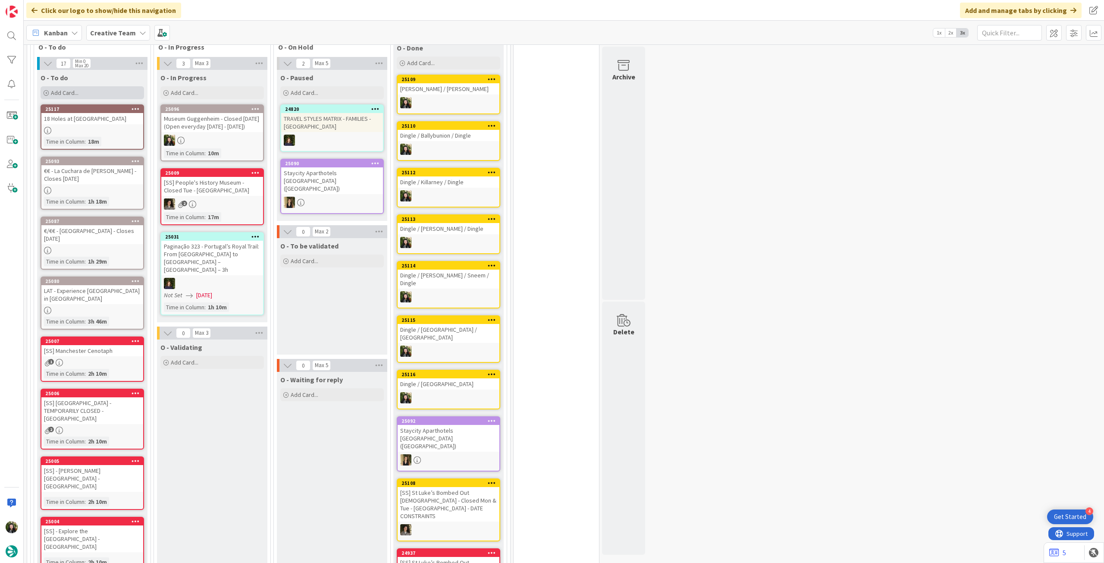
click at [75, 90] on span "Add Card..." at bounding box center [65, 93] width 28 height 8
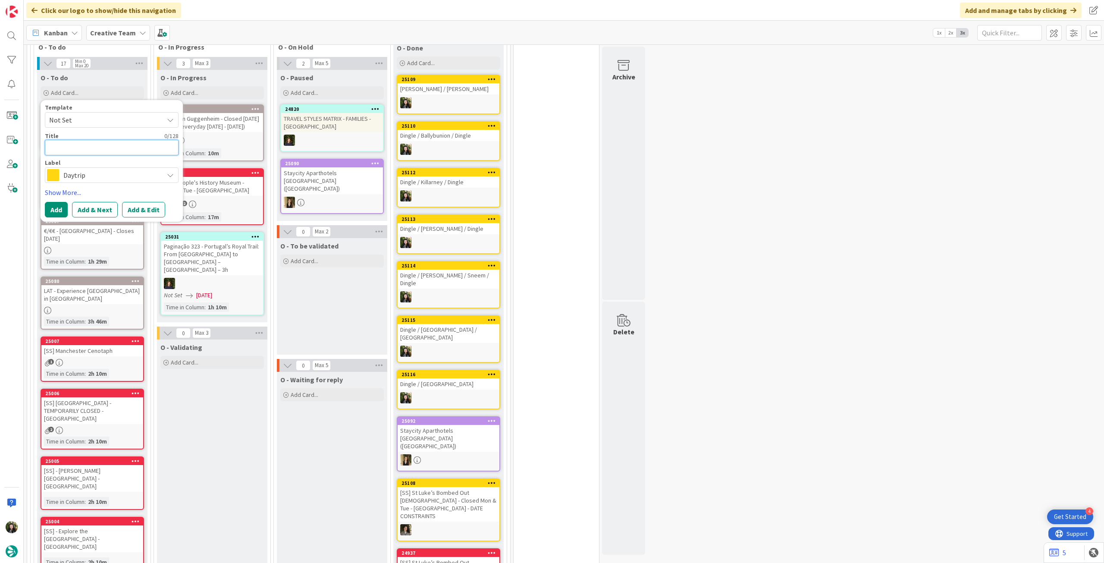
paste textarea "Ver redes sociais"
type textarea "x"
type textarea "Ver redes sociais"
click at [98, 175] on span "Daytrip" at bounding box center [111, 175] width 96 height 12
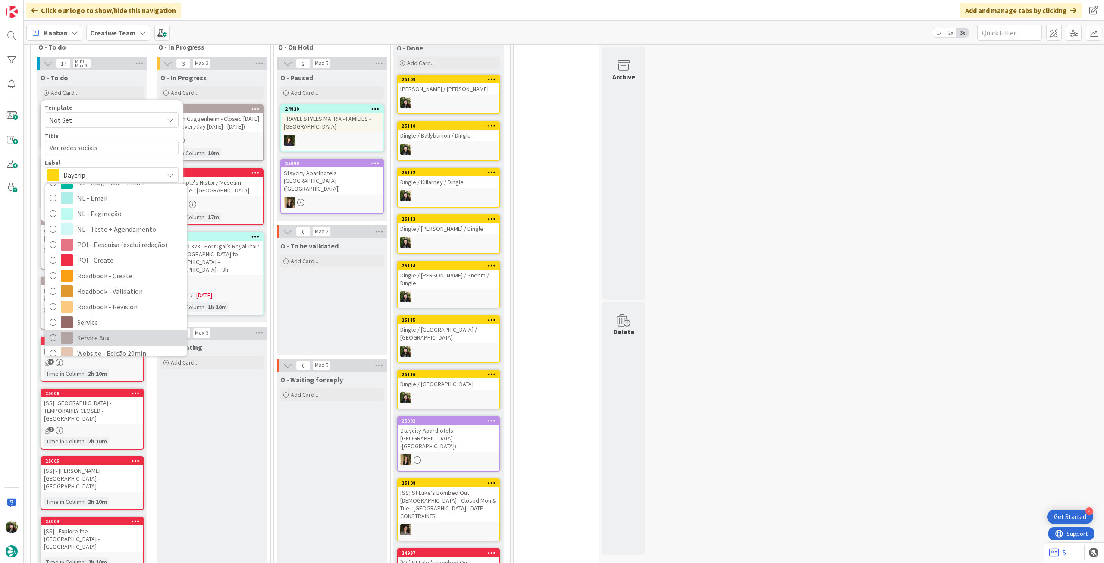
drag, startPoint x: 109, startPoint y: 331, endPoint x: 99, endPoint y: 254, distance: 77.4
click at [109, 331] on span "Service Aux" at bounding box center [129, 337] width 105 height 13
type textarea "x"
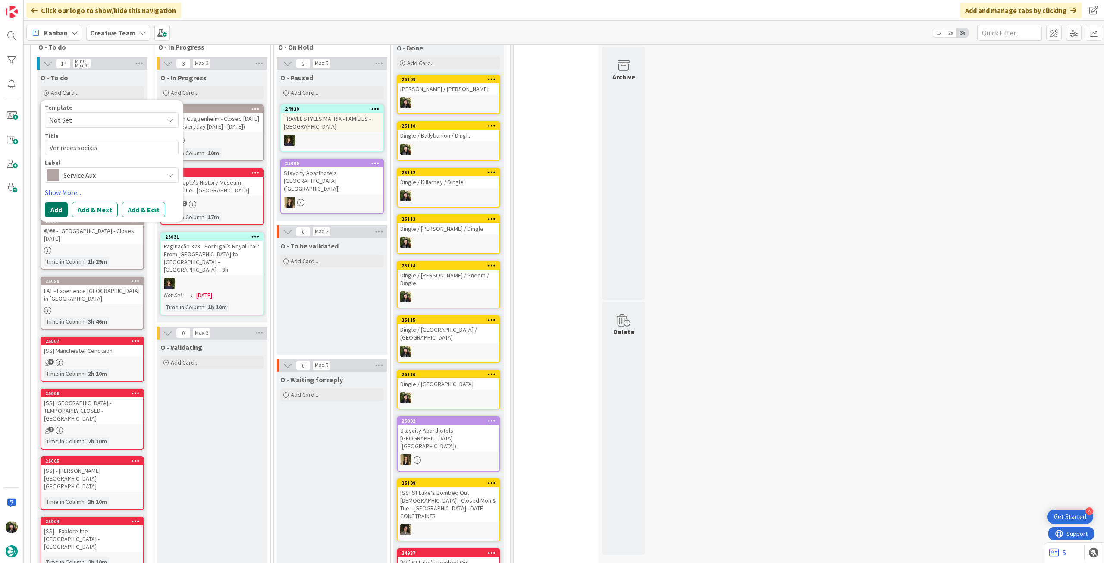
click at [55, 203] on button "Add" at bounding box center [56, 210] width 23 height 16
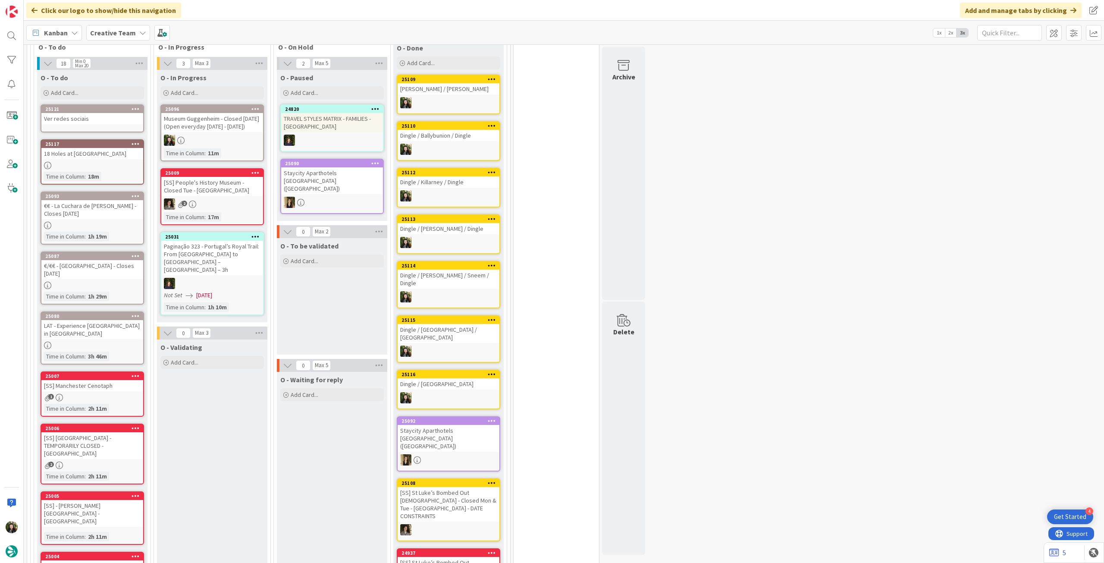
click at [87, 119] on div "Ver redes sociais" at bounding box center [92, 118] width 102 height 11
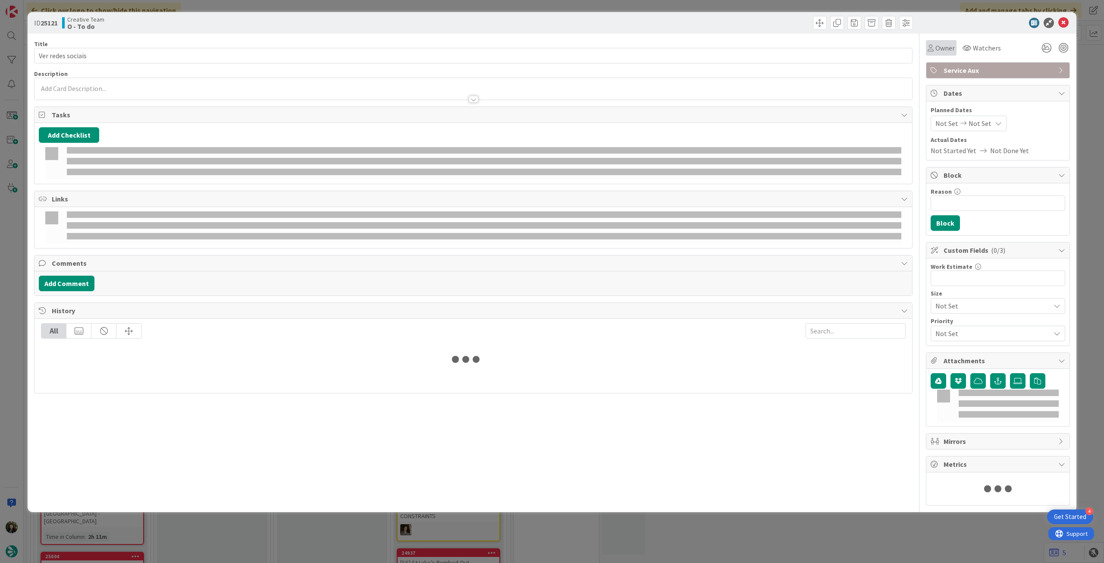
click at [936, 46] on span "Owner" at bounding box center [944, 48] width 19 height 10
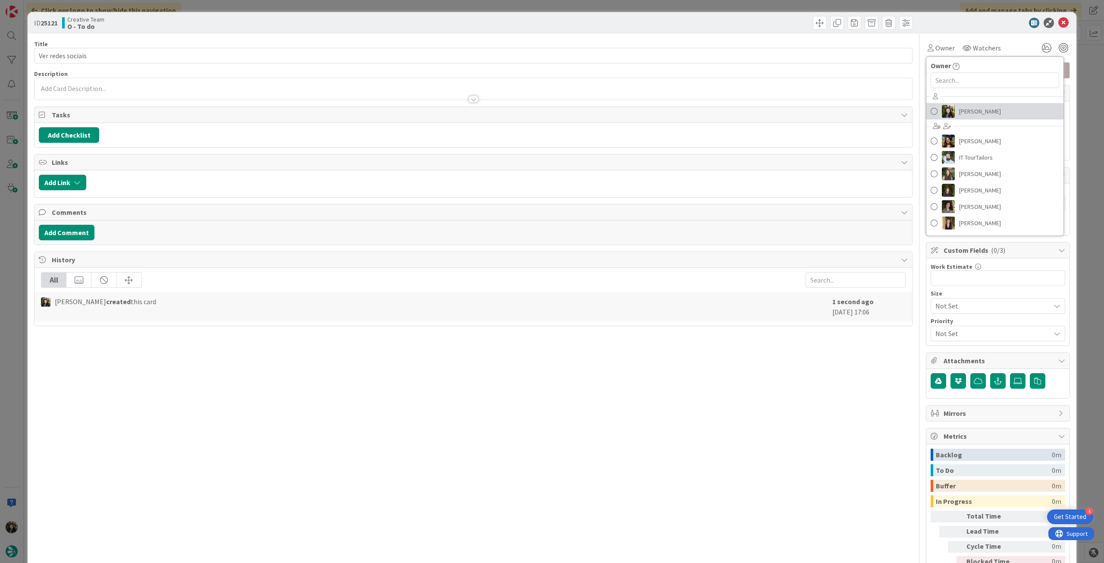
drag, startPoint x: 964, startPoint y: 113, endPoint x: 985, endPoint y: 97, distance: 25.9
click at [964, 113] on span "[PERSON_NAME]" at bounding box center [980, 111] width 42 height 13
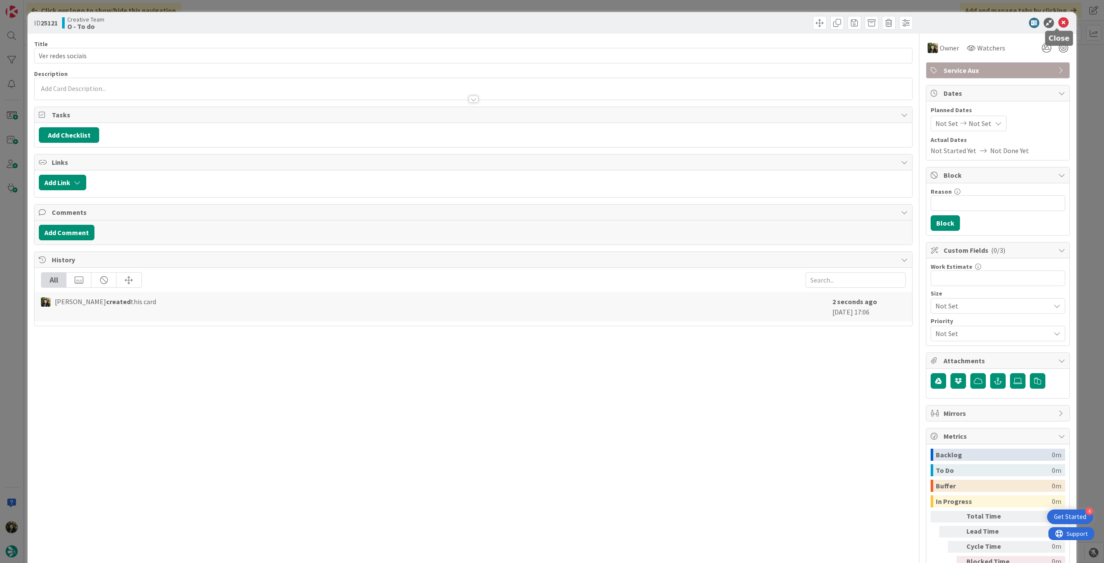
click at [1058, 22] on icon at bounding box center [1063, 23] width 10 height 10
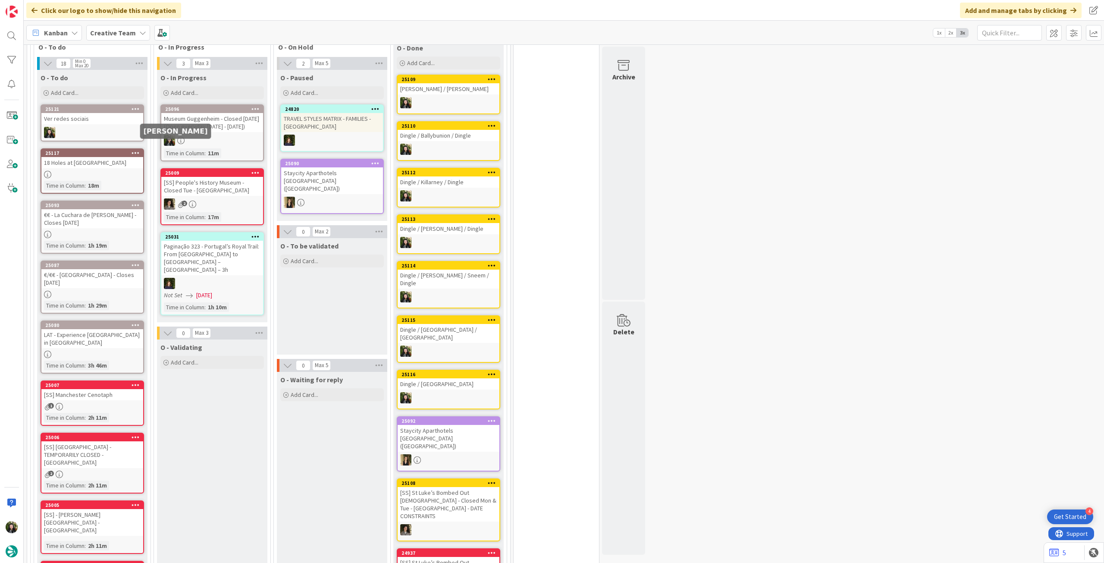
click at [104, 130] on div at bounding box center [92, 132] width 102 height 11
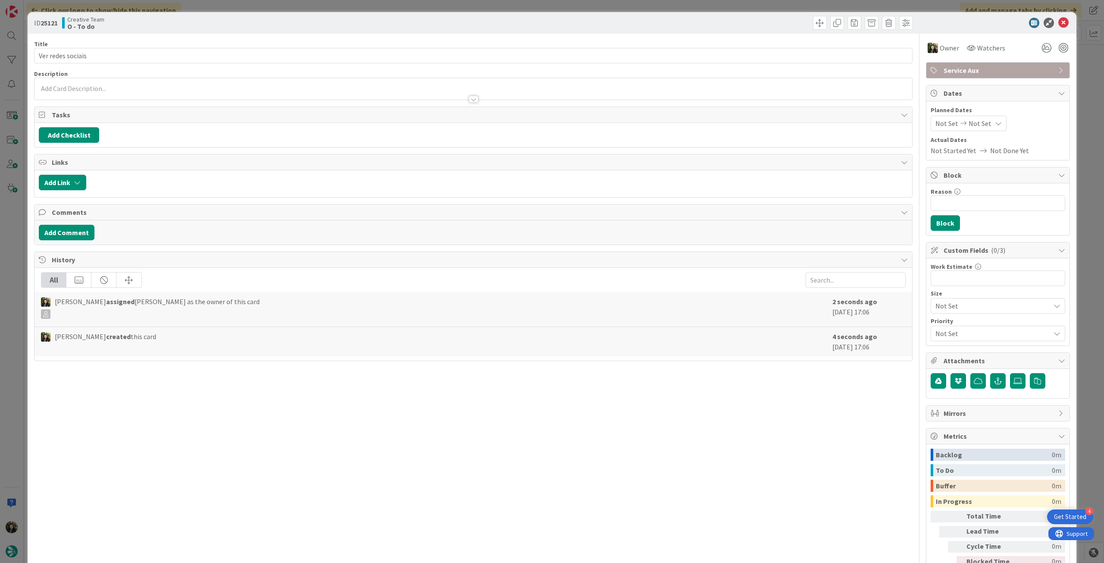
click at [995, 121] on icon at bounding box center [998, 123] width 7 height 7
click at [1029, 210] on td "17" at bounding box center [1032, 214] width 17 height 16
type input "[DATE]"
click at [1029, 210] on td "17" at bounding box center [1032, 214] width 17 height 16
type input "[DATE]"
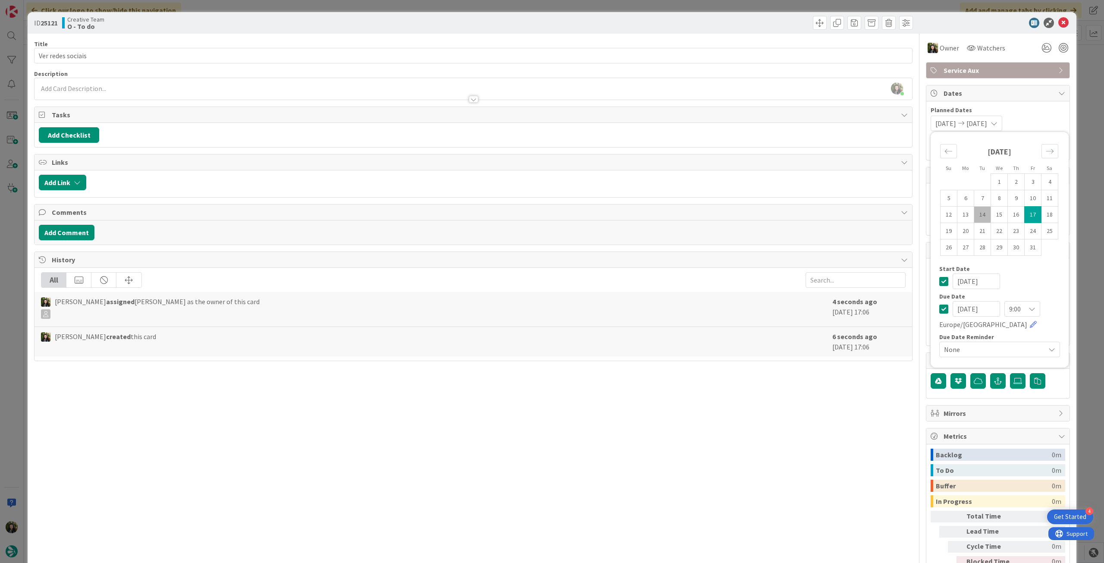
click at [939, 276] on icon at bounding box center [943, 281] width 9 height 10
click at [1058, 25] on icon at bounding box center [1063, 23] width 10 height 10
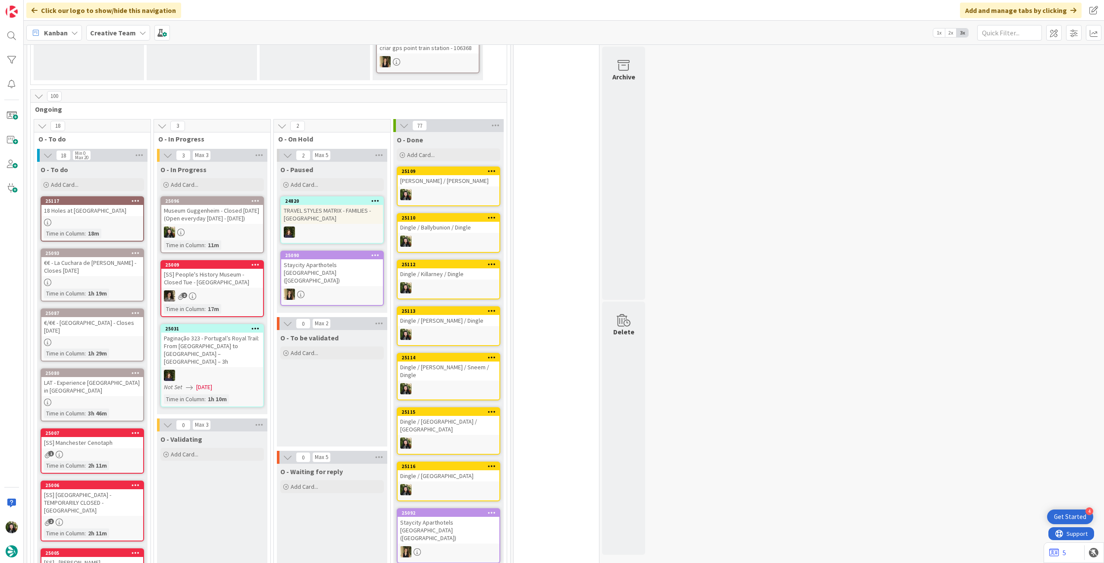
scroll to position [225, 0]
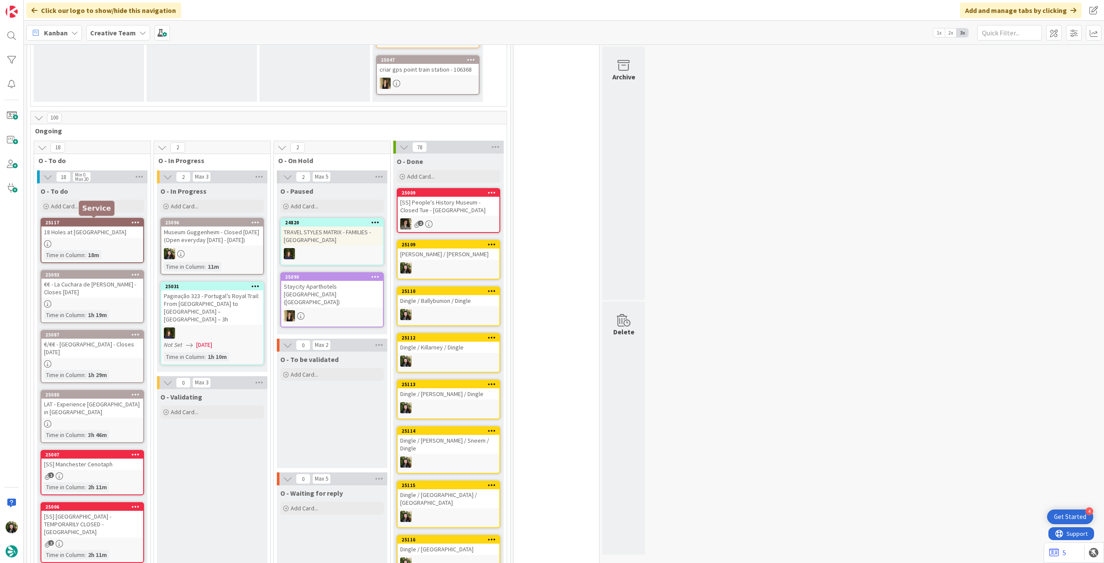
click at [190, 245] on div "Museum Guggenheim - Closed [DATE] (Open everyday [DATE] - [DATE])" at bounding box center [212, 235] width 102 height 19
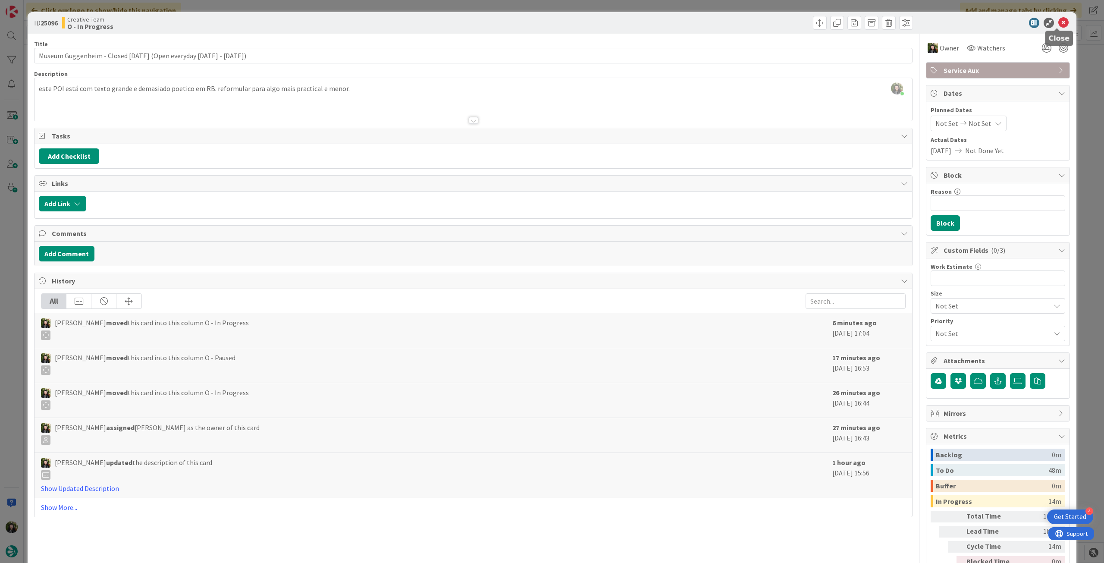
click at [1058, 25] on icon at bounding box center [1063, 23] width 10 height 10
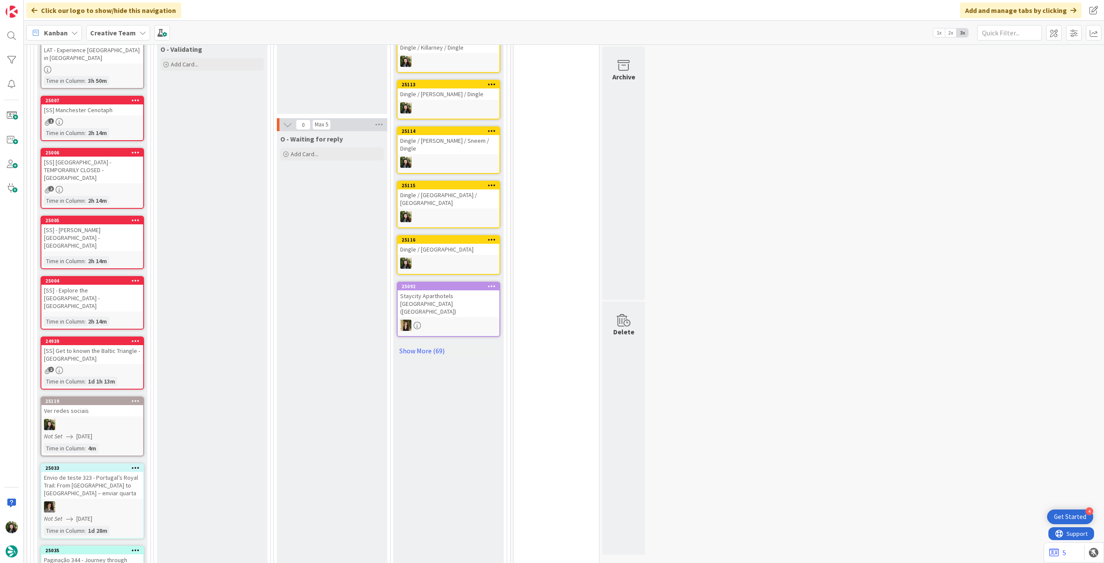
scroll to position [690, 0]
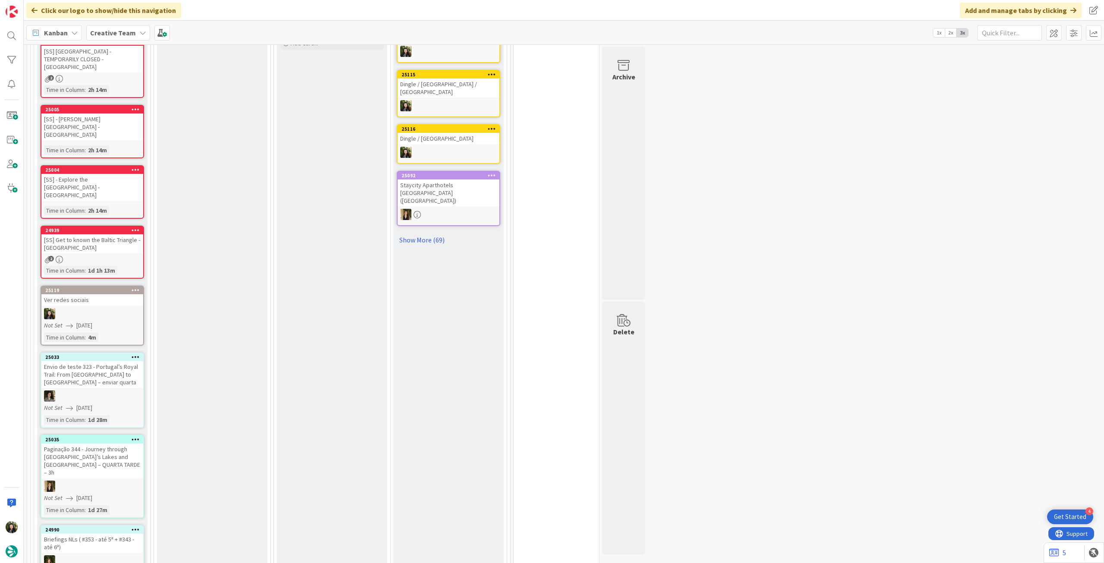
click at [117, 308] on div at bounding box center [92, 313] width 102 height 11
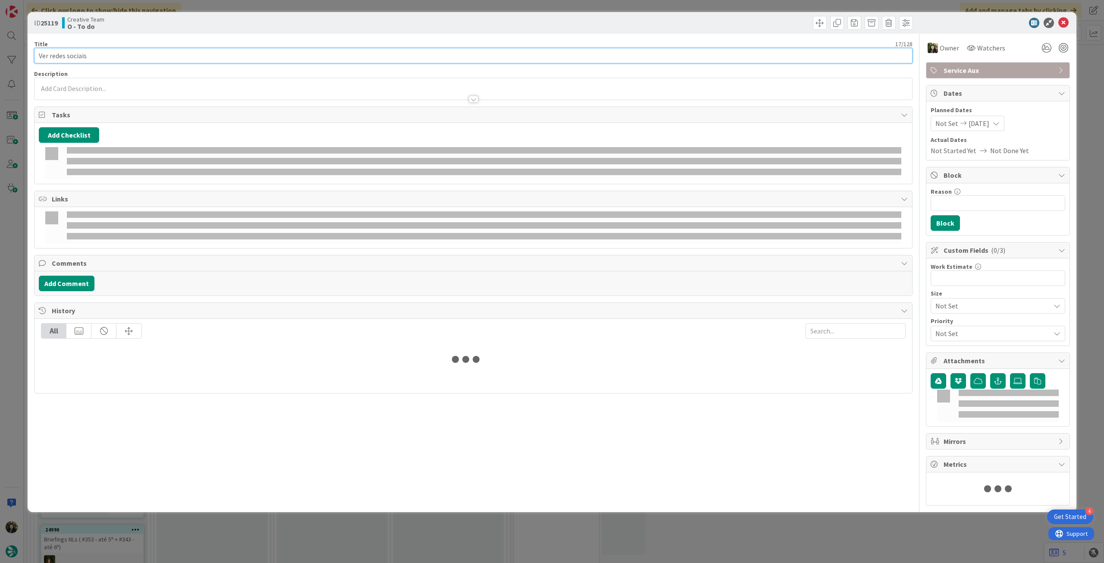
click at [171, 56] on input "Ver redes sociais" at bounding box center [473, 56] width 878 height 16
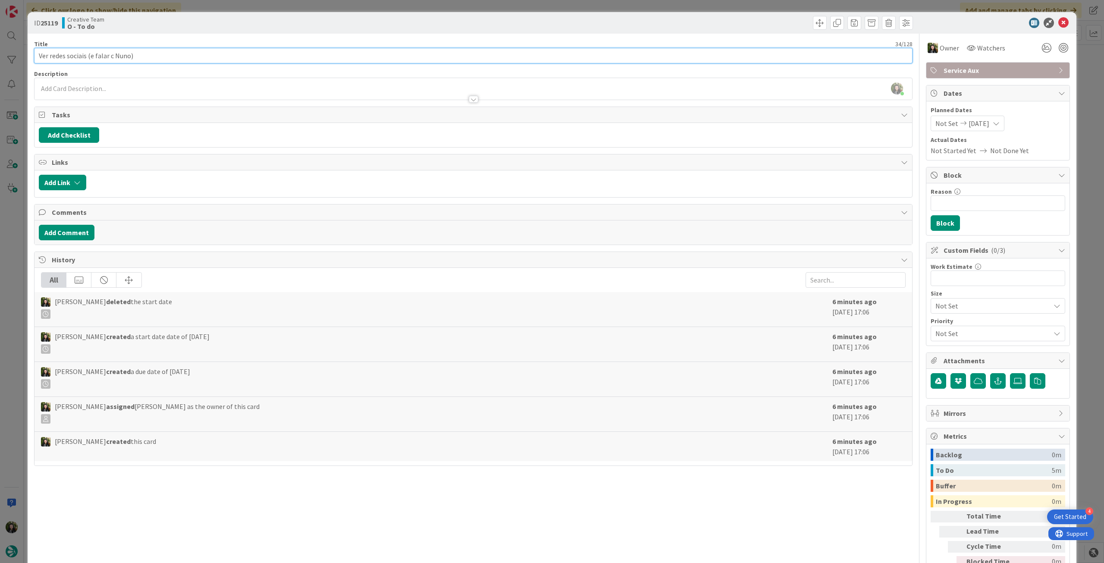
type input "Ver redes sociais (e falar c Nuno)"
click at [1058, 24] on icon at bounding box center [1063, 23] width 10 height 10
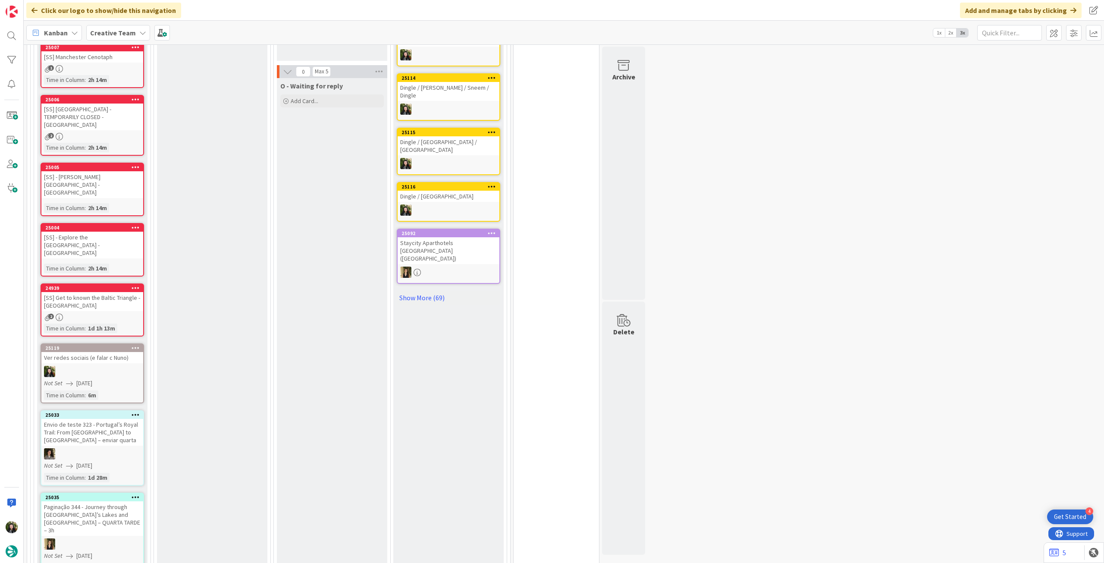
scroll to position [690, 0]
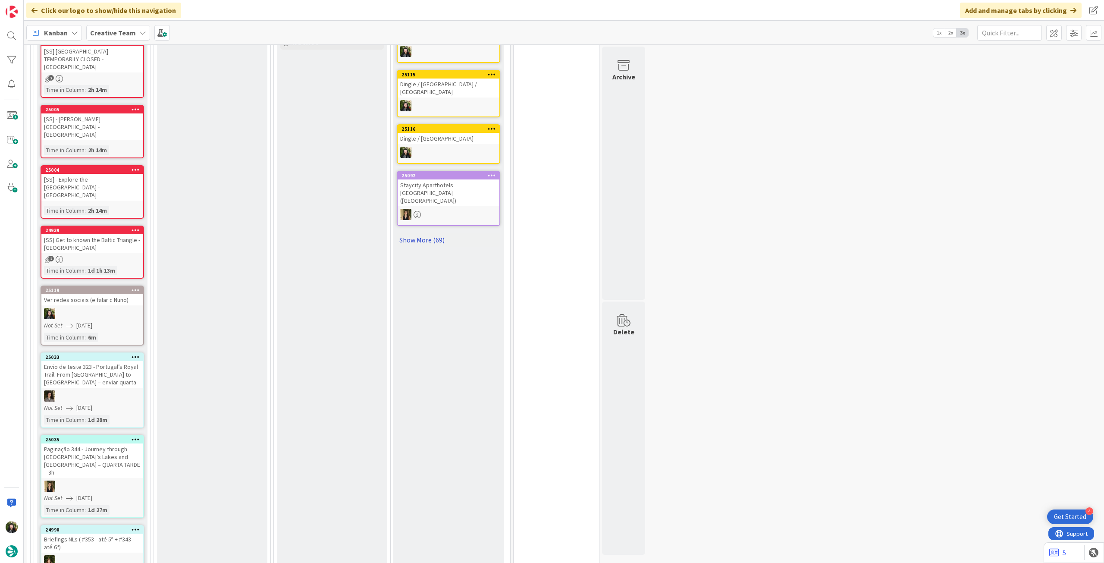
click at [441, 233] on link "Show More (69)" at bounding box center [448, 240] width 103 height 14
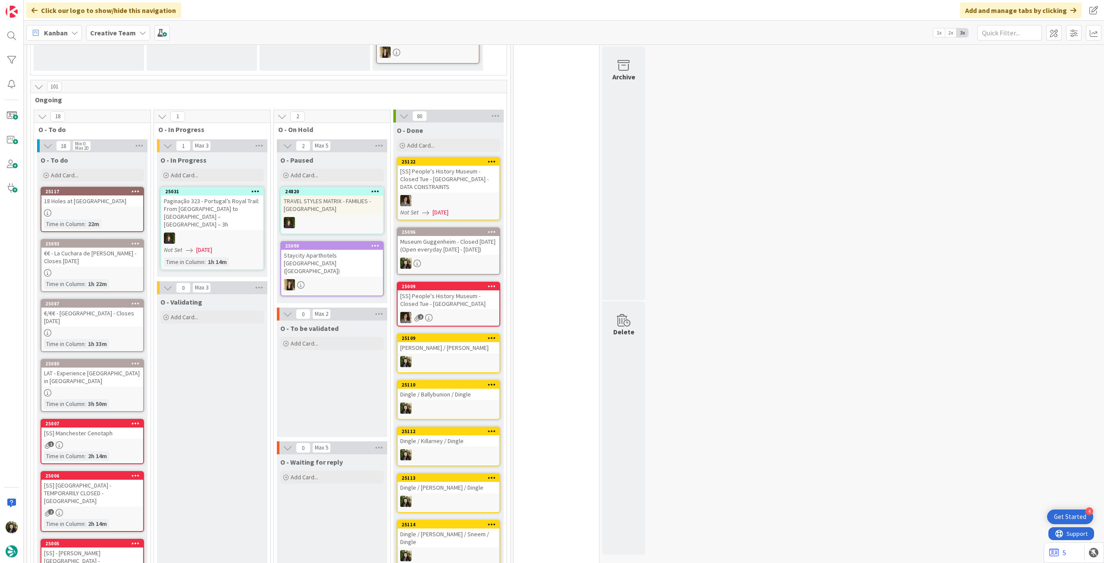
scroll to position [287, 0]
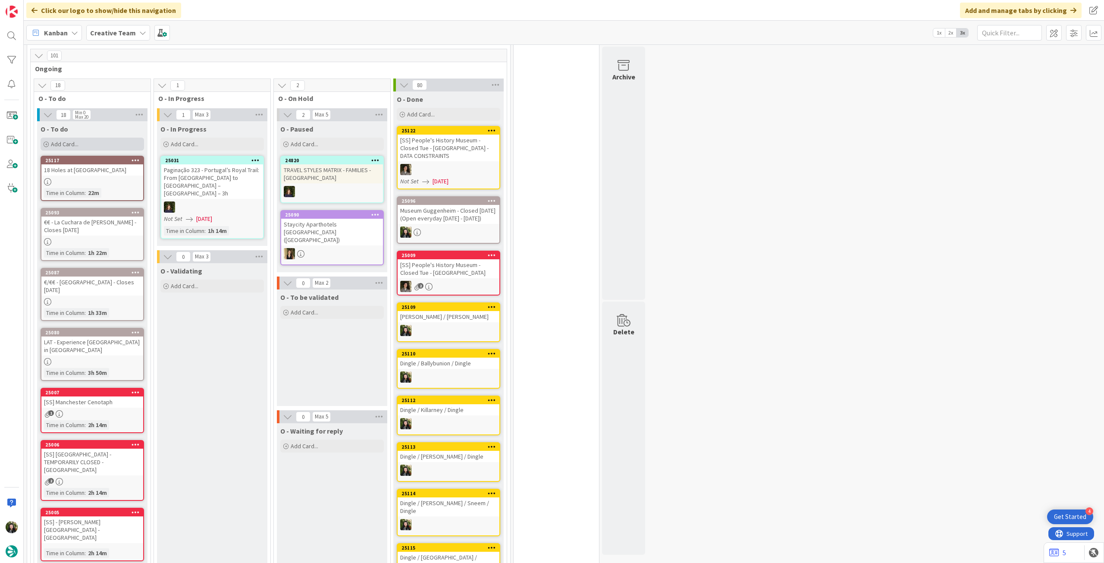
click at [117, 143] on div "Add Card..." at bounding box center [92, 144] width 103 height 13
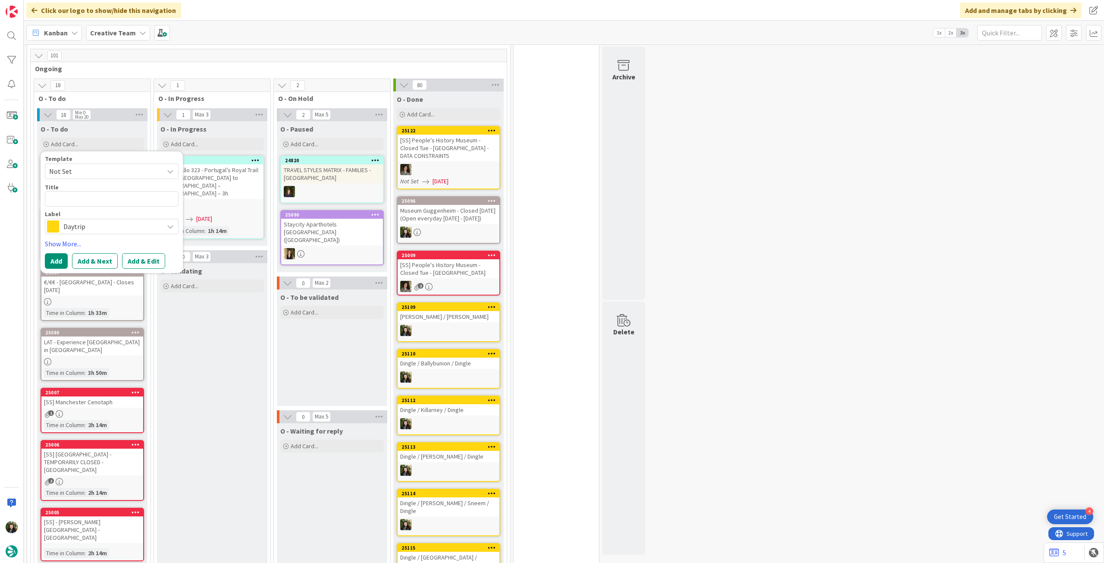
click at [96, 222] on span "Daytrip" at bounding box center [111, 226] width 96 height 12
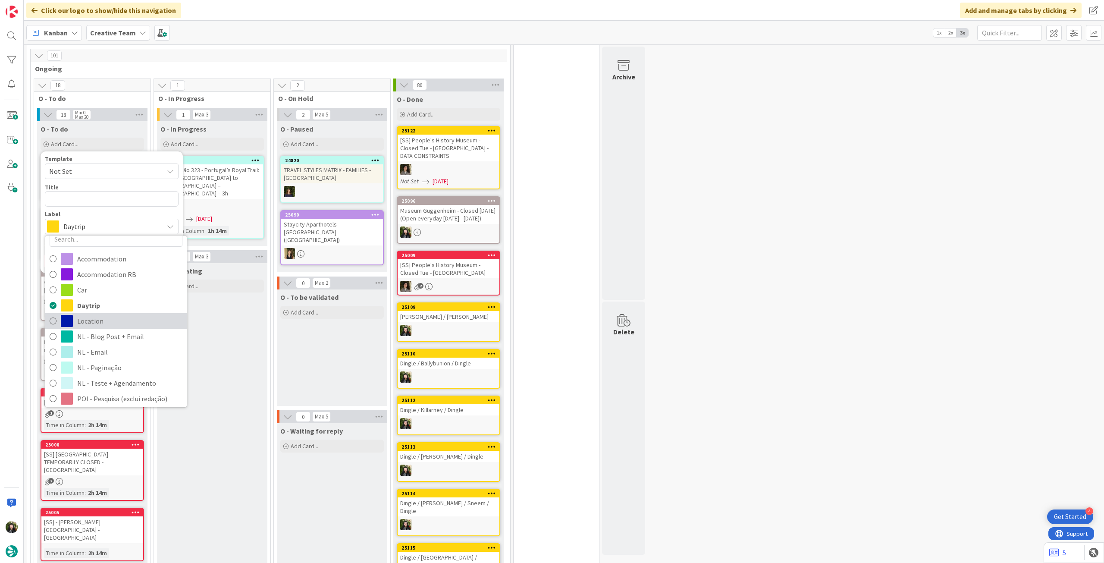
scroll to position [0, 0]
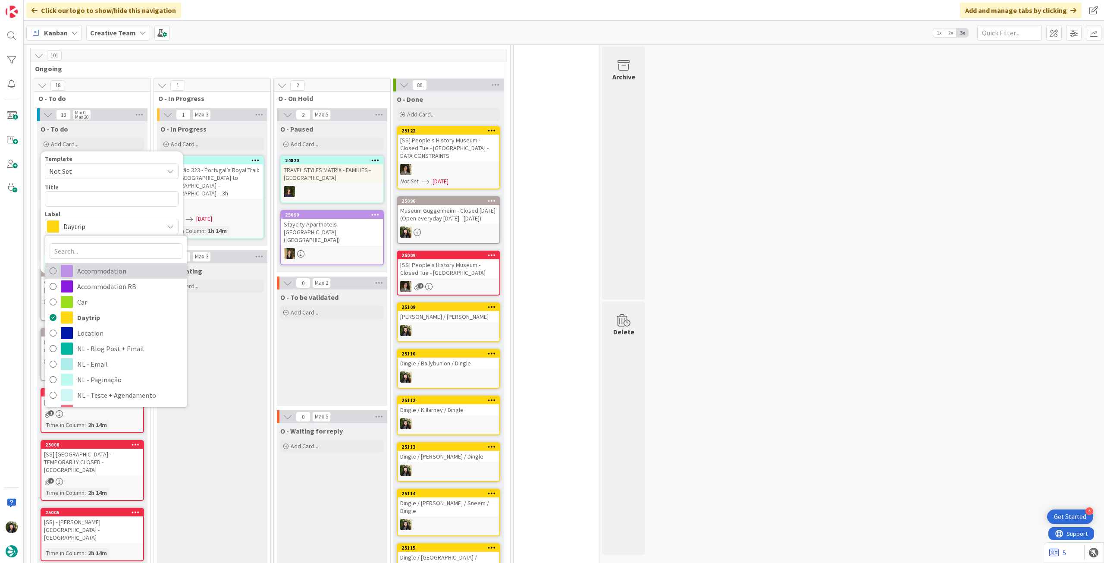
click at [107, 270] on span "Accommodation" at bounding box center [129, 270] width 105 height 13
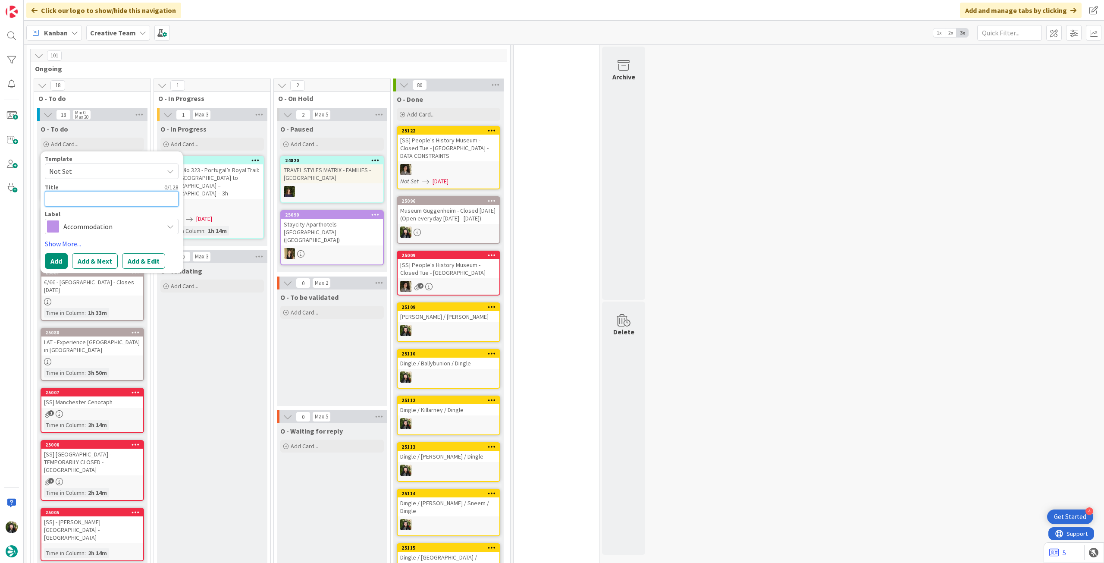
click at [101, 191] on textarea at bounding box center [112, 199] width 134 height 16
paste textarea "The Alverton"
type textarea "The Alverton"
type textarea "x"
type textarea "The Alverton"
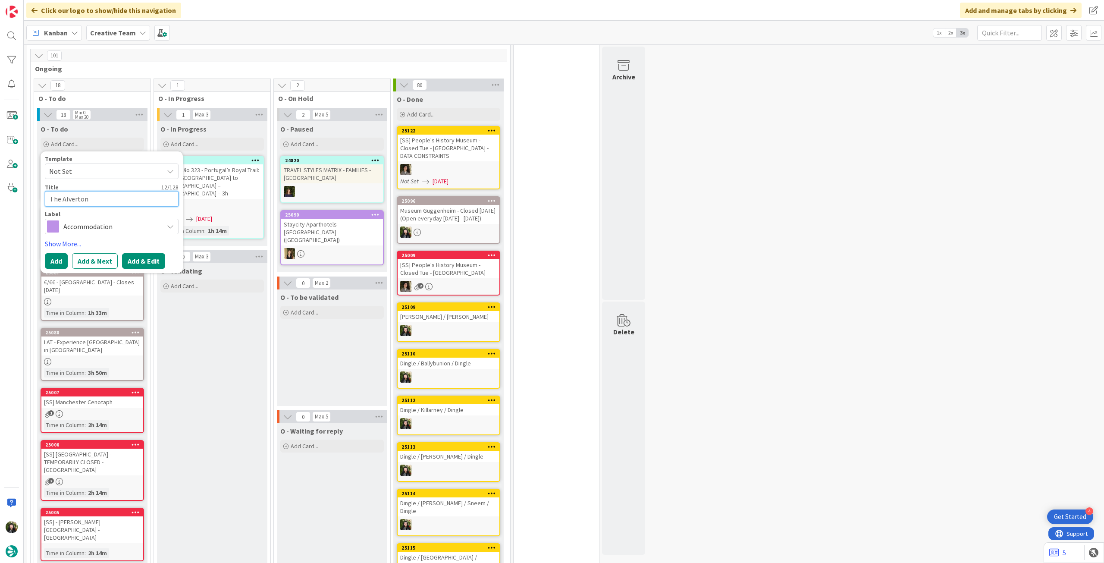
type textarea "x"
type textarea "The Alverton -"
type textarea "x"
type textarea "The Alverton -"
type textarea "x"
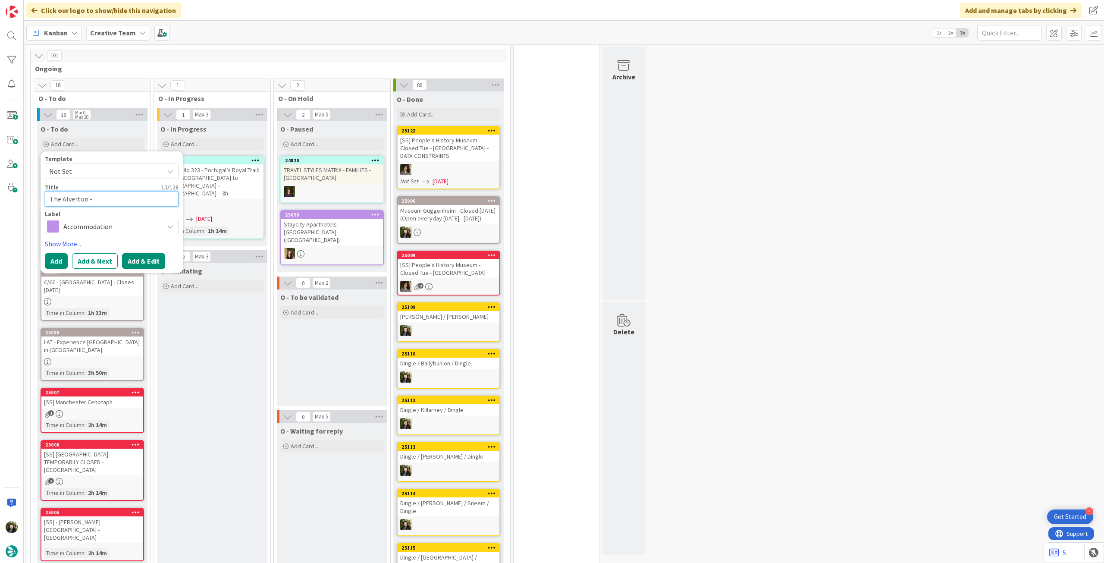
type textarea "The Alverton - T"
type textarea "x"
type textarea "The Alverton - Tr"
type textarea "x"
type textarea "The Alverton - Tri"
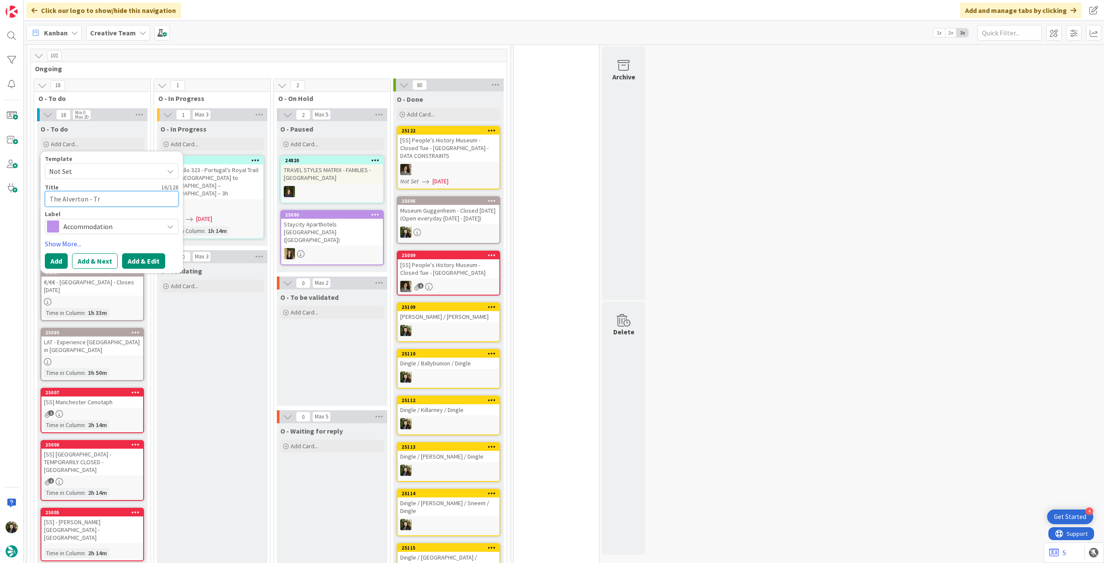
type textarea "x"
type textarea "The Alverton - Trip"
type textarea "x"
type textarea "The Alverton - TripI"
type textarea "x"
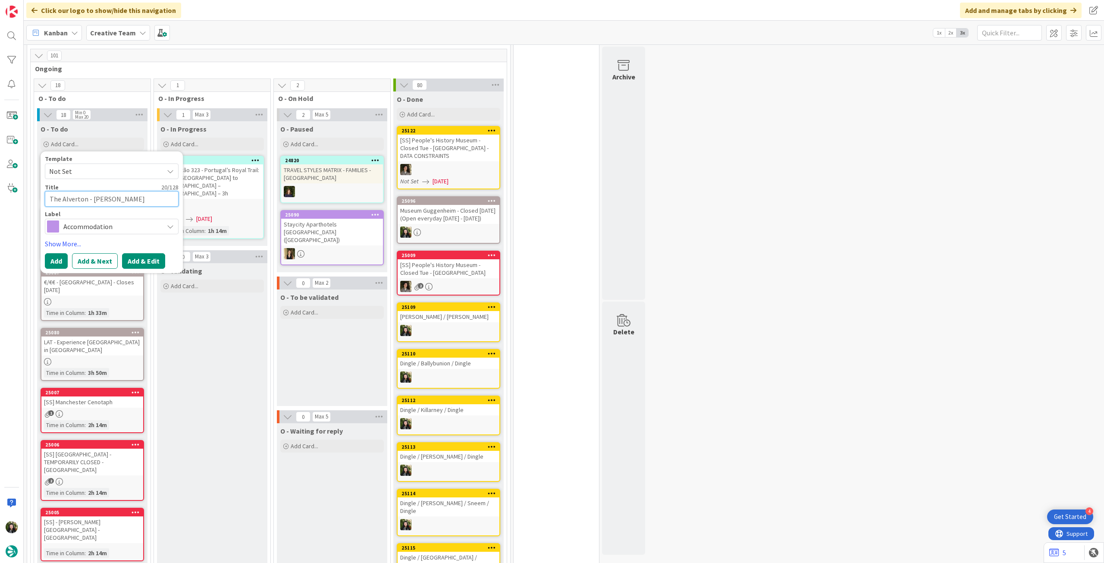
type textarea "The Alverton - TripID"
type textarea "x"
type textarea "The Alverton - TripID:"
type textarea "x"
type textarea "The Alverton - TripID:"
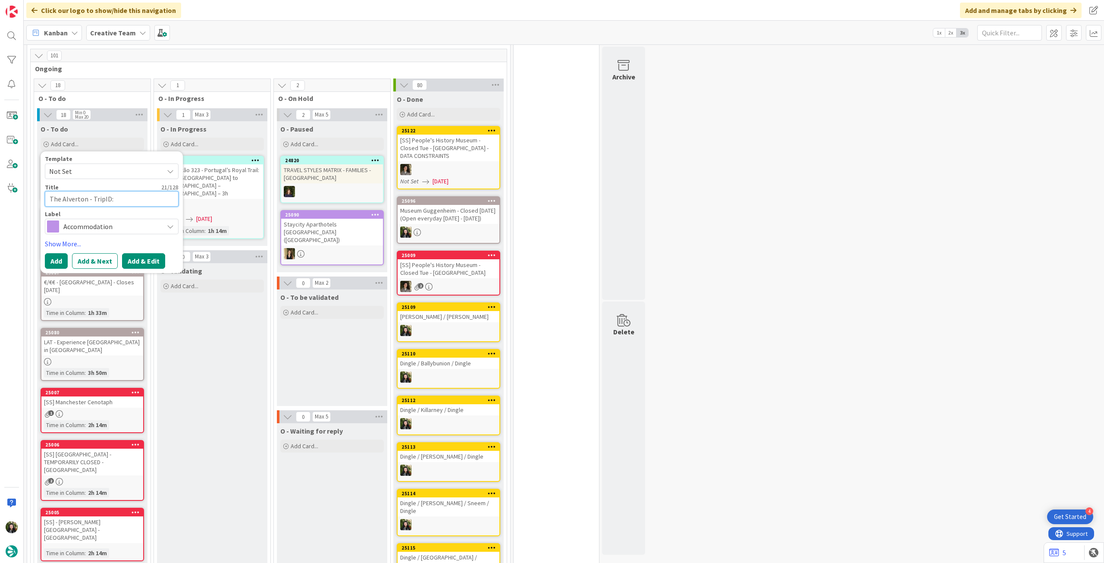
type textarea "x"
paste textarea "110030"
type textarea "The Alverton - TripID: 110030"
type textarea "x"
type textarea "The Alverton - TripID: 110030"
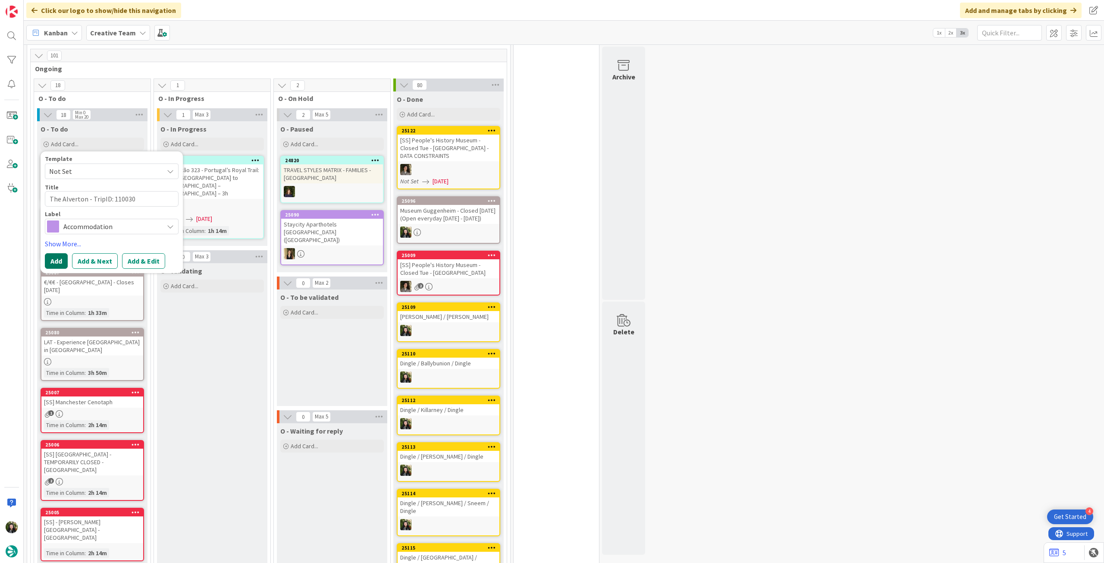
click at [61, 258] on button "Add" at bounding box center [56, 261] width 23 height 16
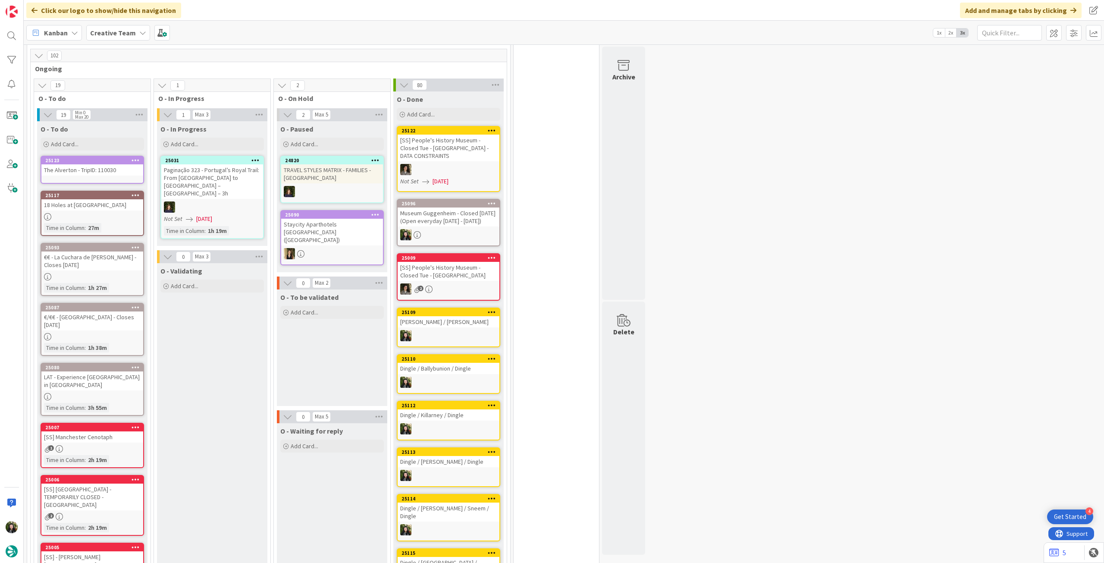
click at [91, 172] on div "The Alverton - TripID: 110030" at bounding box center [92, 169] width 102 height 11
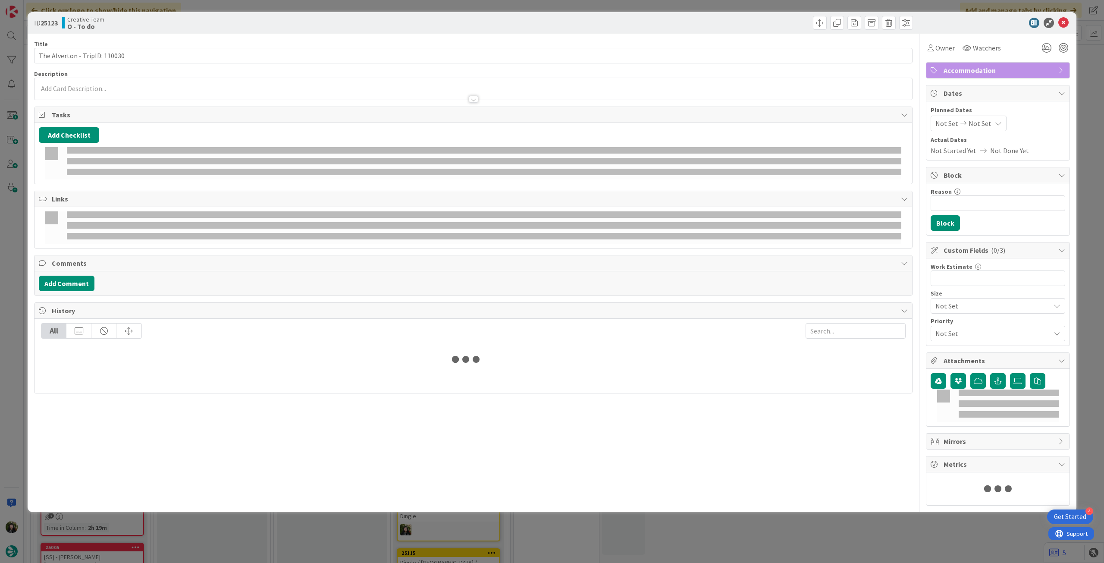
click at [100, 94] on div at bounding box center [472, 95] width 877 height 9
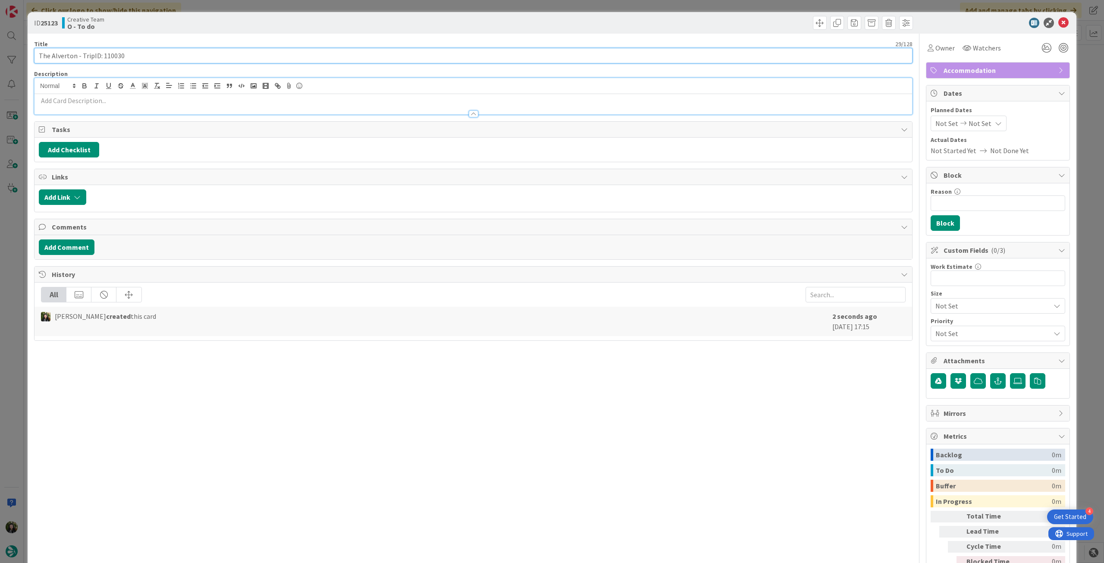
drag, startPoint x: 75, startPoint y: 57, endPoint x: 23, endPoint y: 60, distance: 51.8
click at [23, 60] on div "ID 25123 Creative Team O - To do Title 29 / 128 The Alverton - TripID: 110030 D…" at bounding box center [552, 281] width 1104 height 563
drag, startPoint x: 89, startPoint y: 103, endPoint x: 248, endPoint y: 102, distance: 159.1
click at [90, 104] on p at bounding box center [473, 101] width 869 height 10
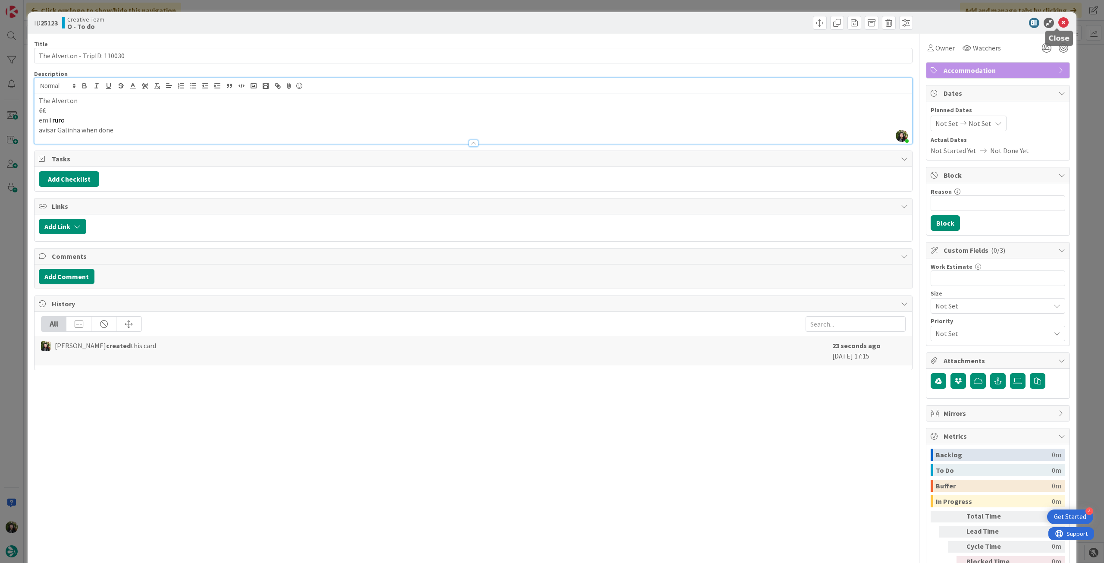
click at [1058, 25] on icon at bounding box center [1063, 23] width 10 height 10
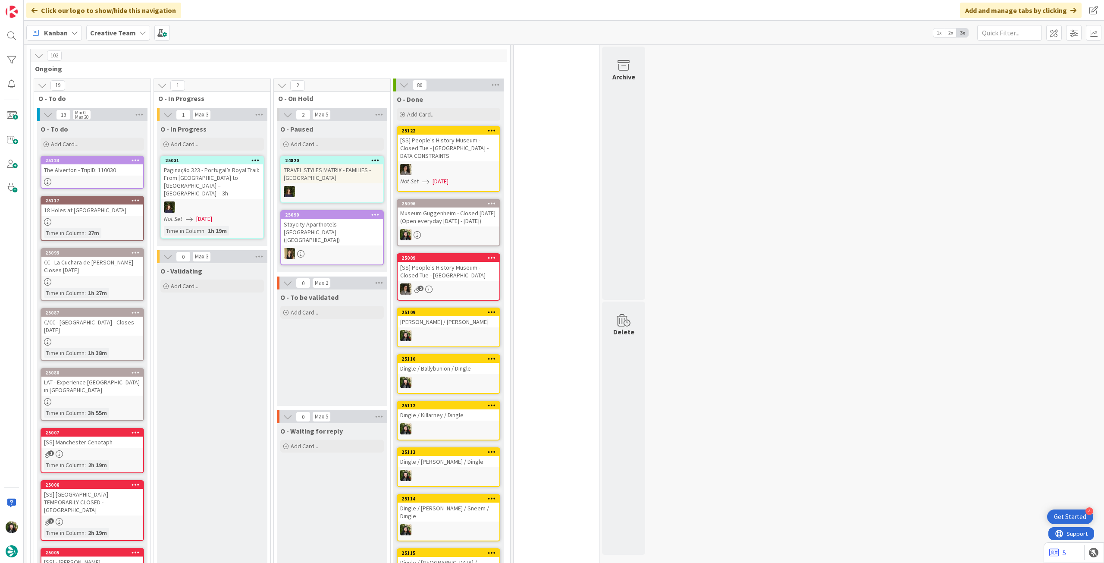
click at [125, 28] on b "Creative Team" at bounding box center [113, 32] width 46 height 9
click at [125, 124] on h4 "Creative Team - Análise" at bounding box center [154, 123] width 117 height 9
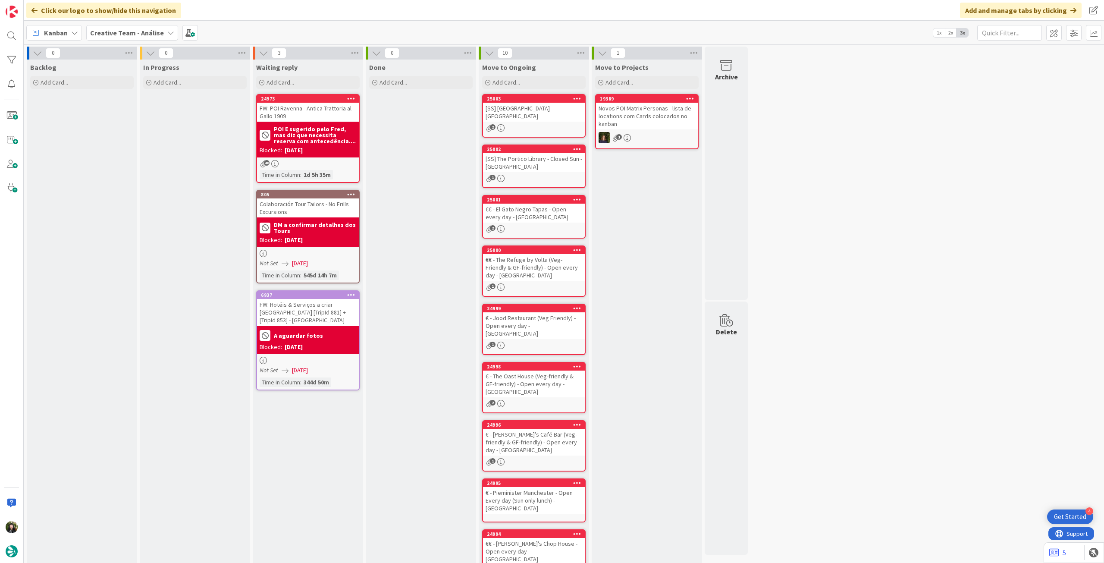
click at [81, 88] on div "Add Card..." at bounding box center [81, 82] width 103 height 13
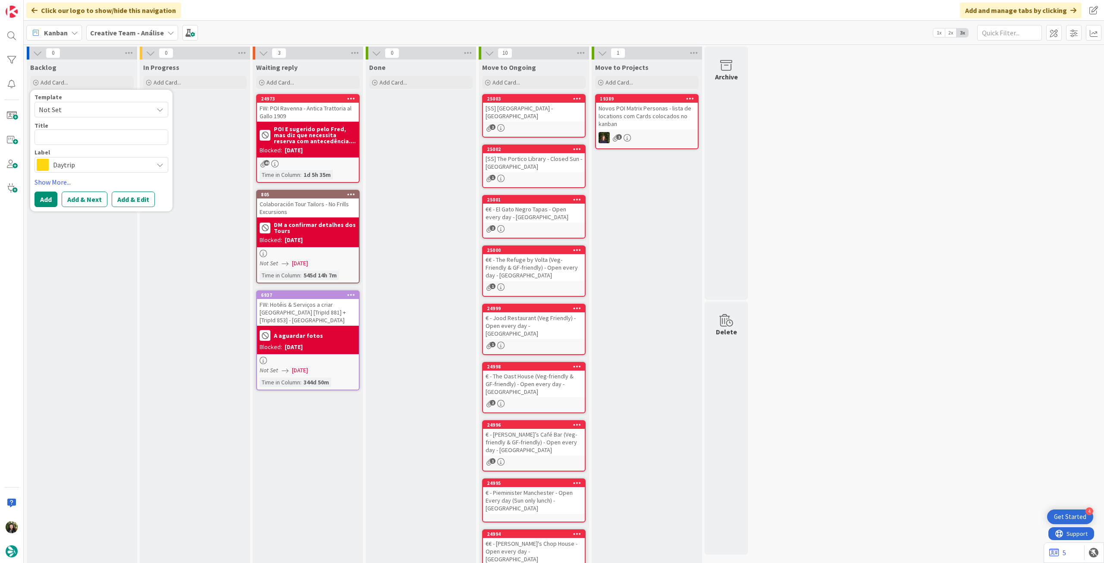
click at [84, 158] on div "Daytrip" at bounding box center [101, 165] width 134 height 16
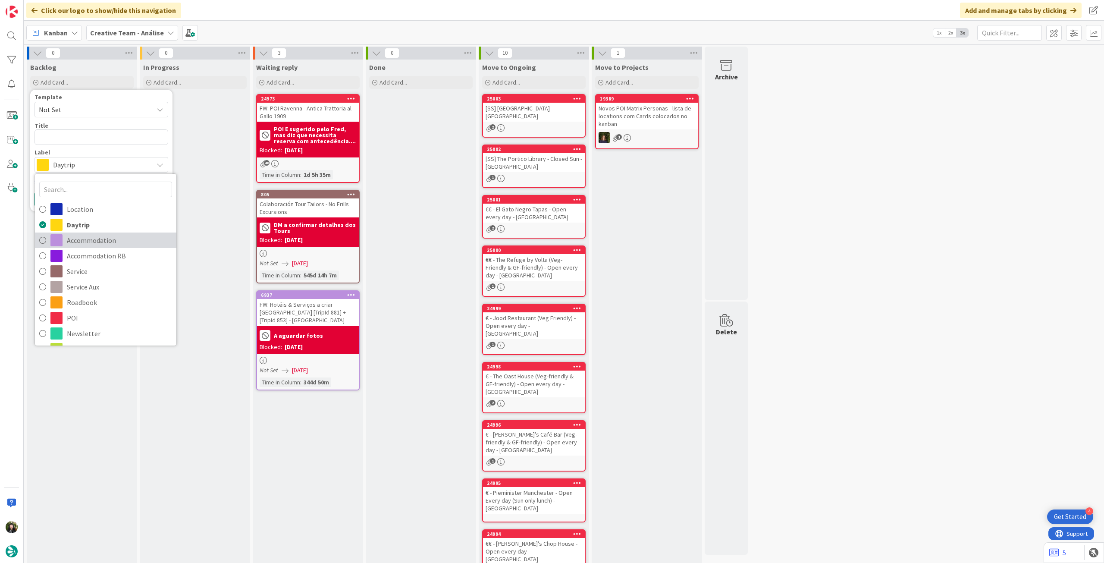
click at [116, 235] on span "Accommodation" at bounding box center [119, 240] width 105 height 13
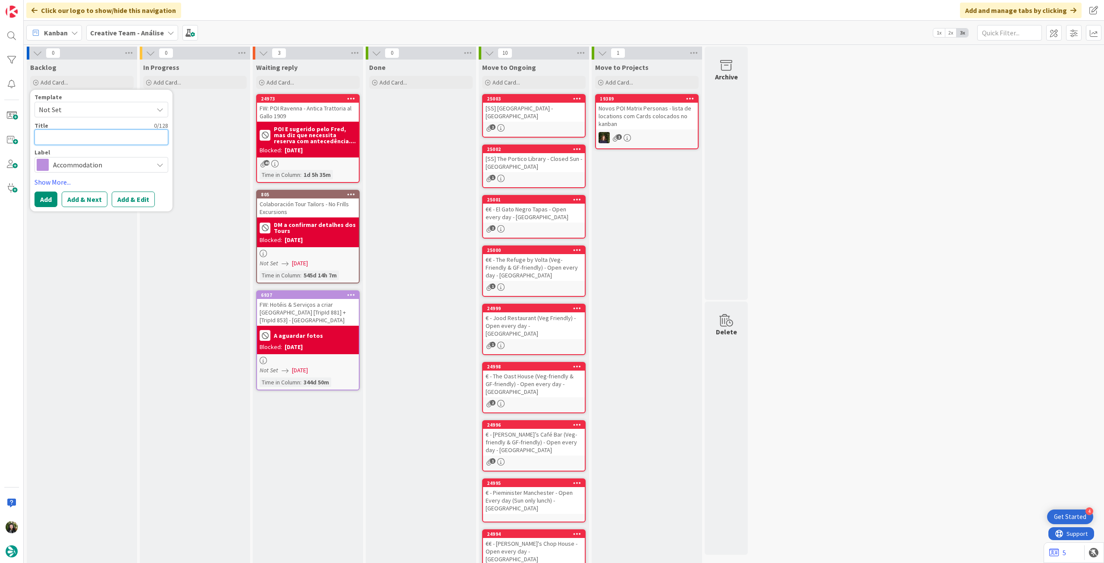
click at [116, 132] on textarea at bounding box center [101, 137] width 134 height 16
paste textarea "Greenbank"
type textarea "x"
type textarea "Greenbank"
click at [50, 196] on button "Add" at bounding box center [45, 199] width 23 height 16
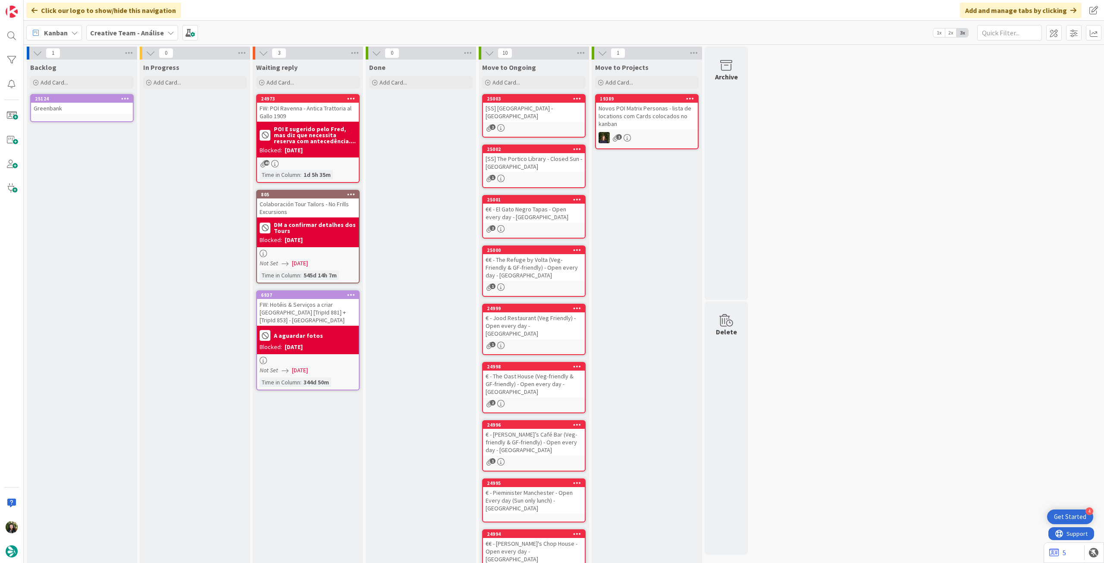
click at [79, 109] on div "Greenbank" at bounding box center [82, 108] width 102 height 11
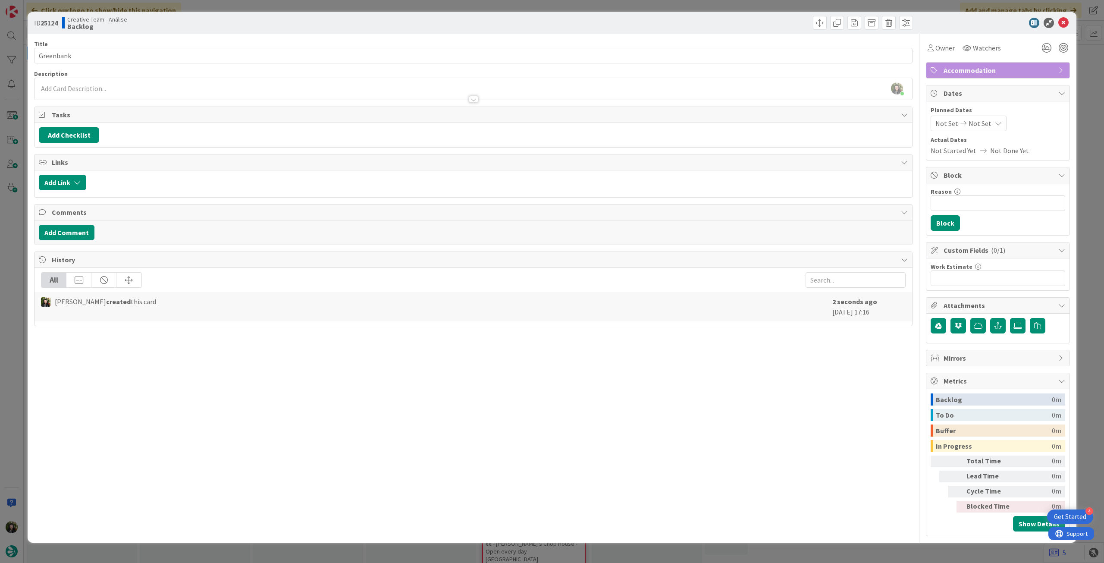
click at [188, 92] on div at bounding box center [472, 95] width 877 height 9
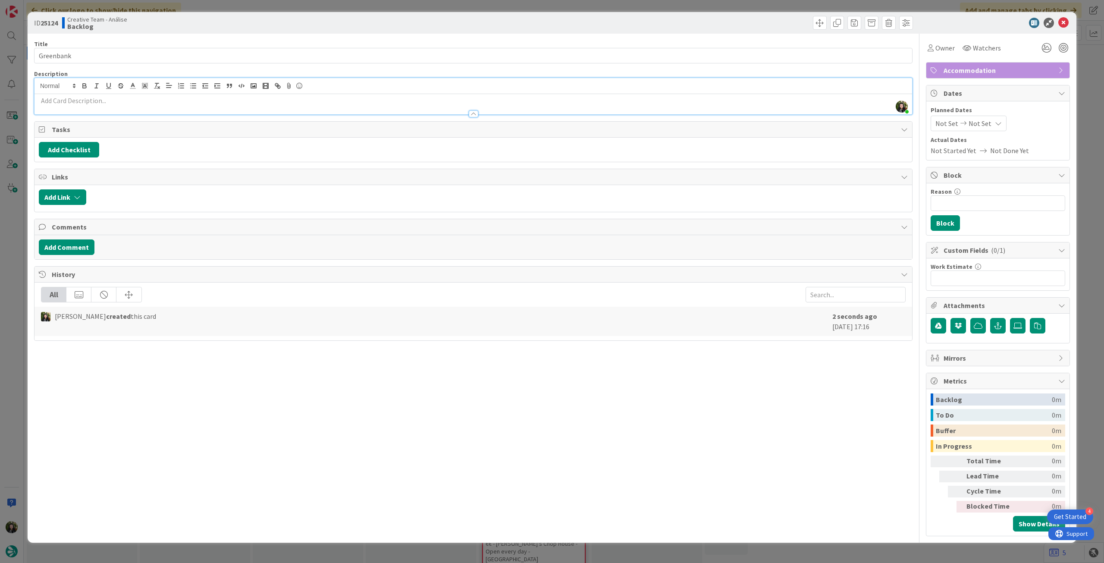
click at [185, 98] on p at bounding box center [473, 101] width 869 height 10
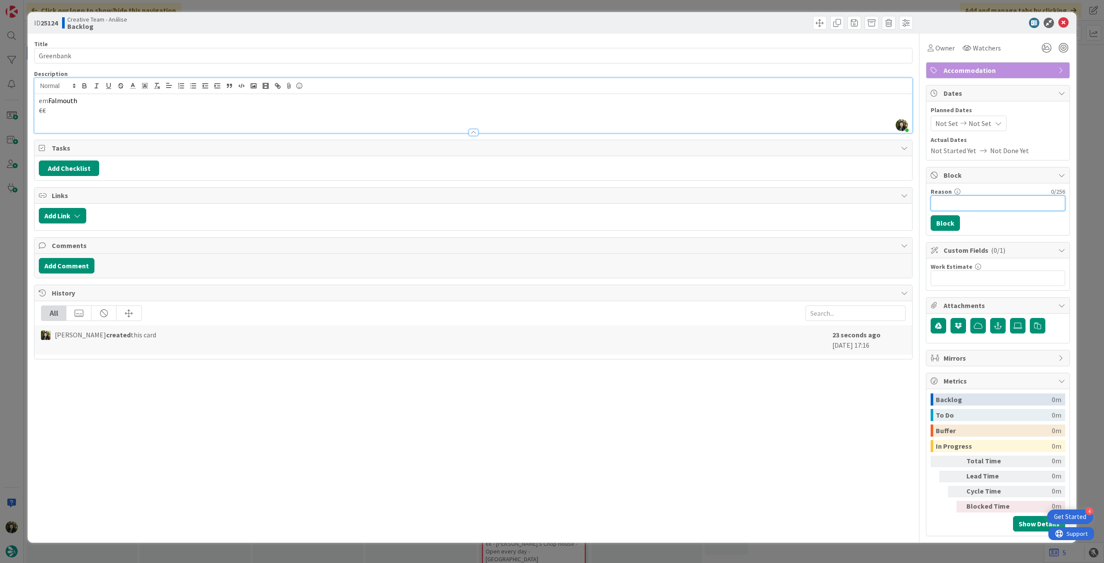
click at [971, 201] on input "Reason" at bounding box center [997, 203] width 135 height 16
type input "pendente location"
click at [934, 222] on button "Block" at bounding box center [944, 223] width 29 height 16
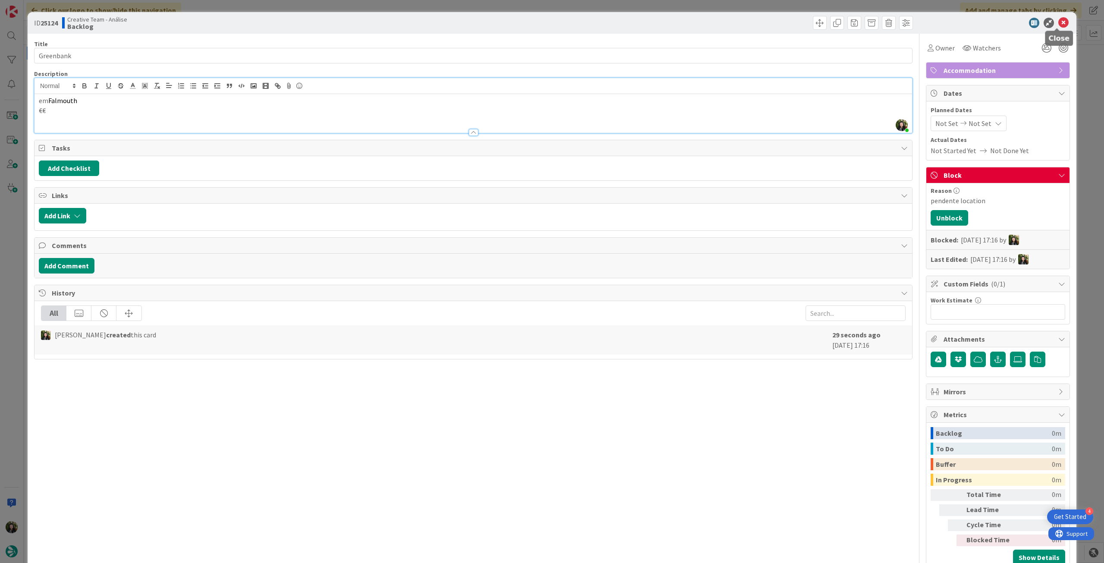
click at [1058, 22] on icon at bounding box center [1063, 23] width 10 height 10
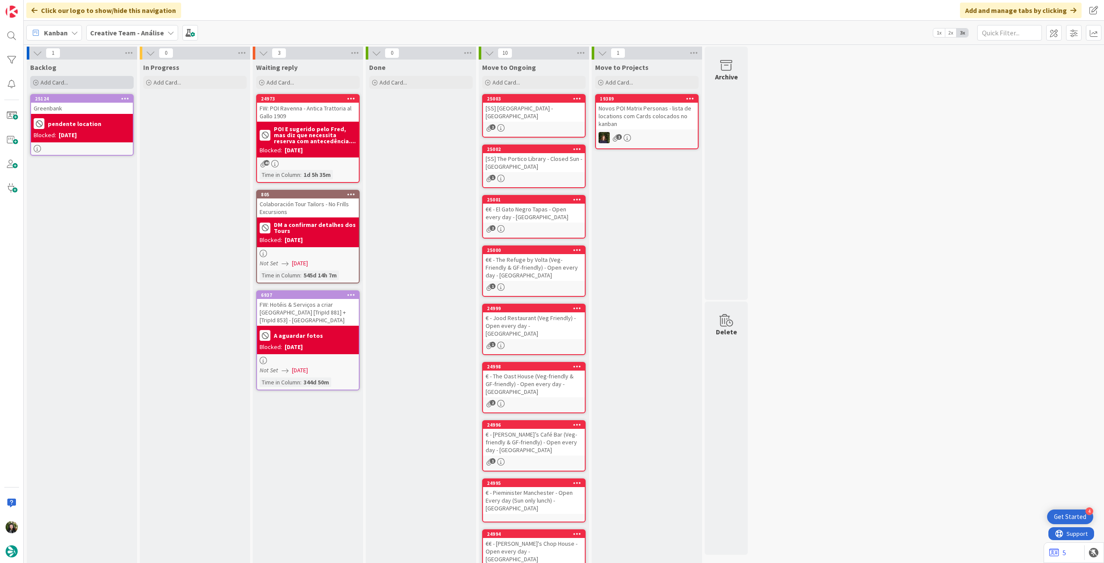
click at [84, 80] on div "Add Card..." at bounding box center [81, 82] width 103 height 13
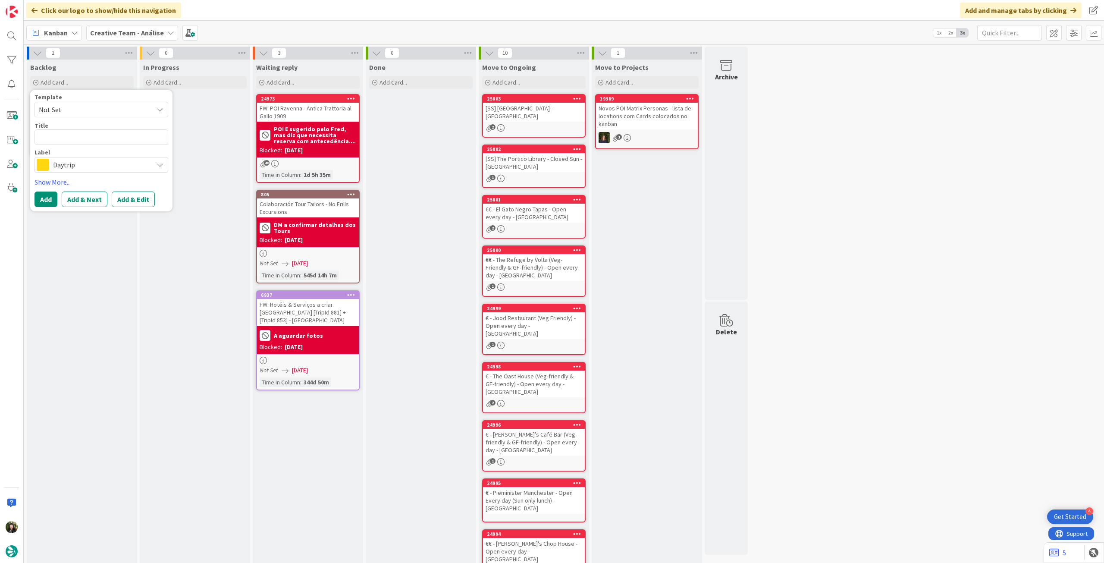
click at [73, 161] on span "Daytrip" at bounding box center [101, 165] width 96 height 12
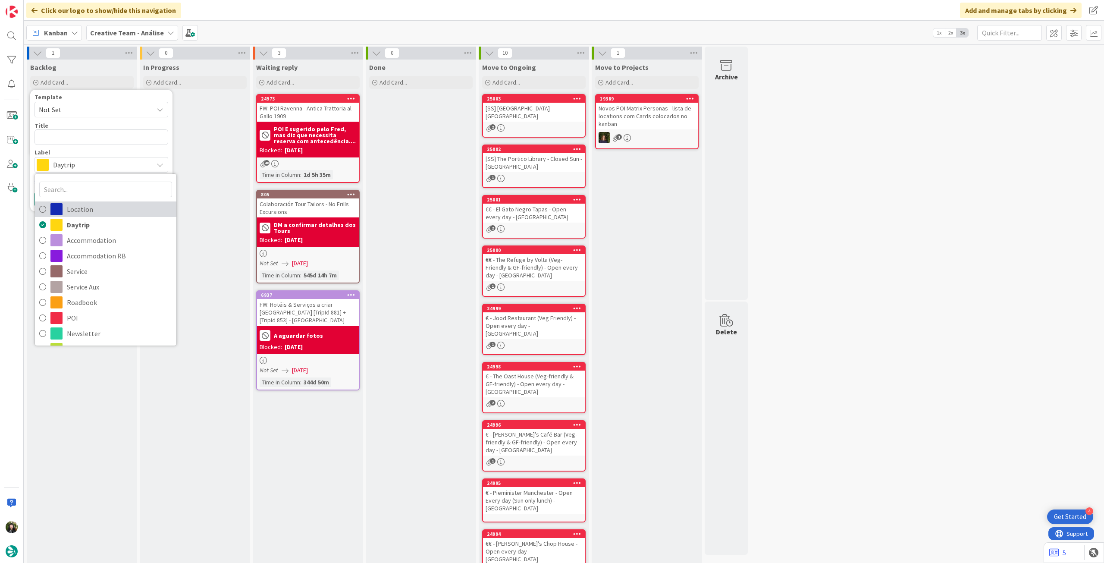
click at [91, 210] on span "Location" at bounding box center [119, 209] width 105 height 13
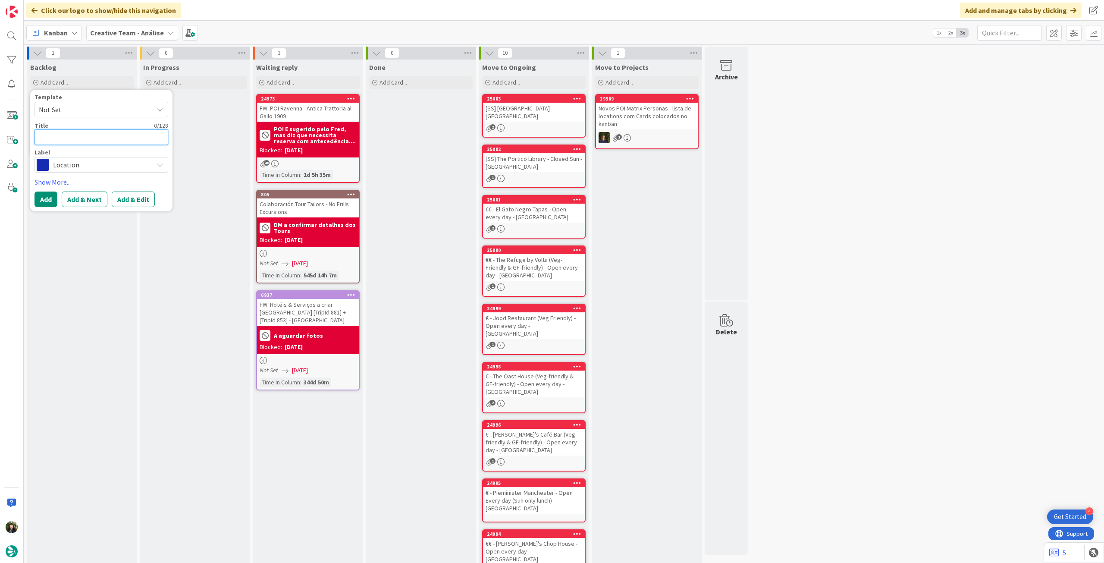
click at [101, 137] on textarea at bounding box center [101, 137] width 134 height 16
paste textarea "Falmouth"
type textarea "x"
type textarea "Falmouth"
click at [38, 201] on button "Add" at bounding box center [45, 199] width 23 height 16
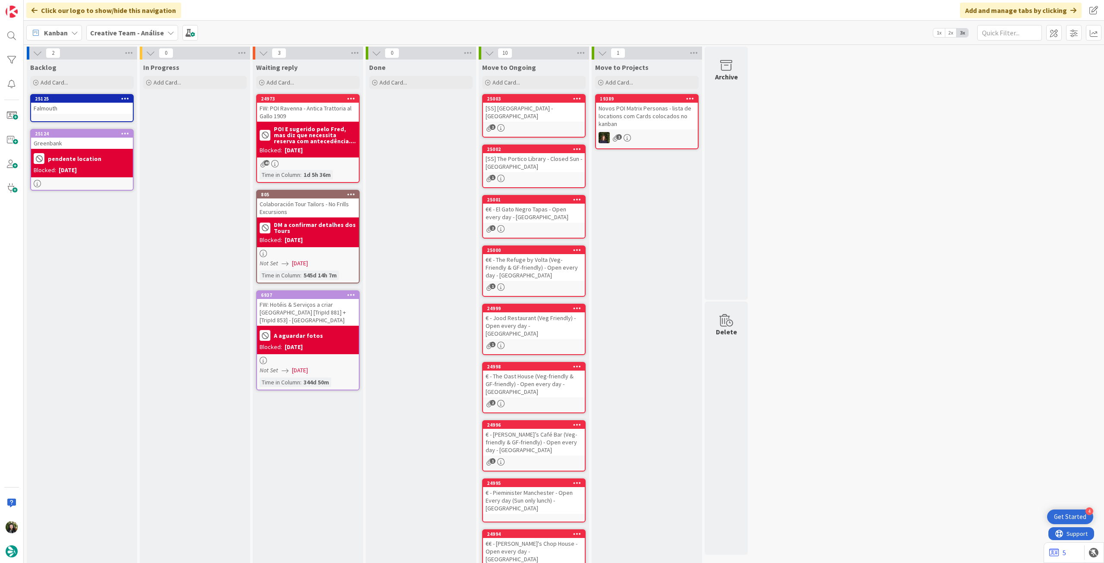
click at [66, 113] on div "Falmouth" at bounding box center [82, 108] width 102 height 11
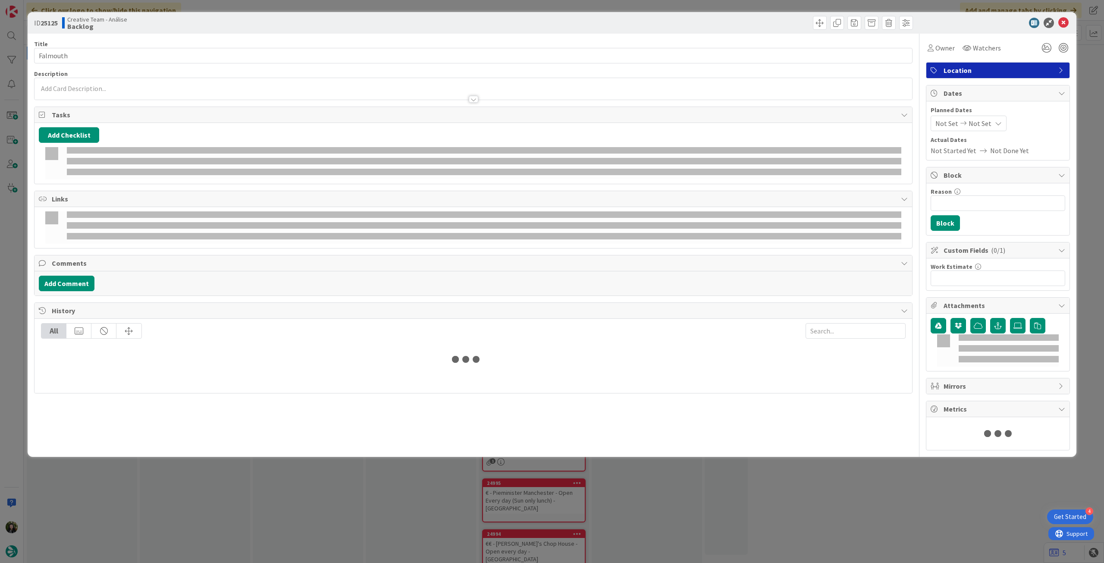
click at [87, 82] on div at bounding box center [472, 91] width 877 height 18
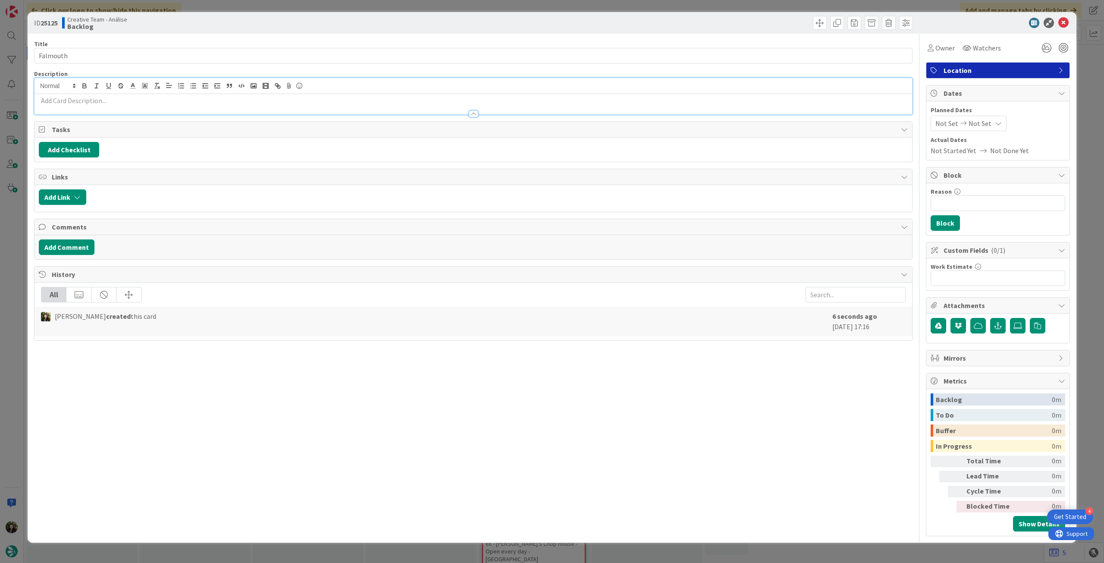
click at [88, 94] on div at bounding box center [472, 104] width 877 height 20
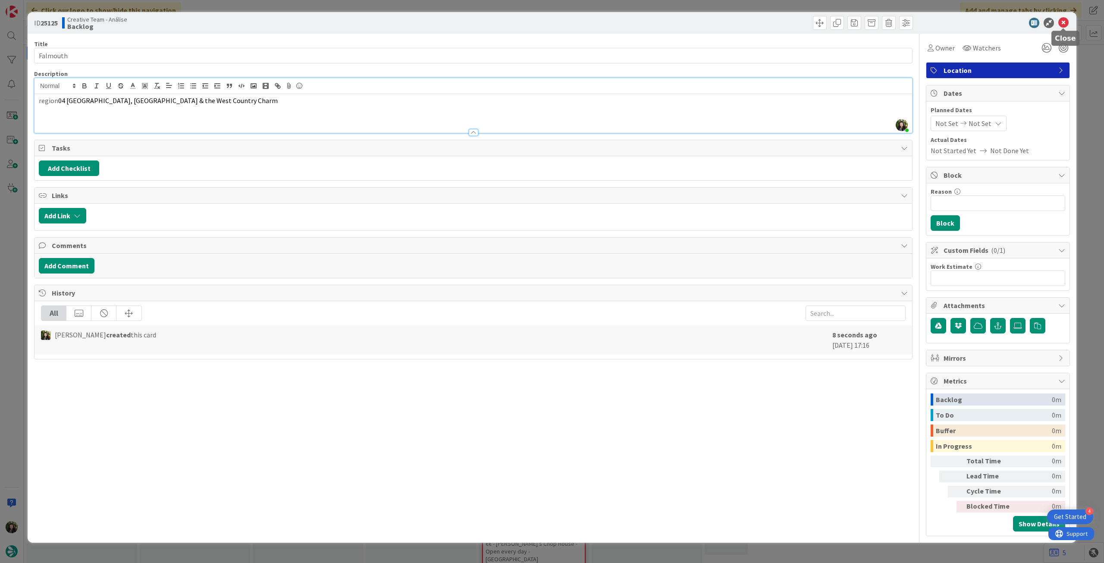
click at [1064, 23] on icon at bounding box center [1063, 23] width 10 height 10
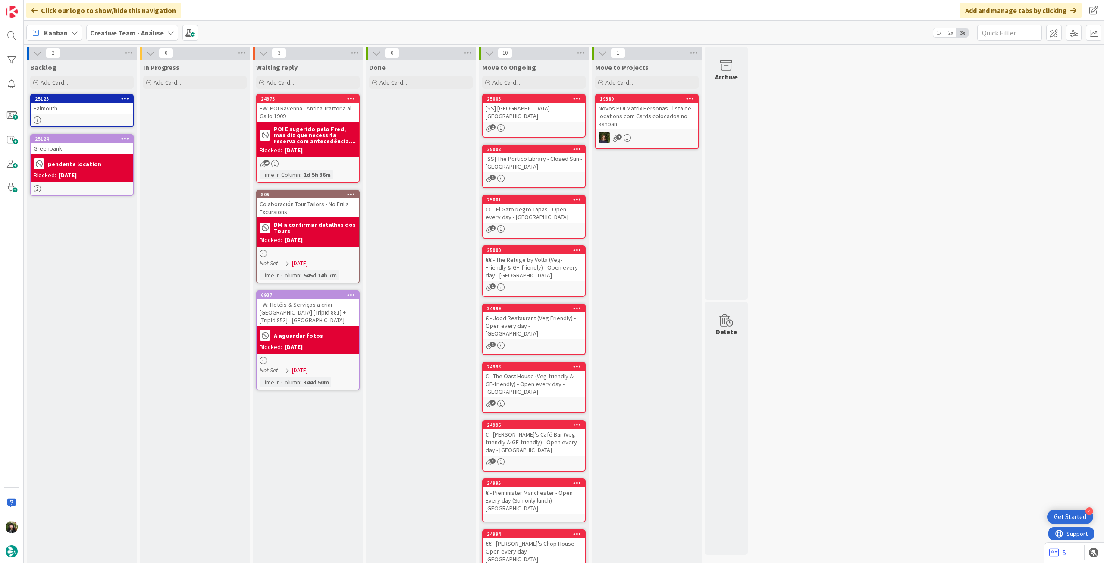
click at [120, 29] on b "Creative Team - Análise" at bounding box center [127, 32] width 74 height 9
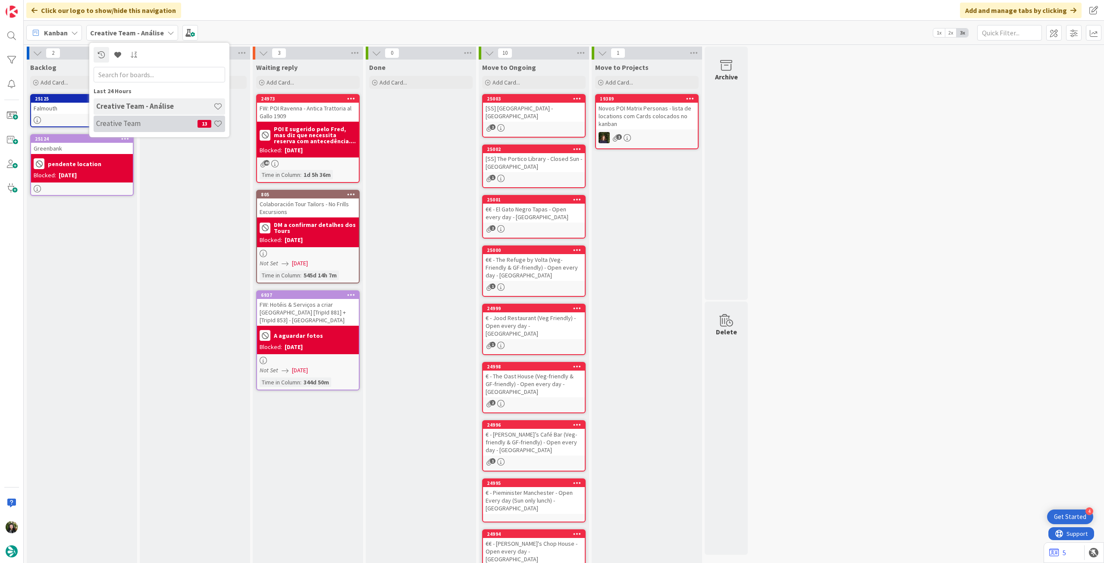
click at [138, 122] on h4 "Creative Team" at bounding box center [146, 123] width 101 height 9
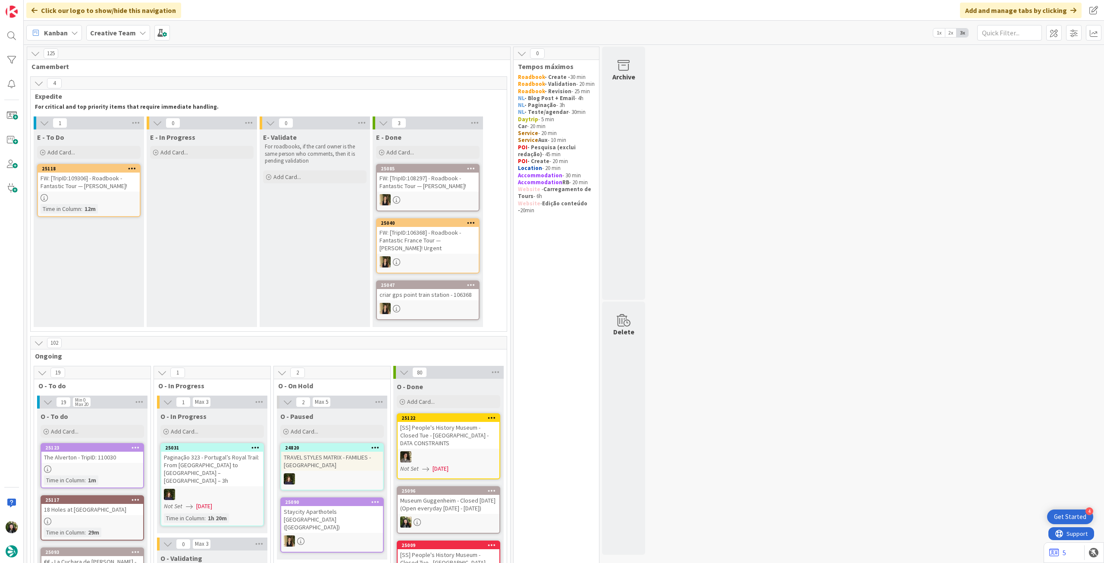
click at [129, 34] on b "Creative Team" at bounding box center [113, 32] width 46 height 9
click at [148, 121] on h4 "Creative Team - Análise" at bounding box center [154, 123] width 117 height 9
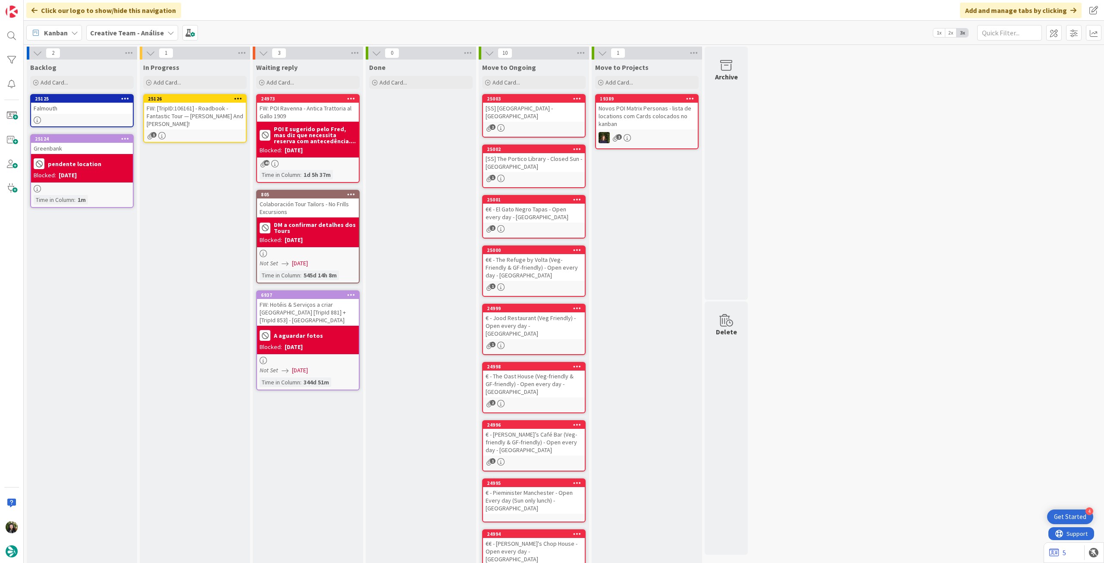
click at [239, 97] on icon at bounding box center [238, 98] width 8 height 6
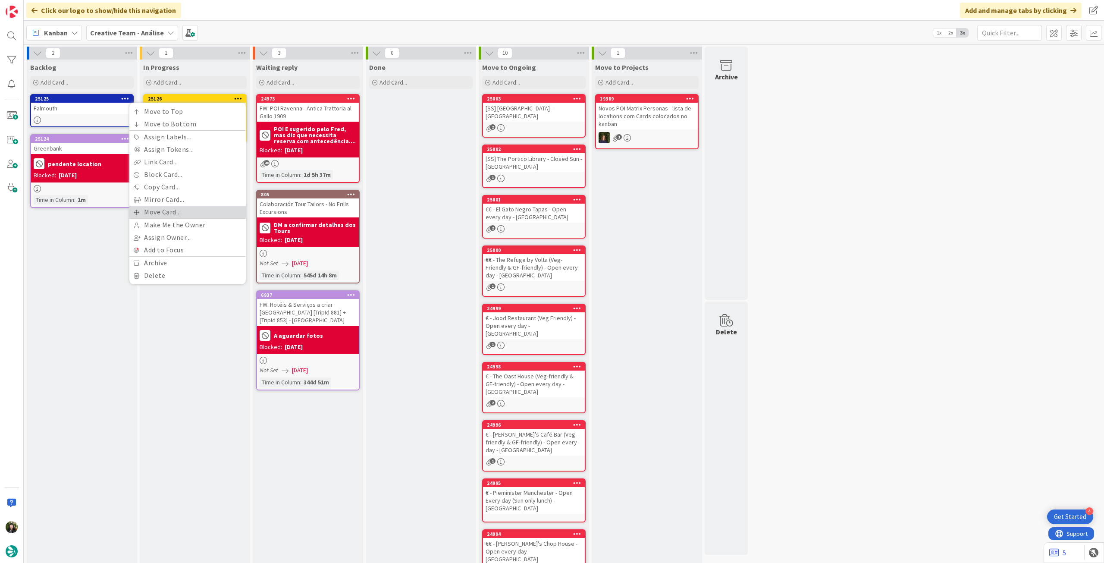
click at [174, 213] on link "Move Card..." at bounding box center [187, 212] width 116 height 13
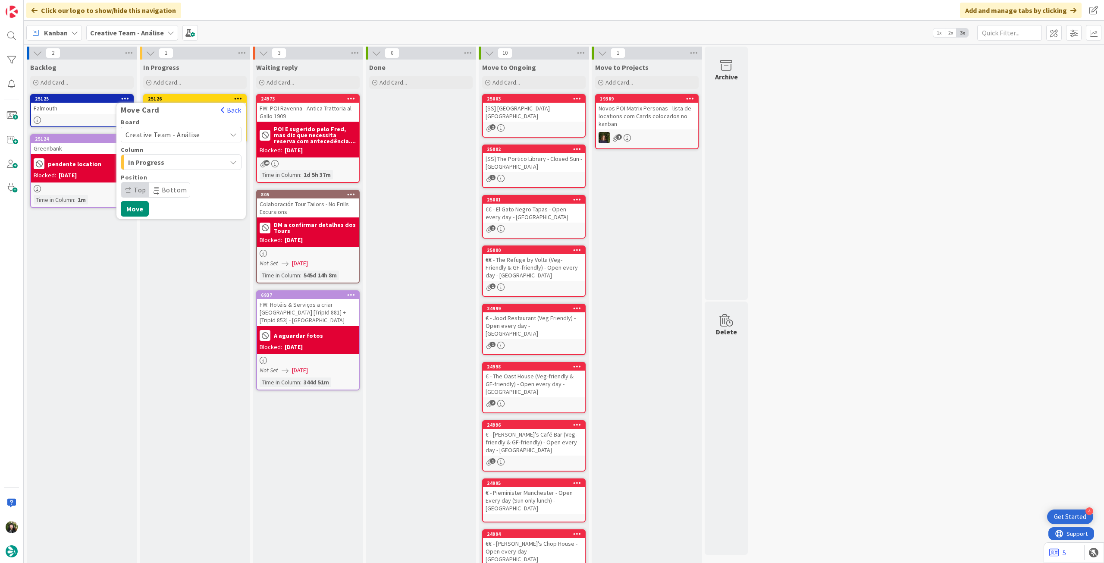
click at [178, 127] on div "Creative Team - Análise" at bounding box center [181, 135] width 121 height 16
click at [163, 178] on span "Creative Team" at bounding box center [187, 175] width 100 height 13
click at [166, 190] on span "Daytrip" at bounding box center [180, 190] width 83 height 12
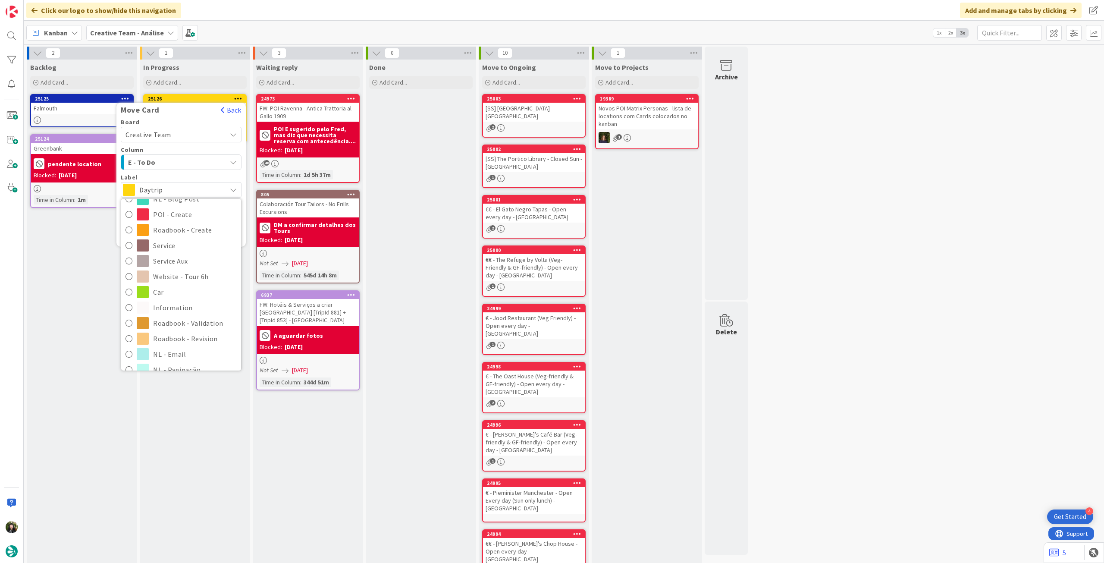
scroll to position [115, 0]
click at [172, 335] on span "Roadbook - Revision" at bounding box center [195, 336] width 84 height 13
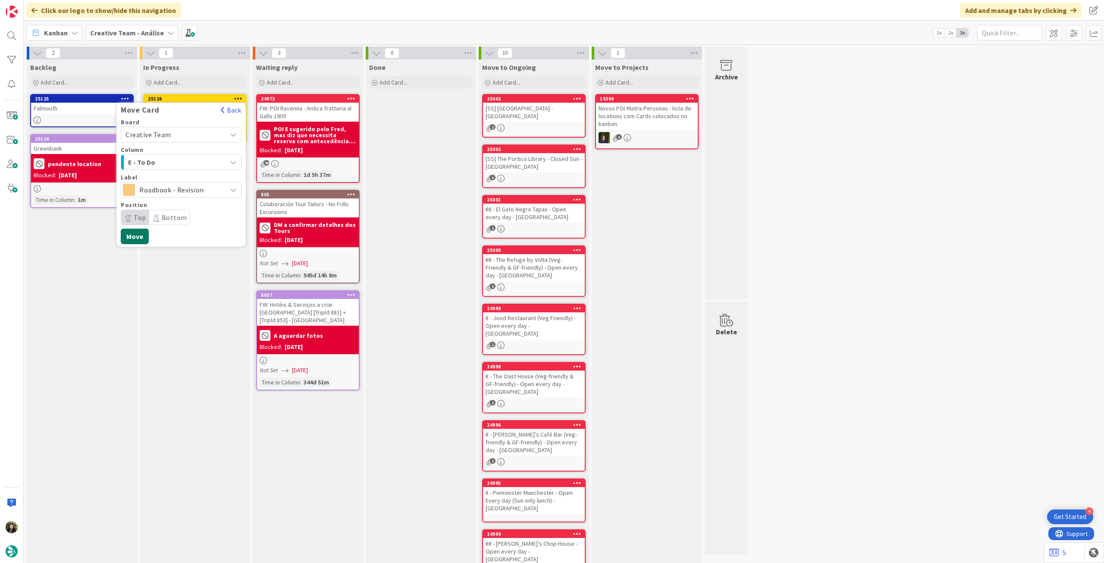
click at [137, 233] on button "Move" at bounding box center [135, 236] width 28 height 16
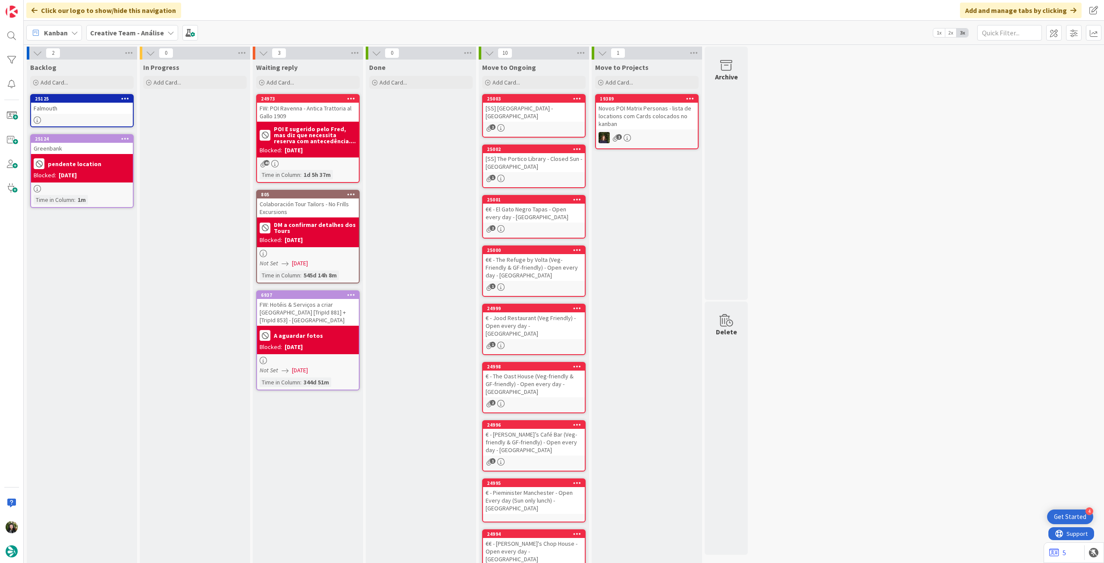
click at [140, 30] on b "Creative Team - Análise" at bounding box center [127, 32] width 74 height 9
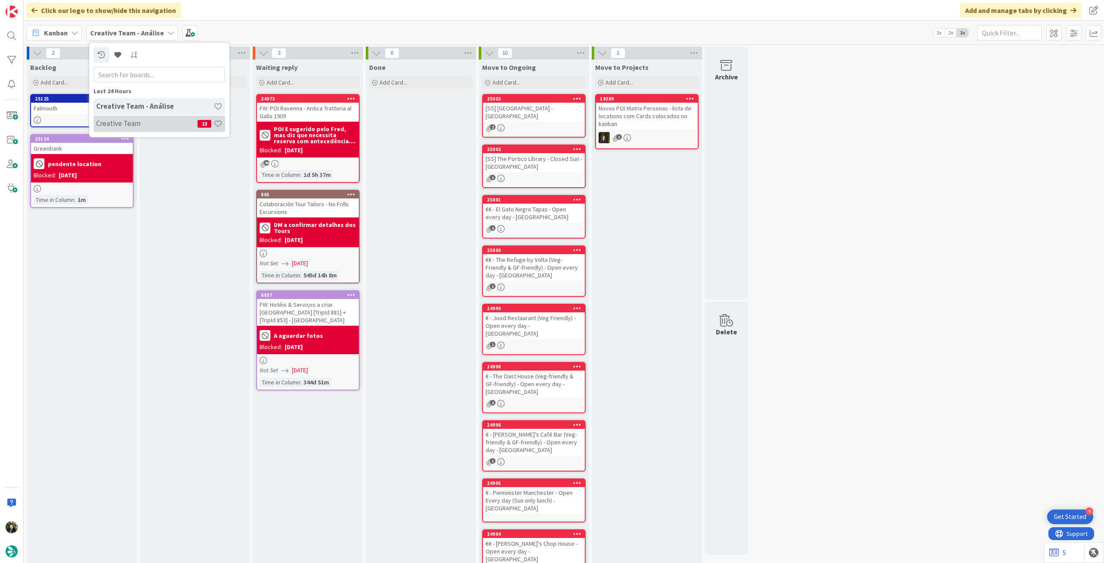
click at [138, 119] on h4 "Creative Team" at bounding box center [146, 123] width 101 height 9
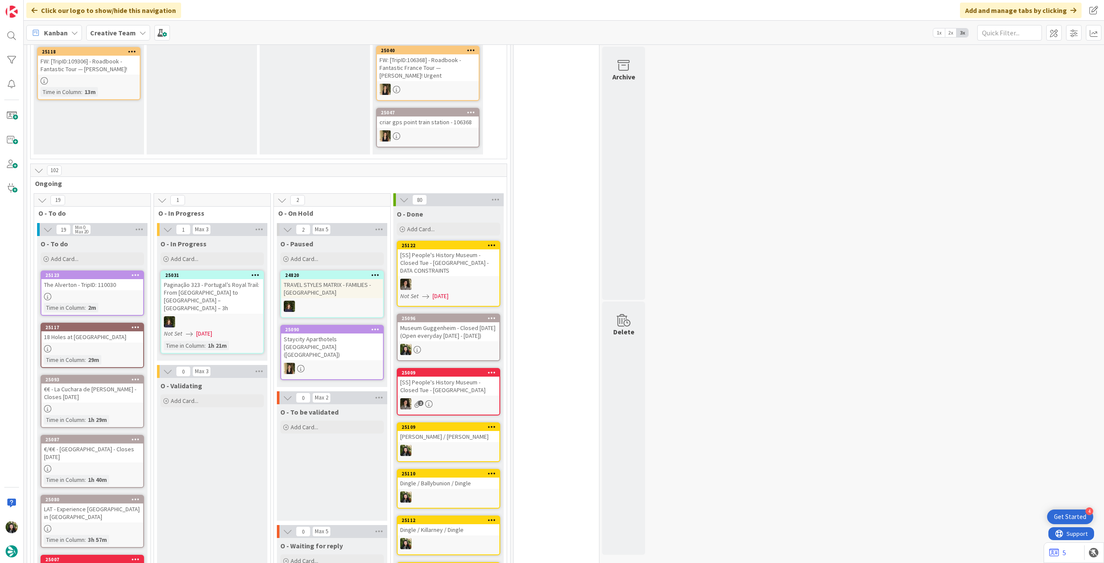
scroll to position [287, 0]
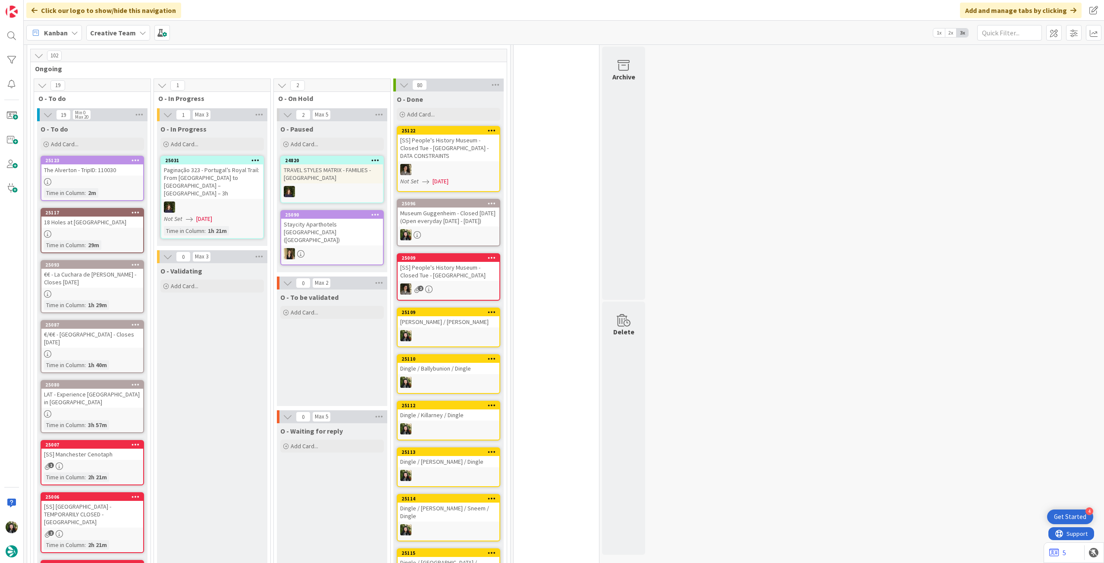
click at [108, 37] on b "Creative Team" at bounding box center [113, 32] width 46 height 9
click at [122, 128] on h4 "Creative Team - Análise" at bounding box center [154, 123] width 117 height 9
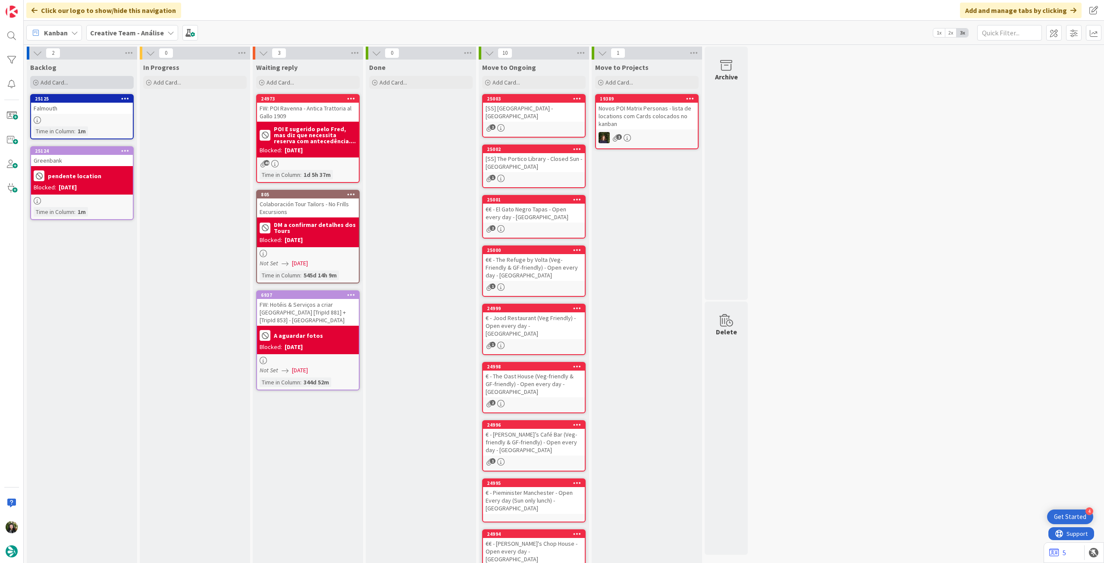
click at [73, 85] on div "Add Card..." at bounding box center [81, 82] width 103 height 13
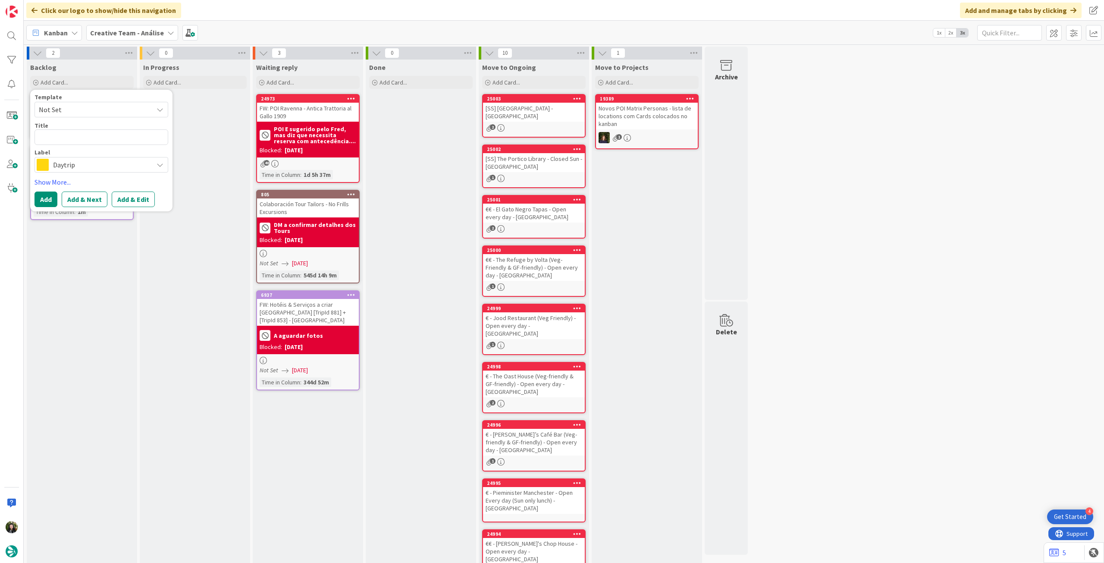
drag, startPoint x: 78, startPoint y: 162, endPoint x: 90, endPoint y: 170, distance: 14.9
click at [78, 163] on span "Daytrip" at bounding box center [101, 165] width 96 height 12
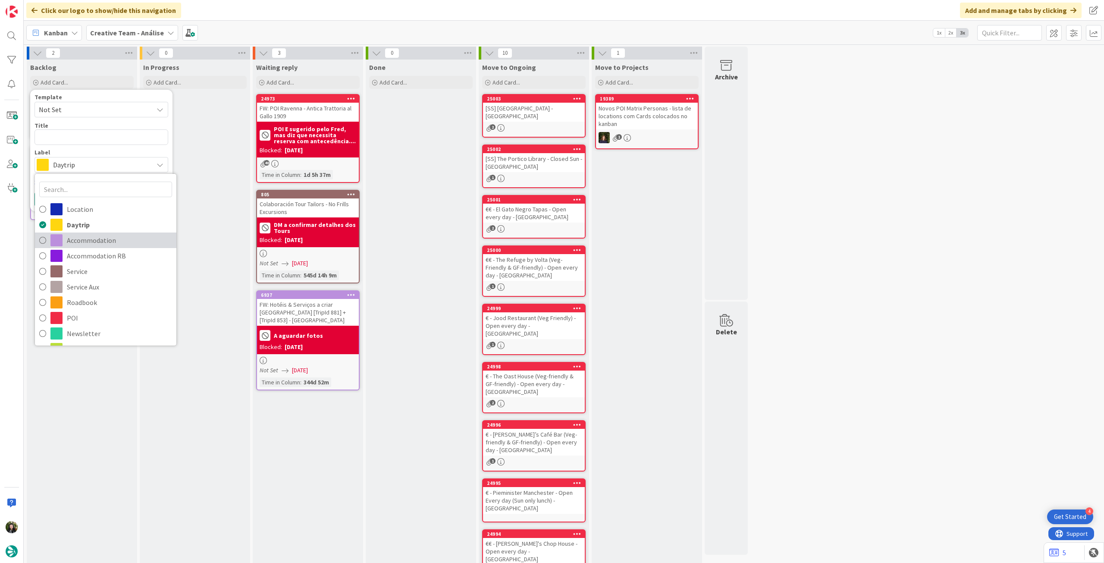
click at [89, 240] on span "Accommodation" at bounding box center [119, 240] width 105 height 13
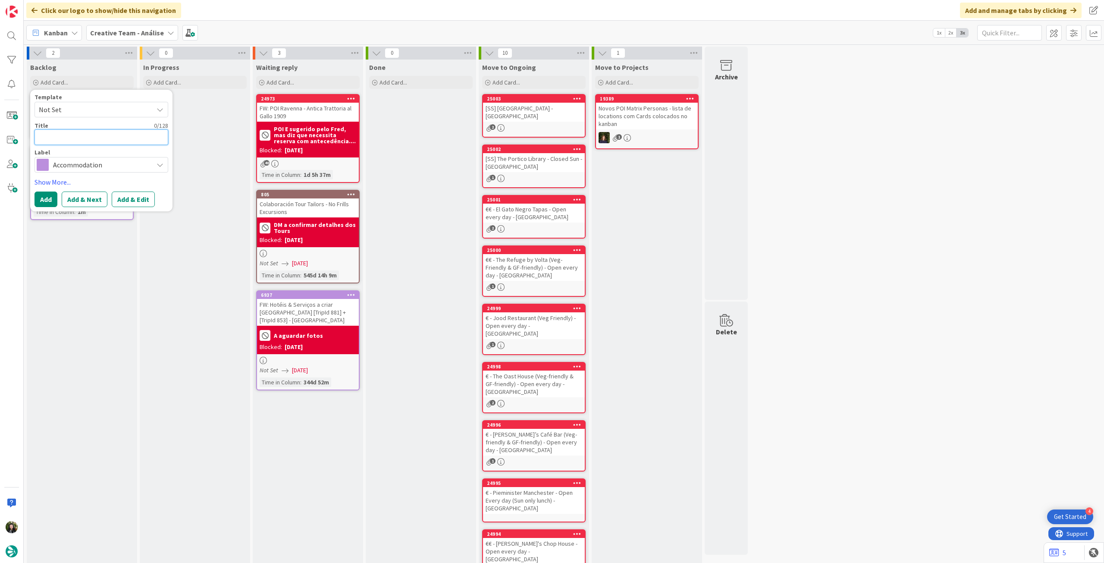
click at [75, 138] on textarea at bounding box center [101, 137] width 134 height 16
paste textarea "Staycity Aparthotels Dublin City Centre"
type textarea "x"
type textarea "Staycity Aparthotels Dublin City Centre"
click at [50, 194] on button "Add" at bounding box center [45, 199] width 23 height 16
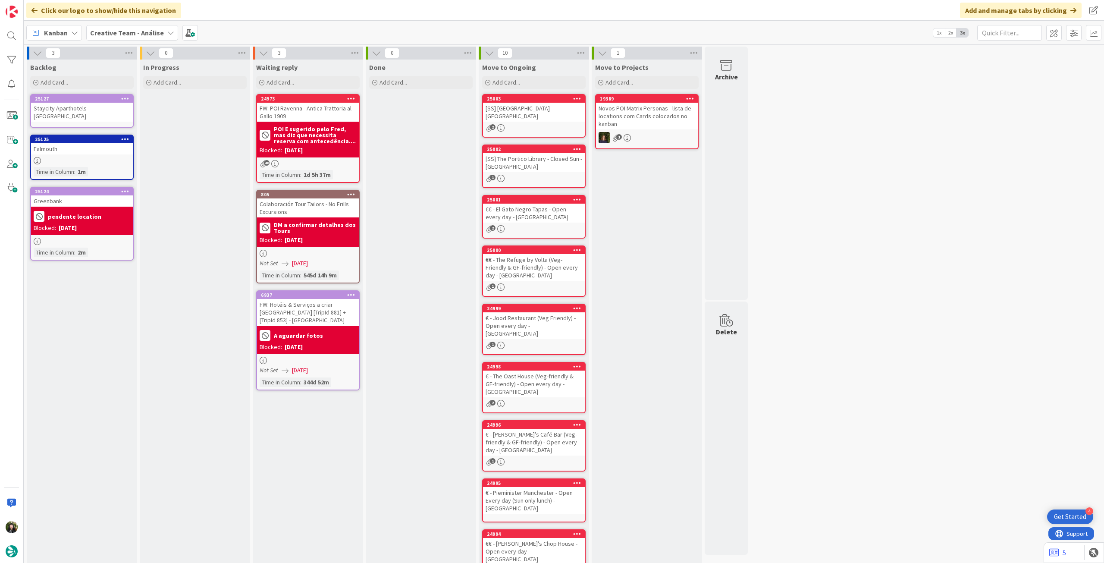
click at [67, 104] on div "Staycity Aparthotels Dublin City Centre" at bounding box center [82, 112] width 102 height 19
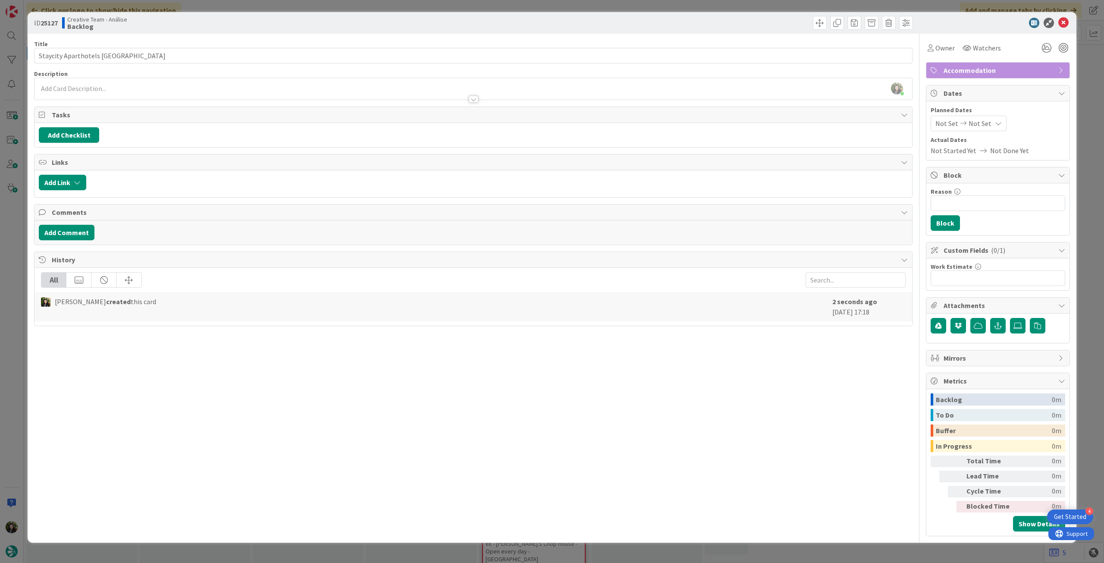
click at [175, 98] on div at bounding box center [472, 95] width 877 height 9
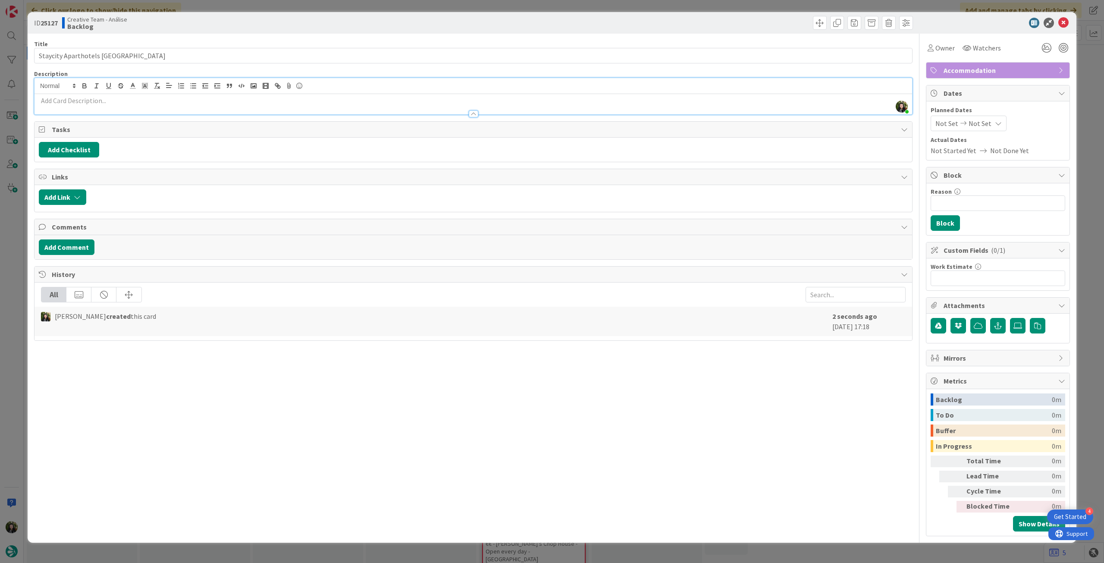
click at [175, 98] on p at bounding box center [473, 101] width 869 height 10
paste div
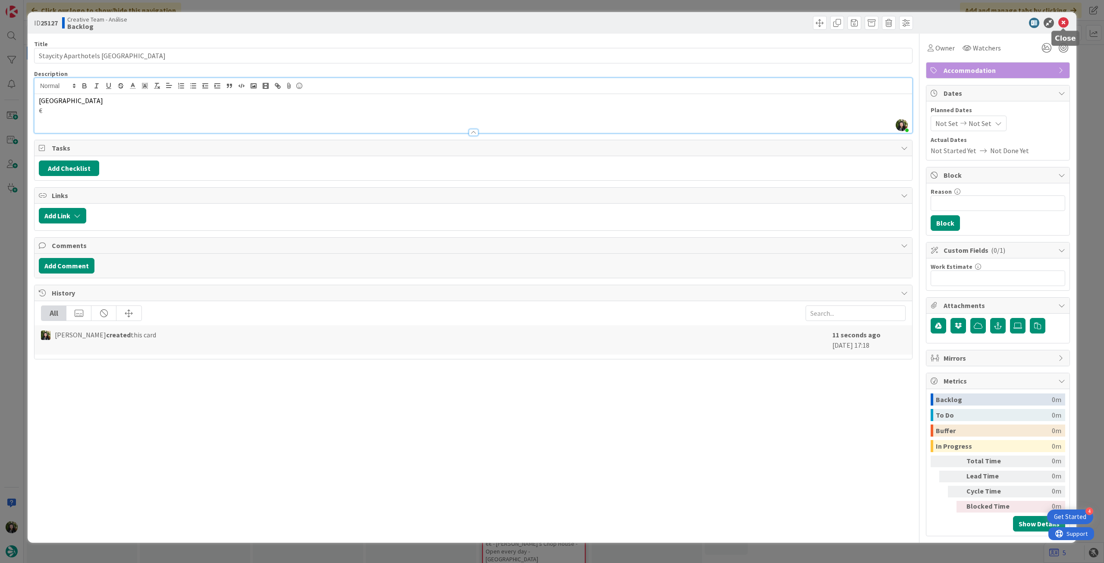
click at [1064, 25] on icon at bounding box center [1063, 23] width 10 height 10
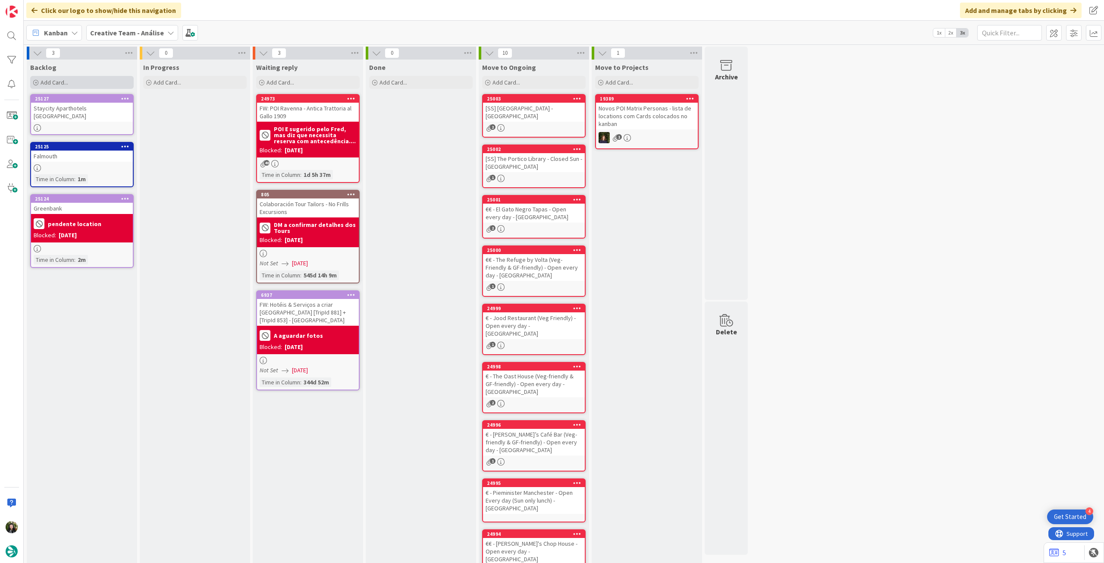
click at [59, 82] on span "Add Card..." at bounding box center [55, 82] width 28 height 8
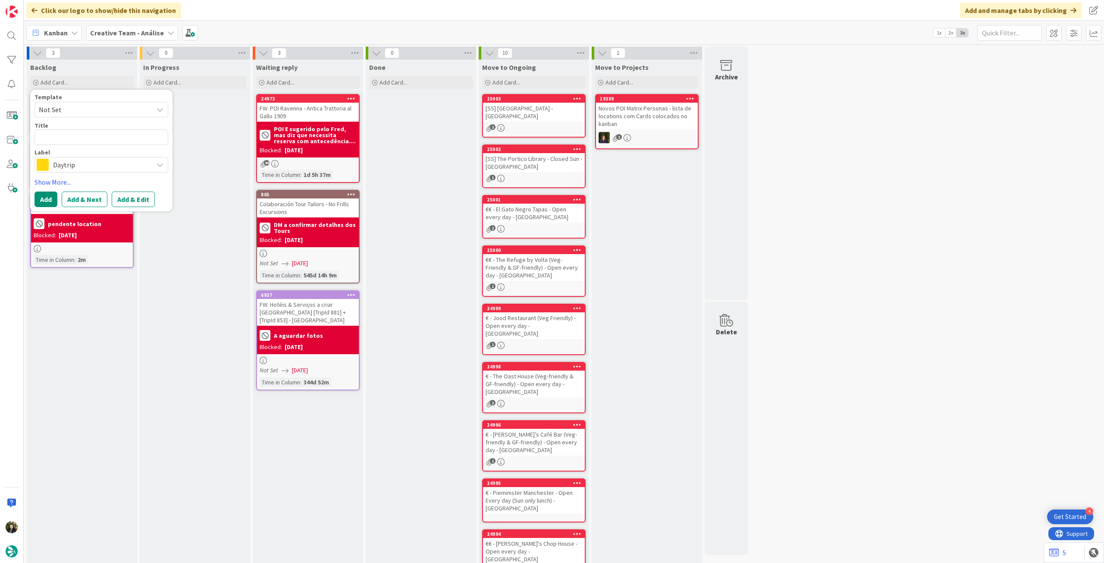
click at [94, 162] on span "Daytrip" at bounding box center [101, 165] width 96 height 12
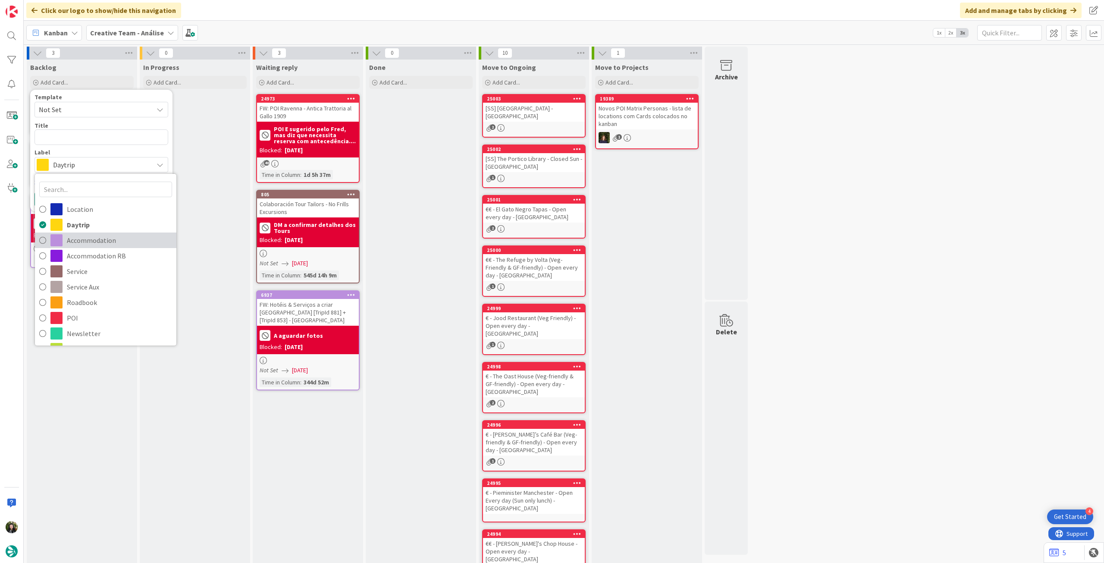
click at [86, 237] on span "Accommodation" at bounding box center [119, 240] width 105 height 13
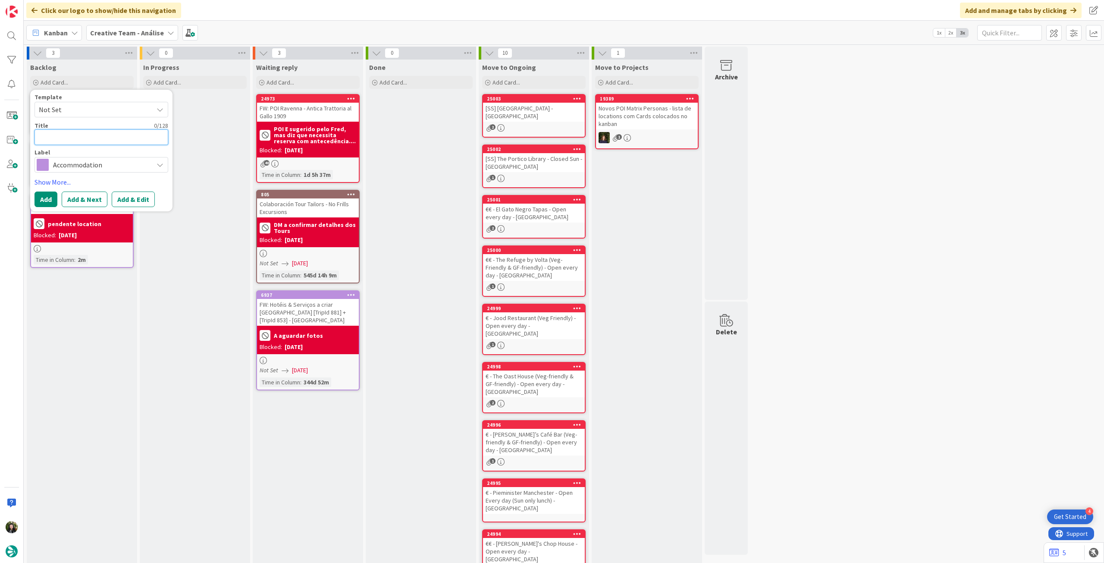
click at [88, 141] on textarea at bounding box center [101, 137] width 134 height 16
paste textarea "Staycity Aparthotels Dublin City Quay"
type textarea "x"
type textarea "Staycity Aparthotels Dublin City Quay"
click at [41, 204] on button "Add" at bounding box center [45, 199] width 23 height 16
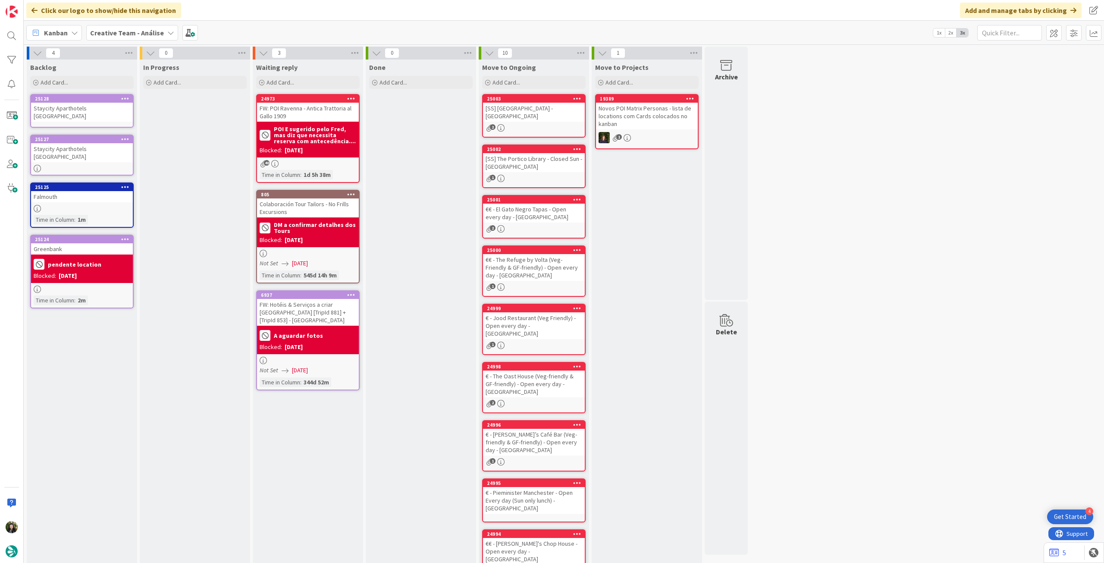
click at [82, 111] on div "Staycity Aparthotels Dublin City Quay" at bounding box center [82, 112] width 102 height 19
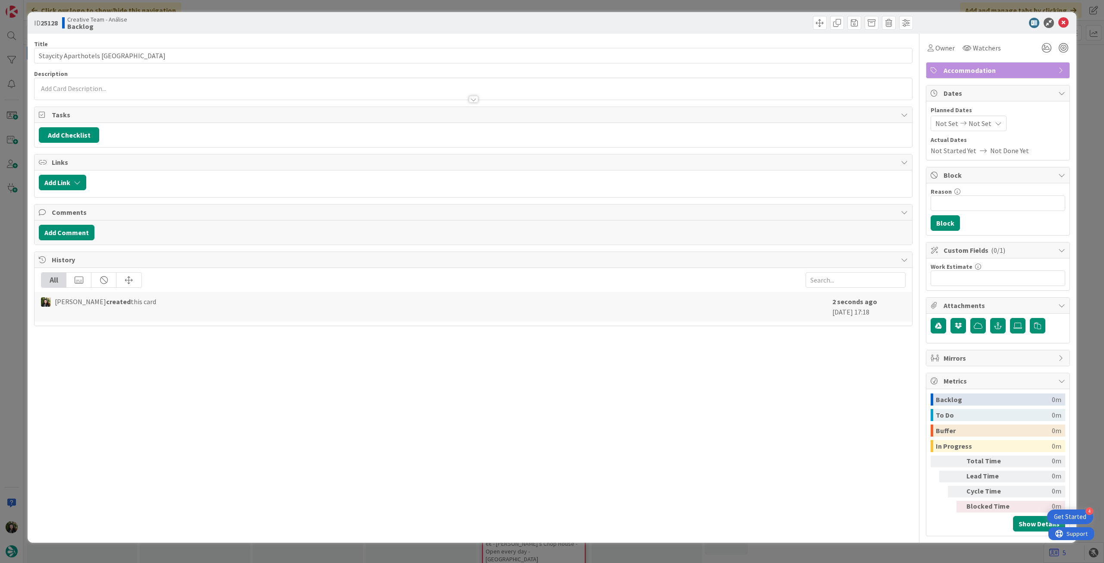
click at [143, 97] on div at bounding box center [472, 95] width 877 height 9
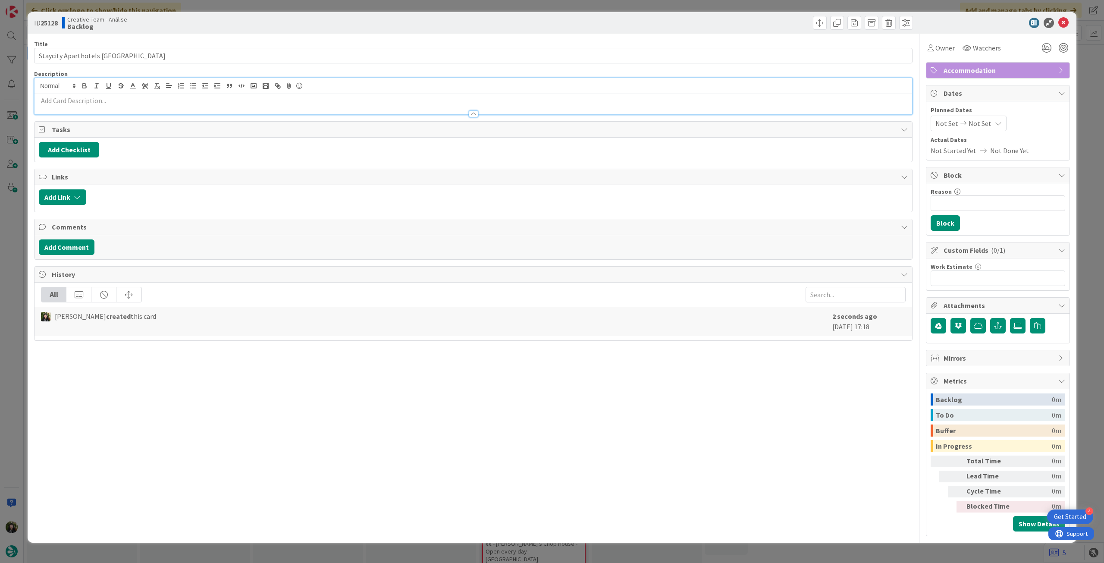
click at [137, 101] on p at bounding box center [473, 101] width 869 height 10
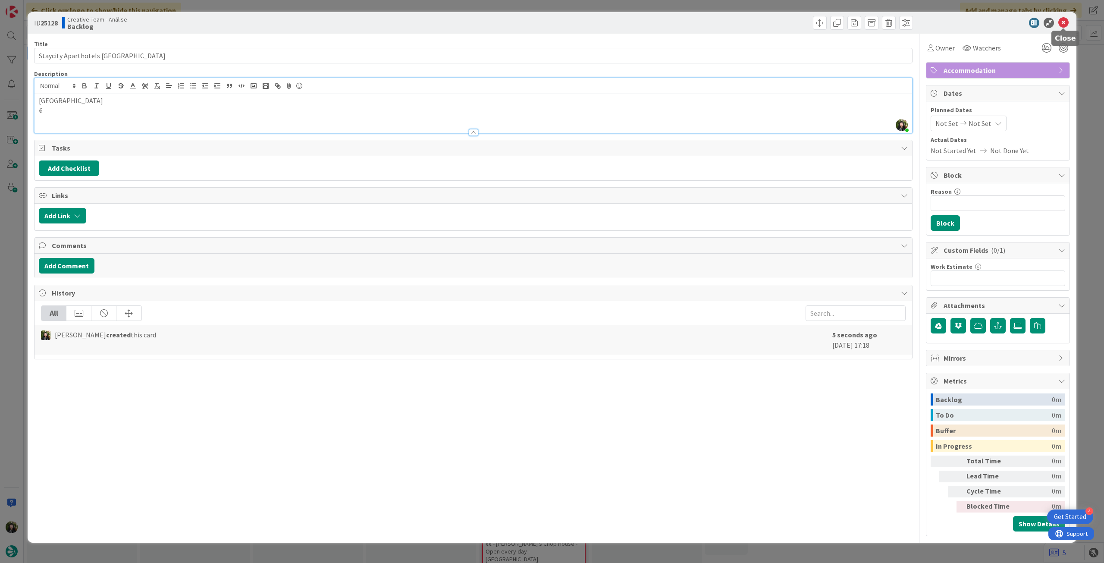
click at [1062, 23] on icon at bounding box center [1063, 23] width 10 height 10
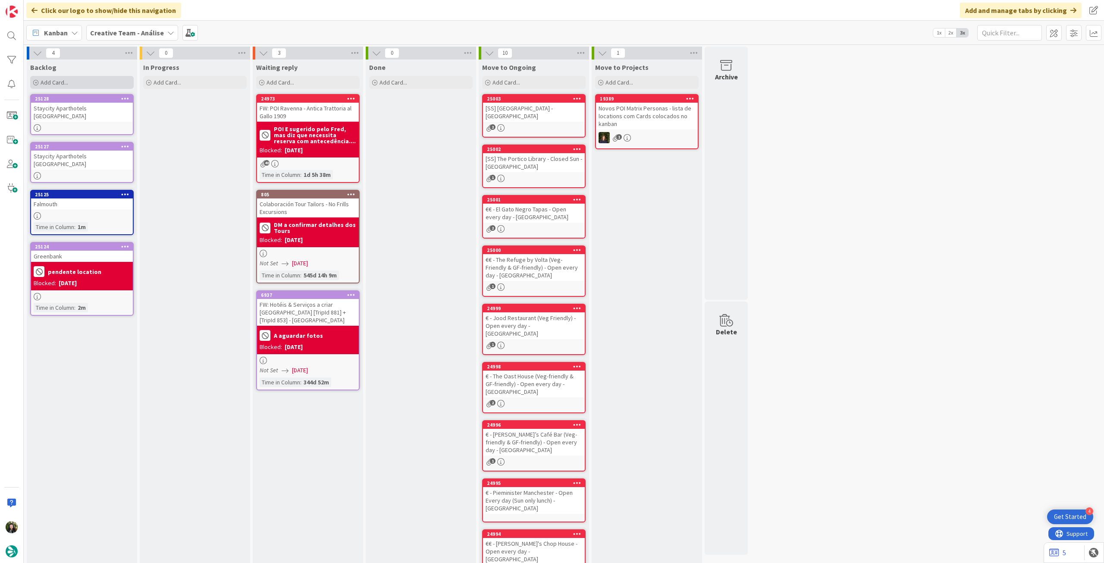
click at [113, 85] on div "Add Card..." at bounding box center [81, 82] width 103 height 13
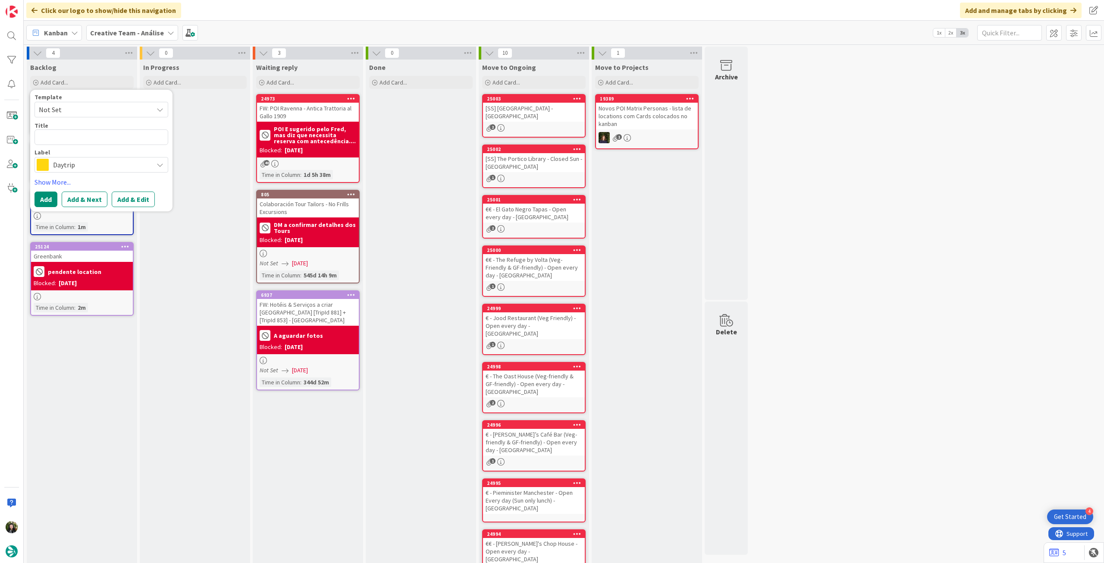
click at [96, 163] on span "Daytrip" at bounding box center [101, 165] width 96 height 12
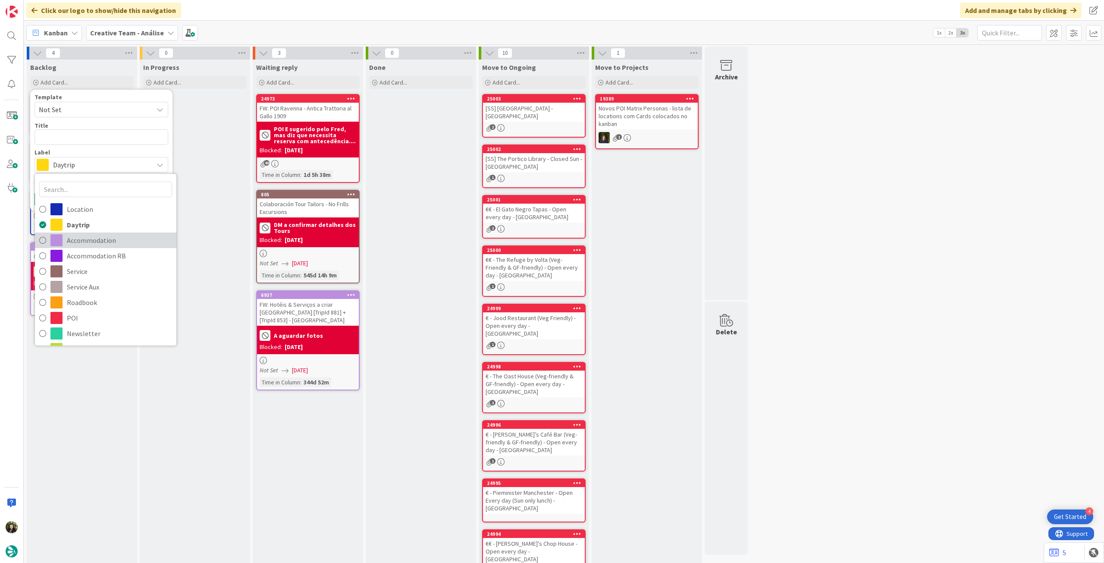
drag, startPoint x: 92, startPoint y: 241, endPoint x: 92, endPoint y: 236, distance: 5.6
click at [92, 241] on span "Accommodation" at bounding box center [119, 240] width 105 height 13
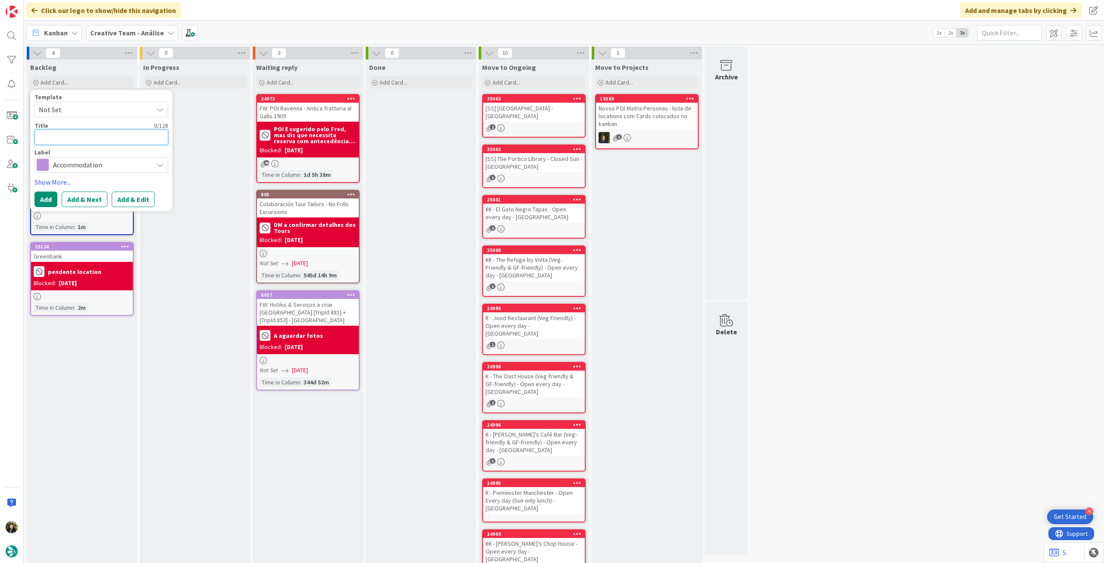
click at [92, 142] on textarea at bounding box center [101, 137] width 134 height 16
paste textarea "Staycity Aparthotels Dublin Mark Street"
type textarea "x"
type textarea "Staycity Aparthotels Dublin Mark Street"
click at [46, 197] on button "Add" at bounding box center [45, 199] width 23 height 16
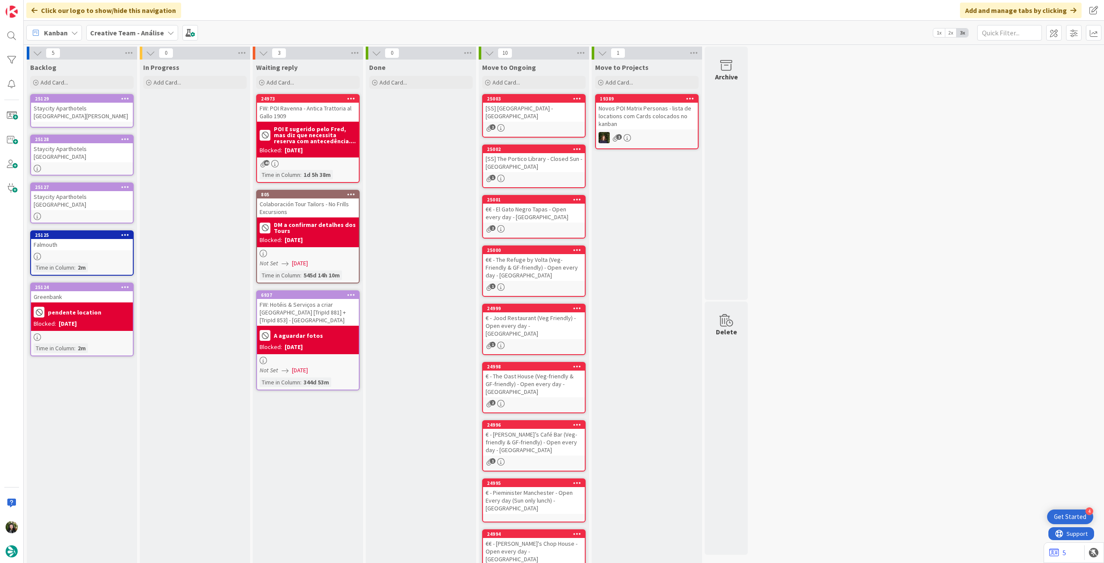
click at [76, 115] on div "Staycity Aparthotels Dublin Mark Street" at bounding box center [82, 112] width 102 height 19
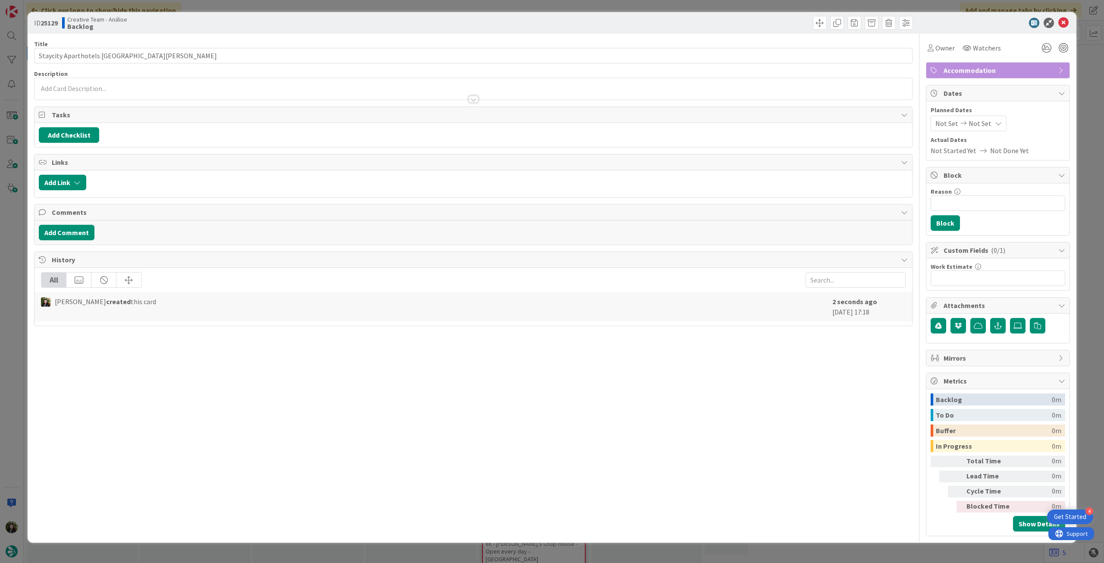
click at [229, 89] on div at bounding box center [472, 89] width 877 height 22
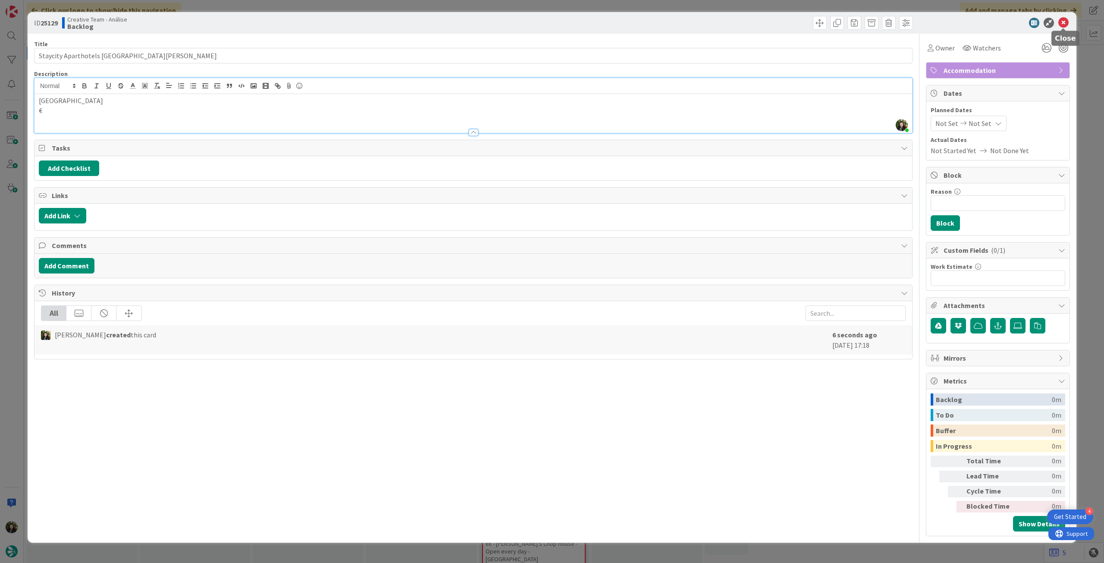
click at [1060, 23] on icon at bounding box center [1063, 23] width 10 height 10
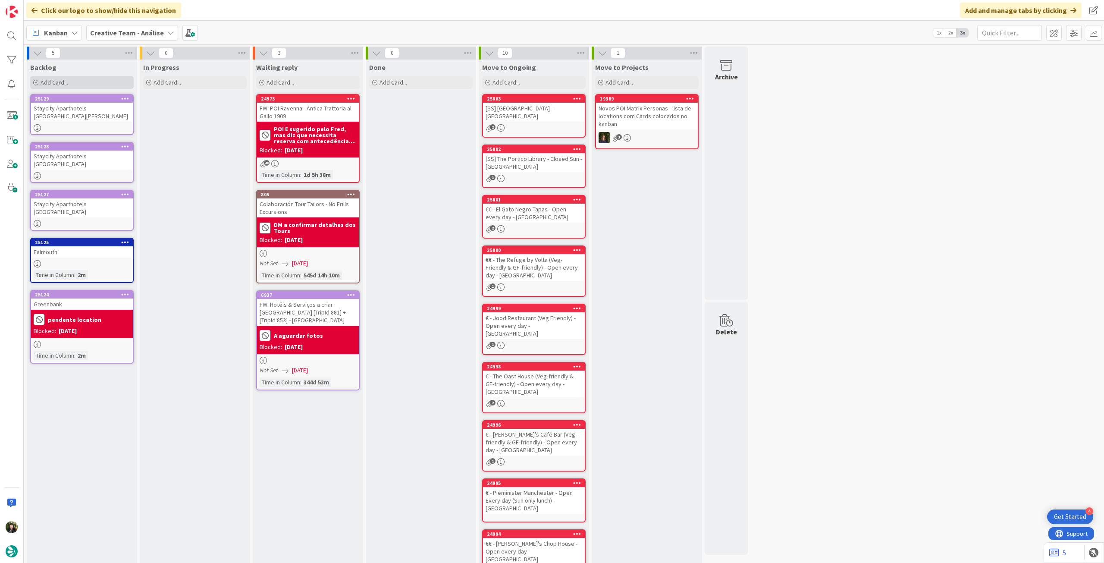
click at [85, 84] on div "Add Card..." at bounding box center [81, 82] width 103 height 13
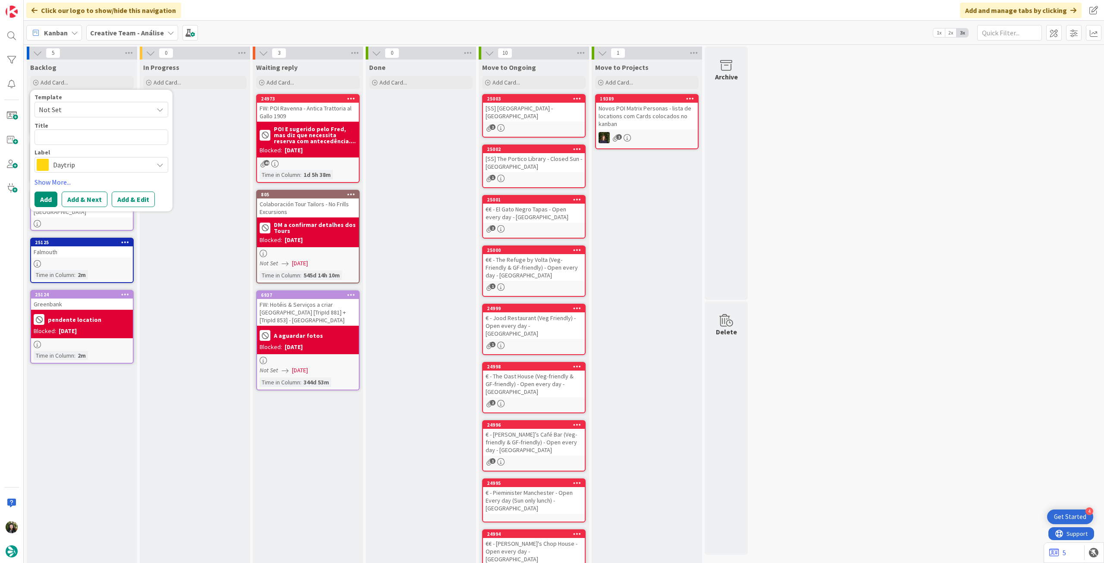
click at [74, 161] on span "Daytrip" at bounding box center [101, 165] width 96 height 12
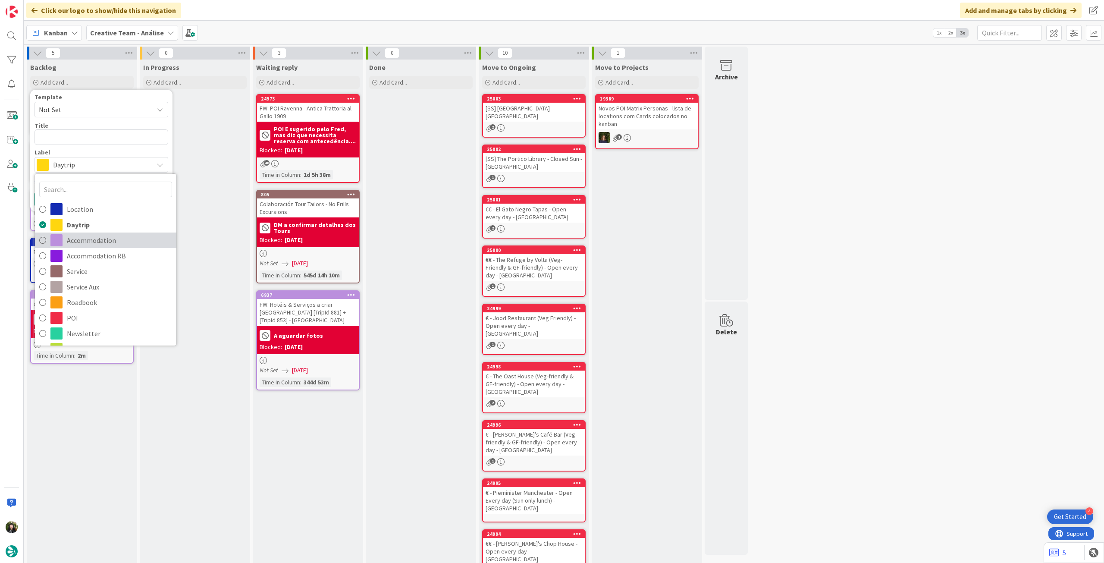
click at [87, 234] on span "Accommodation" at bounding box center [119, 240] width 105 height 13
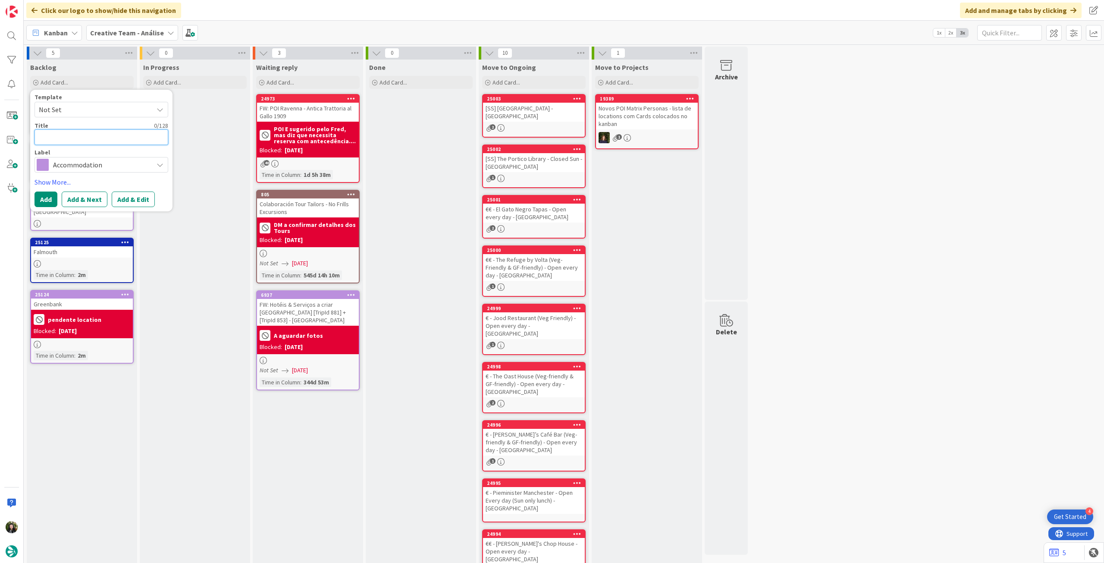
click at [89, 138] on textarea at bounding box center [101, 137] width 134 height 16
paste textarea "Staycity Aparthotels Dublin Tivoli"
type textarea "x"
type textarea "Staycity Aparthotels Dublin Tivoli"
click at [44, 191] on button "Add" at bounding box center [45, 199] width 23 height 16
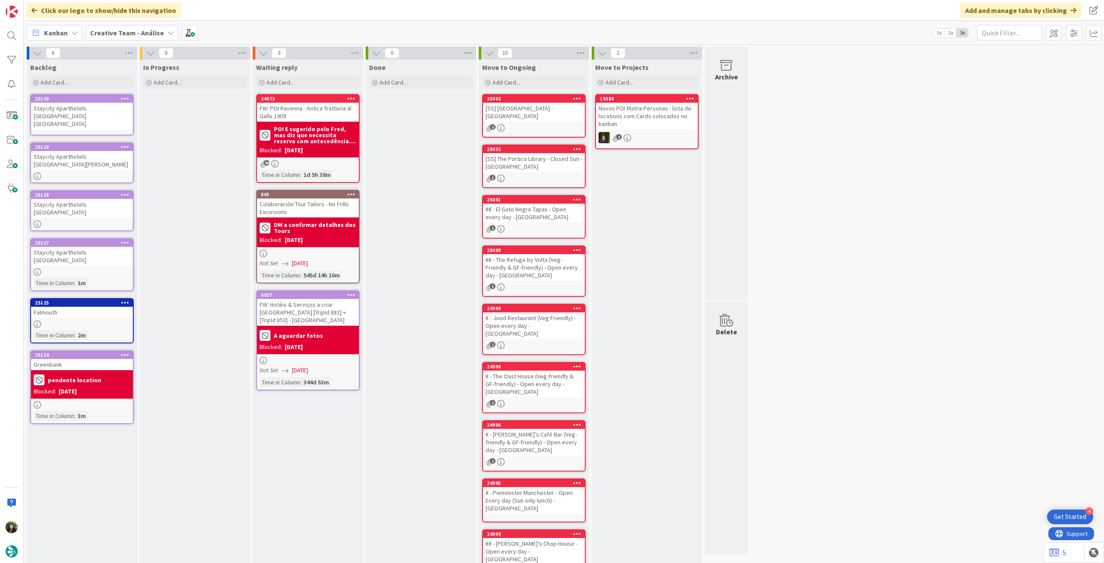
click at [73, 113] on div "Staycity Aparthotels Dublin Tivoli" at bounding box center [82, 116] width 102 height 27
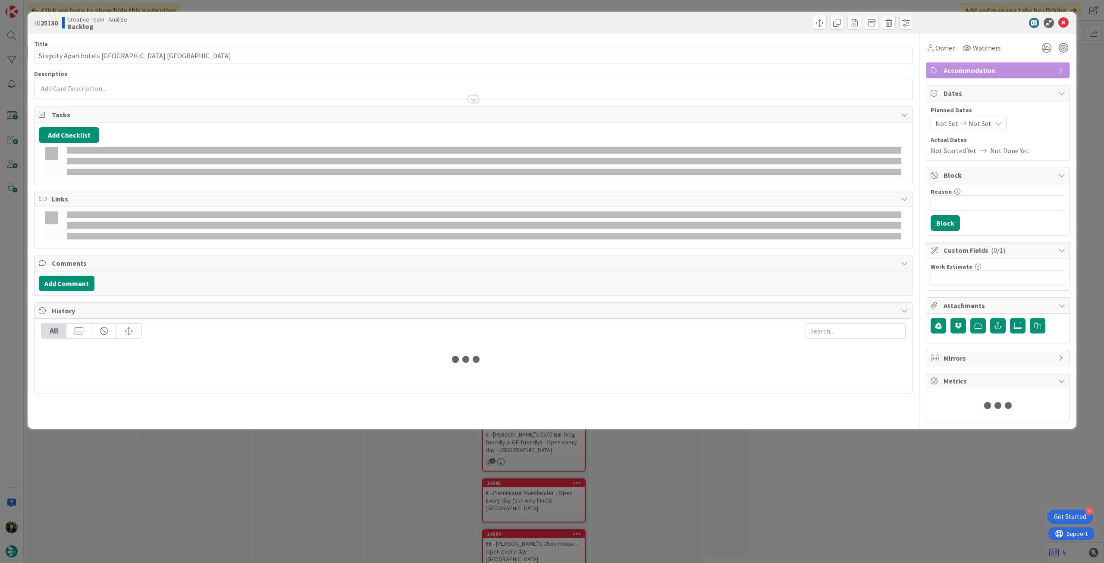
click at [97, 88] on p at bounding box center [473, 89] width 869 height 10
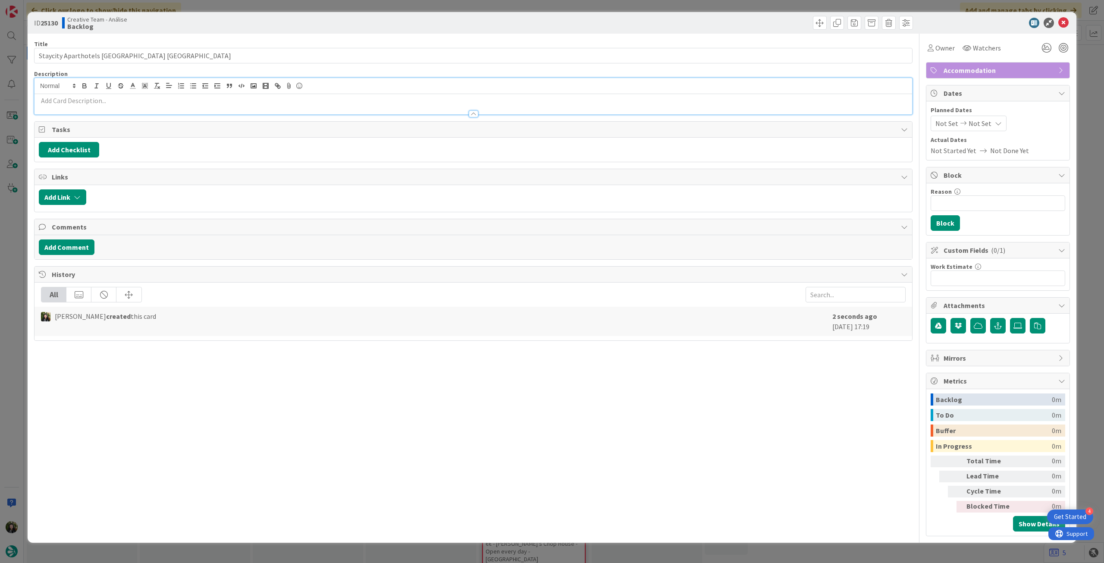
click at [93, 97] on p at bounding box center [473, 101] width 869 height 10
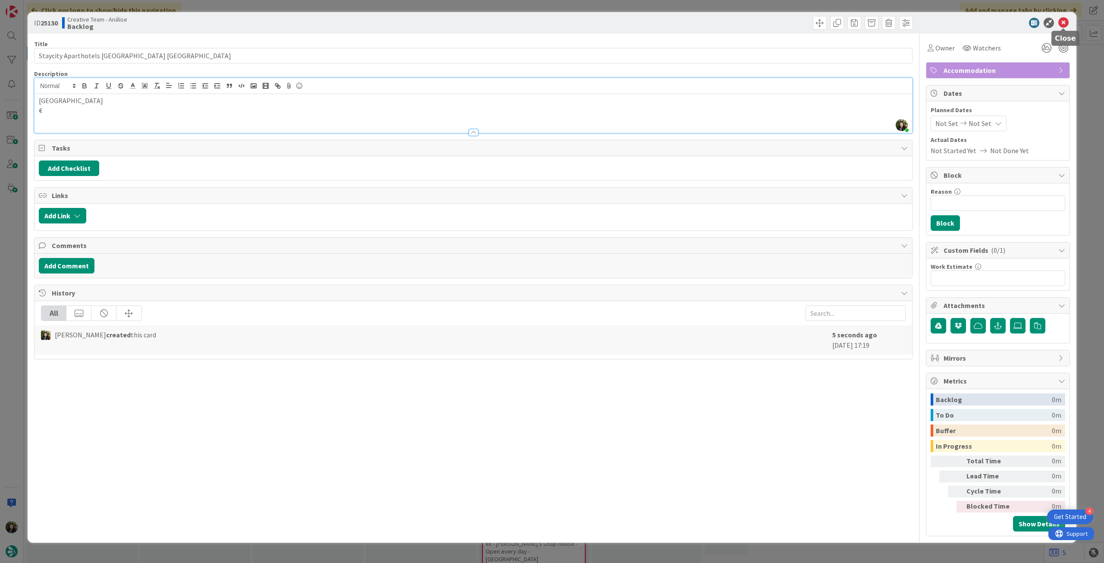
click at [1058, 23] on icon at bounding box center [1063, 23] width 10 height 10
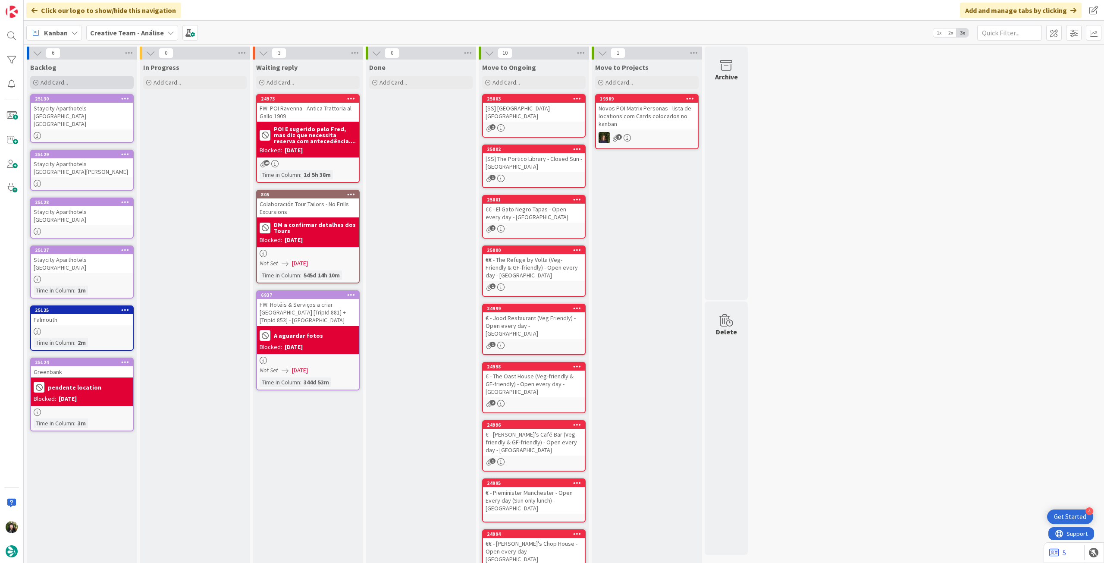
click at [103, 76] on div "Add Card..." at bounding box center [81, 82] width 103 height 13
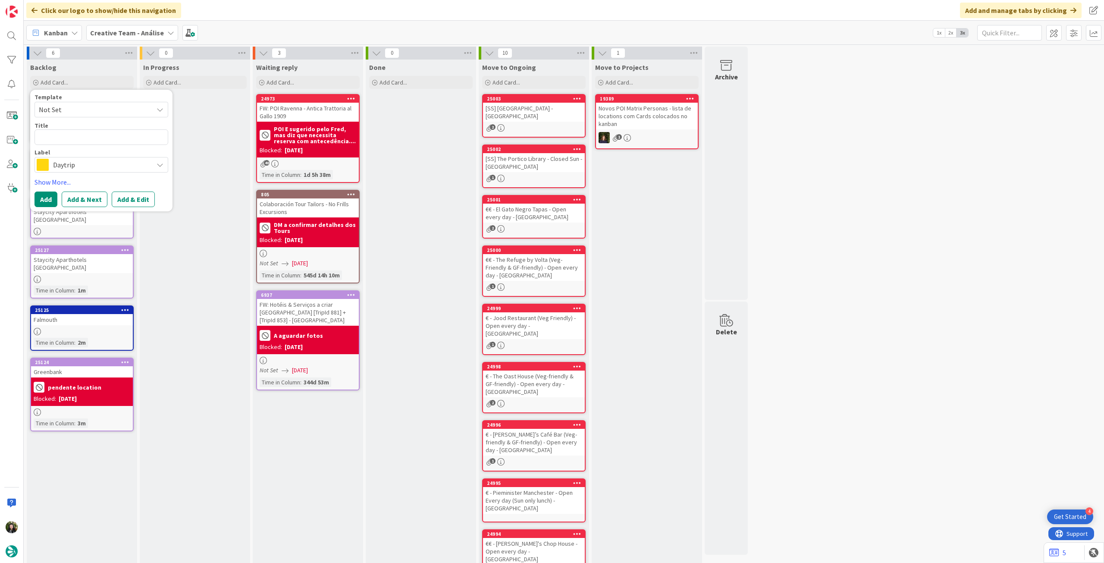
click at [78, 161] on span "Daytrip" at bounding box center [101, 165] width 96 height 12
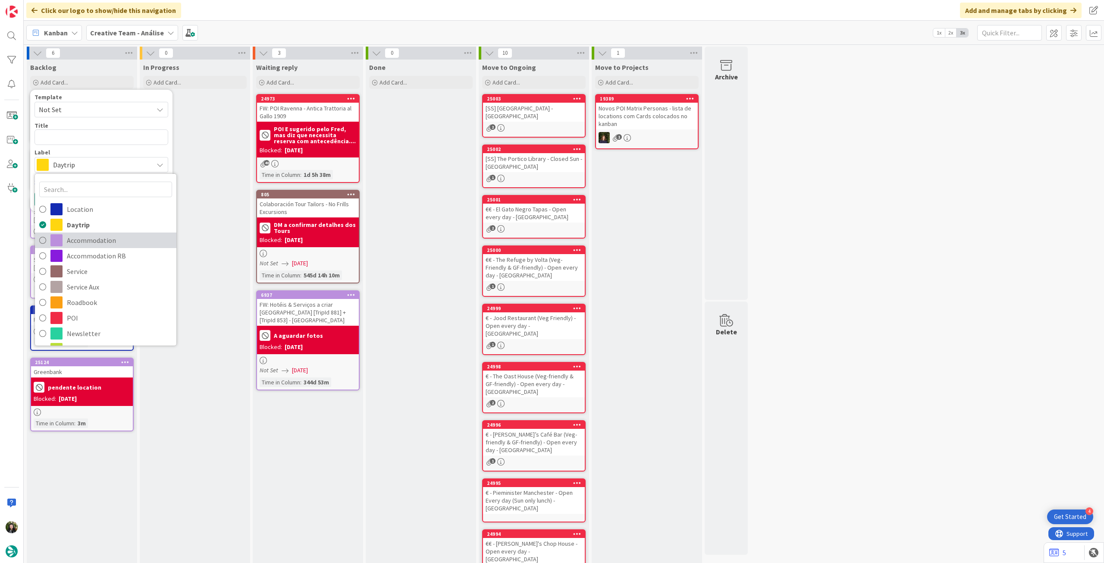
click at [94, 238] on span "Accommodation" at bounding box center [119, 240] width 105 height 13
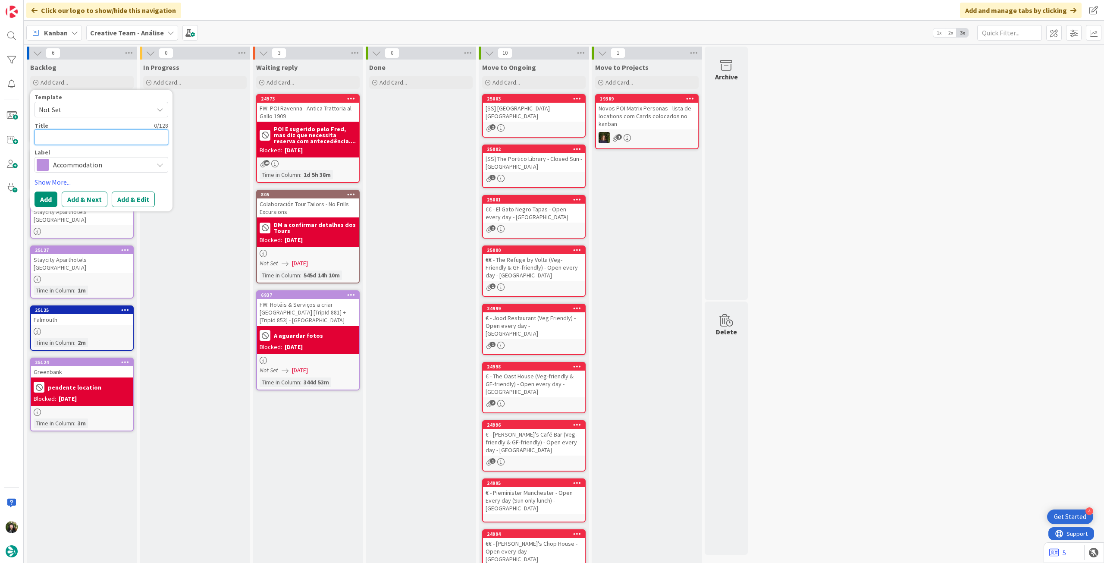
click at [85, 136] on textarea at bounding box center [101, 137] width 134 height 16
paste textarea "Wilde Aparthotels"
type textarea "x"
type textarea "Wilde Aparthotels"
click at [49, 200] on button "Add" at bounding box center [45, 199] width 23 height 16
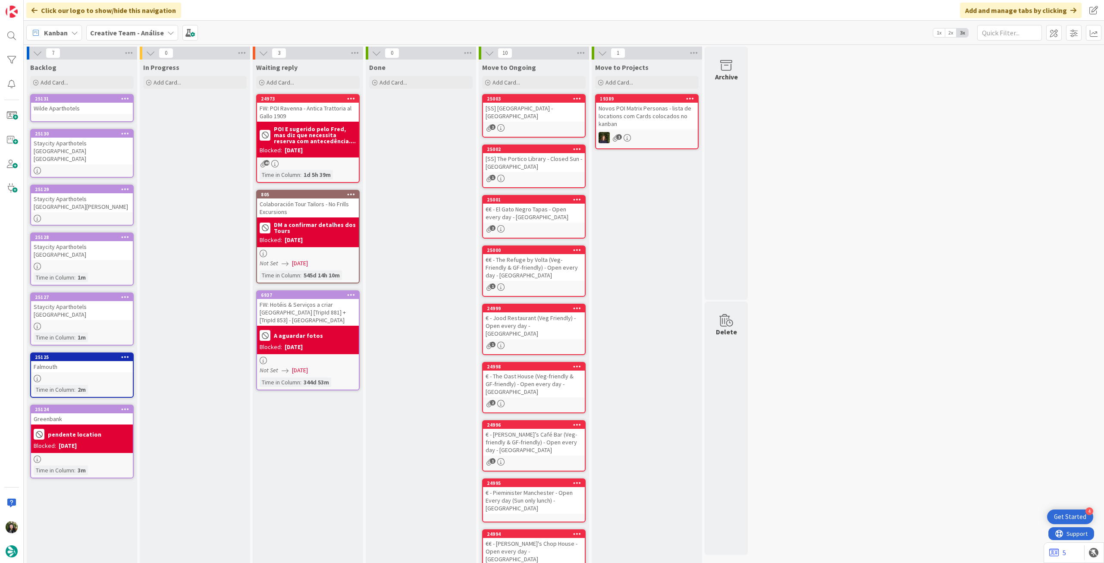
click at [81, 118] on div "25131 Wilde Aparthotels" at bounding box center [81, 108] width 103 height 28
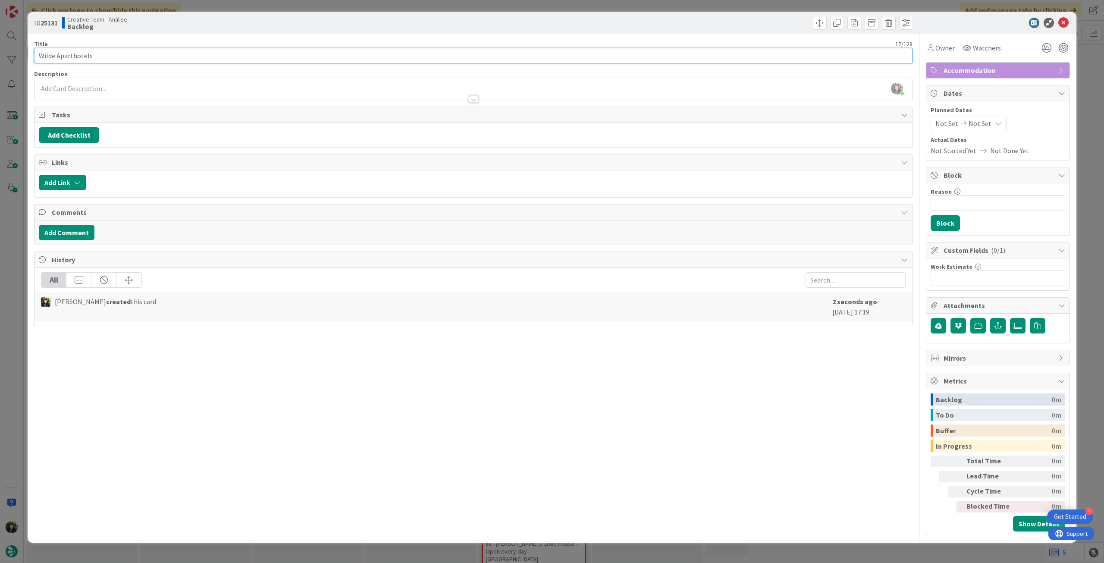
click at [18, 54] on div "ID 25131 Creative Team - Análise Backlog Title 17 / 128 Wilde Aparthotels Descr…" at bounding box center [552, 281] width 1104 height 563
paste input ", Lisbon, Liberdade"
drag, startPoint x: 94, startPoint y: 57, endPoint x: 128, endPoint y: 48, distance: 34.9
click at [93, 57] on input "Wilde Aparthotels, Lisbon, Liberdade" at bounding box center [473, 56] width 878 height 16
type input "Wilde Aparthotels Lisbon Liberdade"
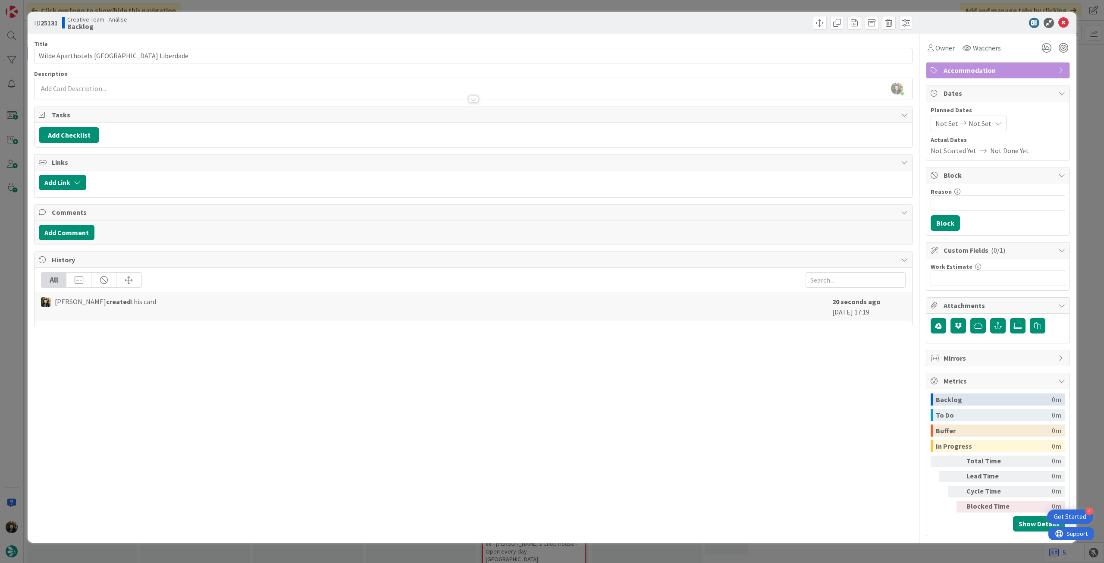
click at [141, 87] on div "Beatriz Cassona just joined" at bounding box center [472, 89] width 877 height 22
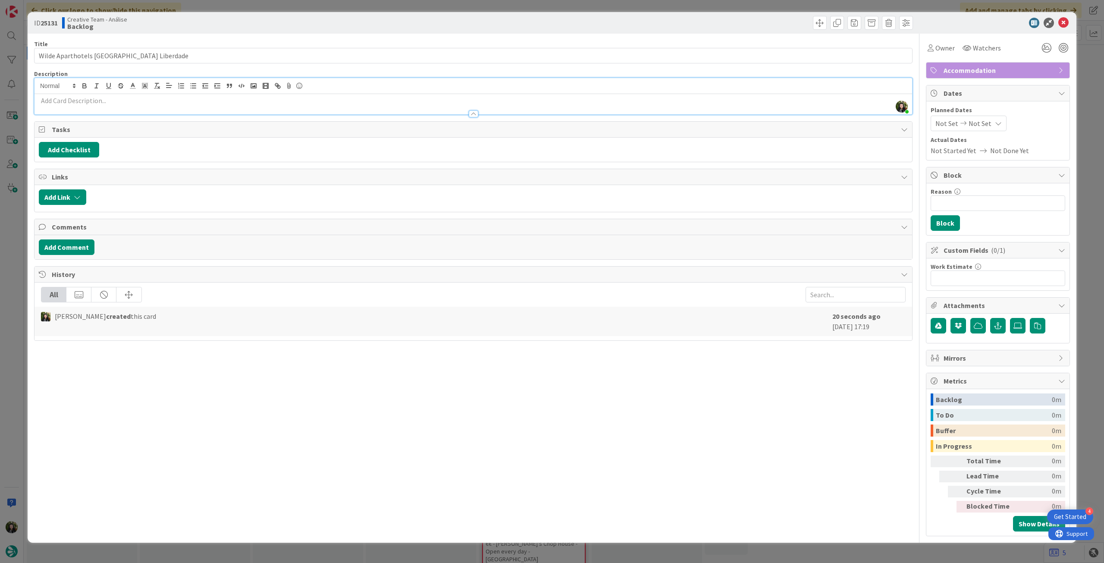
click at [135, 103] on p at bounding box center [473, 101] width 869 height 10
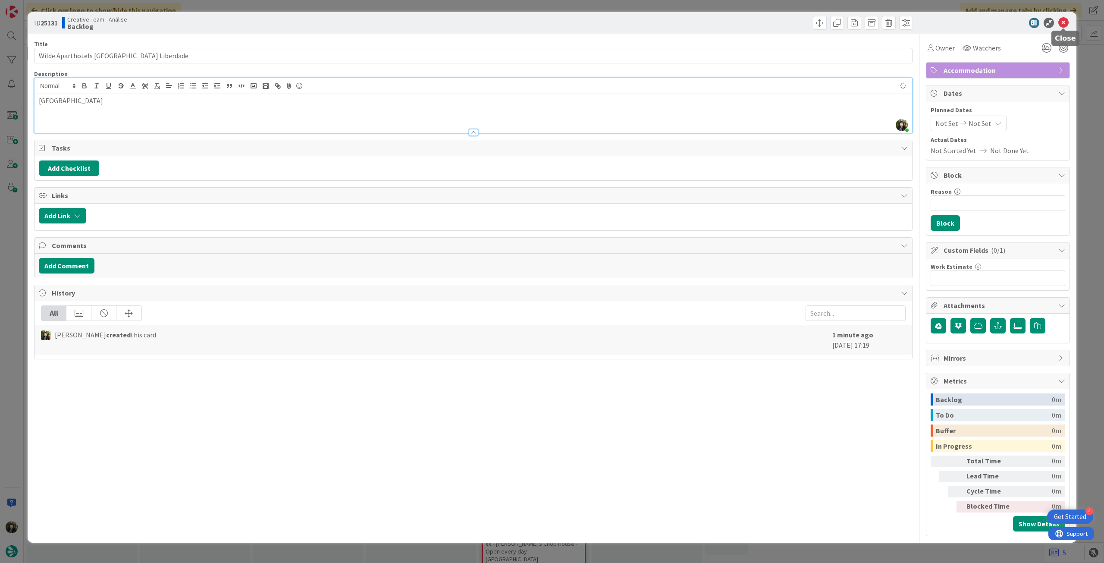
click at [1063, 19] on icon at bounding box center [1063, 23] width 10 height 10
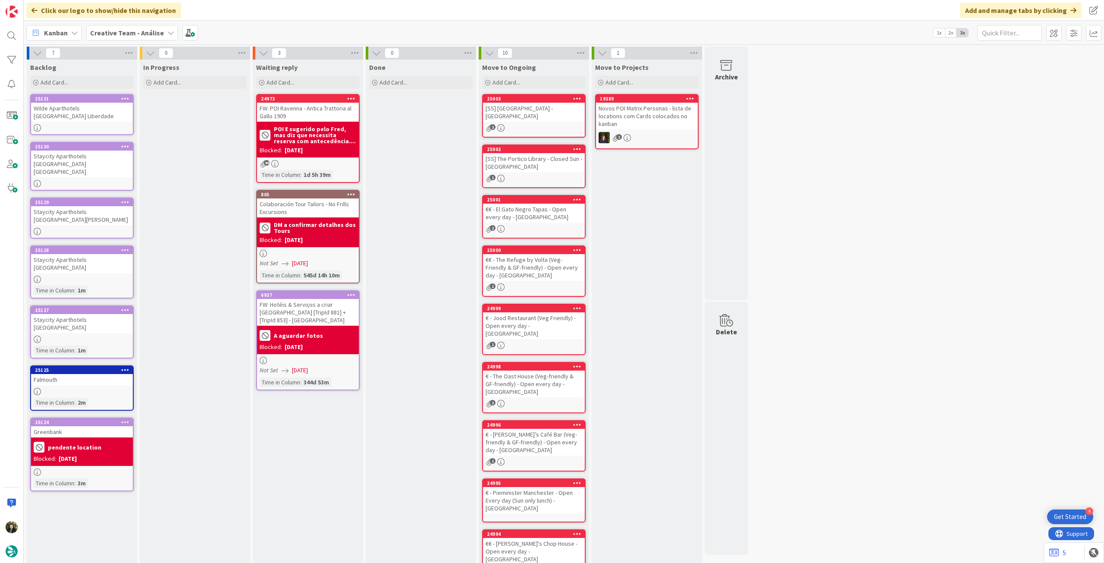
click at [113, 31] on b "Creative Team - Análise" at bounding box center [127, 32] width 74 height 9
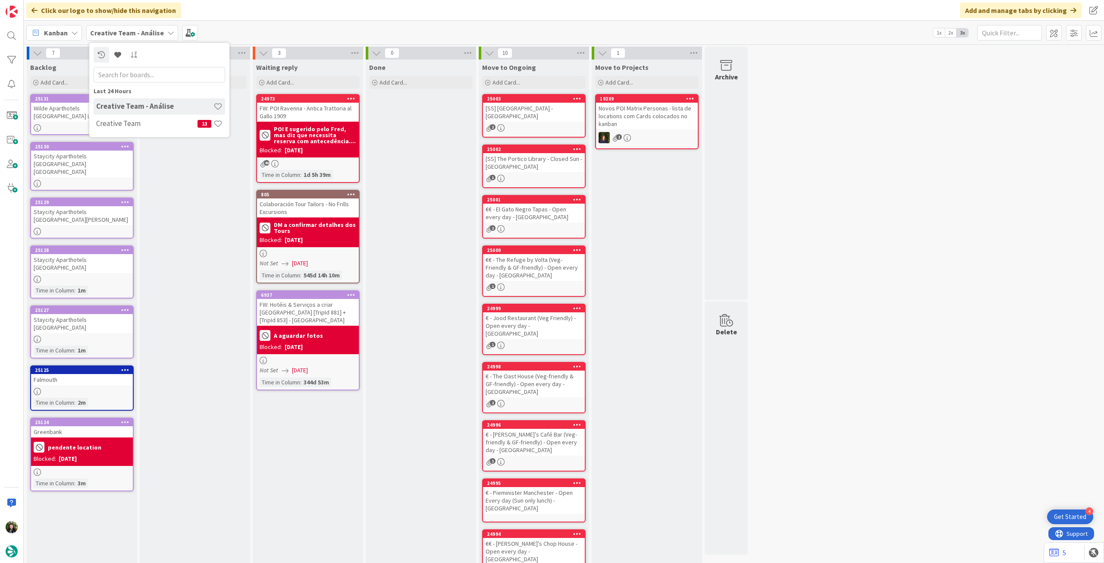
click at [119, 124] on h4 "Creative Team" at bounding box center [146, 123] width 101 height 9
